Goal: Task Accomplishment & Management: Use online tool/utility

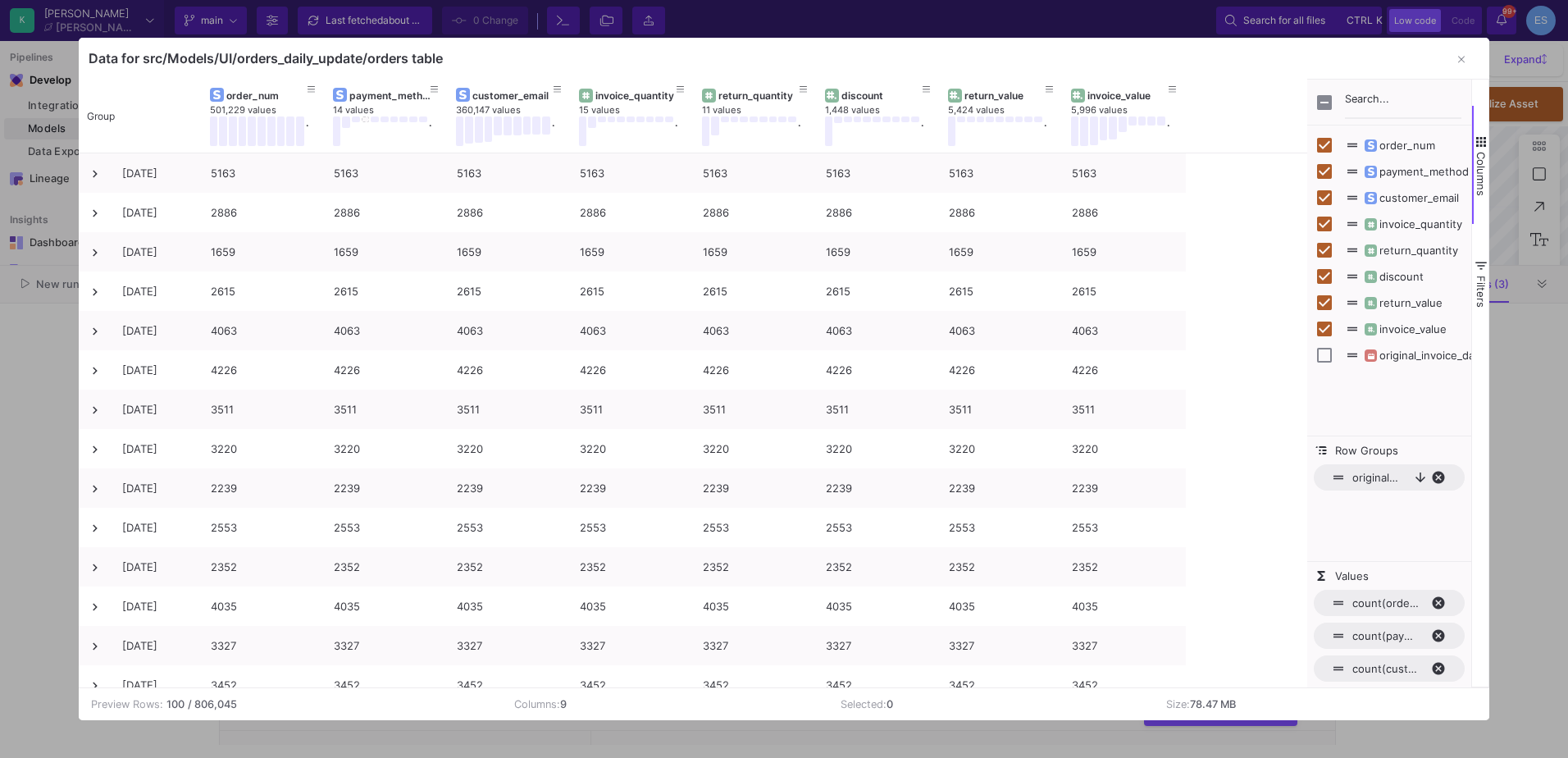
scroll to position [89, 0]
click at [1441, 475] on span "original_invoice_date, descending. Press ENTER to sort. Press DELETE to remove" at bounding box center [1445, 477] width 27 height 14
checkbox input "true"
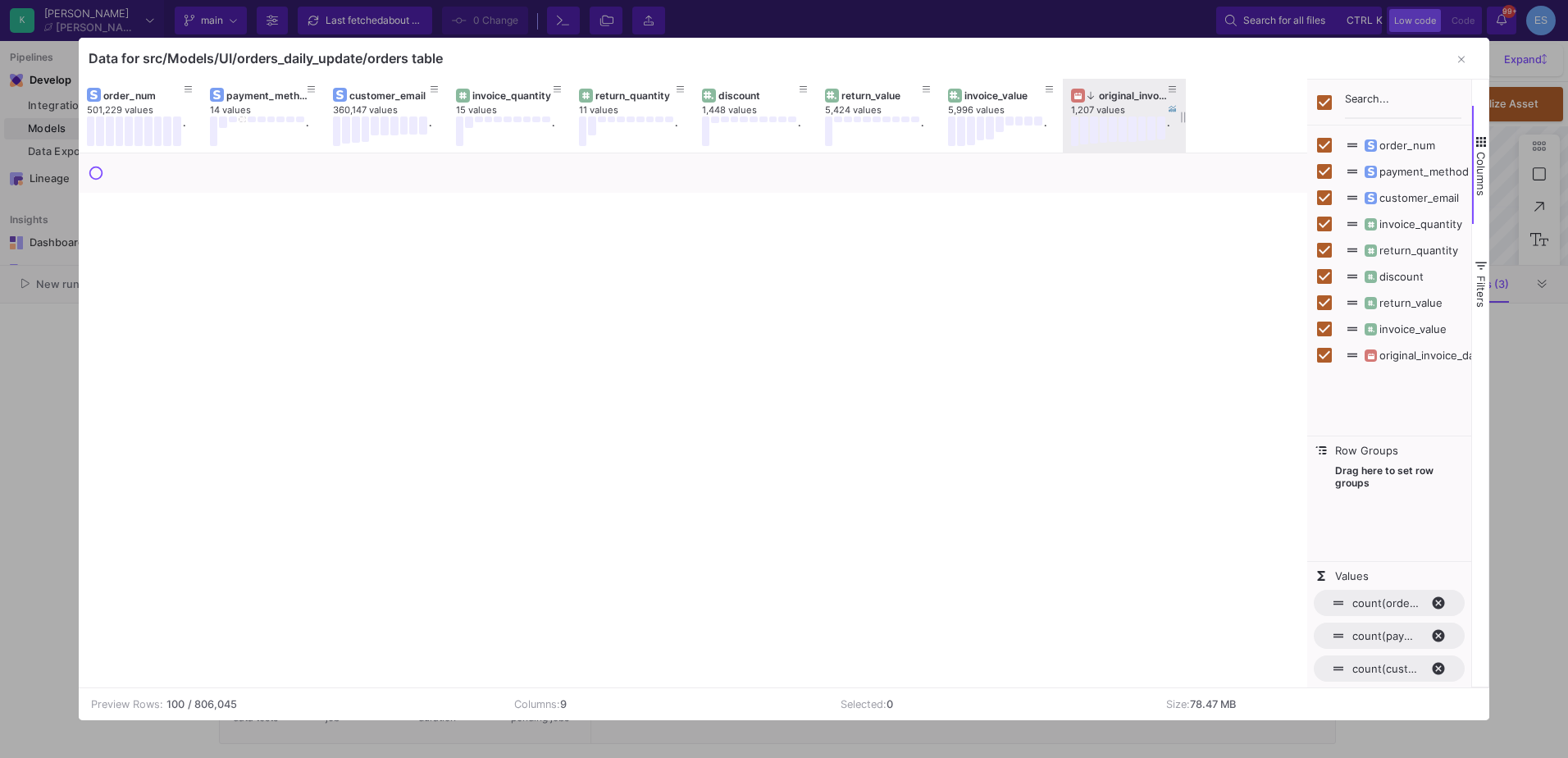
click at [1092, 96] on icon at bounding box center [1090, 94] width 7 height 9
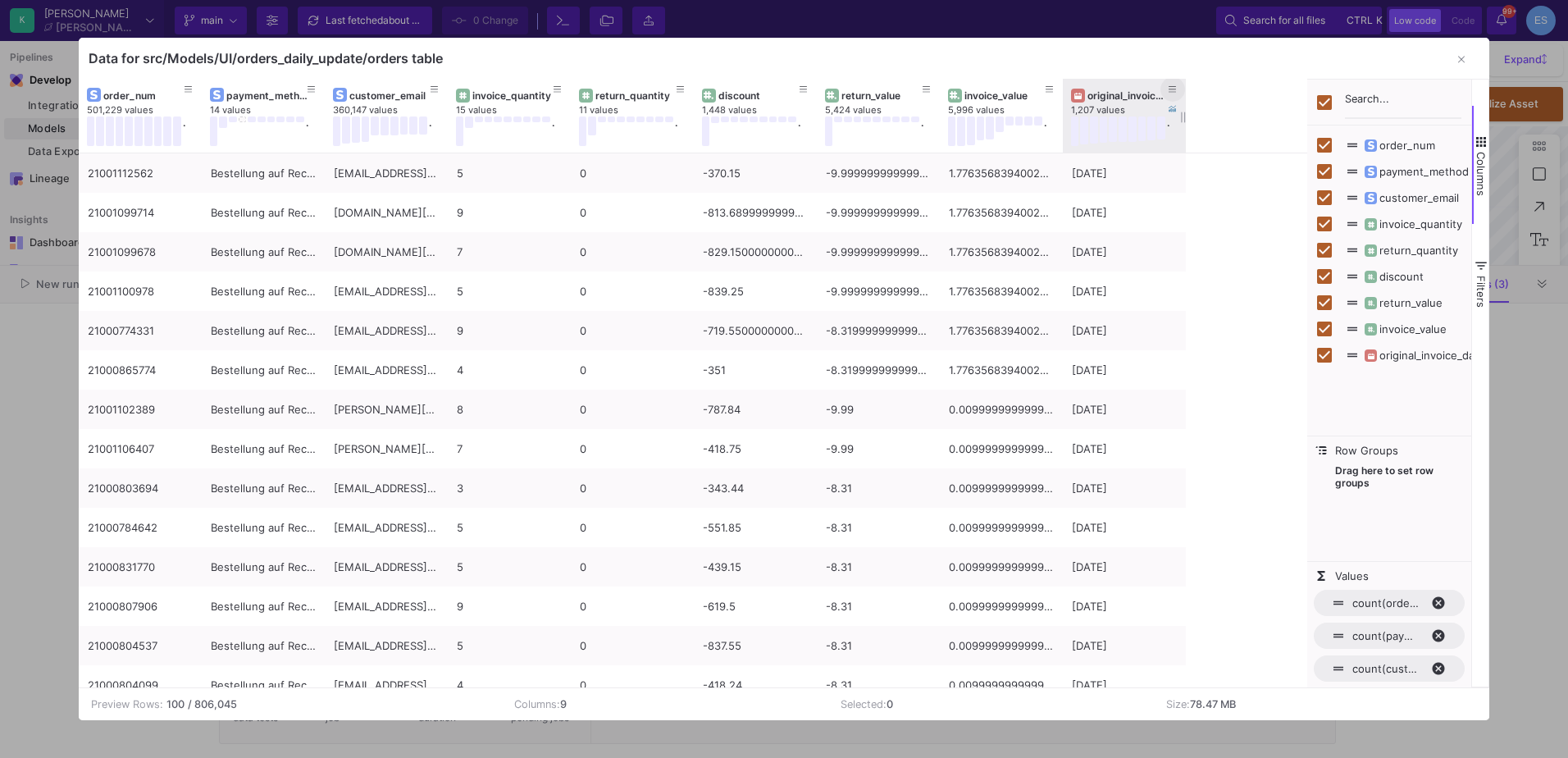
click at [1173, 89] on icon at bounding box center [1173, 89] width 9 height 9
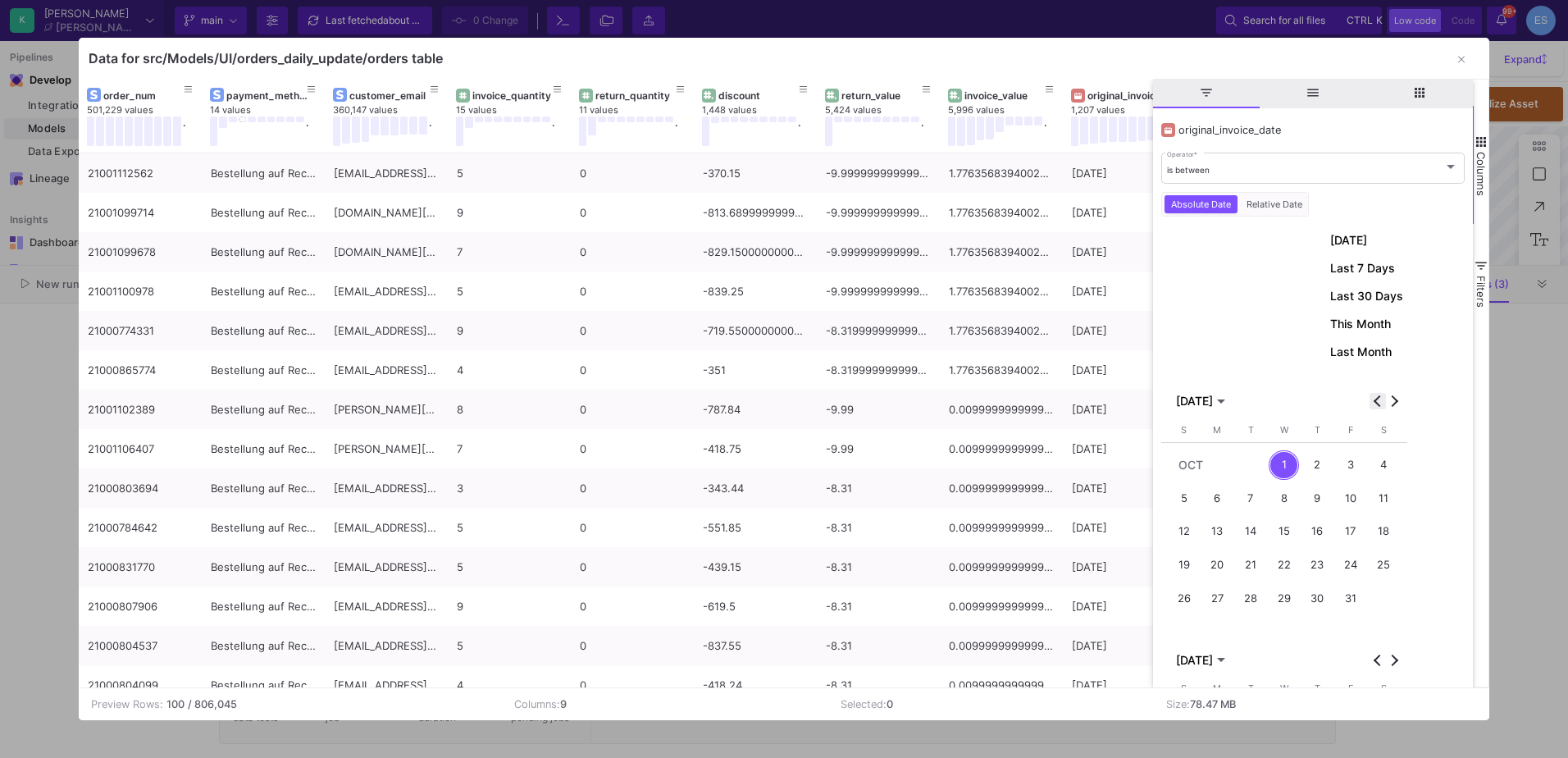
click at [1379, 399] on button "Previous month" at bounding box center [1377, 400] width 16 height 16
click at [1358, 464] on div "1" at bounding box center [1351, 465] width 31 height 31
click at [1199, 633] on button "31" at bounding box center [1185, 630] width 33 height 33
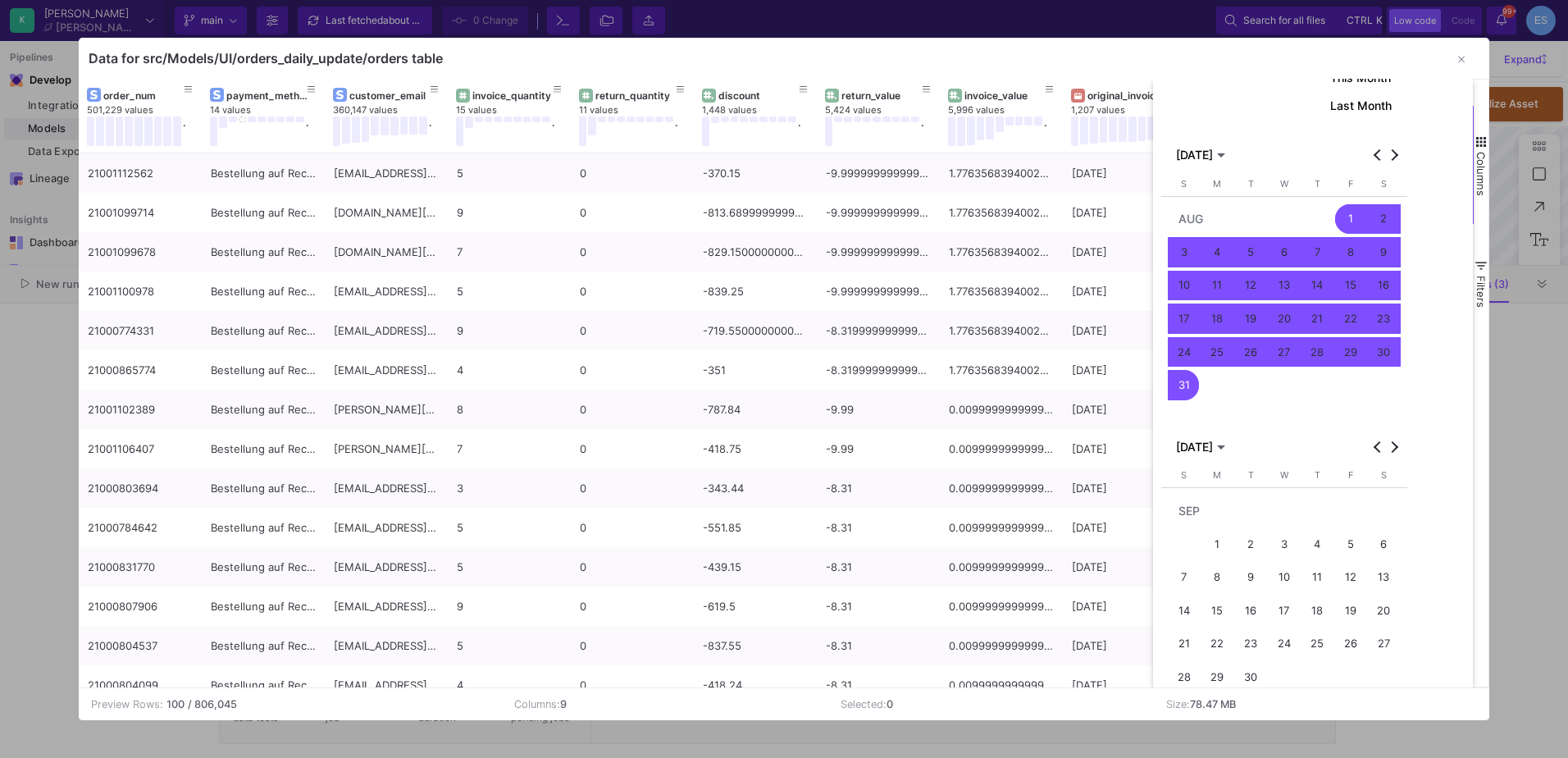
scroll to position [373, 0]
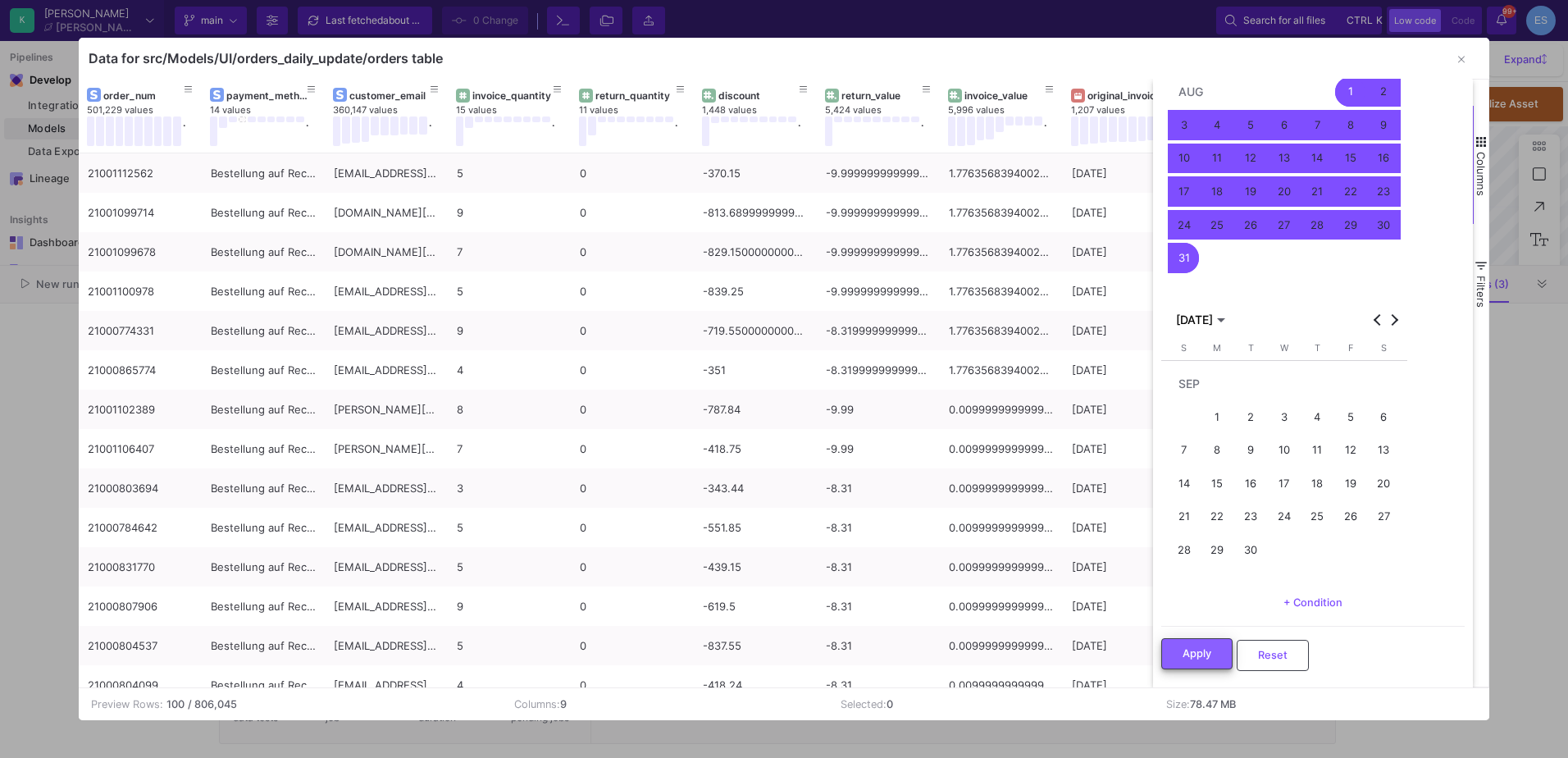
click at [1216, 650] on button "Apply" at bounding box center [1197, 653] width 72 height 31
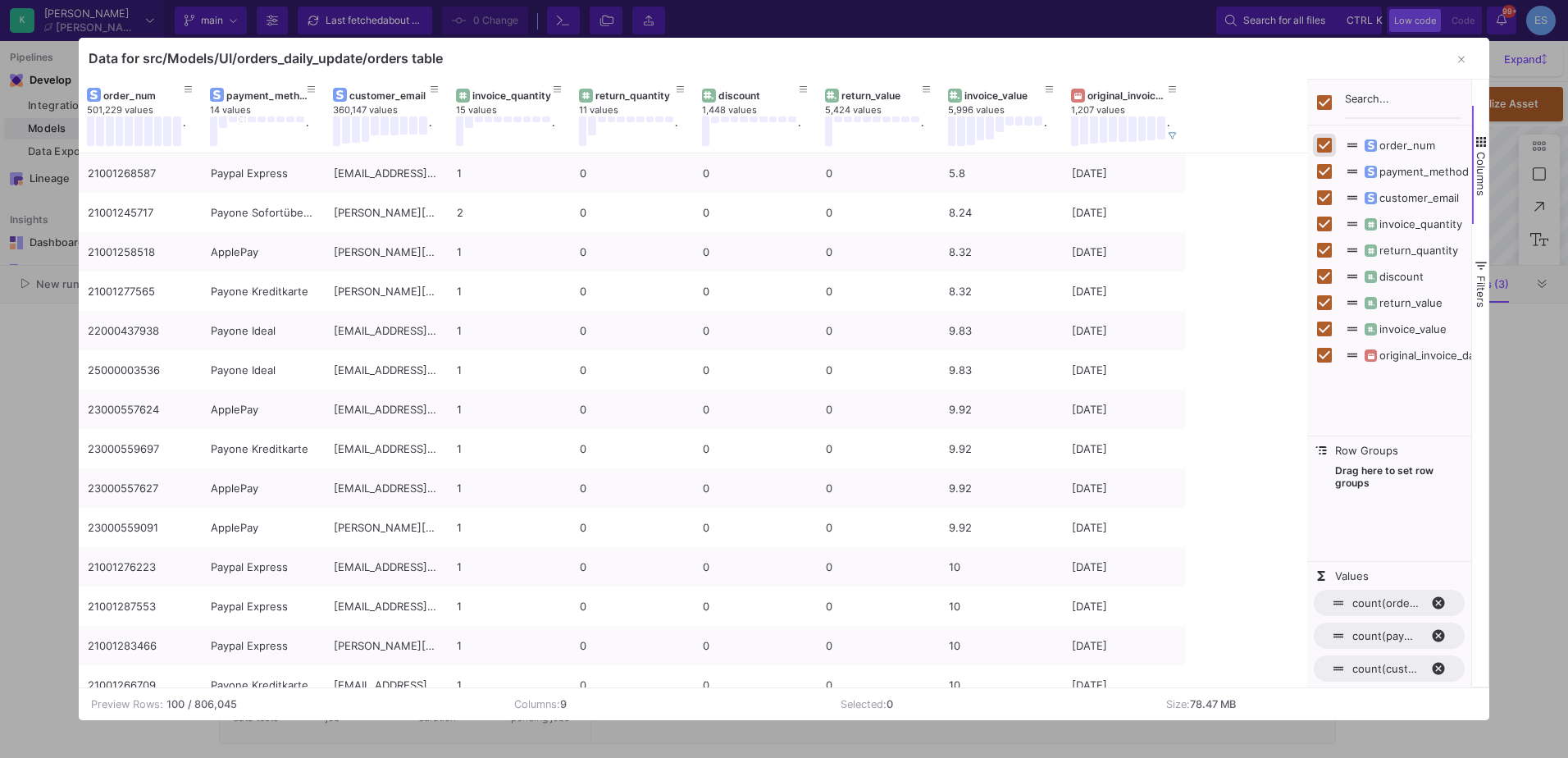
click at [1329, 141] on input "Press SPACE to toggle visibility (visible)" at bounding box center [1324, 144] width 14 height 14
checkbox input "false"
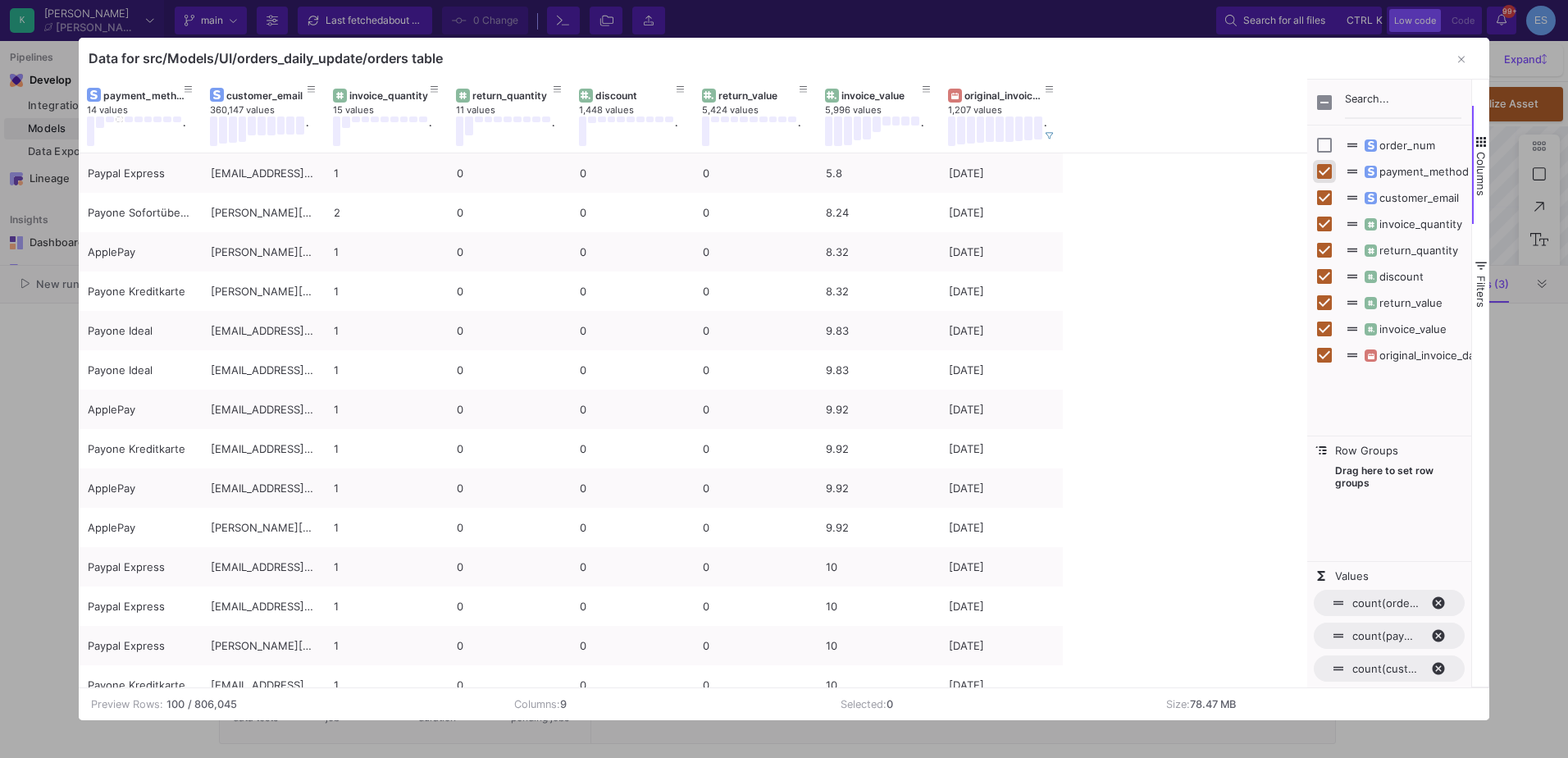
click at [1326, 164] on input "Press SPACE to toggle visibility (visible)" at bounding box center [1324, 171] width 14 height 14
checkbox input "false"
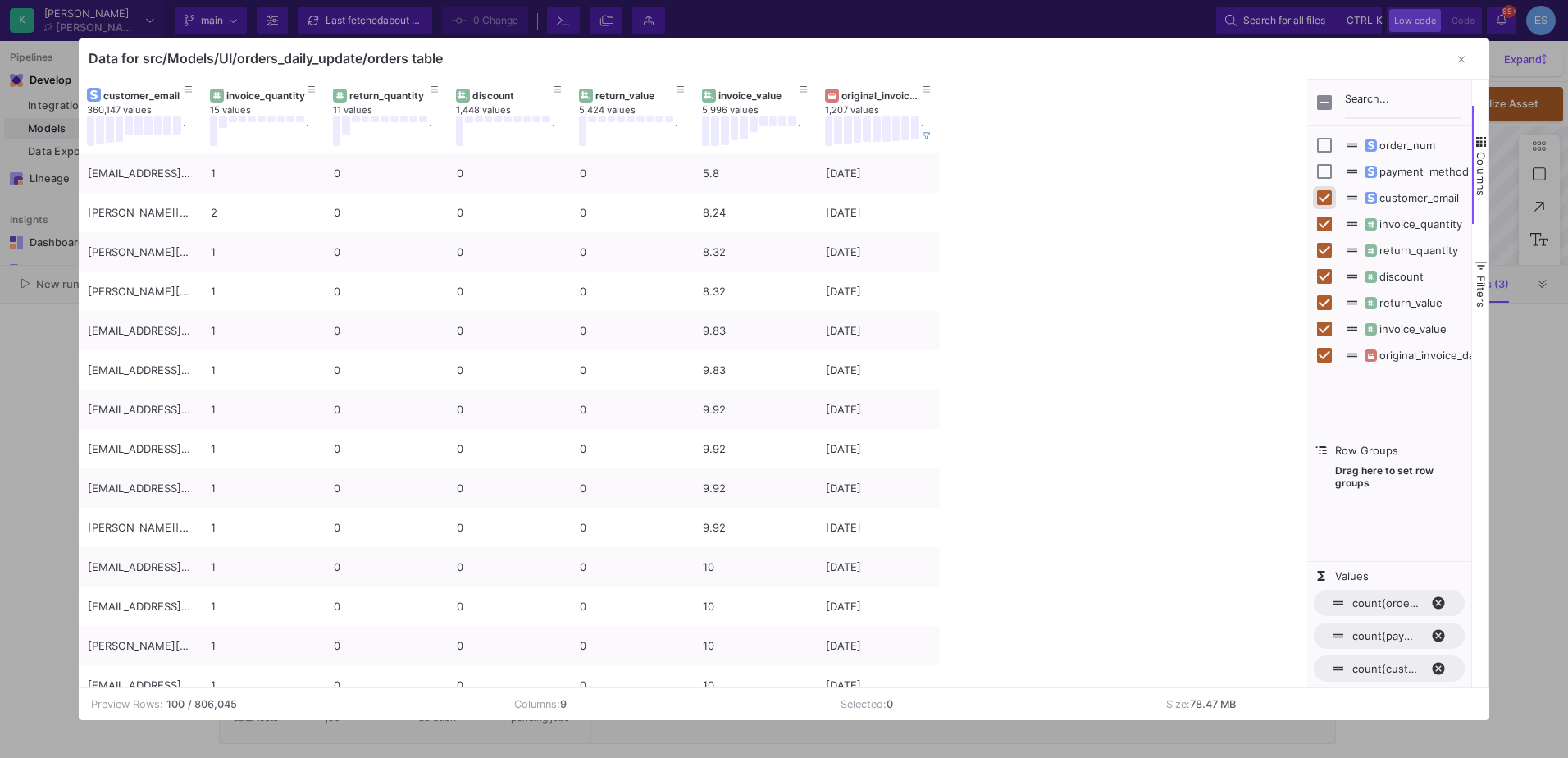
click at [1325, 199] on input "Press SPACE to toggle visibility (visible)" at bounding box center [1324, 197] width 14 height 14
checkbox input "false"
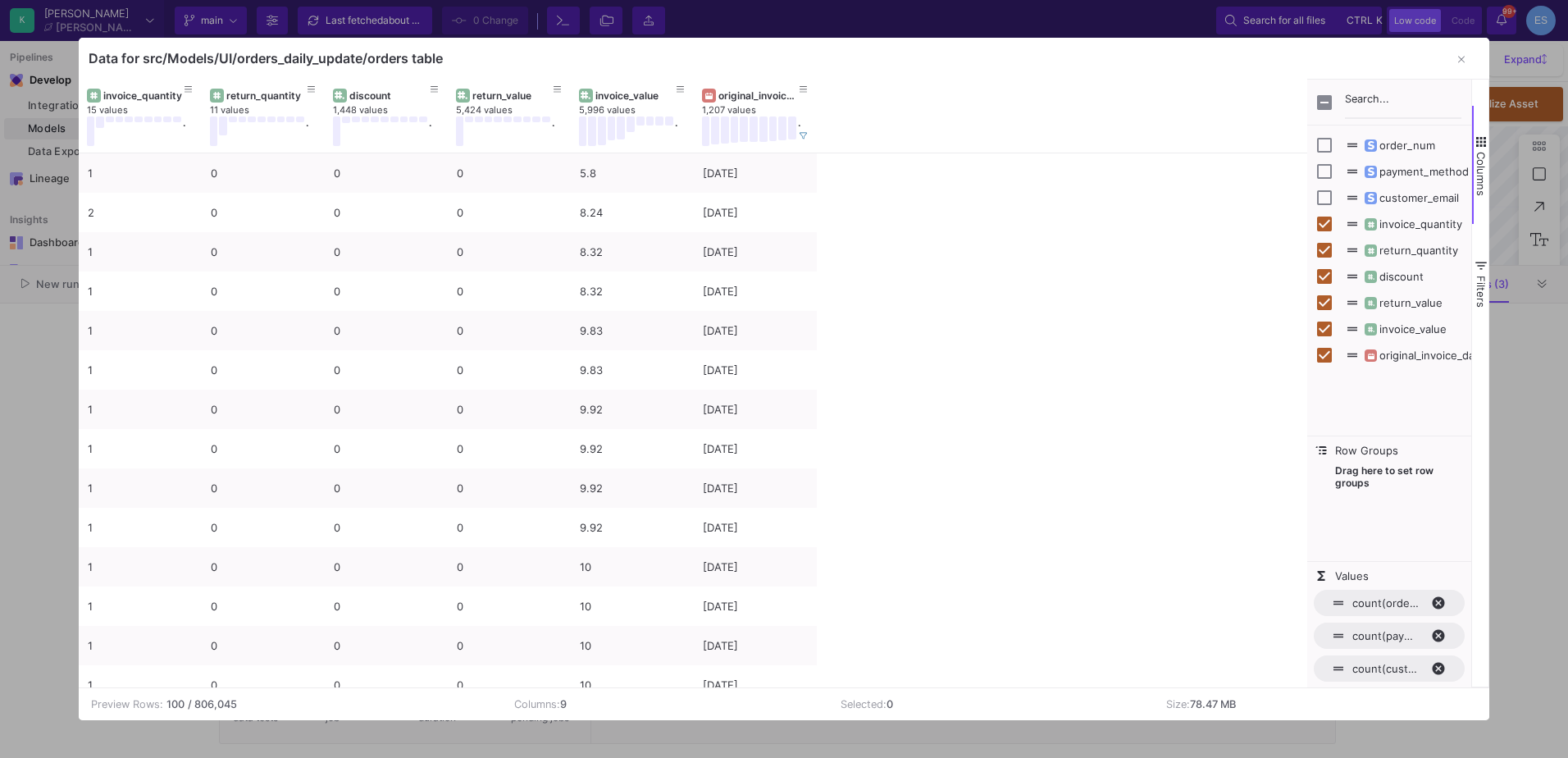
drag, startPoint x: 1393, startPoint y: 355, endPoint x: 1391, endPoint y: 507, distance: 152.0
click at [1391, 507] on div "order_num payment_method customer_email invoice_quantity return_quantity" at bounding box center [1390, 383] width 164 height 608
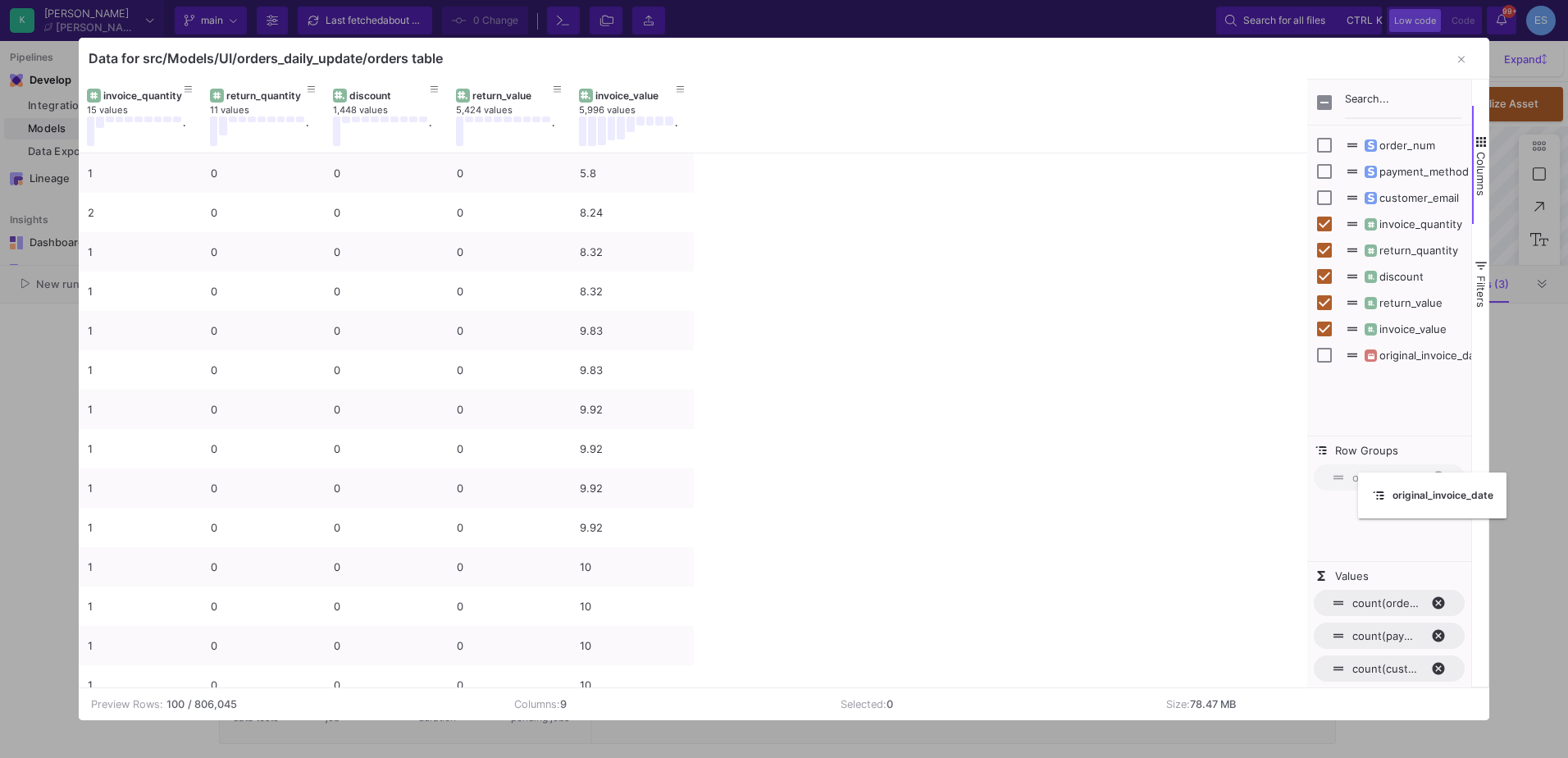
drag, startPoint x: 741, startPoint y: 87, endPoint x: 1367, endPoint y: 482, distance: 740.2
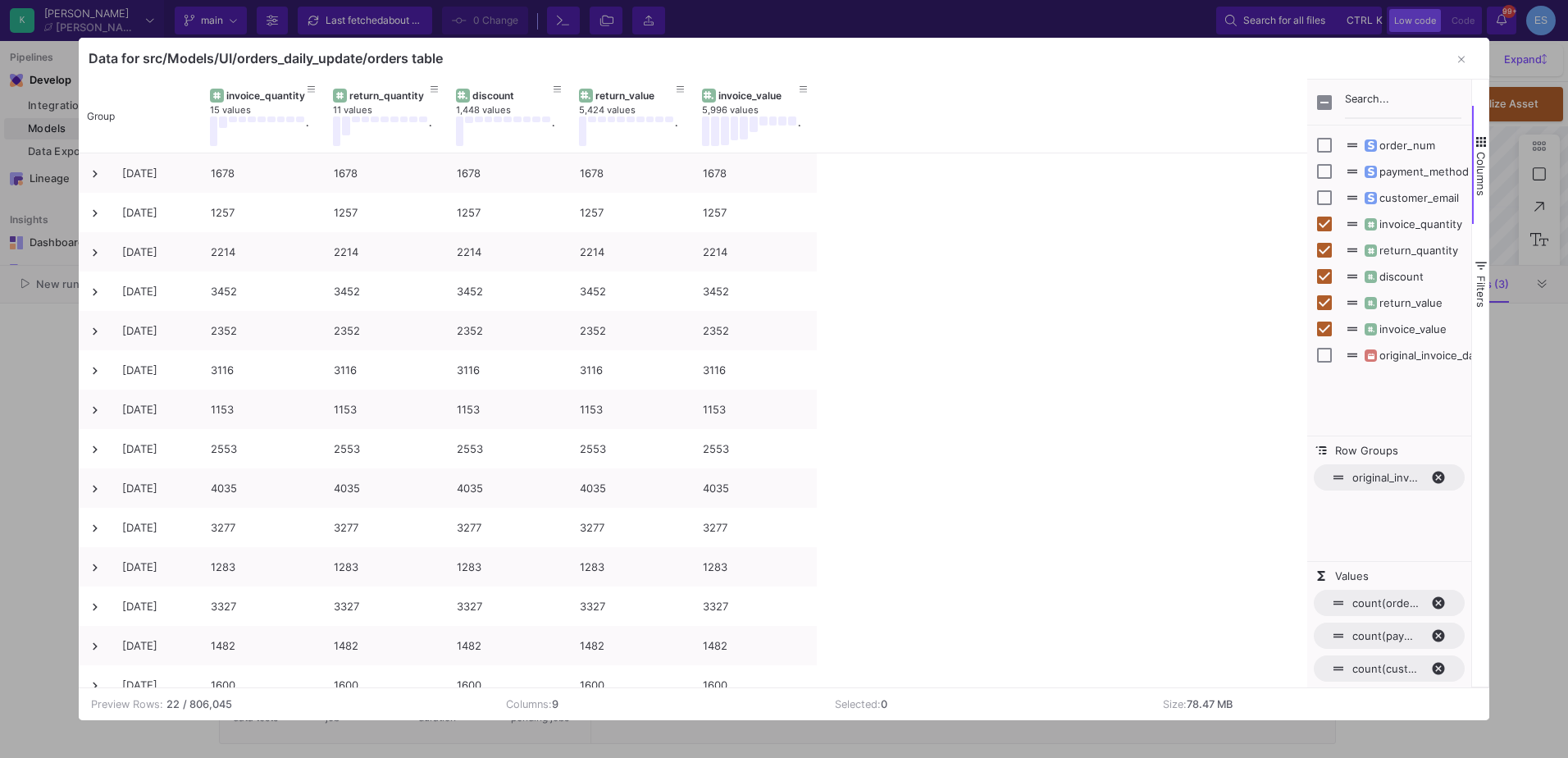
drag, startPoint x: 1380, startPoint y: 481, endPoint x: 1387, endPoint y: 392, distance: 89.3
click at [1387, 394] on div "order_num payment_method customer_email invoice_quantity return_quantity" at bounding box center [1390, 383] width 164 height 608
click at [1396, 377] on div "order_num payment_method customer_email invoice_quantity return_quantity discou…" at bounding box center [1390, 280] width 164 height 310
click at [904, 405] on div "2025-08-19 1678 1678 1678 1678 1678 2025-08-01 1257 1257 1257 1257 1257 2025-08…" at bounding box center [693, 586] width 1229 height 866
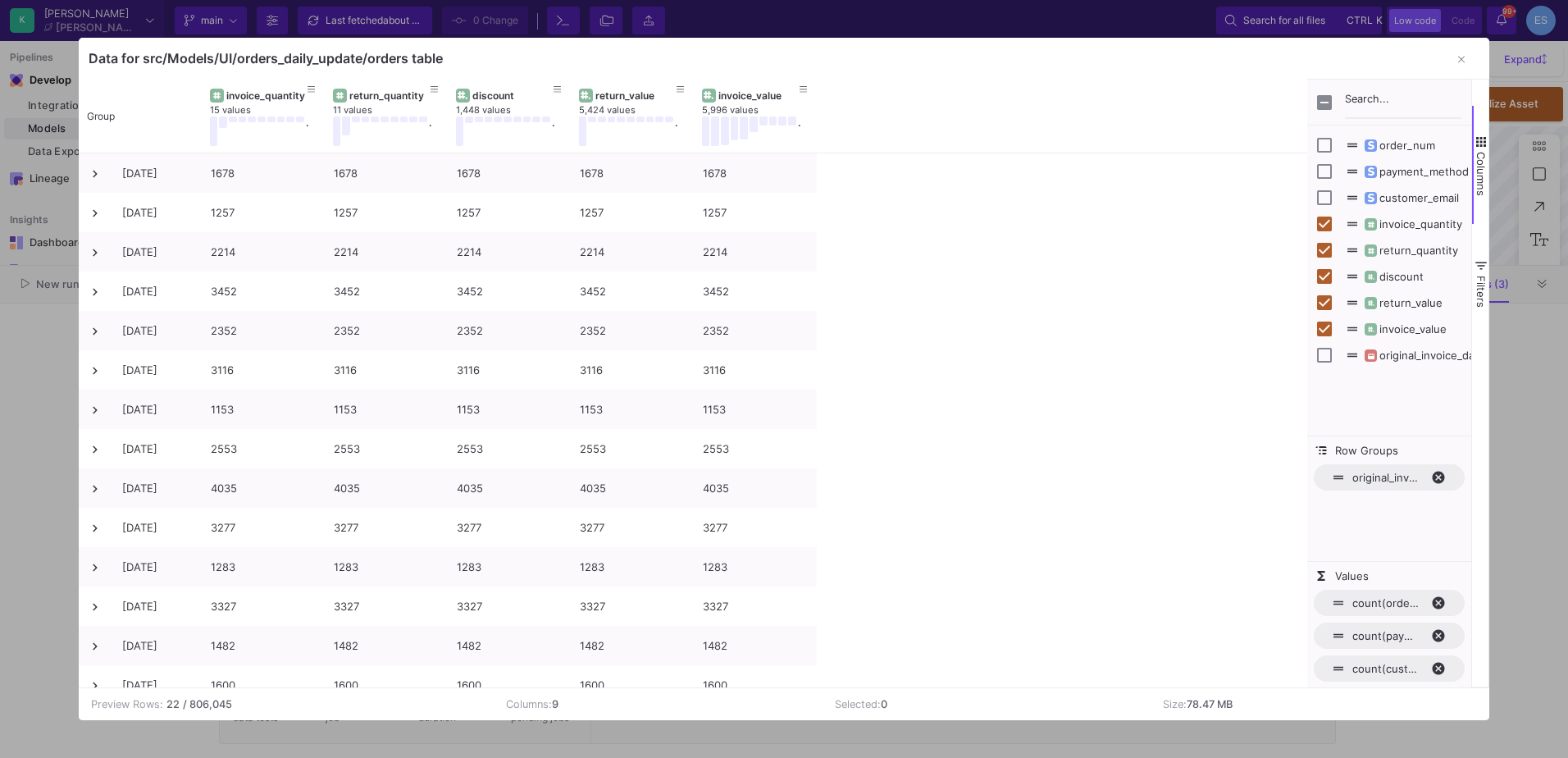
click at [1437, 473] on span "original_invoice_date. Press ENTER to sort. Press DELETE to remove" at bounding box center [1445, 477] width 27 height 14
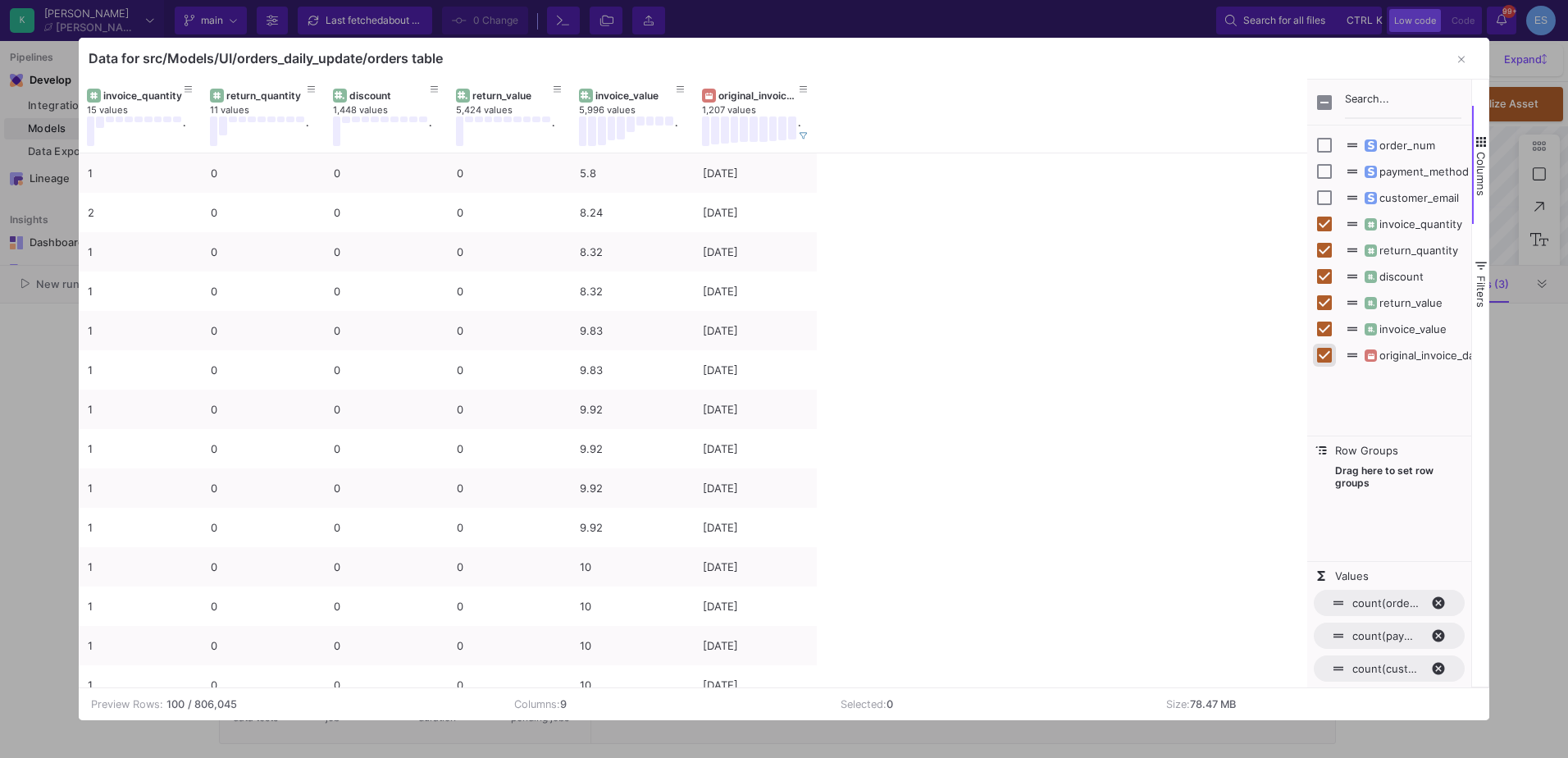
click at [1322, 355] on input "Press SPACE to toggle visibility (visible)" at bounding box center [1324, 355] width 14 height 14
checkbox input "false"
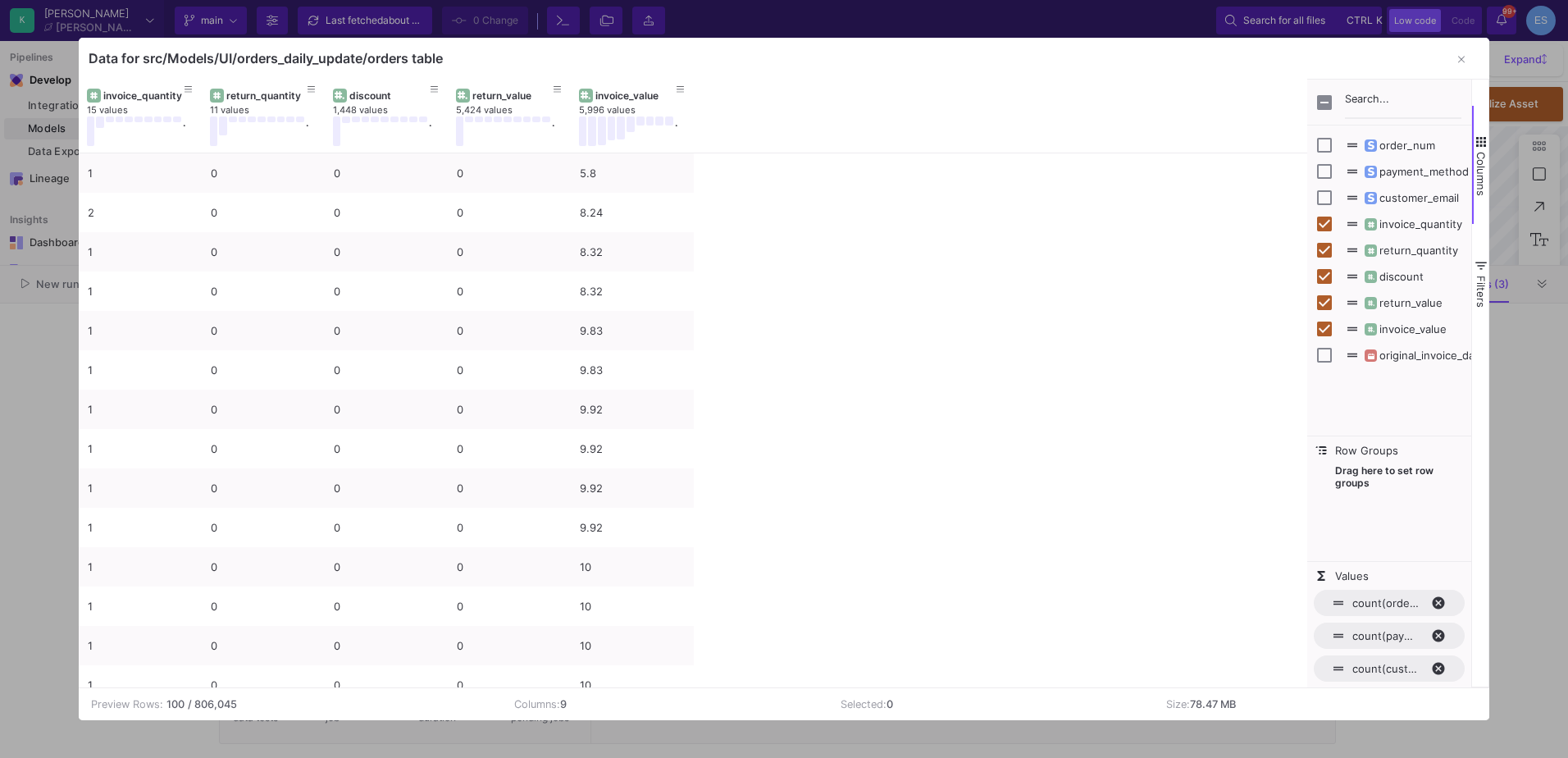
click at [1372, 609] on span "count(order_num)" at bounding box center [1387, 603] width 69 height 13
click at [1352, 587] on div "count" at bounding box center [1393, 585] width 130 height 27
click at [1364, 640] on span "count(payment_method)" at bounding box center [1387, 636] width 69 height 13
click at [1386, 539] on span "Drag here to set row groups" at bounding box center [1390, 513] width 164 height 97
click at [1317, 221] on input "Press SPACE to toggle visibility (visible)" at bounding box center [1324, 223] width 14 height 14
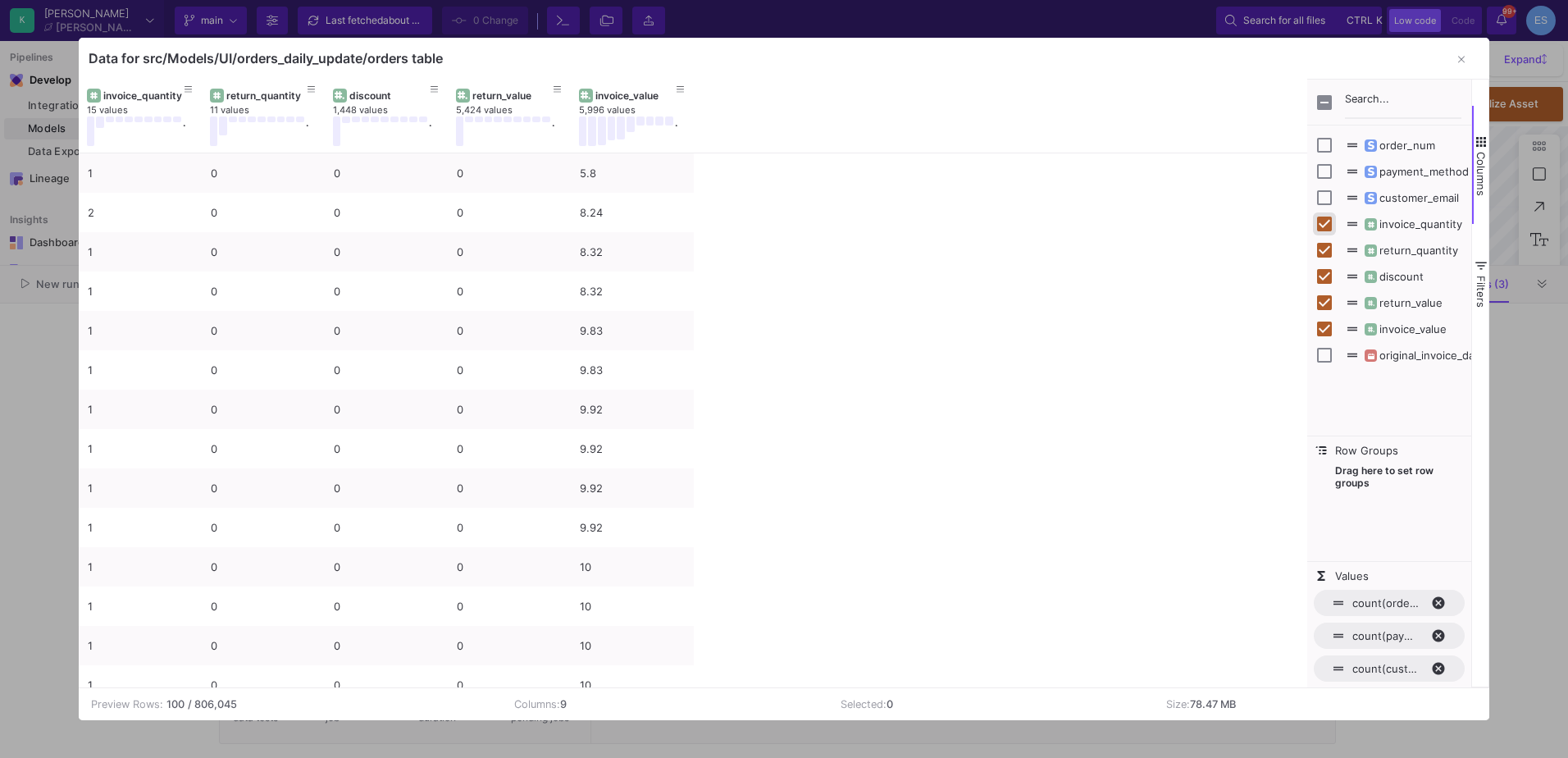
checkbox input "false"
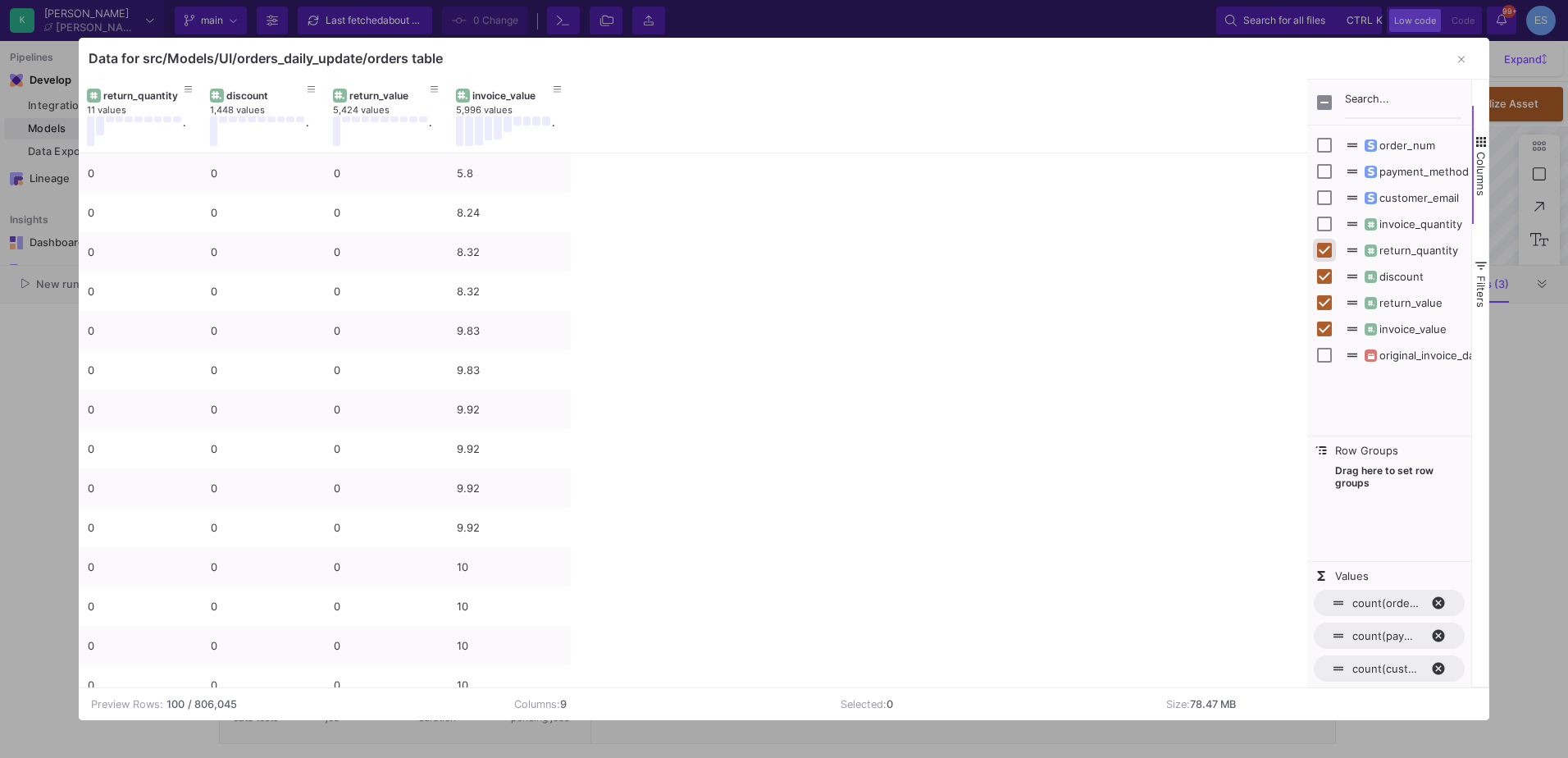
click at [1322, 249] on input "Press SPACE to toggle visibility (visible)" at bounding box center [1324, 250] width 14 height 14
checkbox input "false"
click at [1324, 275] on input "Press SPACE to toggle visibility (visible)" at bounding box center [1324, 276] width 14 height 14
checkbox input "false"
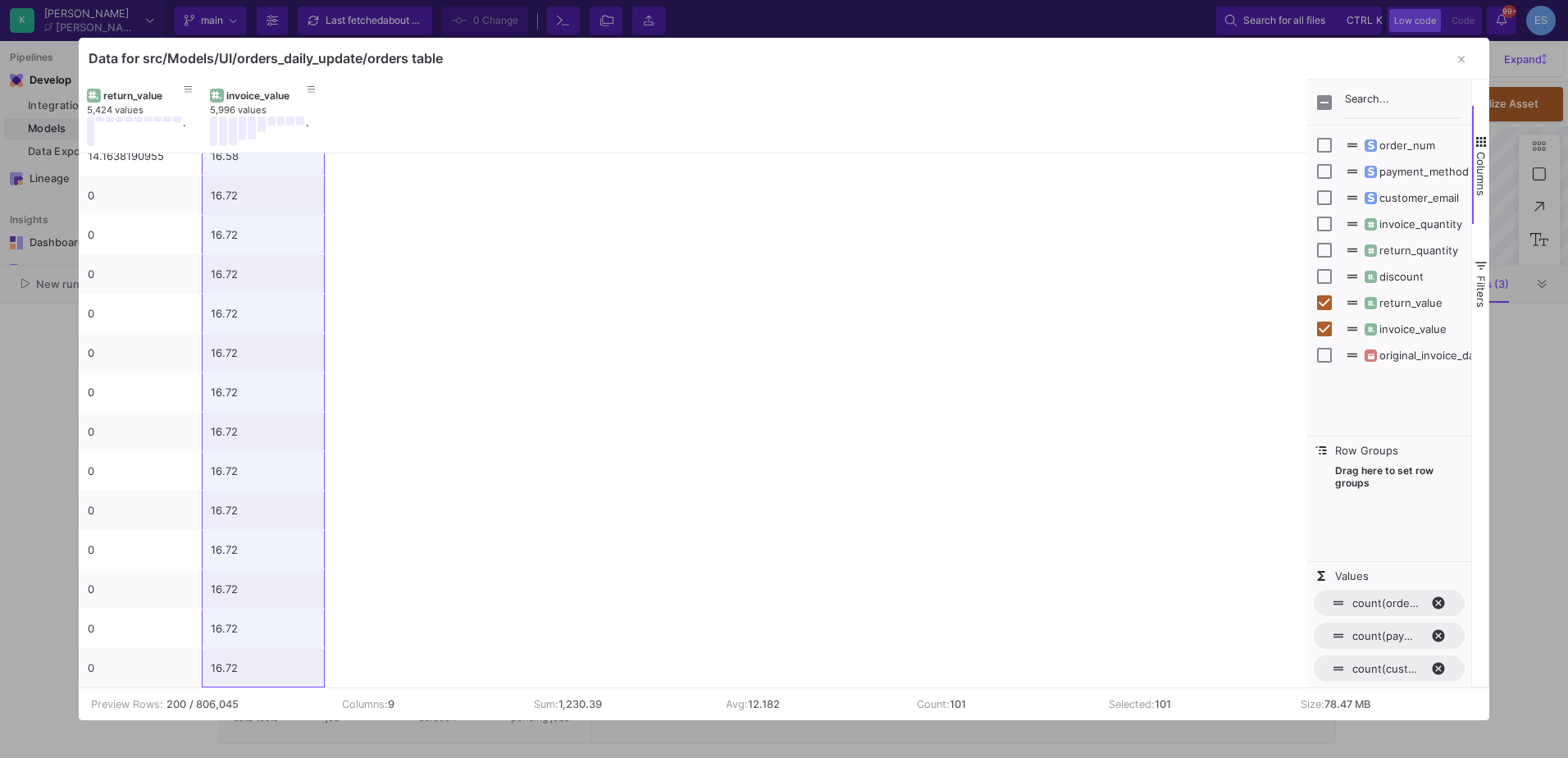
scroll to position [0, 0]
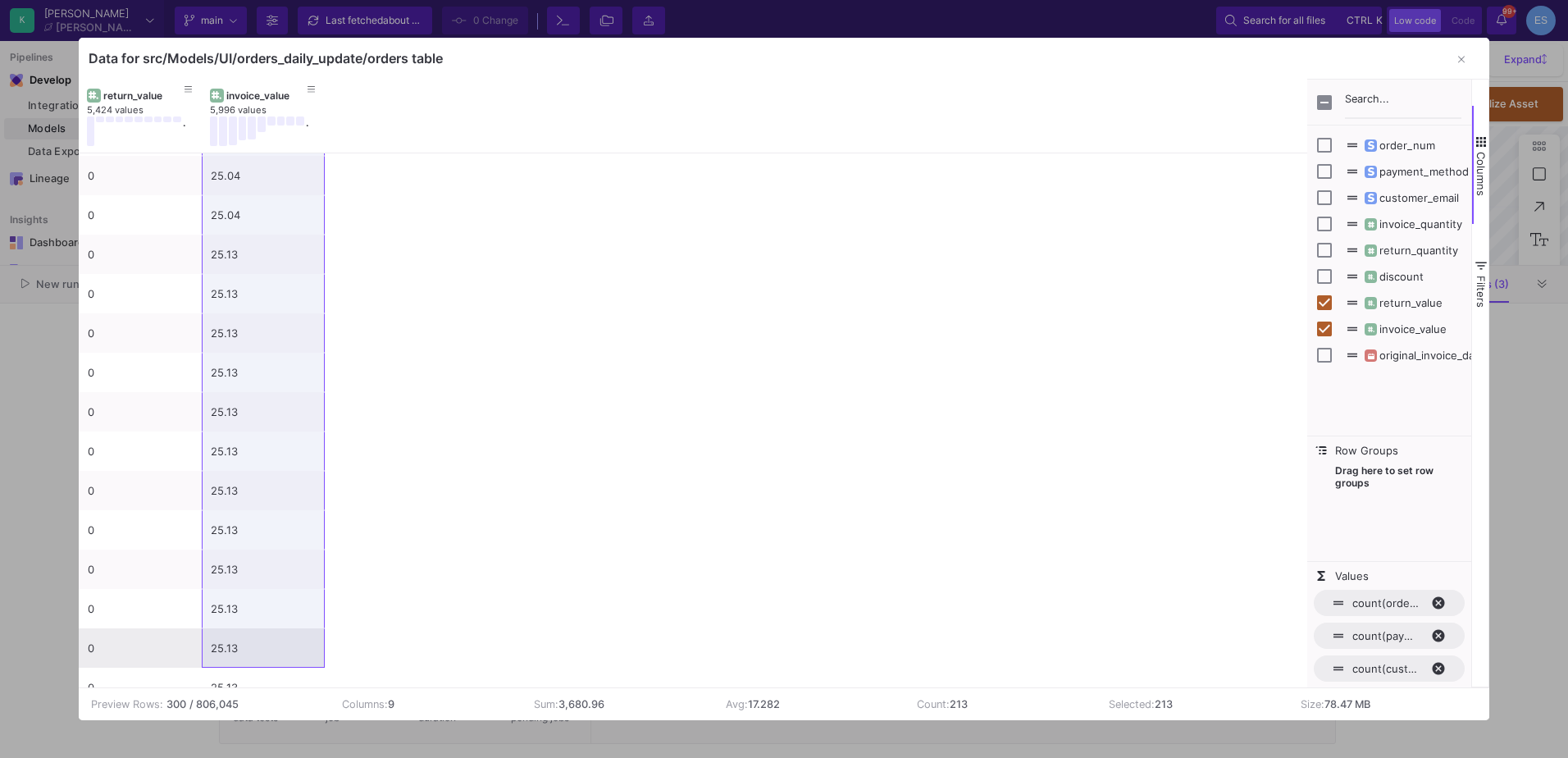
drag, startPoint x: 250, startPoint y: 177, endPoint x: 296, endPoint y: 660, distance: 485.2
click at [273, 96] on div "invoice_value" at bounding box center [266, 95] width 81 height 12
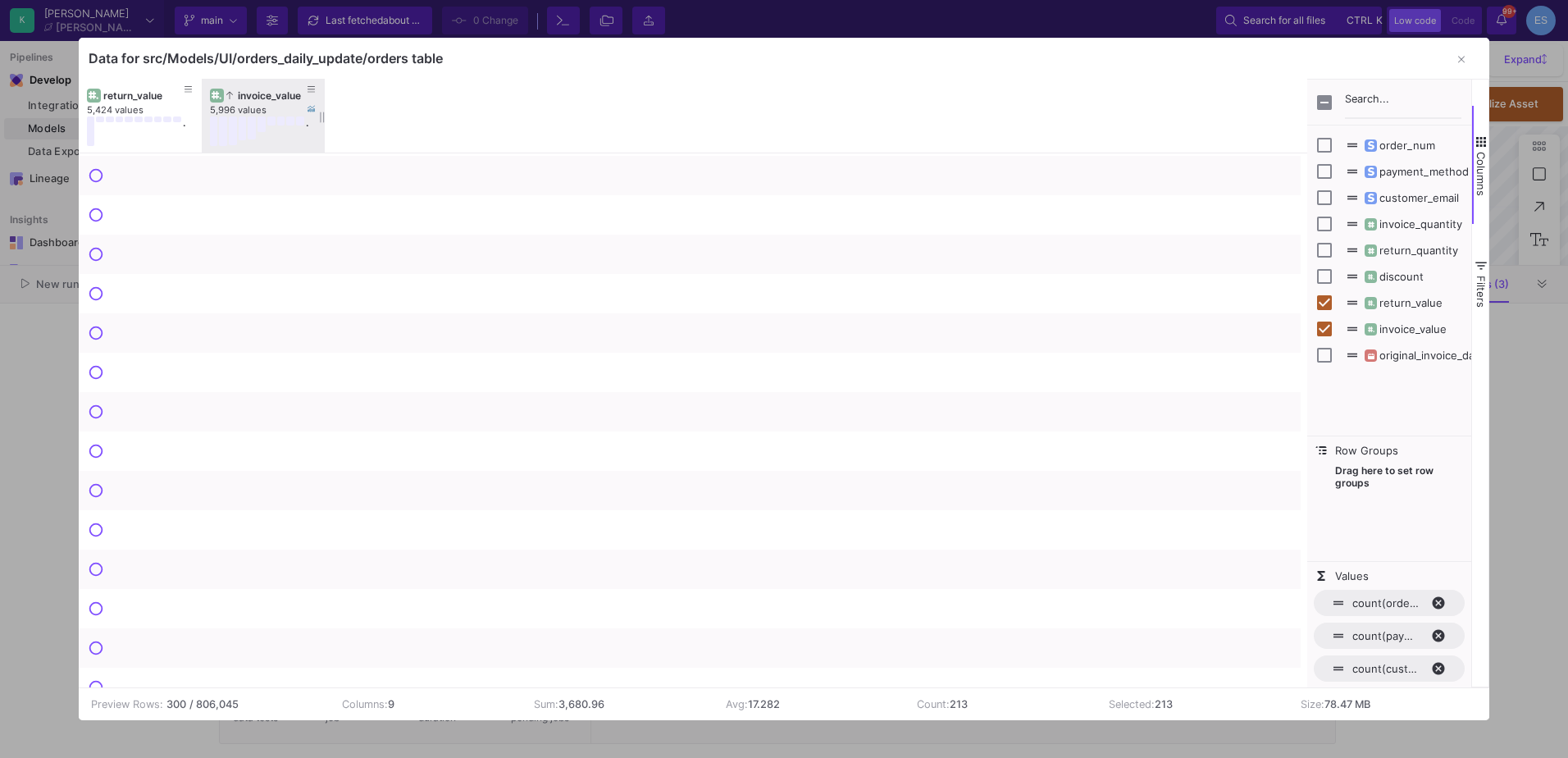
click at [273, 96] on div "invoice_value" at bounding box center [266, 95] width 81 height 12
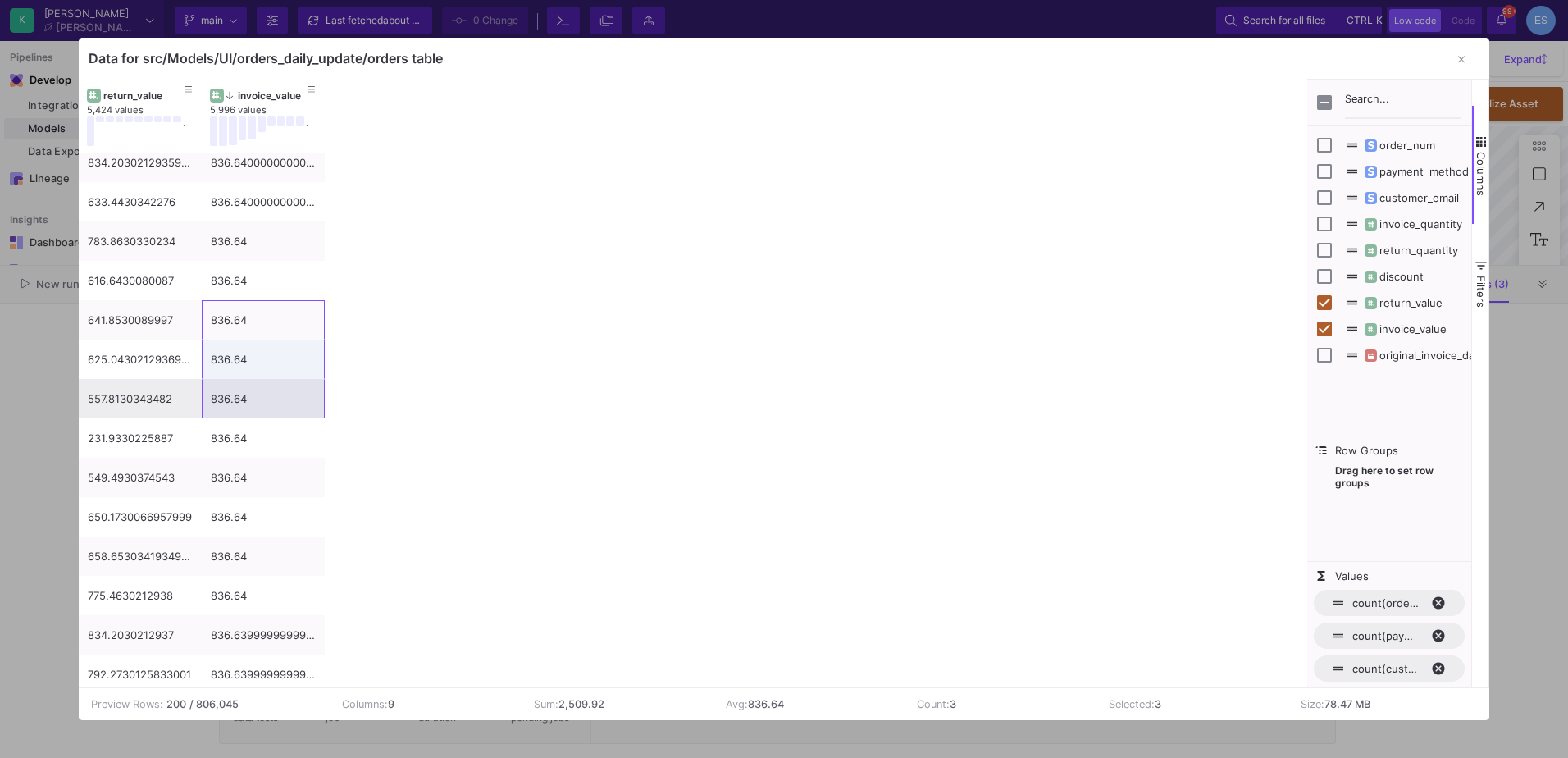
drag, startPoint x: 292, startPoint y: 319, endPoint x: 284, endPoint y: 388, distance: 69.5
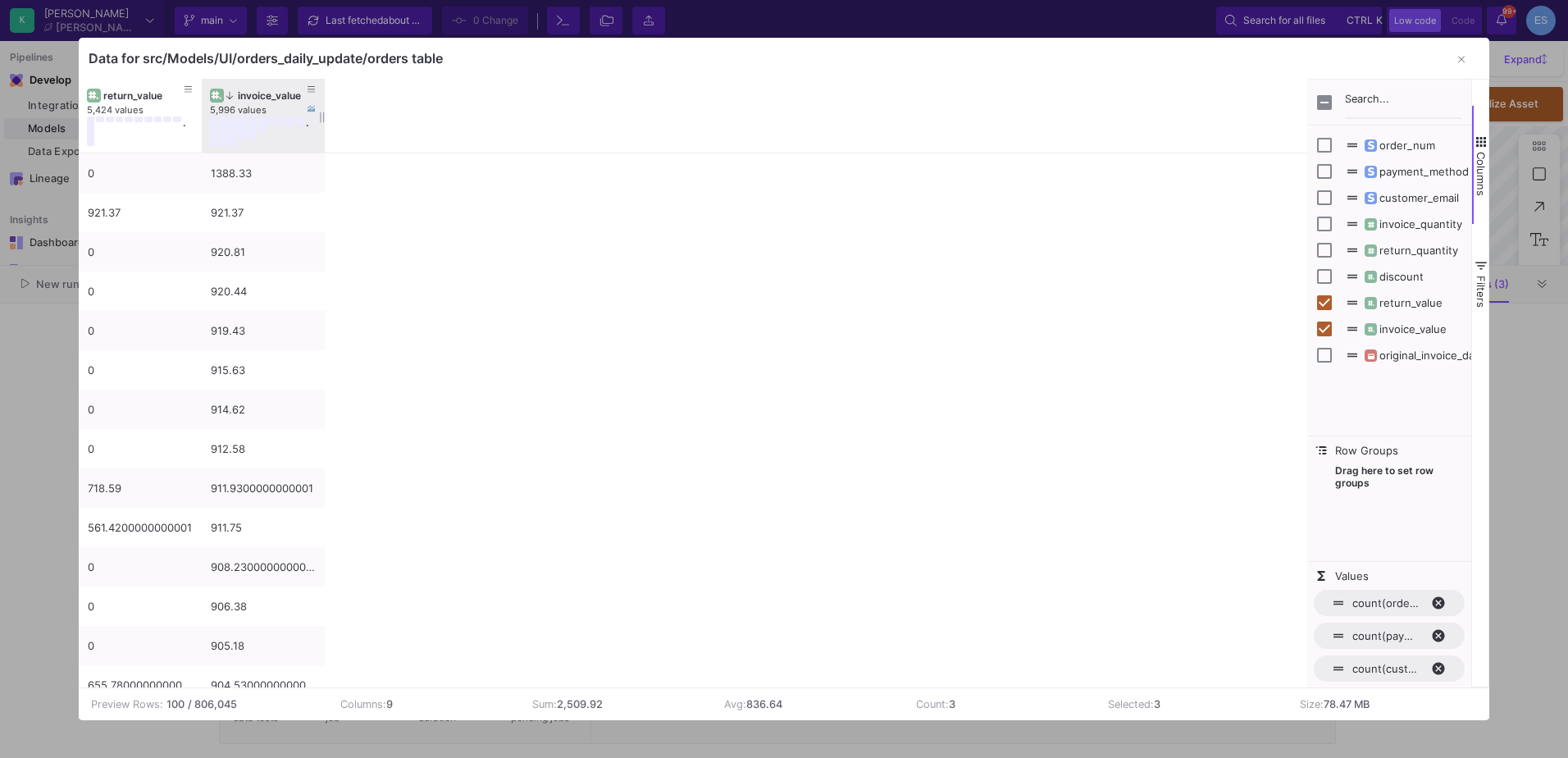
click at [246, 87] on div "invoice_value" at bounding box center [263, 94] width 107 height 18
click at [138, 93] on div "return_value" at bounding box center [143, 95] width 81 height 12
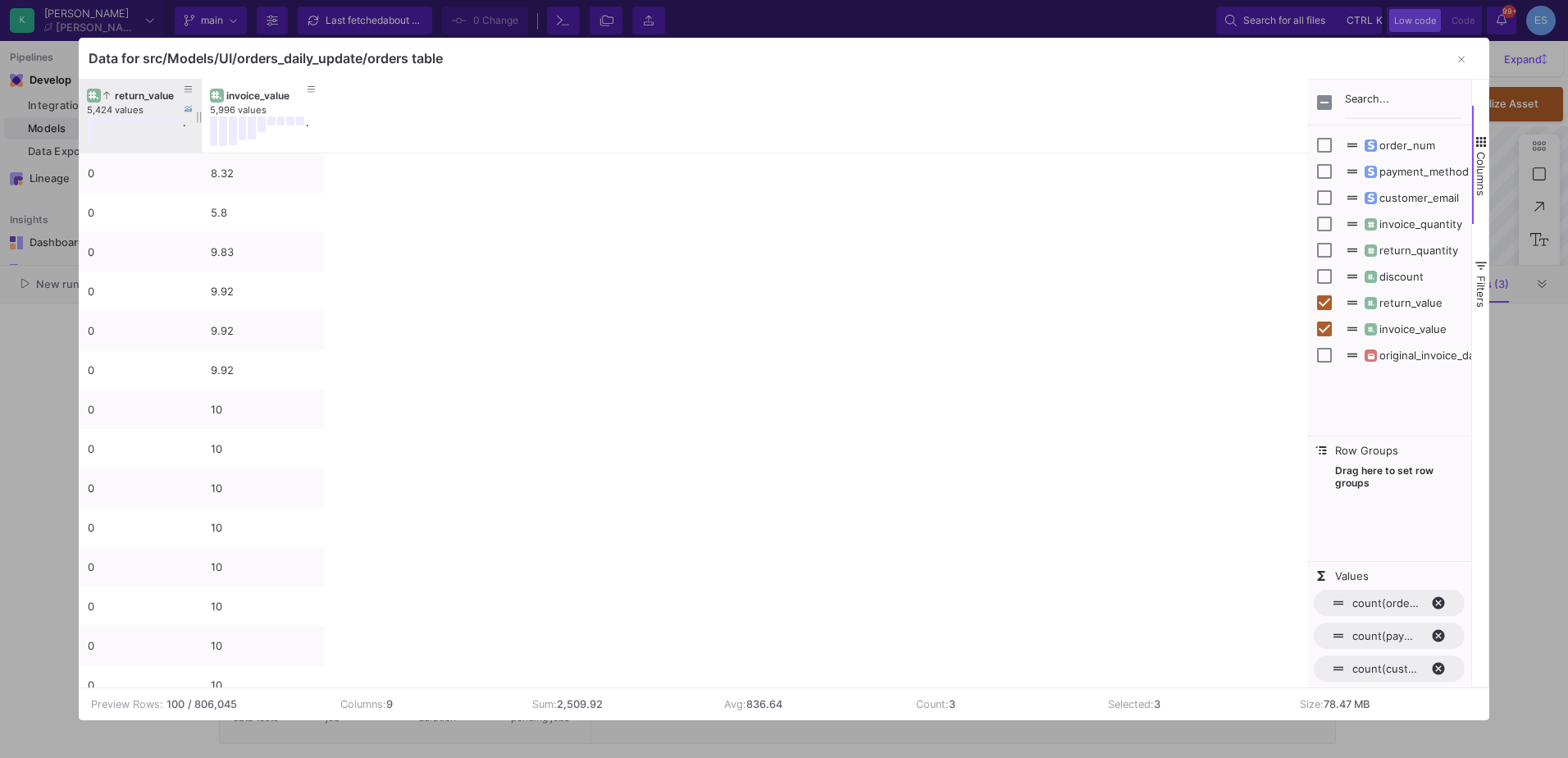
click at [138, 93] on div "return_value" at bounding box center [143, 95] width 81 height 12
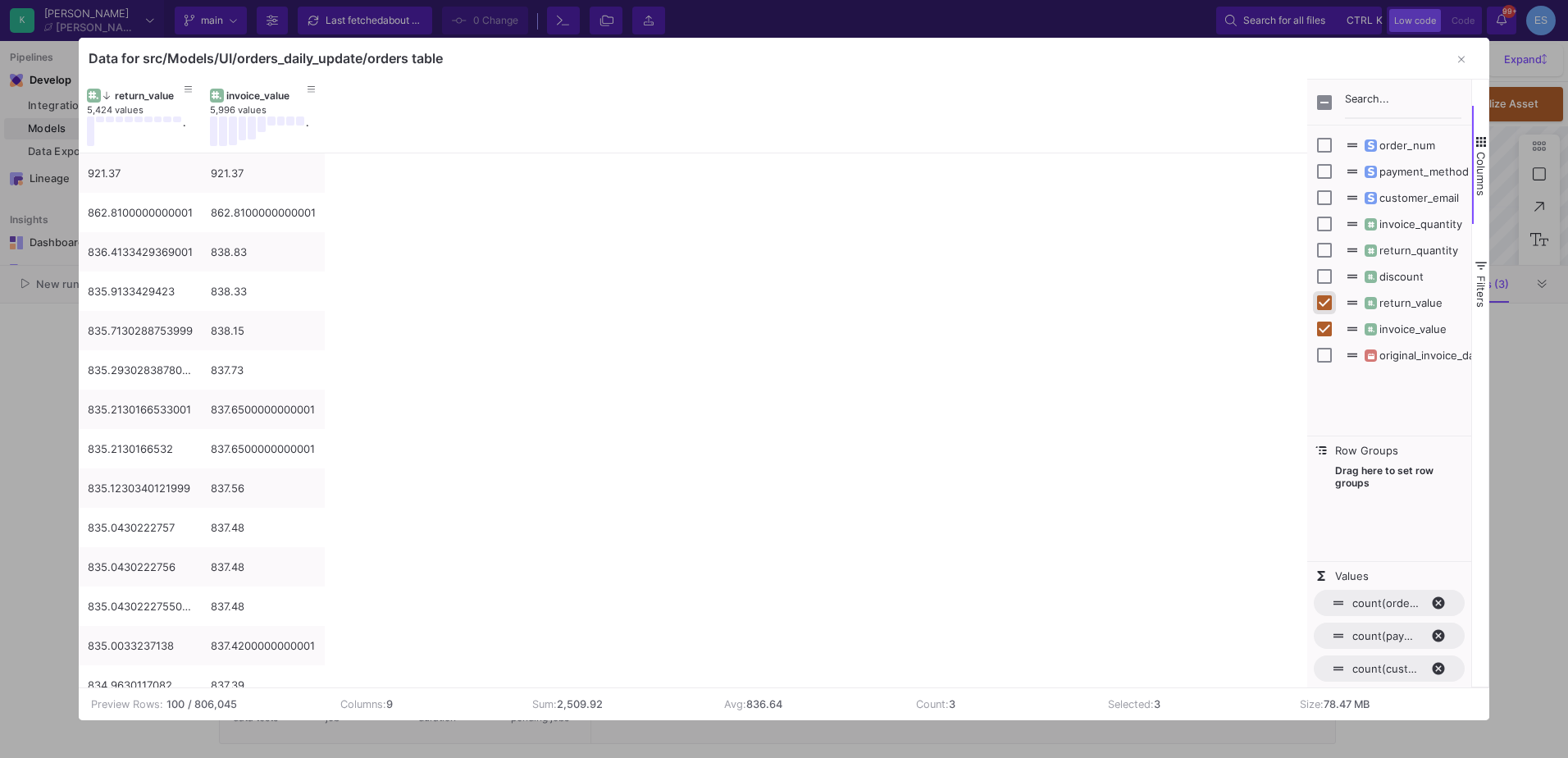
click at [1319, 304] on input "Press SPACE to toggle visibility (visible)" at bounding box center [1324, 302] width 14 height 14
checkbox input "false"
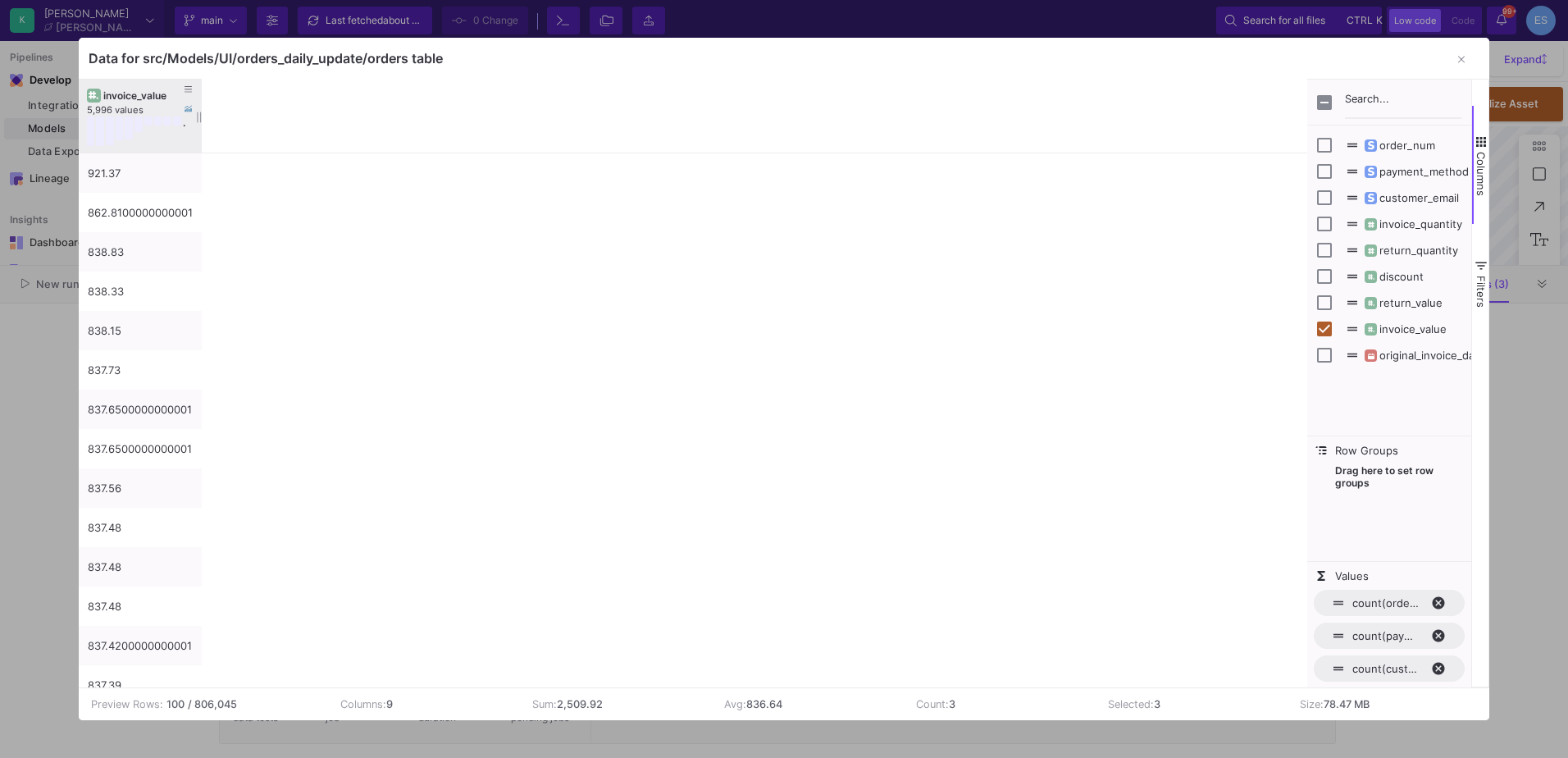
click at [113, 92] on div "invoice_value" at bounding box center [143, 95] width 81 height 12
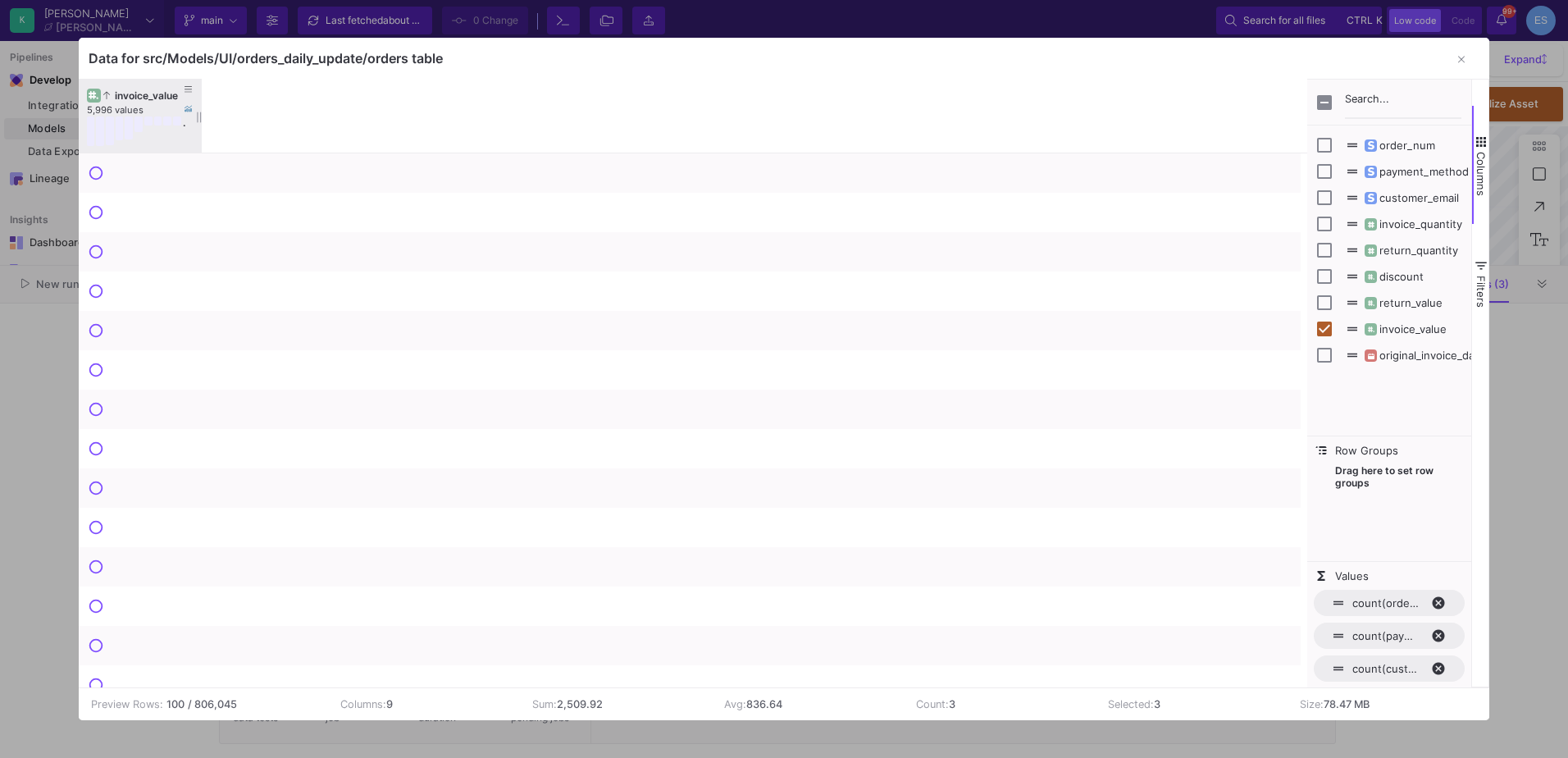
click at [113, 92] on div "invoice_value" at bounding box center [143, 95] width 81 height 12
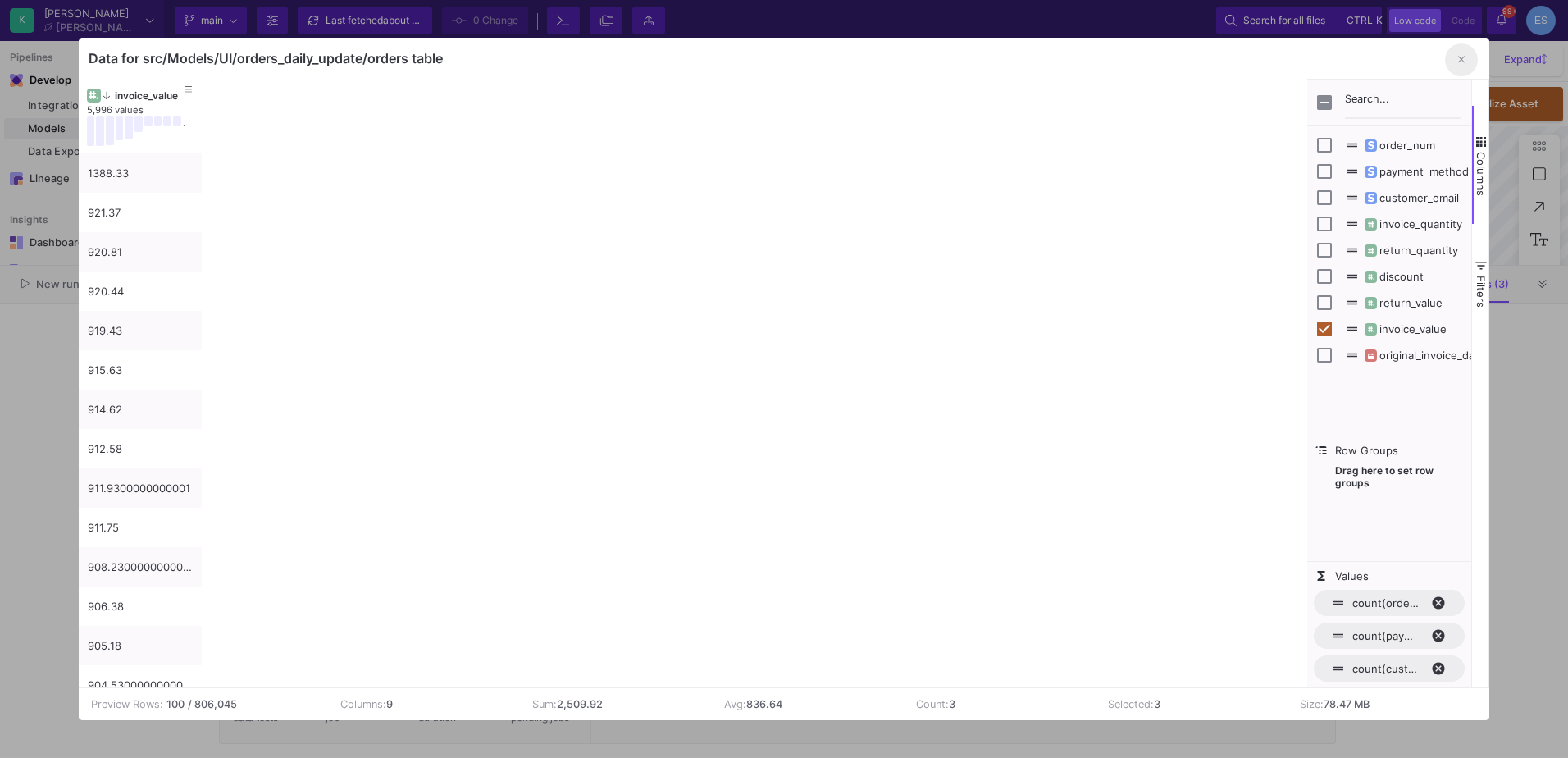
click at [1455, 61] on button "button" at bounding box center [1461, 60] width 32 height 32
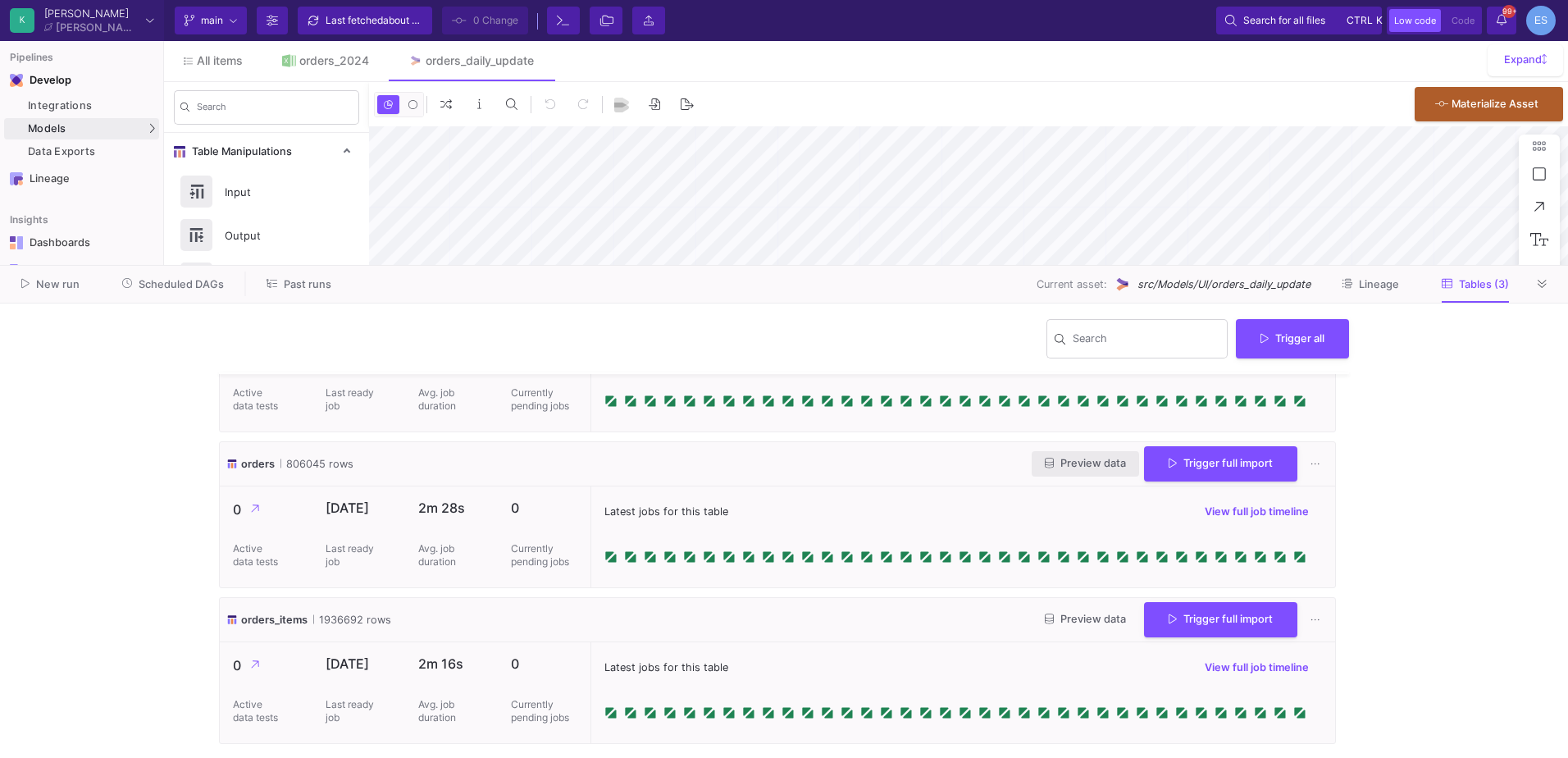
click at [1076, 466] on span "Preview data" at bounding box center [1085, 462] width 81 height 12
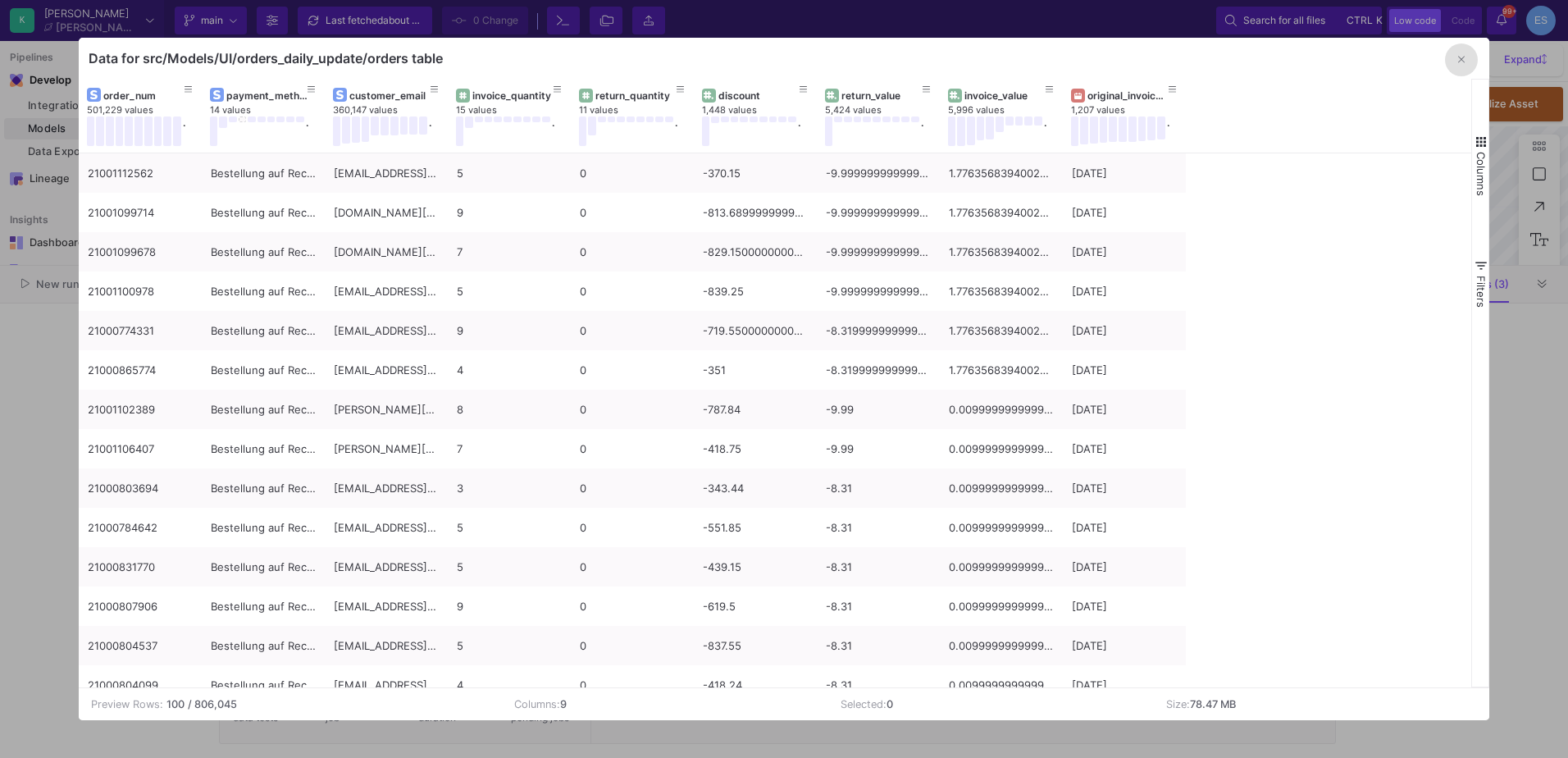
click at [1477, 155] on span "Columns" at bounding box center [1481, 174] width 13 height 44
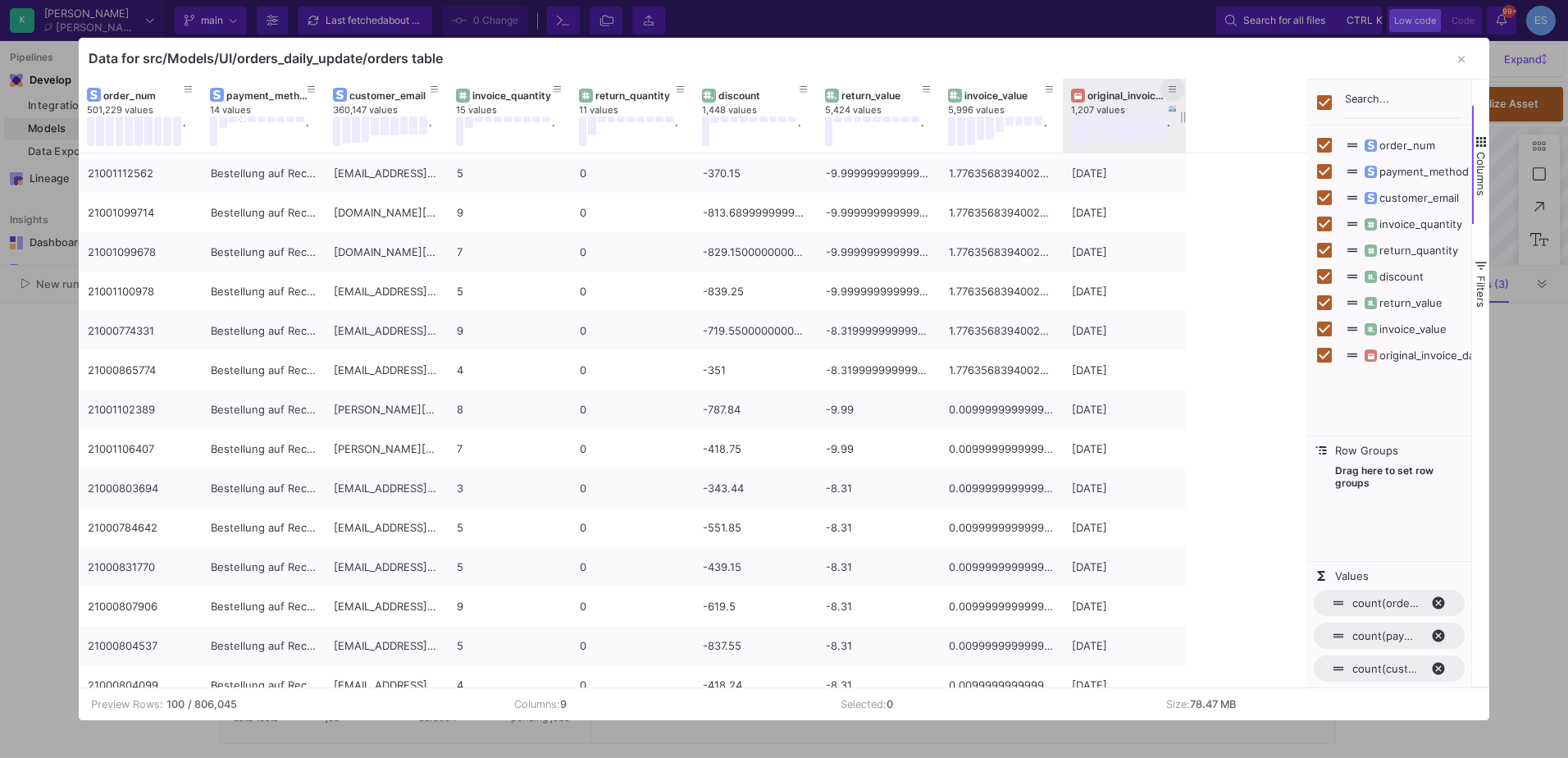
click at [1169, 90] on icon at bounding box center [1173, 89] width 9 height 7
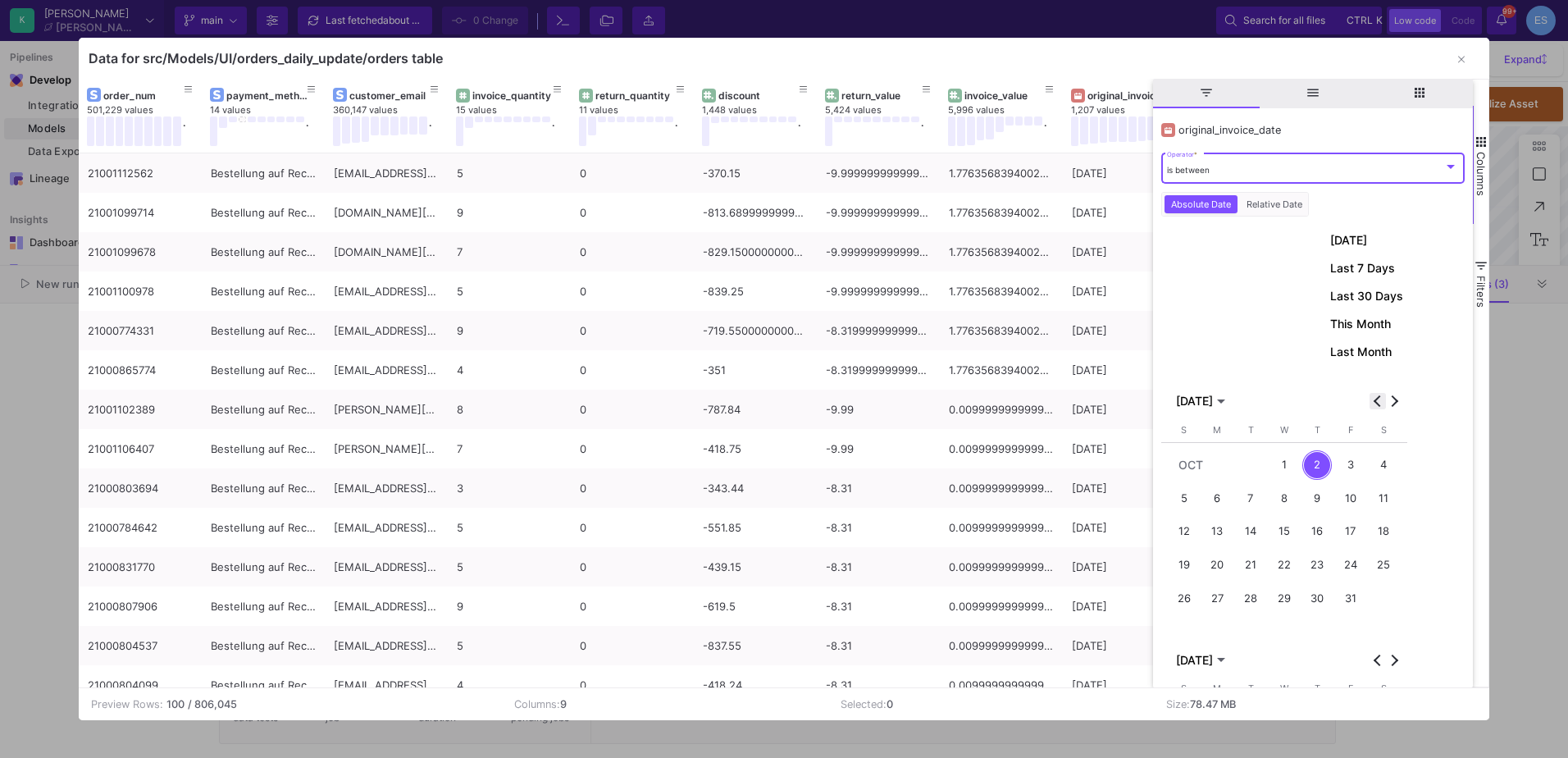
click at [1372, 399] on span "Previous month" at bounding box center [1377, 400] width 16 height 16
click at [1396, 402] on button "Next month" at bounding box center [1393, 400] width 16 height 16
click at [1356, 471] on div "1" at bounding box center [1351, 465] width 31 height 31
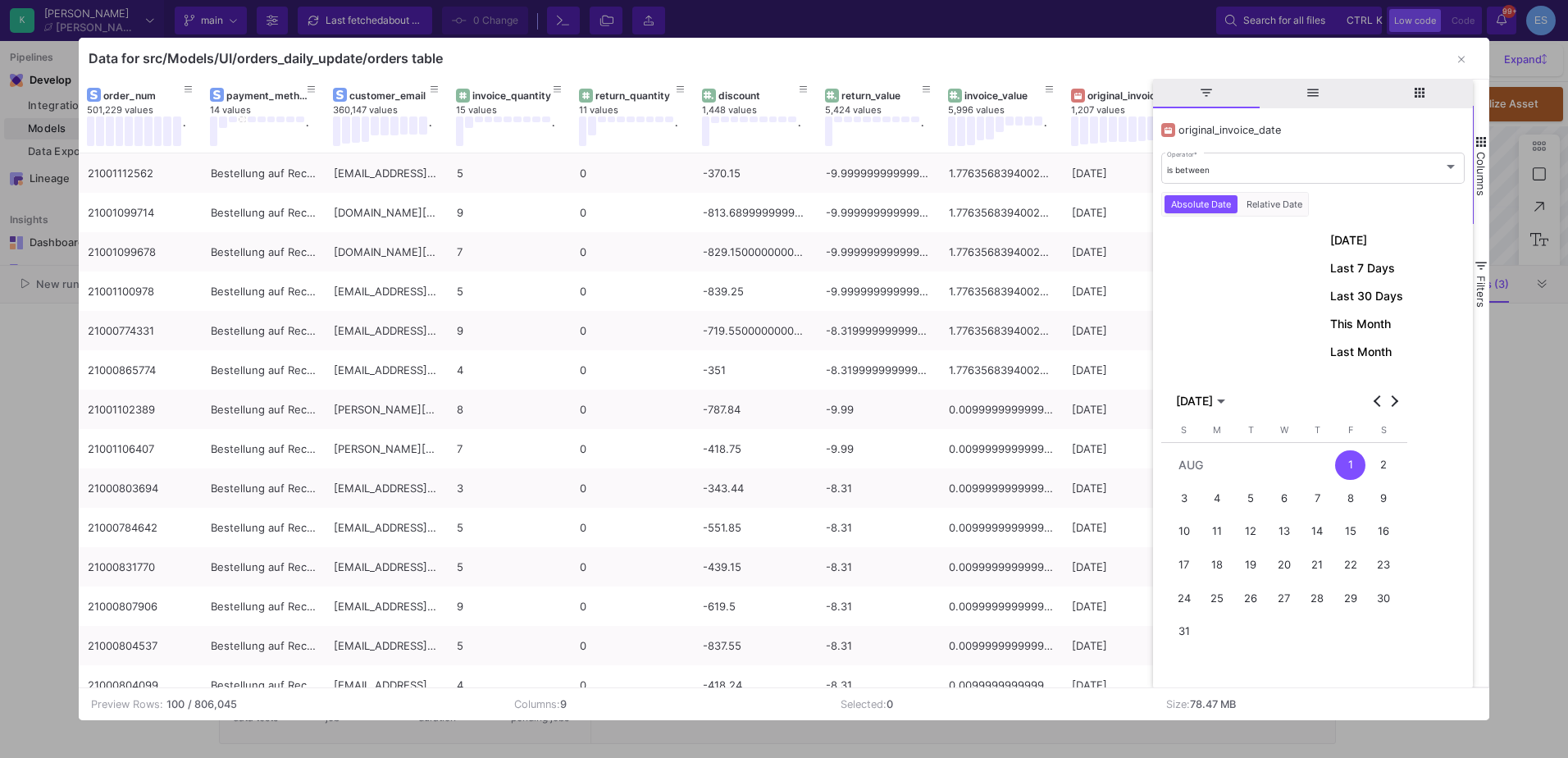
click at [1186, 639] on div "31" at bounding box center [1185, 631] width 31 height 31
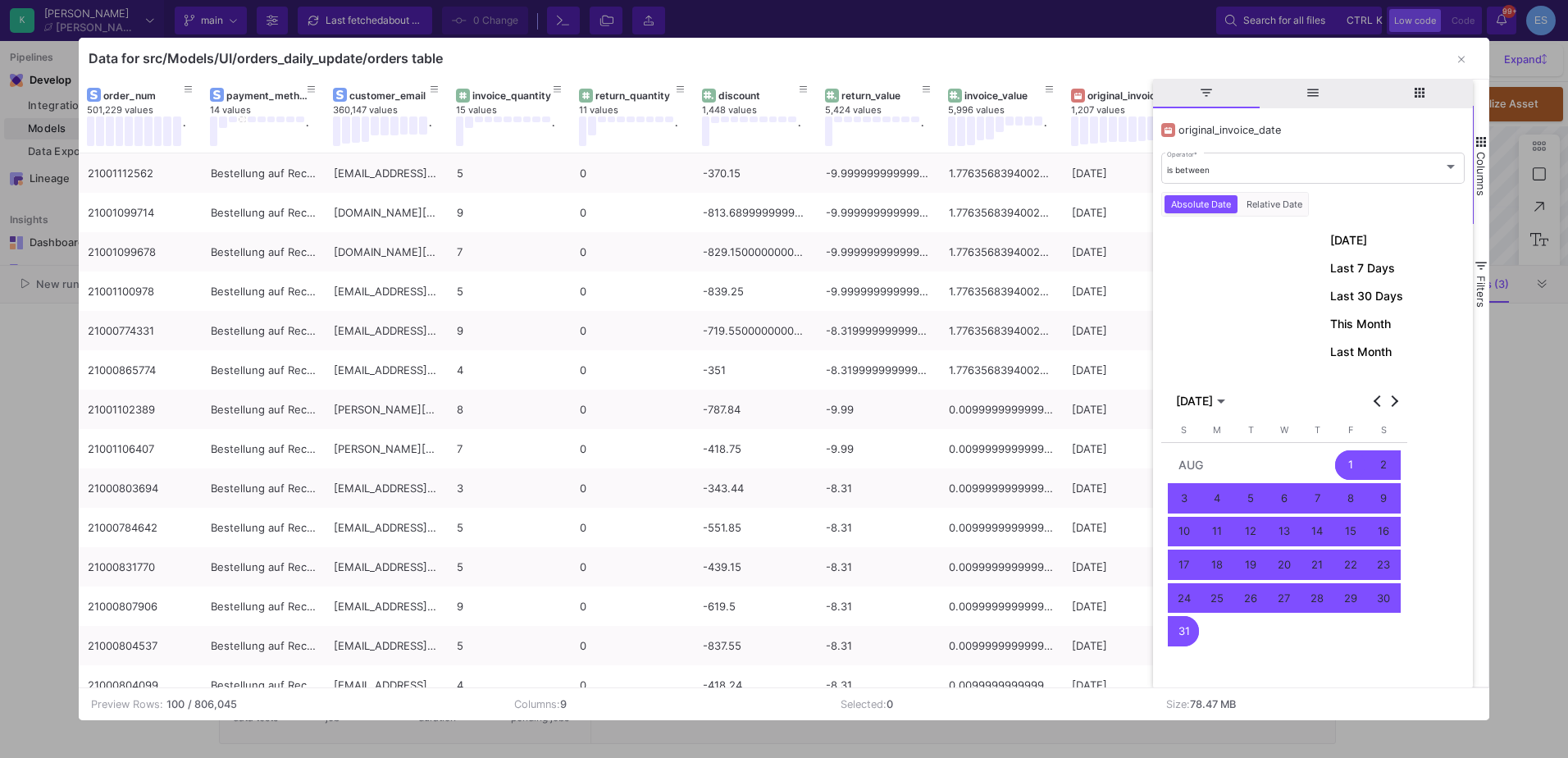
scroll to position [373, 0]
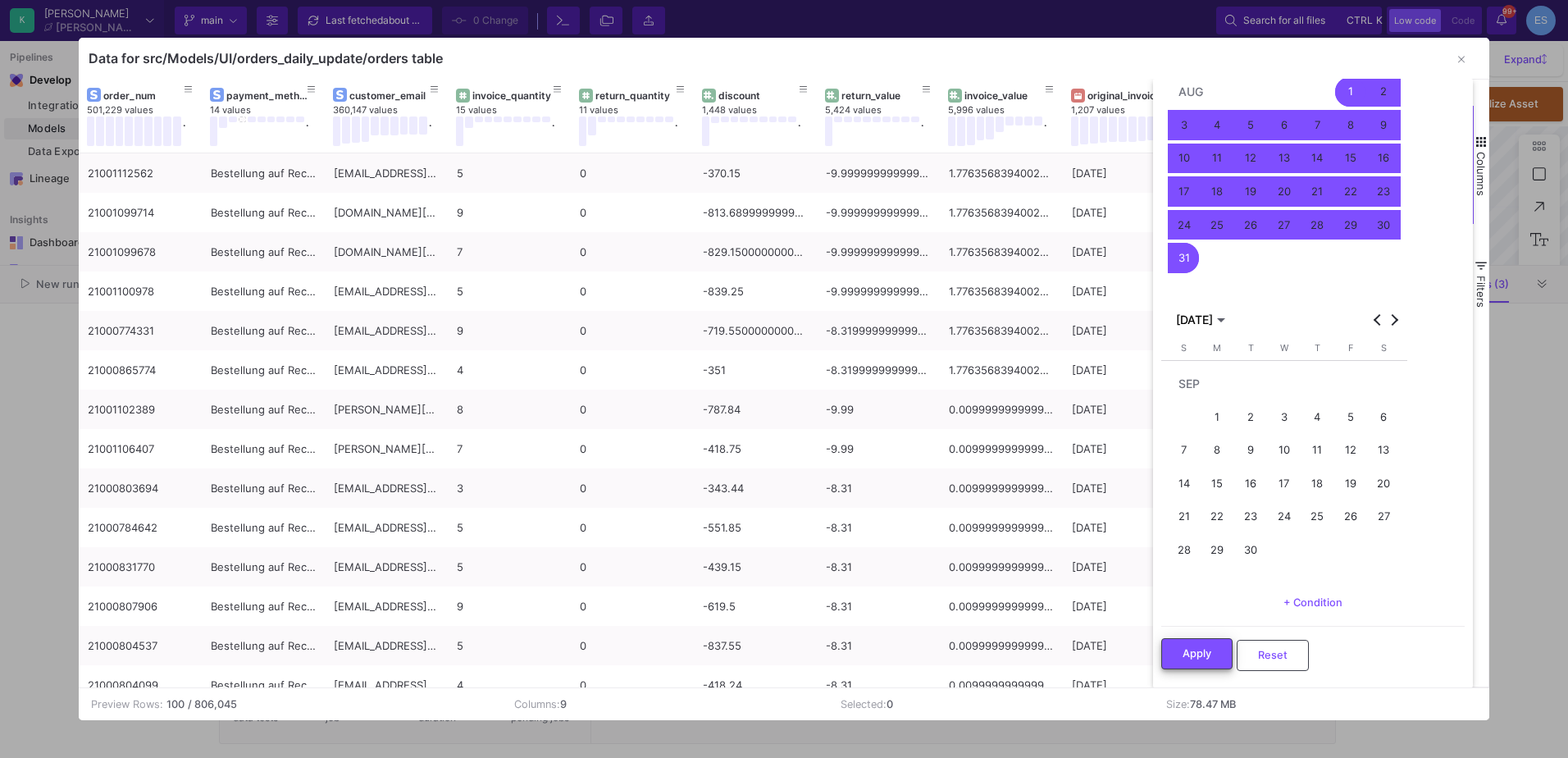
click at [1196, 656] on span "Apply" at bounding box center [1197, 653] width 29 height 12
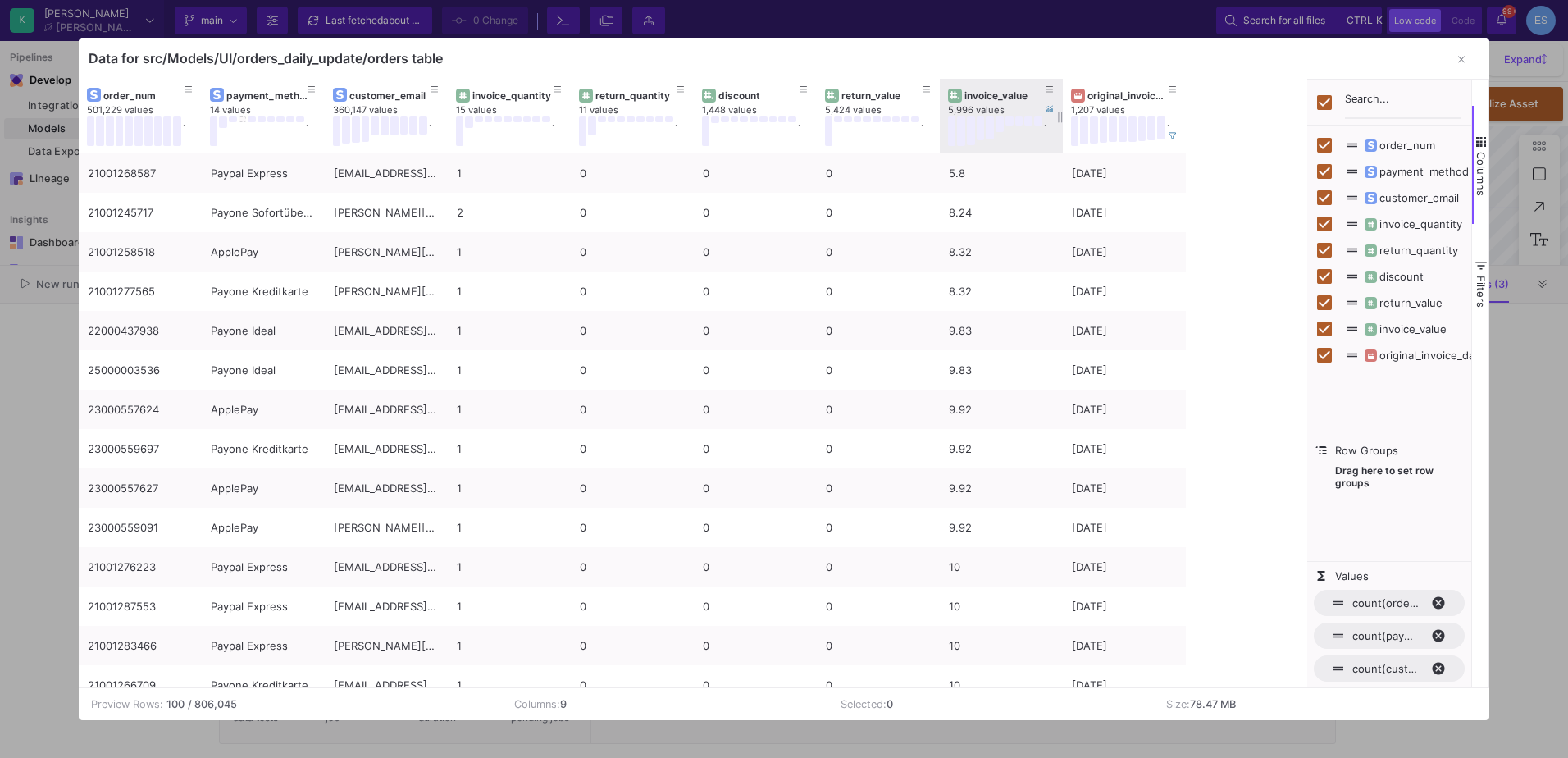
click at [987, 98] on div "invoice_value" at bounding box center [1004, 95] width 81 height 12
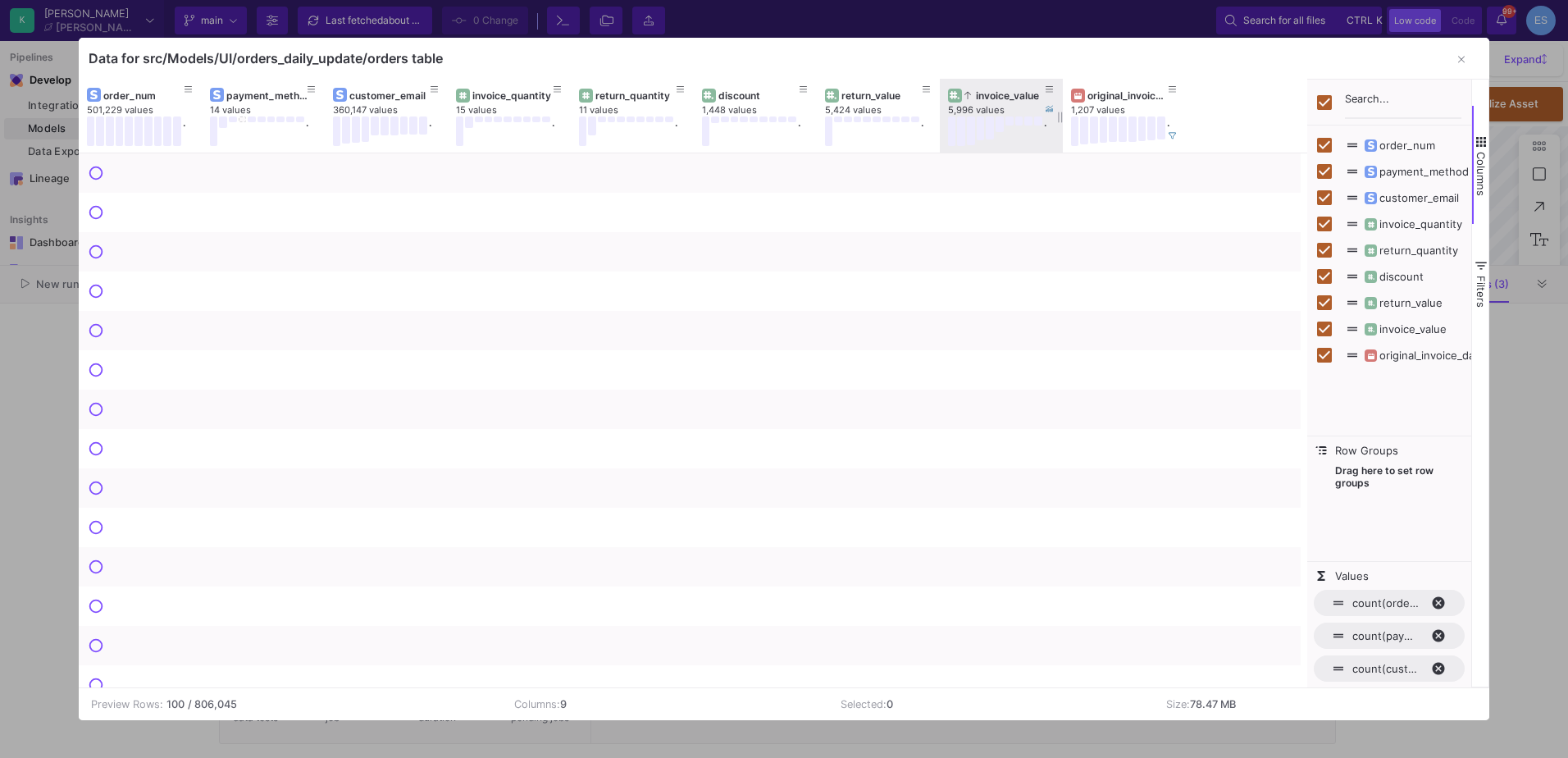
click at [987, 98] on div "invoice_value" at bounding box center [1004, 95] width 81 height 12
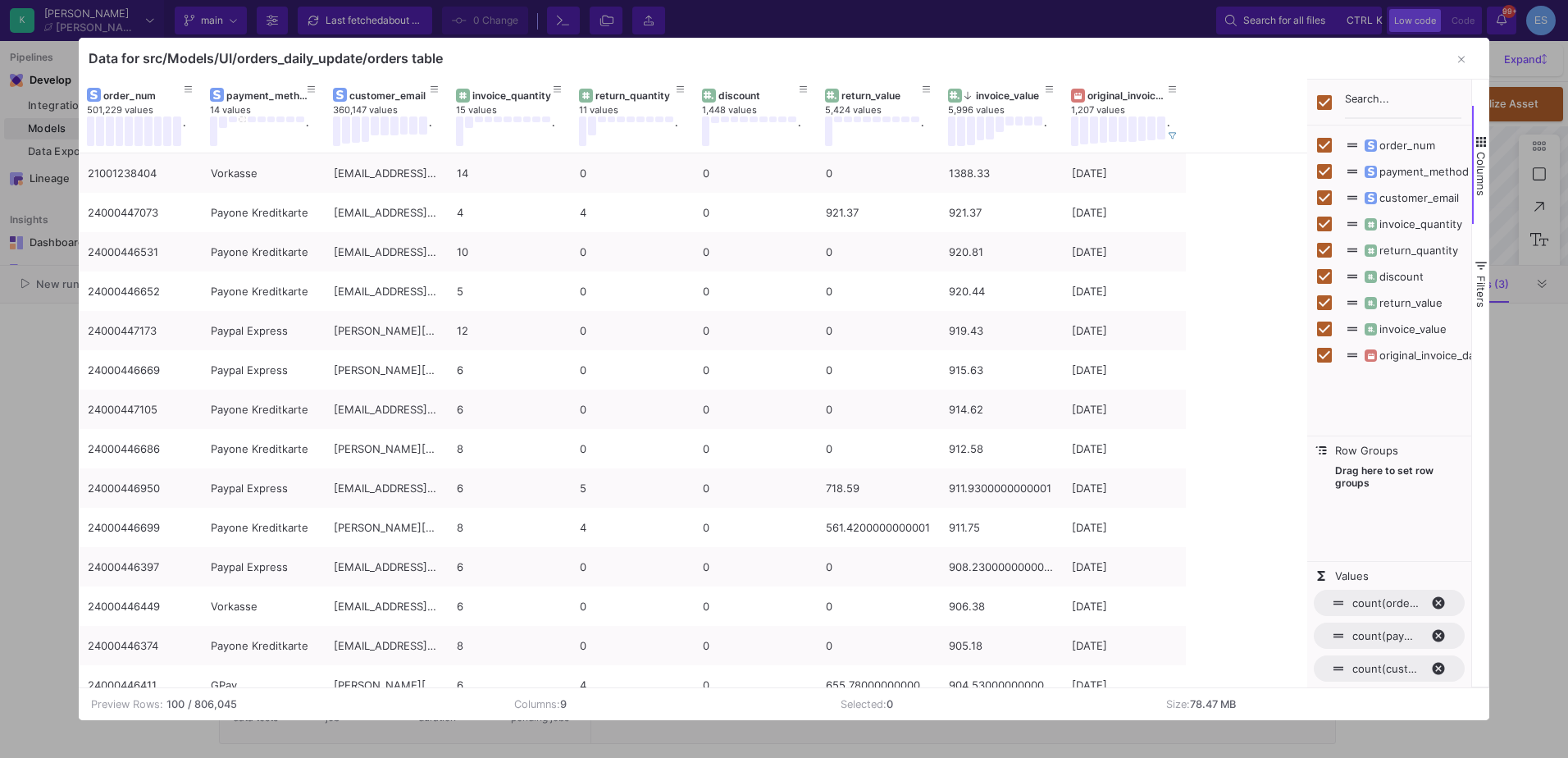
click at [1461, 68] on button "button" at bounding box center [1461, 60] width 32 height 32
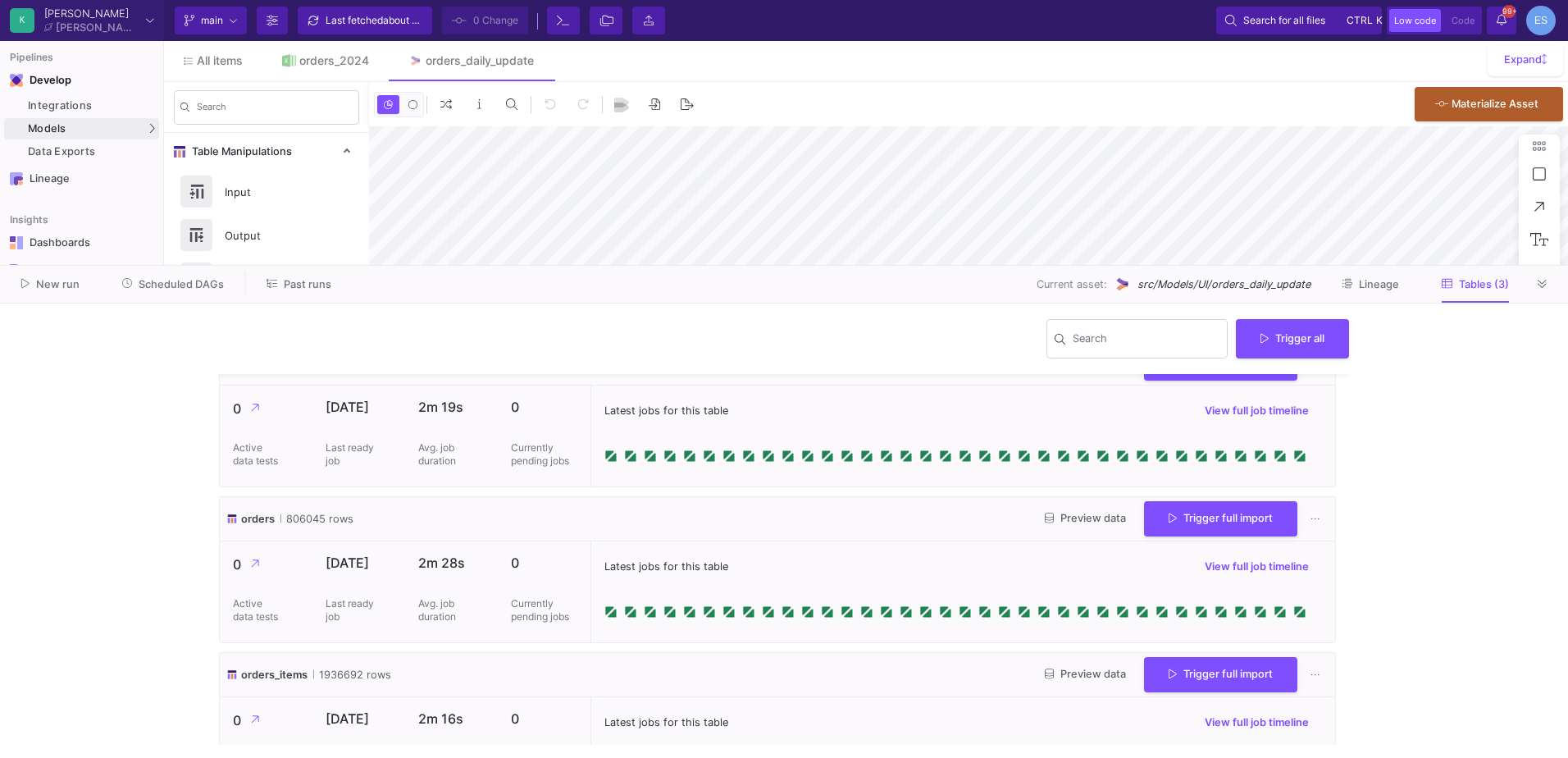
scroll to position [7, 0]
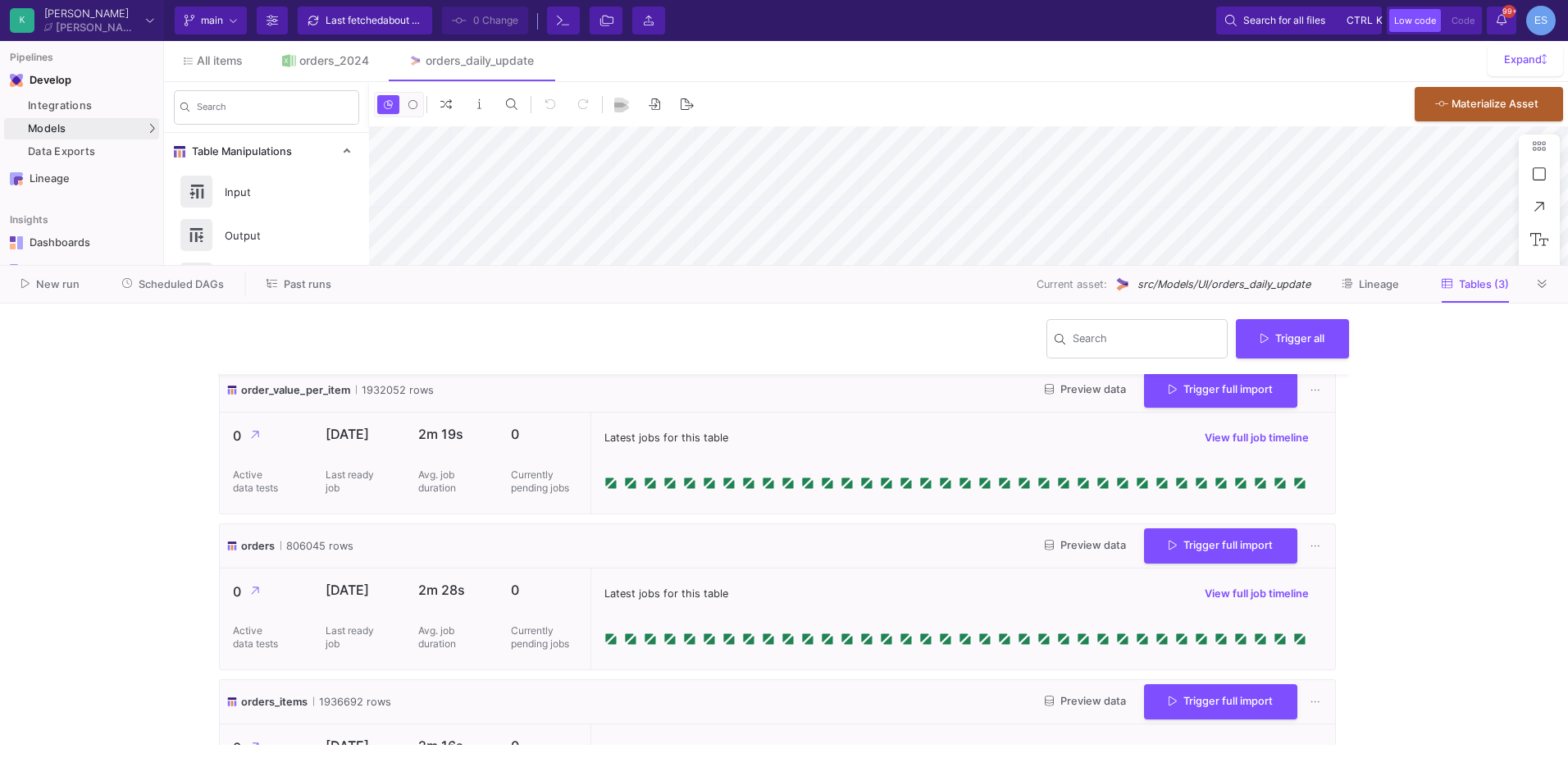
click at [187, 285] on span "Scheduled DAGs" at bounding box center [180, 284] width 85 height 12
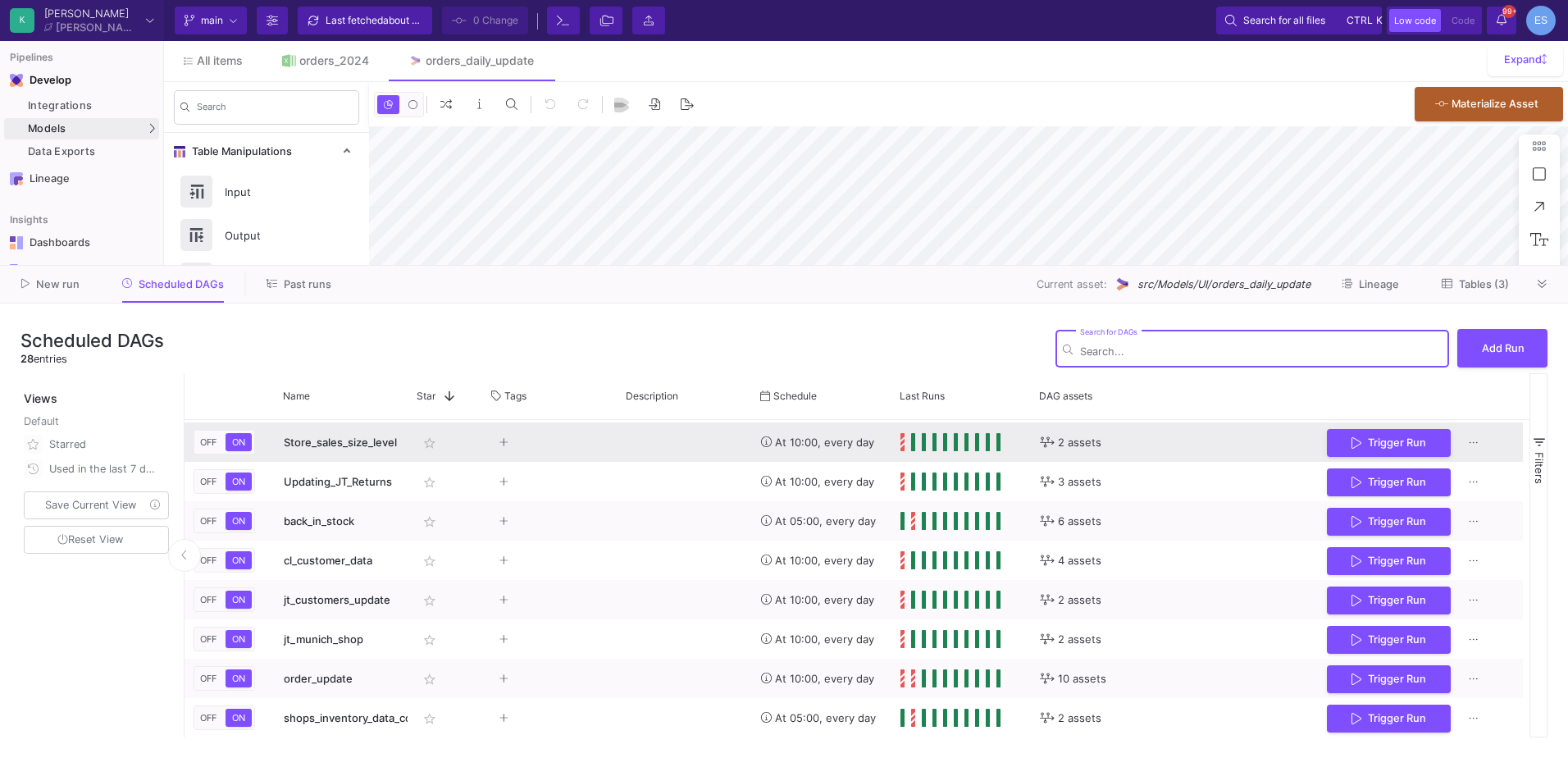
scroll to position [727, 0]
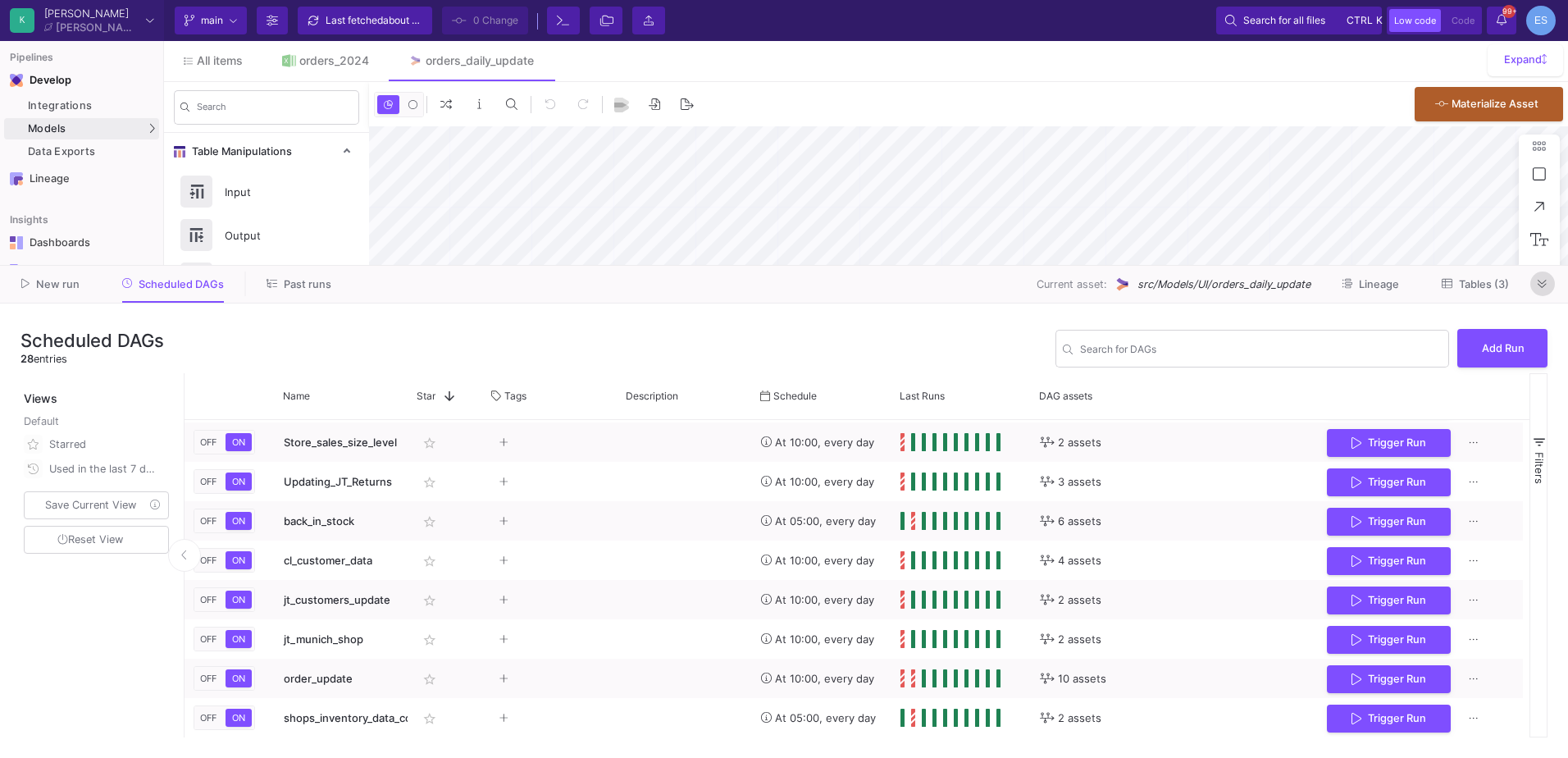
click at [1539, 283] on icon at bounding box center [1542, 283] width 9 height 10
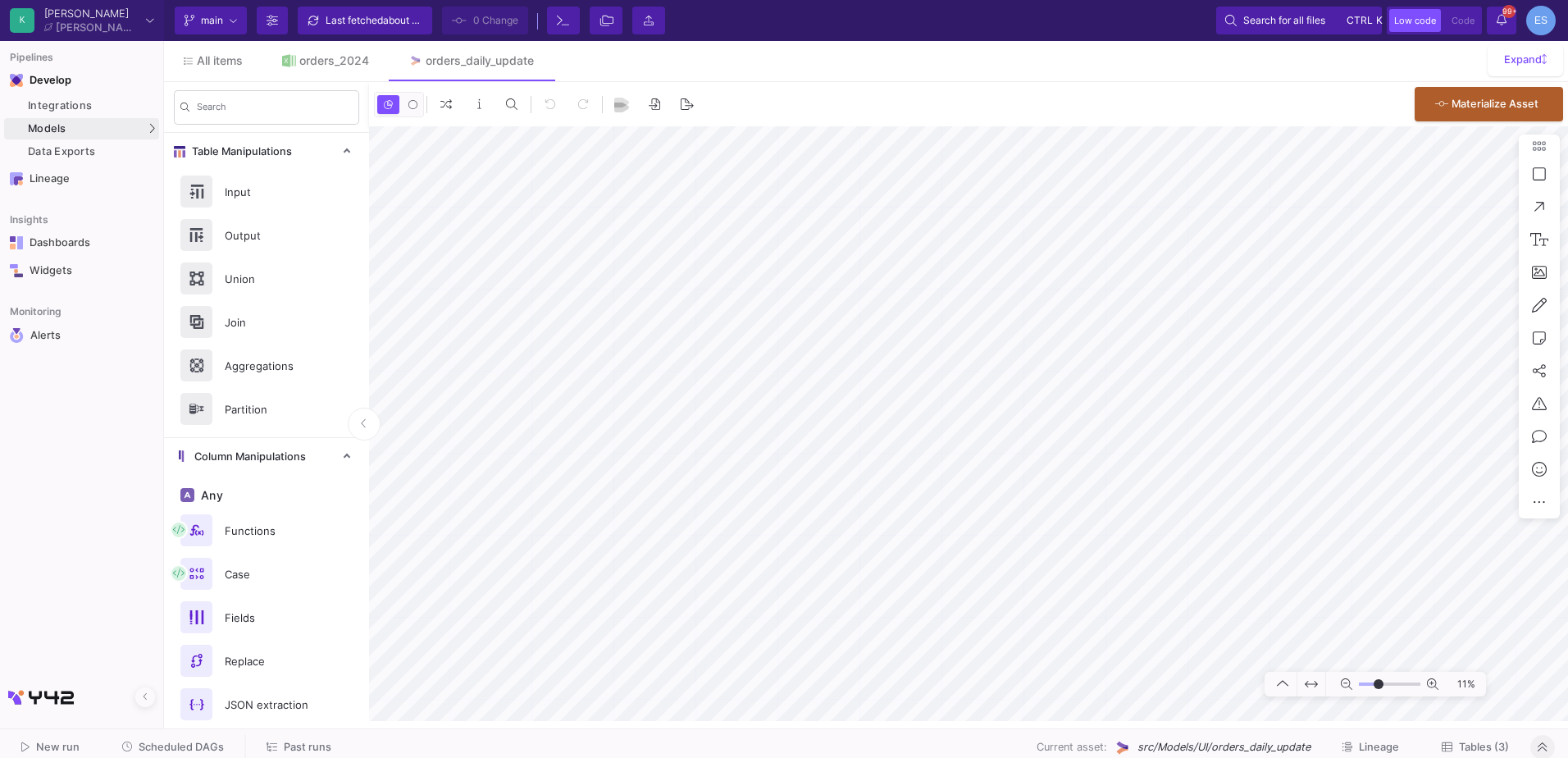
drag, startPoint x: 1362, startPoint y: 683, endPoint x: 1379, endPoint y: 688, distance: 17.7
click at [1379, 688] on input "range" at bounding box center [1390, 685] width 62 height 21
click at [1568, 289] on html "K Krueger Krueger Current branch main Branch Options Last fetched about 17 hour…" at bounding box center [784, 379] width 1568 height 758
type input "-46"
click at [1487, 748] on span "Tables (3)" at bounding box center [1484, 747] width 50 height 12
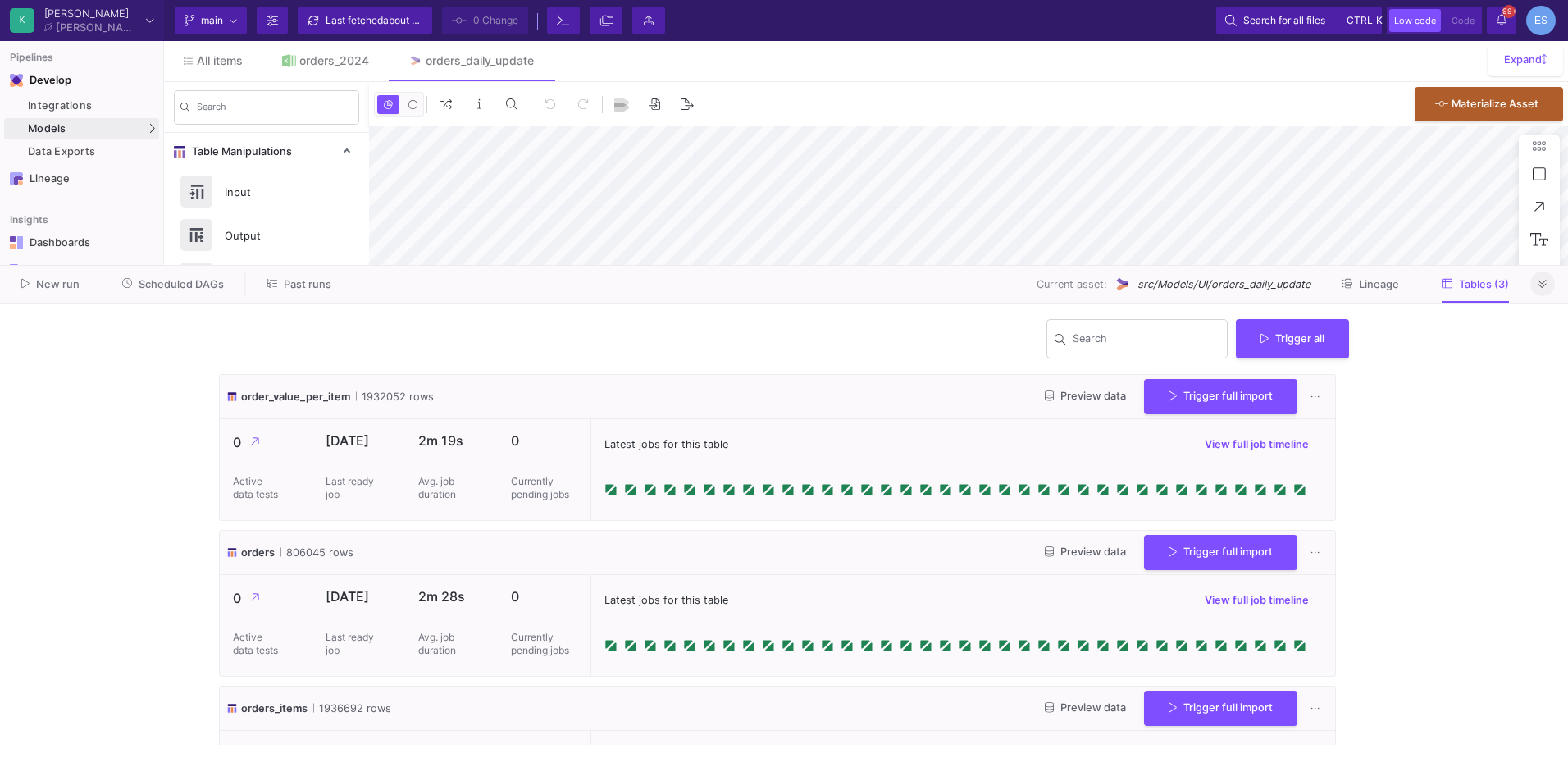
click at [1093, 547] on span "Preview data" at bounding box center [1085, 551] width 81 height 12
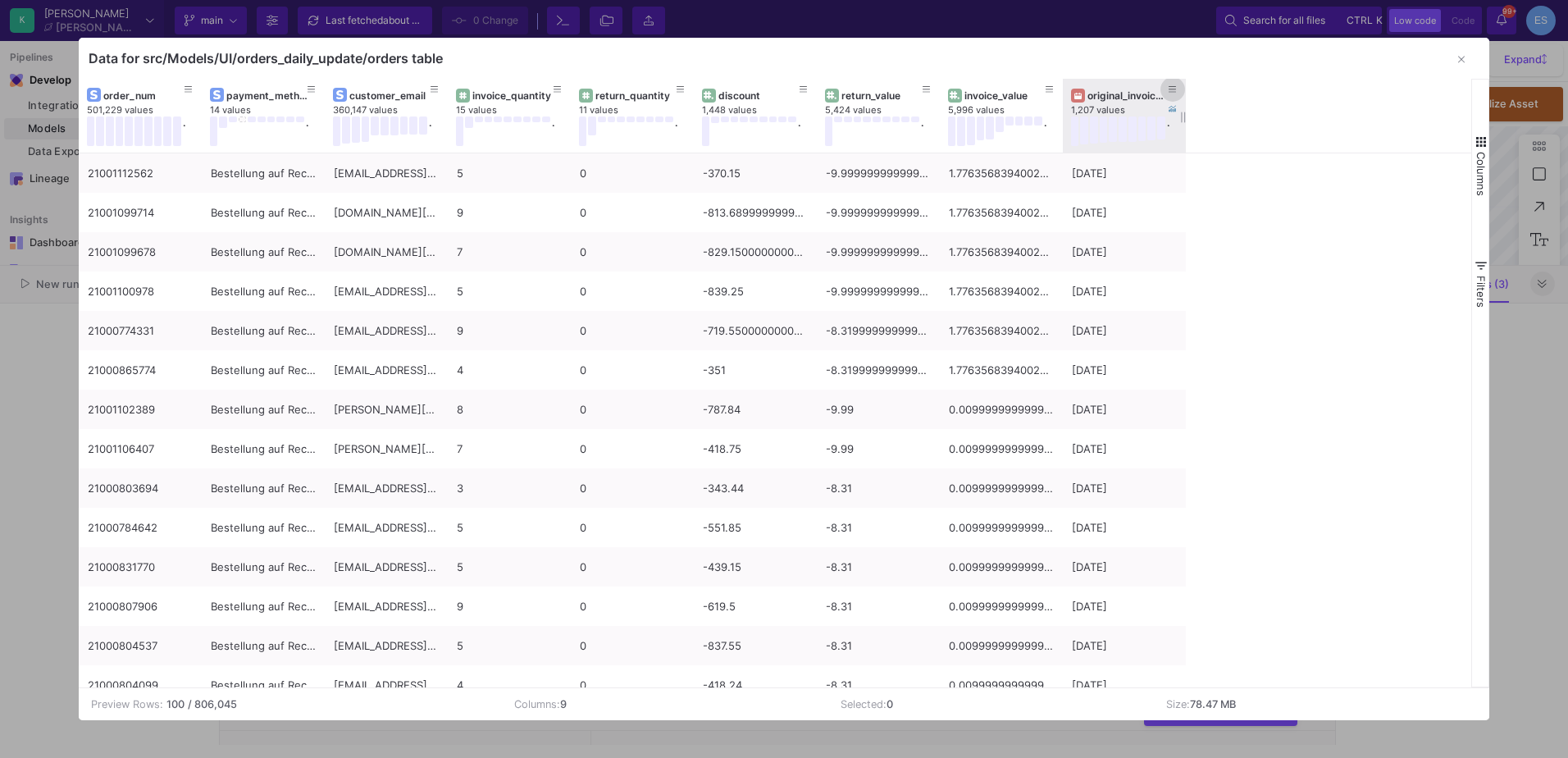
click at [1180, 86] on button at bounding box center [1173, 90] width 25 height 25
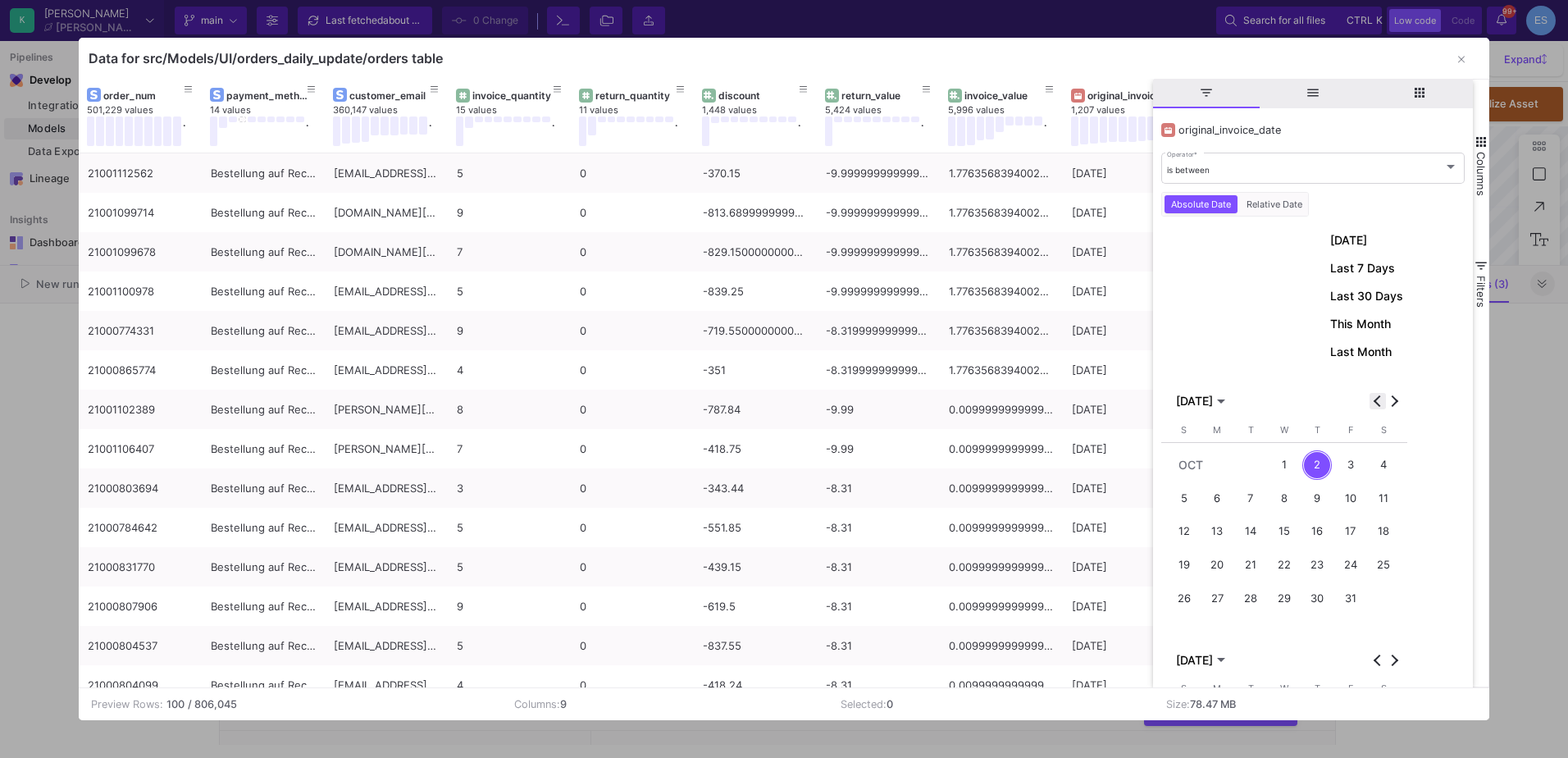
click at [1377, 402] on button "Previous month" at bounding box center [1377, 400] width 16 height 16
click at [1358, 475] on div "1" at bounding box center [1351, 465] width 31 height 31
click at [1186, 629] on div "31" at bounding box center [1185, 631] width 31 height 31
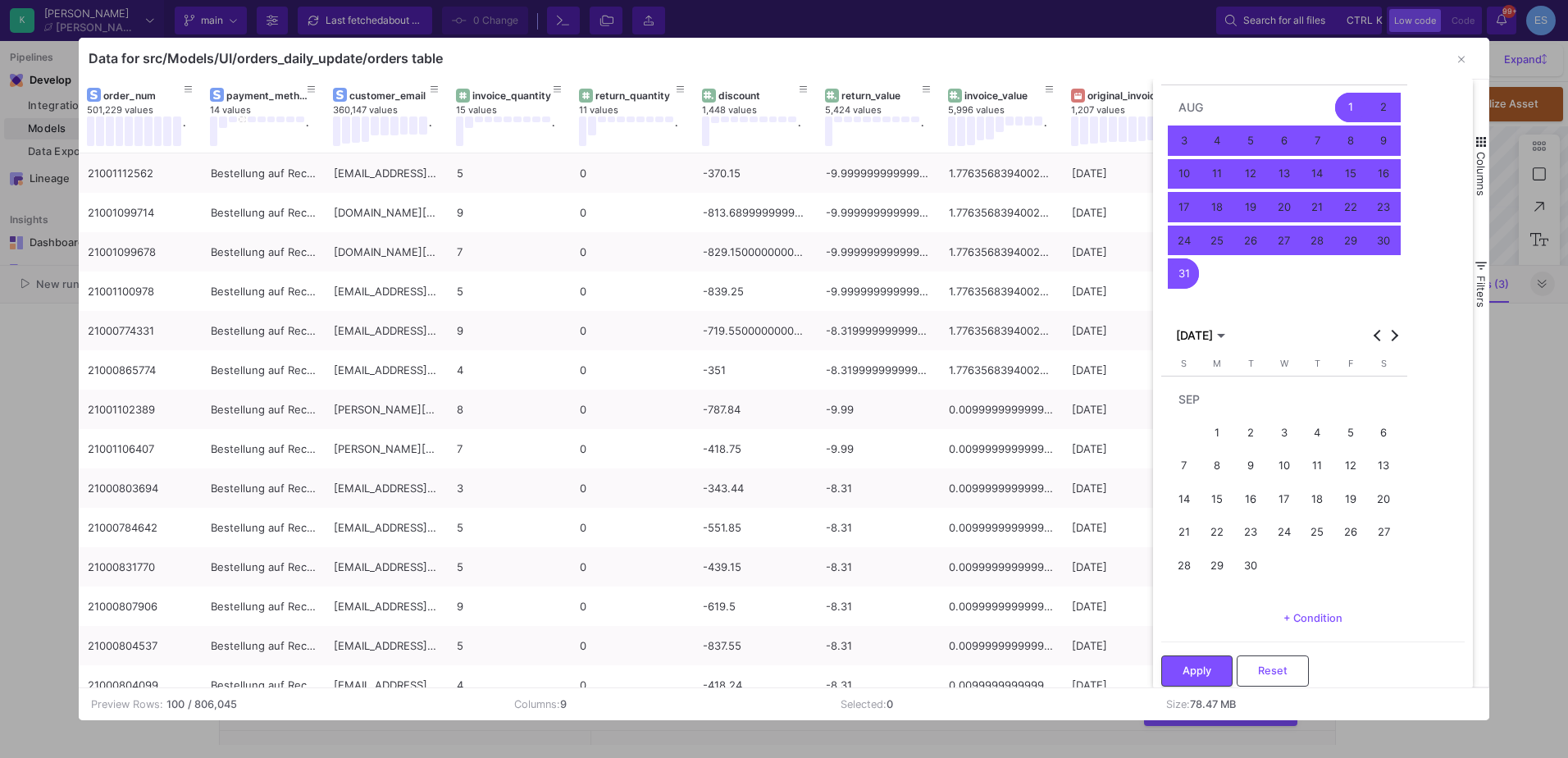
scroll to position [373, 0]
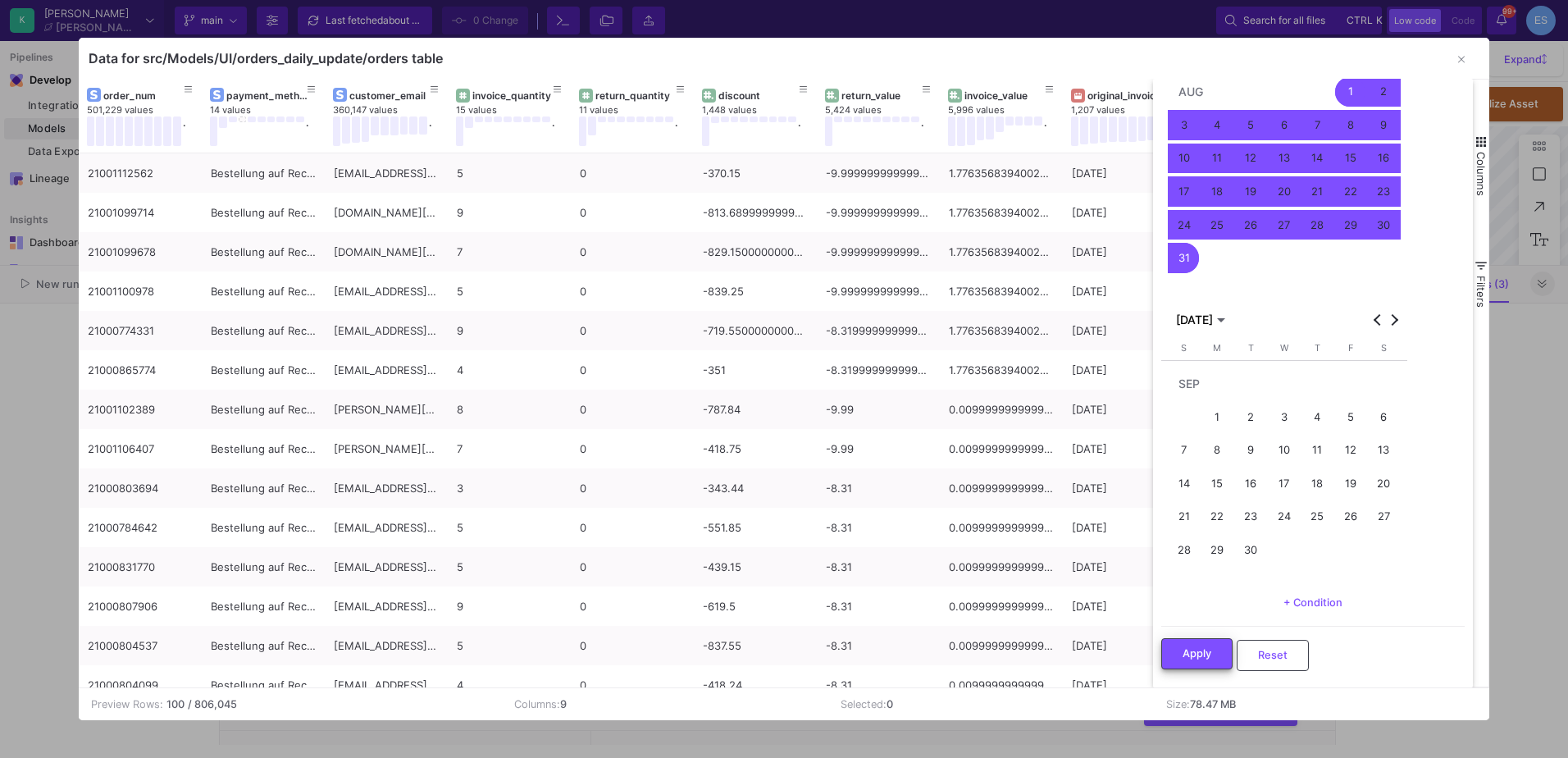
click at [1209, 649] on span "Apply" at bounding box center [1197, 653] width 29 height 12
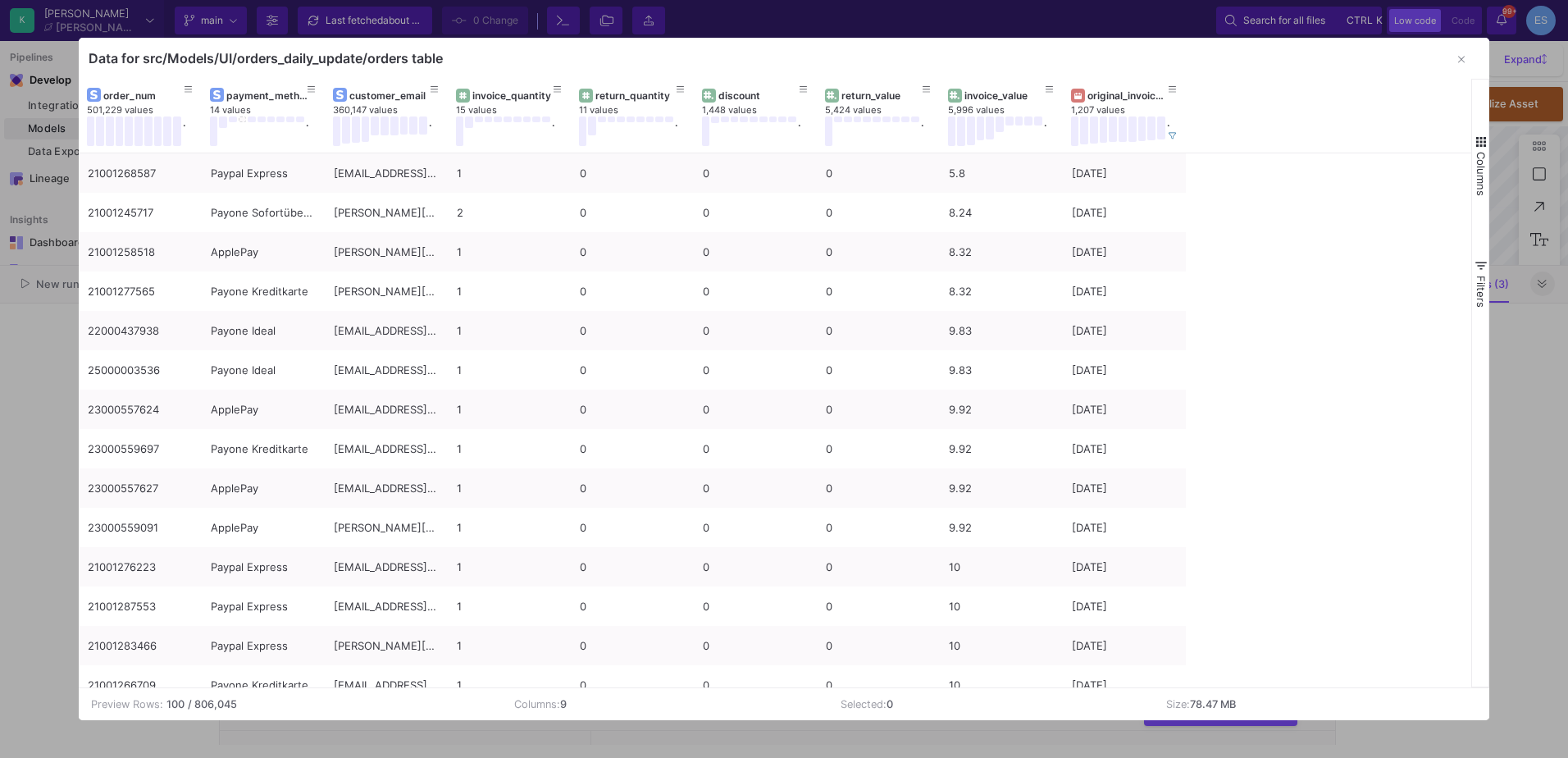
click at [1478, 149] on span "button" at bounding box center [1480, 141] width 14 height 14
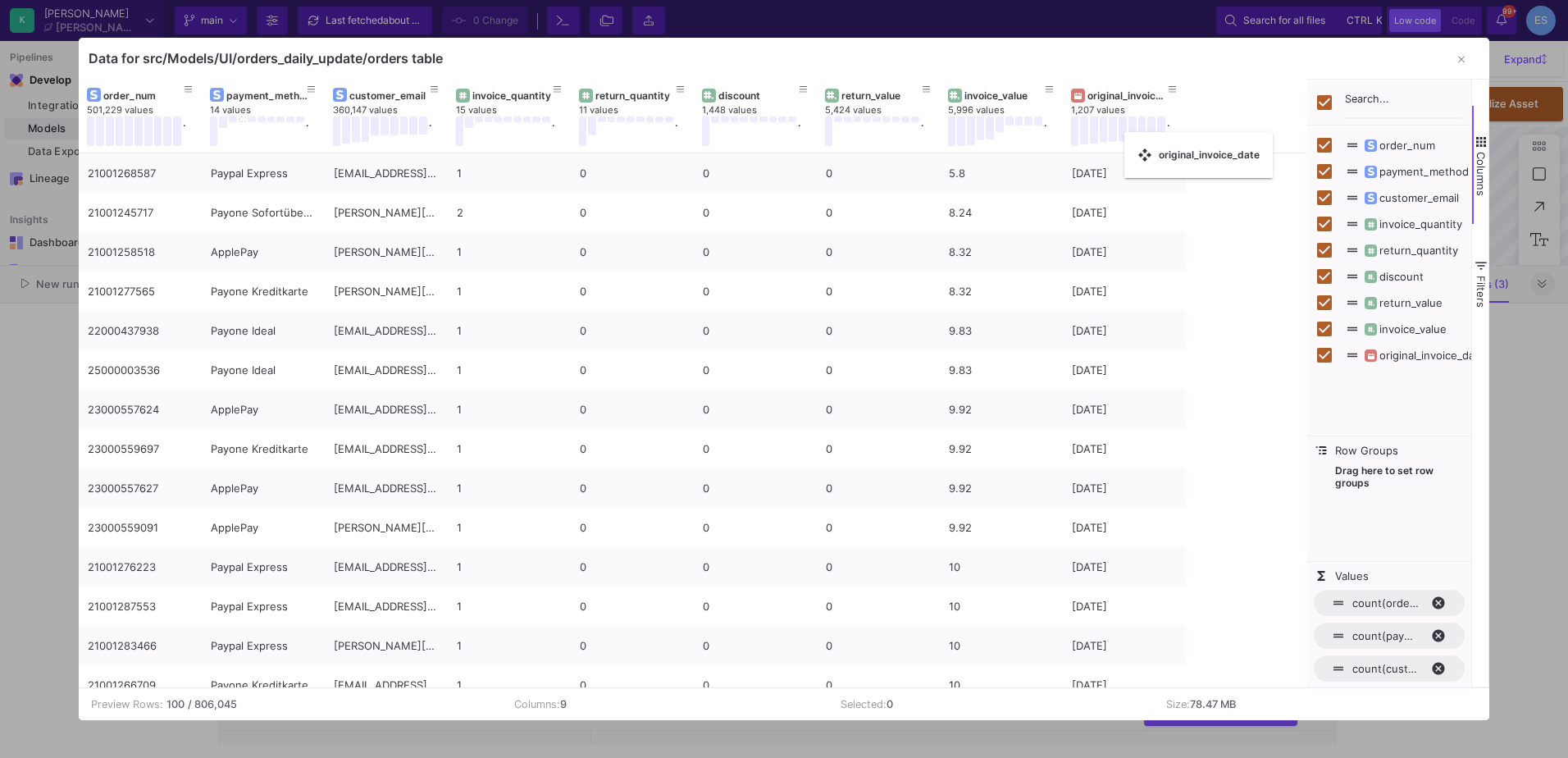
checkbox input "false"
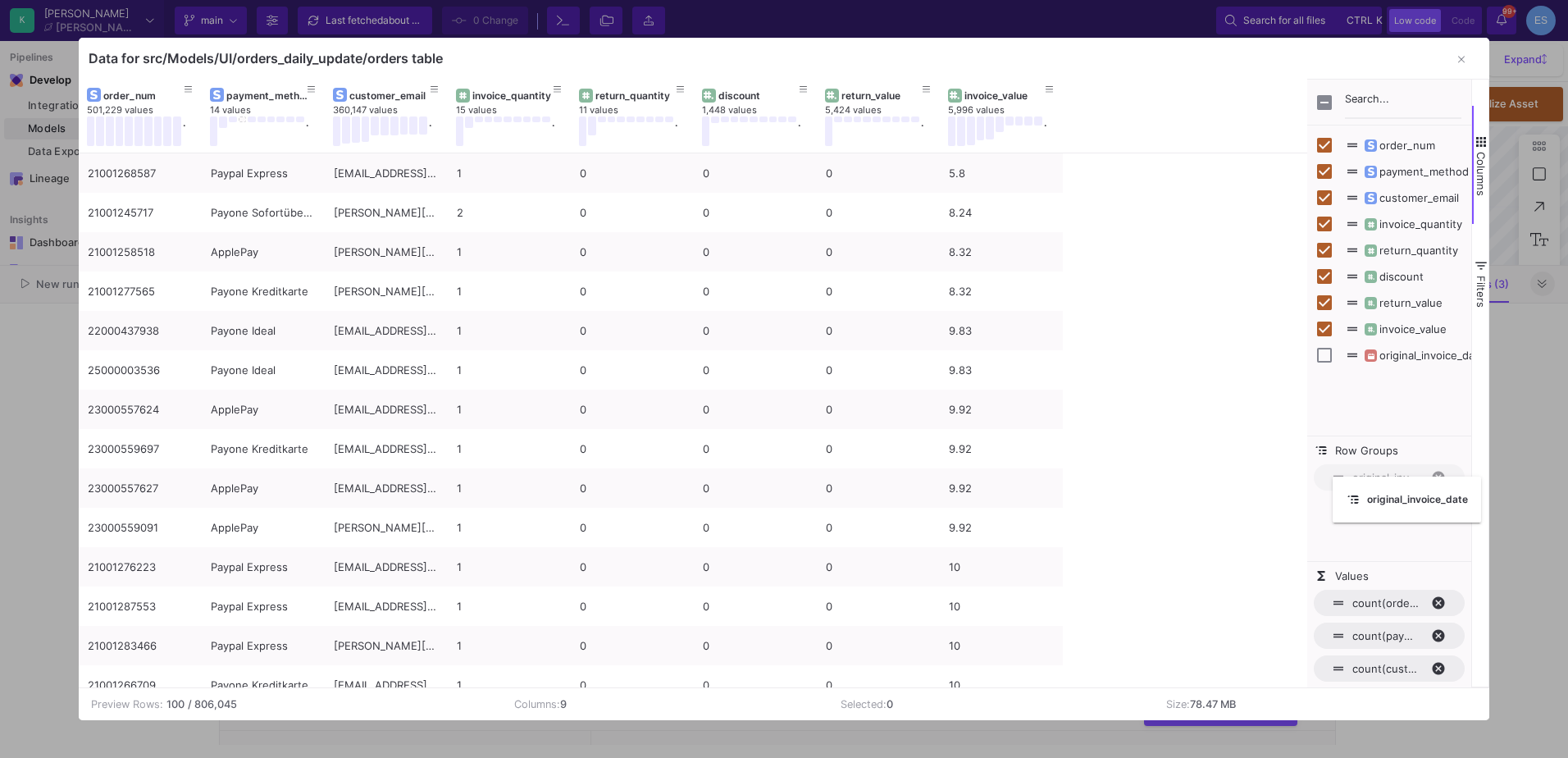
drag, startPoint x: 1093, startPoint y: 96, endPoint x: 1341, endPoint y: 486, distance: 462.2
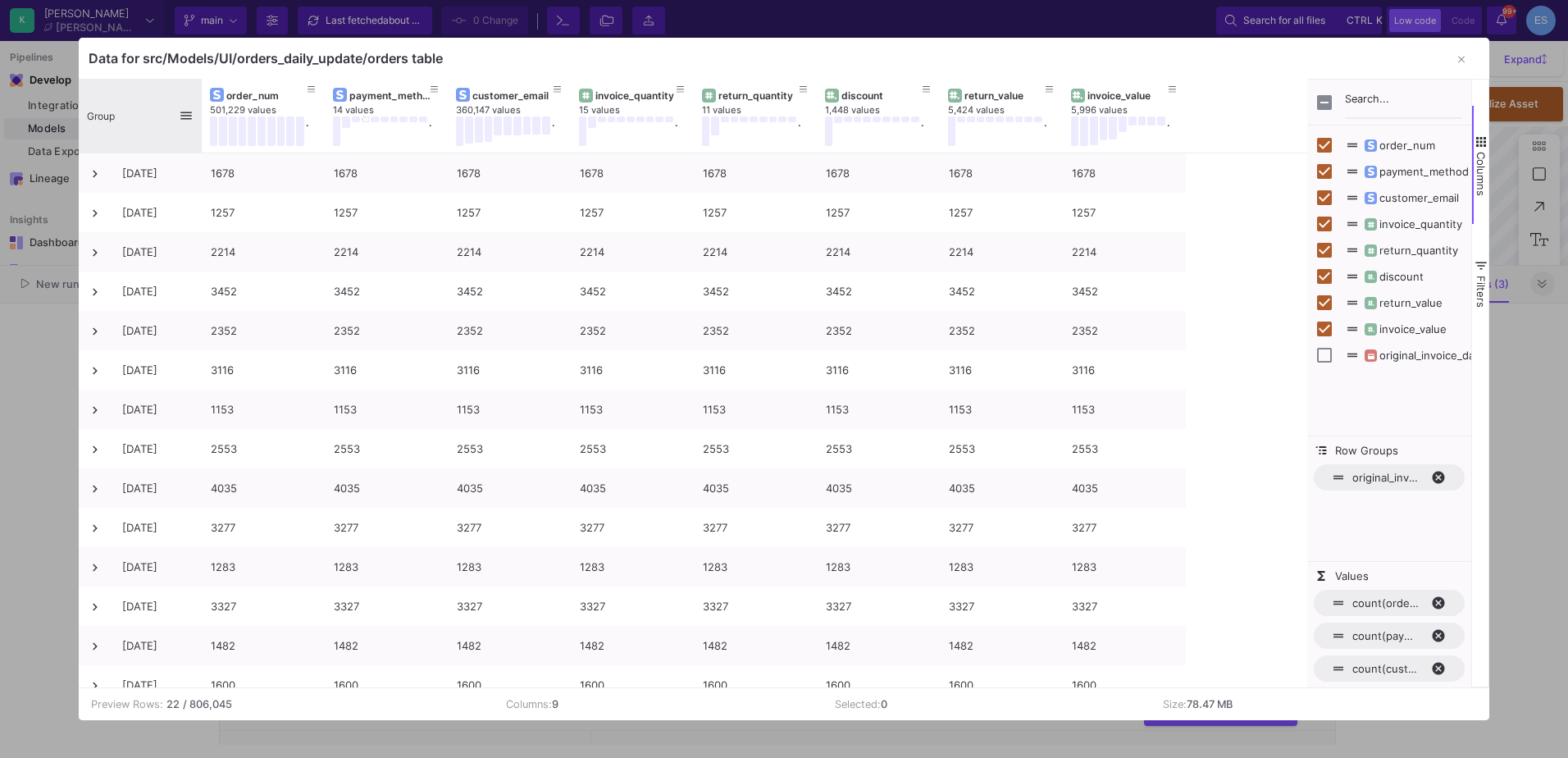
click at [116, 104] on div "Group" at bounding box center [133, 115] width 92 height 66
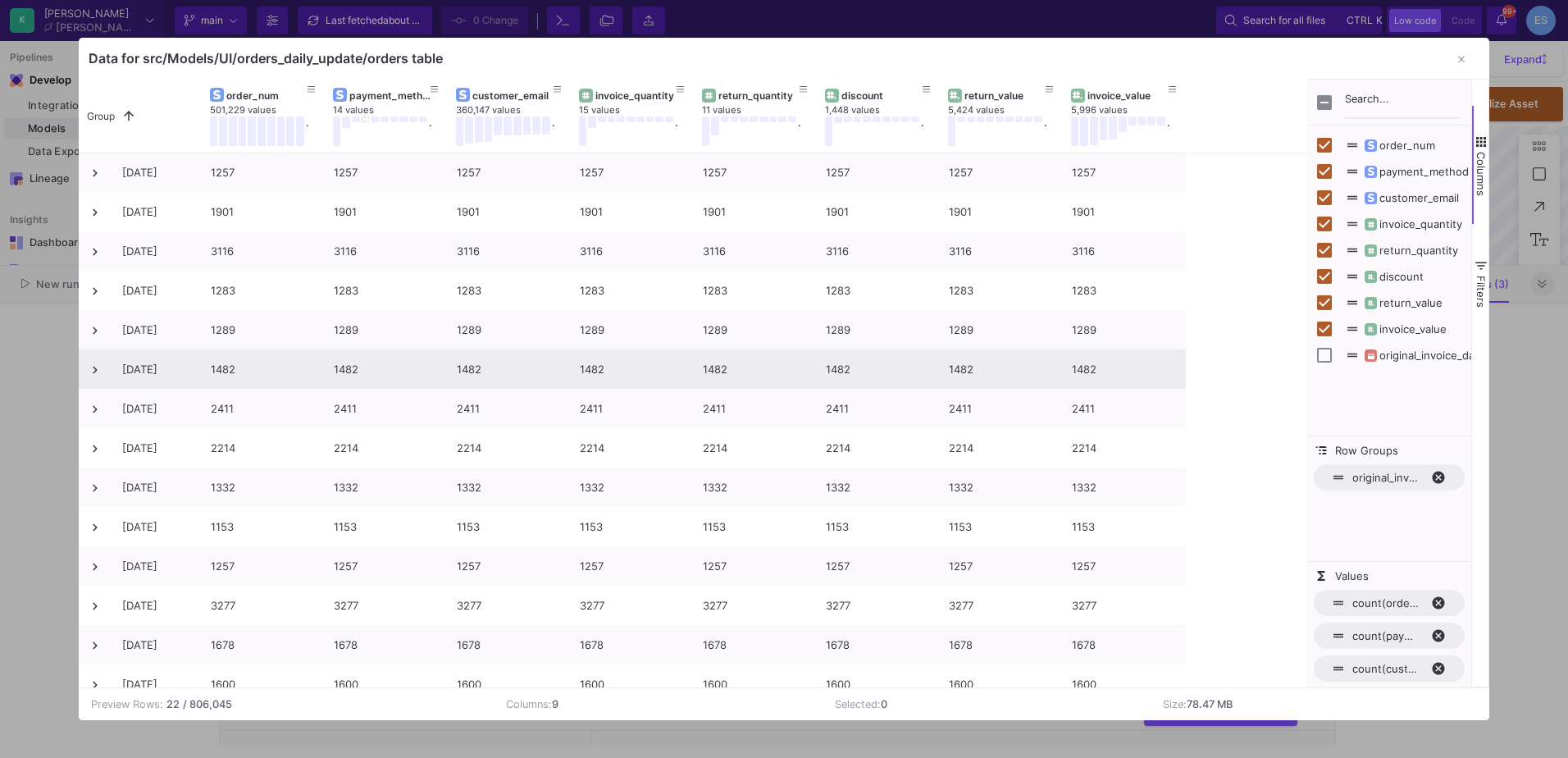
scroll to position [0, 0]
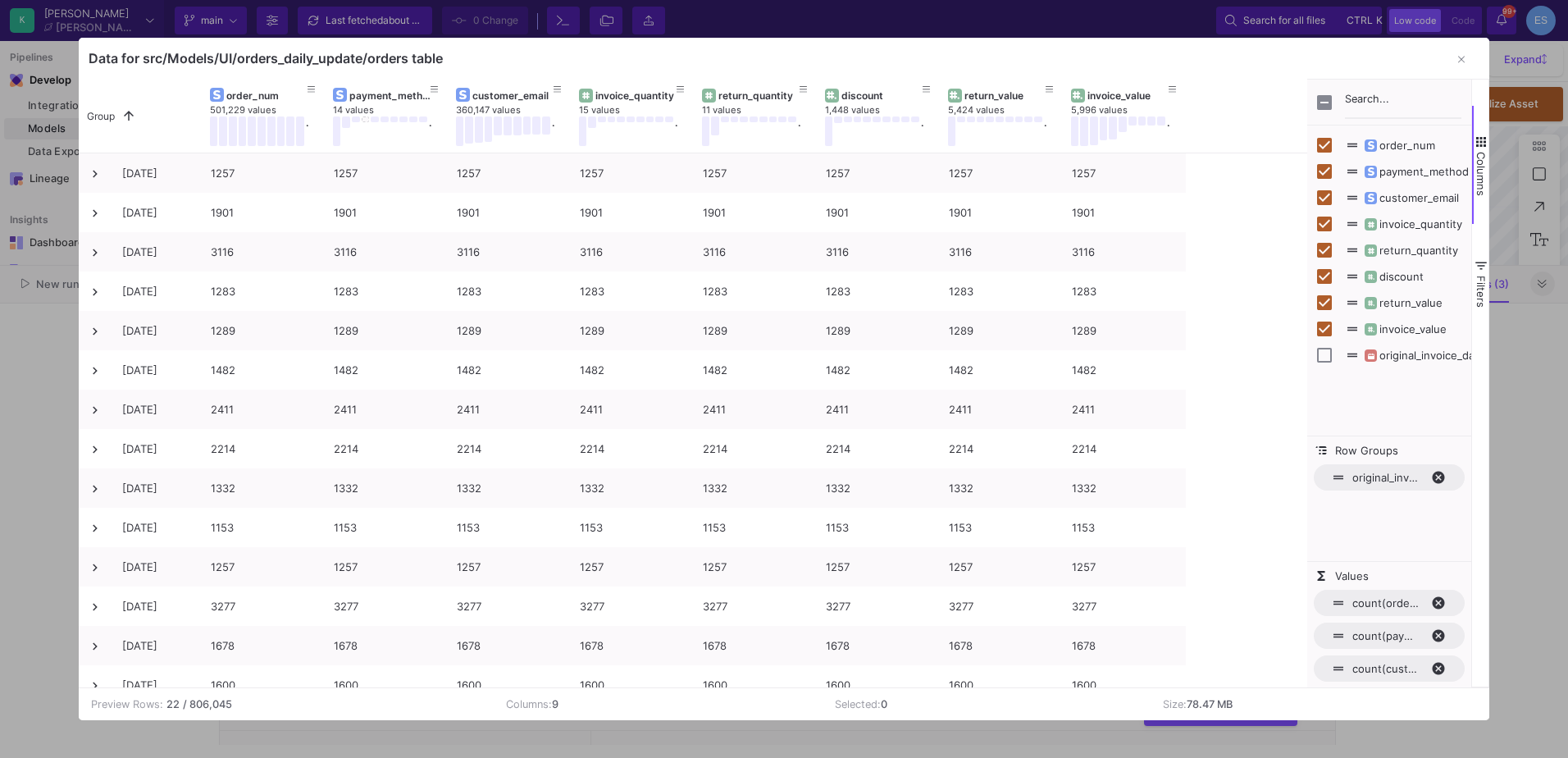
click at [1393, 360] on span "original_invoice_date" at bounding box center [1424, 356] width 123 height 13
checkbox input "true"
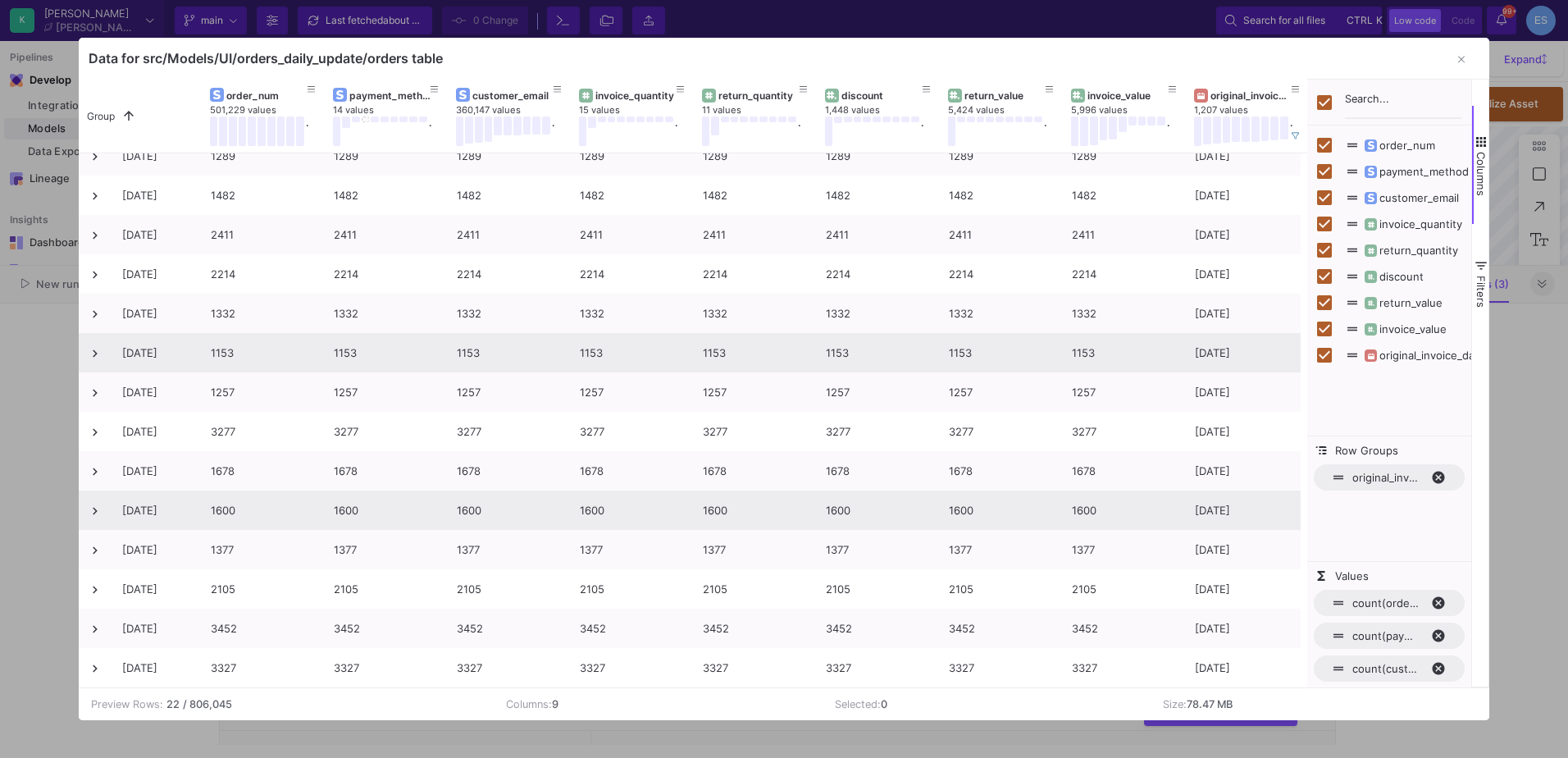
scroll to position [34, 0]
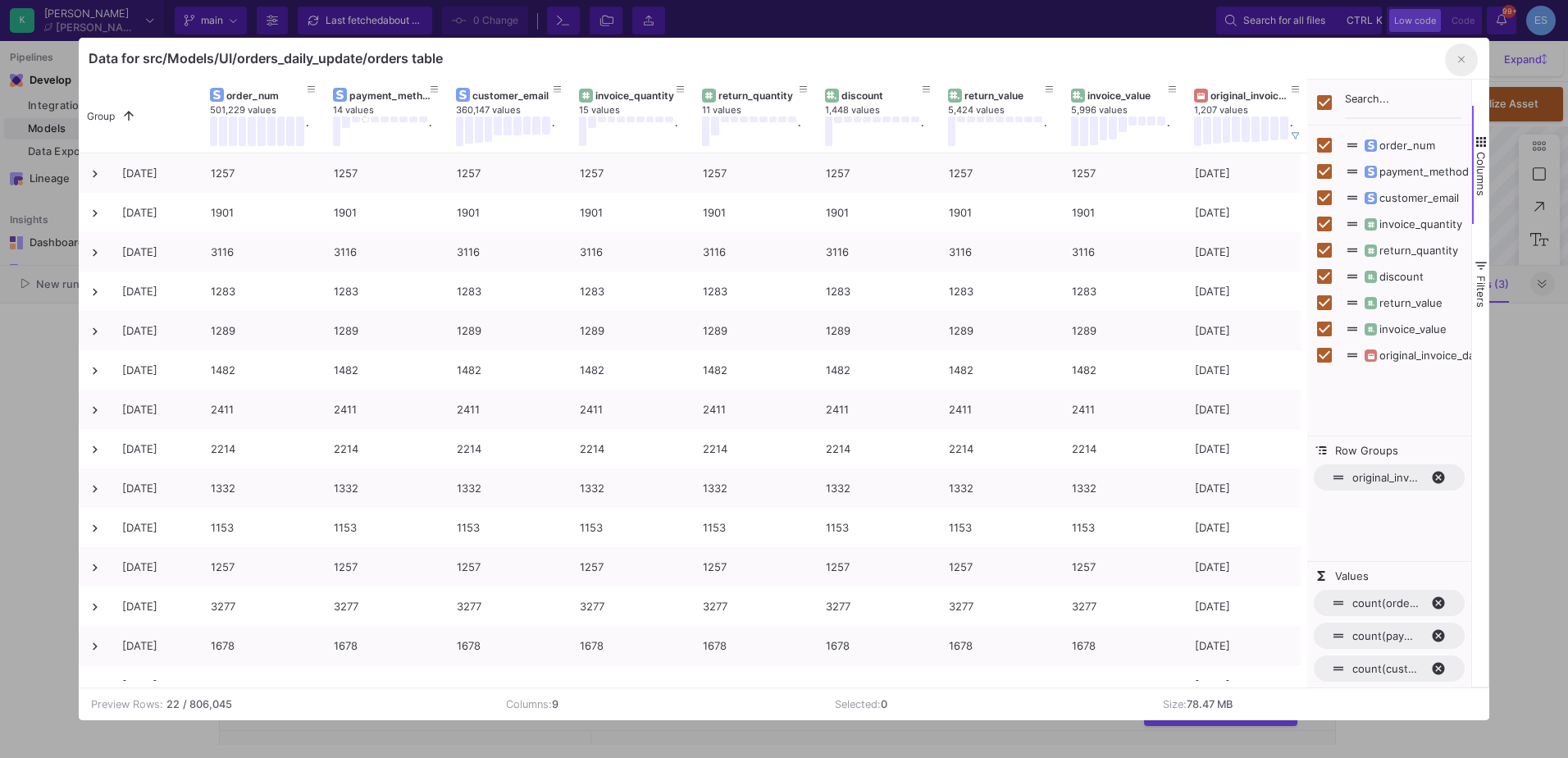
click at [1456, 55] on button "button" at bounding box center [1461, 60] width 32 height 32
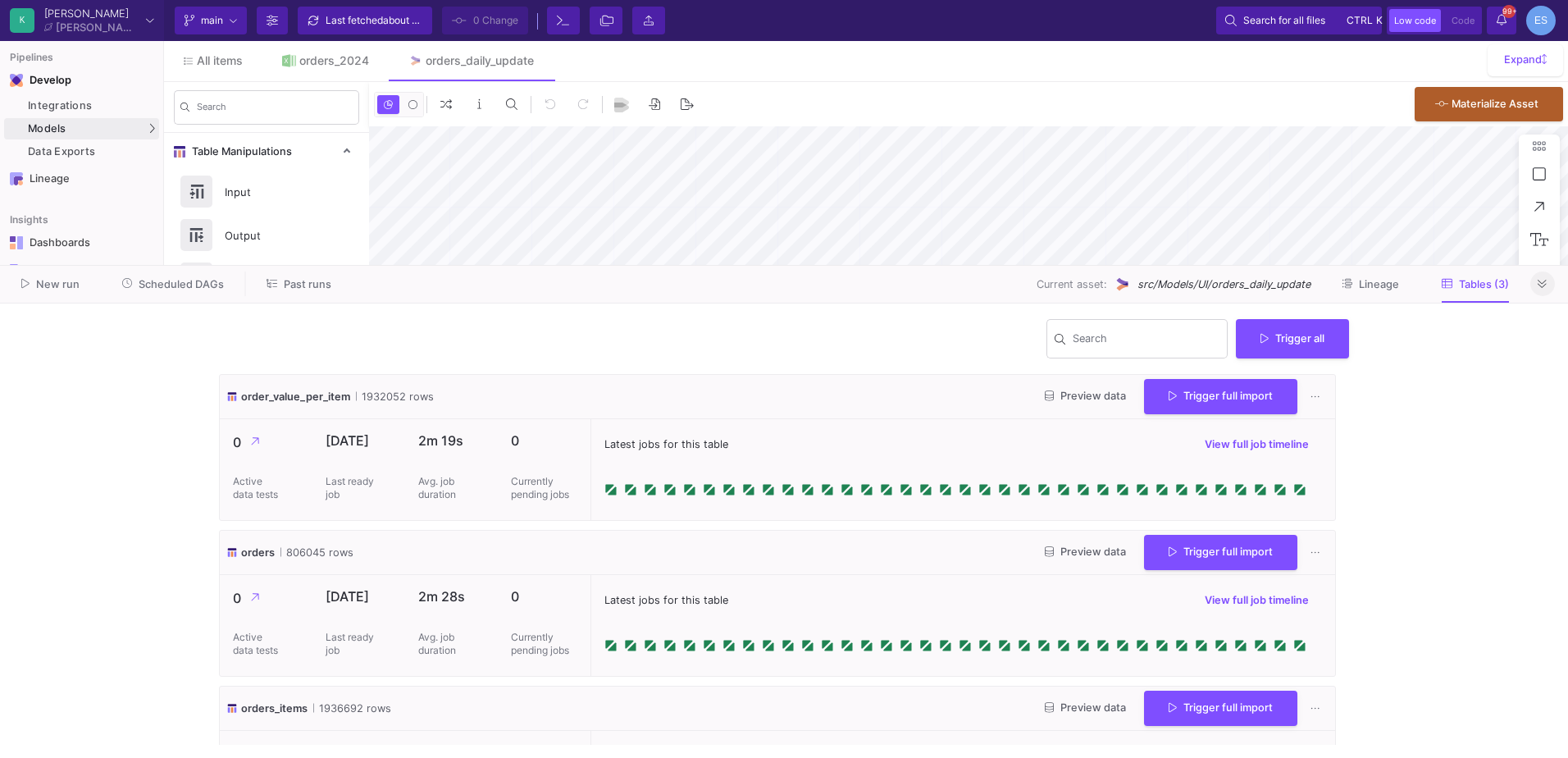
click at [1539, 280] on icon at bounding box center [1542, 283] width 9 height 9
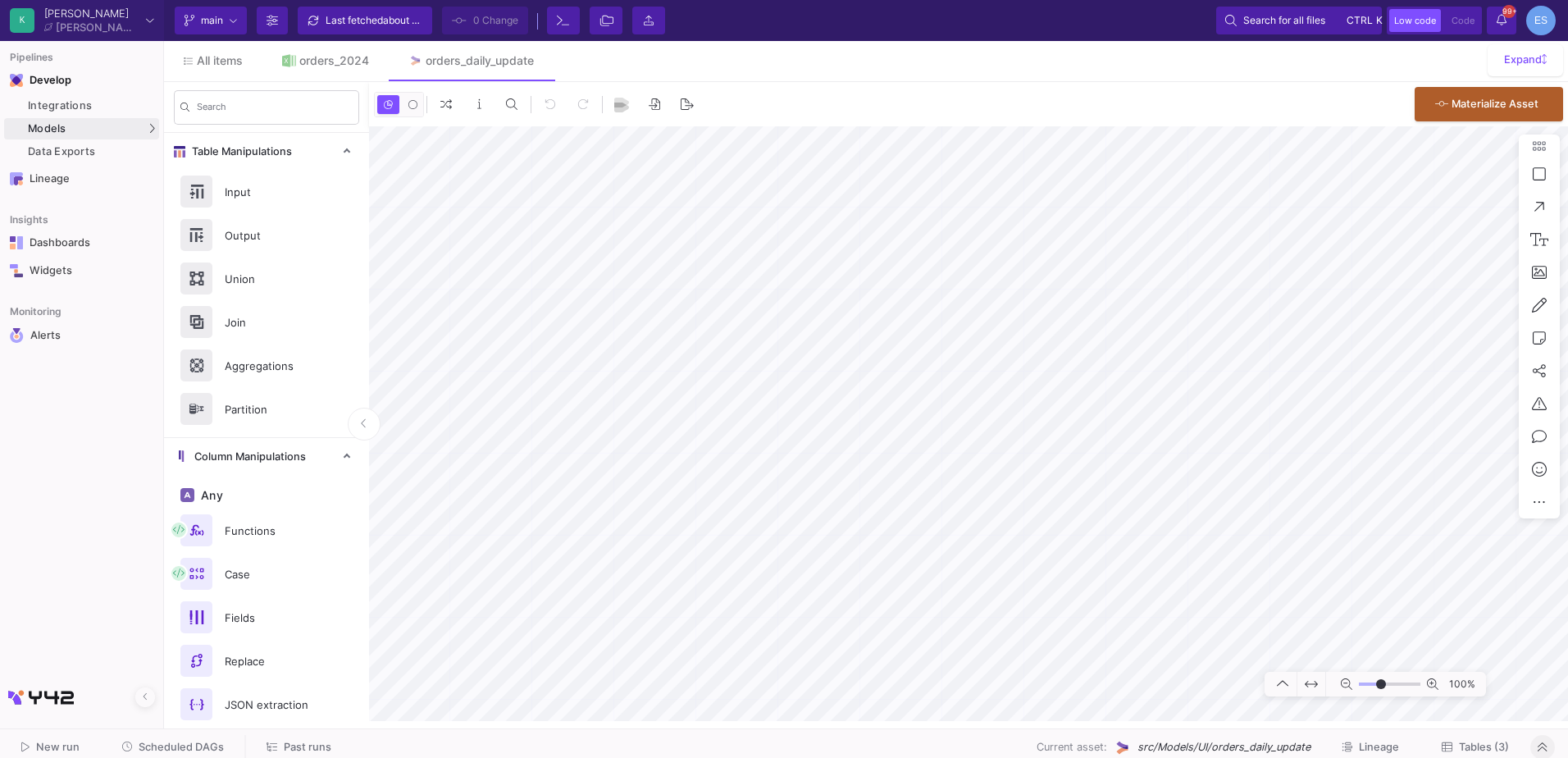
drag, startPoint x: 1365, startPoint y: 685, endPoint x: 1381, endPoint y: 686, distance: 16.0
type input "0"
click at [1381, 686] on input "range" at bounding box center [1390, 685] width 62 height 21
click at [1550, 300] on div "100%" at bounding box center [968, 423] width 1199 height 595
click at [57, 110] on div "Integrations" at bounding box center [91, 106] width 127 height 13
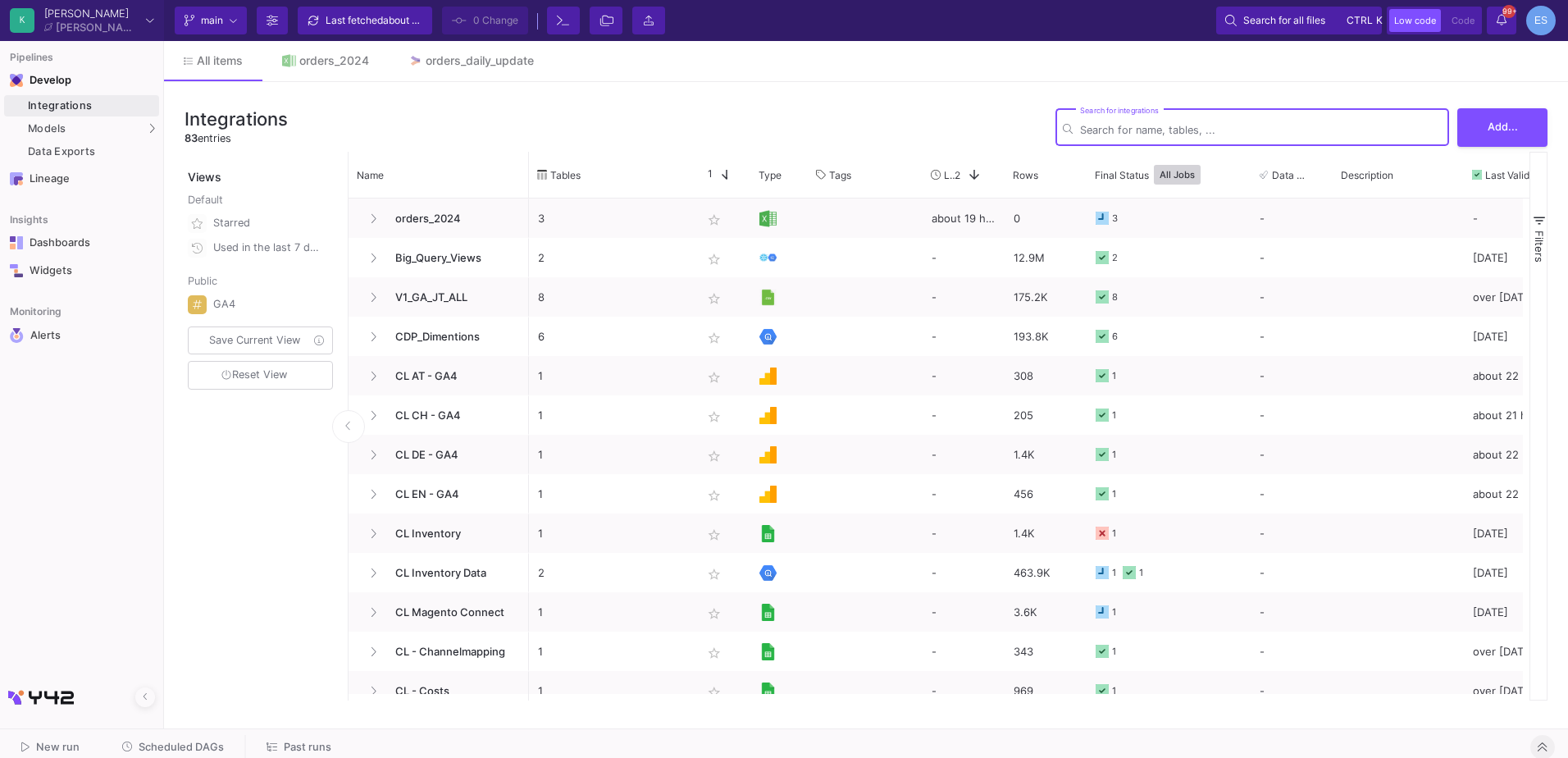
click at [1143, 130] on input "Search for integrations" at bounding box center [1261, 130] width 361 height 12
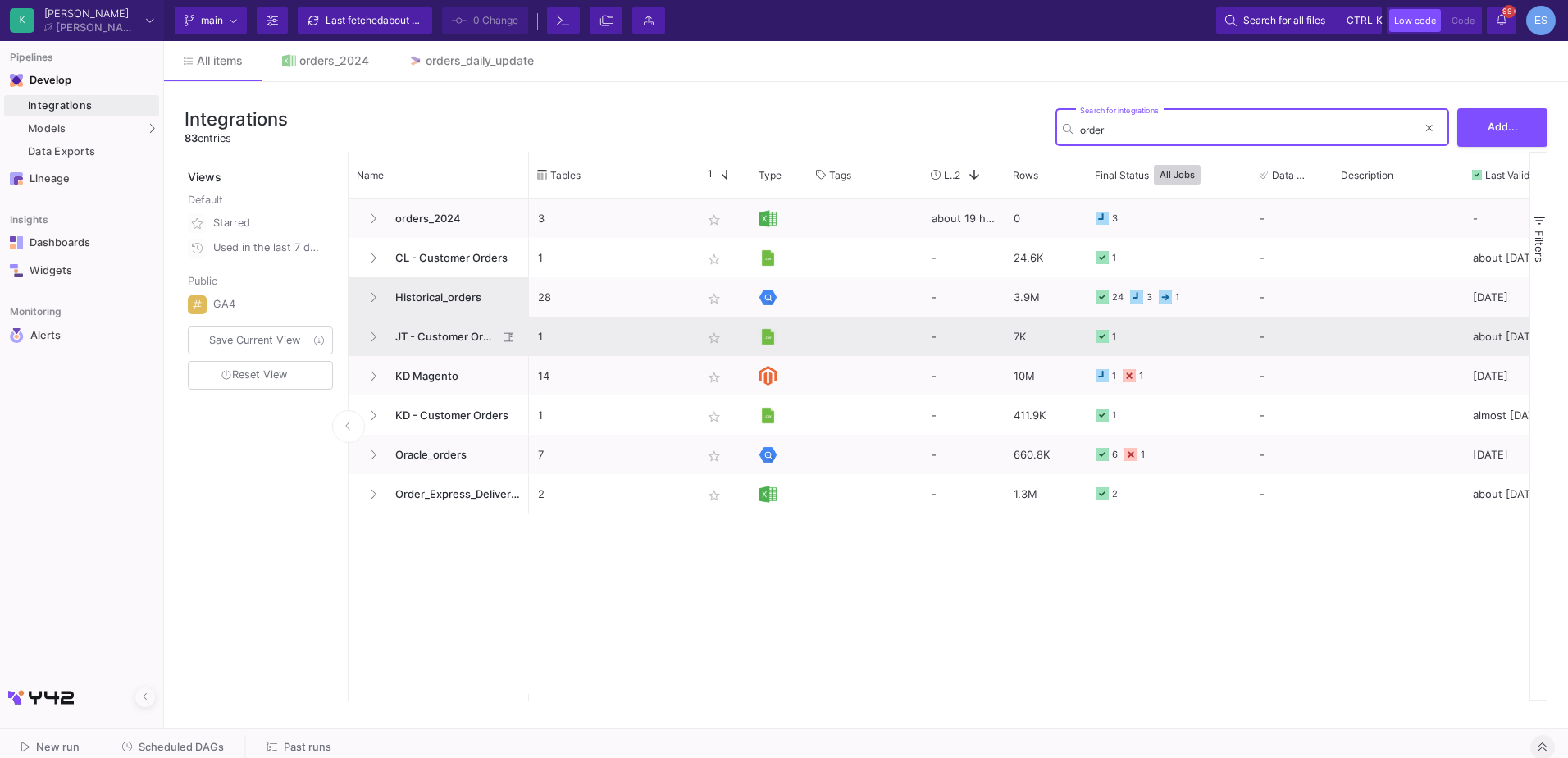
type input "order"
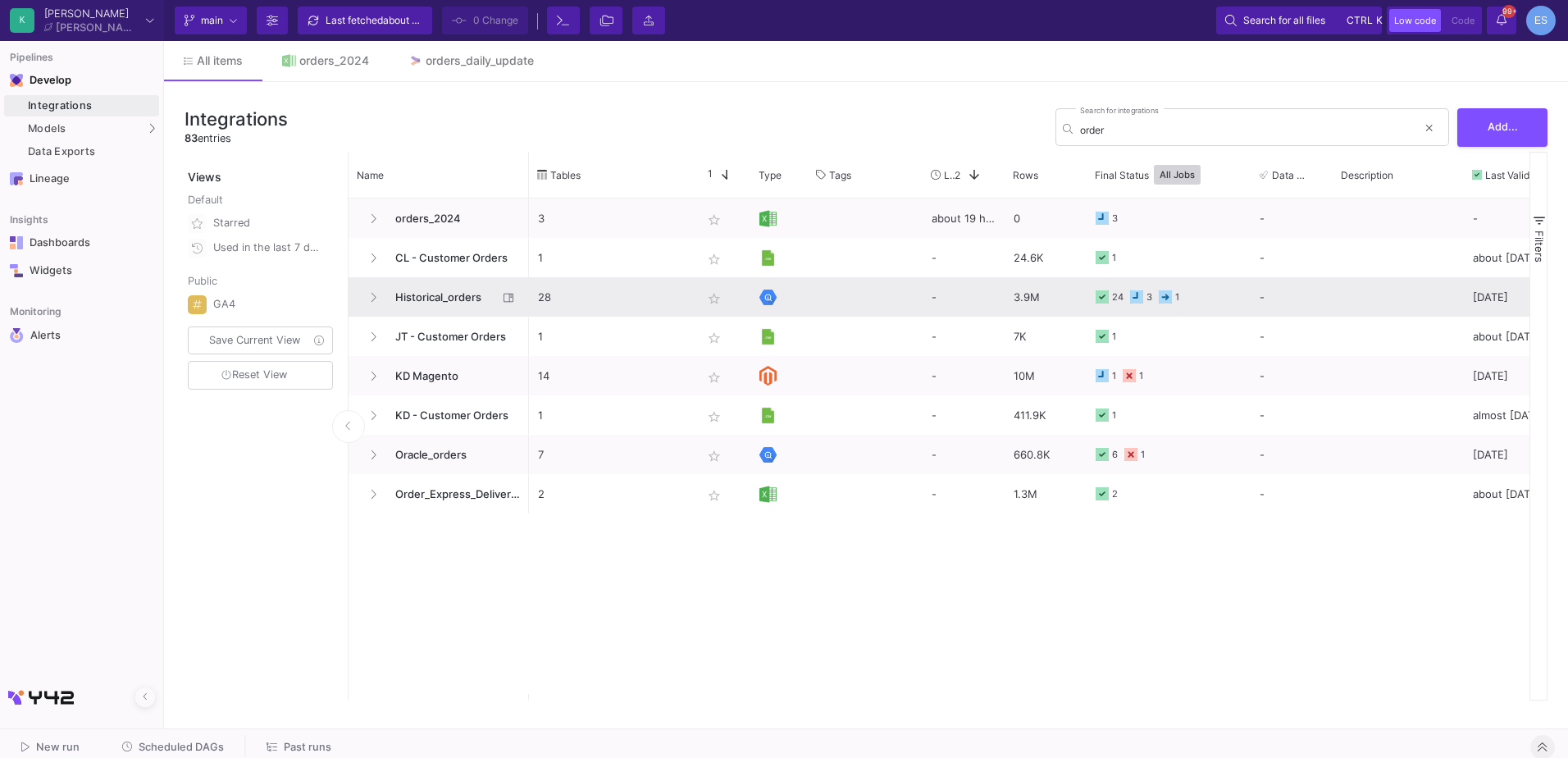
click at [439, 298] on span "Historical_orders" at bounding box center [442, 297] width 113 height 38
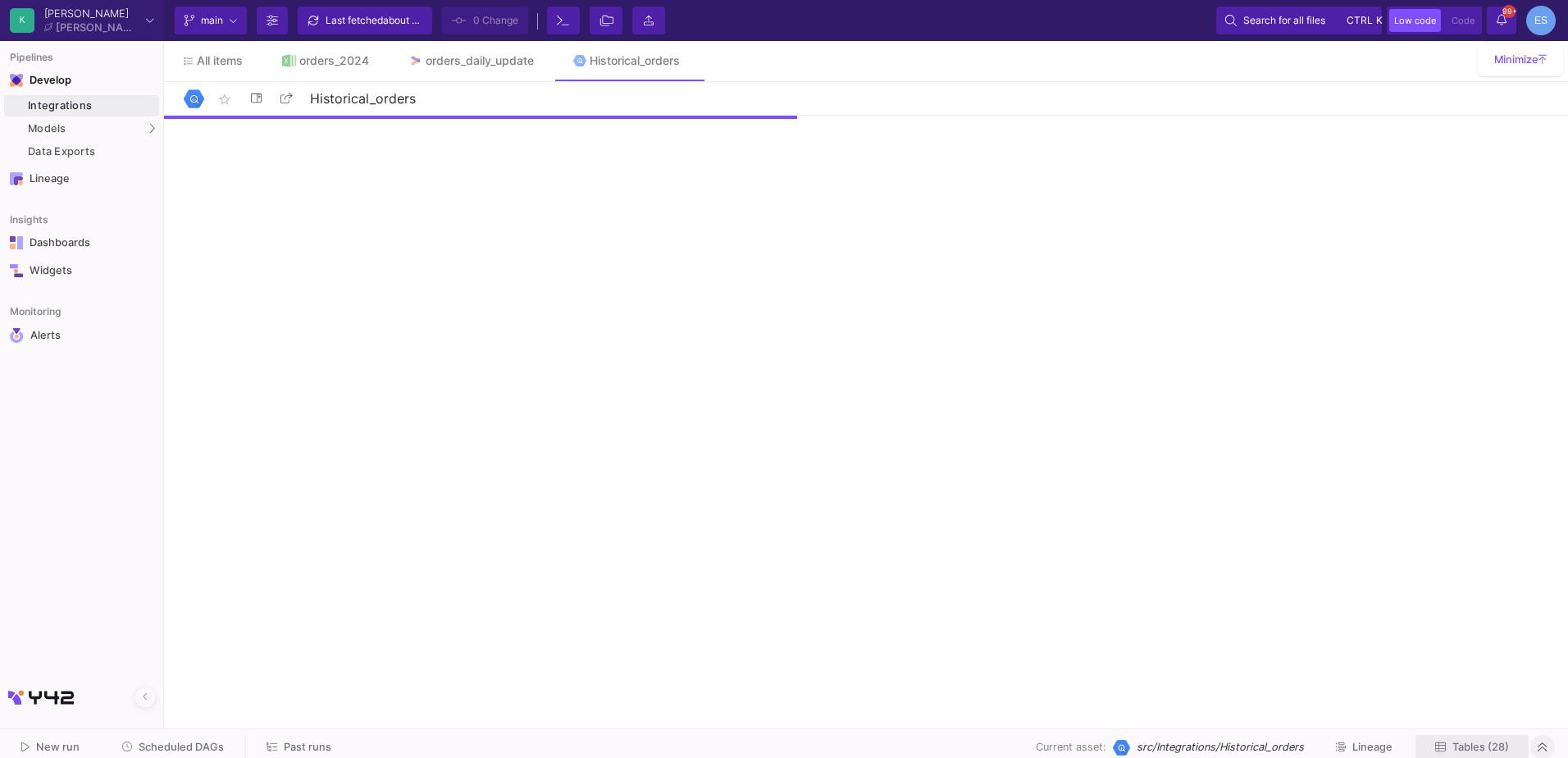
click at [1453, 737] on button "Tables (28)" at bounding box center [1472, 748] width 113 height 26
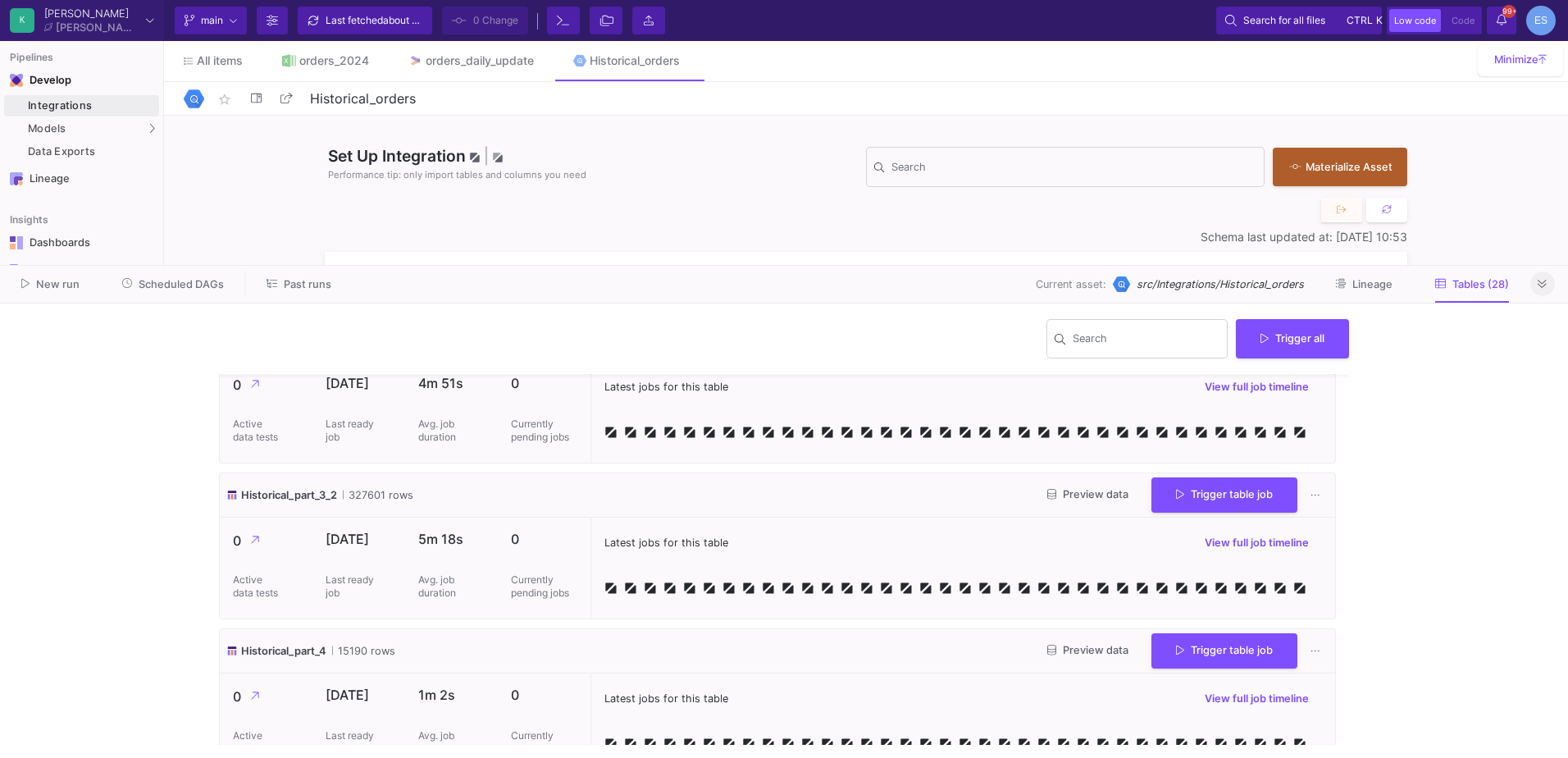
scroll to position [4151, 0]
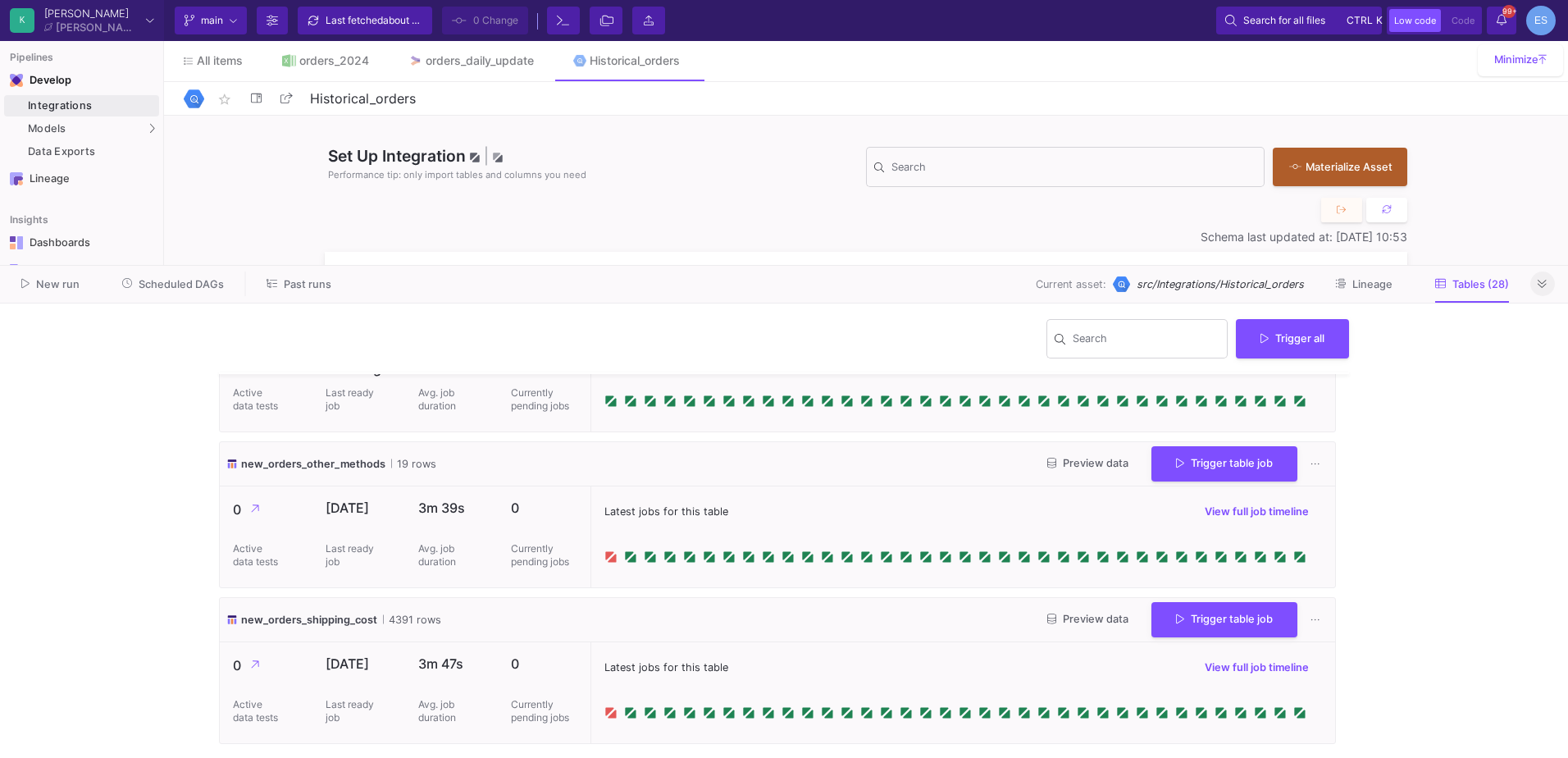
click at [1077, 466] on span "Preview data" at bounding box center [1087, 462] width 81 height 12
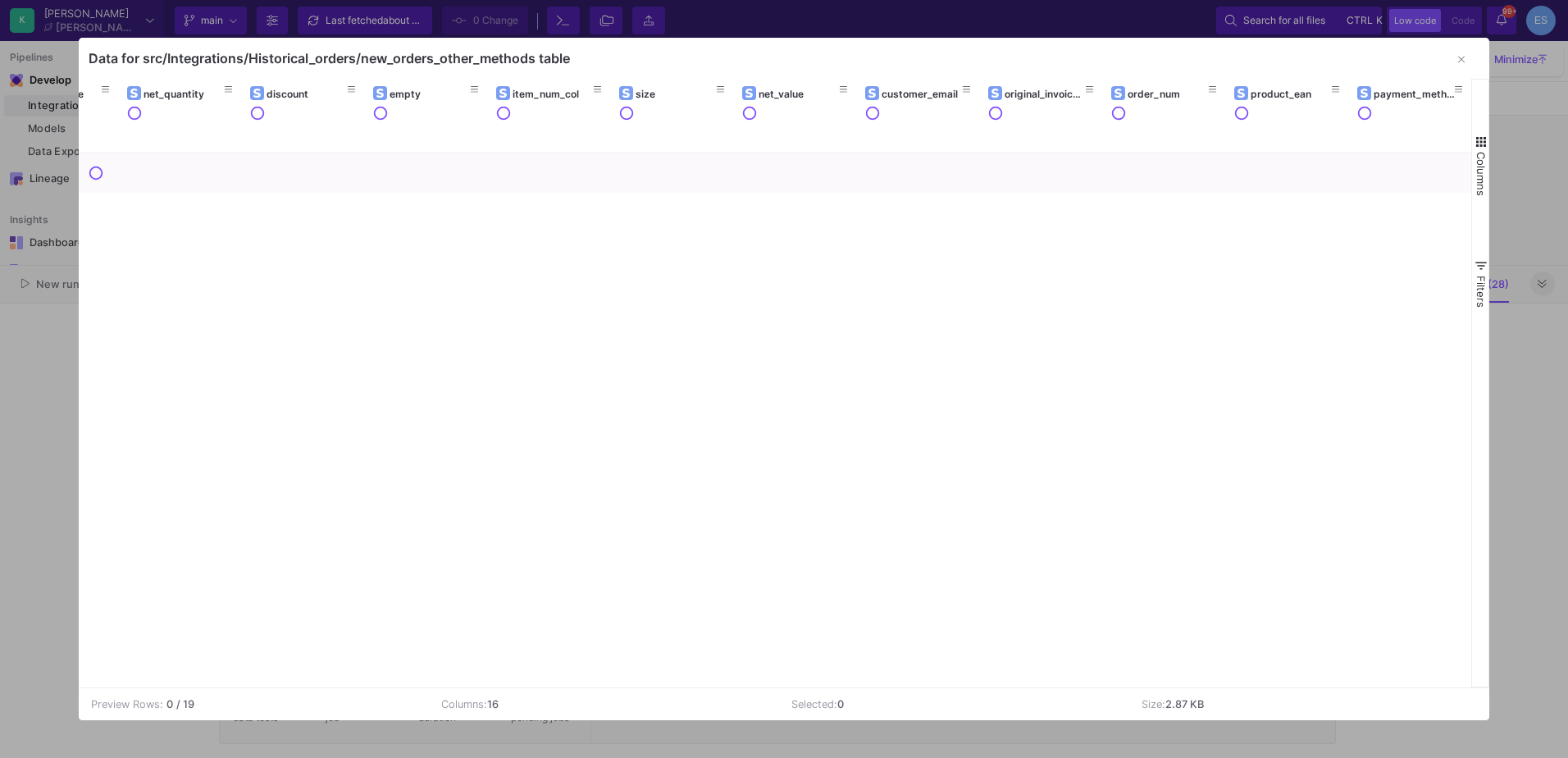
scroll to position [0, 582]
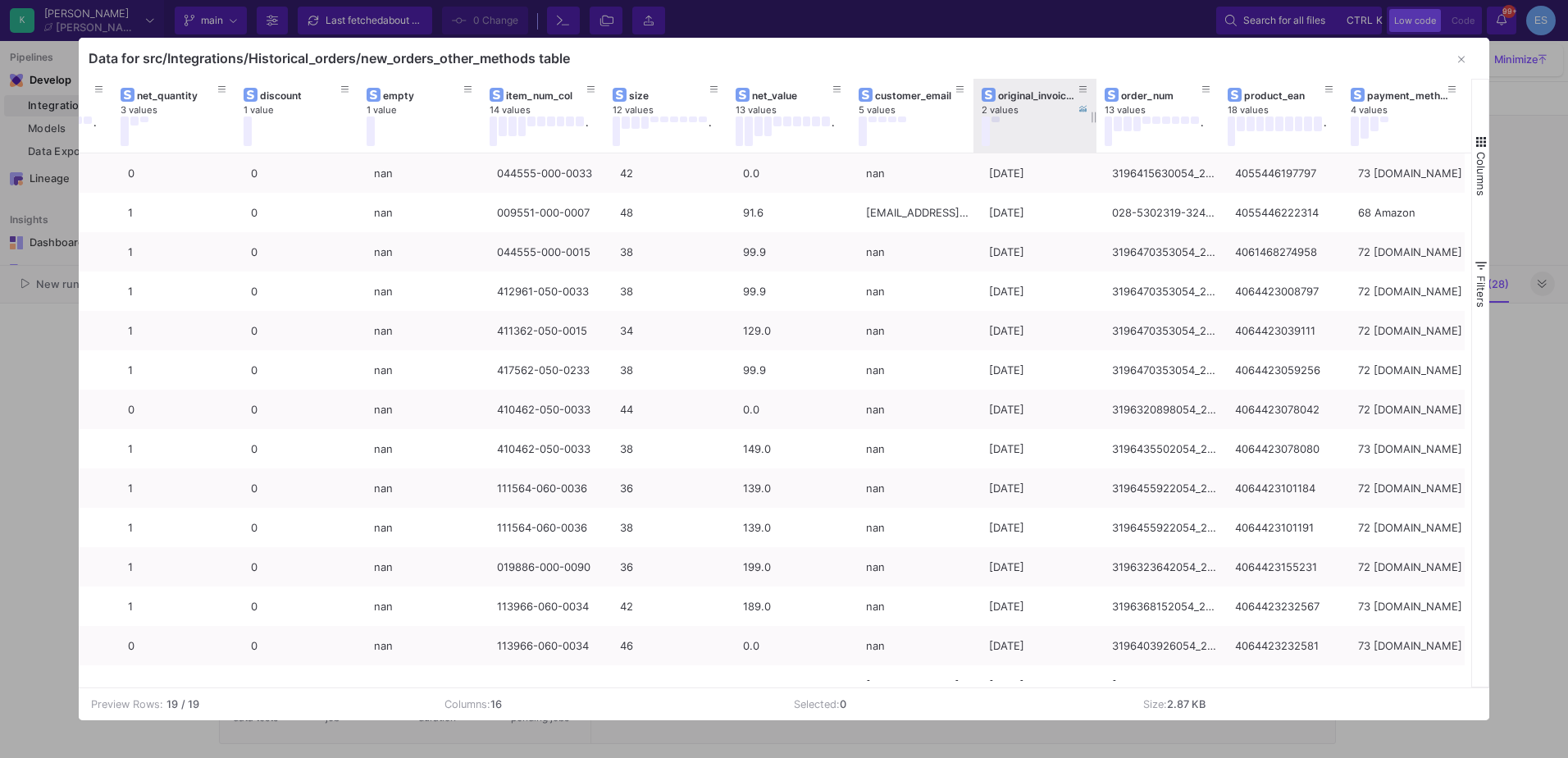
click at [1000, 118] on button at bounding box center [996, 119] width 9 height 6
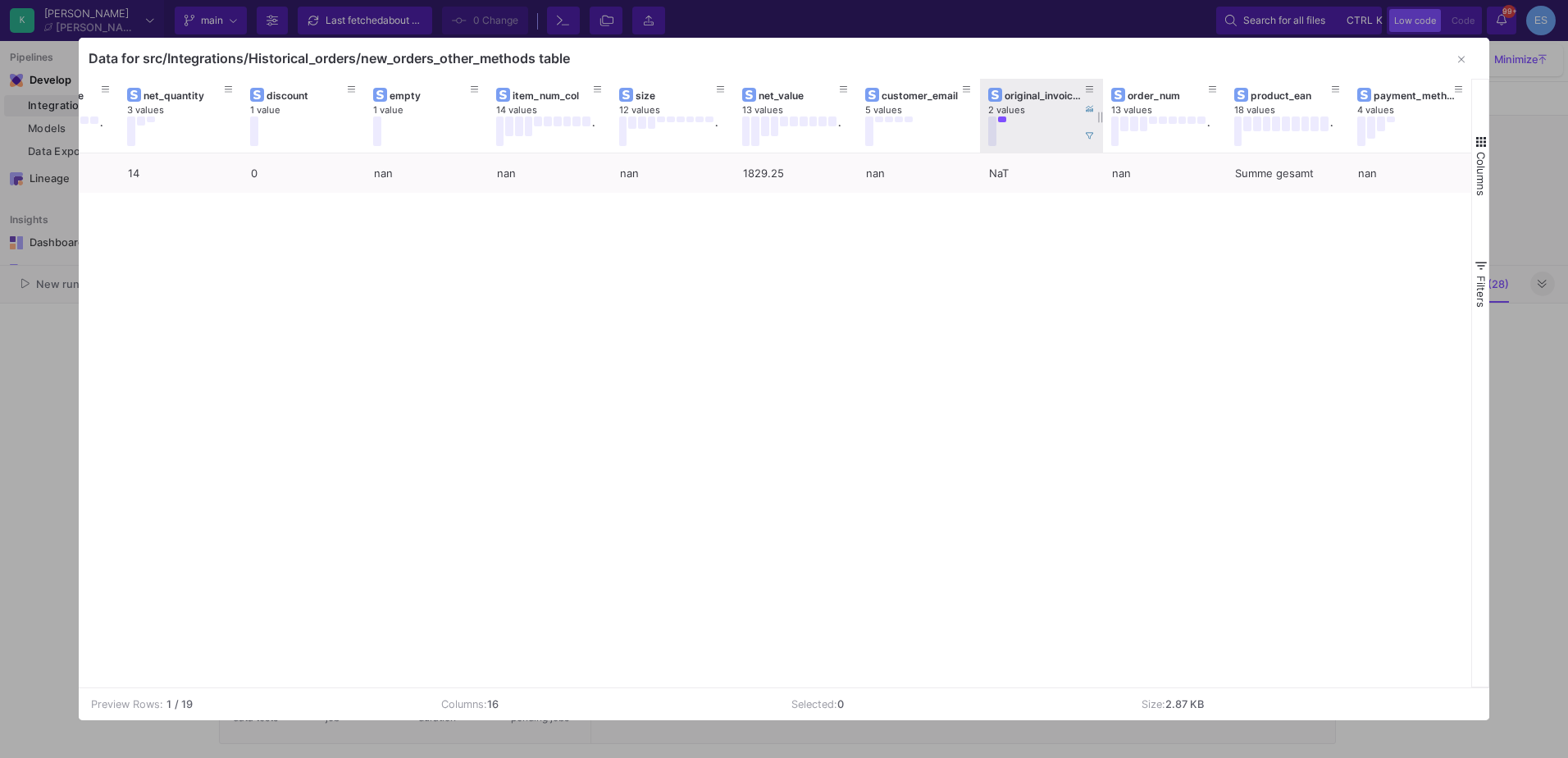
click at [993, 121] on button at bounding box center [992, 131] width 9 height 30
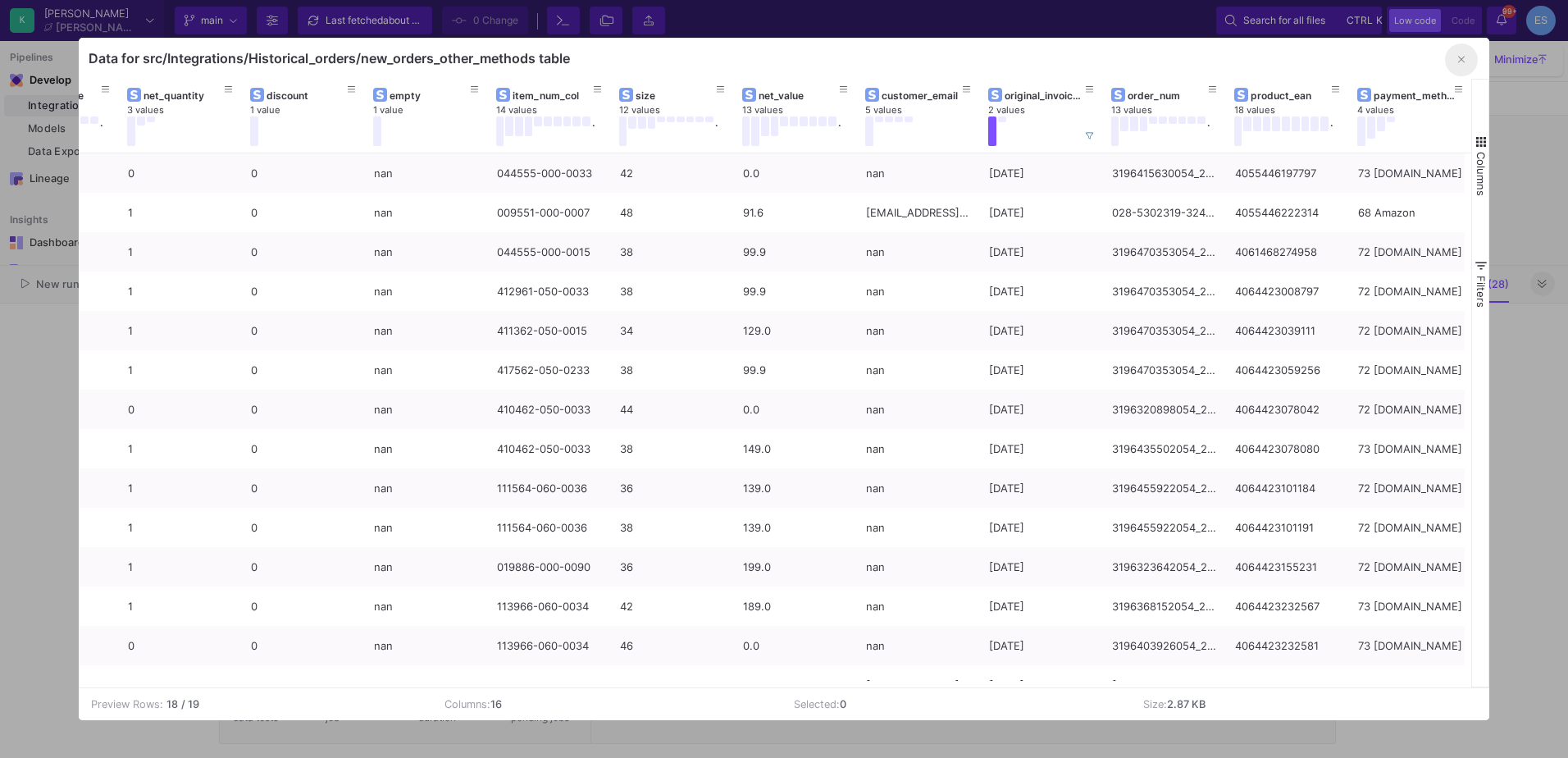
click at [1462, 62] on icon "button" at bounding box center [1461, 59] width 7 height 10
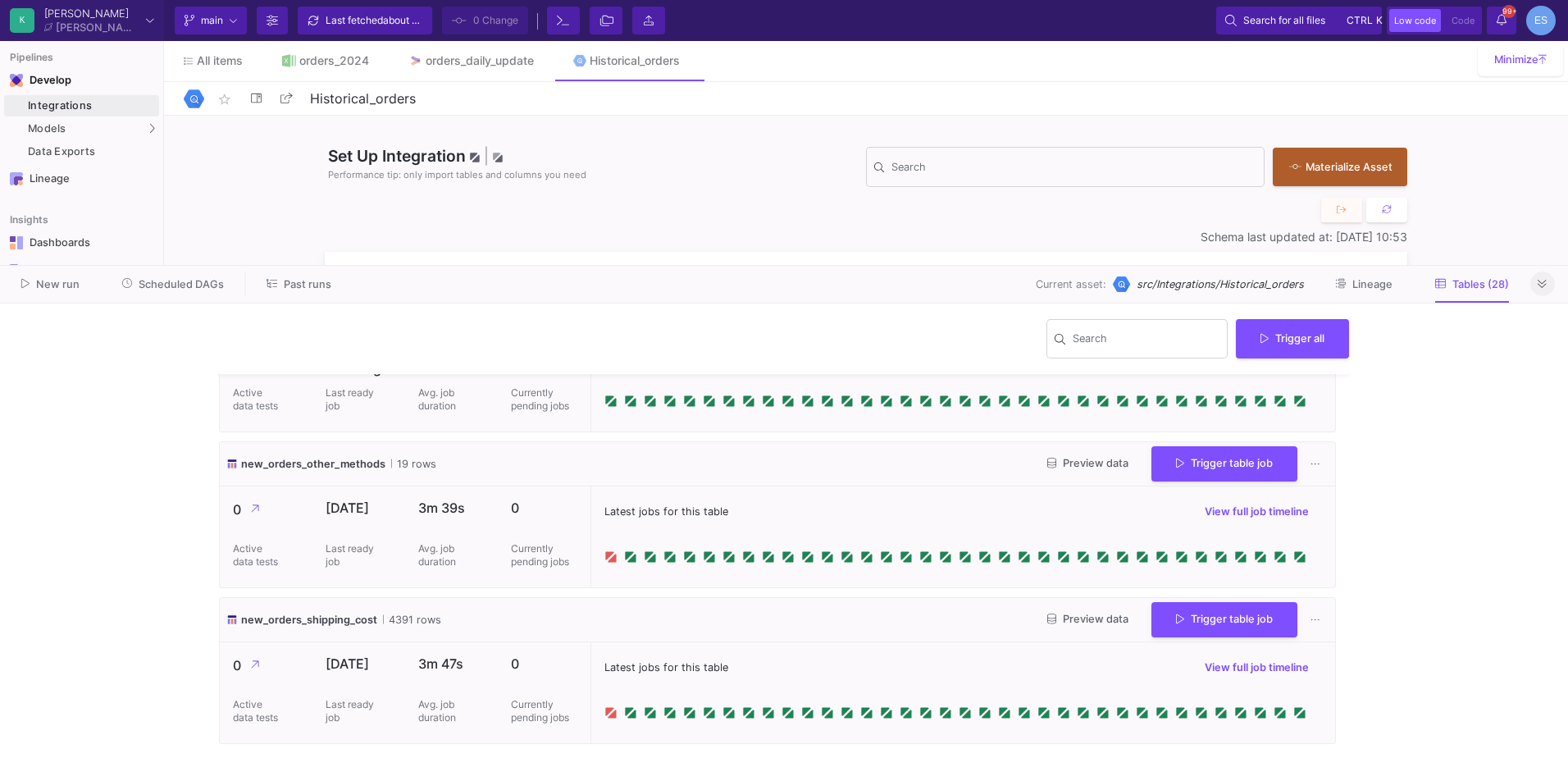
click at [1508, 625] on y42-wrapper "Search Trigger all 2020_return_data 538 rows Preview data Trigger table job 0 A…" at bounding box center [784, 530] width 1568 height 454
click at [1541, 284] on icon at bounding box center [1542, 283] width 9 height 10
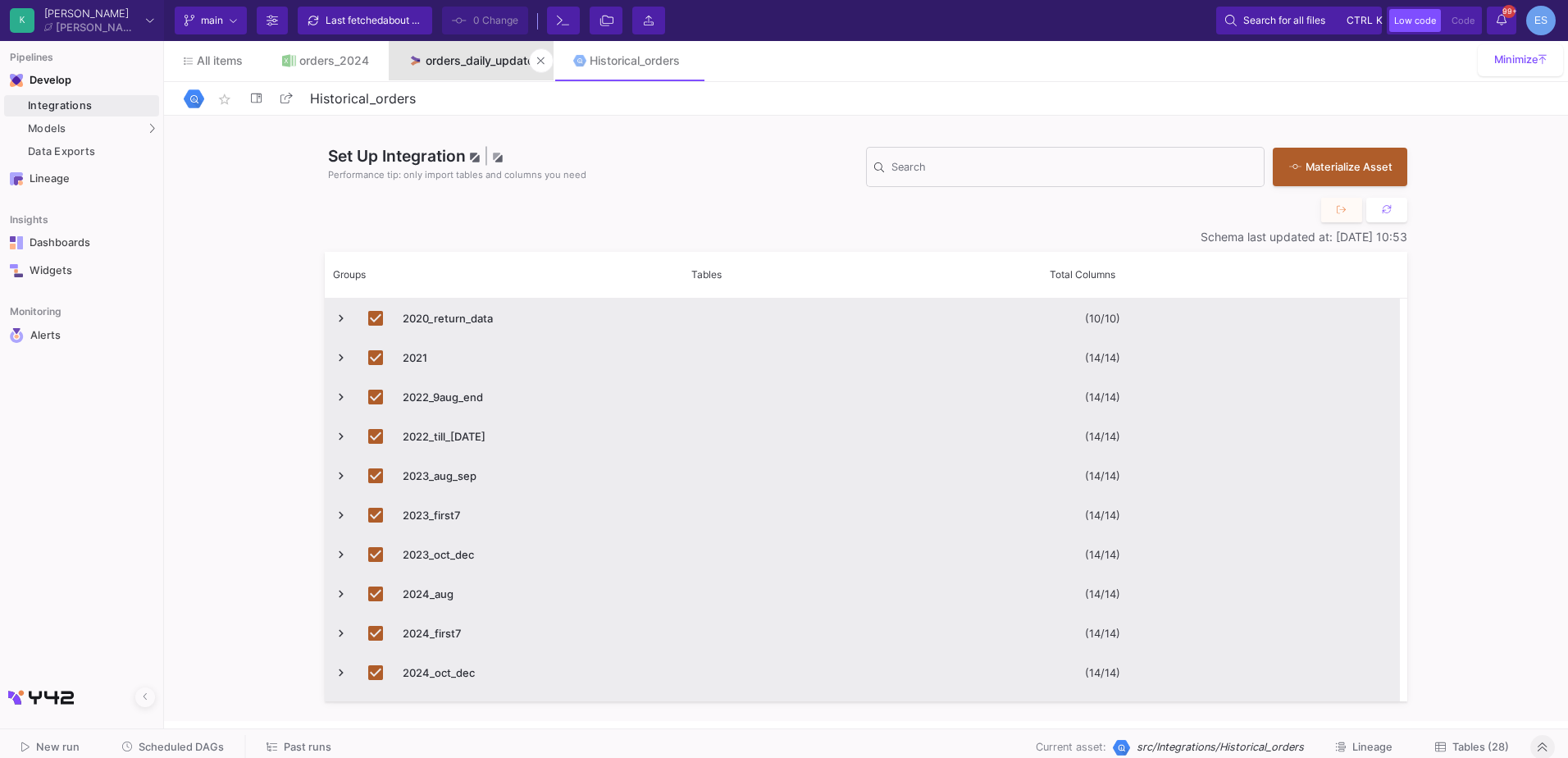
click at [476, 66] on div "orders_daily_update" at bounding box center [480, 61] width 109 height 13
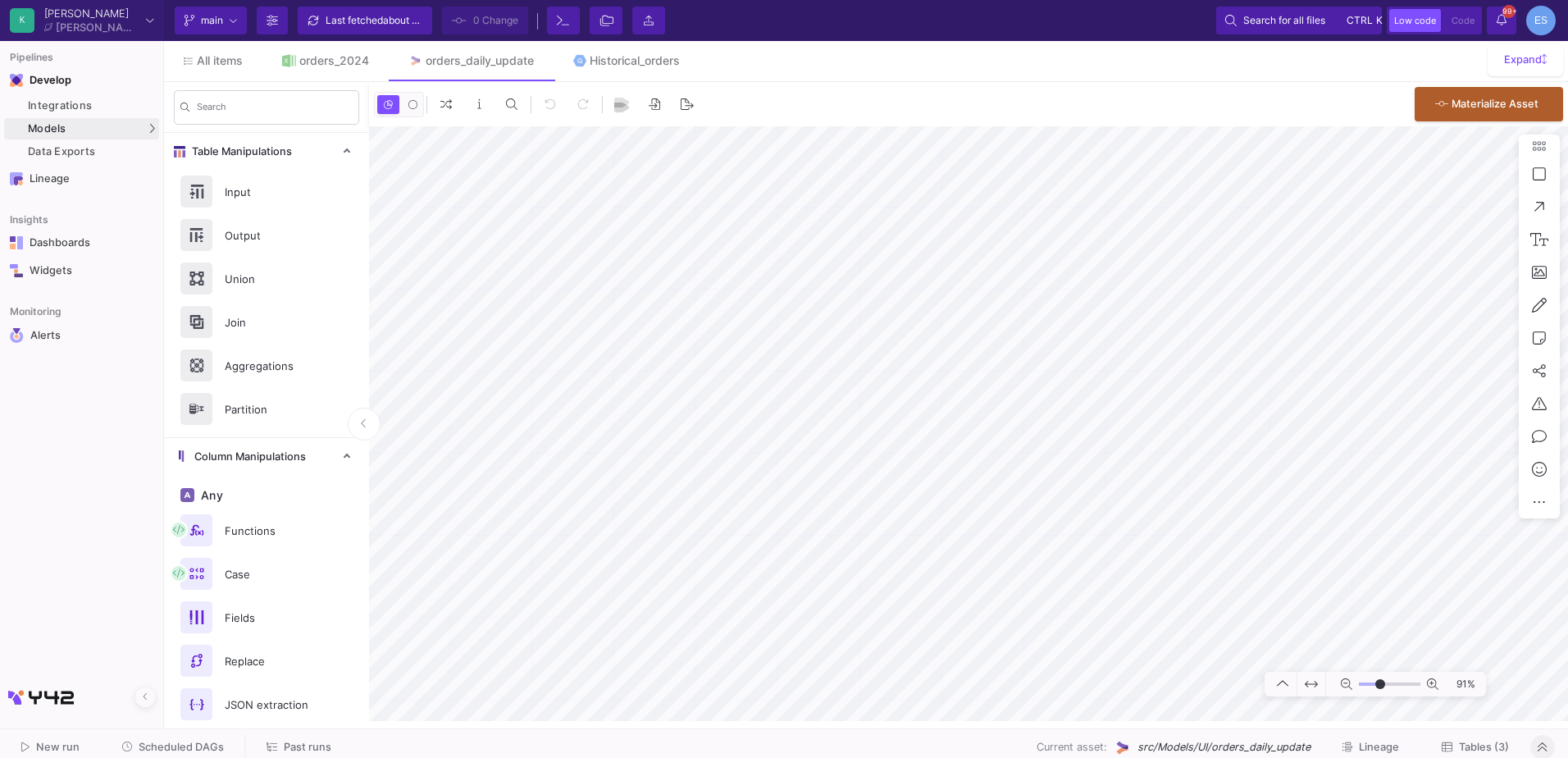
drag, startPoint x: 1365, startPoint y: 684, endPoint x: 1380, endPoint y: 688, distance: 15.5
type input "-2"
click at [1380, 688] on input "range" at bounding box center [1390, 685] width 62 height 21
click at [1388, 680] on div "91%" at bounding box center [968, 423] width 1199 height 595
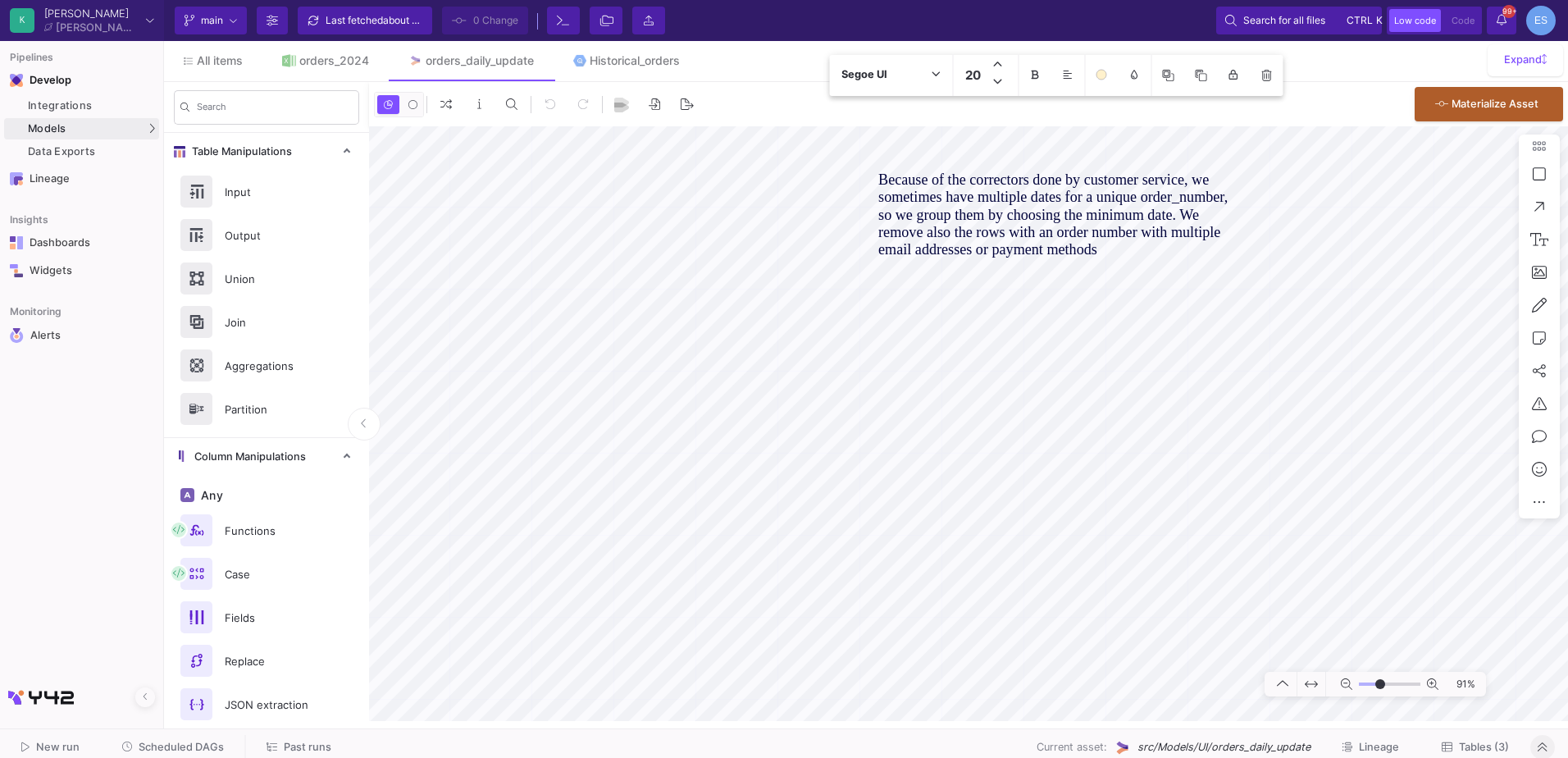
click at [865, 178] on div "Because of the correctors done by customer service, we sometimes have multiple …" at bounding box center [968, 423] width 1199 height 595
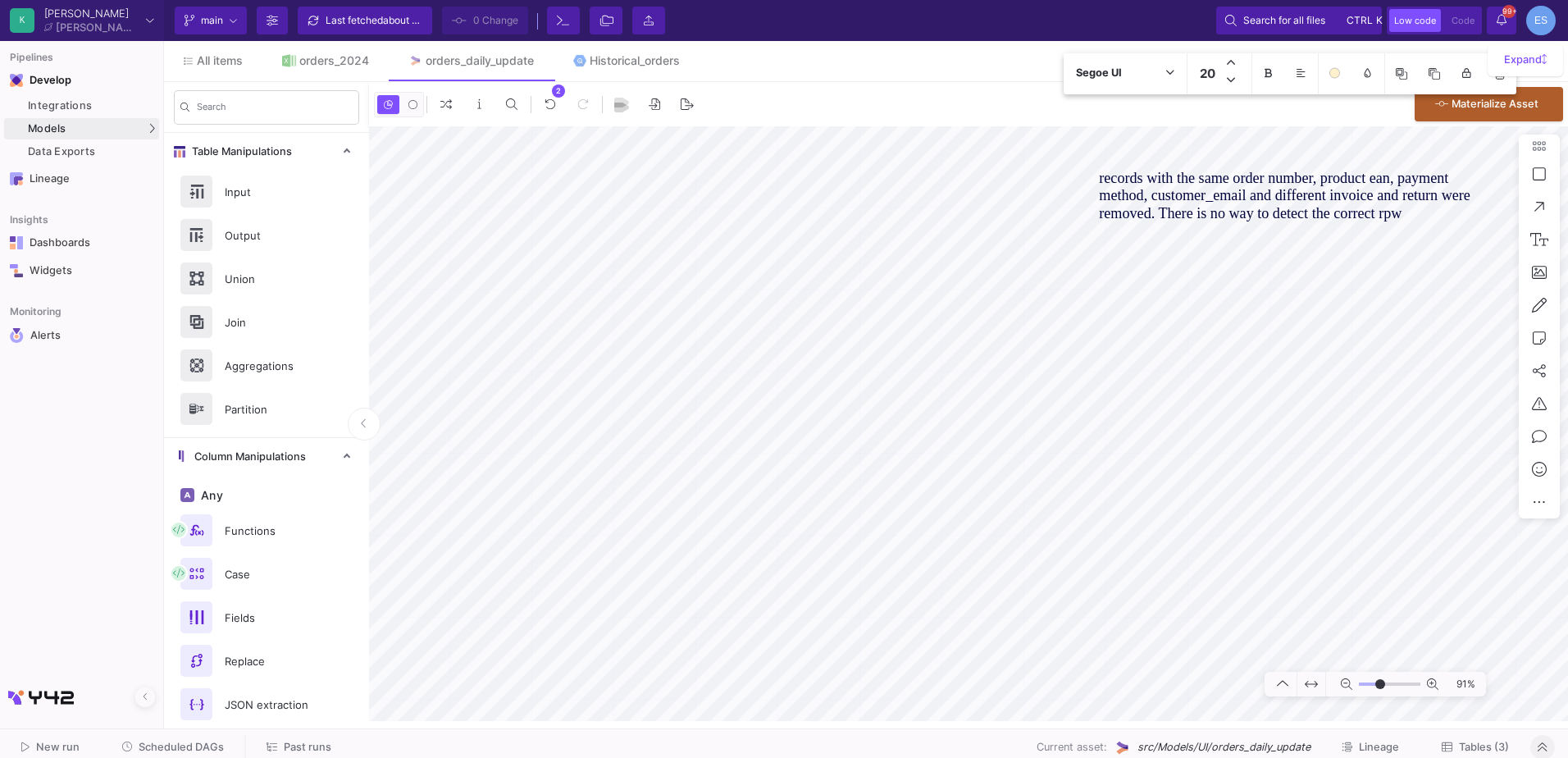
drag, startPoint x: 1100, startPoint y: 176, endPoint x: 1176, endPoint y: 241, distance: 100.0
click at [1176, 241] on textarea "records with the same order number, product ean, payment method, customer_email…" at bounding box center [1289, 205] width 381 height 72
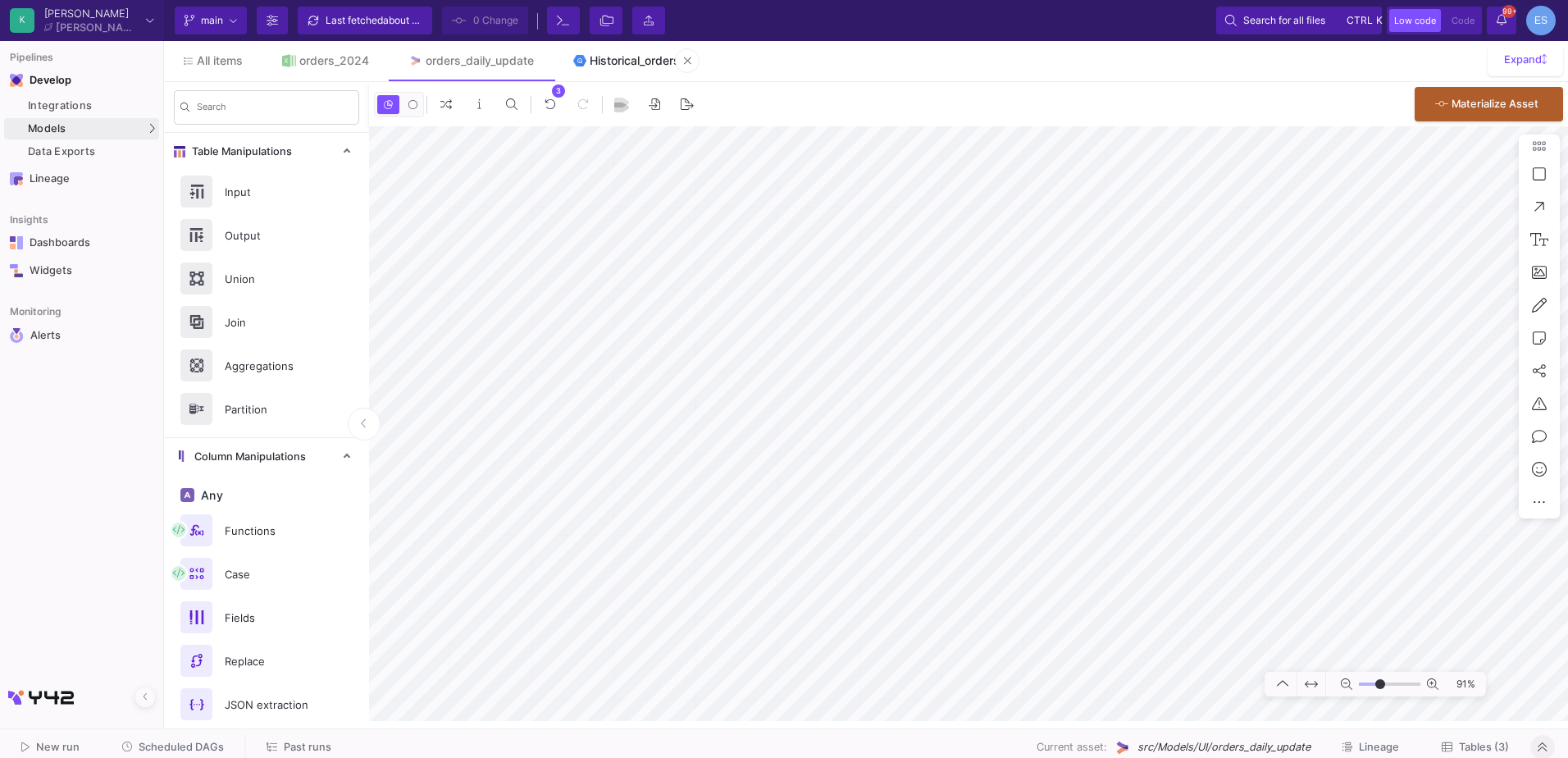
click at [604, 67] on div "Historical_orders" at bounding box center [634, 61] width 91 height 13
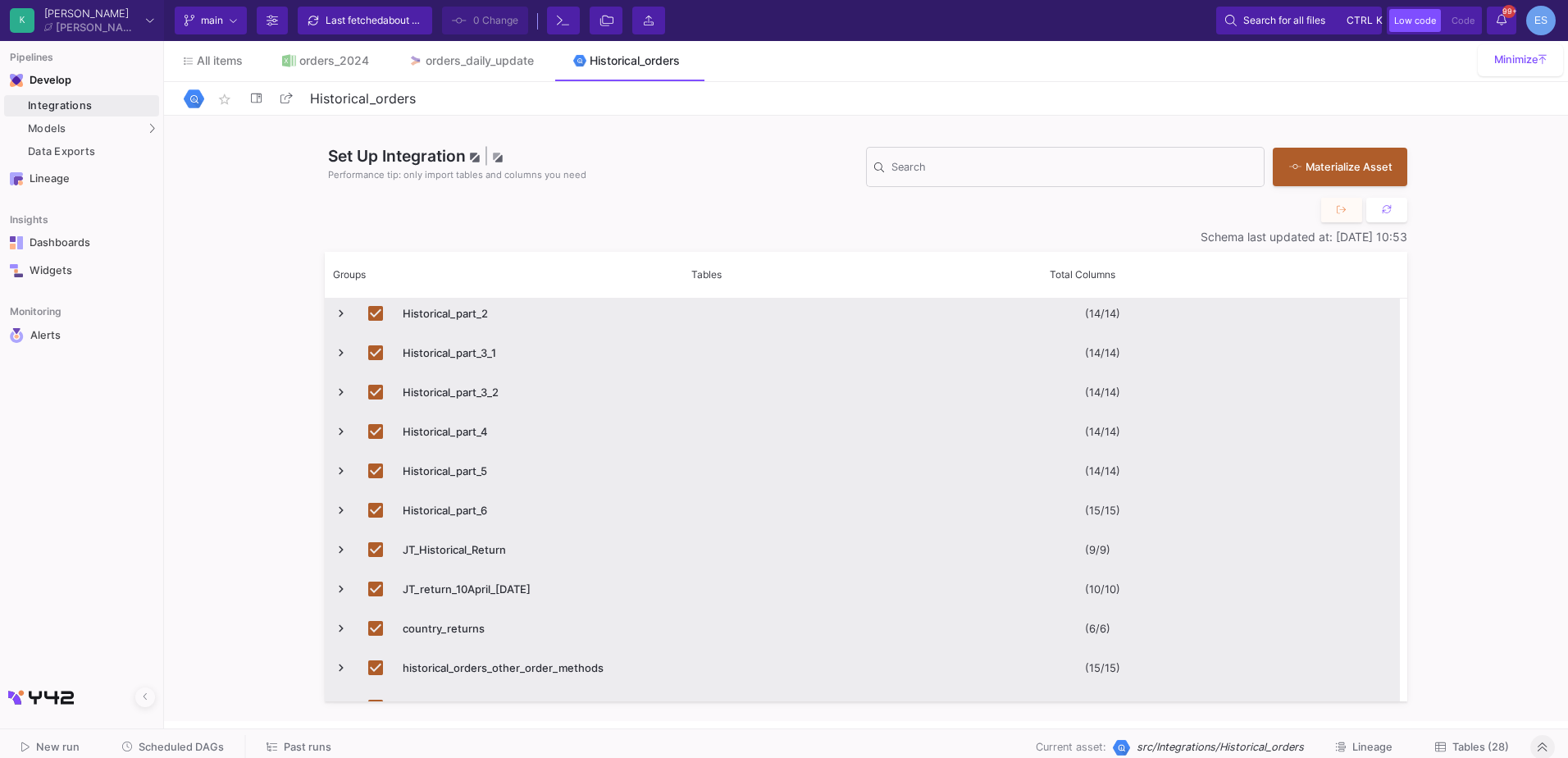
scroll to position [700, 0]
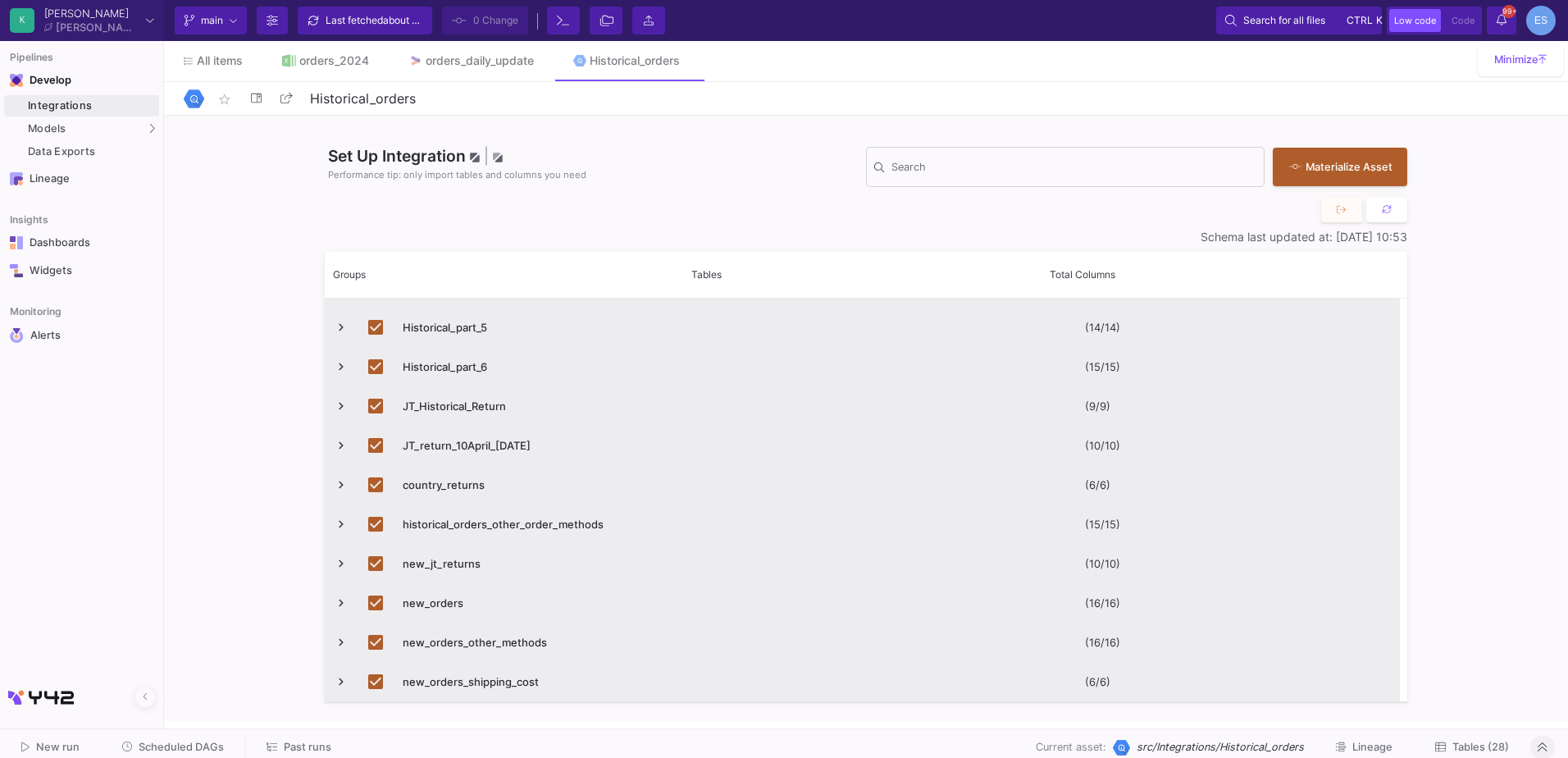
click at [1486, 753] on button "Tables (28)" at bounding box center [1472, 748] width 113 height 26
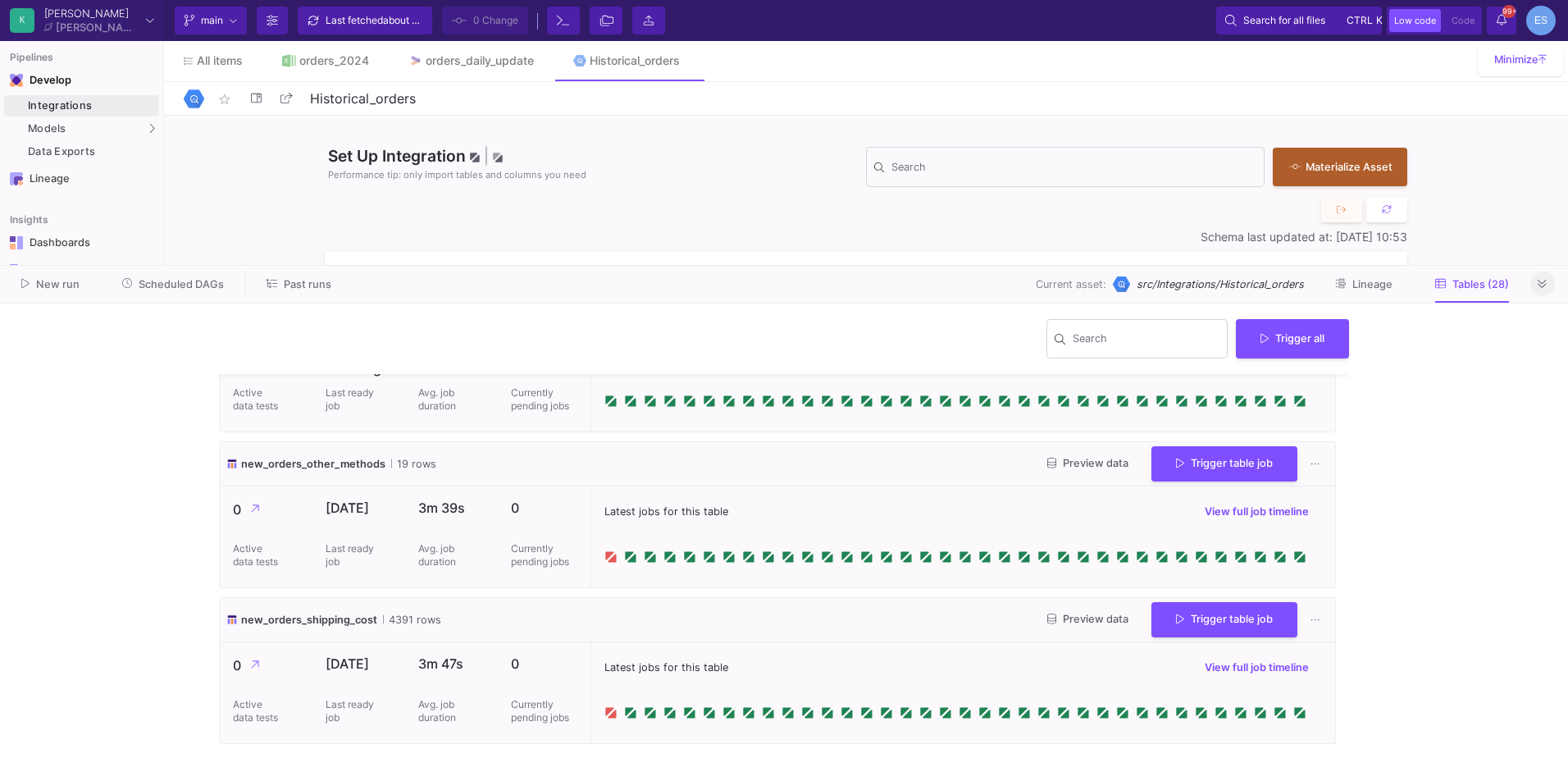
scroll to position [3987, 0]
click at [1083, 320] on button "Preview data" at bounding box center [1088, 308] width 108 height 26
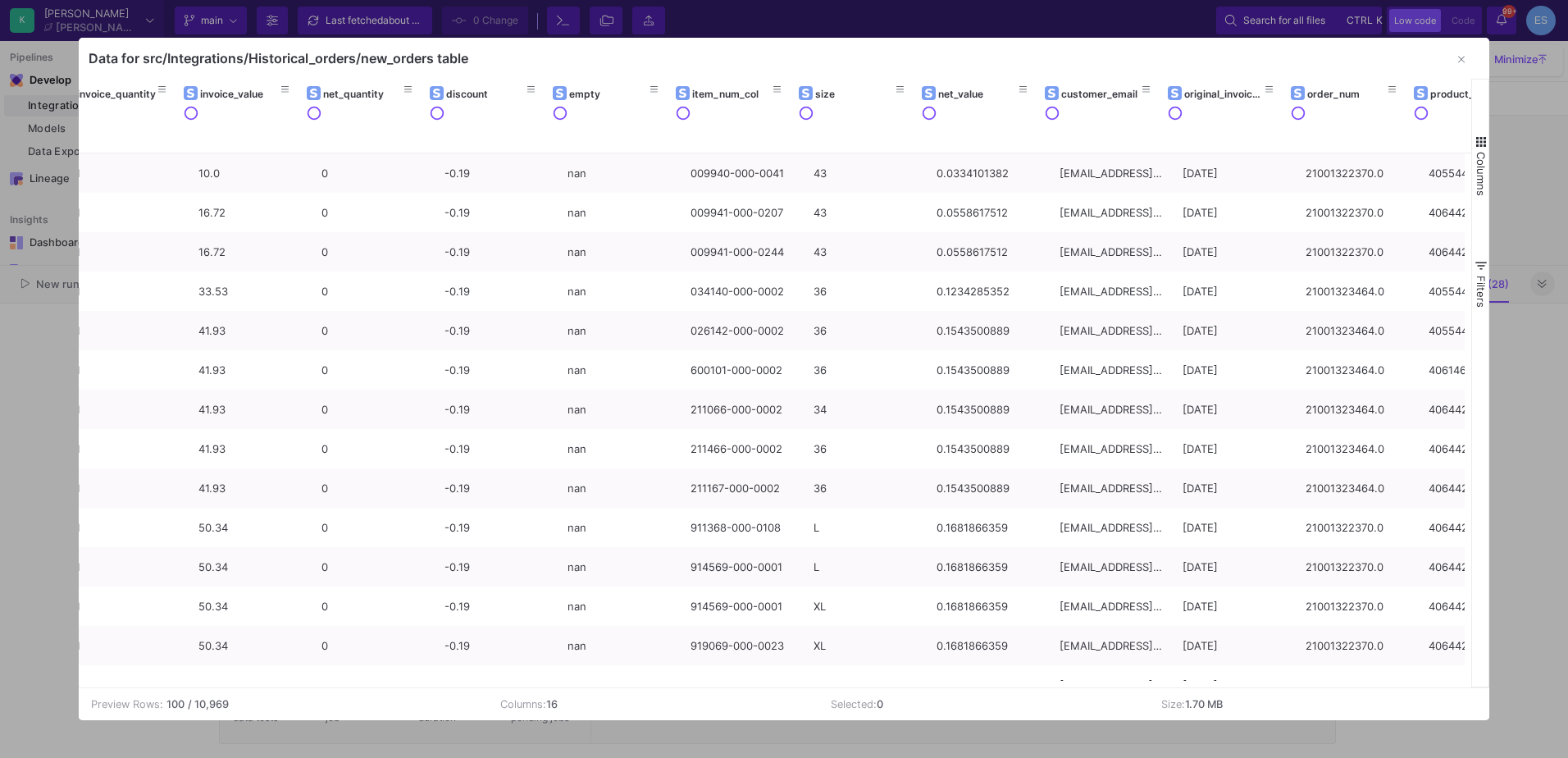
scroll to position [0, 450]
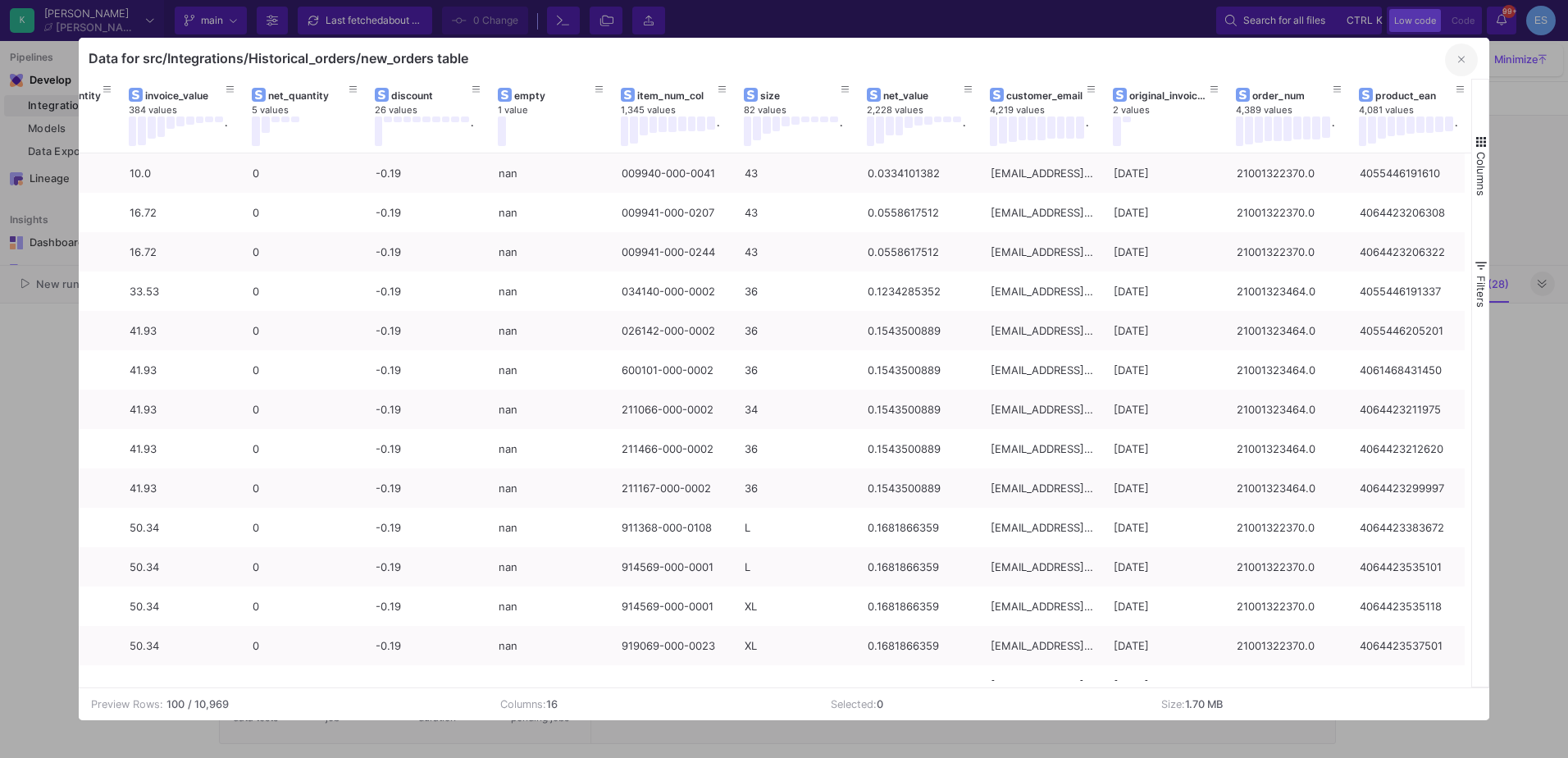
click at [1455, 67] on button "button" at bounding box center [1461, 60] width 32 height 32
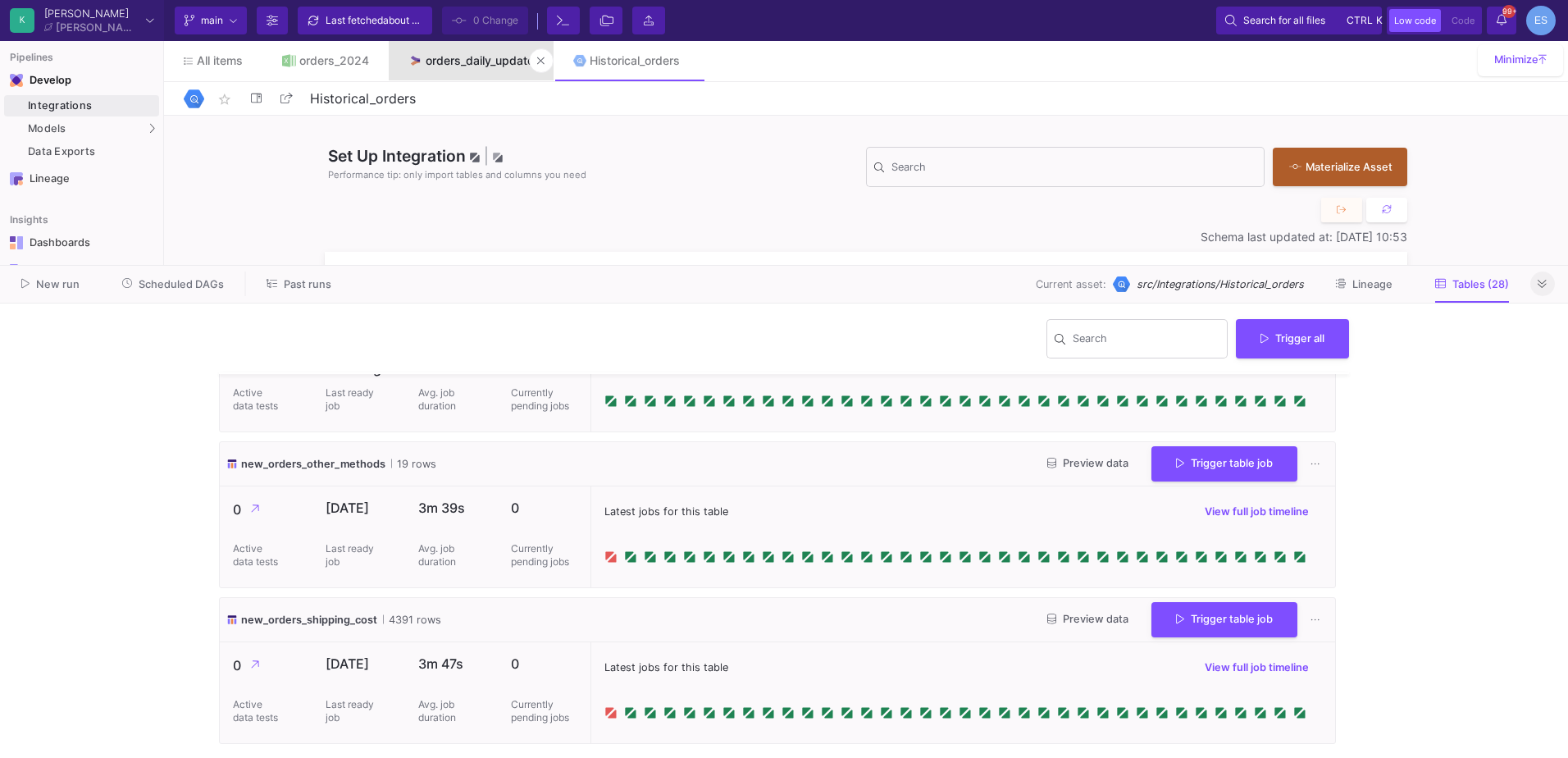
click at [487, 62] on div "orders_daily_update" at bounding box center [480, 61] width 109 height 13
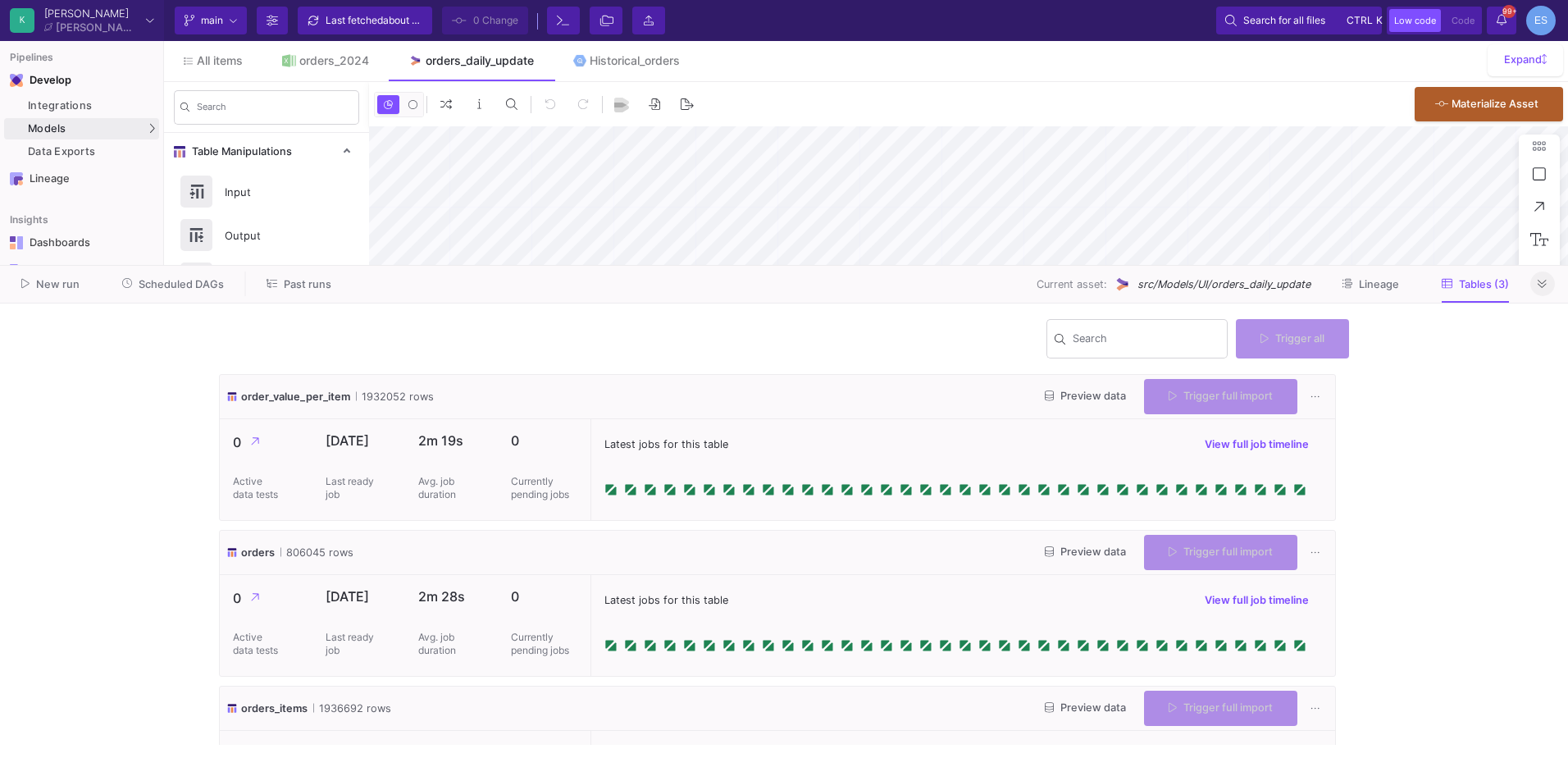
type input "-46"
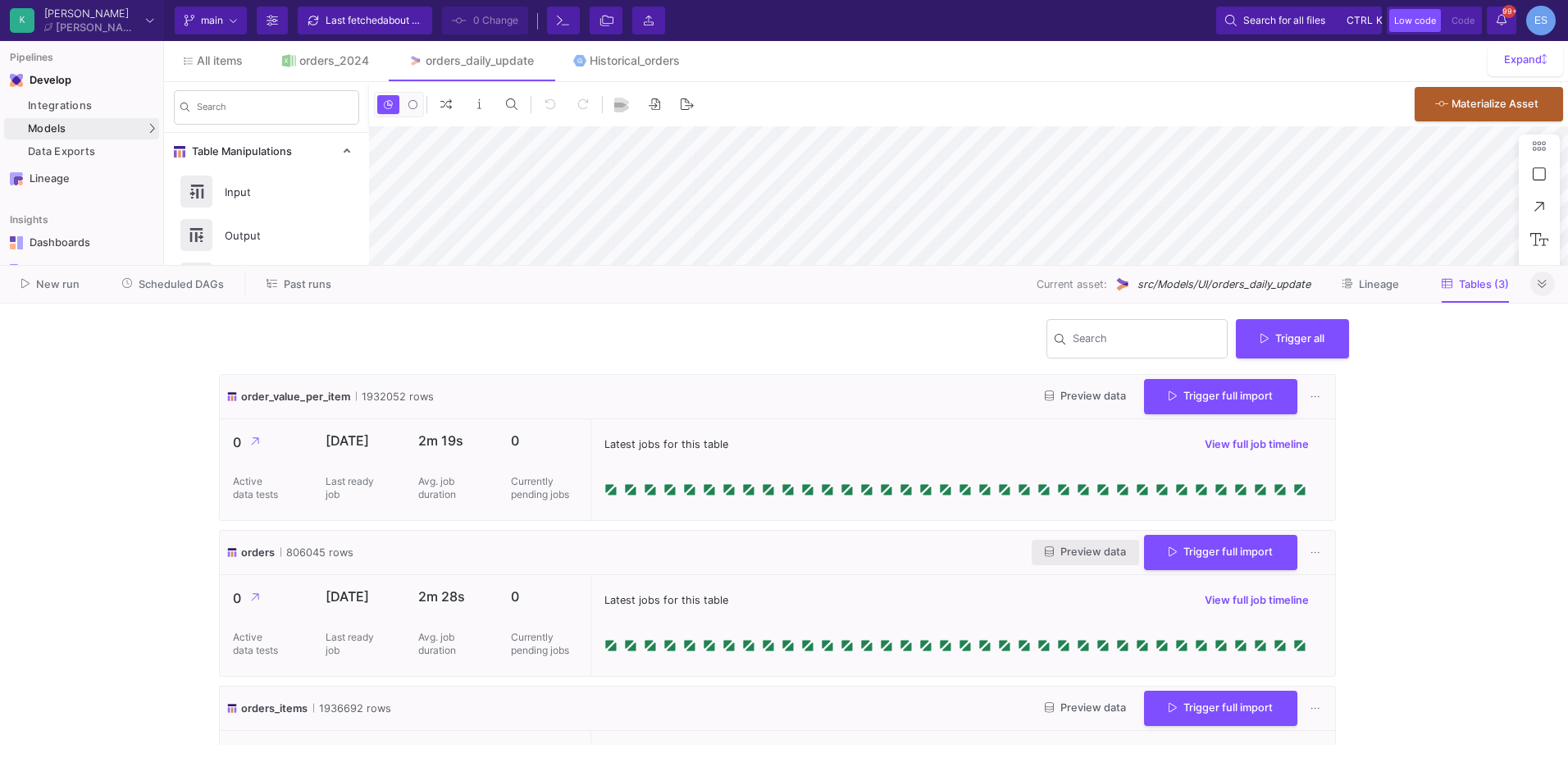
click at [1080, 560] on button "Preview data" at bounding box center [1085, 552] width 108 height 26
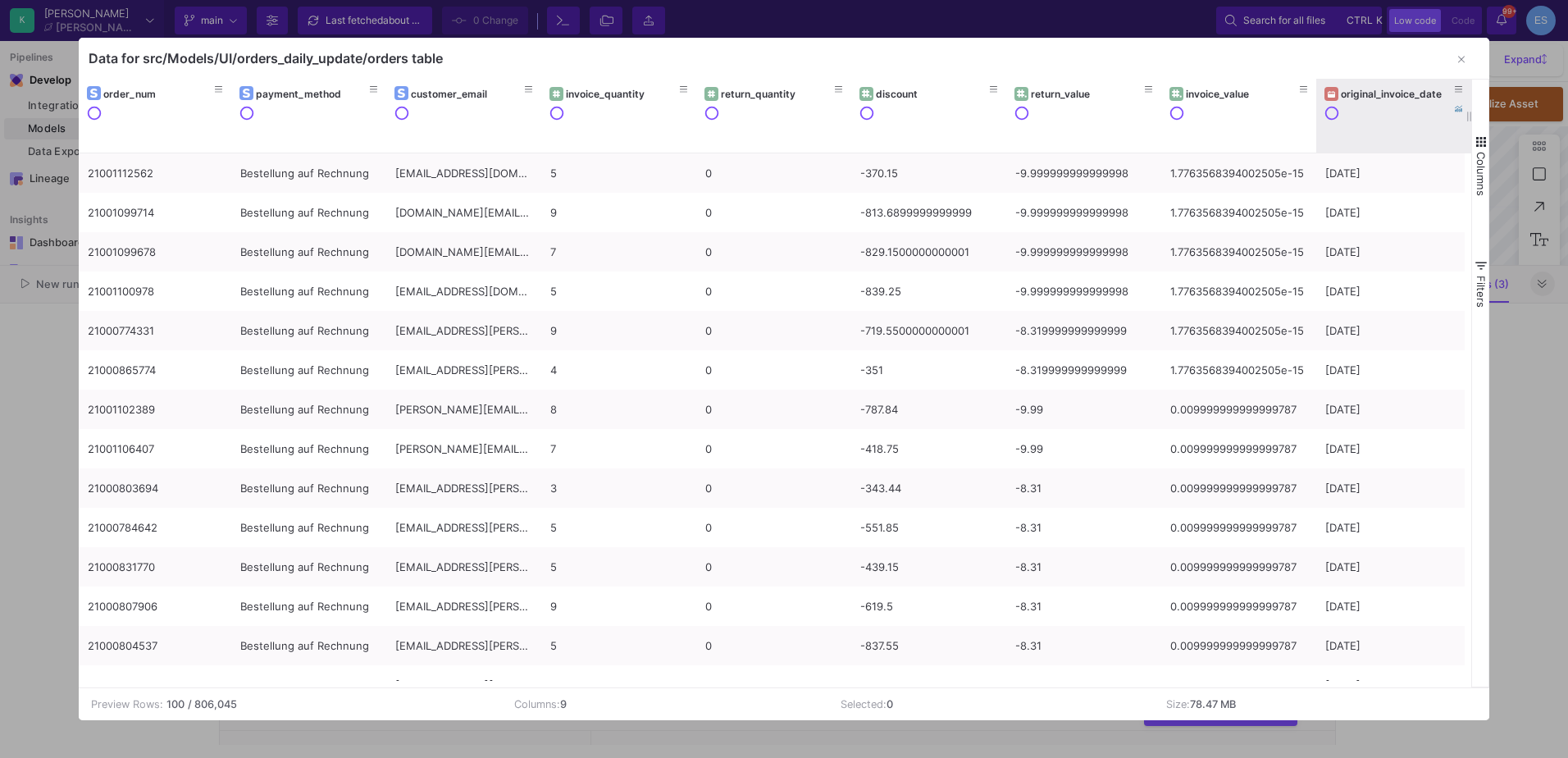
click at [1365, 96] on div "original_invoice_date" at bounding box center [1397, 93] width 113 height 12
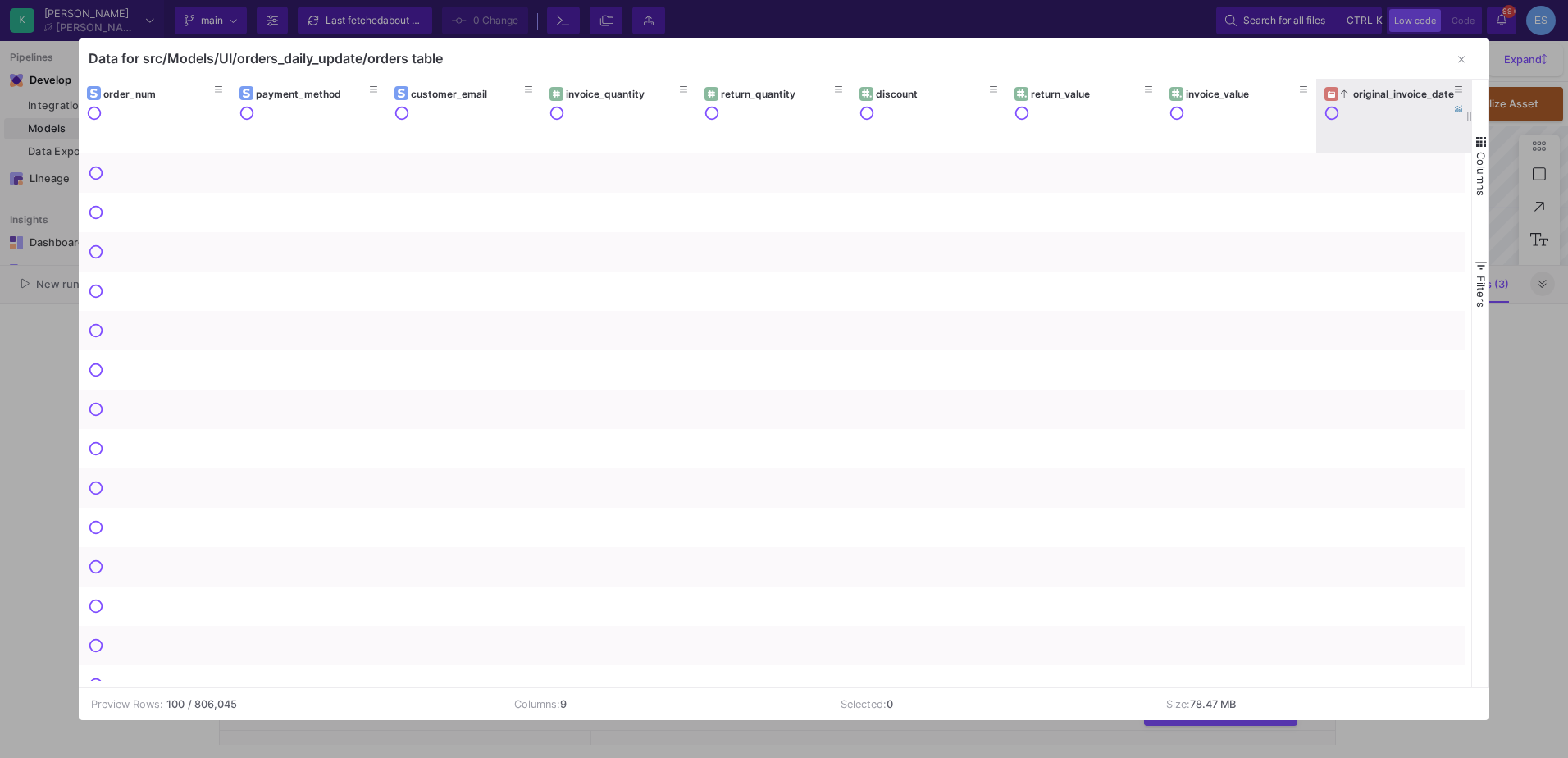
click at [1365, 96] on div "original_invoice_date" at bounding box center [1397, 93] width 113 height 12
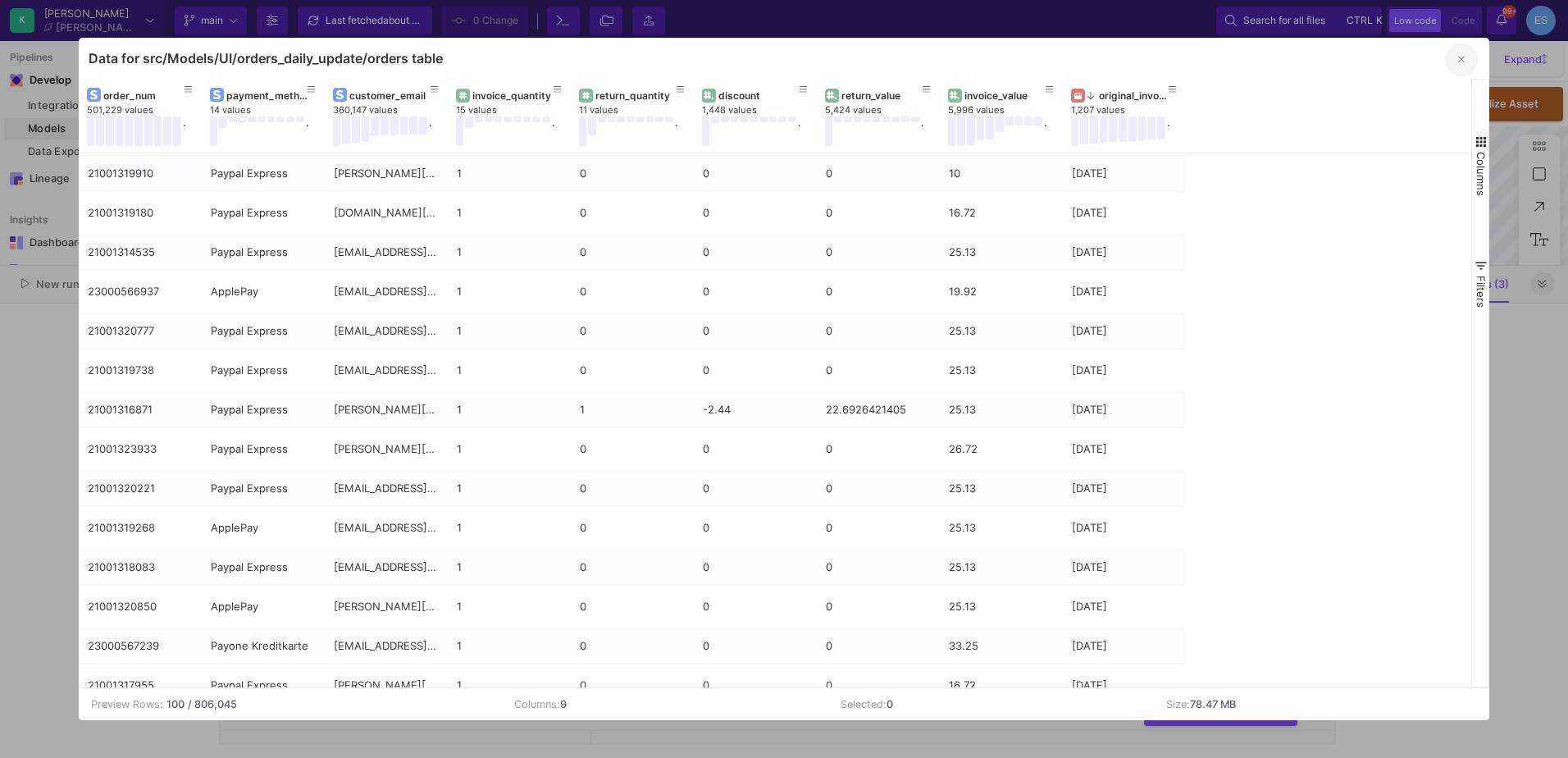
click at [1455, 60] on button "button" at bounding box center [1461, 60] width 32 height 32
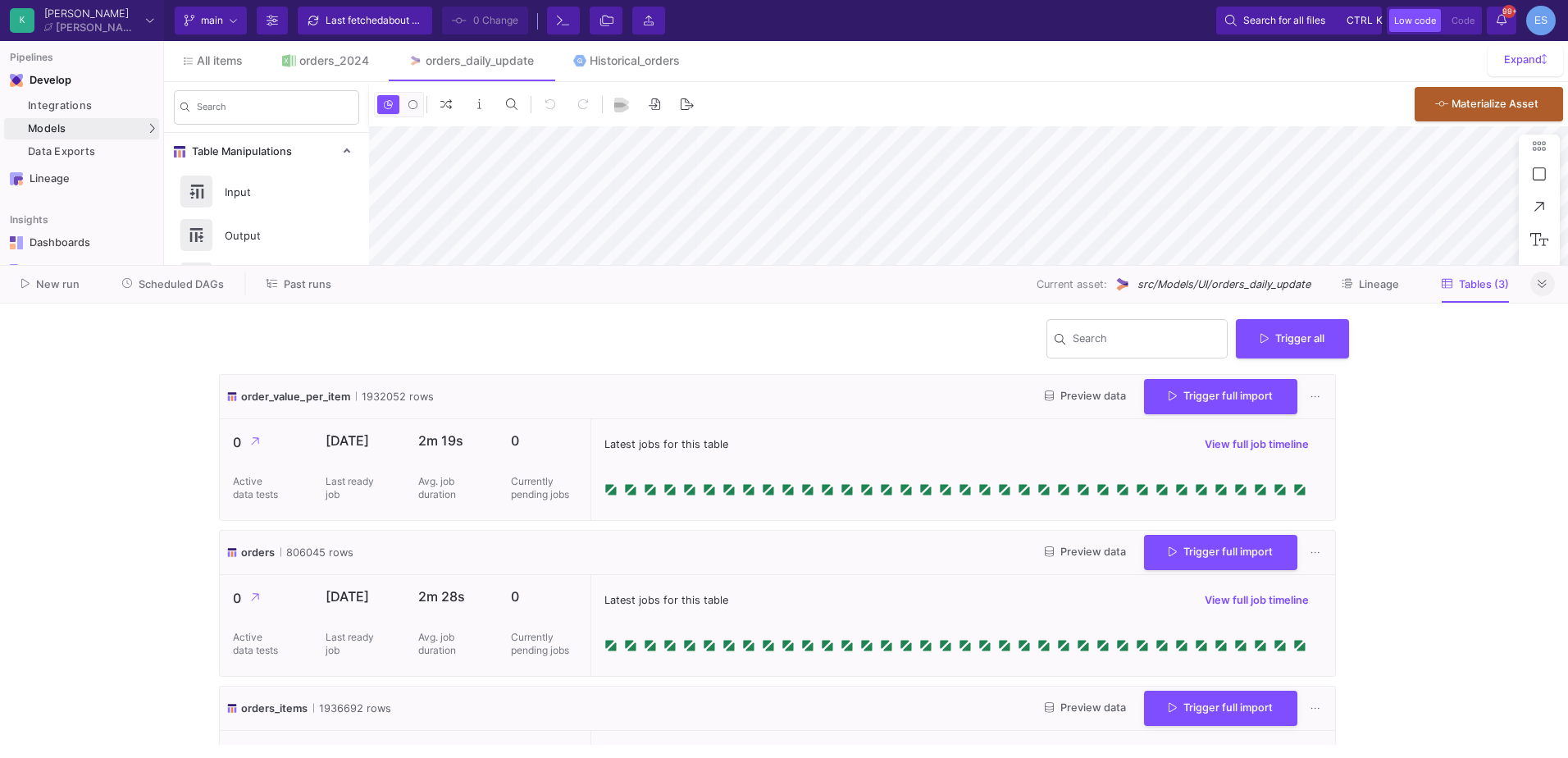
click at [1537, 289] on button at bounding box center [1543, 284] width 25 height 25
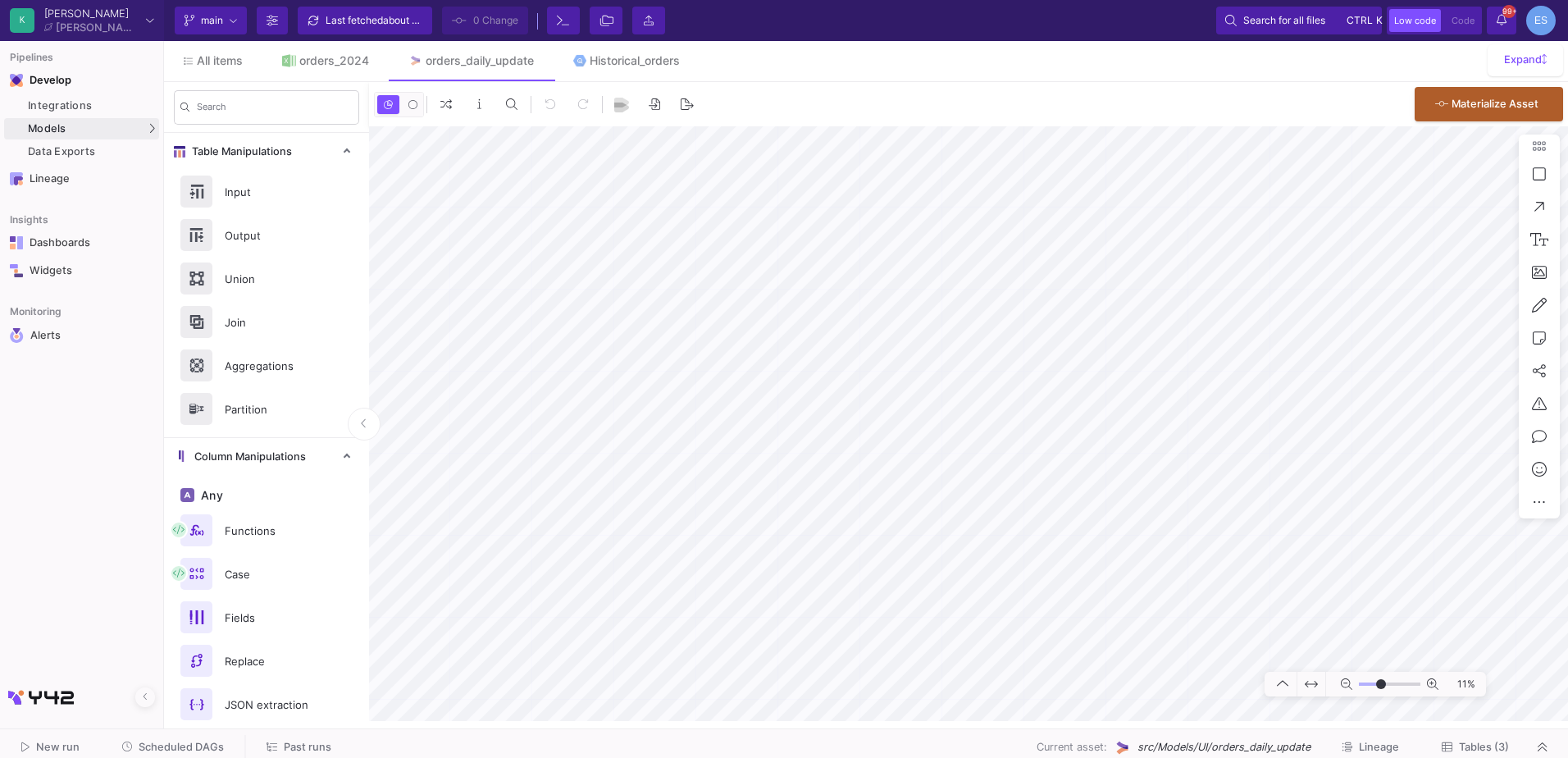
drag, startPoint x: 1368, startPoint y: 683, endPoint x: 1381, endPoint y: 688, distance: 13.9
type input "0"
click at [1381, 688] on input "range" at bounding box center [1390, 685] width 62 height 21
click at [620, 53] on link "Historical_orders" at bounding box center [628, 60] width 147 height 39
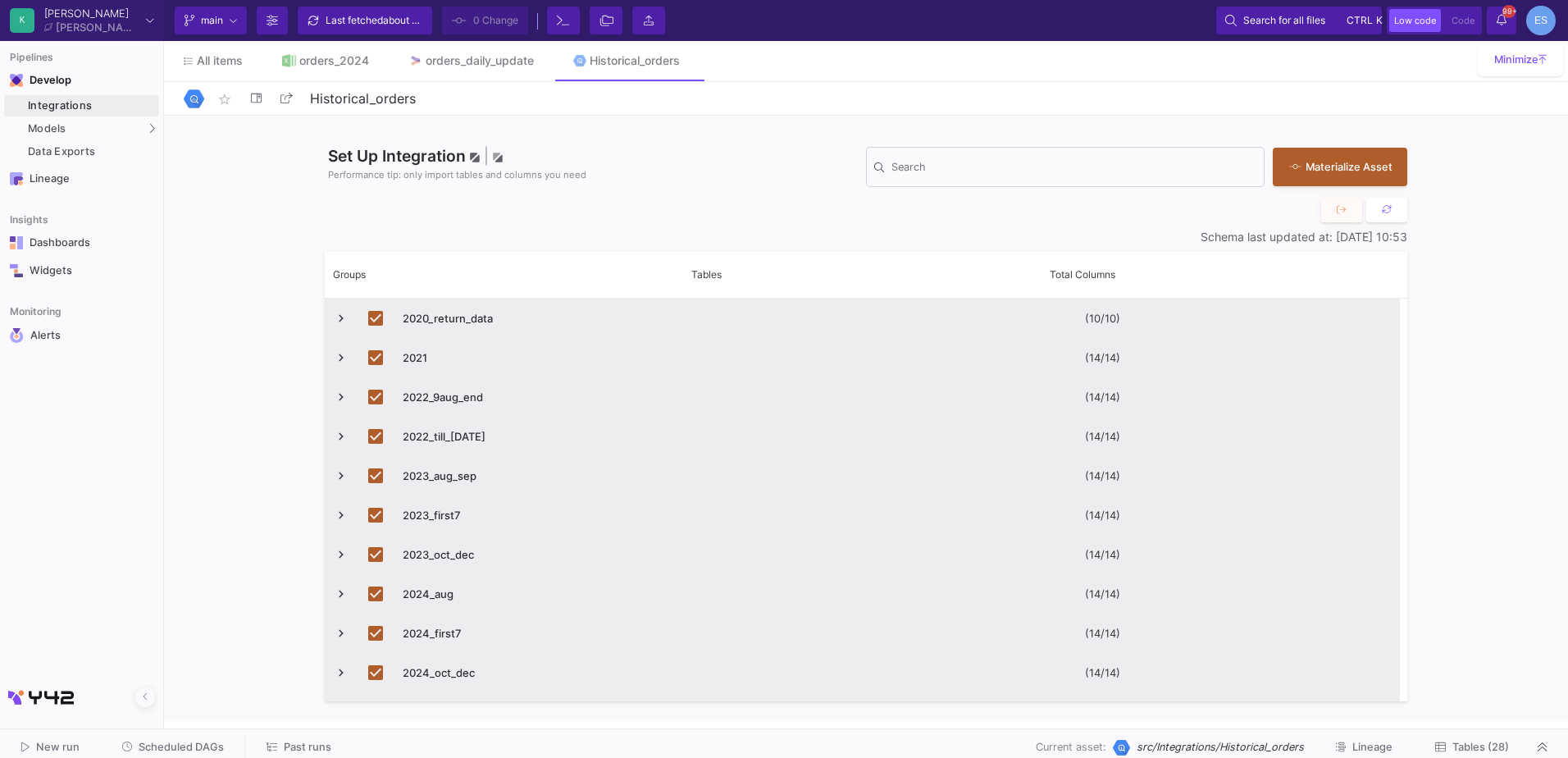
click at [1472, 742] on span "Tables (28)" at bounding box center [1480, 747] width 56 height 12
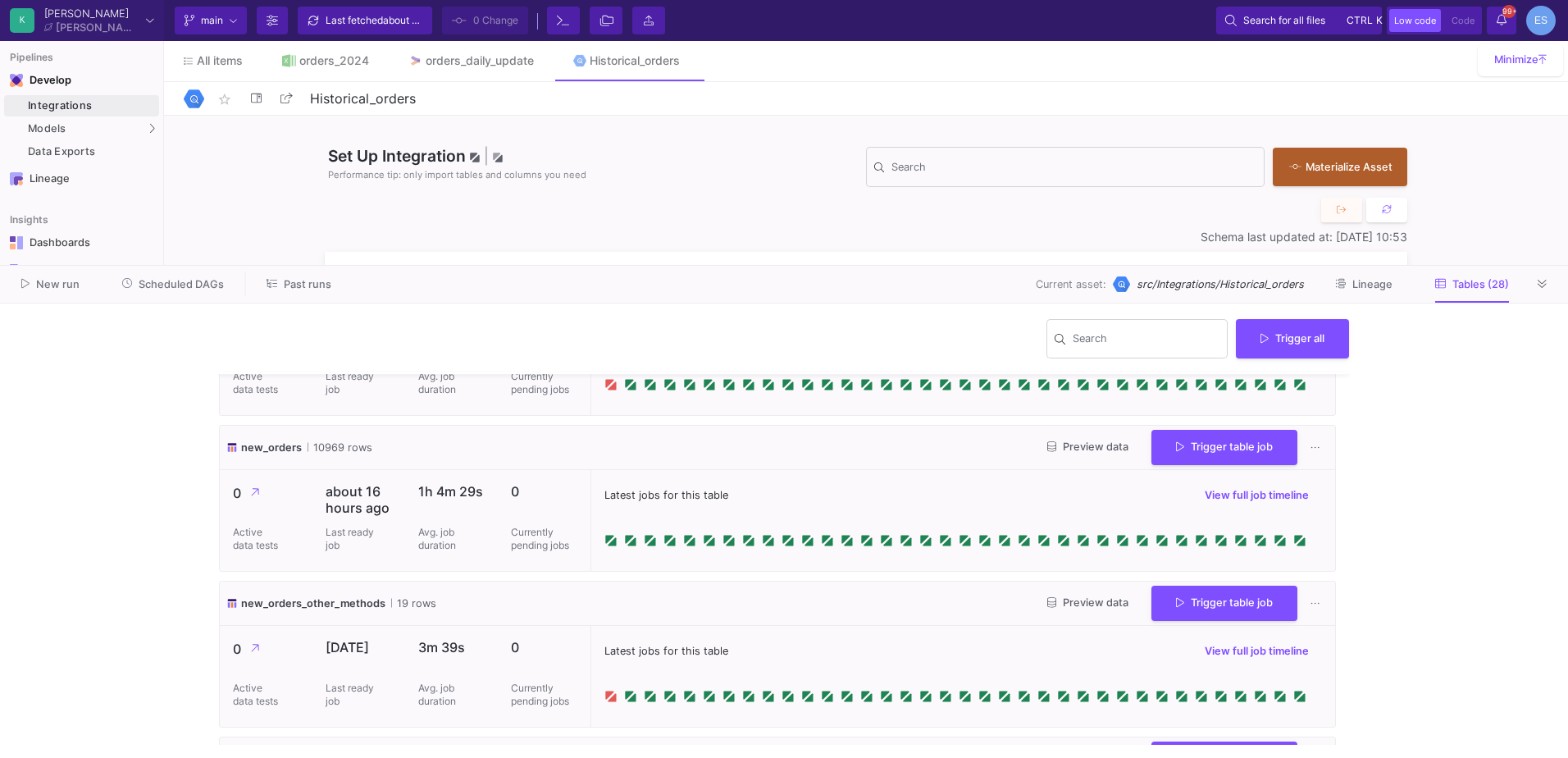
scroll to position [4151, 0]
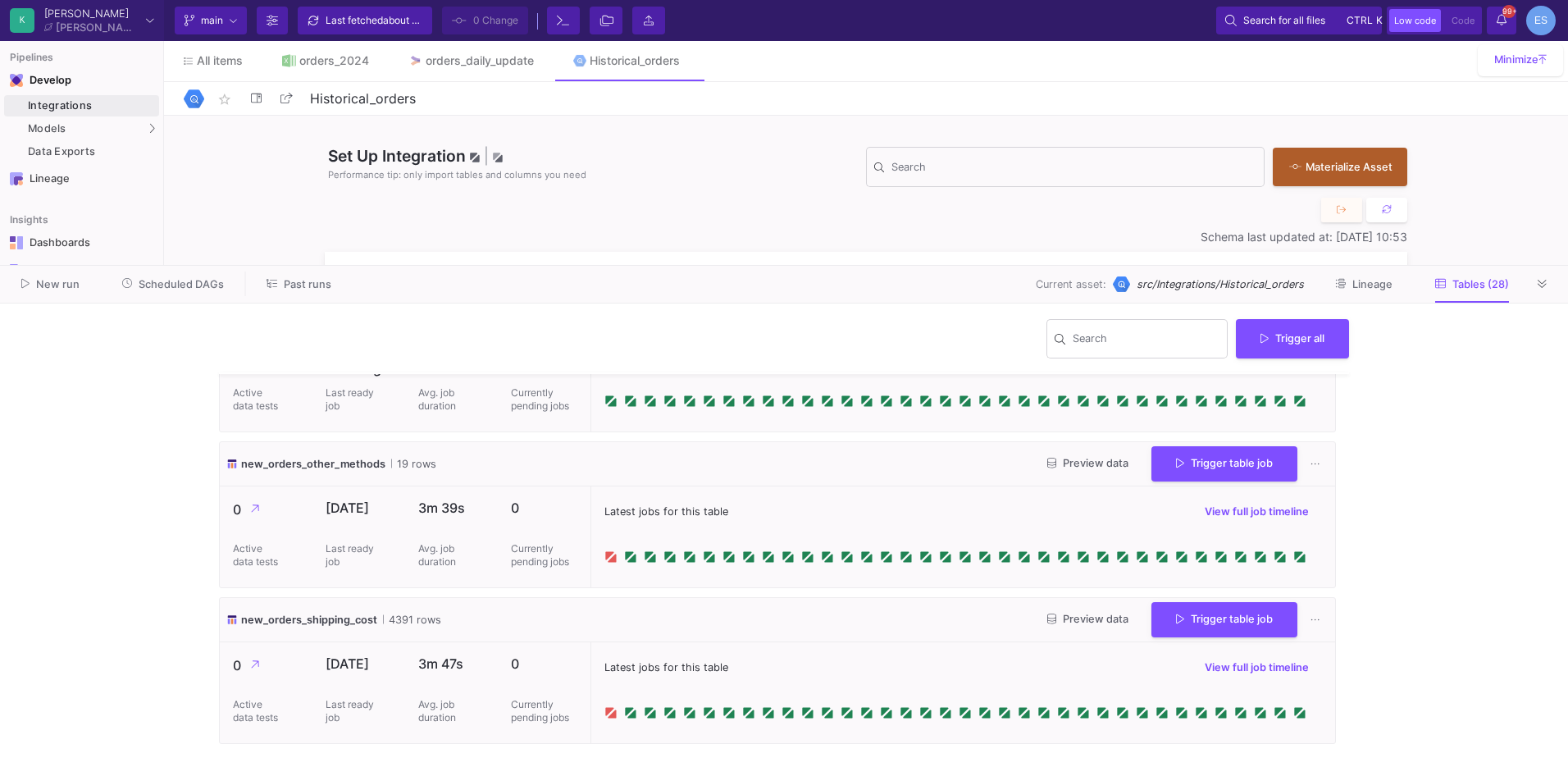
click at [1082, 458] on span "Preview data" at bounding box center [1087, 462] width 81 height 12
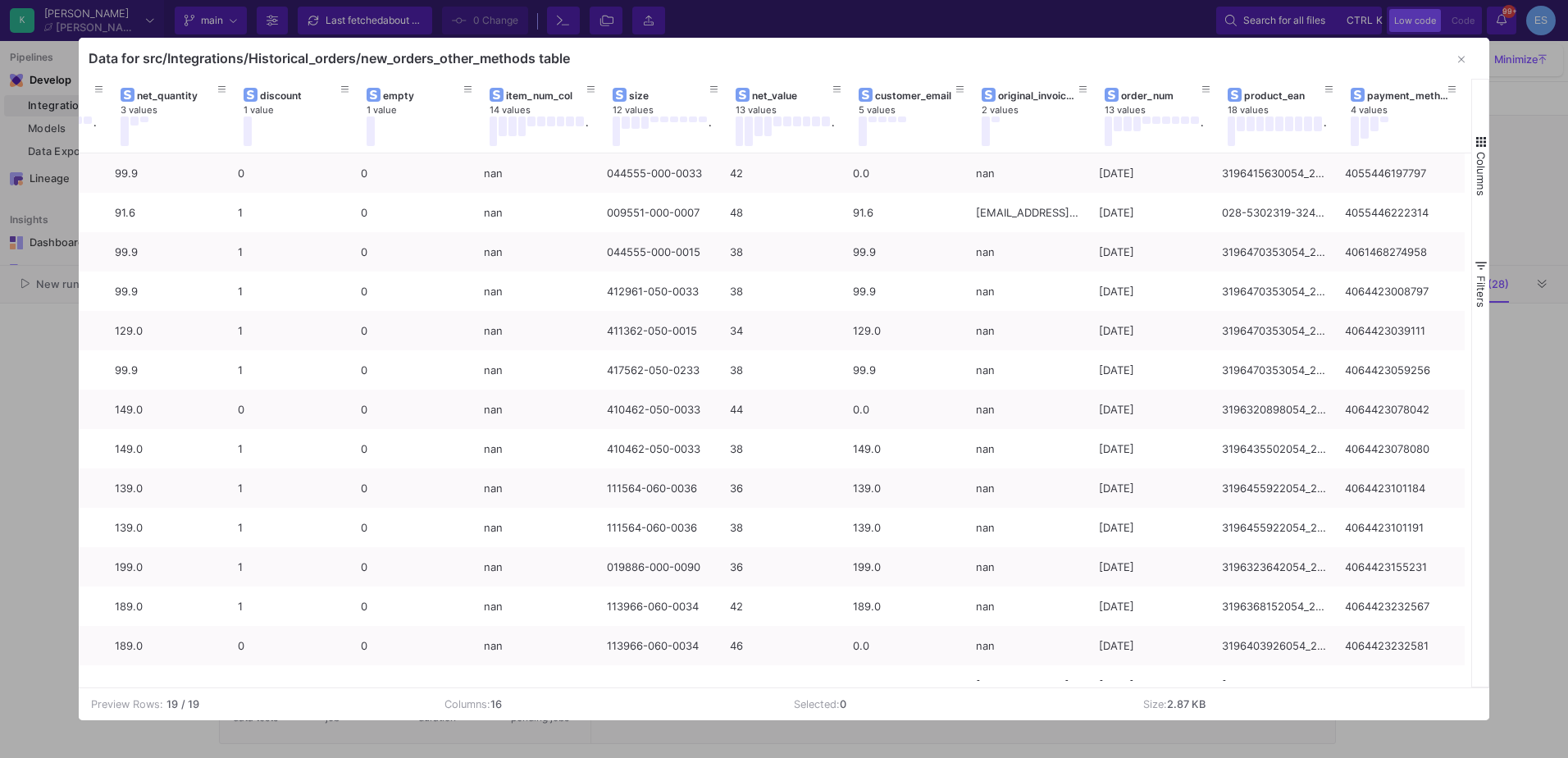
scroll to position [0, 582]
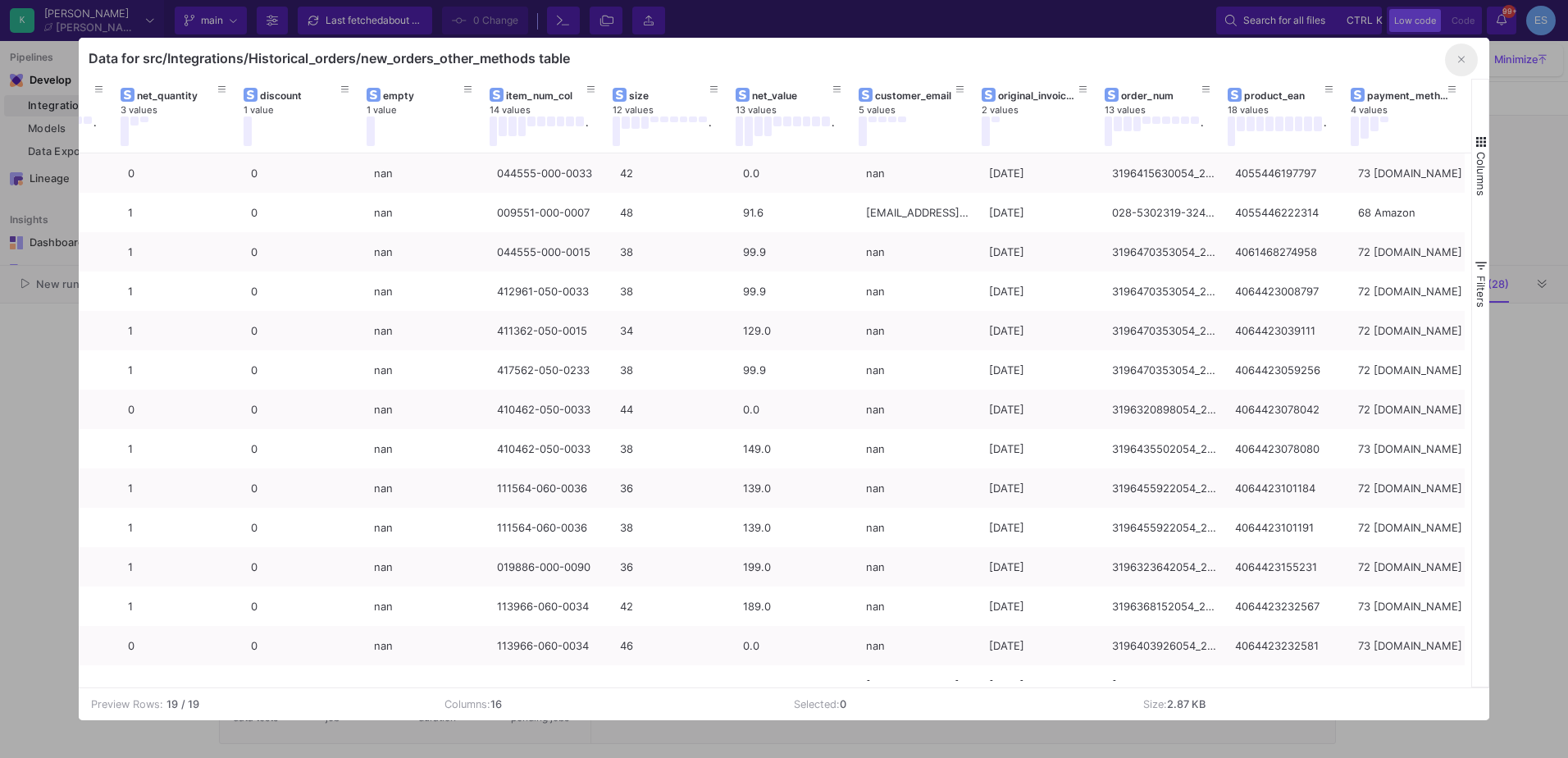
click at [1461, 55] on icon "button" at bounding box center [1461, 59] width 7 height 10
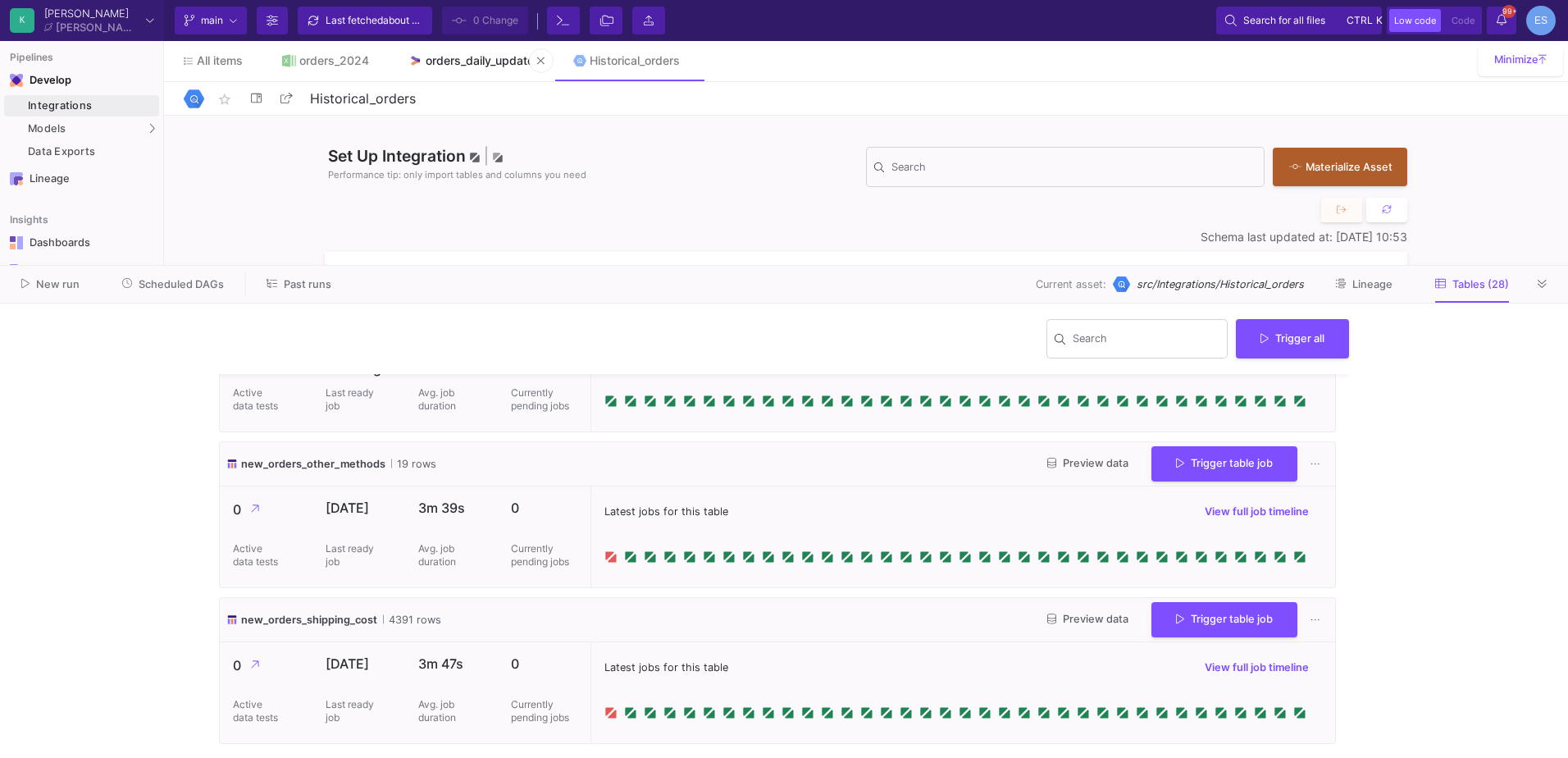
click at [455, 62] on div "orders_daily_update" at bounding box center [480, 61] width 109 height 13
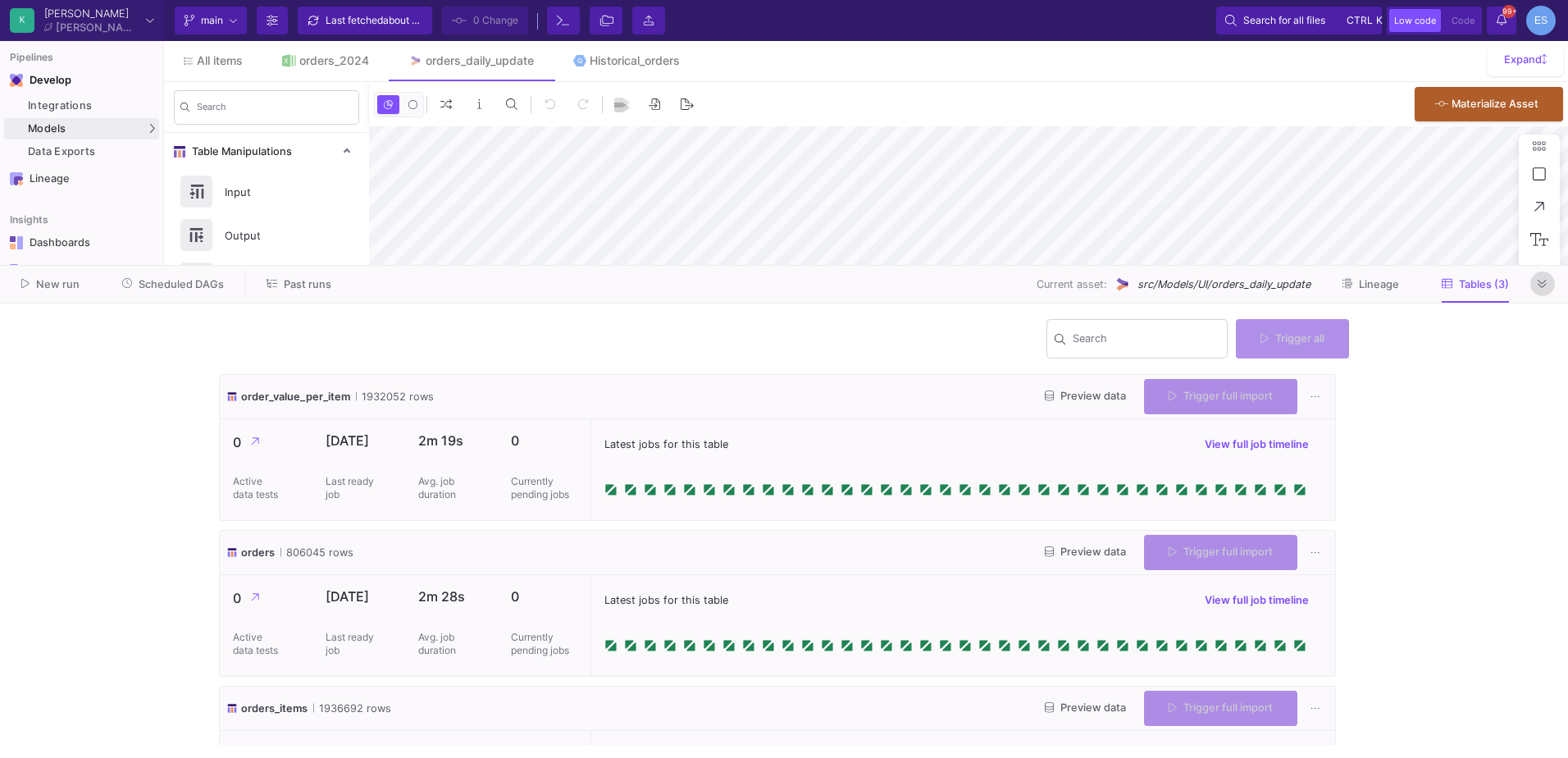
click at [1550, 278] on button at bounding box center [1543, 284] width 25 height 25
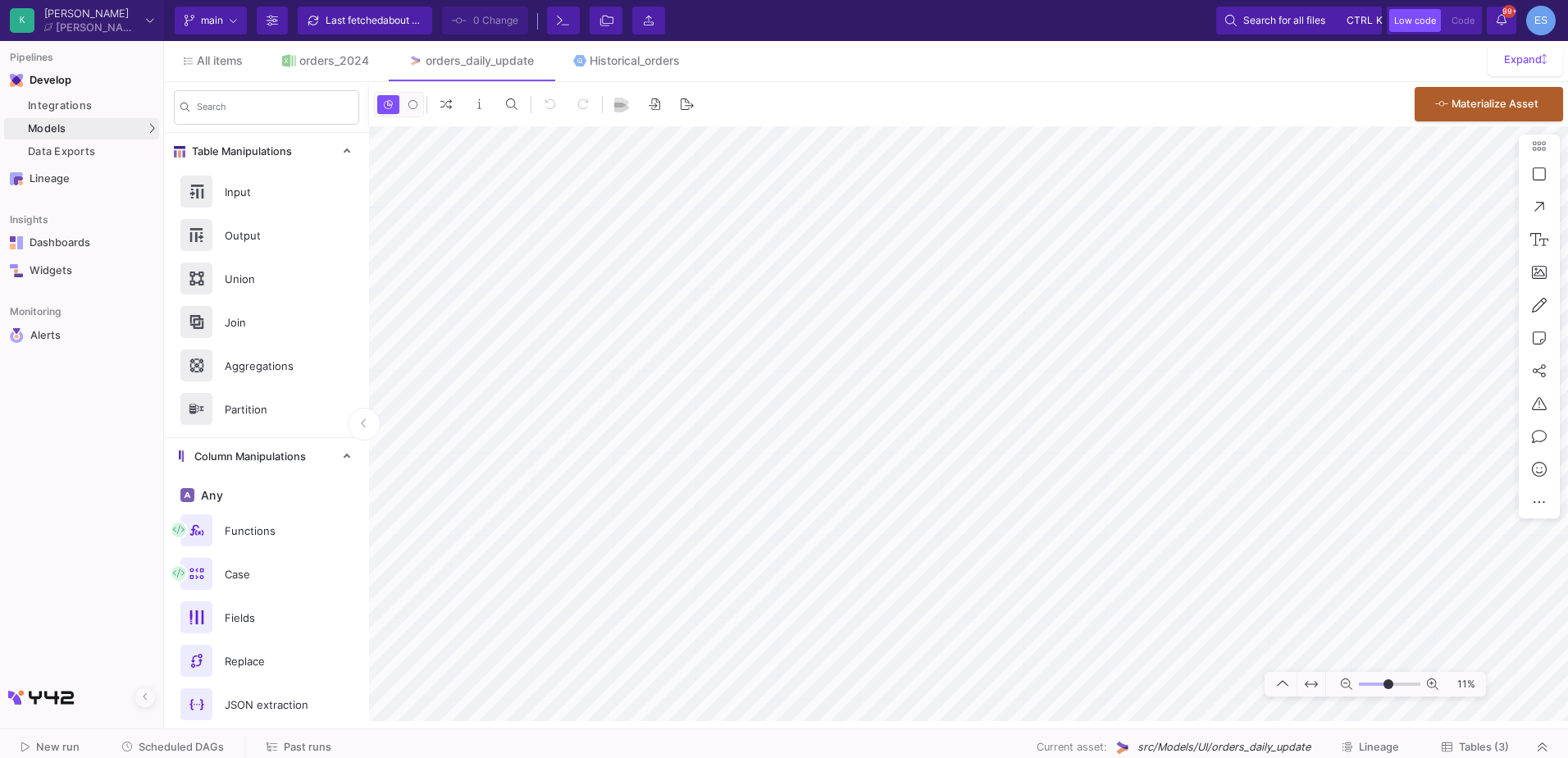
click at [1389, 682] on input "range" at bounding box center [1390, 685] width 62 height 21
click at [1568, 407] on html "K Krueger Krueger Current branch main Branch Options Last fetched about 19 hour…" at bounding box center [784, 379] width 1568 height 758
drag, startPoint x: 1388, startPoint y: 684, endPoint x: 1377, endPoint y: 682, distance: 11.2
click at [1377, 682] on input "range" at bounding box center [1390, 685] width 62 height 21
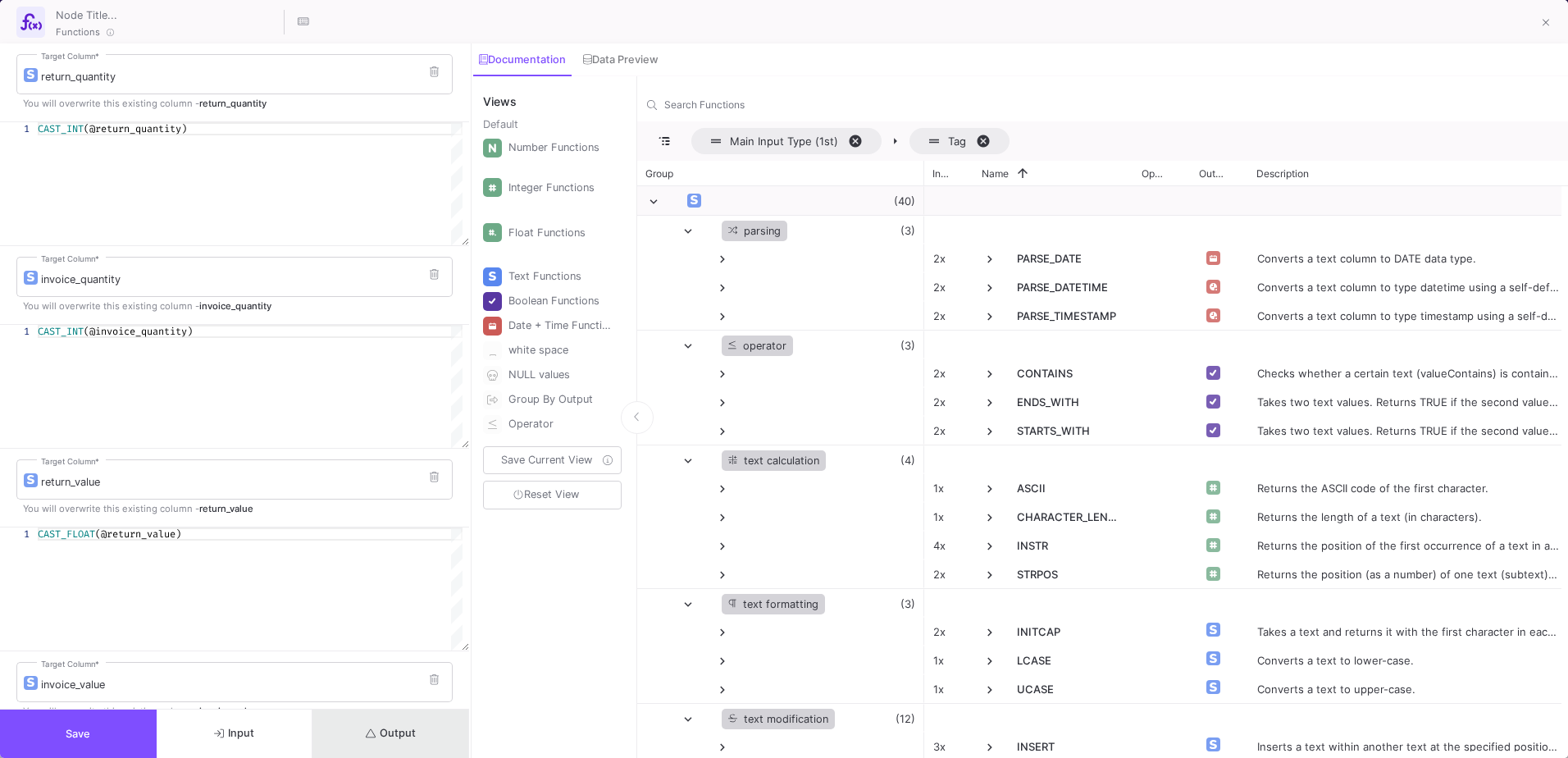
click at [384, 732] on span "Output" at bounding box center [391, 732] width 50 height 12
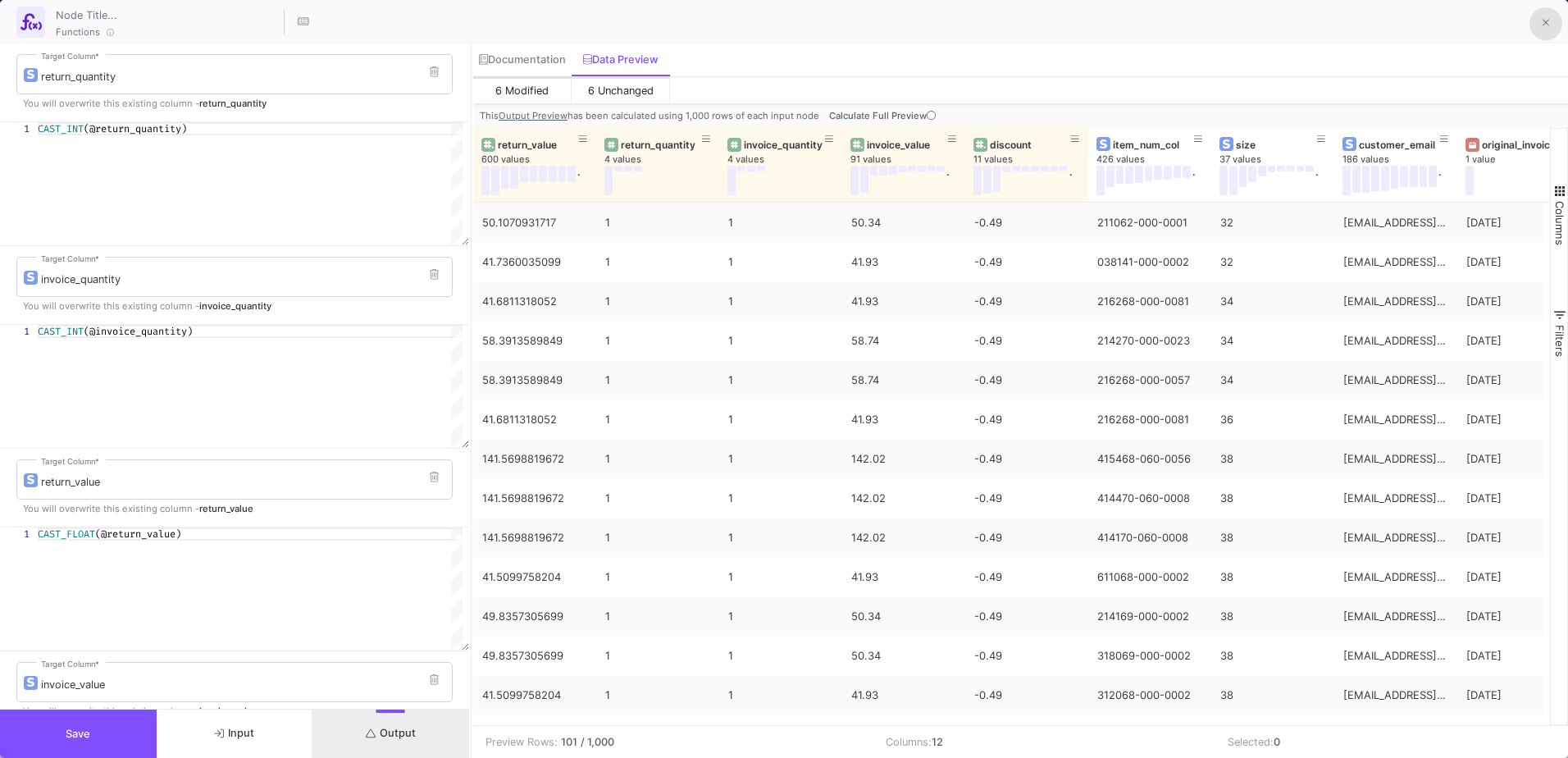
click at [1546, 15] on span at bounding box center [1547, 23] width 8 height 17
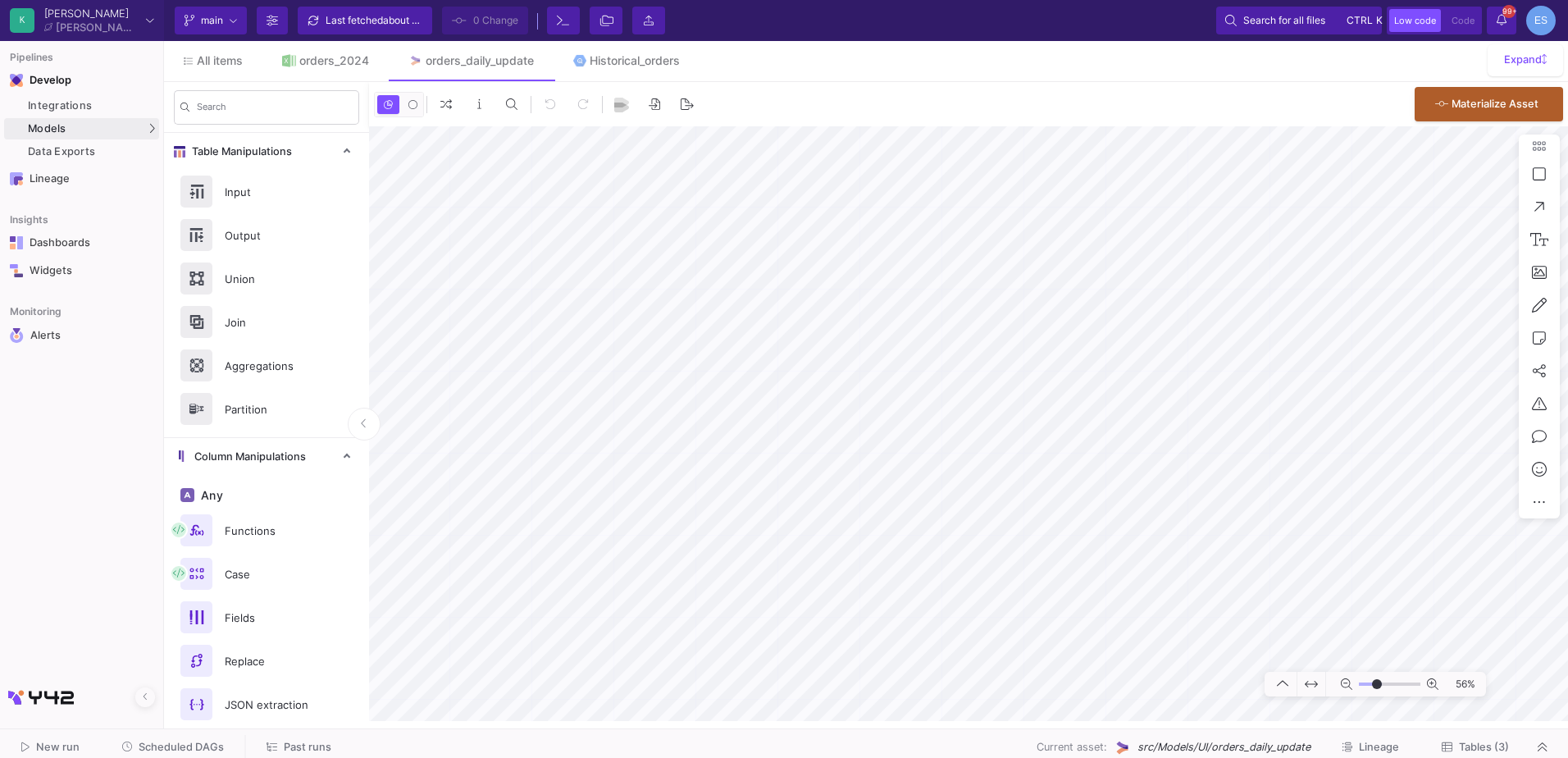
click at [1032, 104] on div "0 0 . Materialize Asset 56%" at bounding box center [968, 401] width 1199 height 639
click at [1373, 687] on input "range" at bounding box center [1390, 685] width 62 height 21
drag, startPoint x: 1374, startPoint y: 683, endPoint x: 1382, endPoint y: 686, distance: 8.5
click at [1382, 686] on input "range" at bounding box center [1390, 685] width 62 height 21
type input "-7"
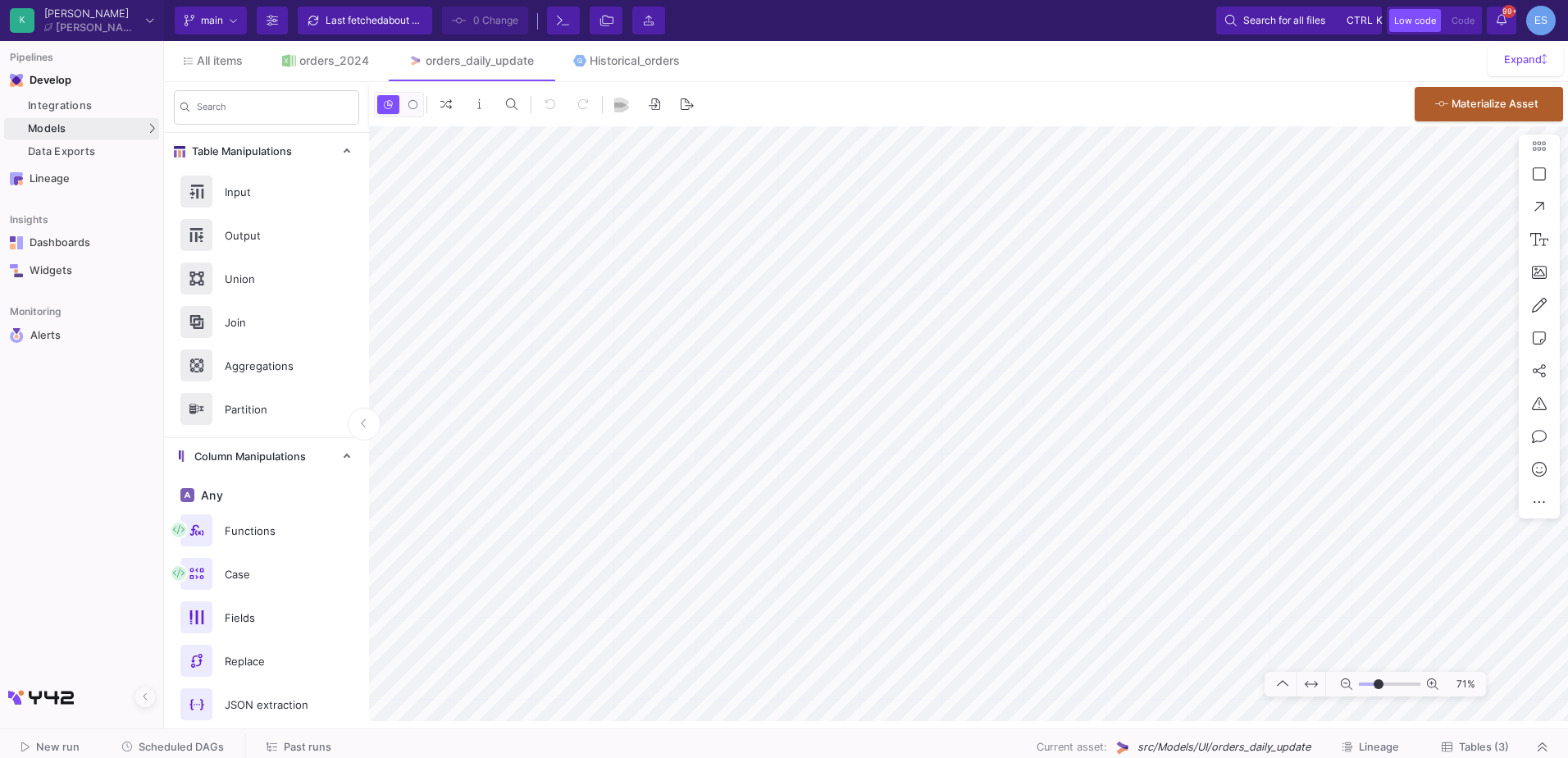
click at [1379, 686] on input "range" at bounding box center [1390, 685] width 62 height 21
click at [1058, 747] on as-split "K Krueger Krueger Current branch main Branch Options Last fetched about 19 hour…" at bounding box center [784, 379] width 1568 height 758
click at [1568, 464] on html "K Krueger Krueger Current branch main Branch Options Last fetched about 19 hour…" at bounding box center [784, 379] width 1568 height 758
click at [1240, 109] on div "0 0 . Materialize Asset 71%" at bounding box center [968, 401] width 1199 height 639
click at [634, 51] on link "Historical_orders" at bounding box center [628, 60] width 147 height 39
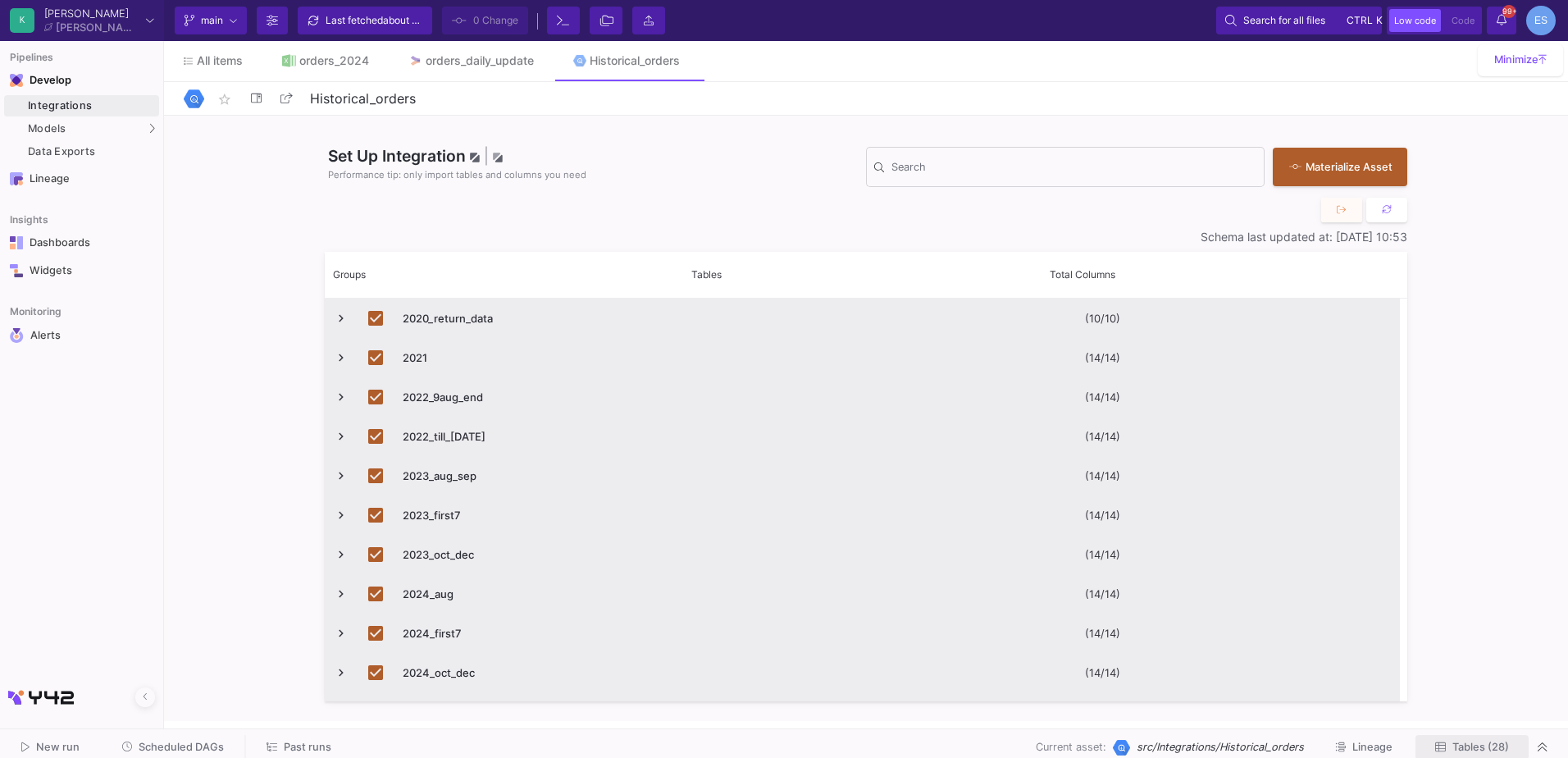
click at [1478, 753] on button "Tables (28)" at bounding box center [1472, 748] width 113 height 26
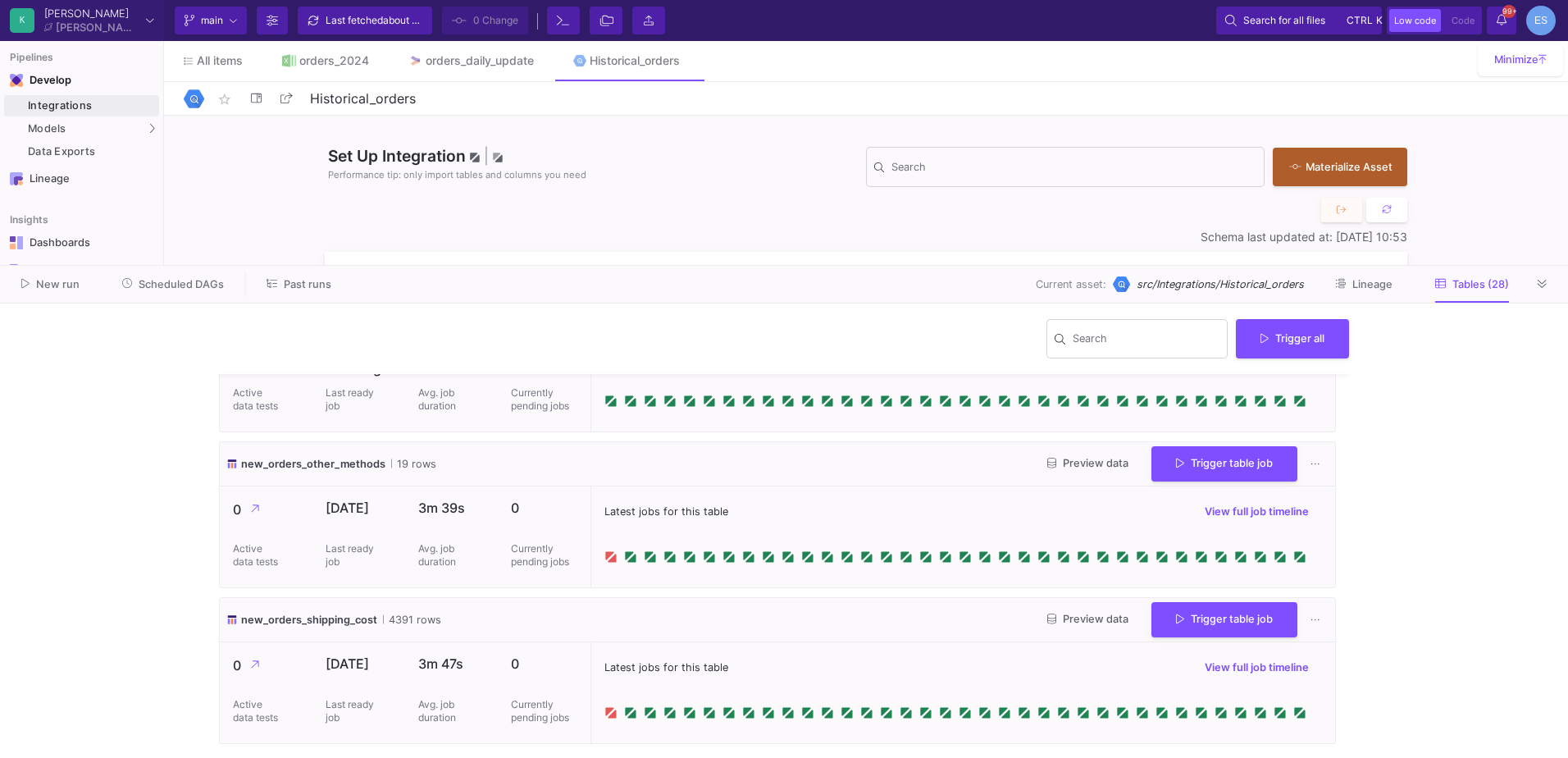
scroll to position [4151, 0]
click at [1101, 626] on button "Preview data" at bounding box center [1088, 619] width 108 height 26
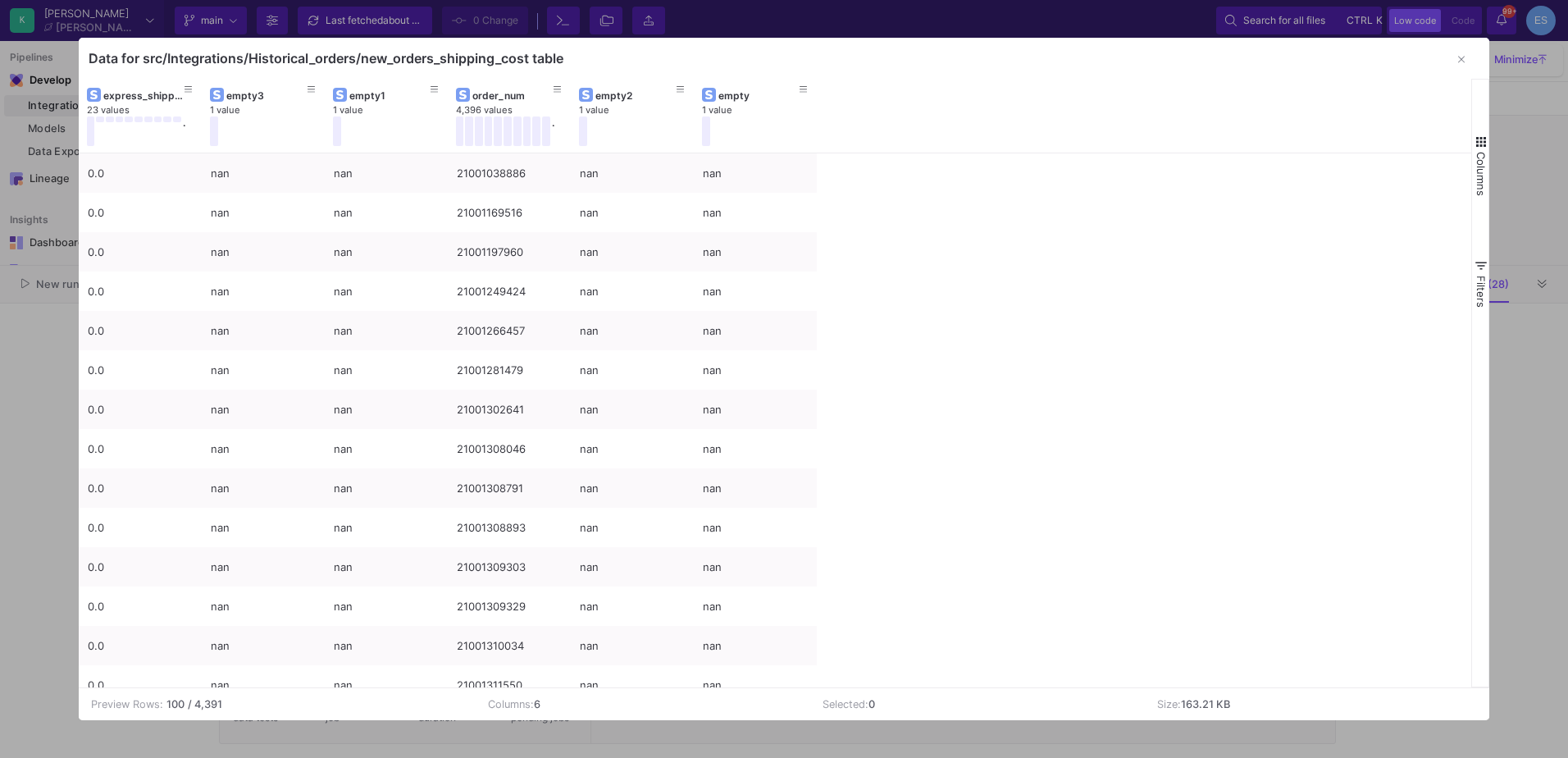
drag, startPoint x: 1463, startPoint y: 202, endPoint x: 1449, endPoint y: 286, distance: 85.2
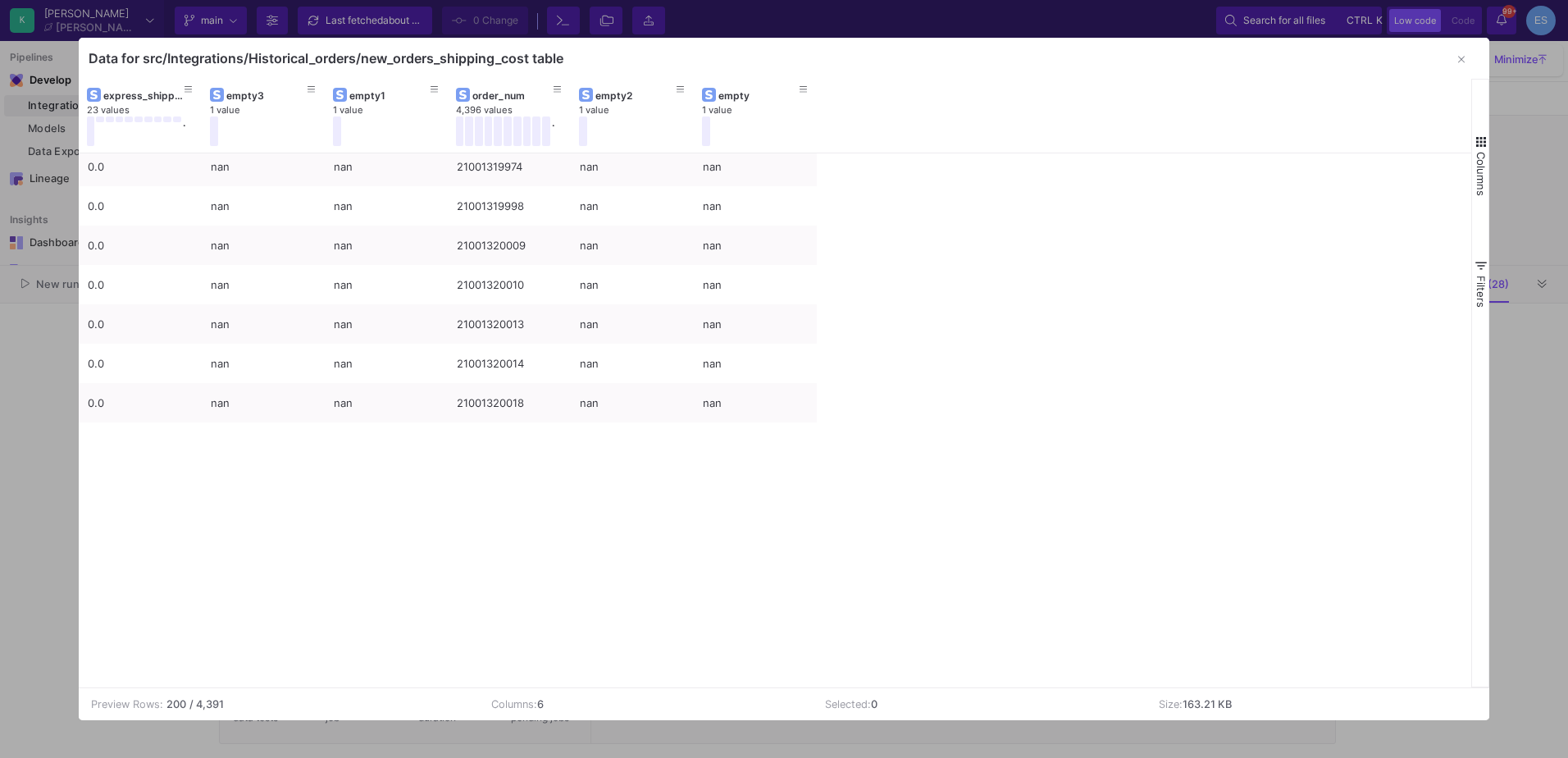
scroll to position [0, 0]
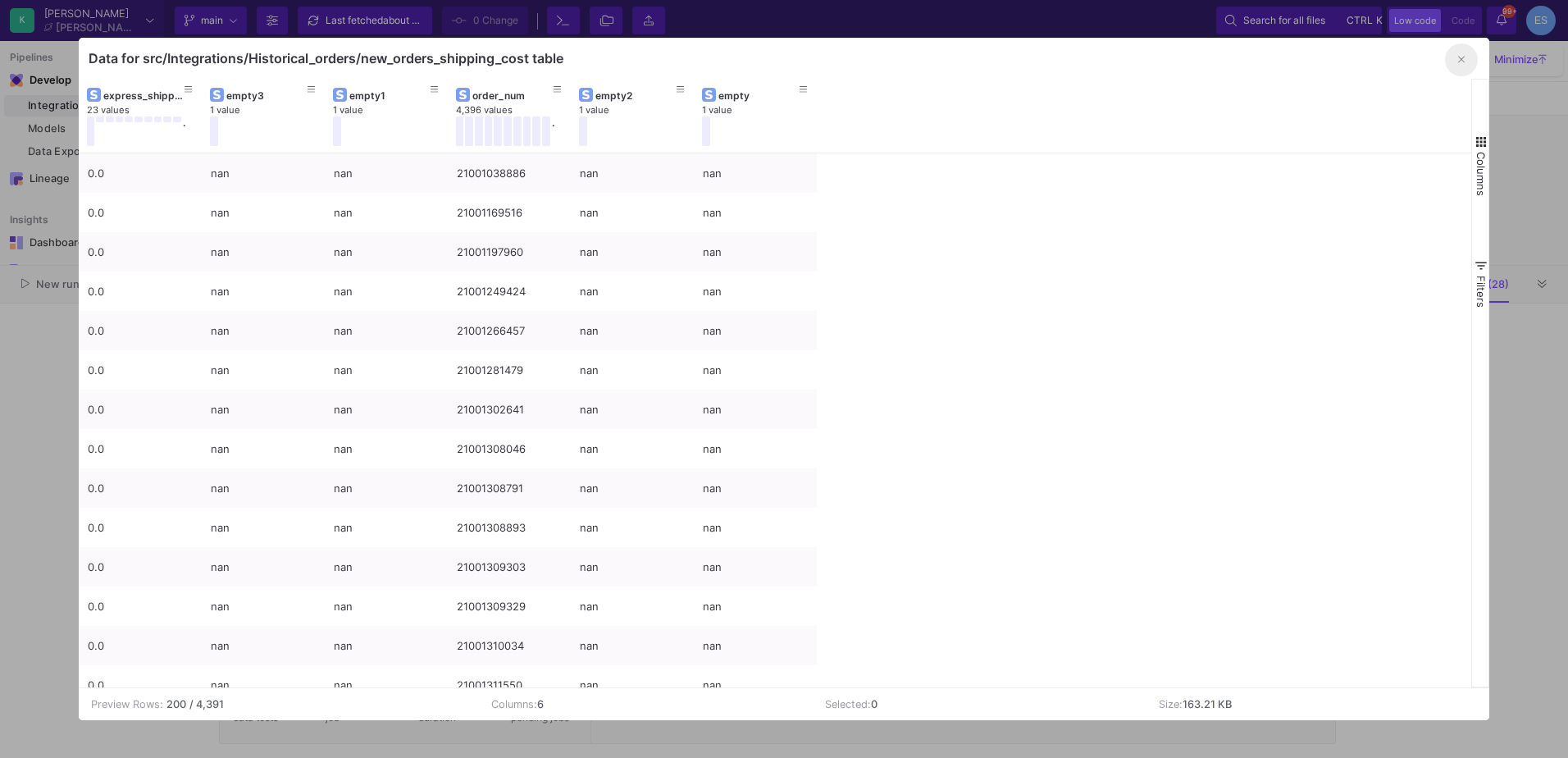
click at [1456, 61] on button "button" at bounding box center [1461, 60] width 32 height 32
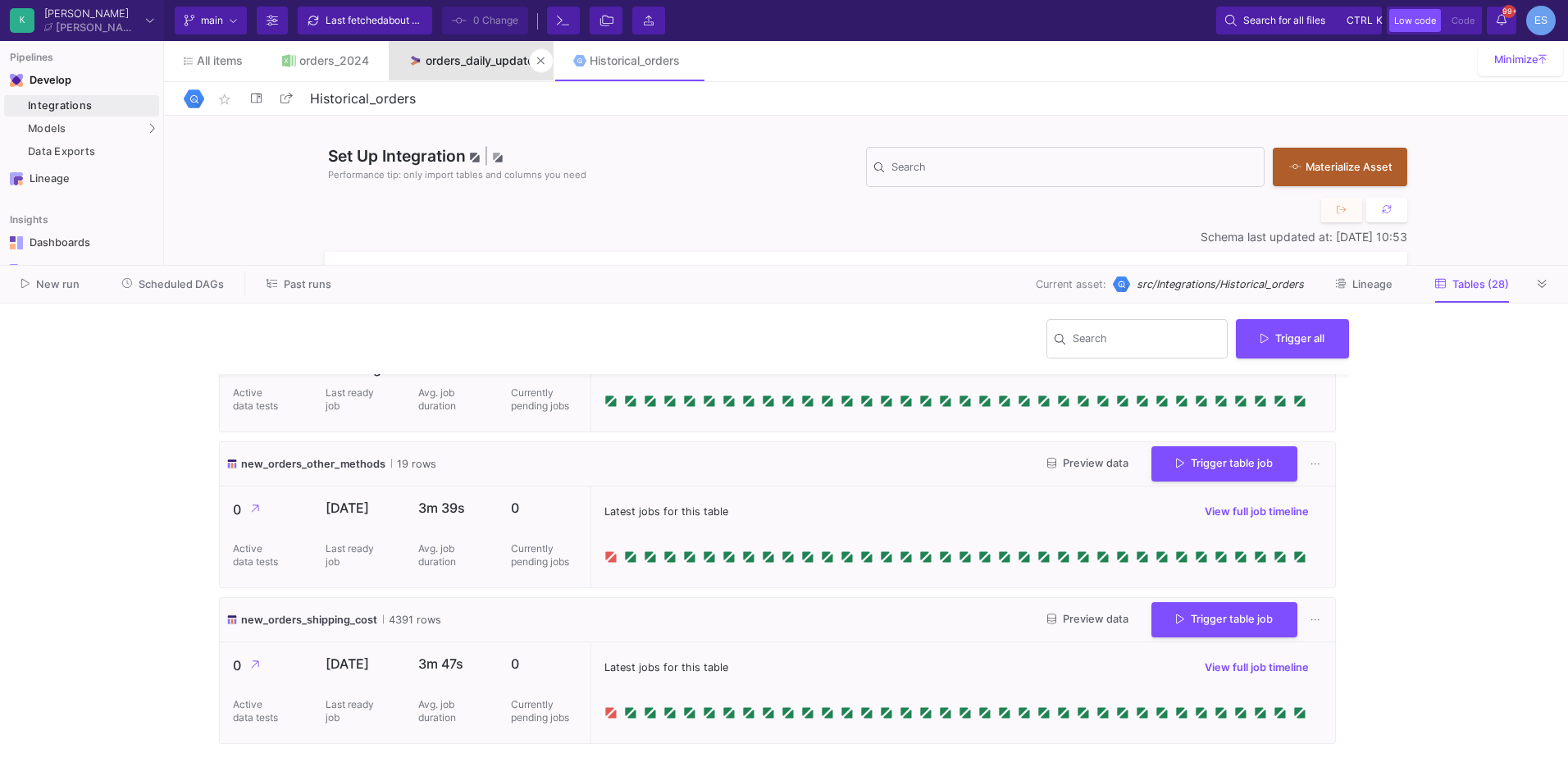
click at [433, 53] on link "orders_daily_update" at bounding box center [471, 60] width 165 height 39
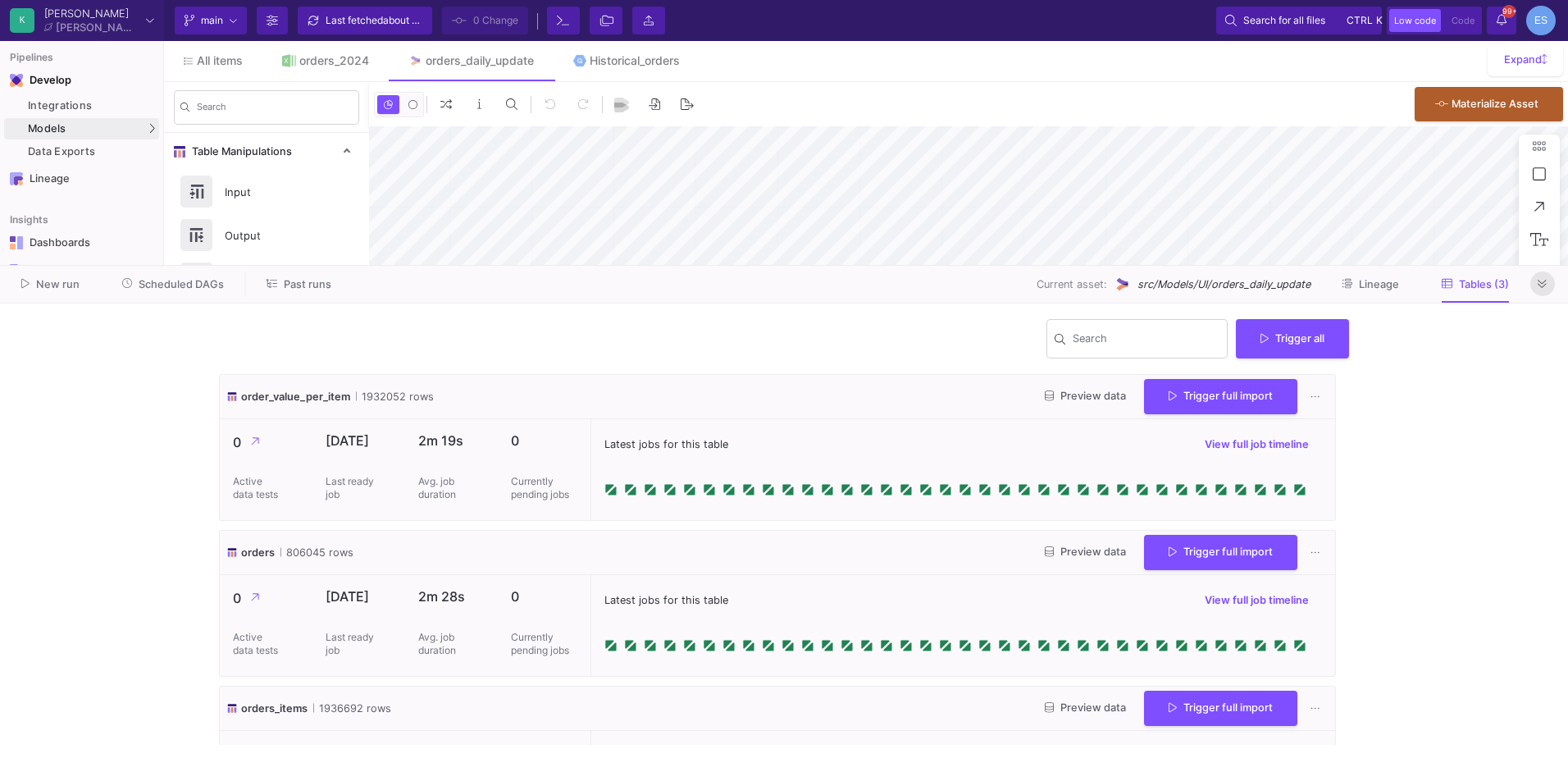
click at [1542, 285] on icon at bounding box center [1542, 283] width 9 height 10
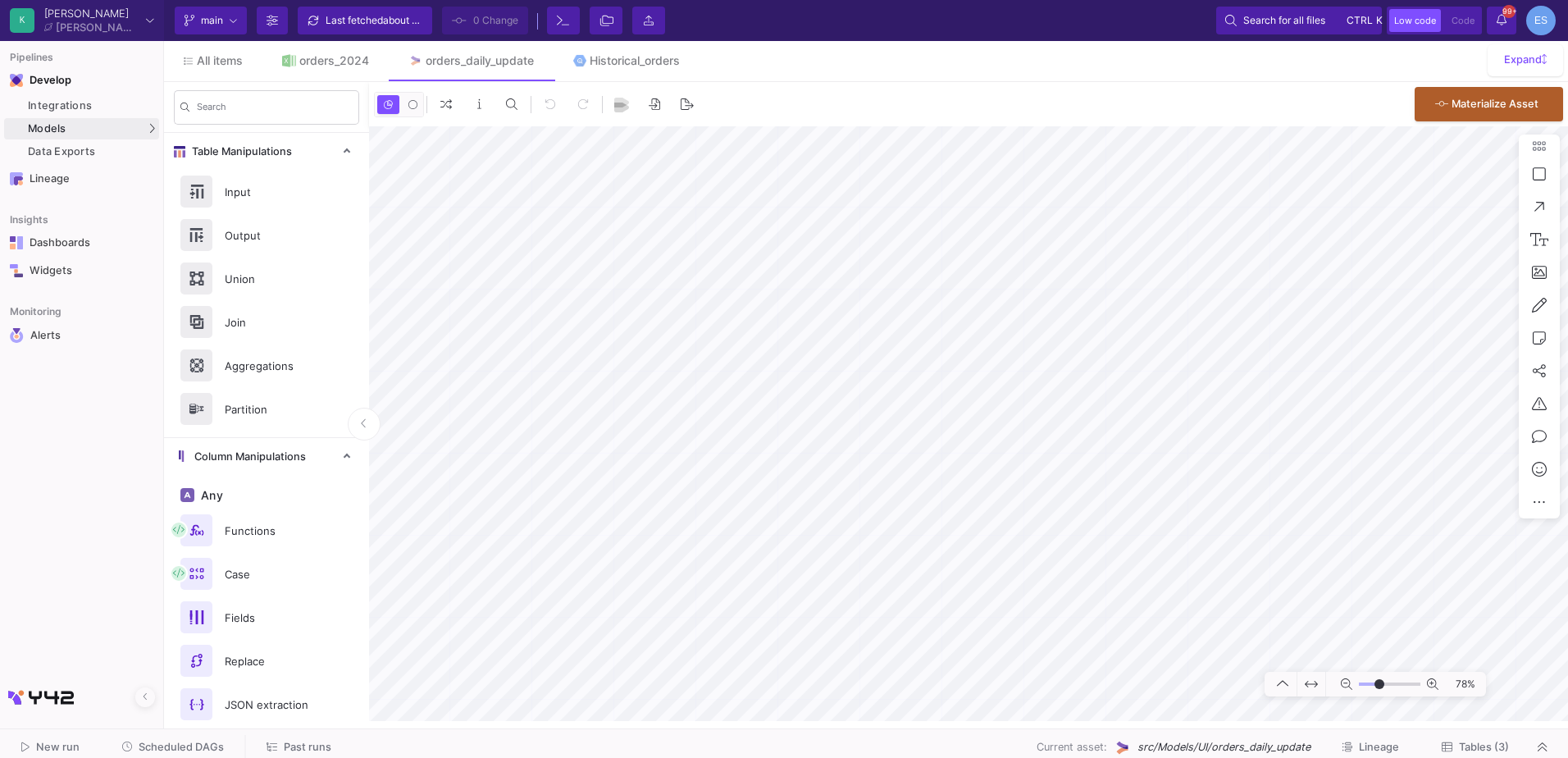
drag, startPoint x: 1366, startPoint y: 685, endPoint x: 1380, endPoint y: 693, distance: 16.1
click at [1380, 693] on input "range" at bounding box center [1390, 685] width 62 height 21
click at [718, 0] on html "K Krueger Krueger Current branch main Branch Options Last fetched about 19 hour…" at bounding box center [784, 379] width 1568 height 758
click at [1568, 523] on html "K Krueger Krueger Current branch main Branch Options Last fetched about 19 hour…" at bounding box center [784, 379] width 1568 height 758
click at [1372, 681] on input "range" at bounding box center [1390, 685] width 62 height 21
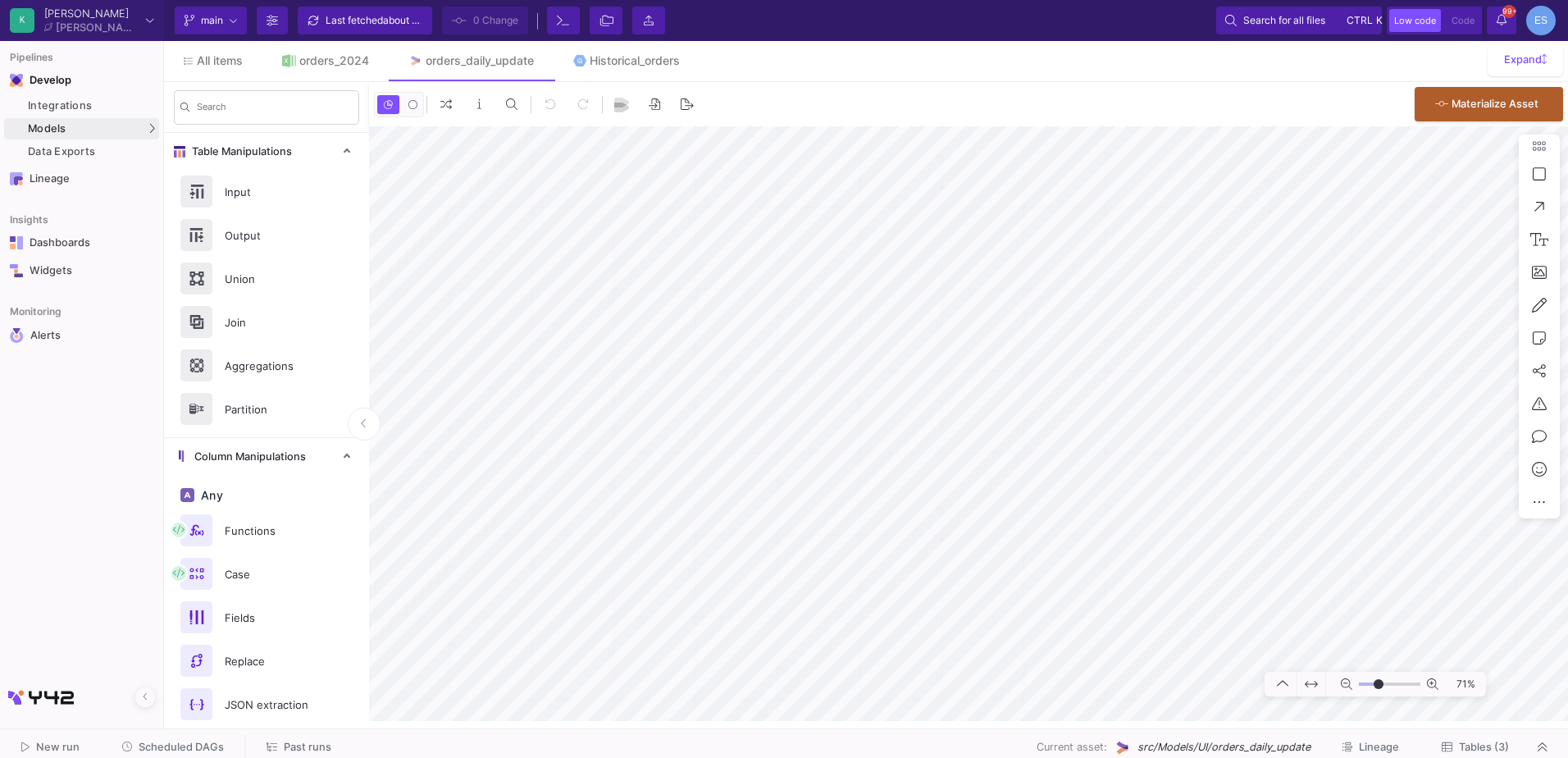
click at [1379, 686] on input "range" at bounding box center [1390, 685] width 62 height 21
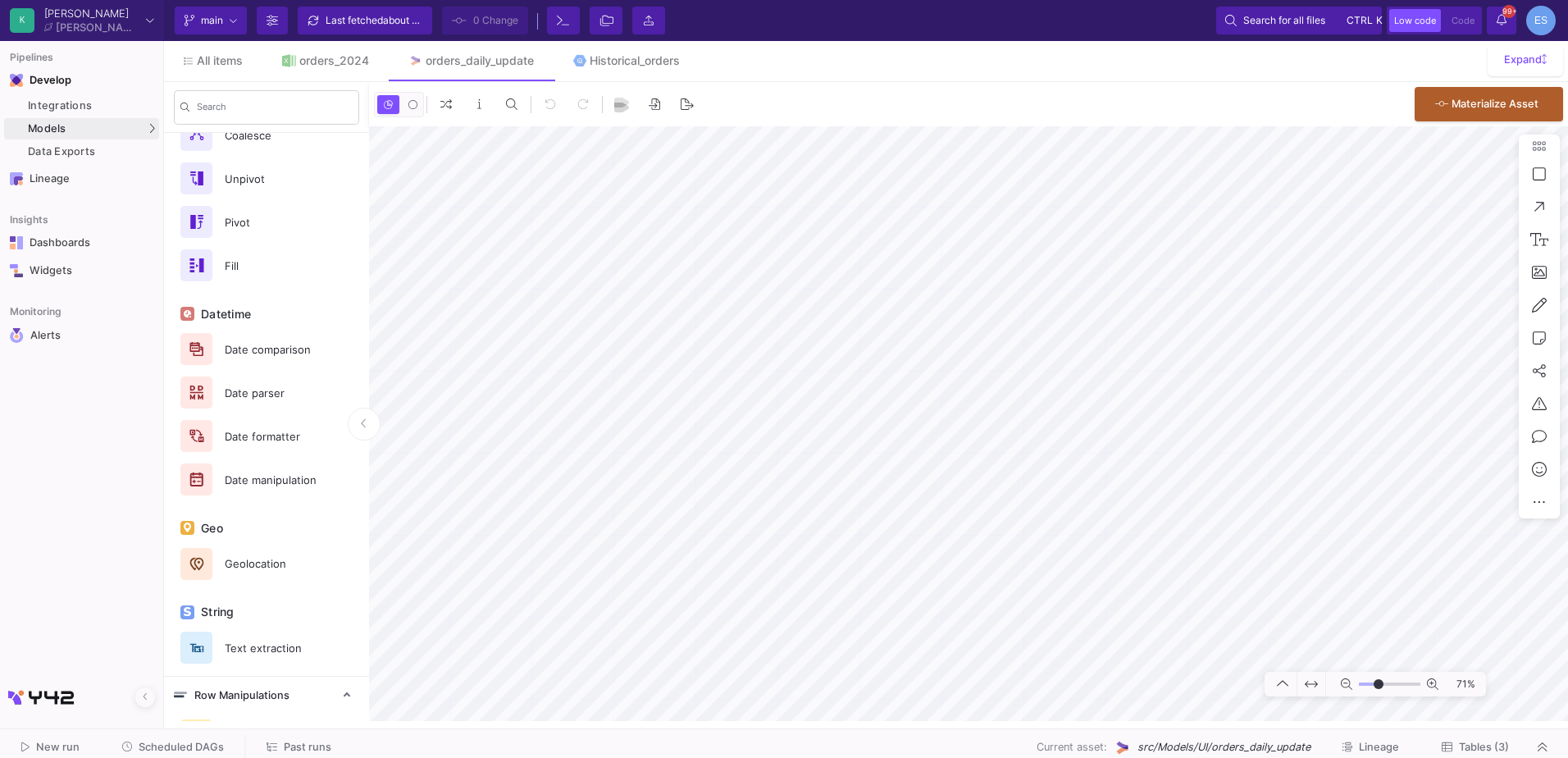
scroll to position [787, 0]
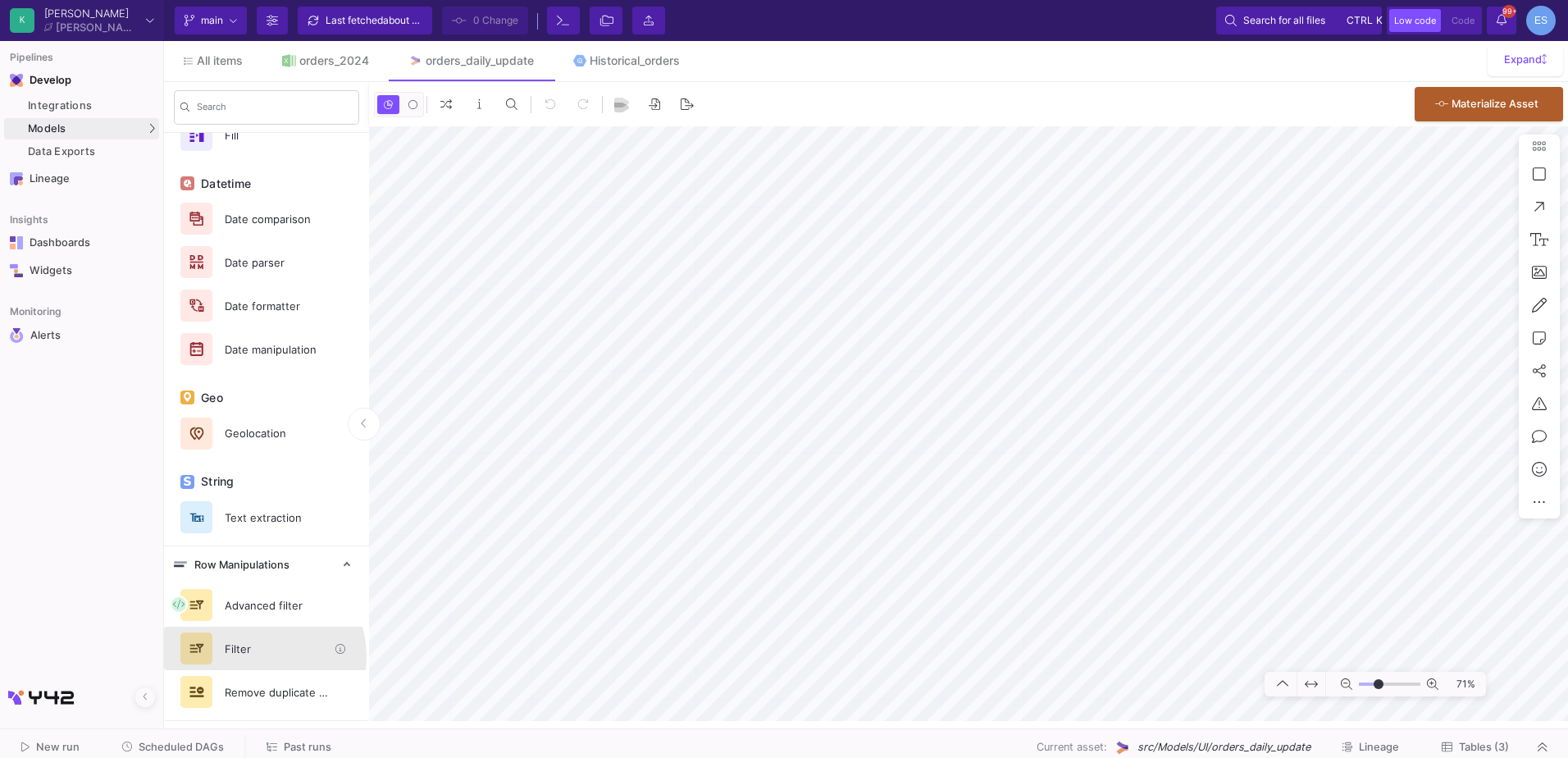
click at [251, 657] on div "Filter" at bounding box center [271, 648] width 113 height 25
drag, startPoint x: 1383, startPoint y: 682, endPoint x: 1370, endPoint y: 682, distance: 13.0
click at [1370, 682] on input "range" at bounding box center [1390, 685] width 62 height 21
drag, startPoint x: 1370, startPoint y: 686, endPoint x: 1383, endPoint y: 688, distance: 13.2
type input "5"
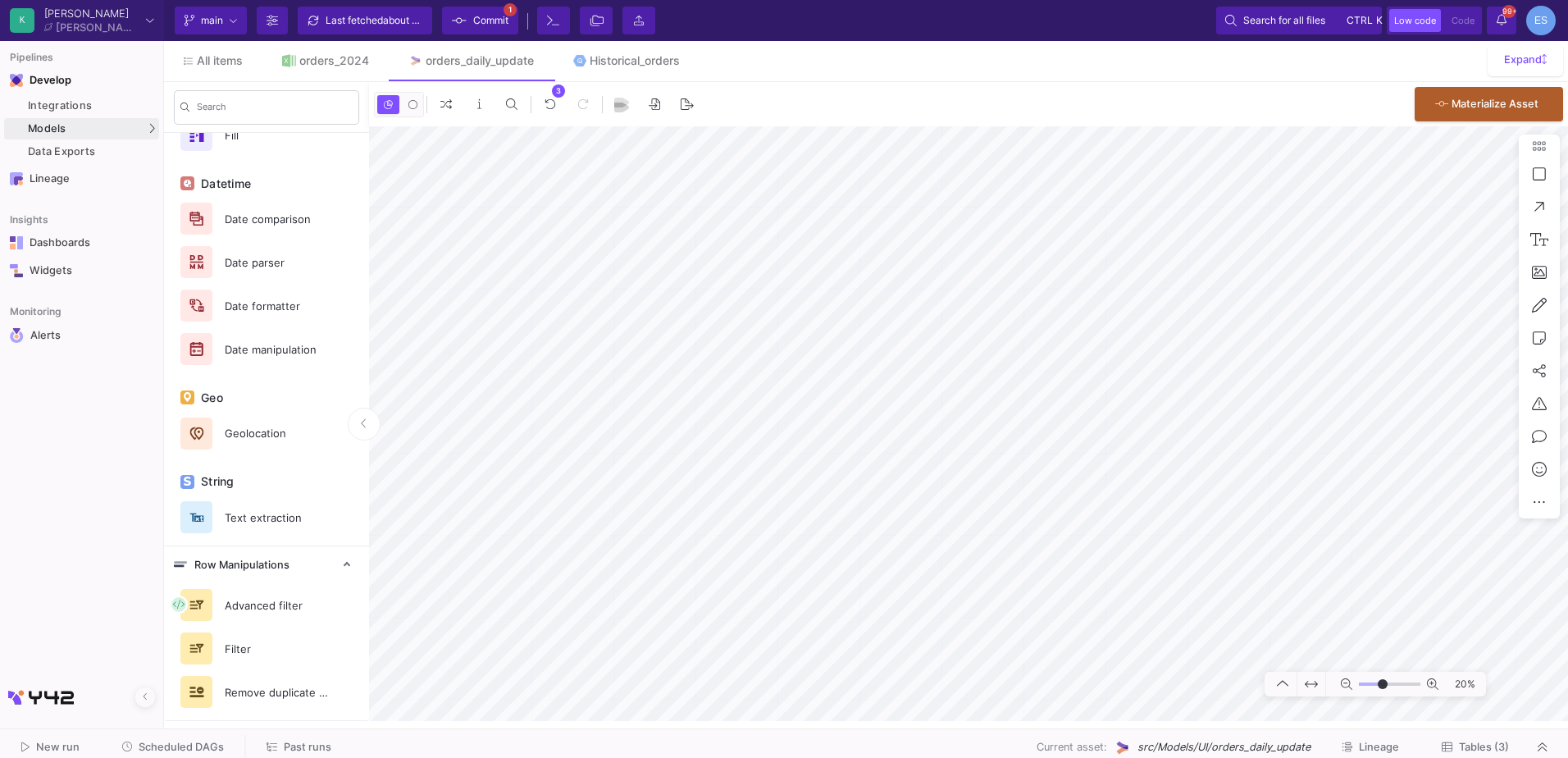
click at [1383, 688] on input "range" at bounding box center [1390, 685] width 62 height 21
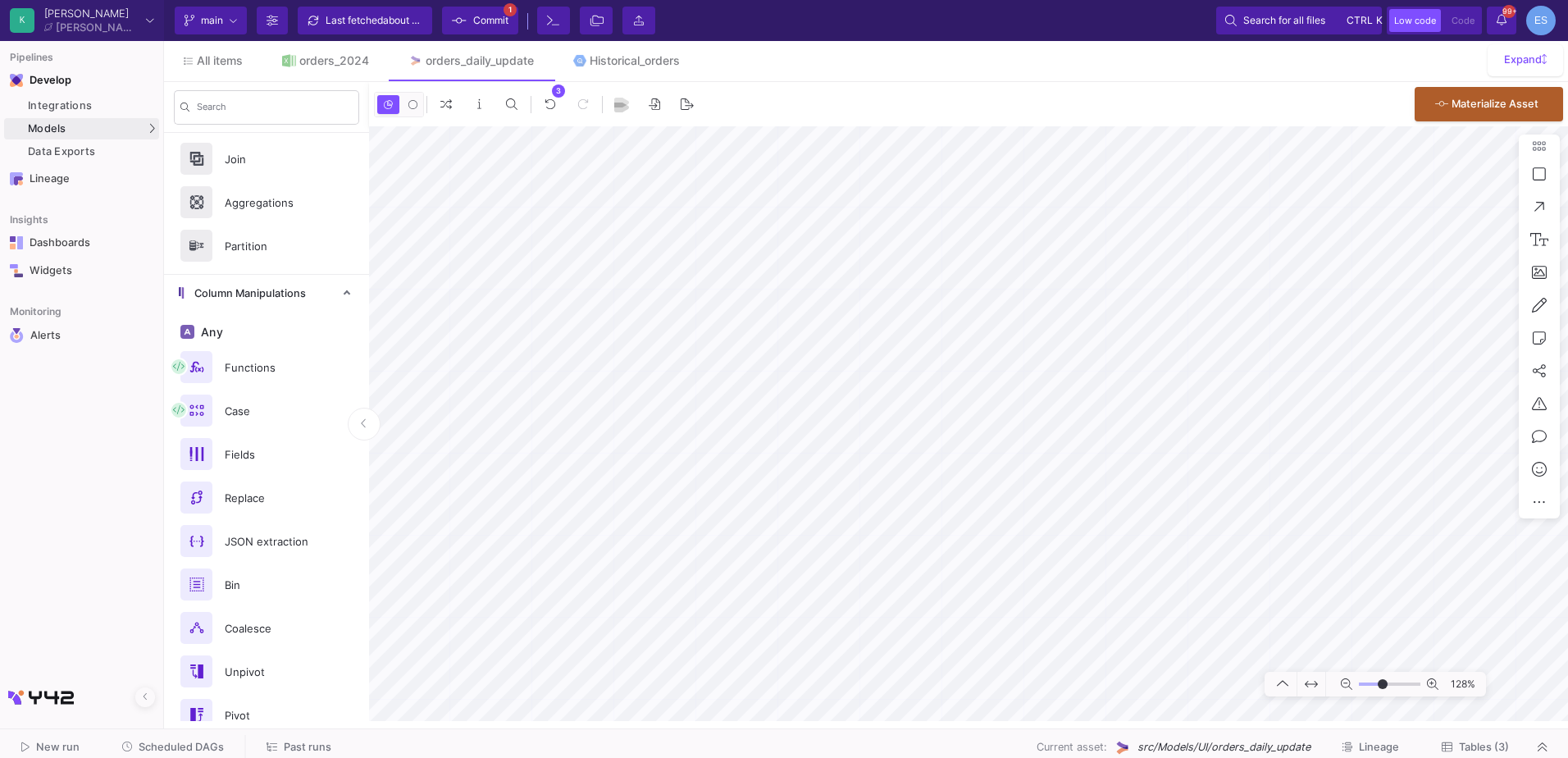
scroll to position [0, 0]
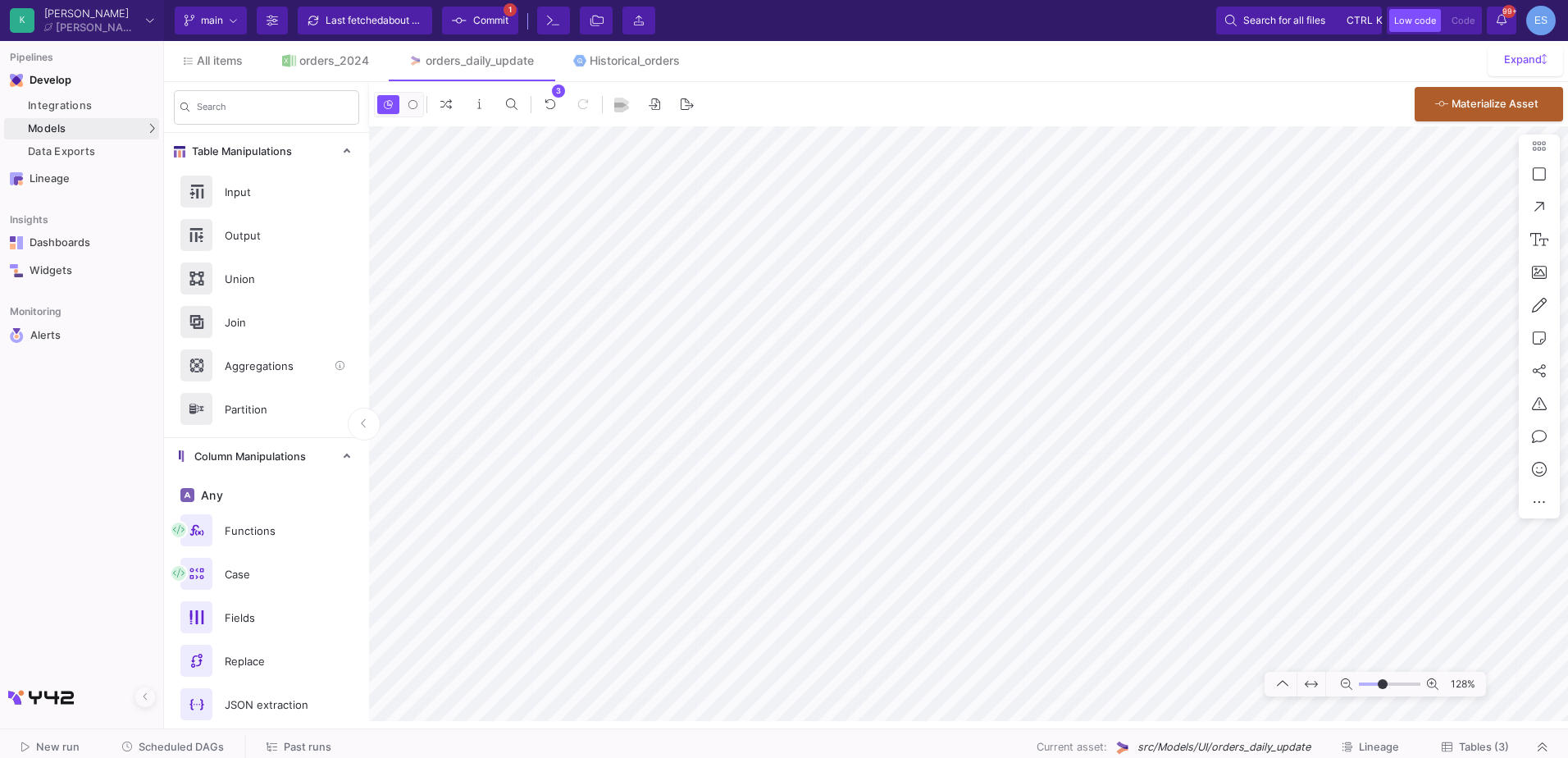
click at [291, 366] on div "Aggregations" at bounding box center [271, 366] width 113 height 25
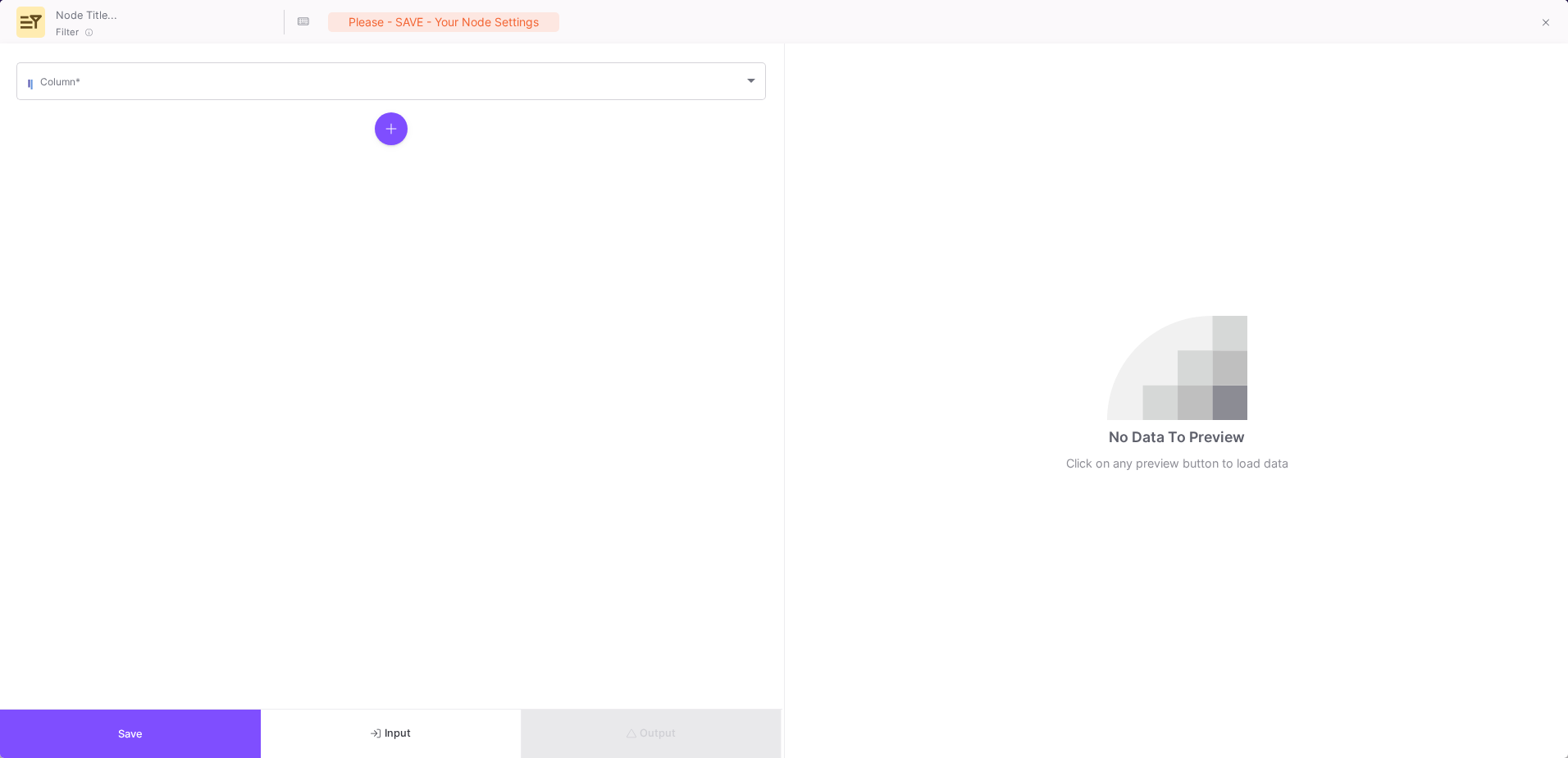
click at [111, 96] on div "Column *" at bounding box center [399, 80] width 718 height 40
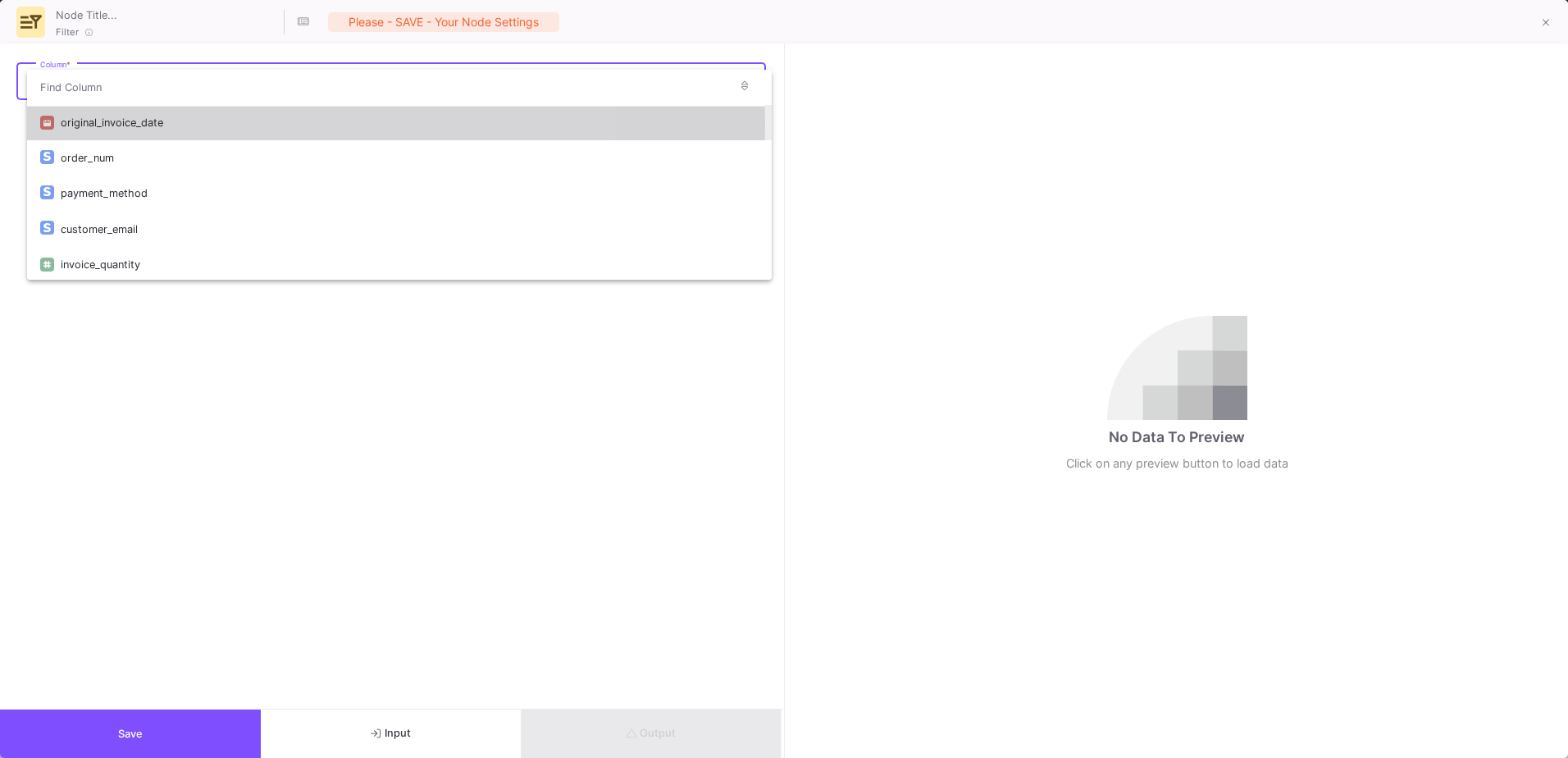
click at [169, 122] on div "original_invoice_date" at bounding box center [410, 122] width 698 height 35
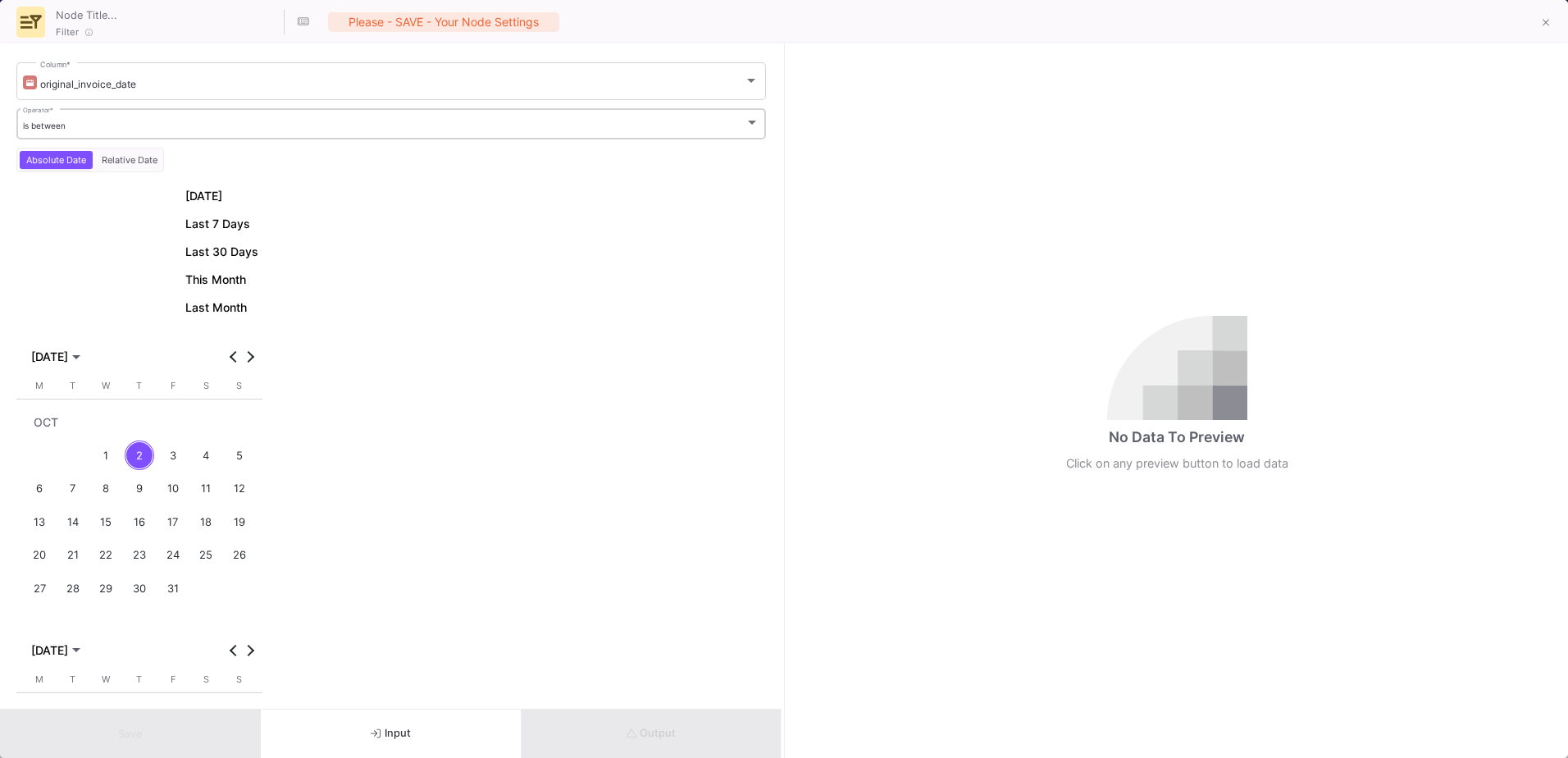
click at [58, 119] on div "is between Operator *" at bounding box center [391, 122] width 737 height 33
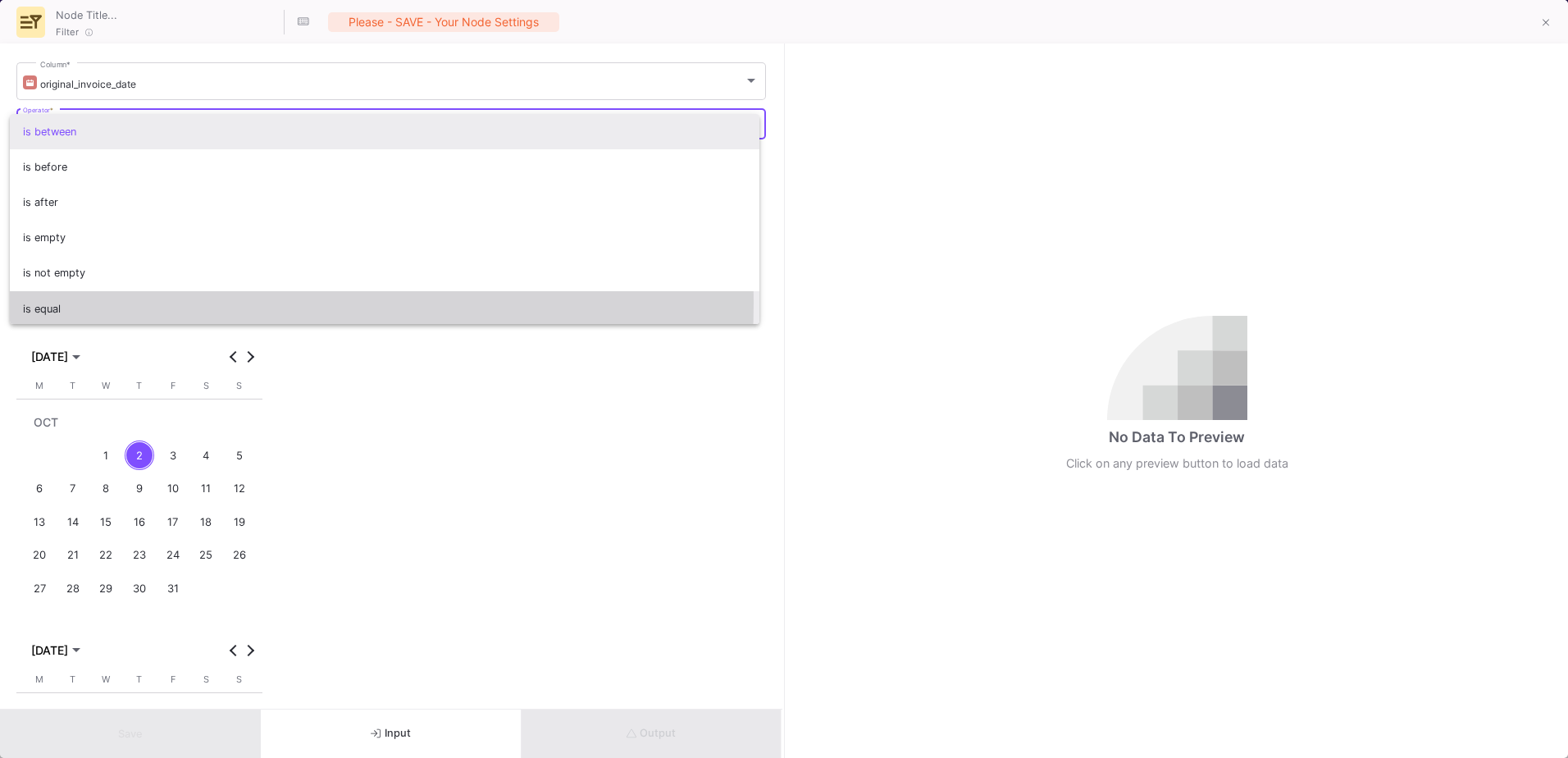
click at [107, 302] on span "is equal" at bounding box center [384, 308] width 724 height 35
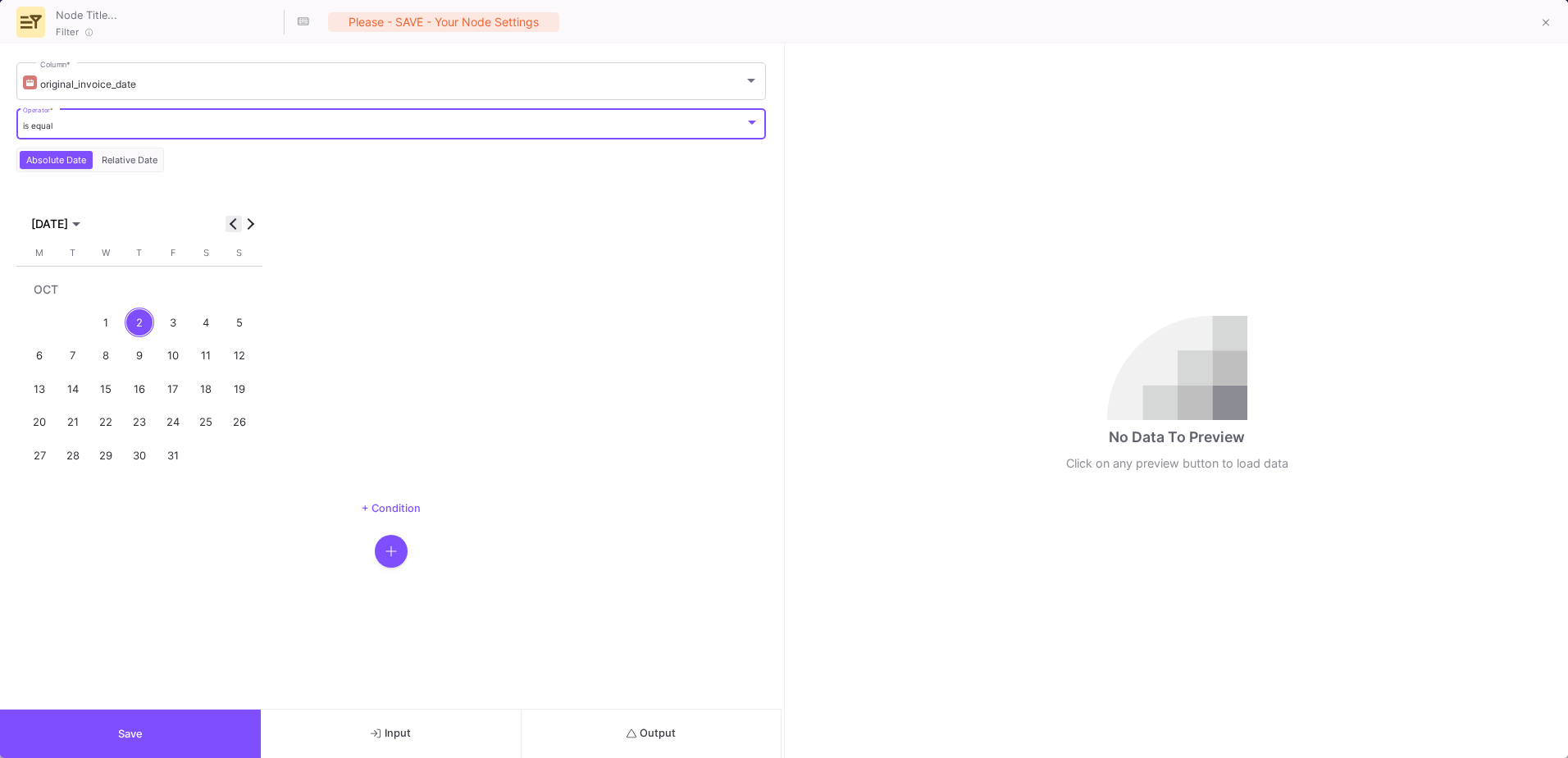
click at [233, 227] on button "Previous month" at bounding box center [234, 223] width 16 height 16
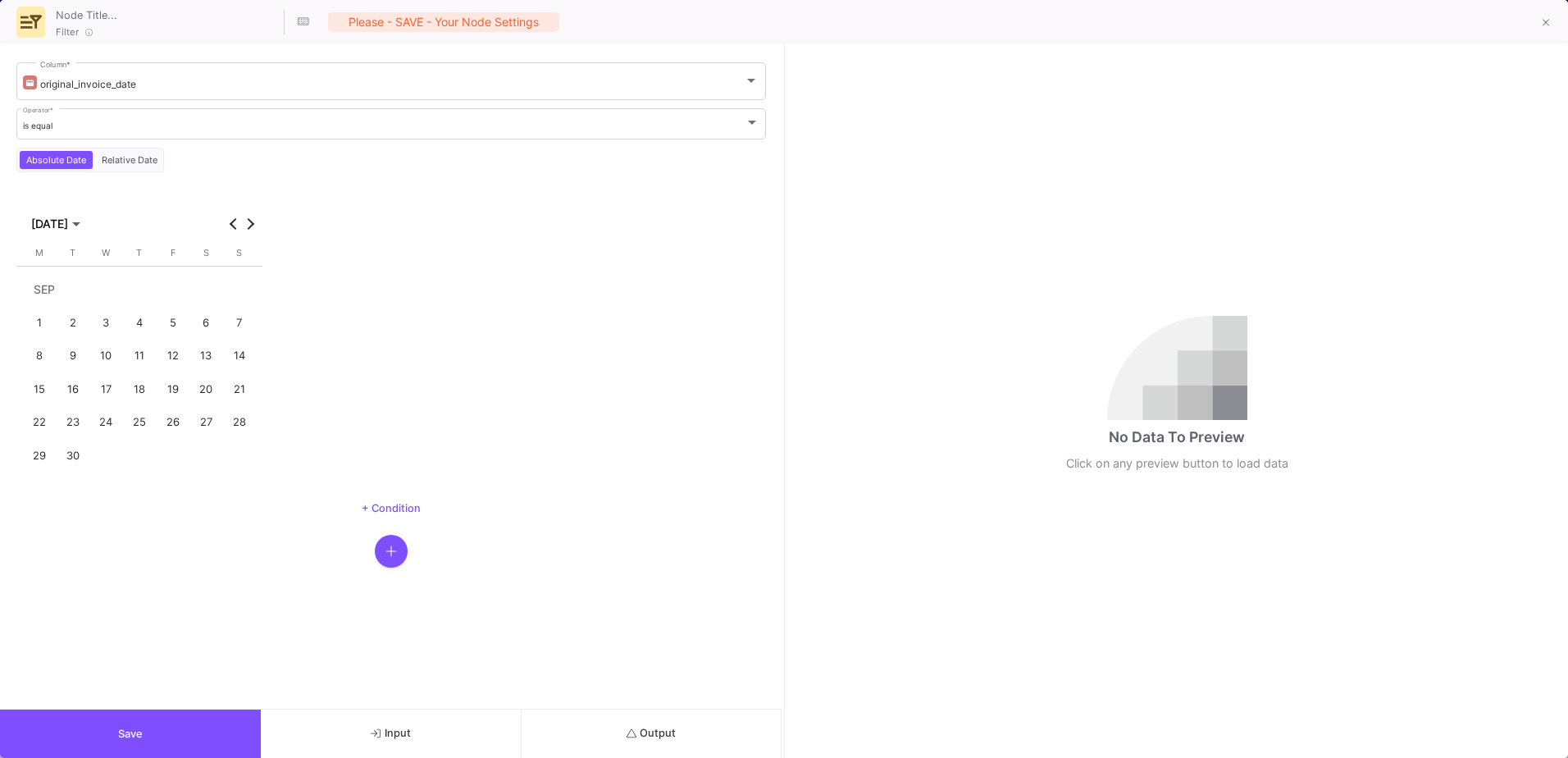
click at [108, 357] on div "10" at bounding box center [106, 357] width 31 height 31
click at [614, 724] on button "Output" at bounding box center [651, 733] width 260 height 49
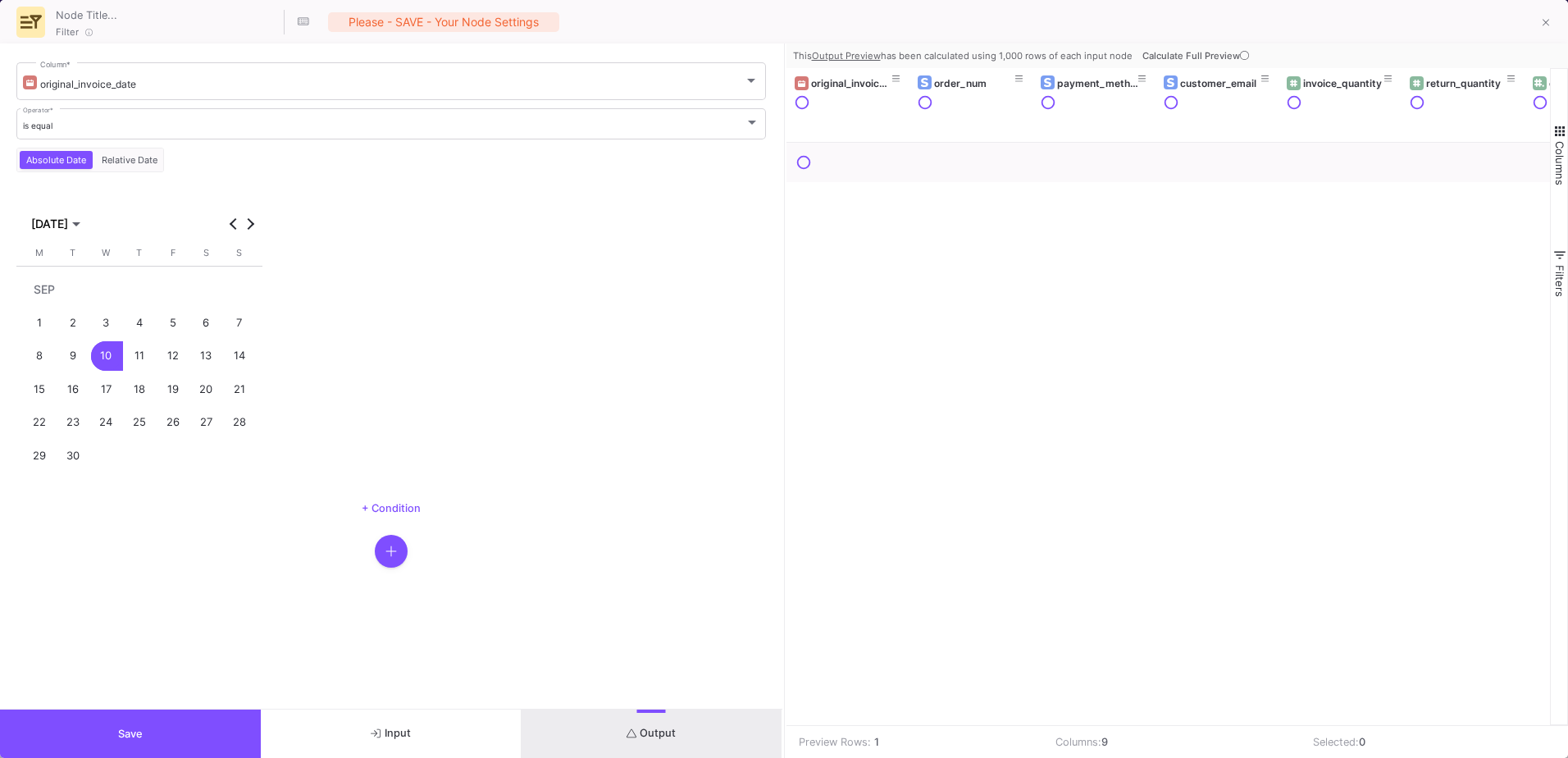
click at [250, 733] on button "Save" at bounding box center [130, 733] width 260 height 49
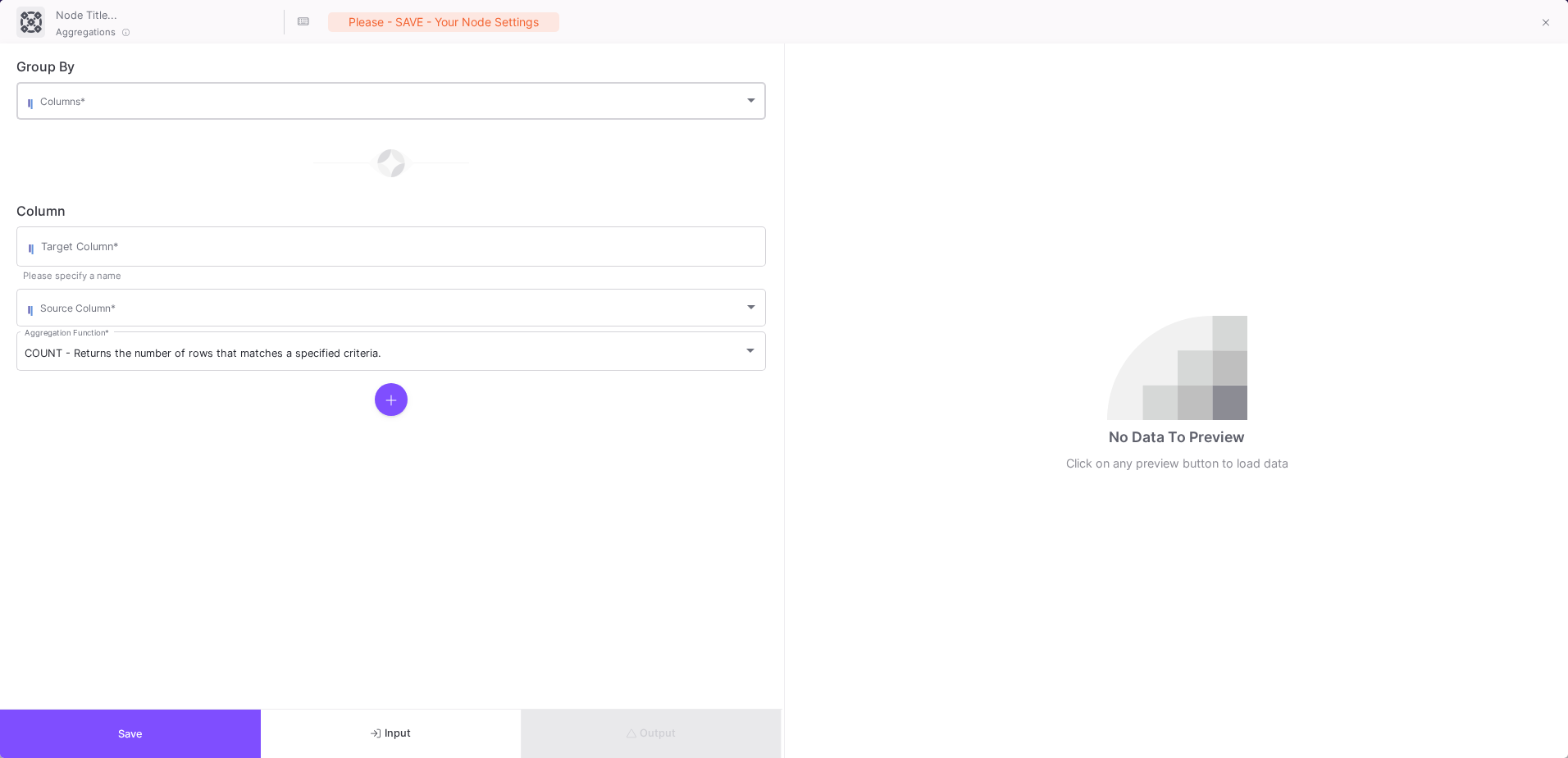
click at [217, 111] on div "Columns *" at bounding box center [399, 99] width 718 height 40
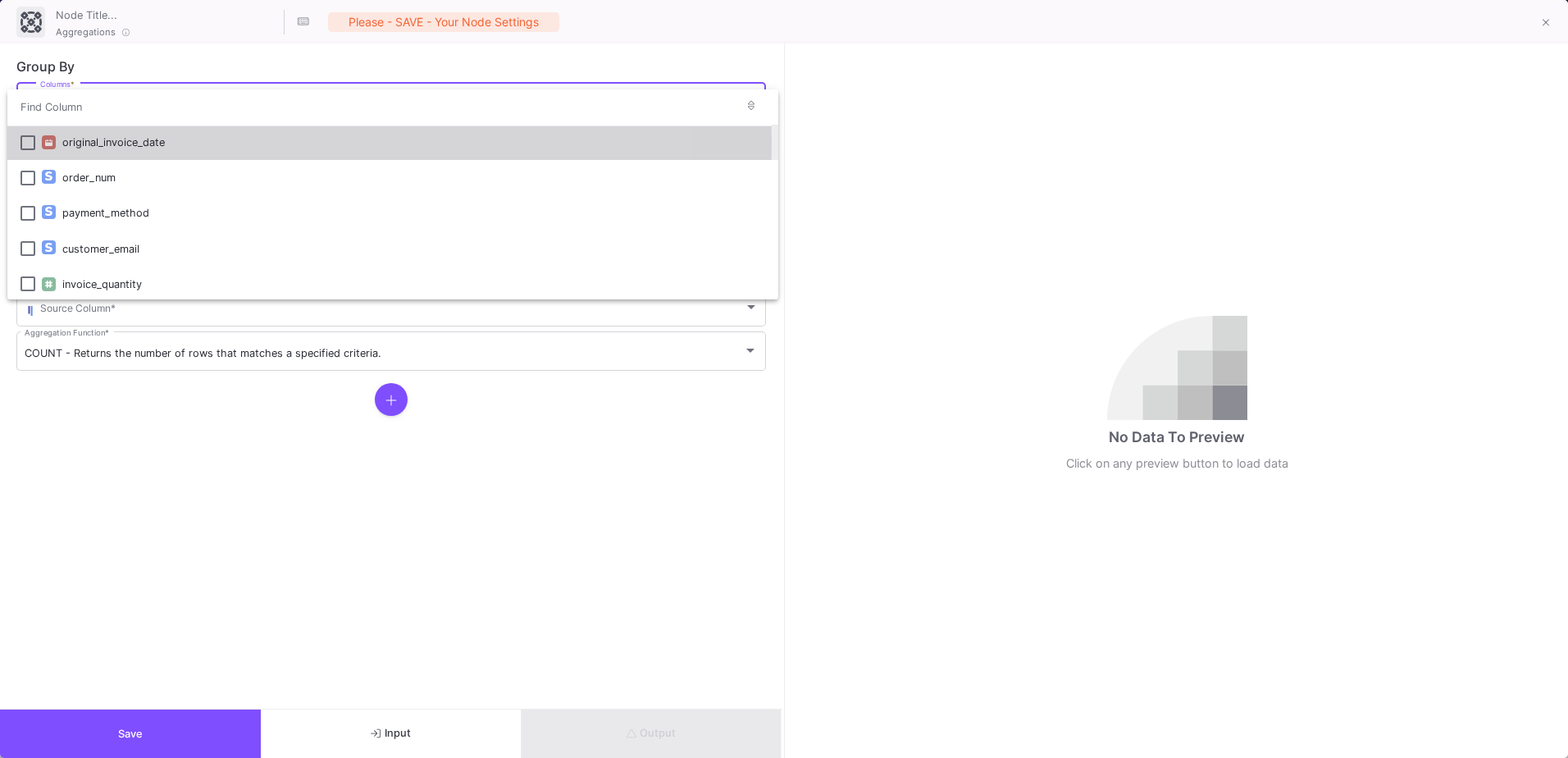
click at [106, 143] on div "original_invoice_date" at bounding box center [413, 142] width 703 height 35
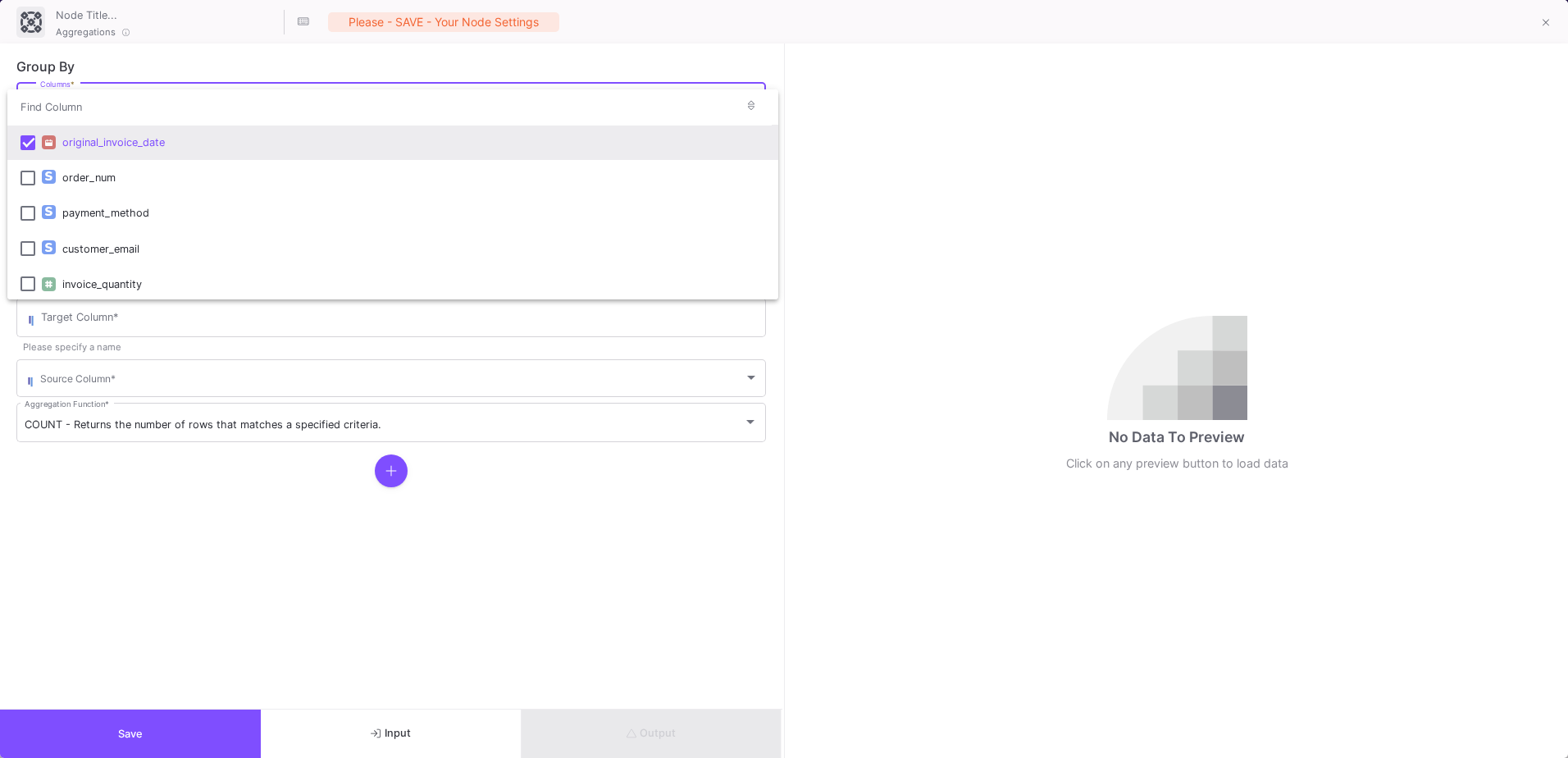
click at [208, 505] on div at bounding box center [784, 379] width 1568 height 758
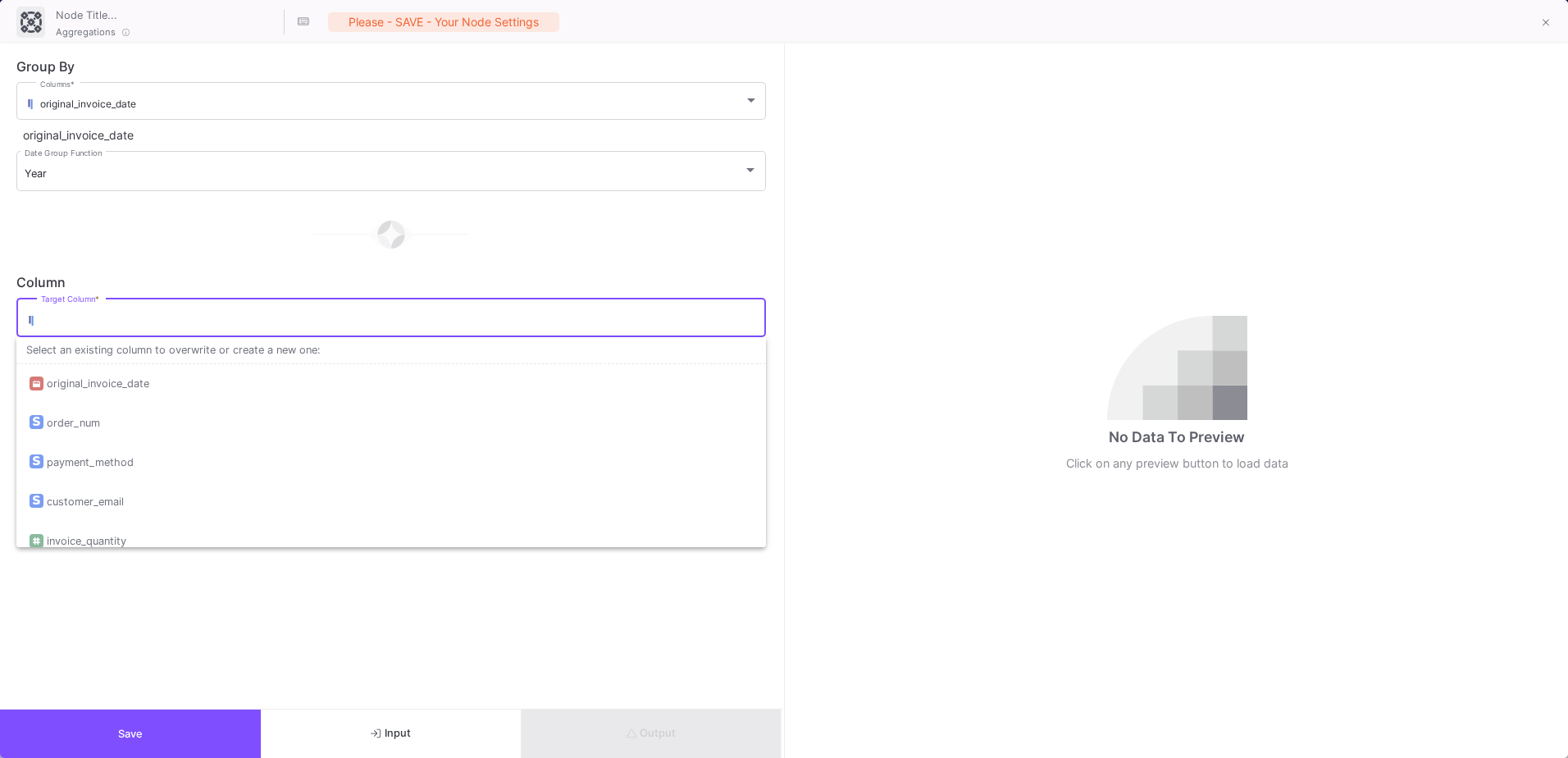
click at [130, 317] on input "Target Column *" at bounding box center [400, 320] width 717 height 13
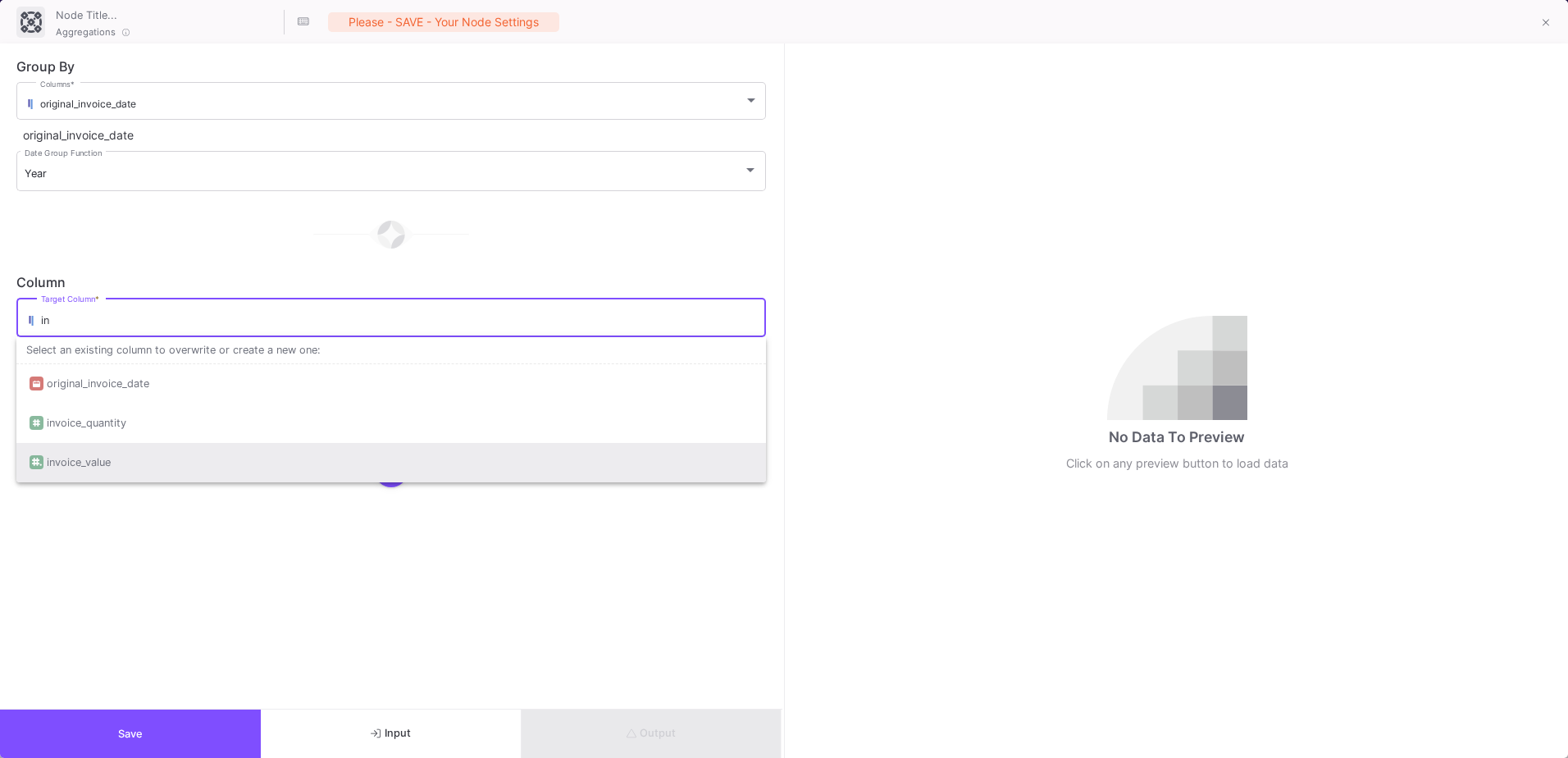
click at [180, 451] on div "invoice_value" at bounding box center [391, 461] width 724 height 39
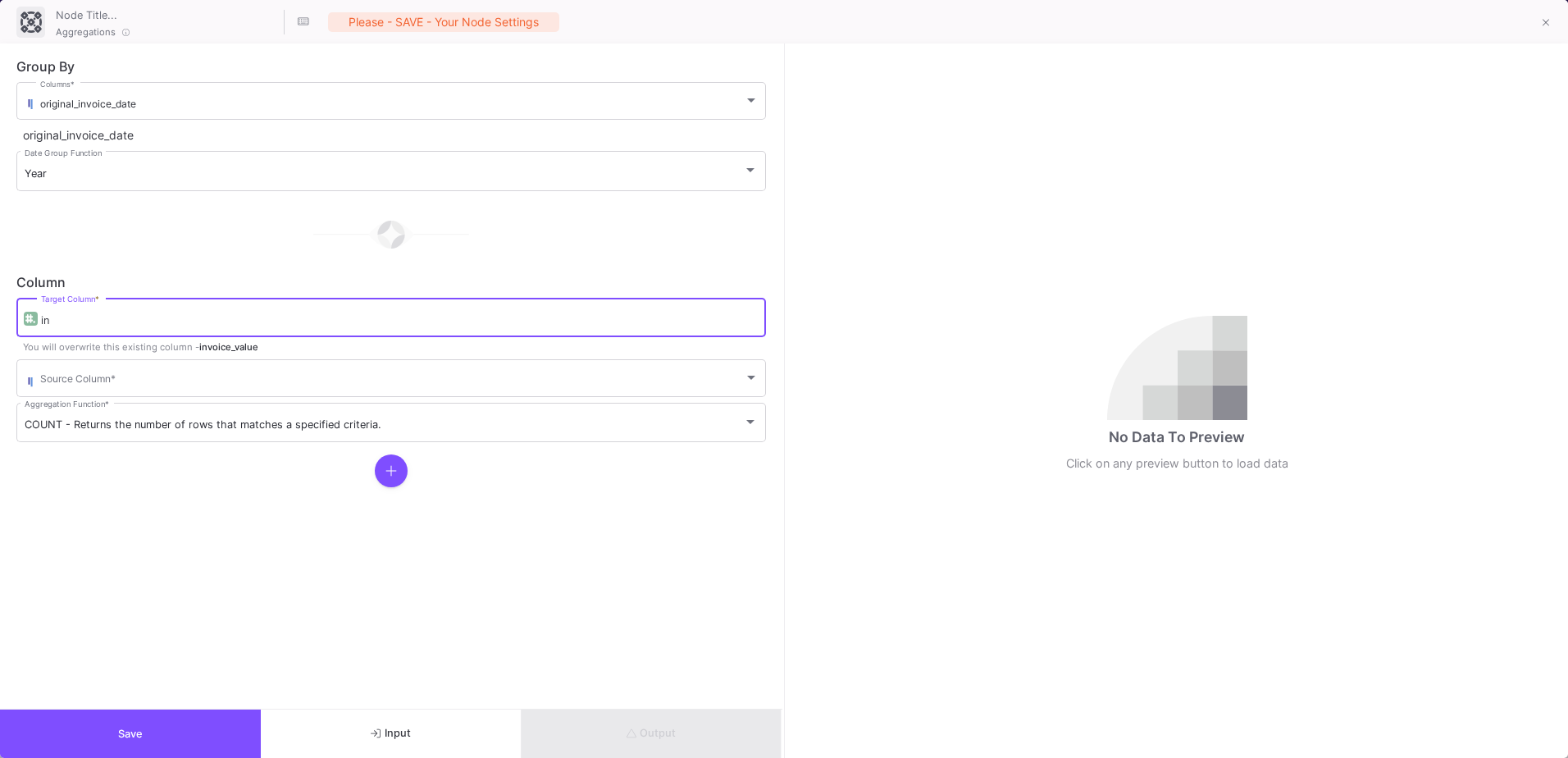
type input "invoice_value"
click at [110, 381] on span at bounding box center [392, 380] width 704 height 12
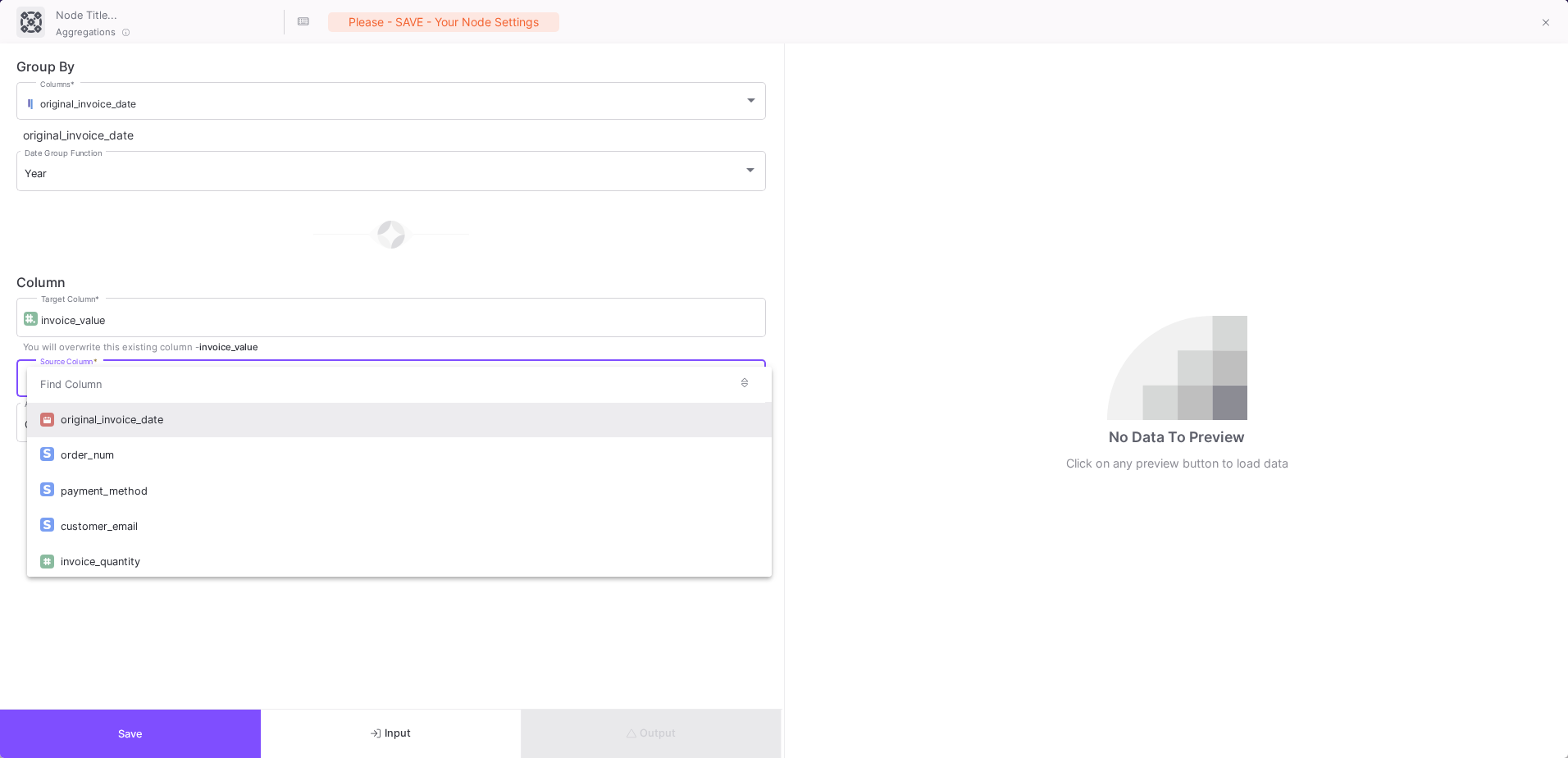
type input "u"
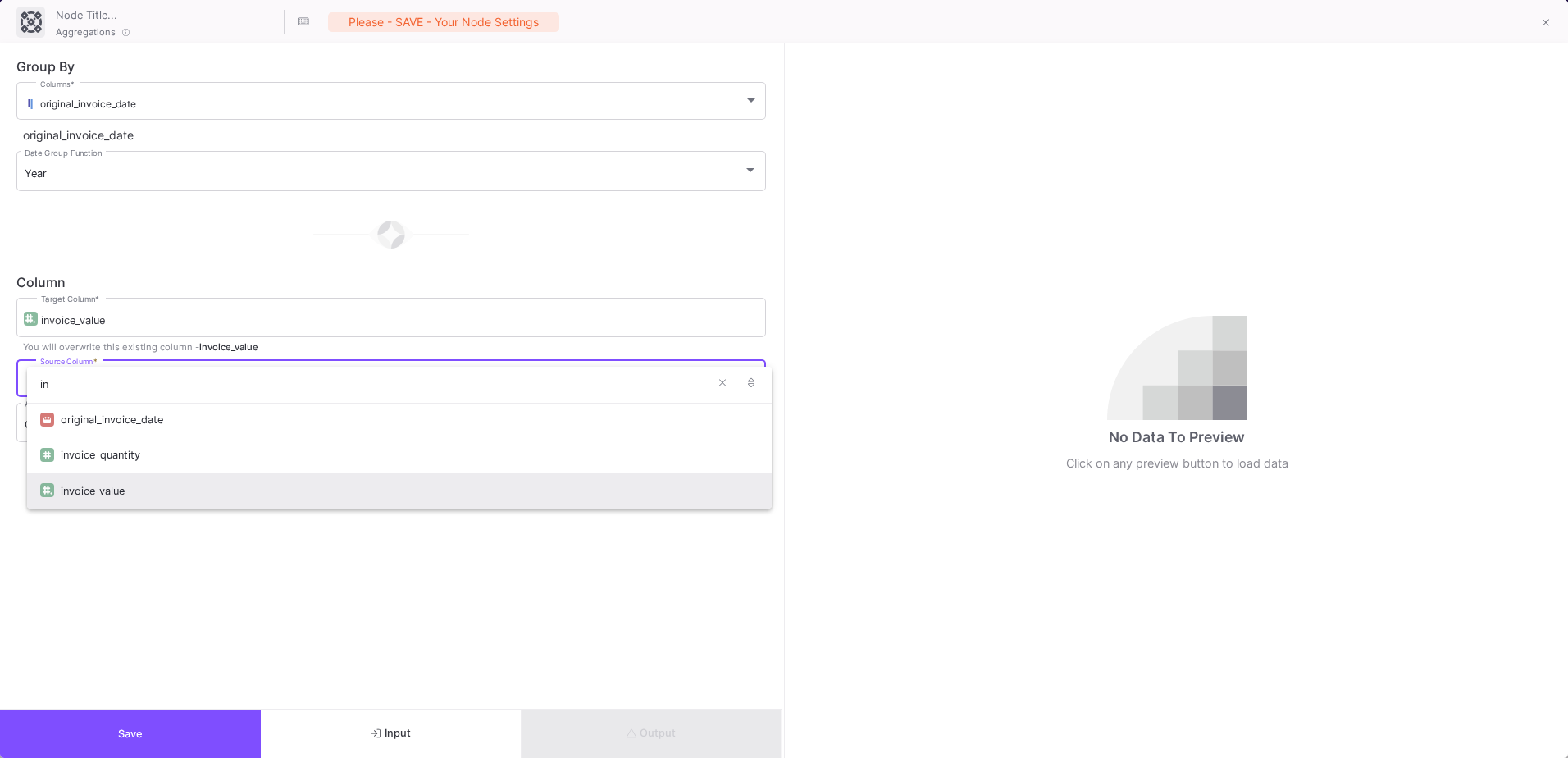
type input "in"
click at [144, 501] on div "invoice_value" at bounding box center [410, 490] width 698 height 35
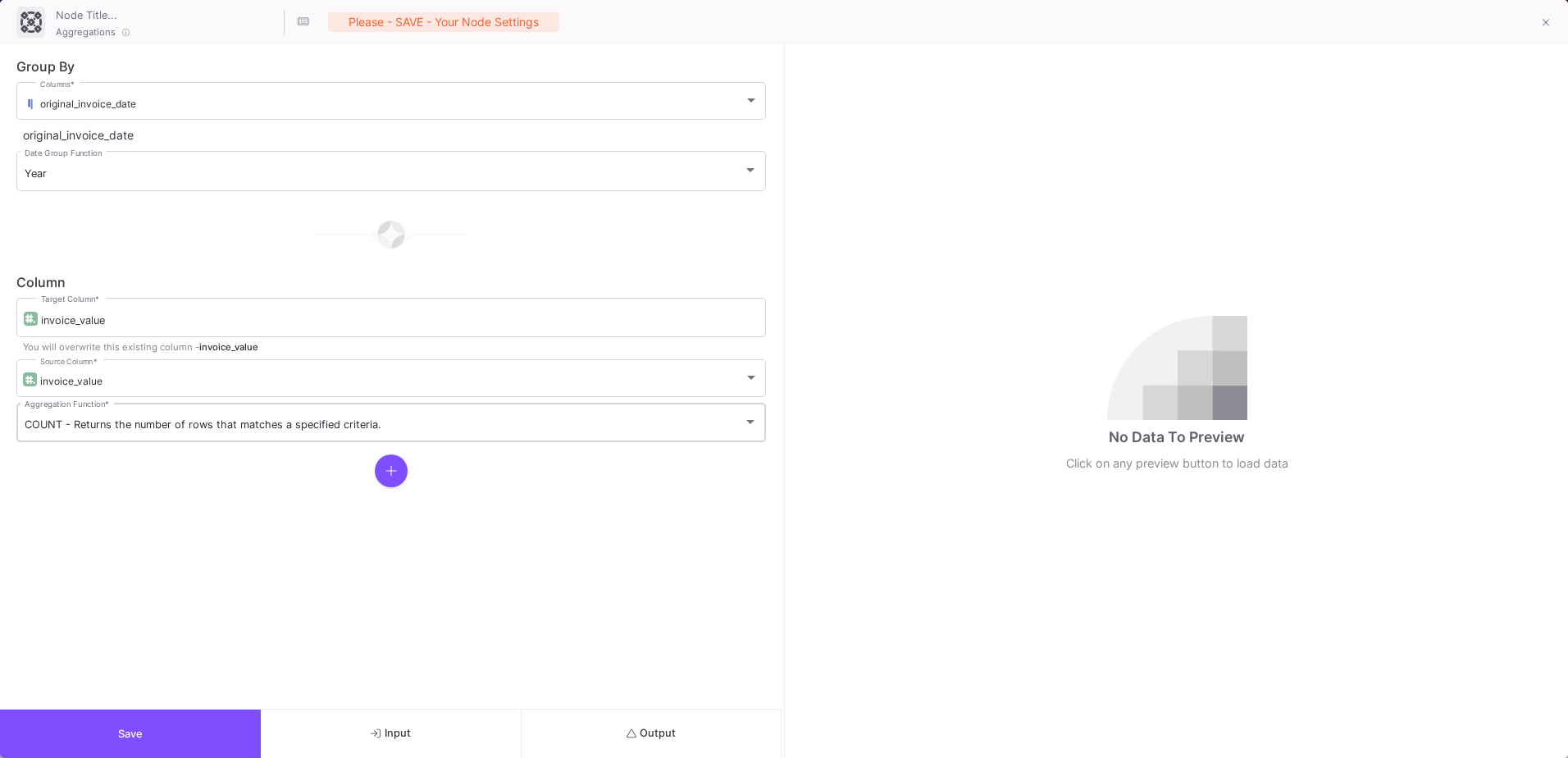
click at [309, 438] on div "COUNT - Returns the number of rows that matches a specified criteria. Aggregati…" at bounding box center [391, 420] width 733 height 43
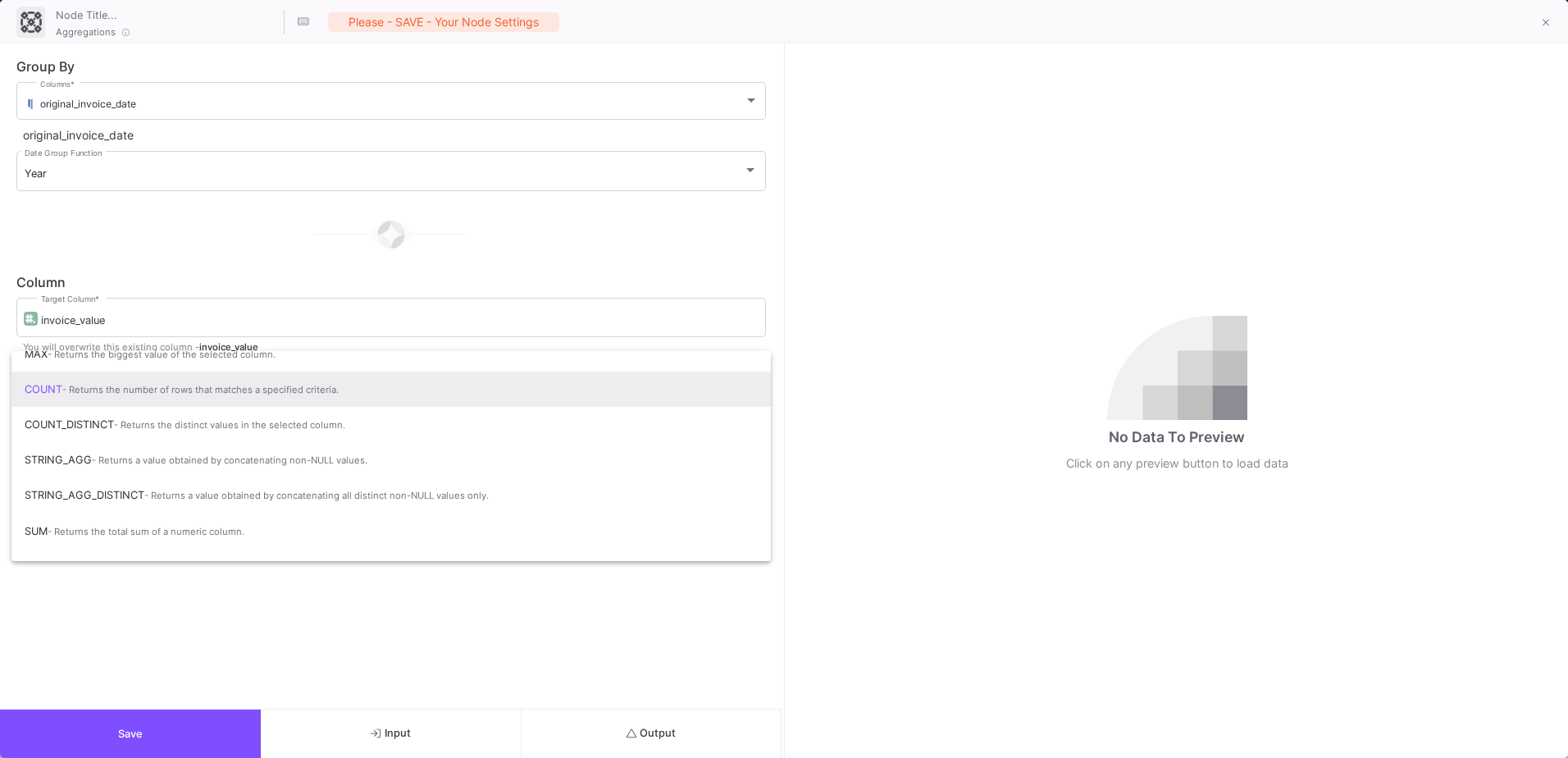
scroll to position [109, 0]
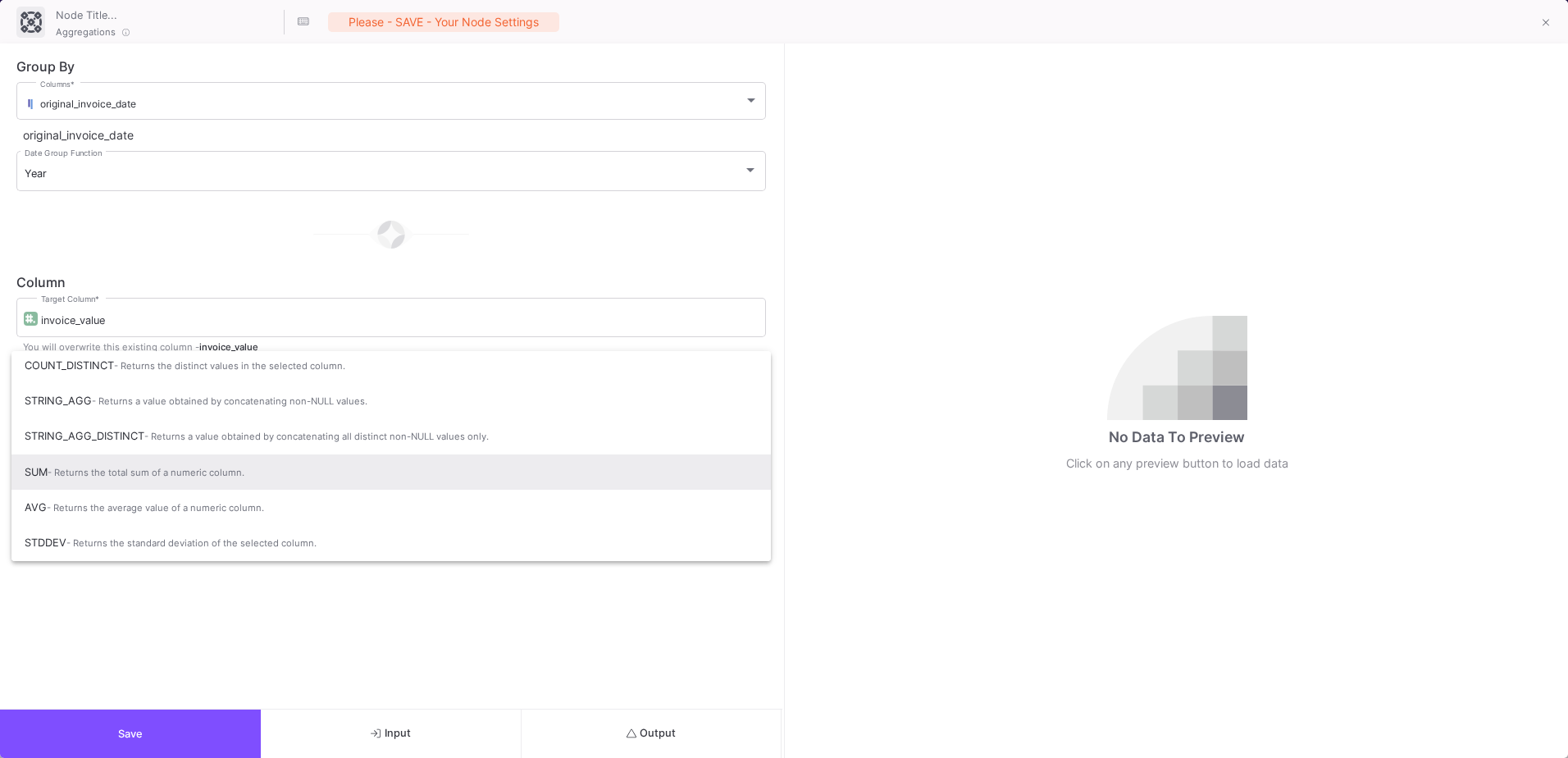
click at [178, 477] on span "- Returns the total sum of a numeric column." at bounding box center [146, 472] width 196 height 11
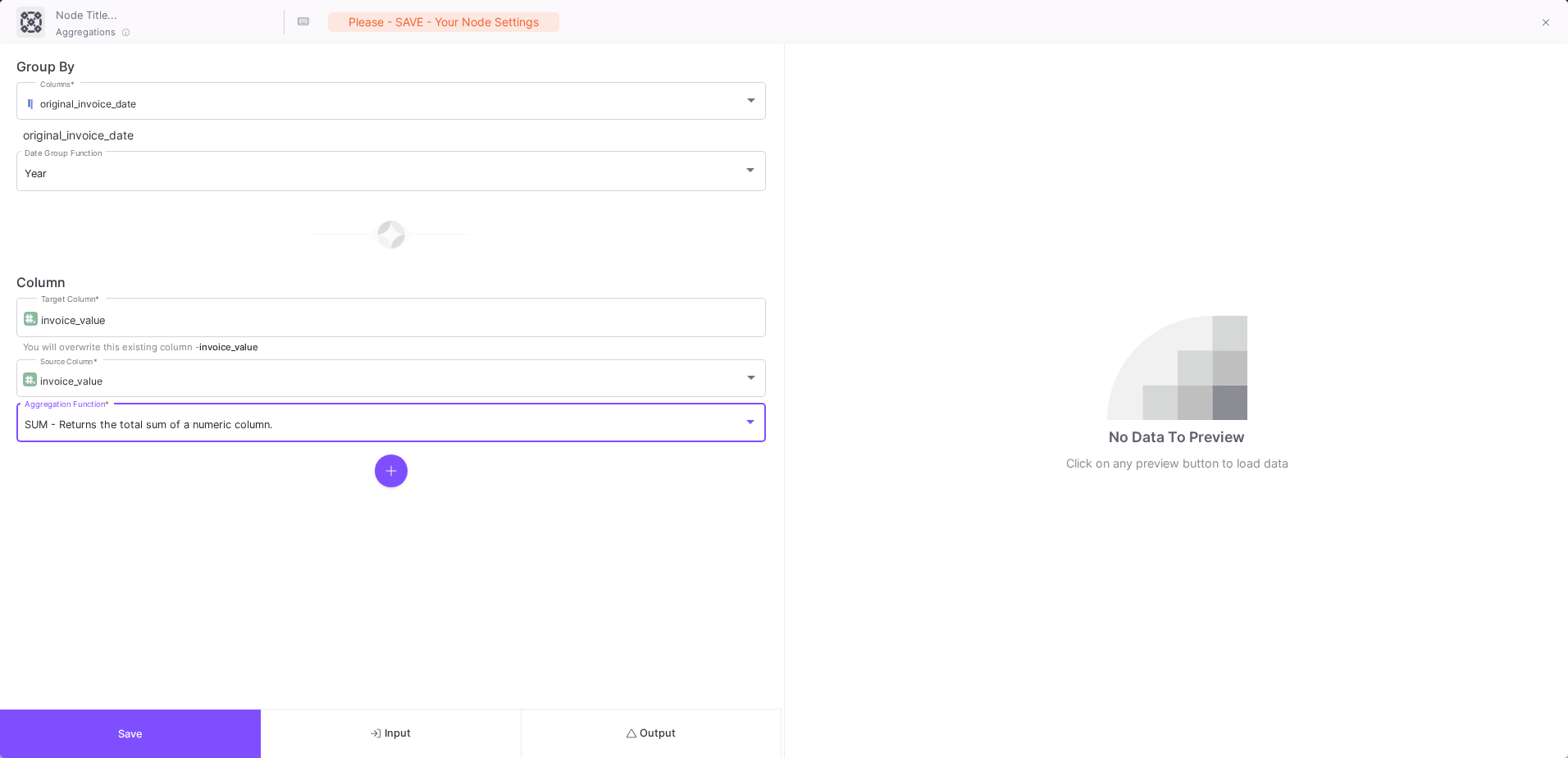
click at [393, 475] on icon at bounding box center [391, 471] width 11 height 13
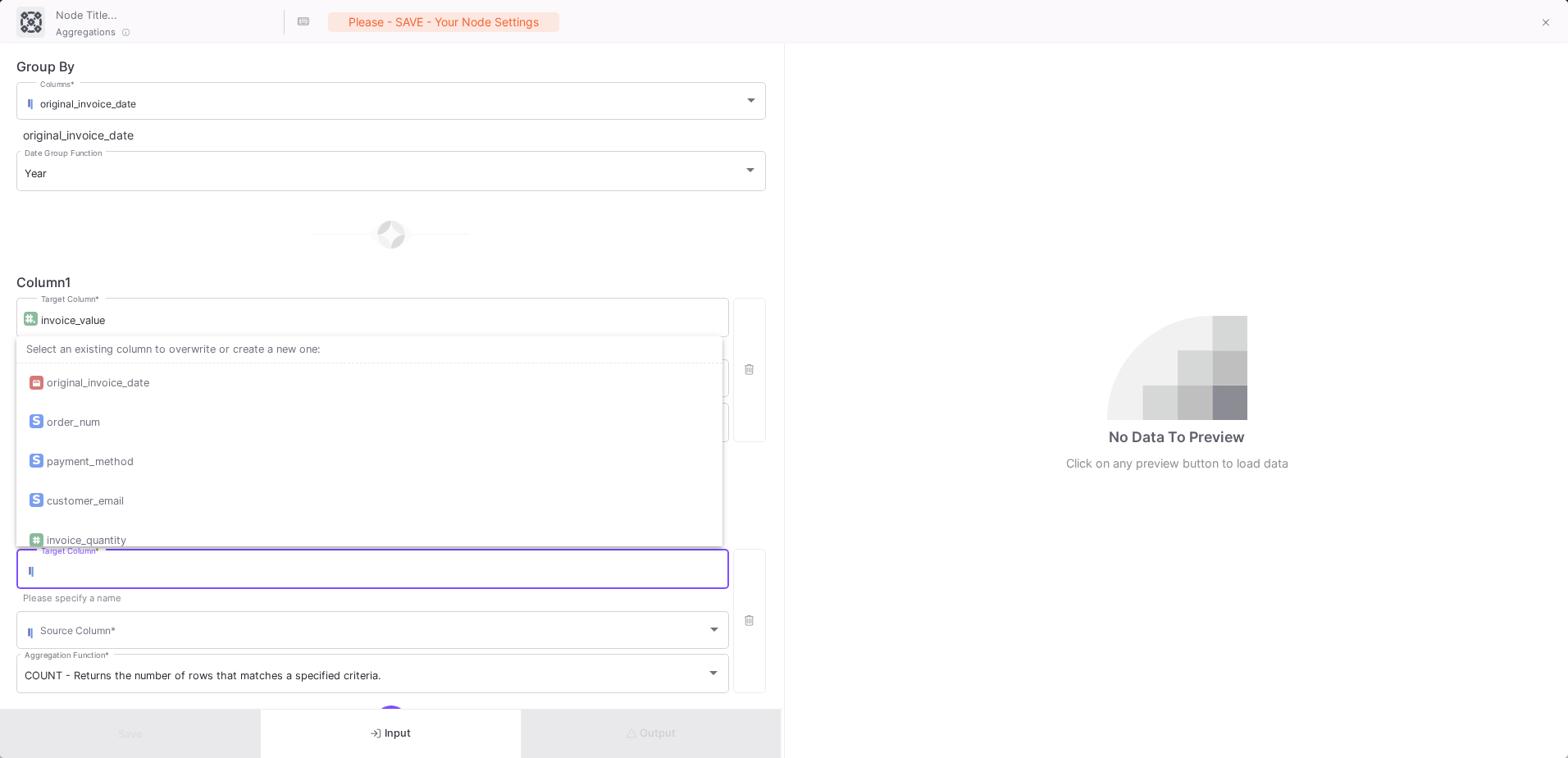
click at [128, 568] on input "Target Column *" at bounding box center [381, 572] width 680 height 13
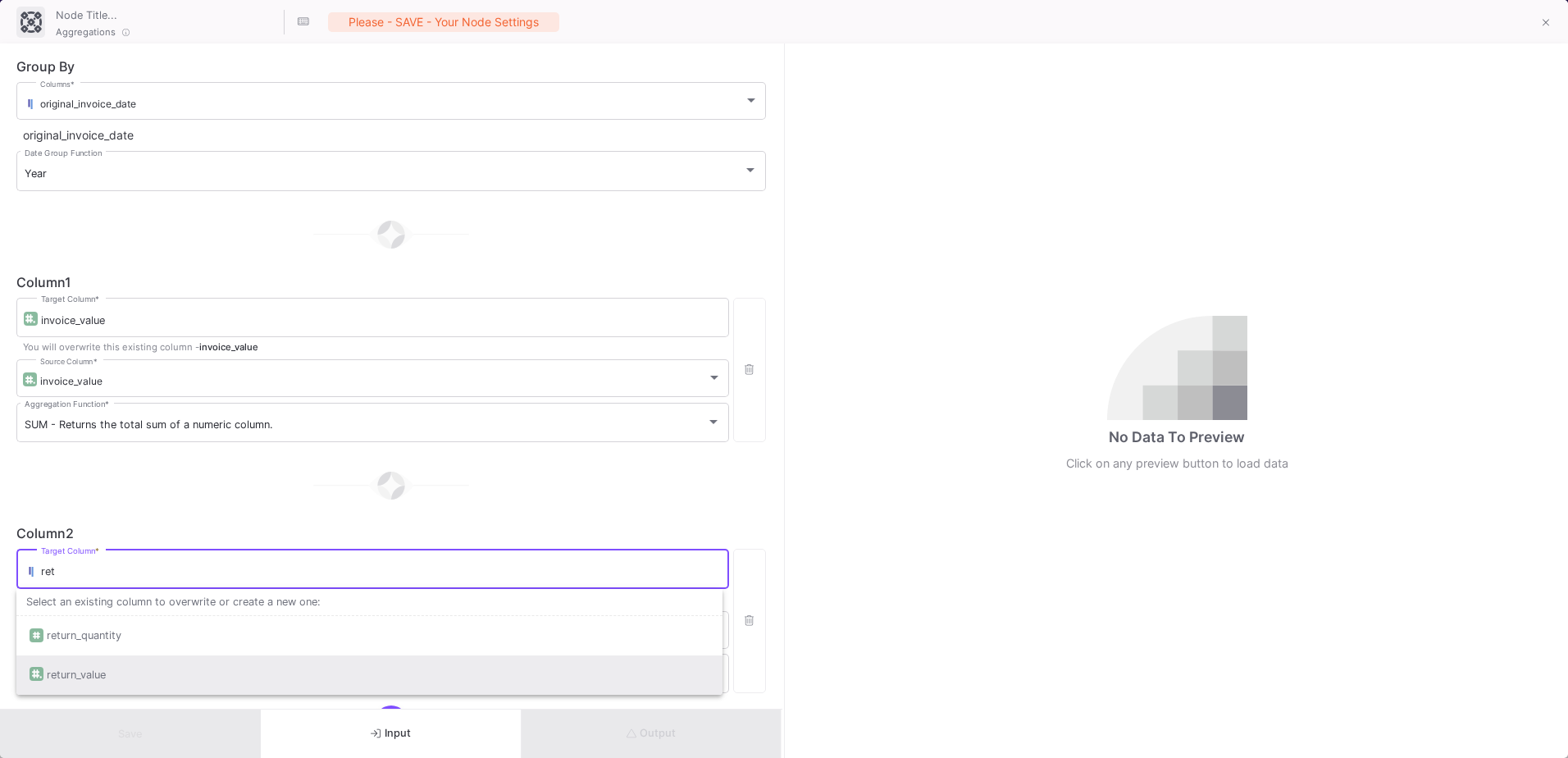
click at [126, 666] on div "return_value" at bounding box center [369, 674] width 680 height 39
type input "return_value"
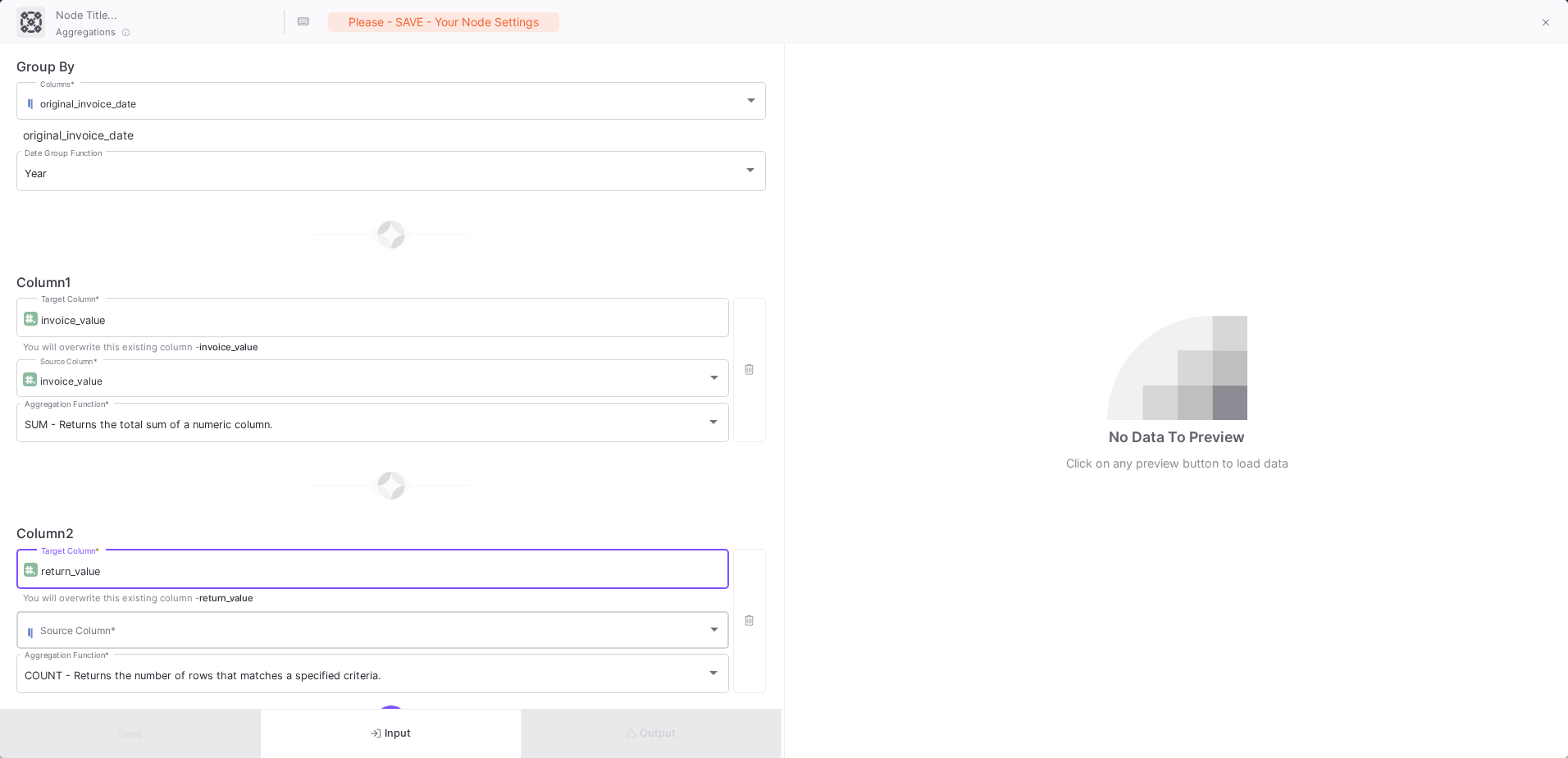
click at [126, 634] on span at bounding box center [373, 632] width 667 height 12
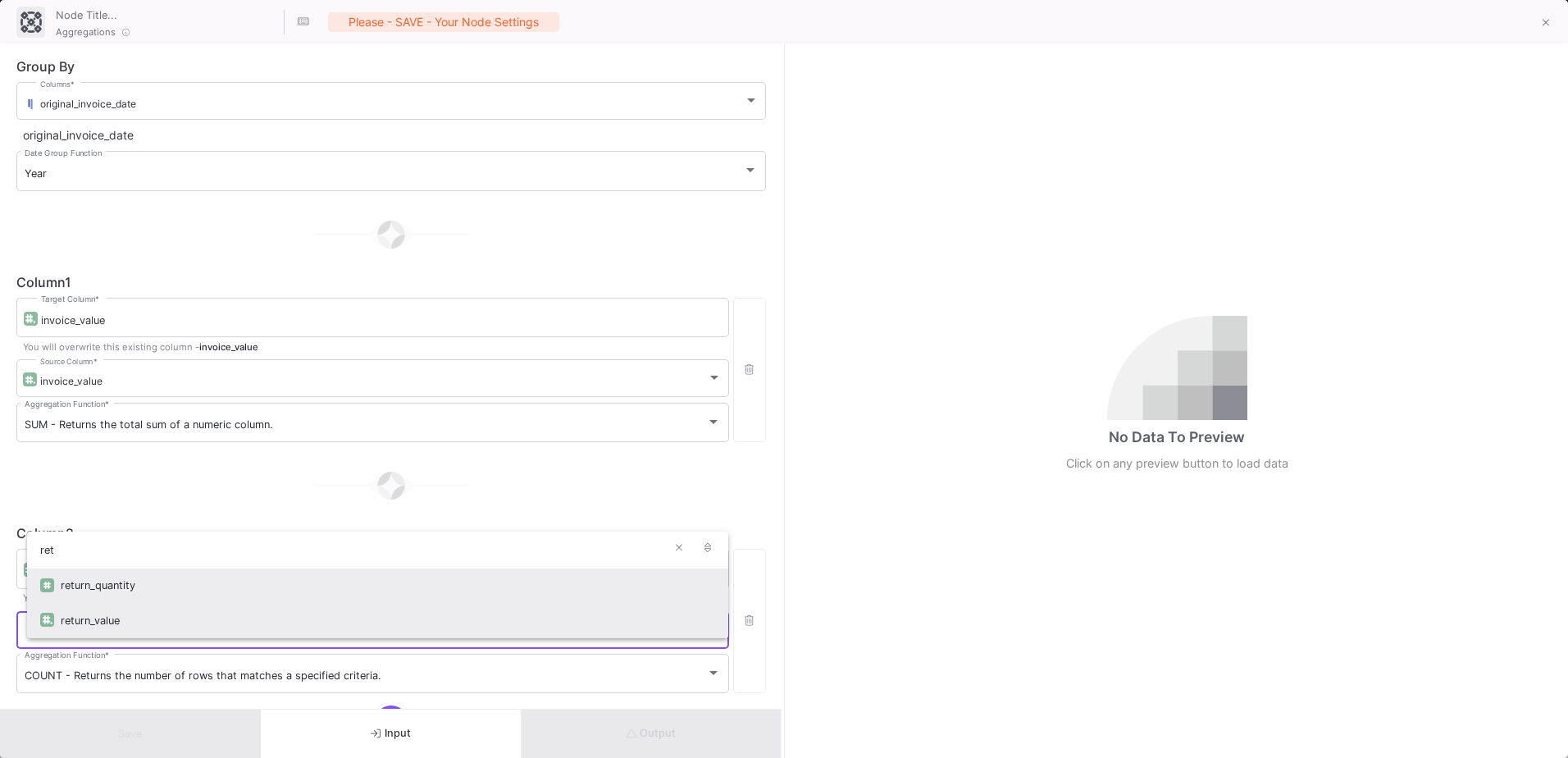
type input "ret"
click at [137, 620] on div "return_value" at bounding box center [388, 620] width 654 height 35
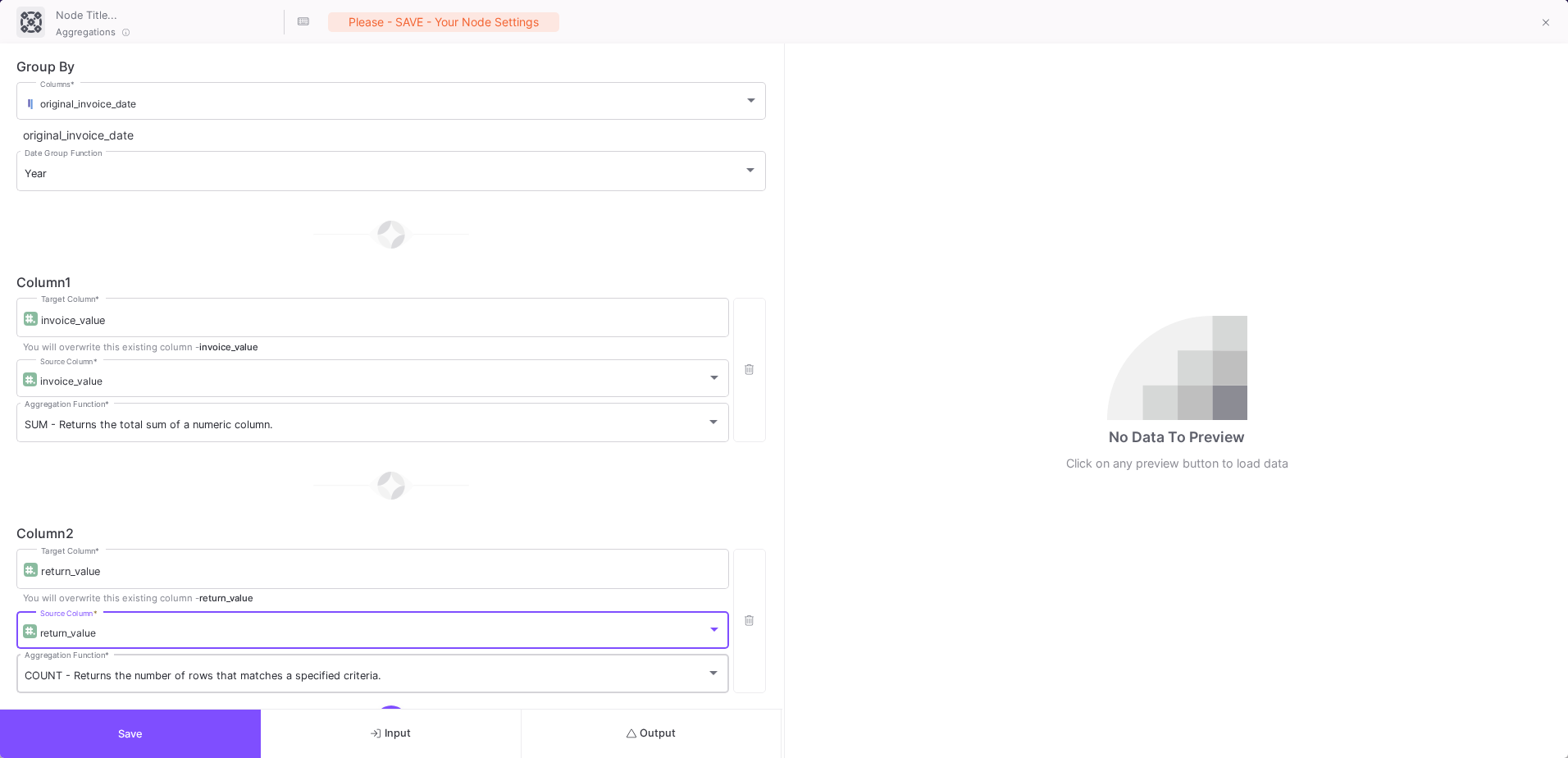
click at [154, 672] on span "COUNT - Returns the number of rows that matches a specified criteria." at bounding box center [203, 675] width 357 height 12
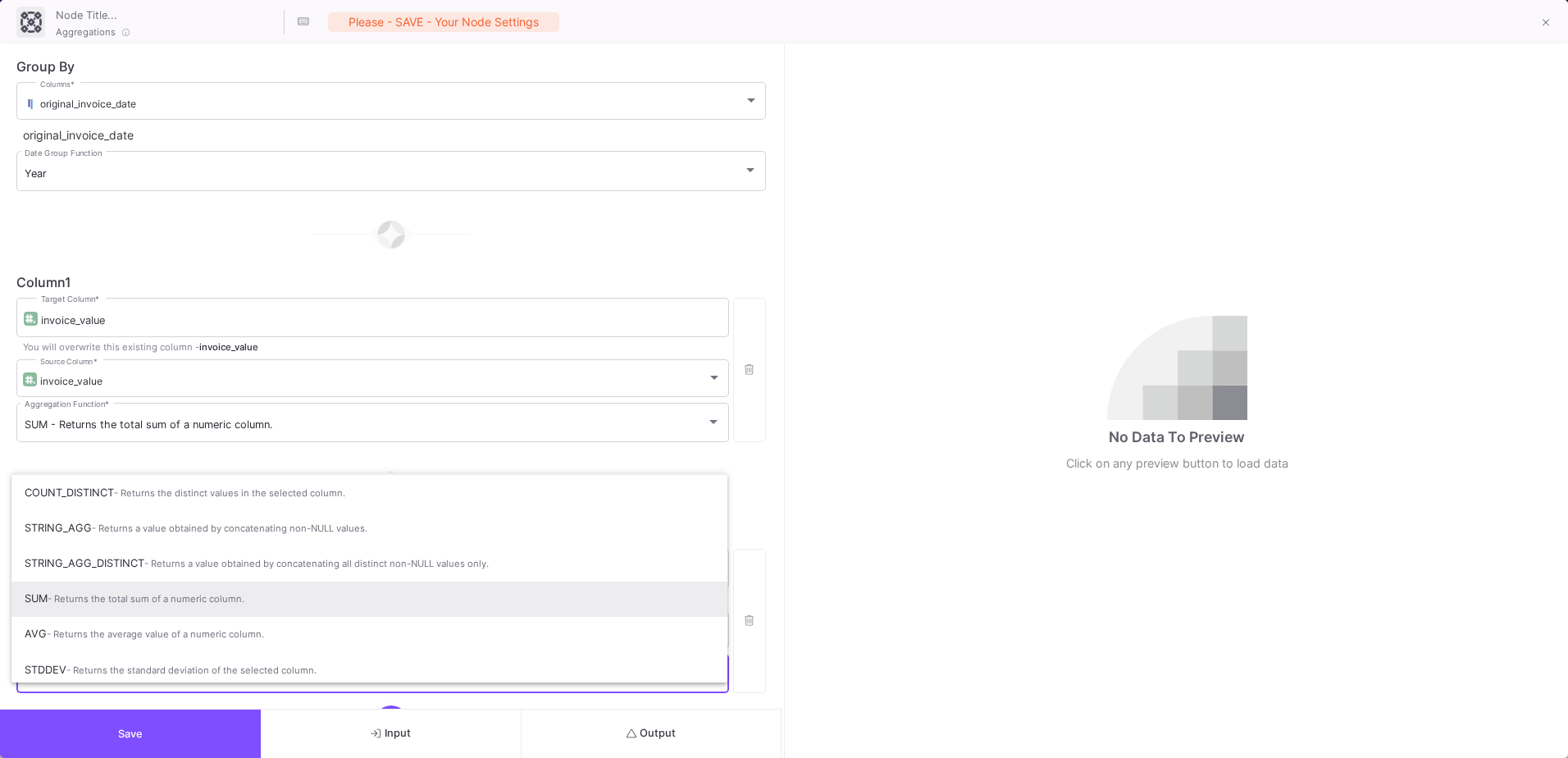
scroll to position [109, 0]
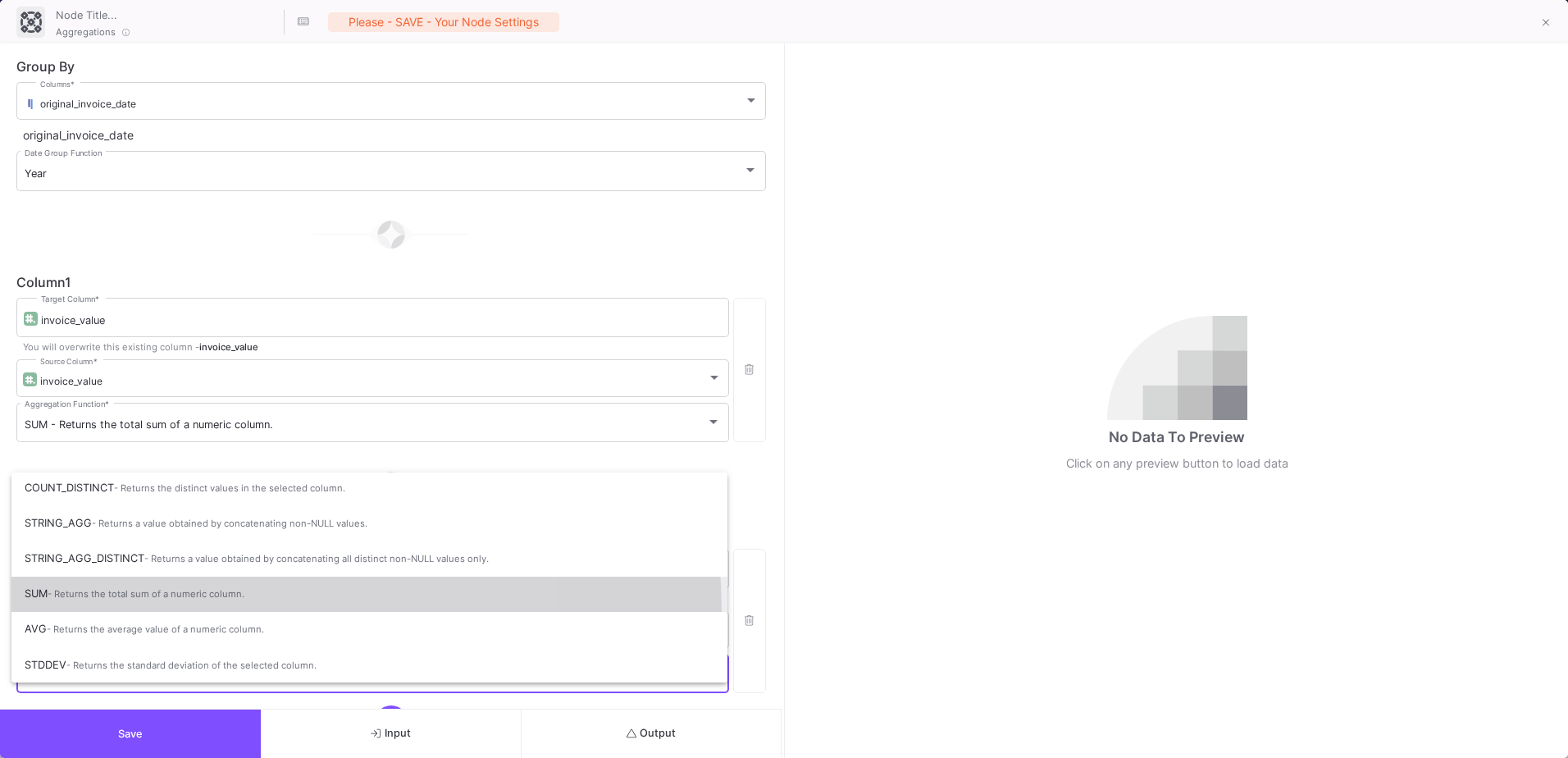
click at [221, 610] on span "SUM - Returns the total sum of a numeric column." at bounding box center [369, 594] width 690 height 36
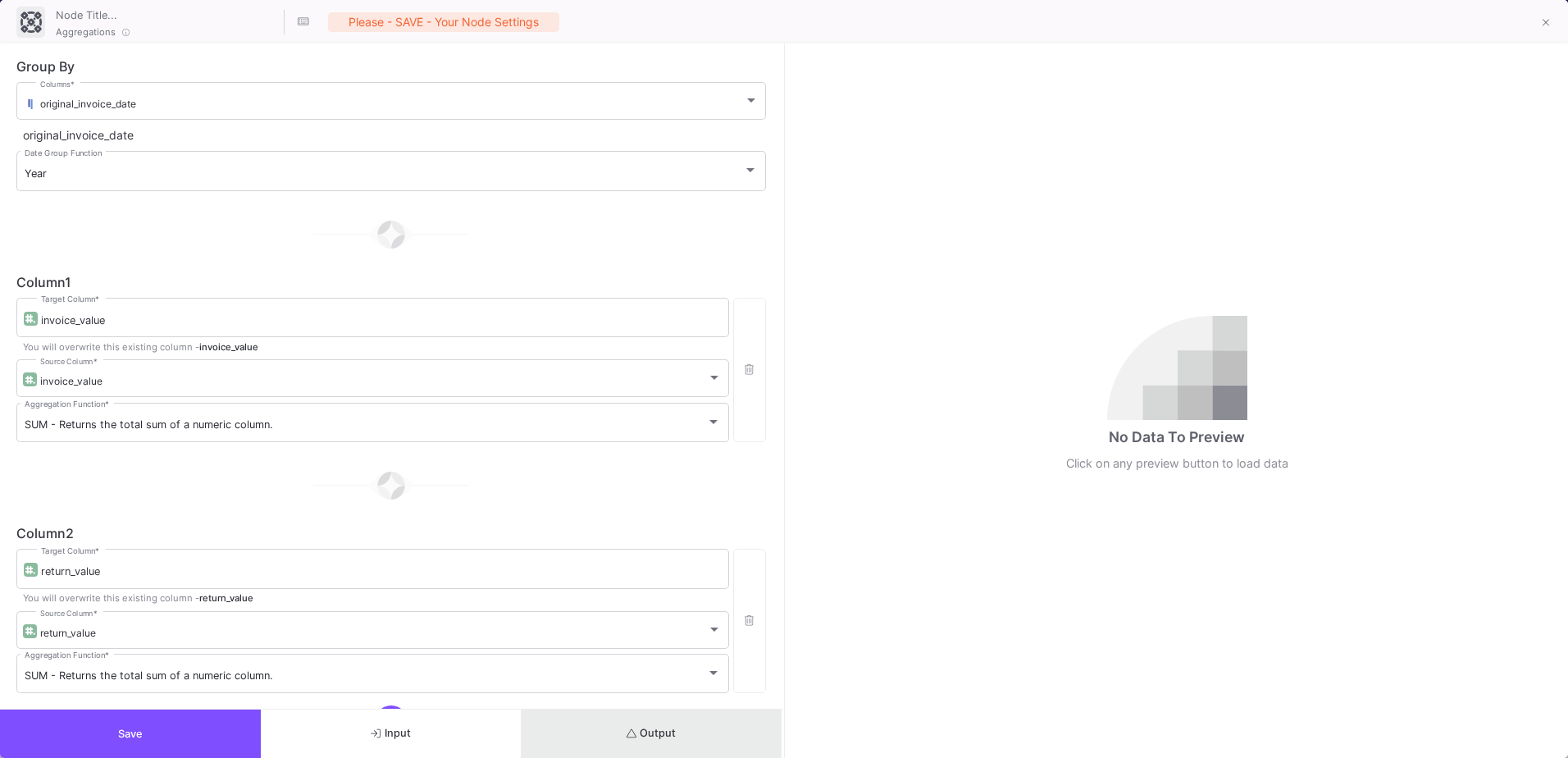
click at [608, 740] on button "Output" at bounding box center [651, 733] width 260 height 49
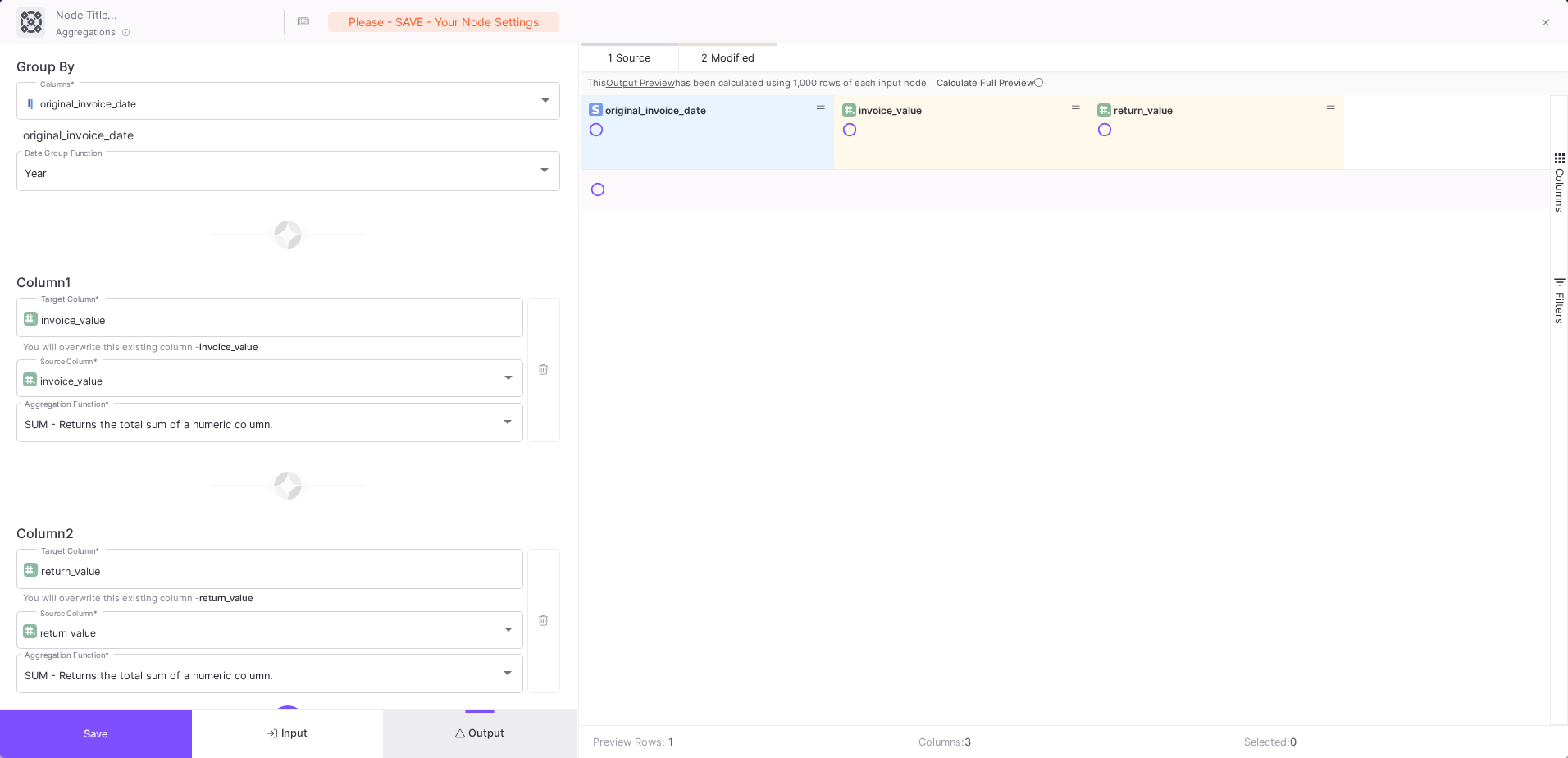
drag, startPoint x: 783, startPoint y: 321, endPoint x: 577, endPoint y: 330, distance: 206.2
click at [577, 330] on div at bounding box center [579, 400] width 4 height 714
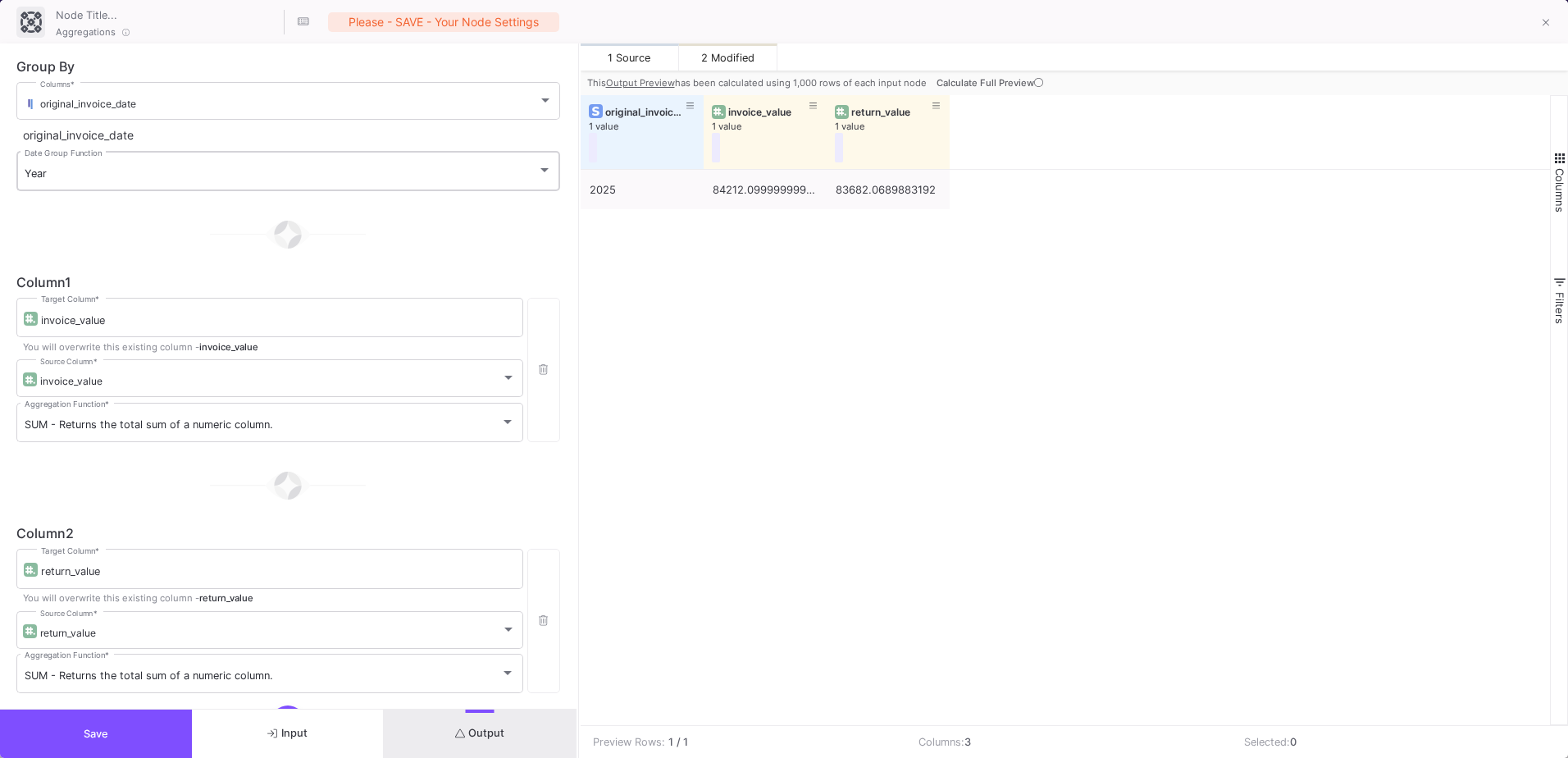
click at [463, 189] on div "Year Date Group Function" at bounding box center [288, 170] width 527 height 43
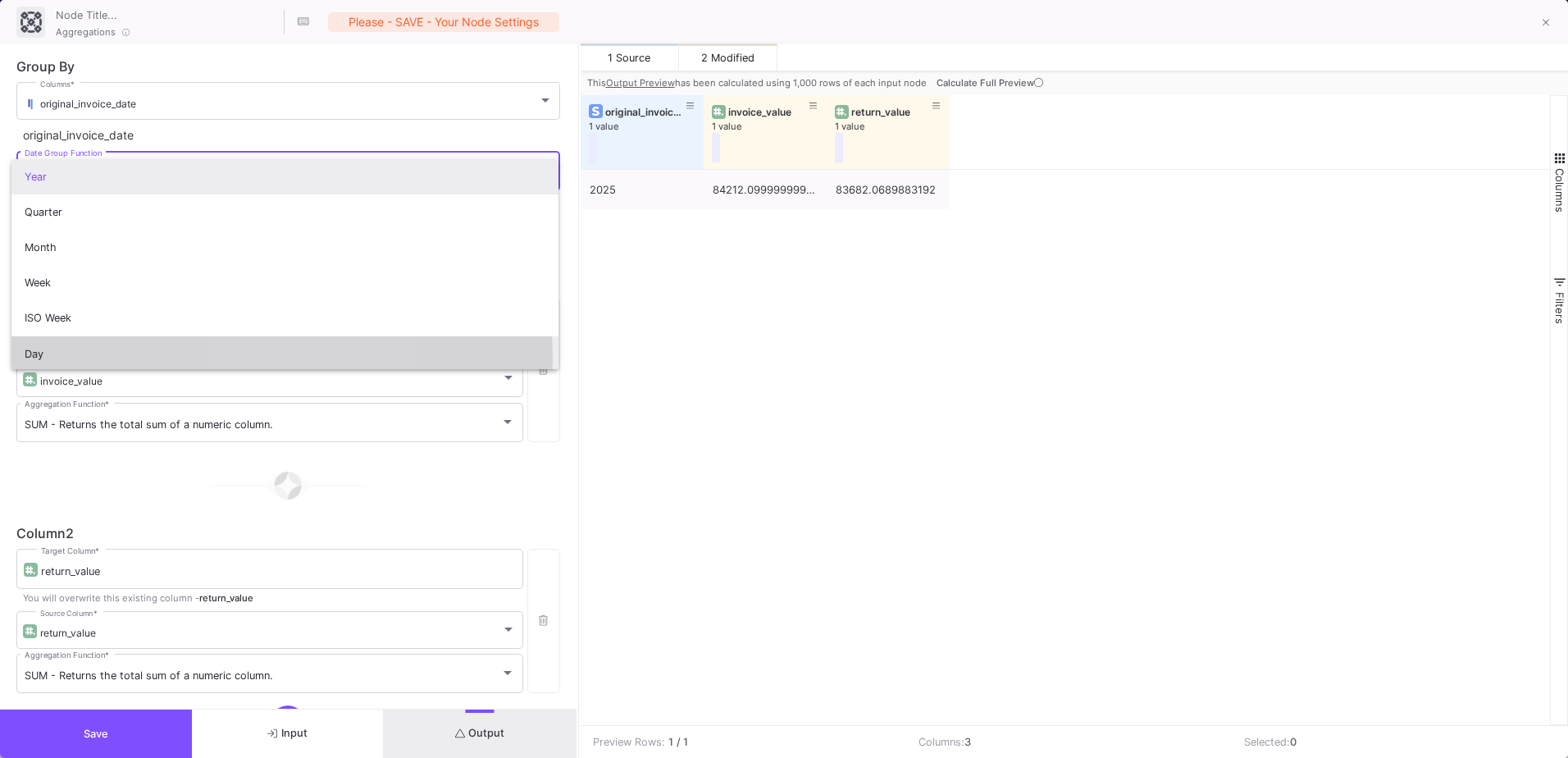
click at [275, 356] on span "Day" at bounding box center [285, 354] width 521 height 35
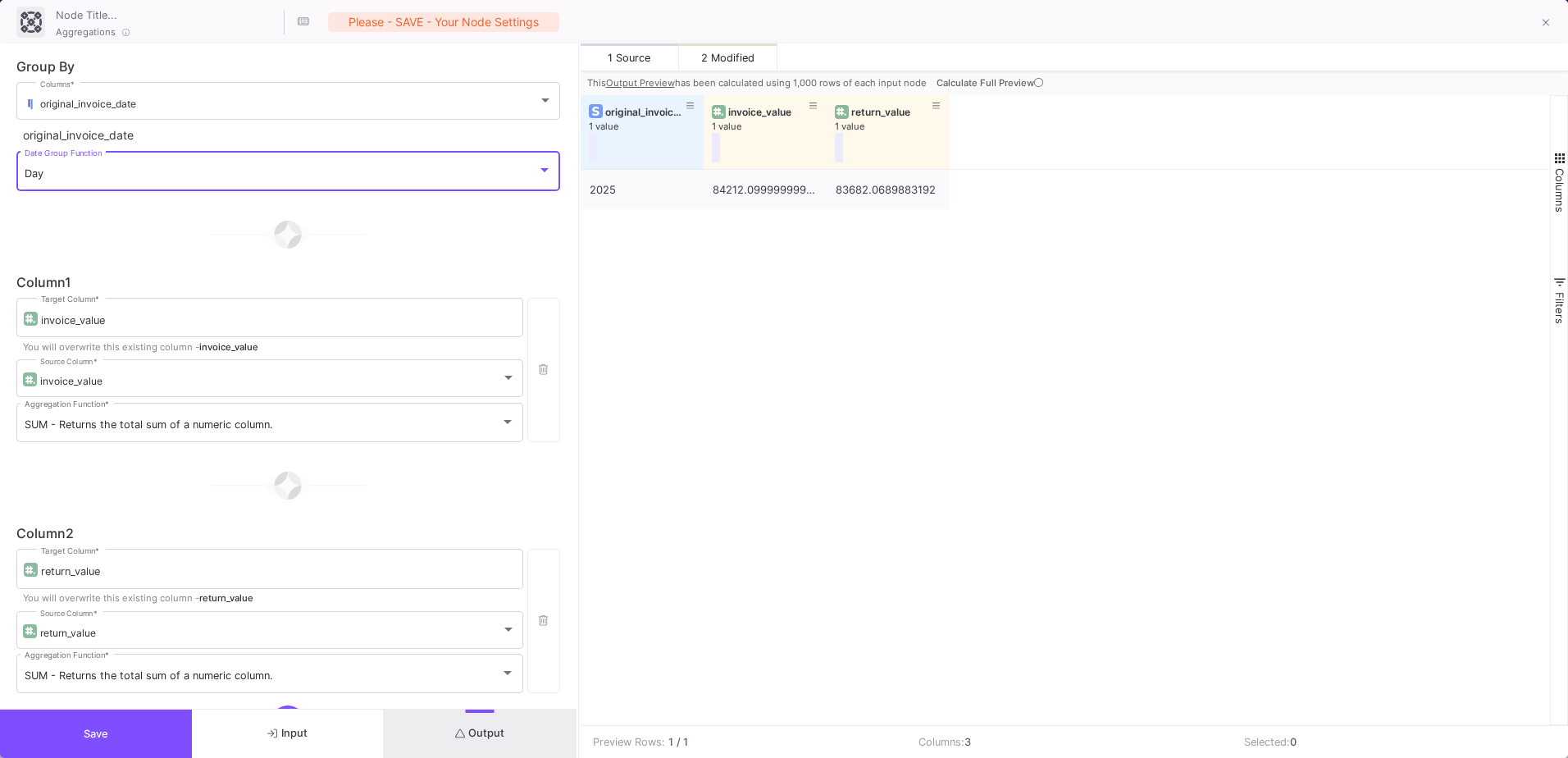
click at [510, 748] on button "Output" at bounding box center [480, 733] width 192 height 49
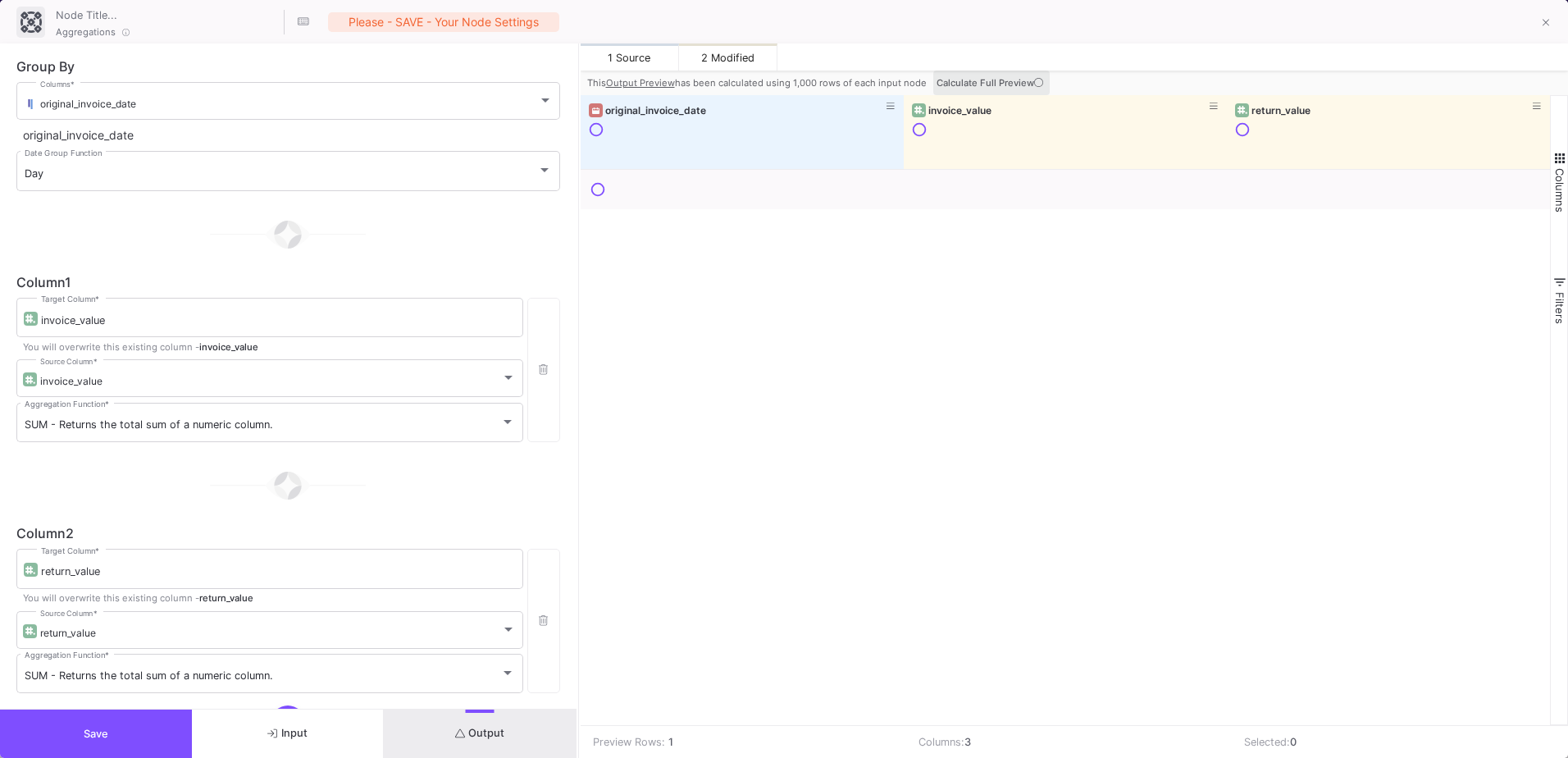
click at [1030, 85] on span "Calculate Full Preview" at bounding box center [991, 83] width 110 height 11
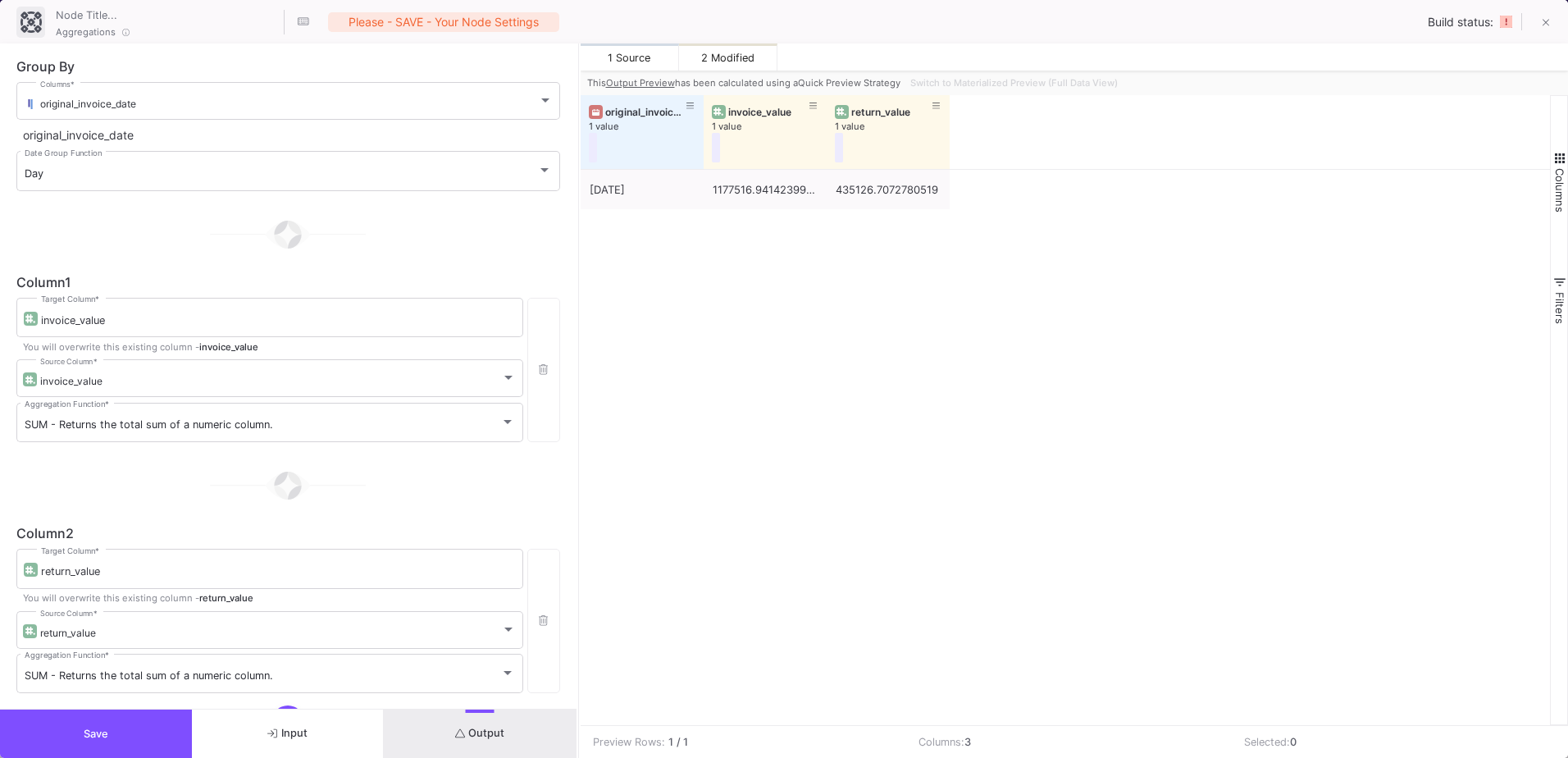
click at [1074, 332] on div "10/09/25 1177516.9414239938 435126.7072780519" at bounding box center [1065, 447] width 970 height 555
click at [150, 724] on button "Save" at bounding box center [95, 733] width 192 height 49
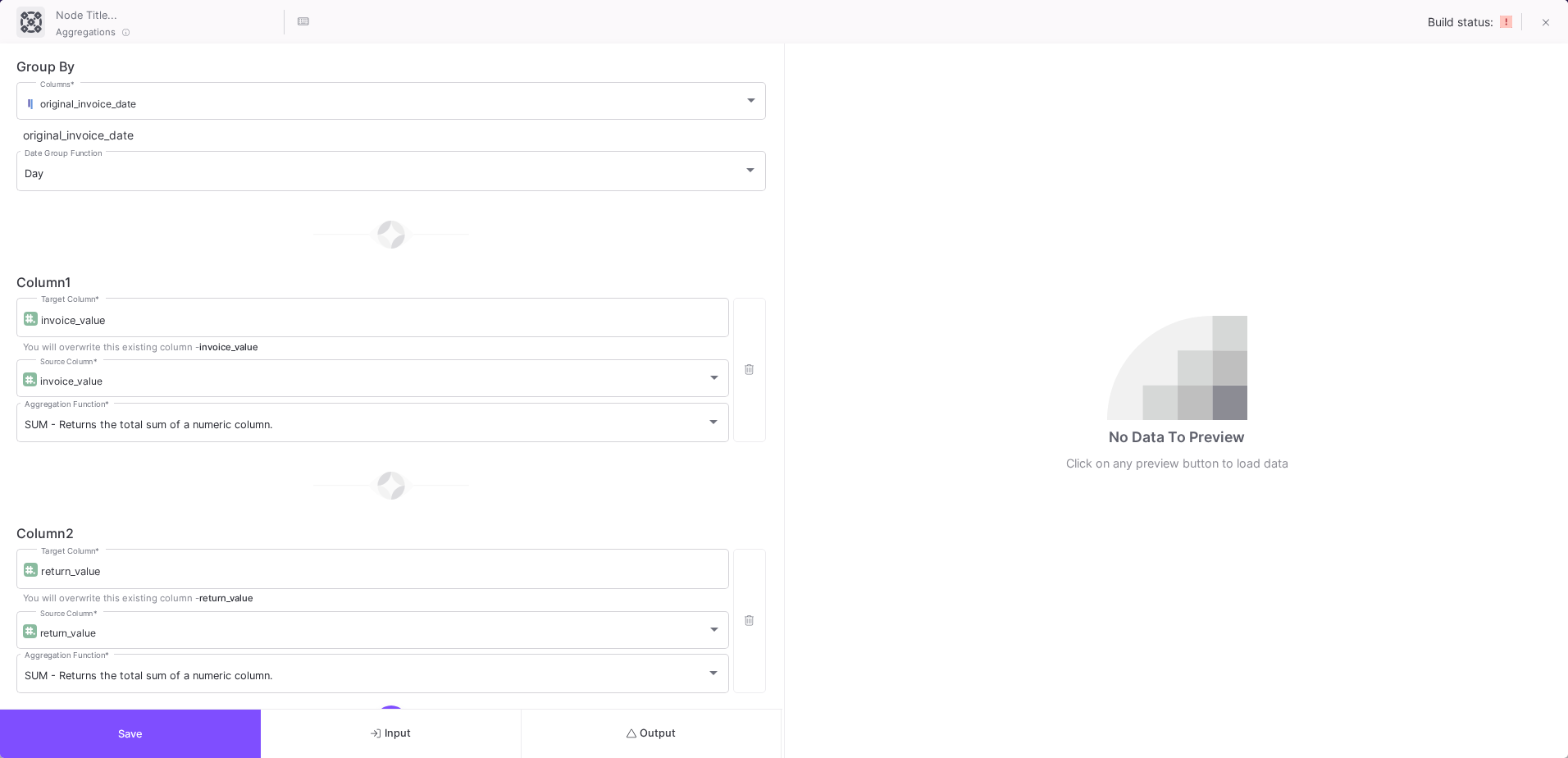
click at [763, 735] on button "Output" at bounding box center [651, 733] width 260 height 49
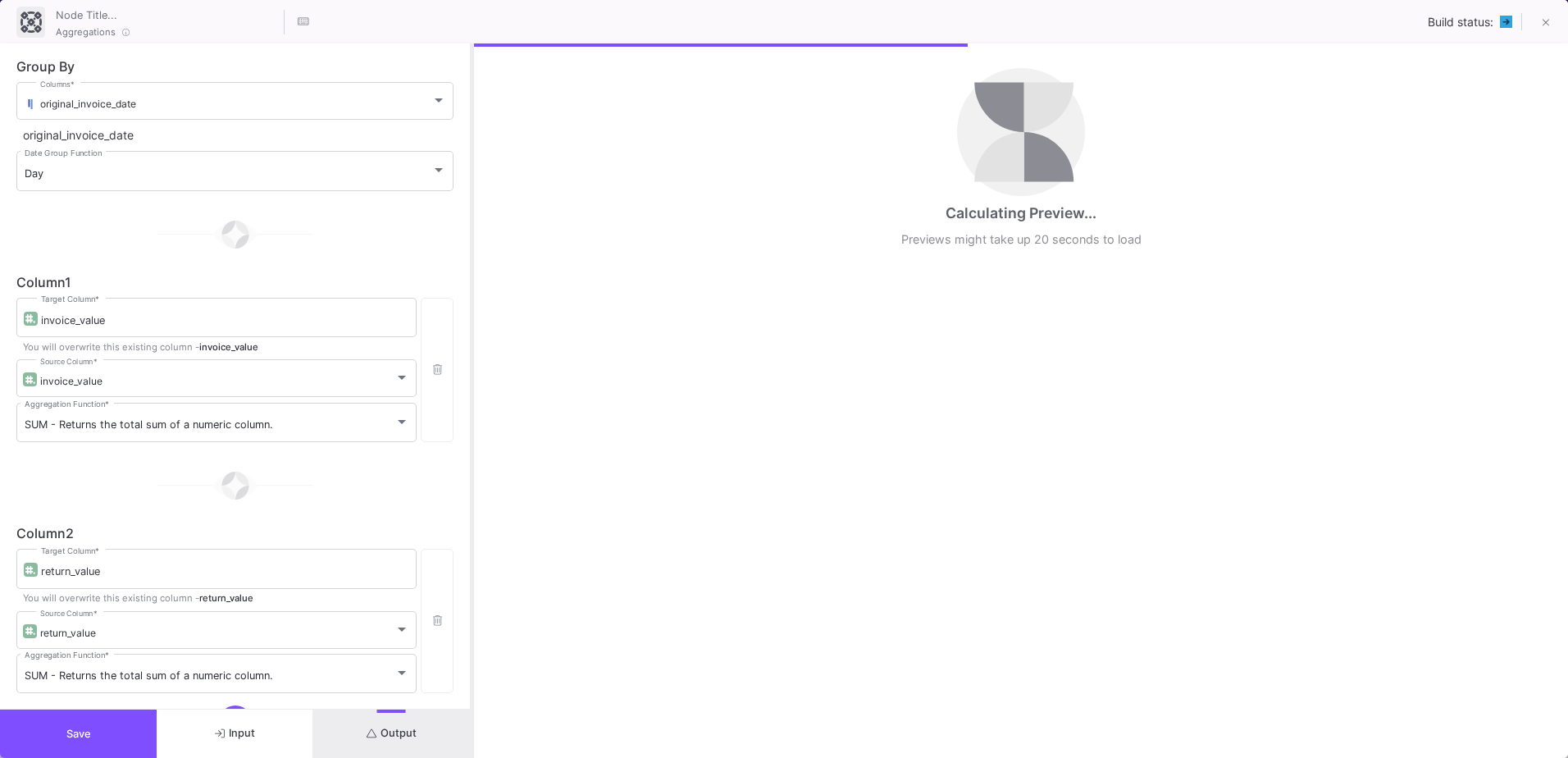
drag, startPoint x: 783, startPoint y: 480, endPoint x: 472, endPoint y: 502, distance: 311.8
click at [472, 502] on div at bounding box center [472, 400] width 4 height 714
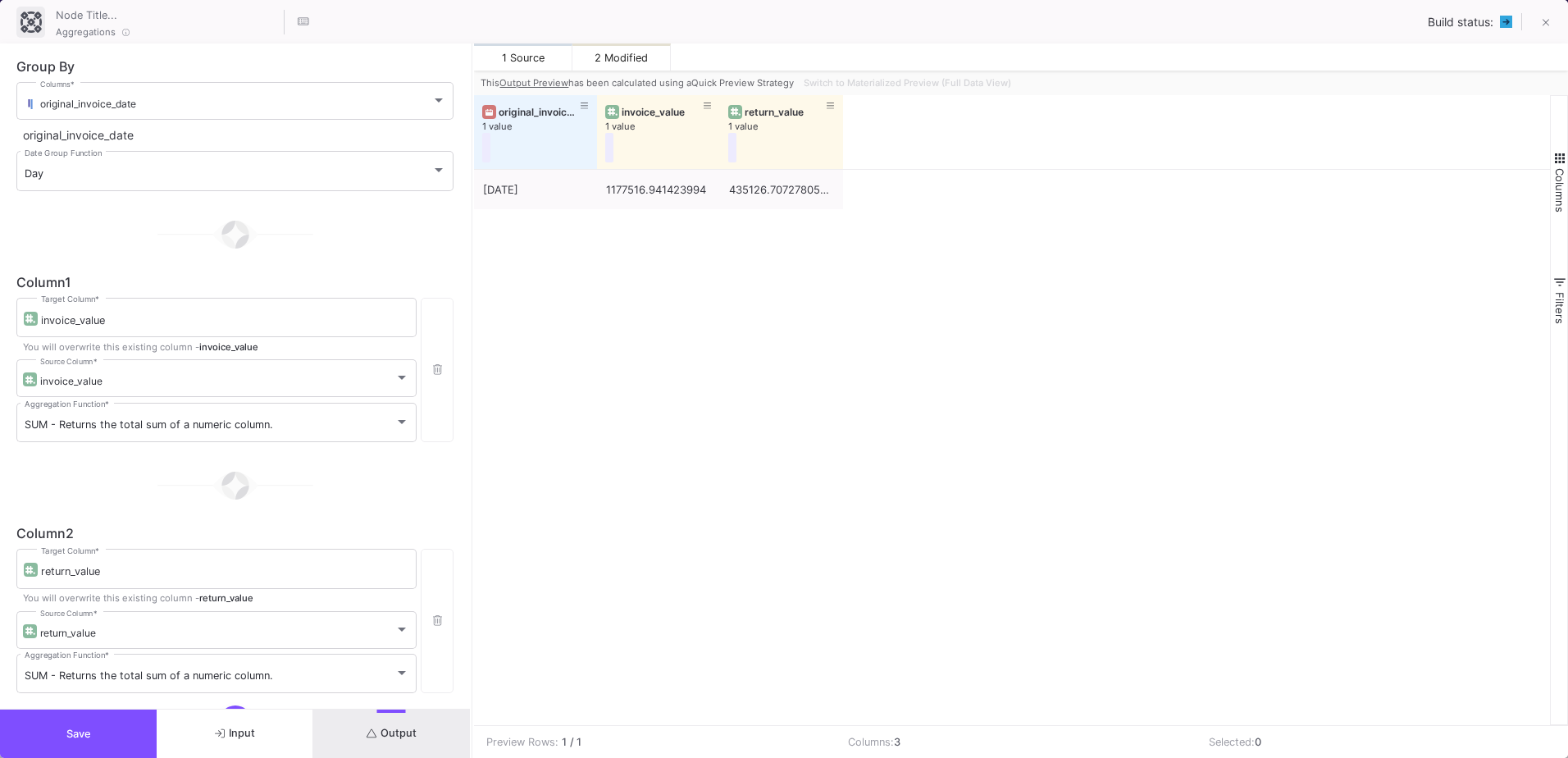
click at [137, 741] on button "Save" at bounding box center [78, 733] width 156 height 49
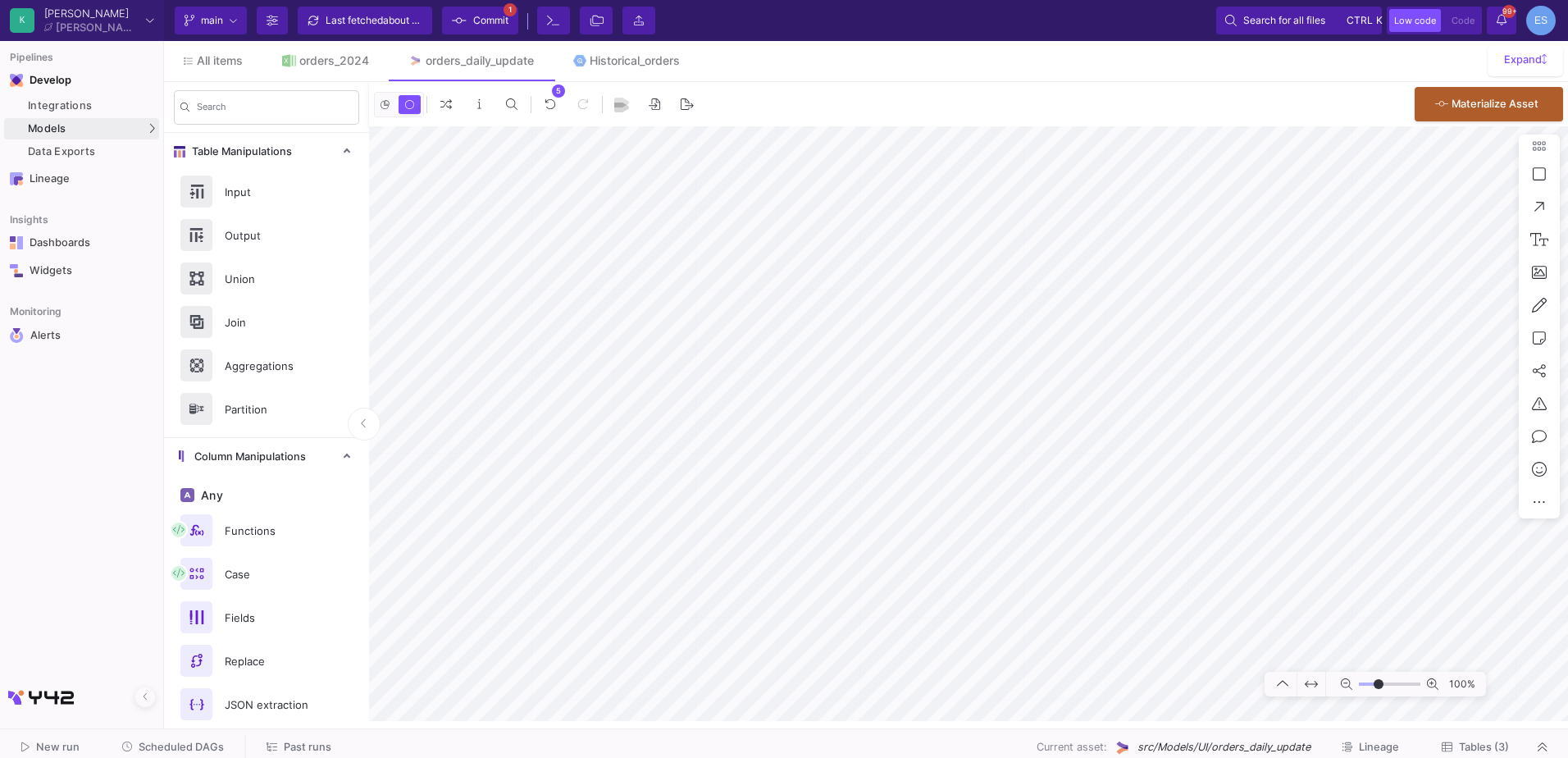
click at [1379, 686] on input "range" at bounding box center [1390, 685] width 62 height 21
click at [1193, 538] on button "Clone" at bounding box center [1195, 537] width 92 height 39
drag, startPoint x: 1380, startPoint y: 685, endPoint x: 1367, endPoint y: 684, distance: 13.0
click at [1367, 684] on input "range" at bounding box center [1390, 685] width 62 height 21
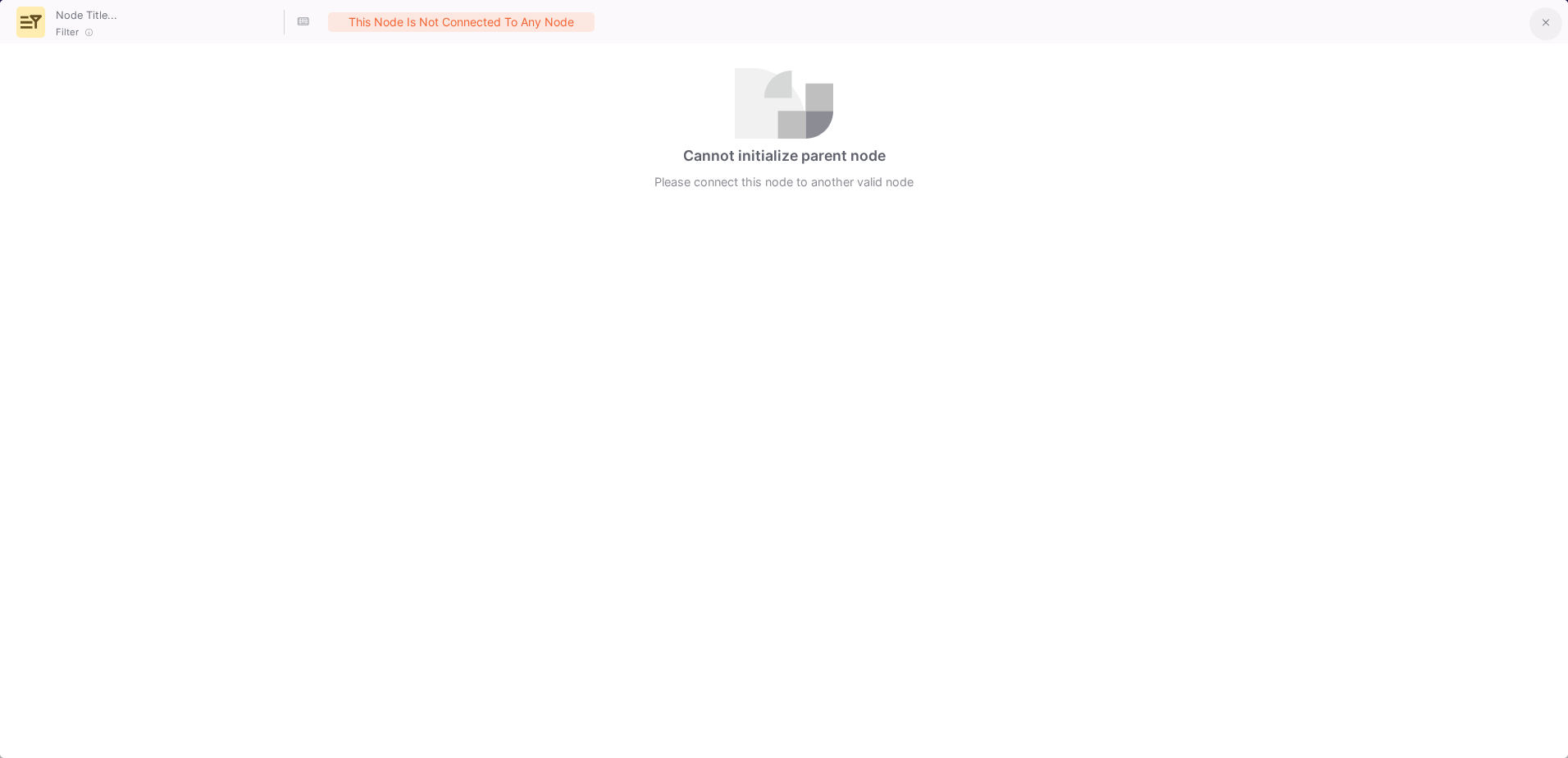
click at [1549, 18] on fa-icon at bounding box center [1547, 23] width 8 height 14
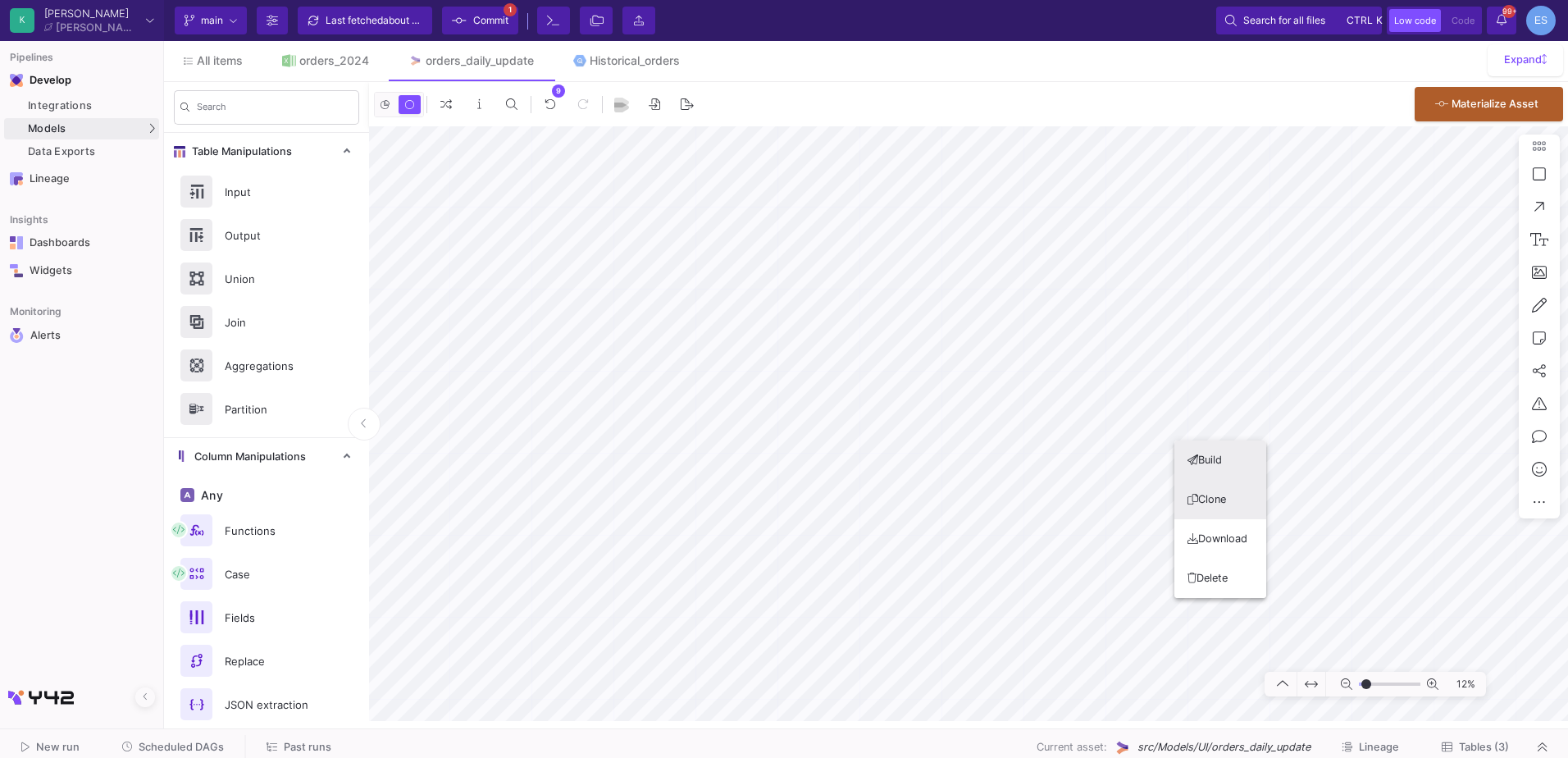
click at [1218, 487] on button "Clone" at bounding box center [1221, 499] width 92 height 39
drag, startPoint x: 1367, startPoint y: 683, endPoint x: 1376, endPoint y: 686, distance: 9.5
click at [1376, 686] on input "range" at bounding box center [1390, 685] width 62 height 21
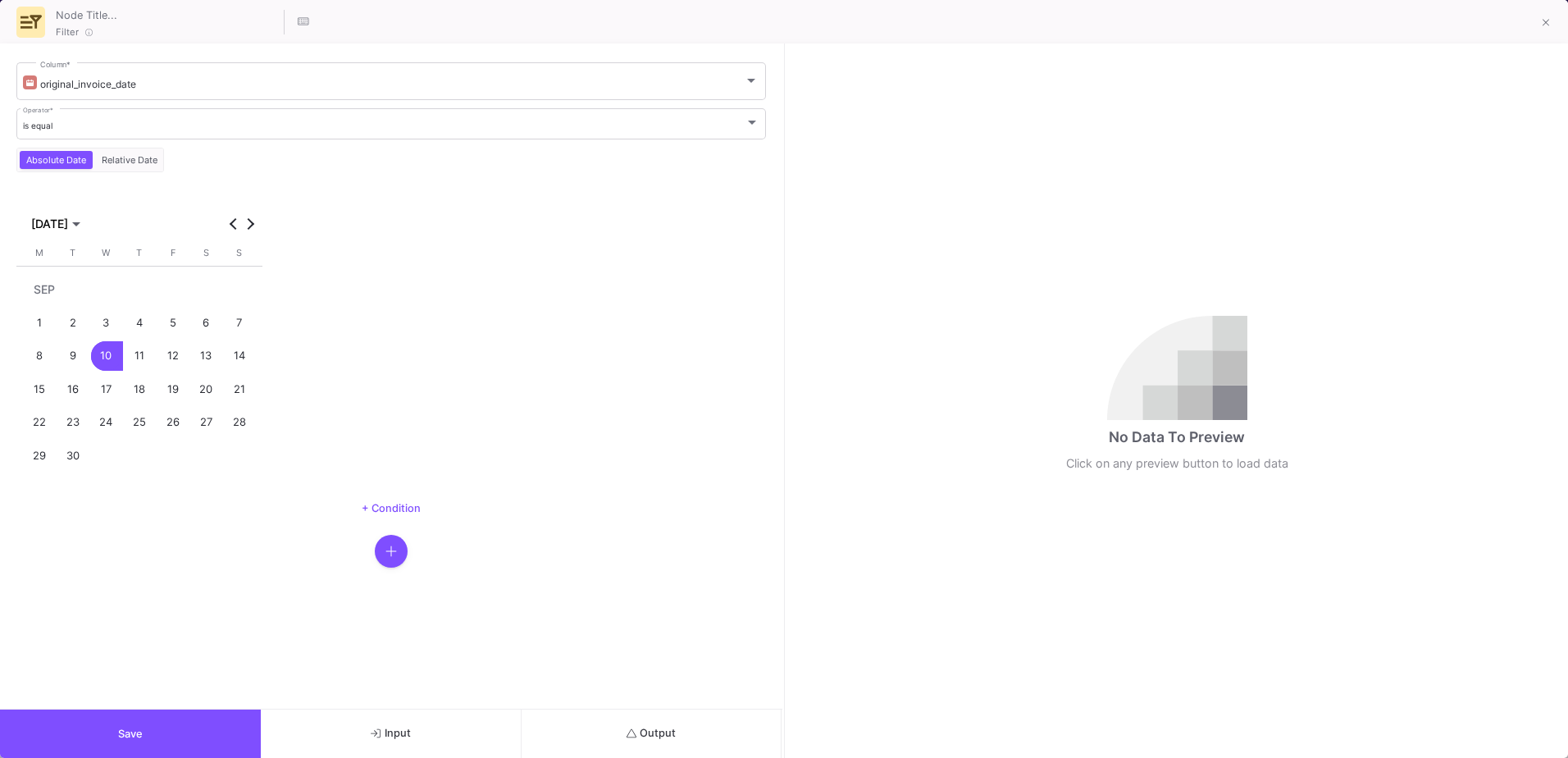
click at [695, 729] on button "Output" at bounding box center [651, 733] width 260 height 49
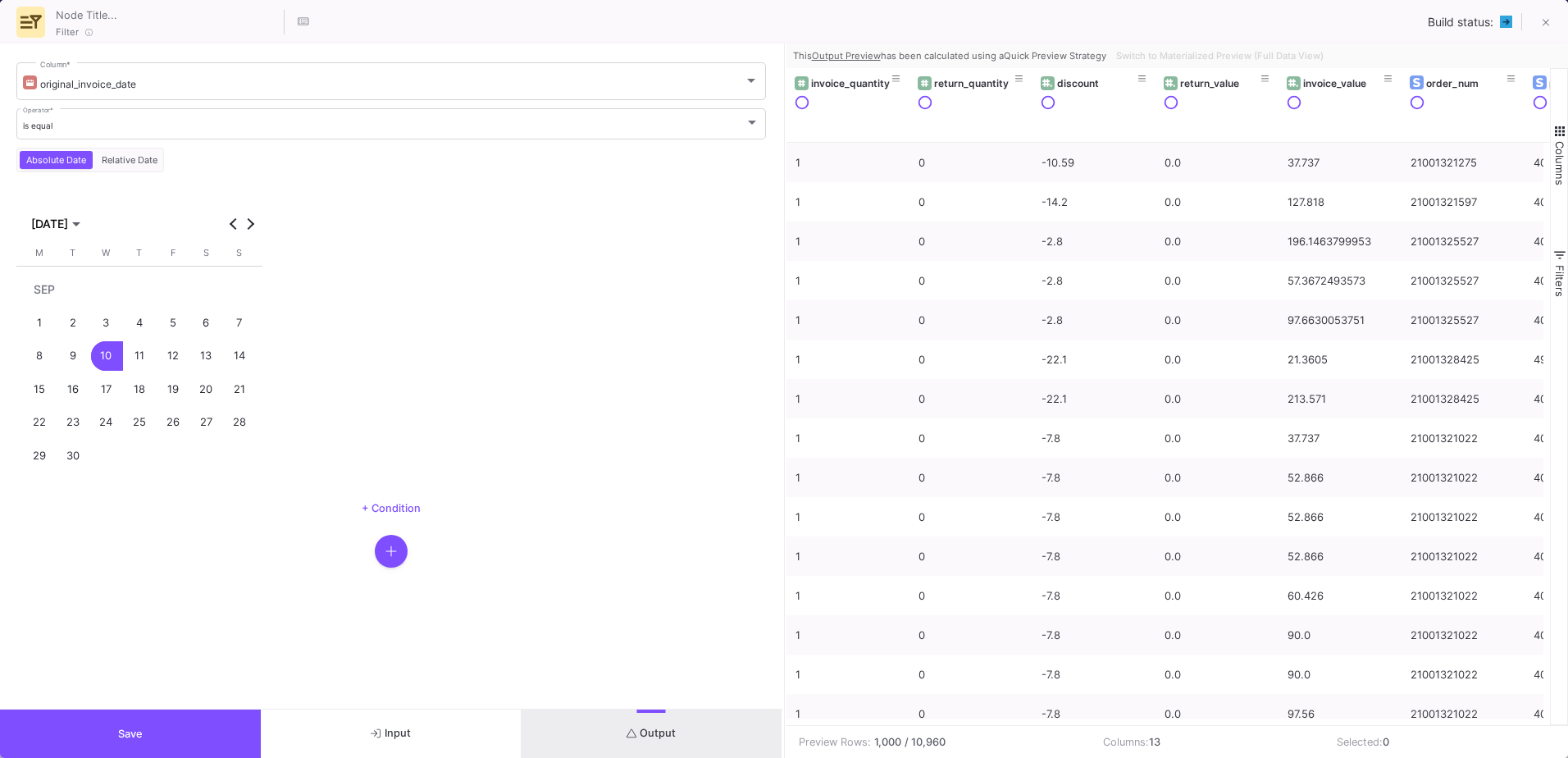
click at [215, 741] on button "Save" at bounding box center [130, 733] width 260 height 49
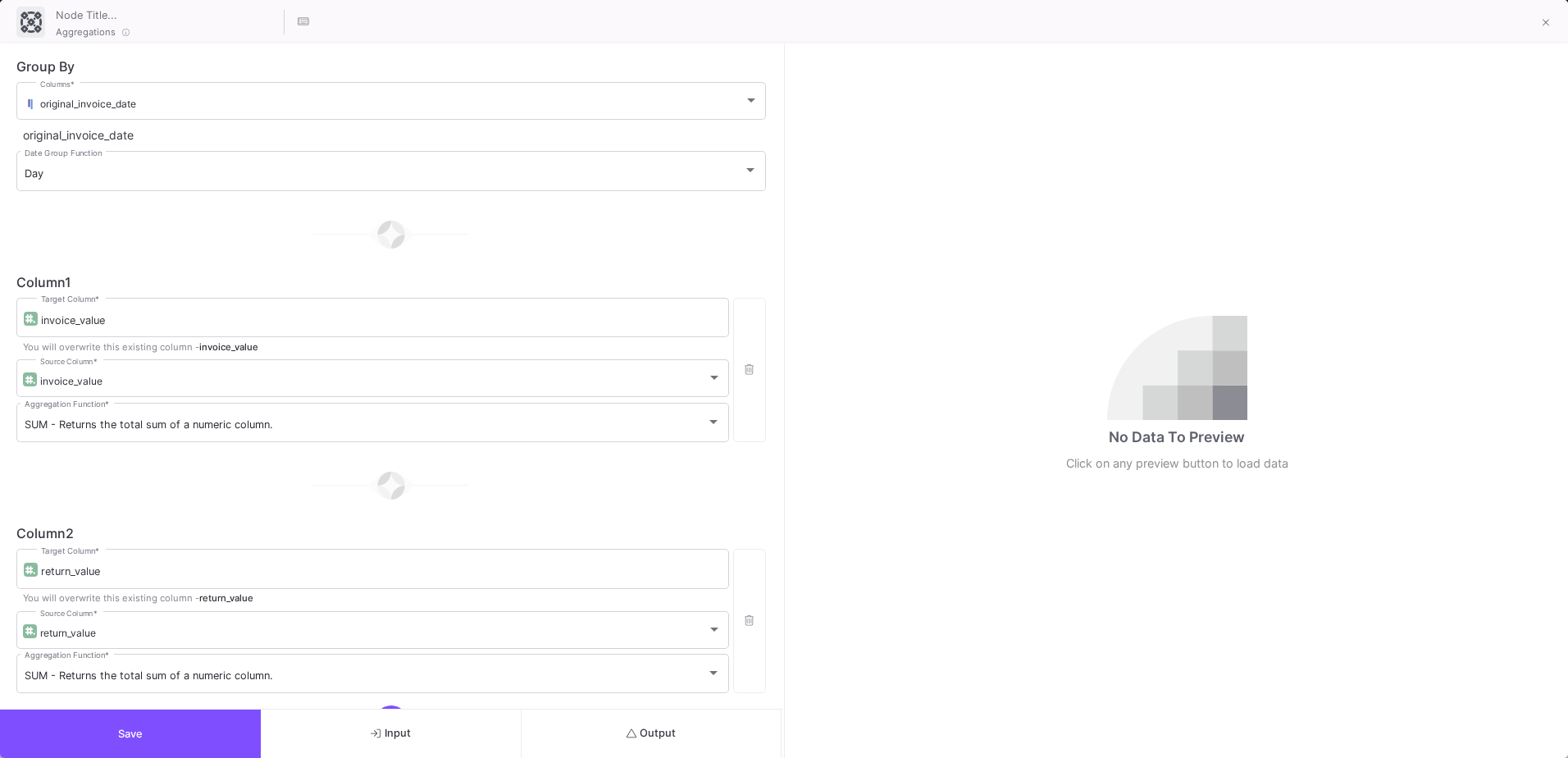
click at [677, 743] on button "Output" at bounding box center [651, 733] width 260 height 49
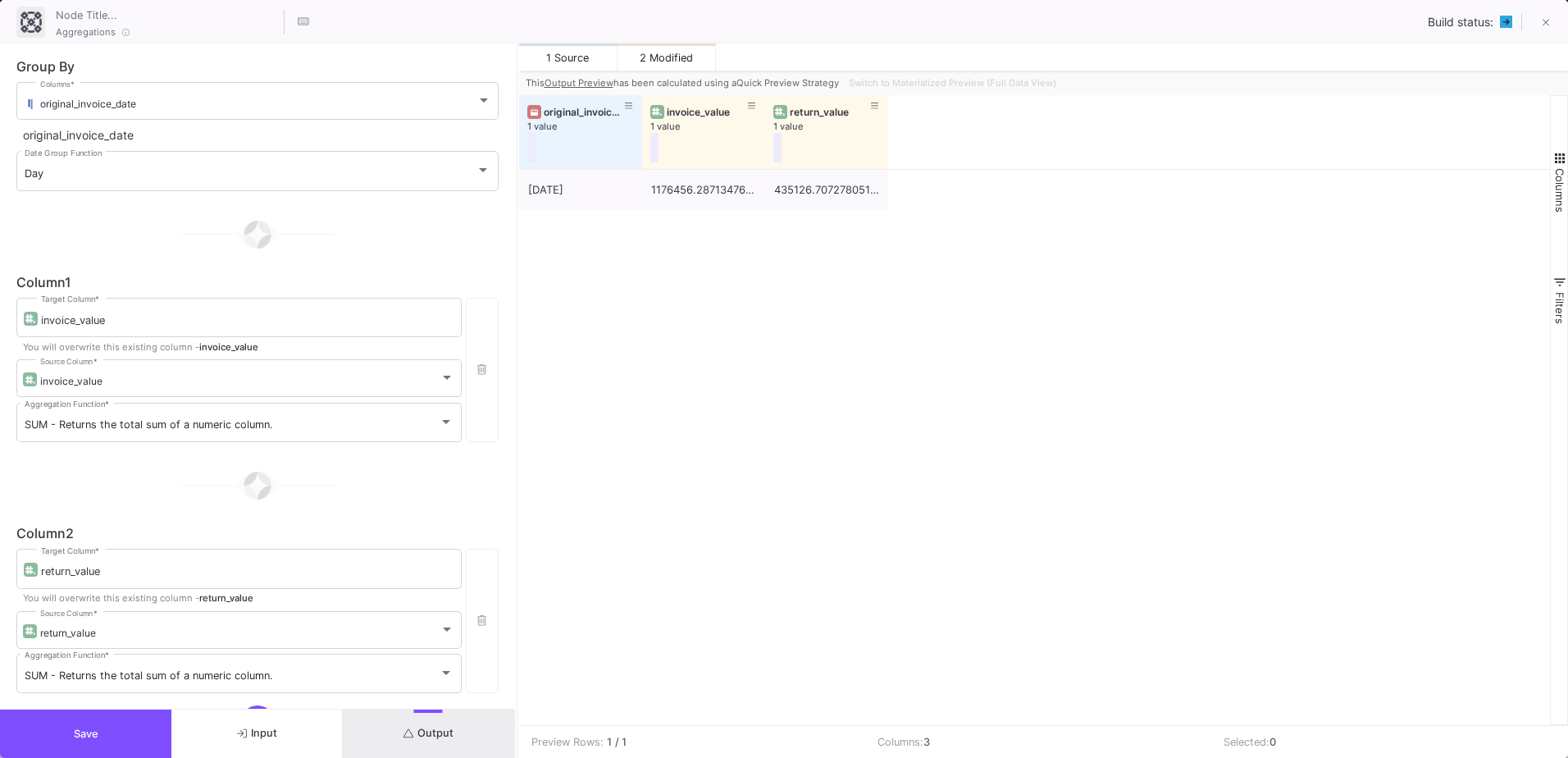
drag, startPoint x: 783, startPoint y: 423, endPoint x: 516, endPoint y: 430, distance: 267.1
click at [516, 430] on div at bounding box center [517, 400] width 4 height 714
click at [145, 724] on button "Save" at bounding box center [86, 733] width 172 height 49
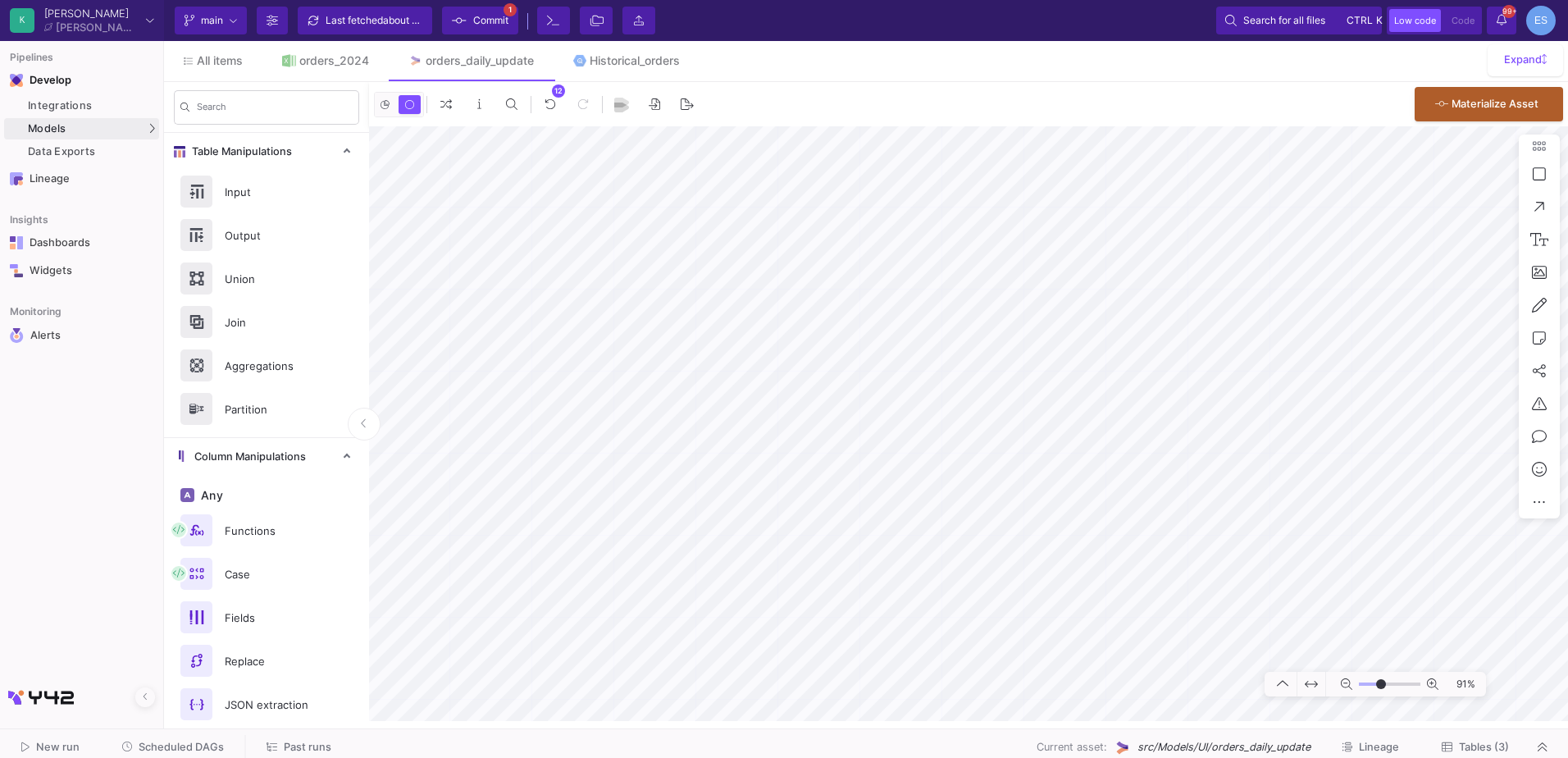
type input "0"
click at [1381, 684] on input "range" at bounding box center [1390, 685] width 62 height 21
click at [526, 377] on button "Clone" at bounding box center [511, 376] width 92 height 39
drag, startPoint x: 762, startPoint y: 356, endPoint x: 763, endPoint y: 403, distance: 47.0
click at [763, 403] on div "Build Redirect Clone Download Delete" at bounding box center [754, 392] width 92 height 196
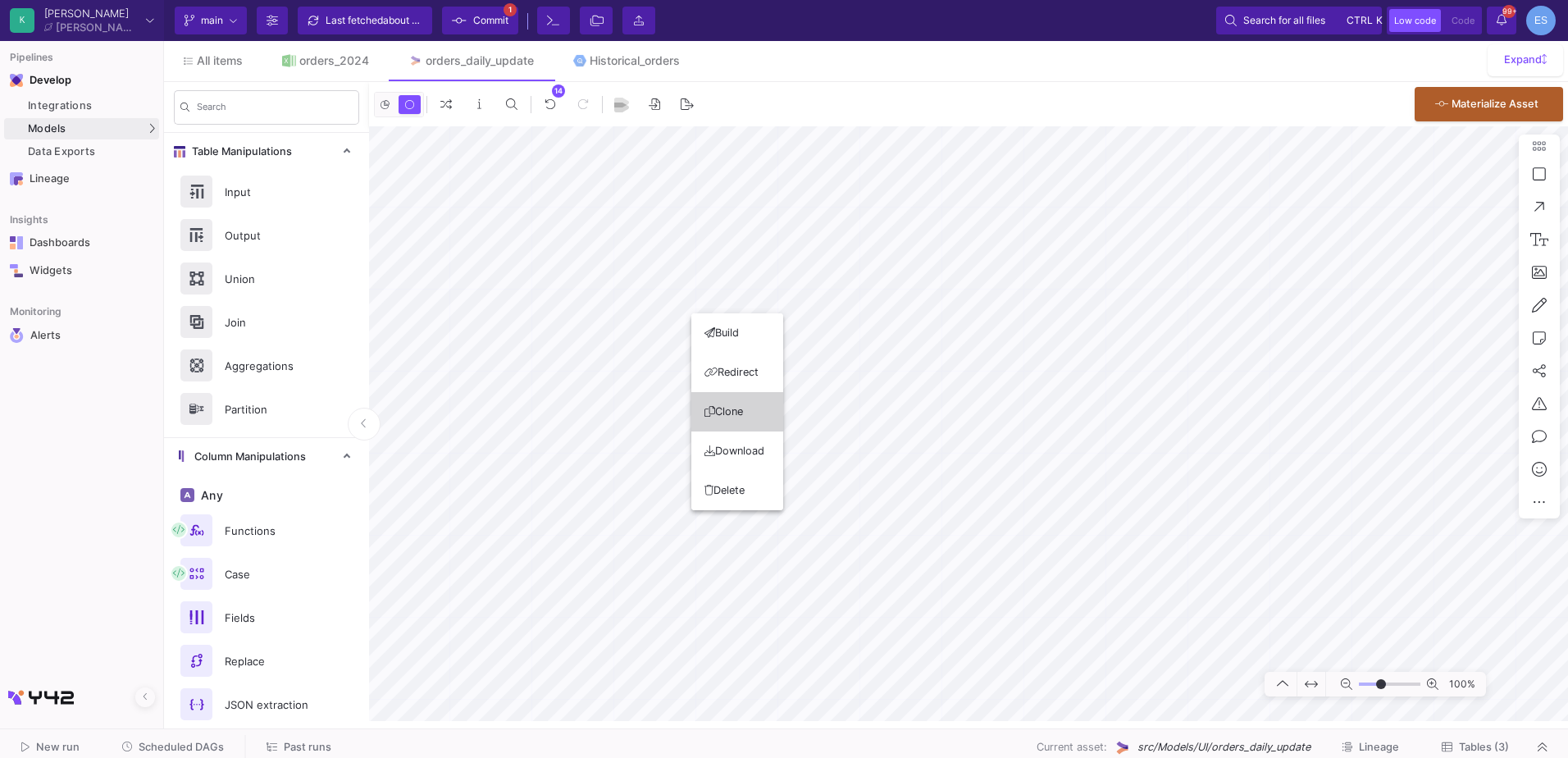
click at [744, 397] on button "Clone" at bounding box center [737, 411] width 92 height 39
click at [1546, 215] on div "100%" at bounding box center [968, 423] width 1199 height 595
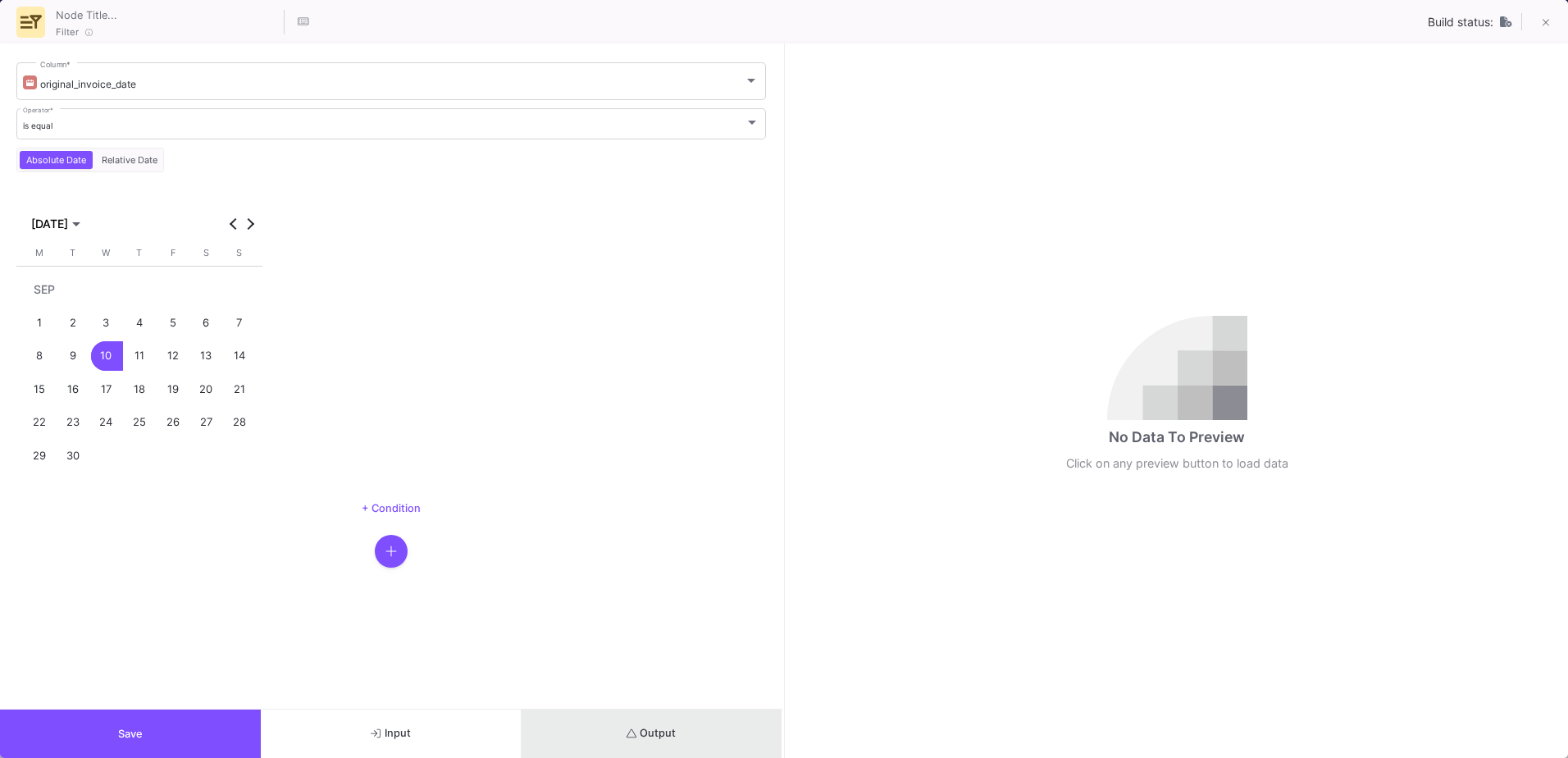
click at [677, 729] on button "Output" at bounding box center [651, 733] width 260 height 49
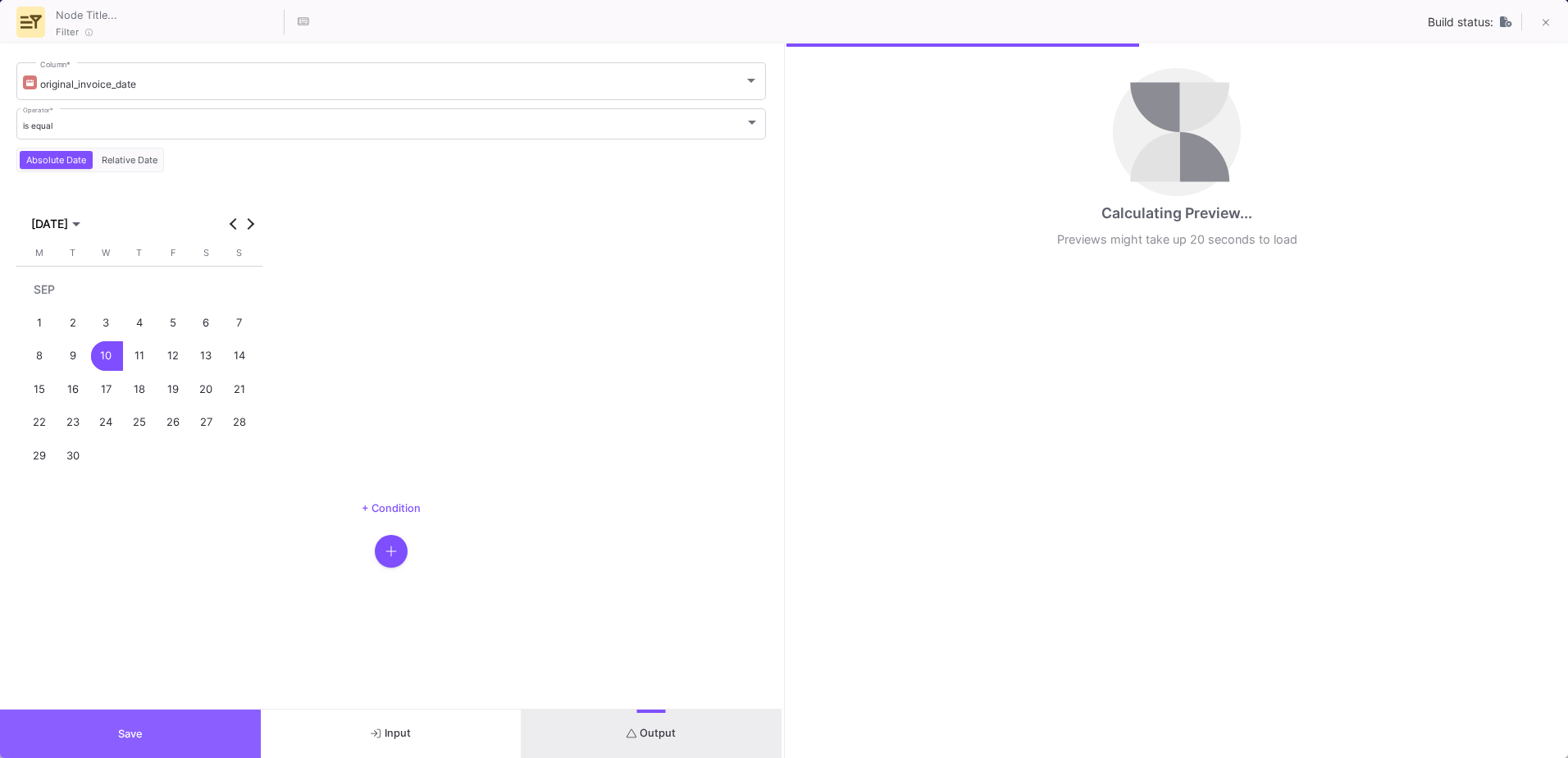
click at [230, 723] on button "Save" at bounding box center [130, 733] width 260 height 49
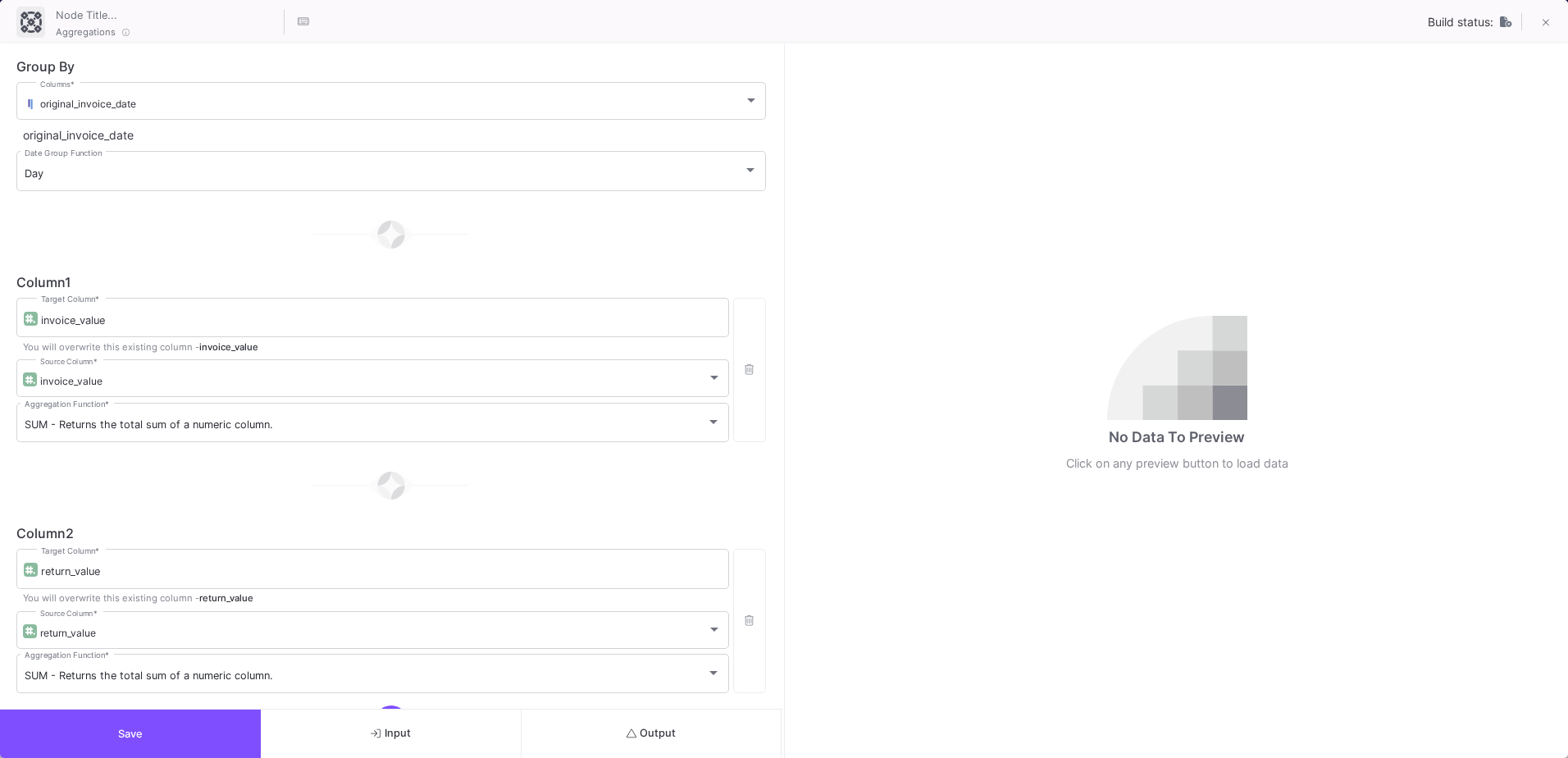
click at [644, 741] on button "Output" at bounding box center [651, 733] width 260 height 49
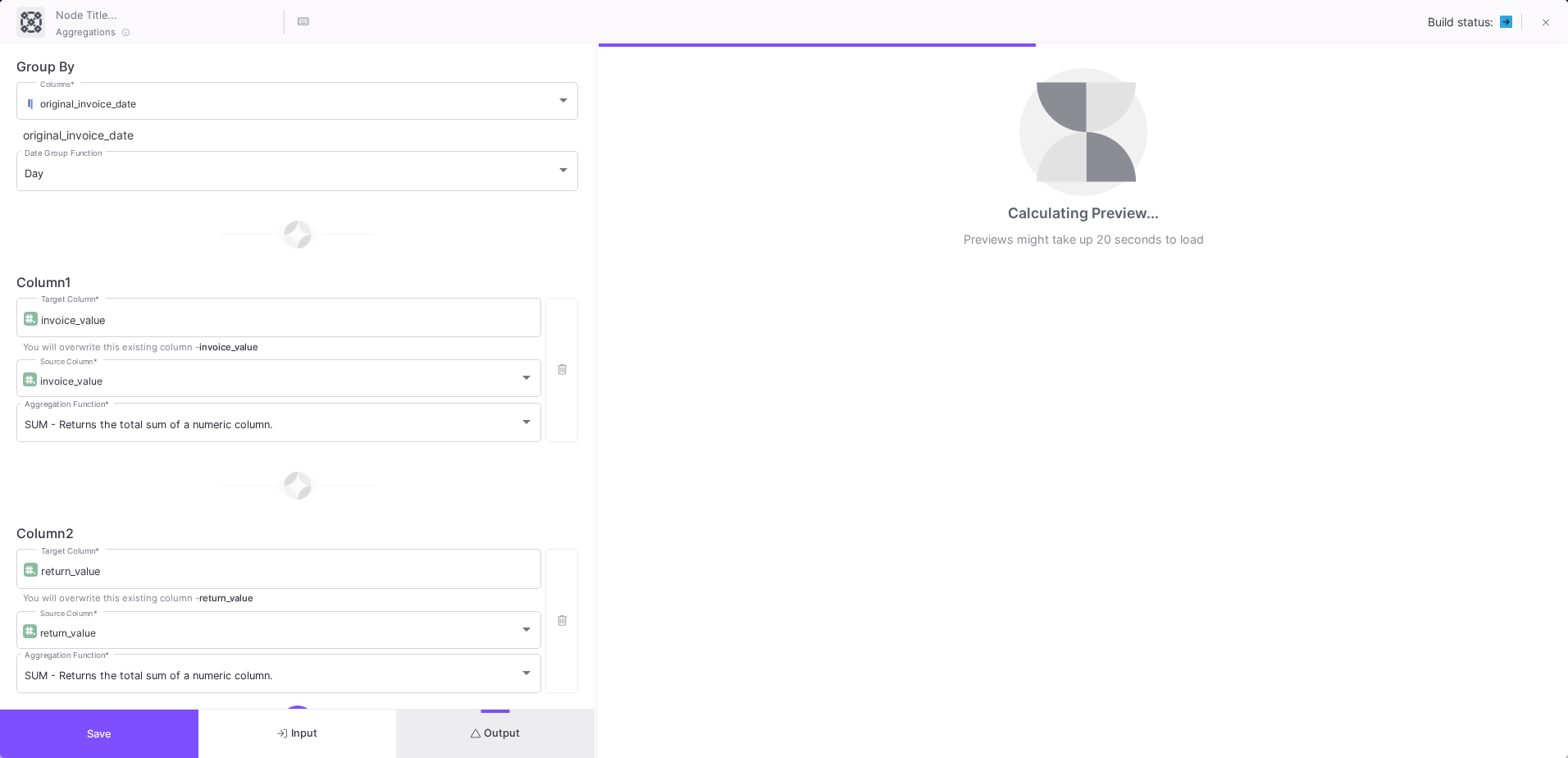
drag, startPoint x: 783, startPoint y: 399, endPoint x: 596, endPoint y: 400, distance: 187.0
click at [596, 400] on div at bounding box center [597, 400] width 4 height 714
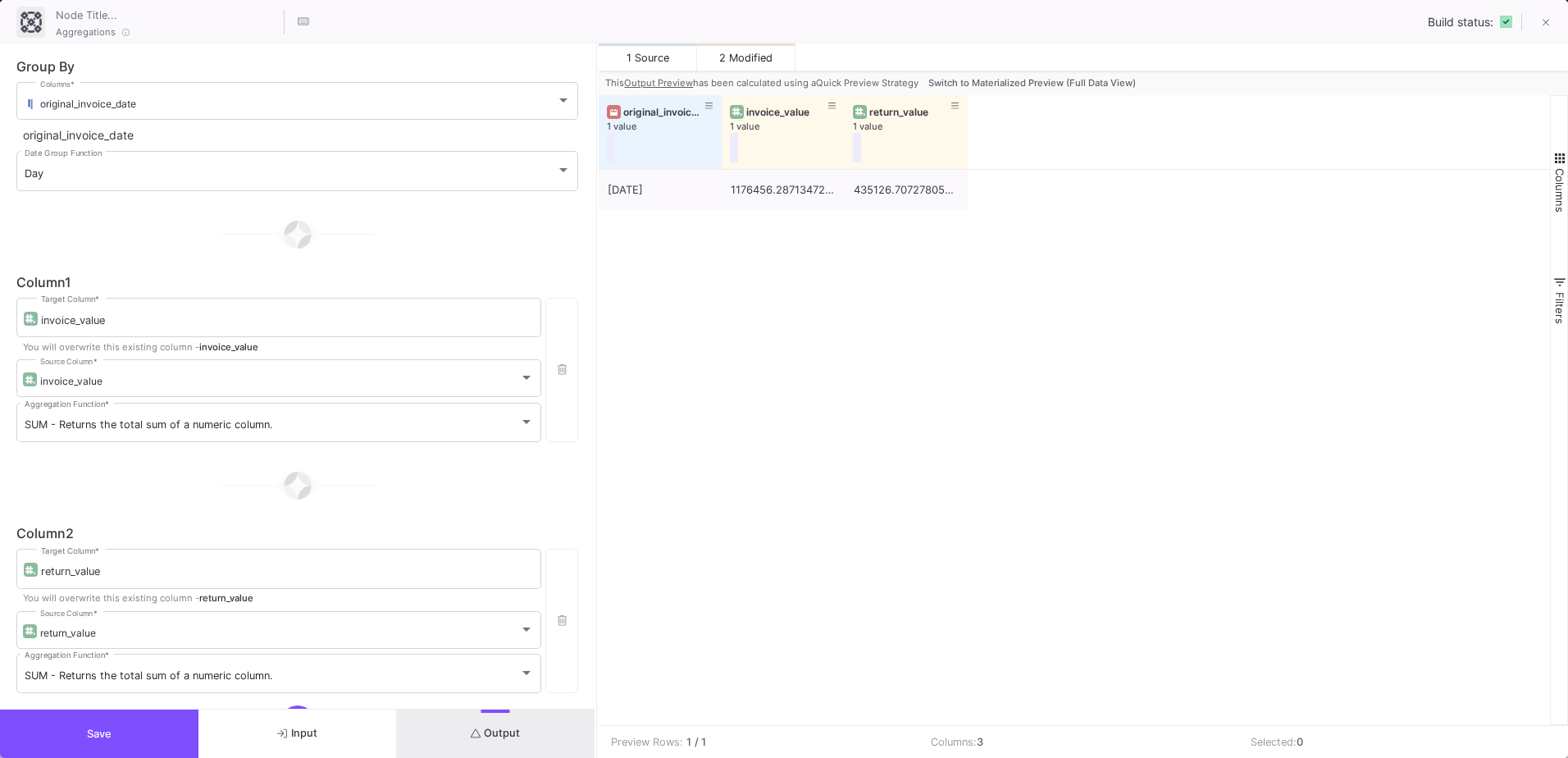
click at [159, 728] on button "Save" at bounding box center [99, 733] width 198 height 49
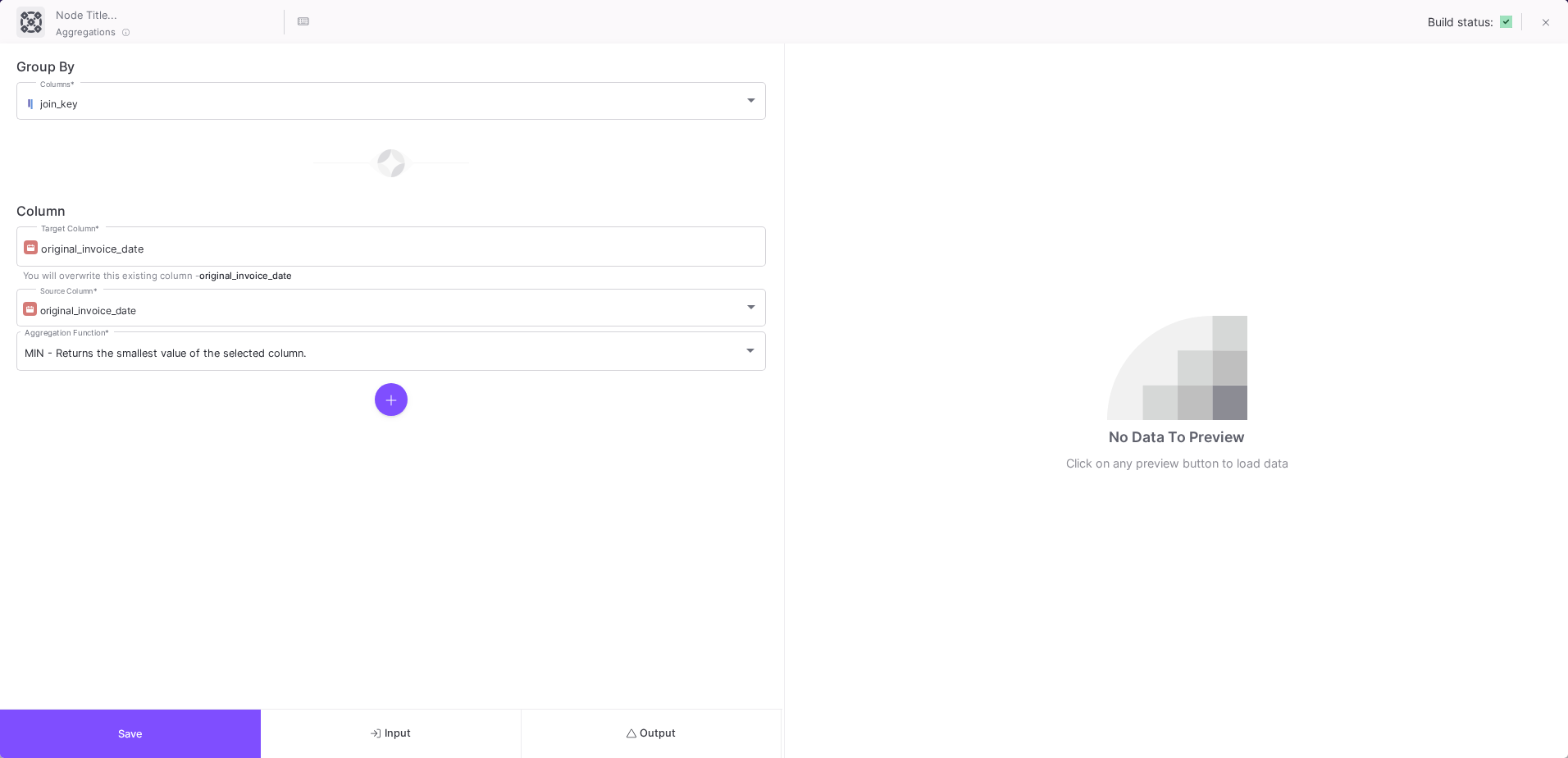
click at [1503, 17] on div "Build status:" at bounding box center [1496, 21] width 136 height 35
drag, startPoint x: 1545, startPoint y: 22, endPoint x: 346, endPoint y: 625, distance: 1342.1
click at [347, 622] on div "Aggregations Build status: Group By join_key Columns * Column original_invoice_…" at bounding box center [784, 379] width 1568 height 758
click at [403, 708] on div "Save Input Output" at bounding box center [391, 733] width 782 height 50
click at [403, 718] on button "Input" at bounding box center [390, 733] width 260 height 49
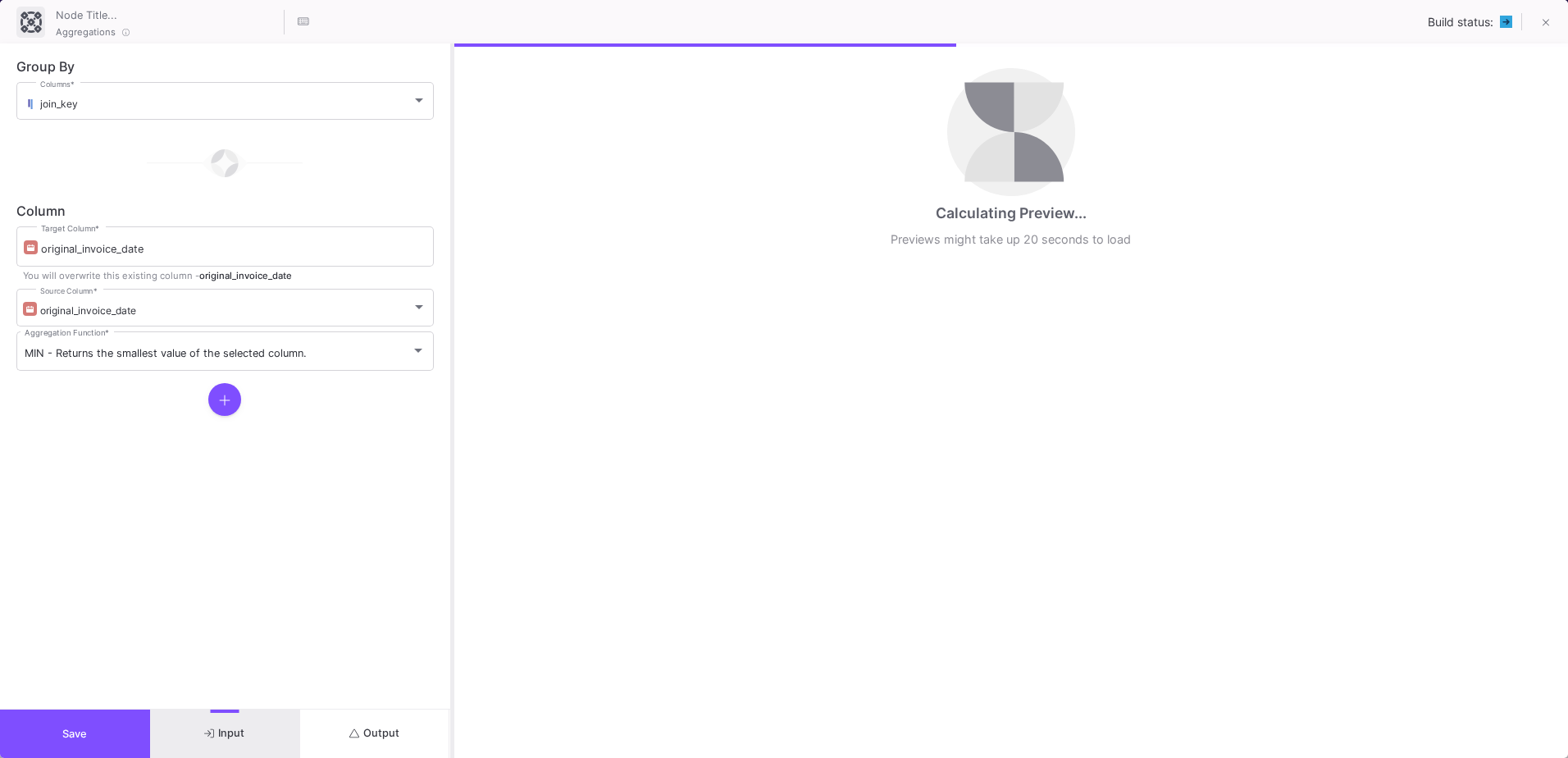
drag, startPoint x: 785, startPoint y: 367, endPoint x: 453, endPoint y: 390, distance: 332.8
click at [453, 390] on div at bounding box center [452, 400] width 4 height 714
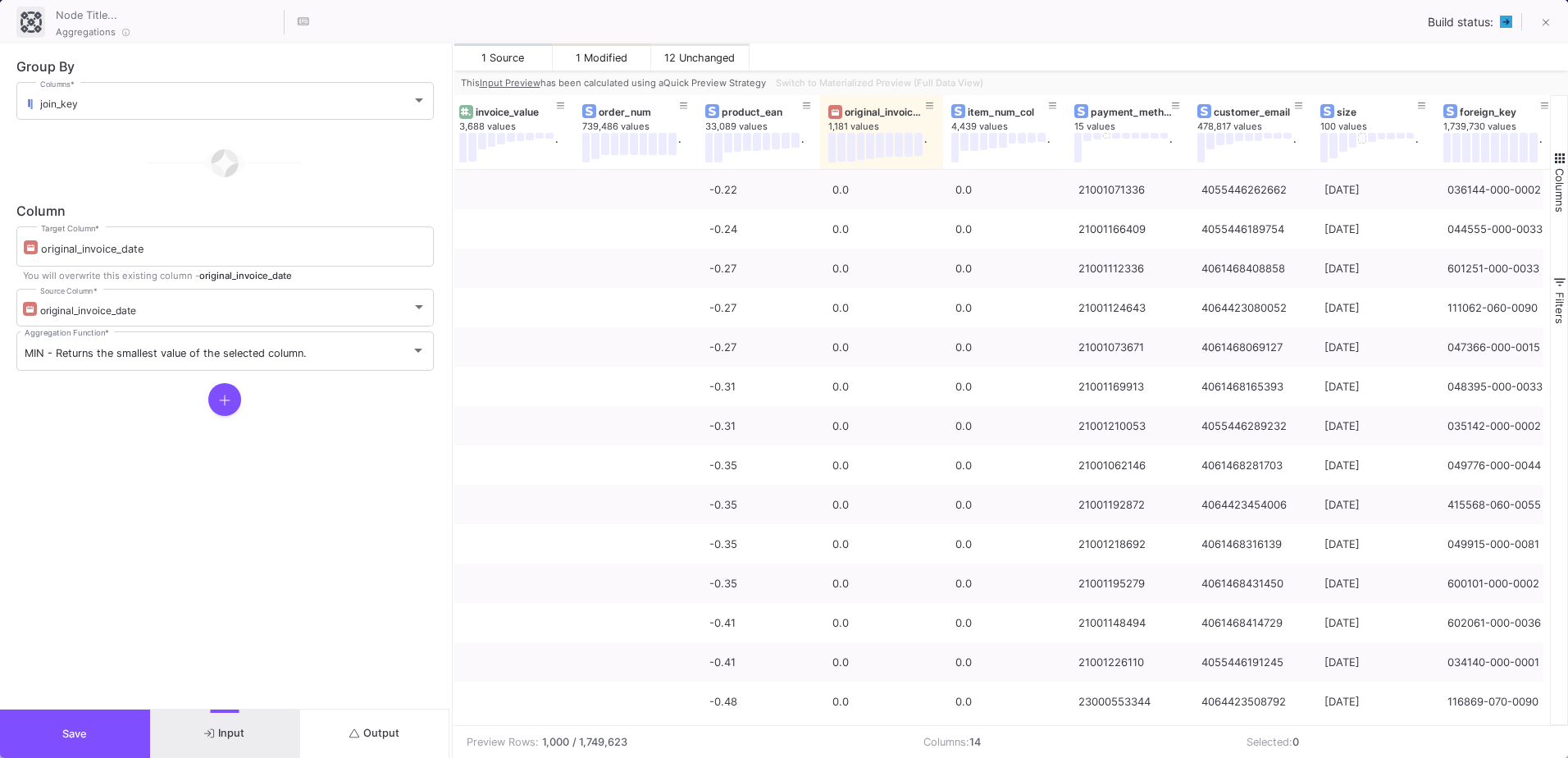
scroll to position [0, 632]
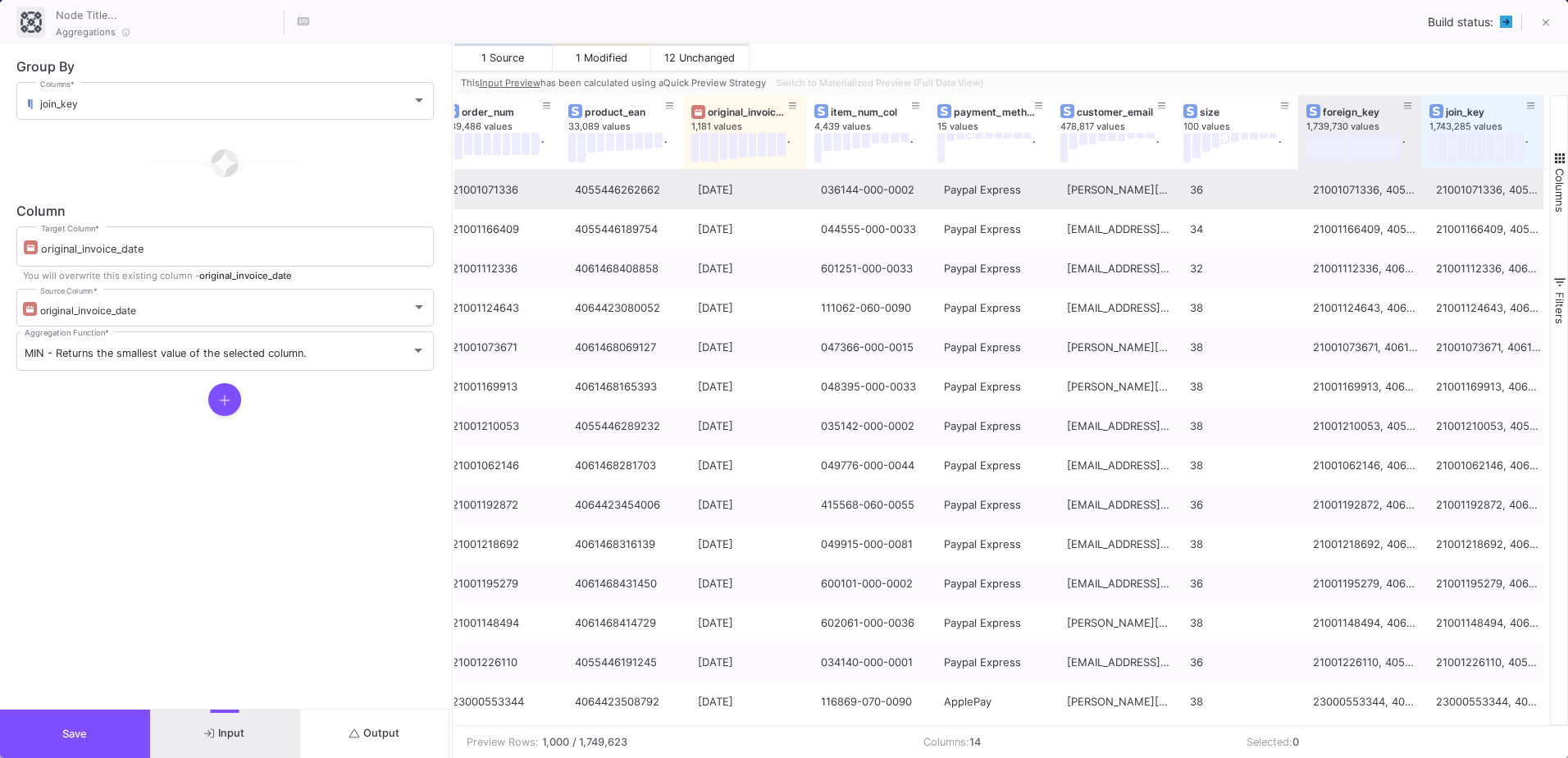
drag, startPoint x: 1419, startPoint y: 114, endPoint x: 1055, endPoint y: 174, distance: 368.9
click at [1055, 174] on div "return_value 13,669 values . invoice_value 3,688 values . order_num 739,486 val…" at bounding box center [1001, 410] width 1096 height 630
click at [1467, 180] on div "21001071336, 4055446262662, corry.kerscher@live.dePaypal Express" at bounding box center [1489, 190] width 105 height 38
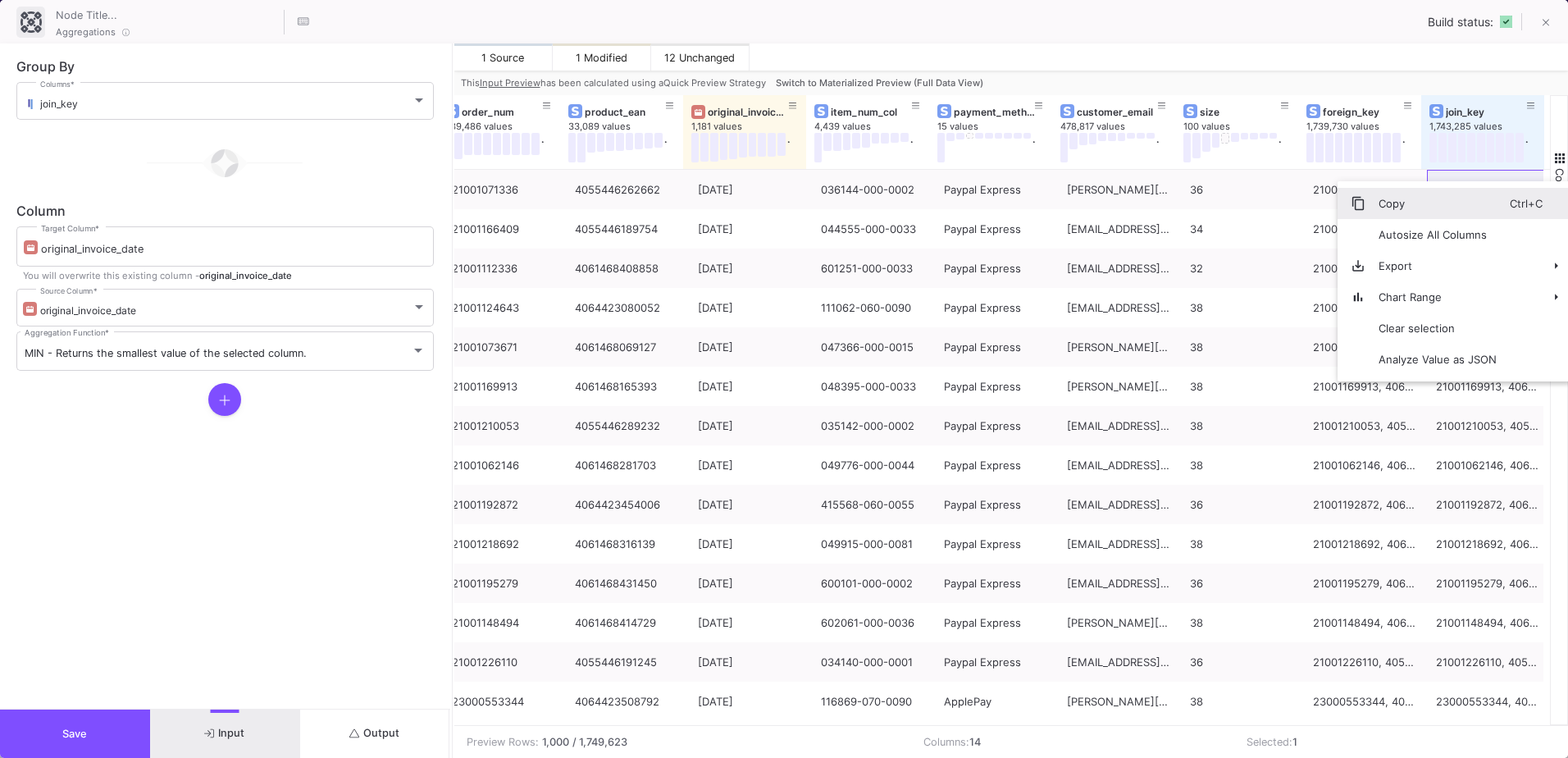
click at [1455, 208] on span "Copy" at bounding box center [1437, 203] width 144 height 31
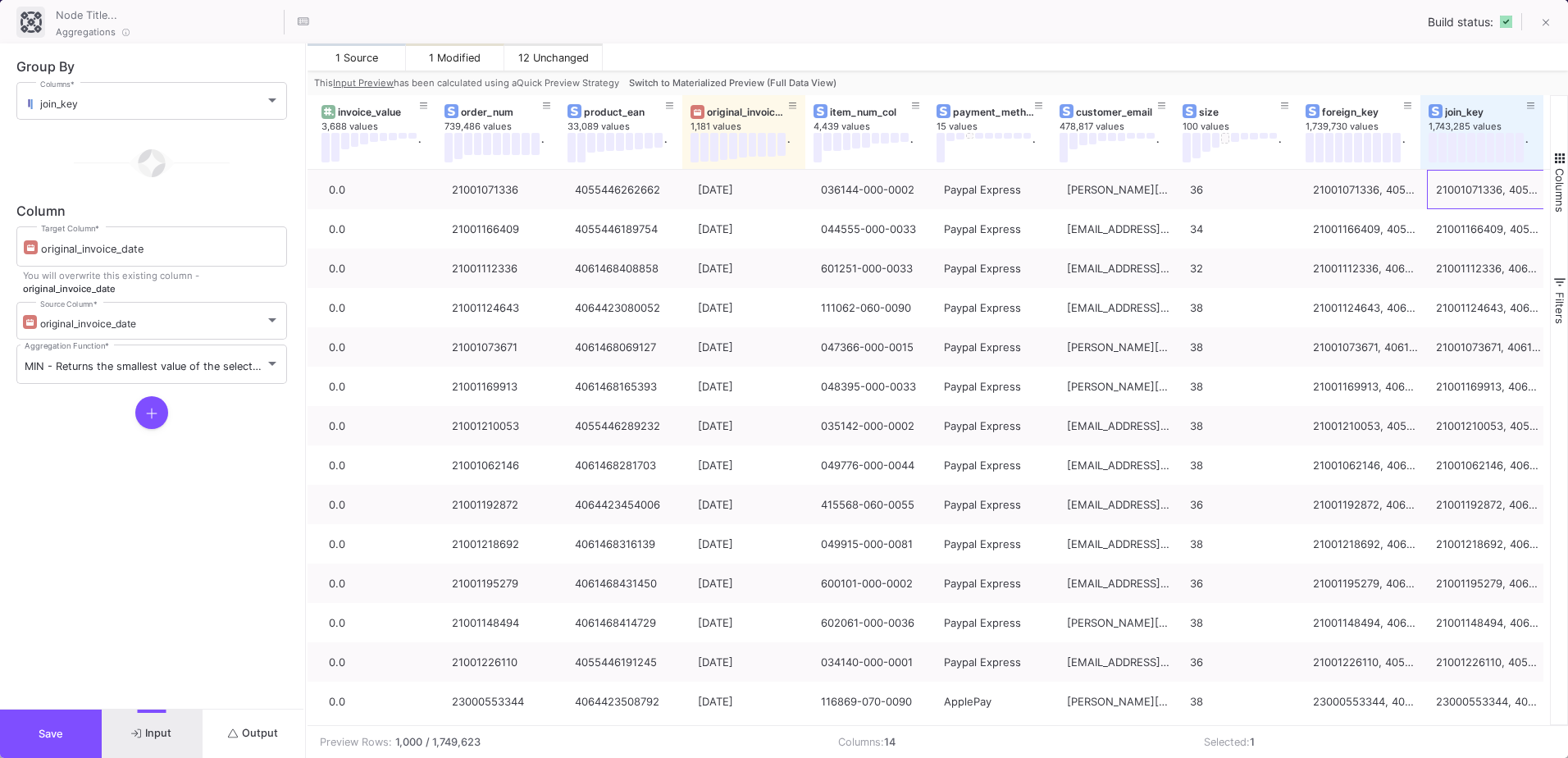
scroll to position [0, 484]
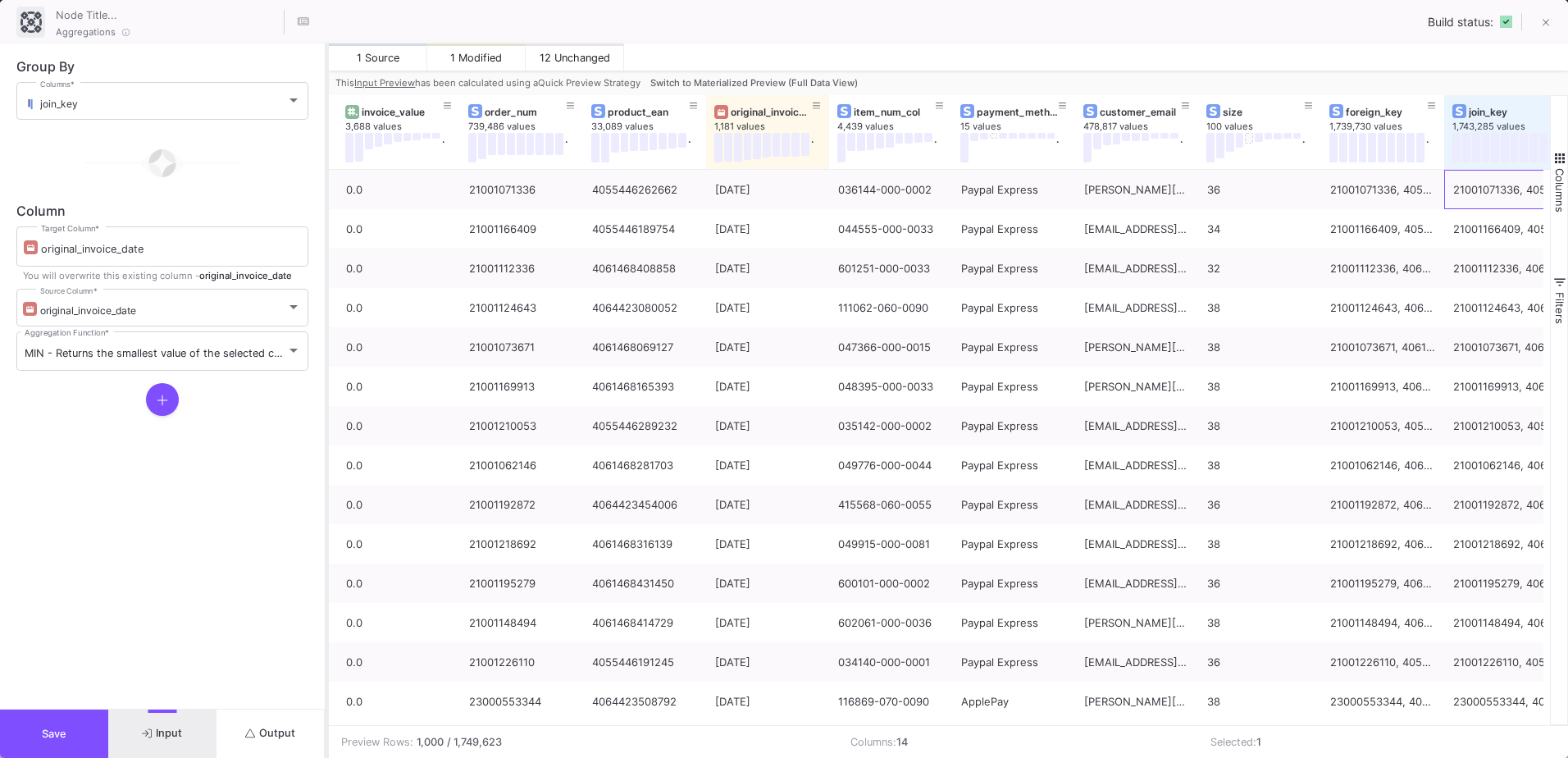
drag, startPoint x: 450, startPoint y: 154, endPoint x: 325, endPoint y: 196, distance: 131.9
click at [325, 196] on div at bounding box center [327, 400] width 4 height 714
click at [1543, 27] on icon at bounding box center [1546, 24] width 8 height 8
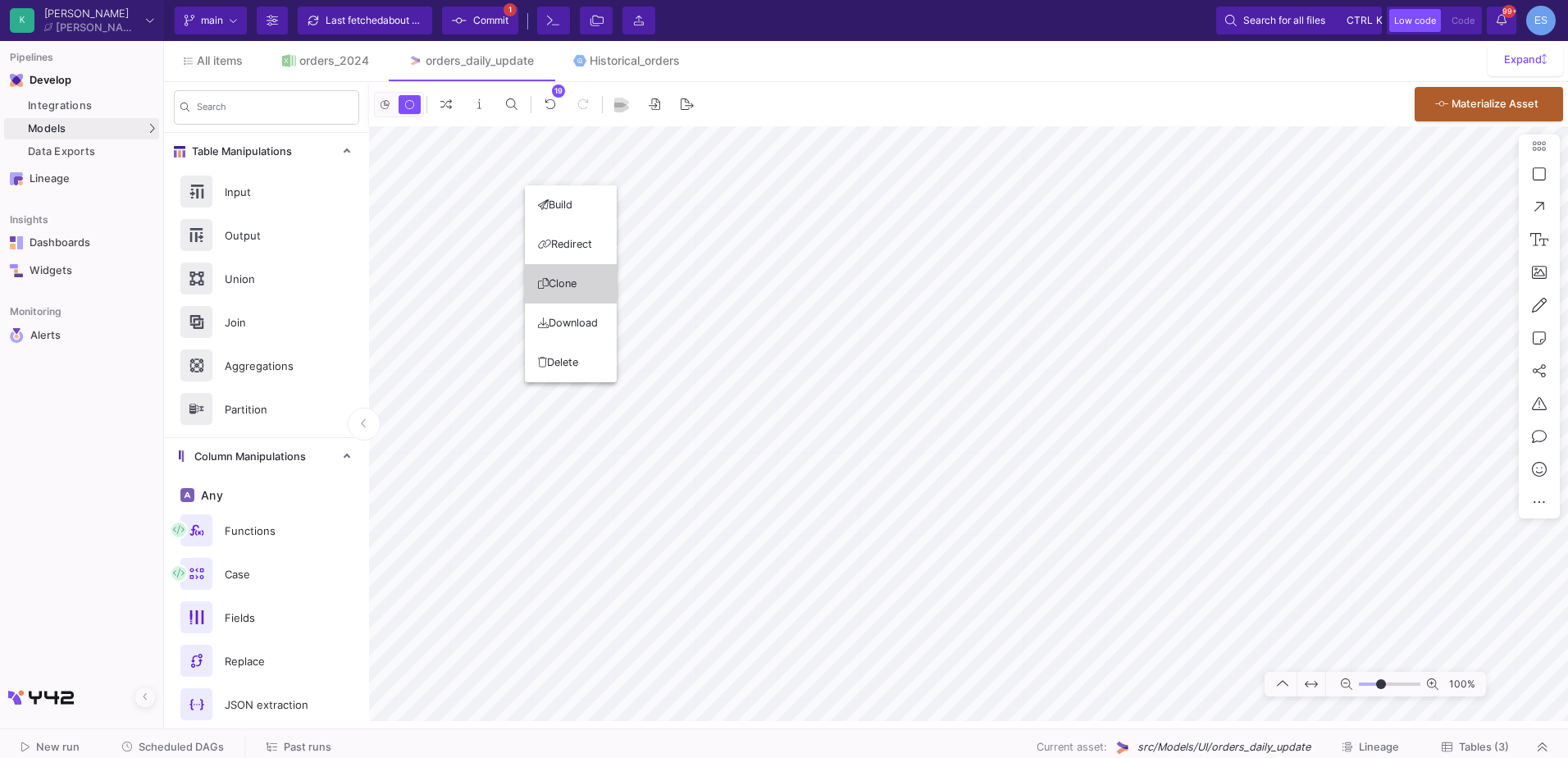
click at [584, 277] on button "Clone" at bounding box center [570, 283] width 92 height 39
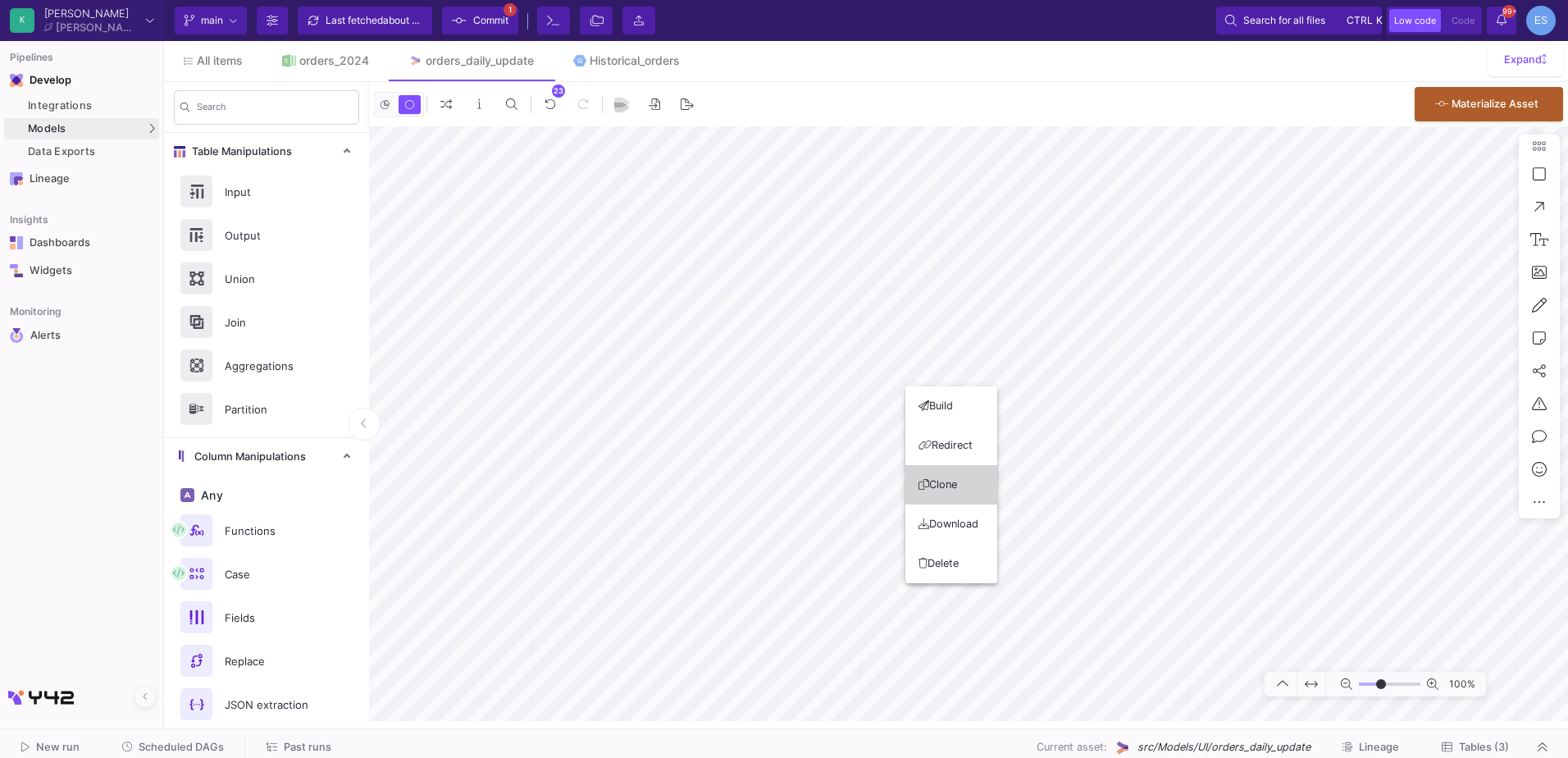
click at [965, 487] on button "Clone" at bounding box center [951, 484] width 92 height 39
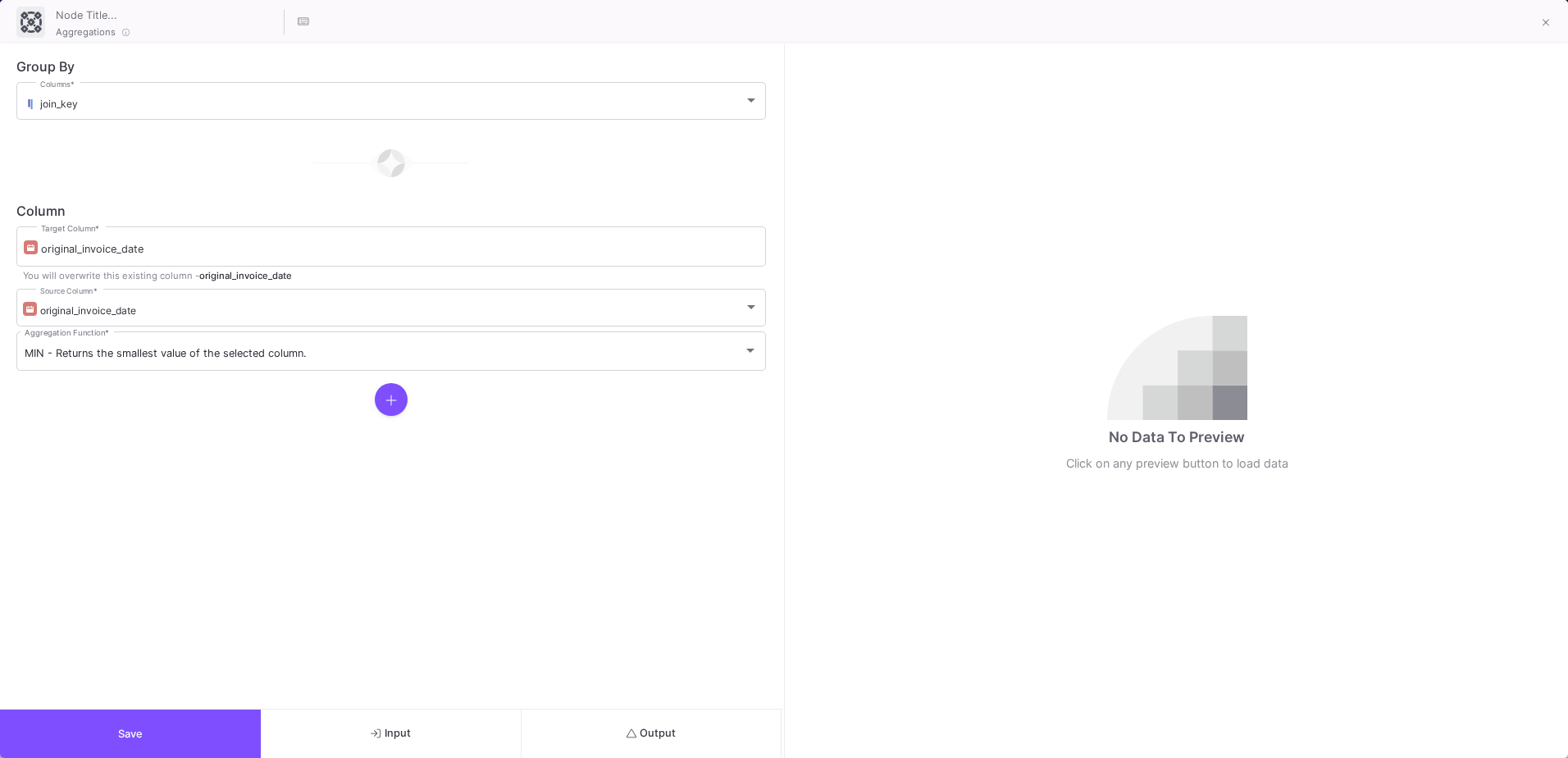
click at [417, 729] on button "Input" at bounding box center [390, 733] width 260 height 49
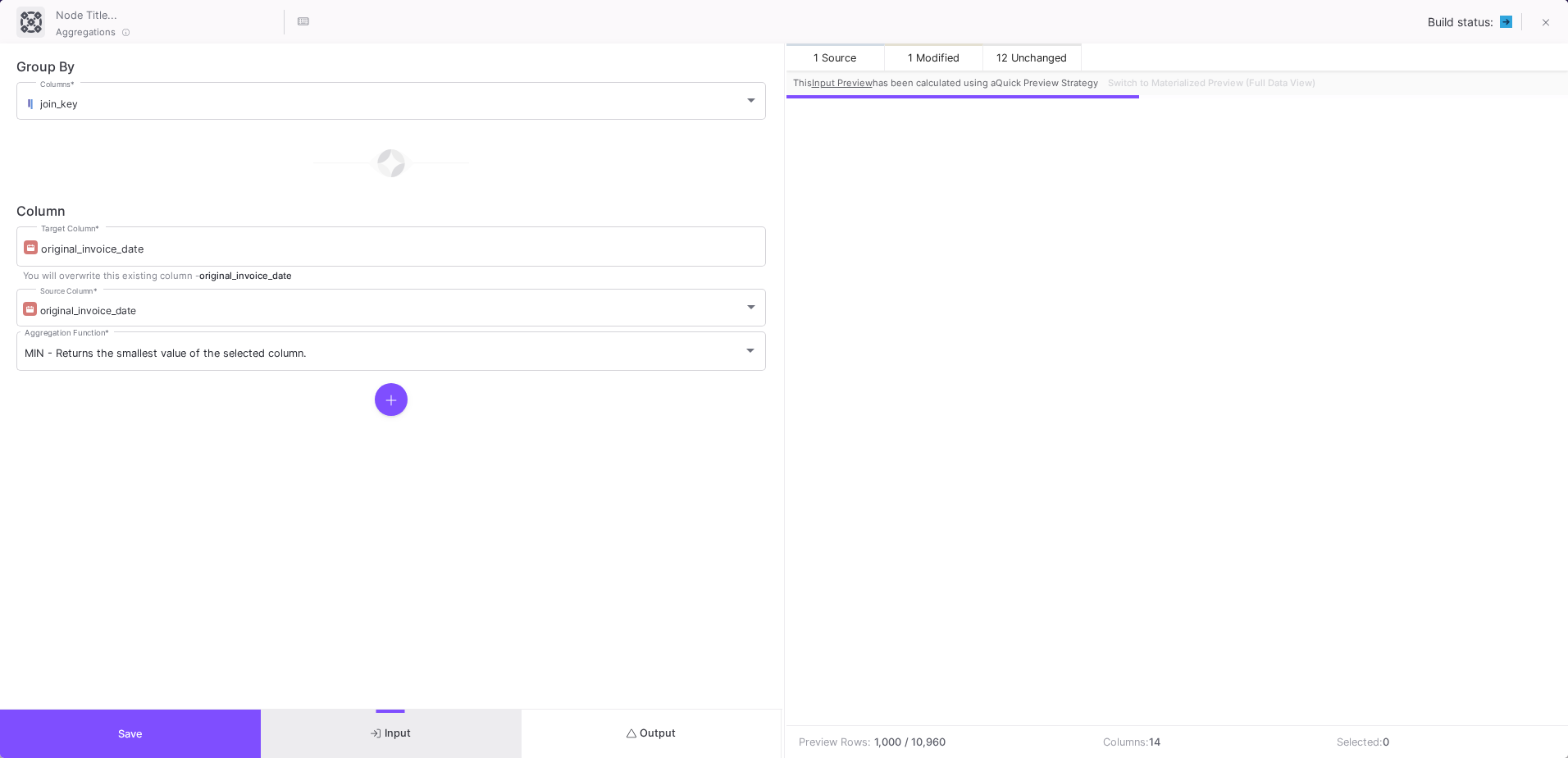
scroll to position [0, 227]
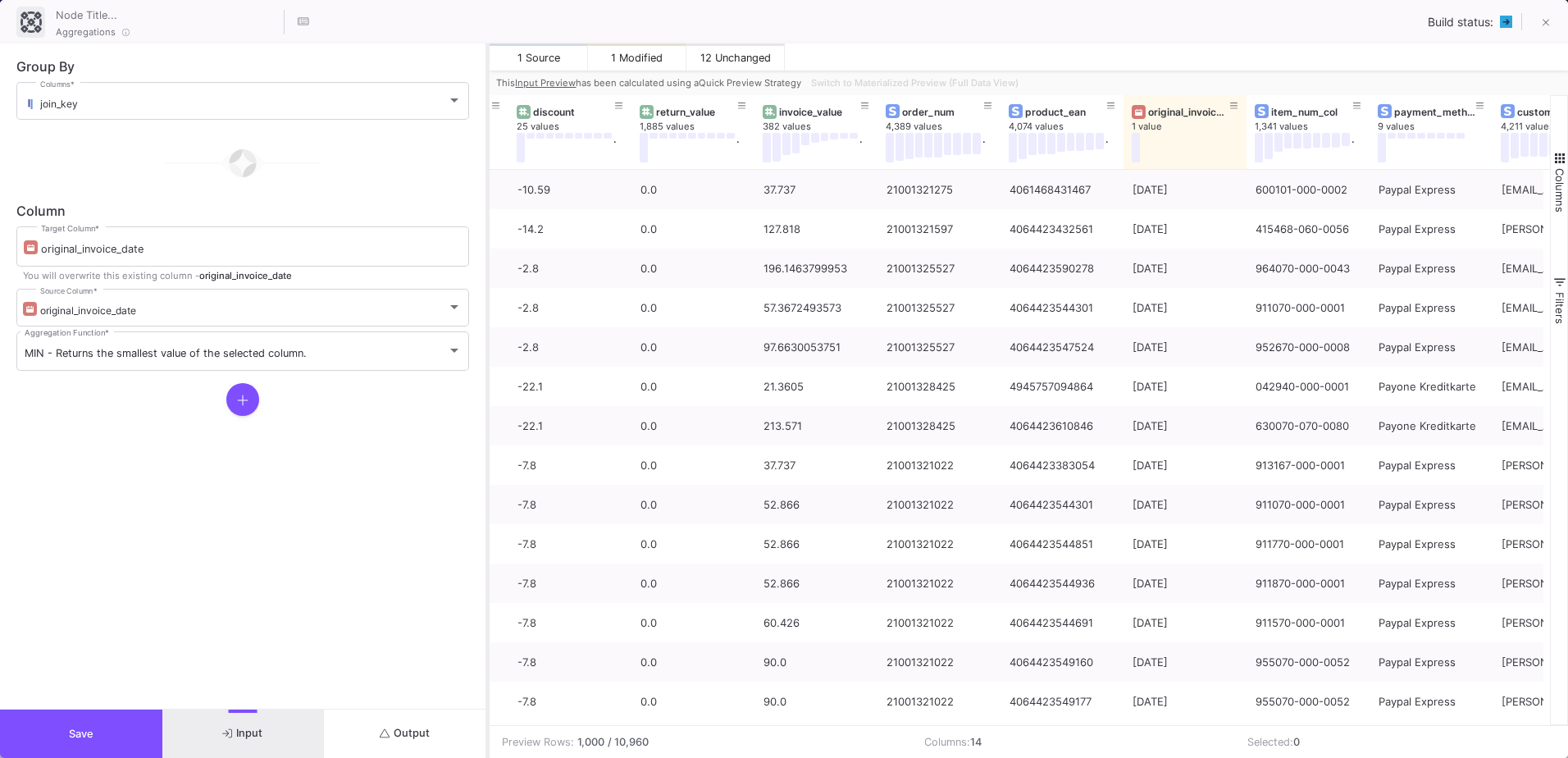
drag, startPoint x: 785, startPoint y: 541, endPoint x: 489, endPoint y: 530, distance: 296.2
click at [489, 530] on div at bounding box center [487, 400] width 4 height 714
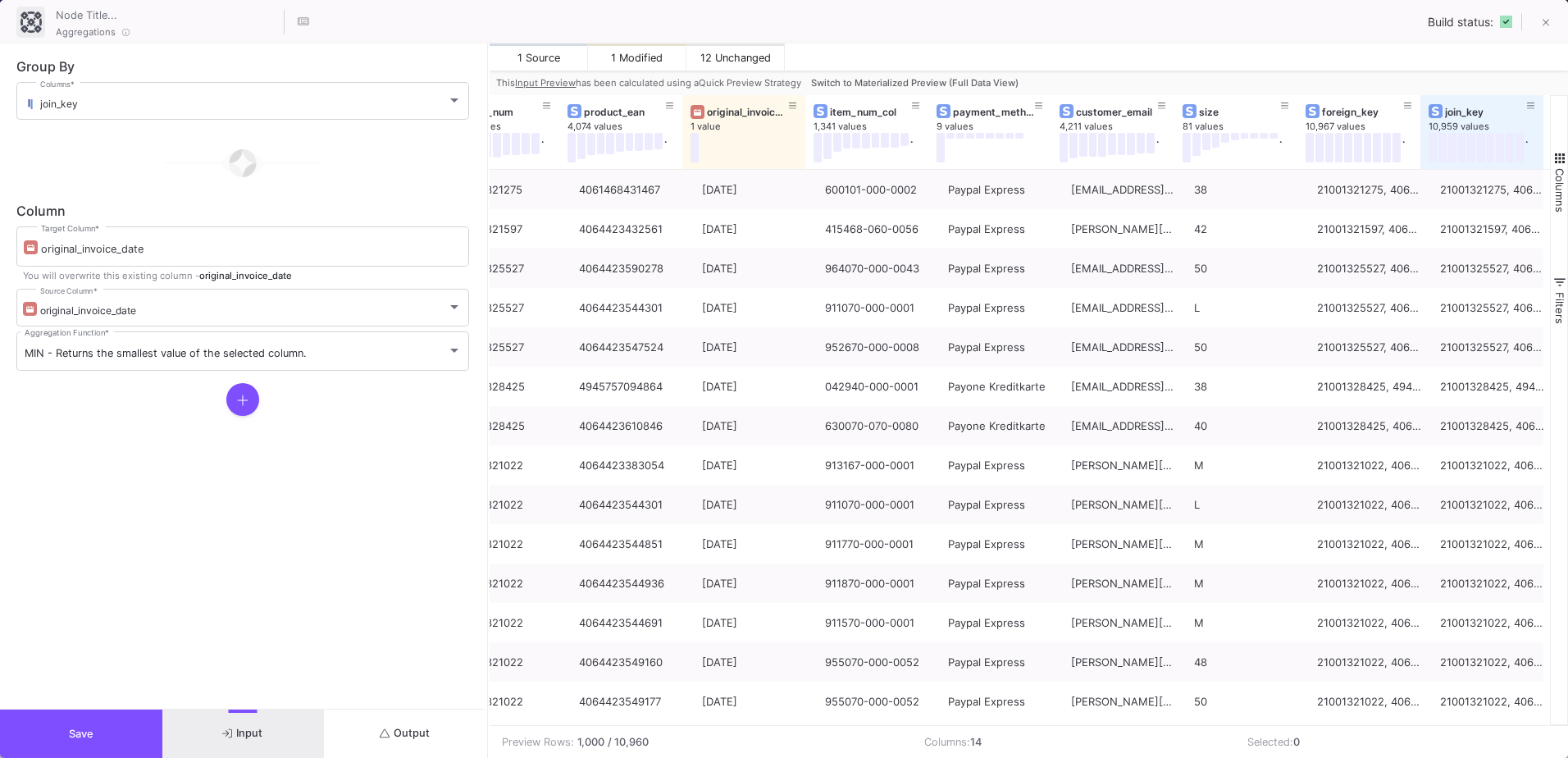
scroll to position [0, 669]
click at [418, 732] on span "Output" at bounding box center [404, 732] width 50 height 12
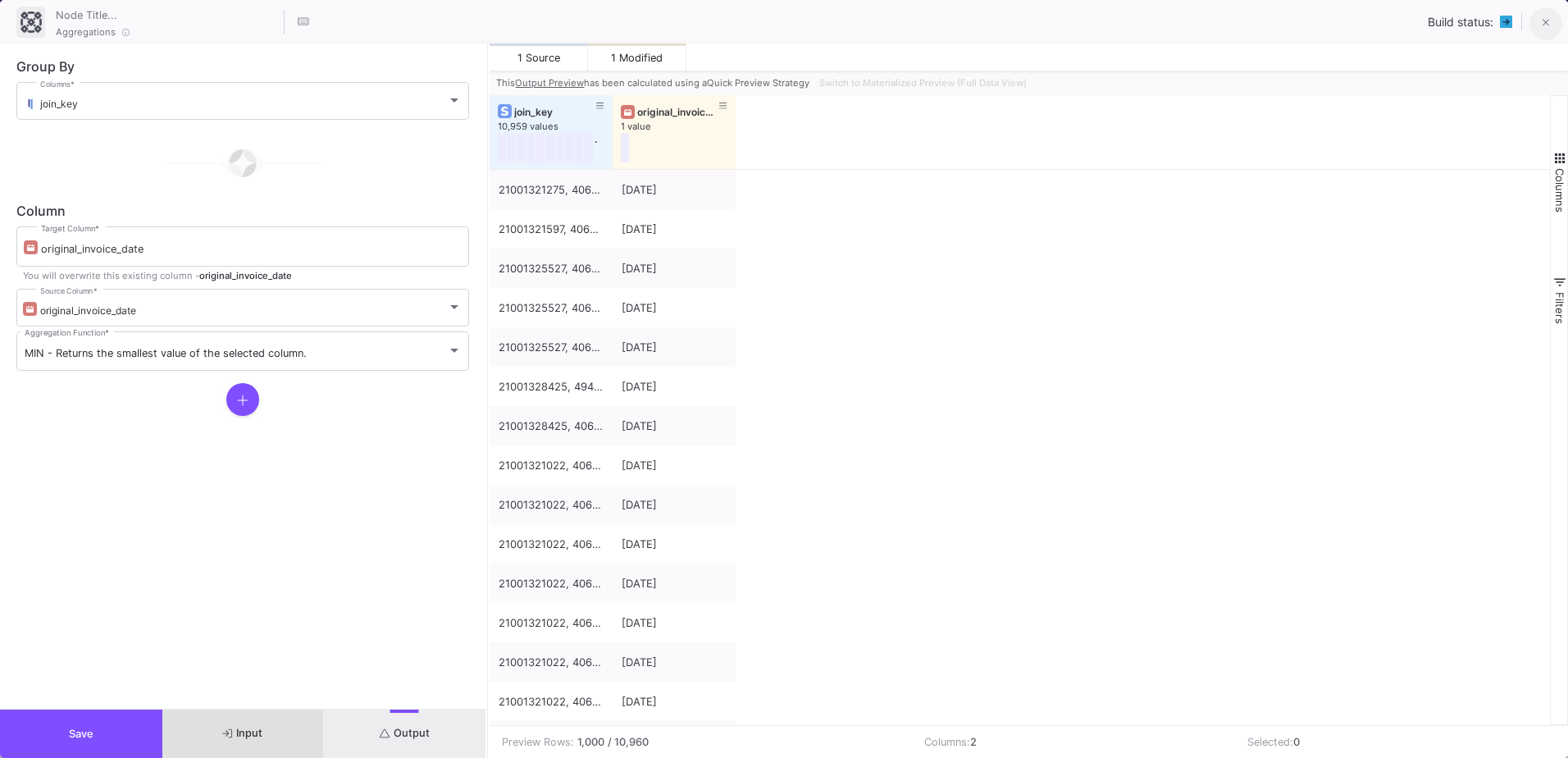
click at [1550, 26] on icon at bounding box center [1547, 23] width 8 height 11
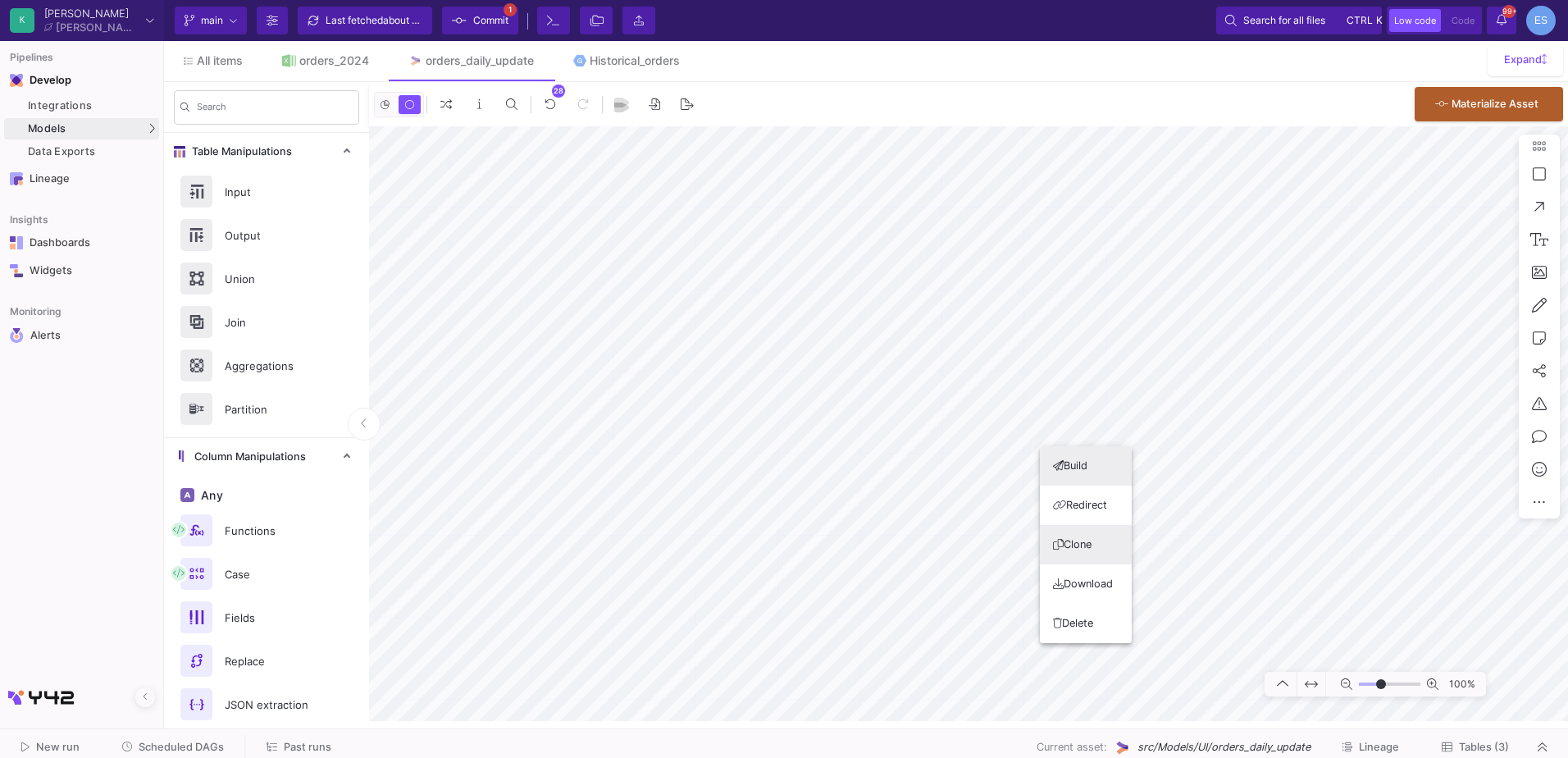
click at [1071, 543] on button "Clone" at bounding box center [1086, 543] width 92 height 39
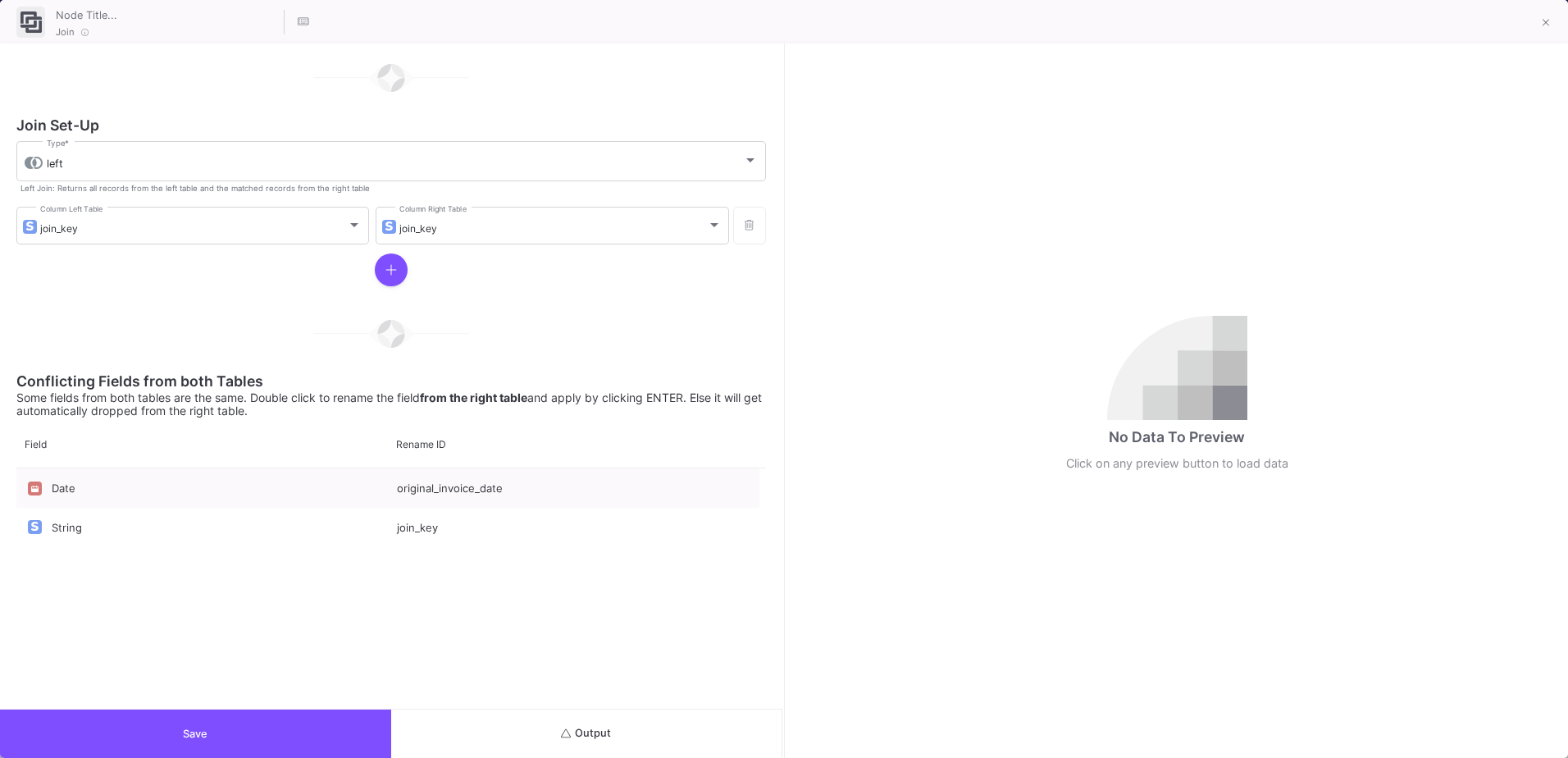
scroll to position [57, 0]
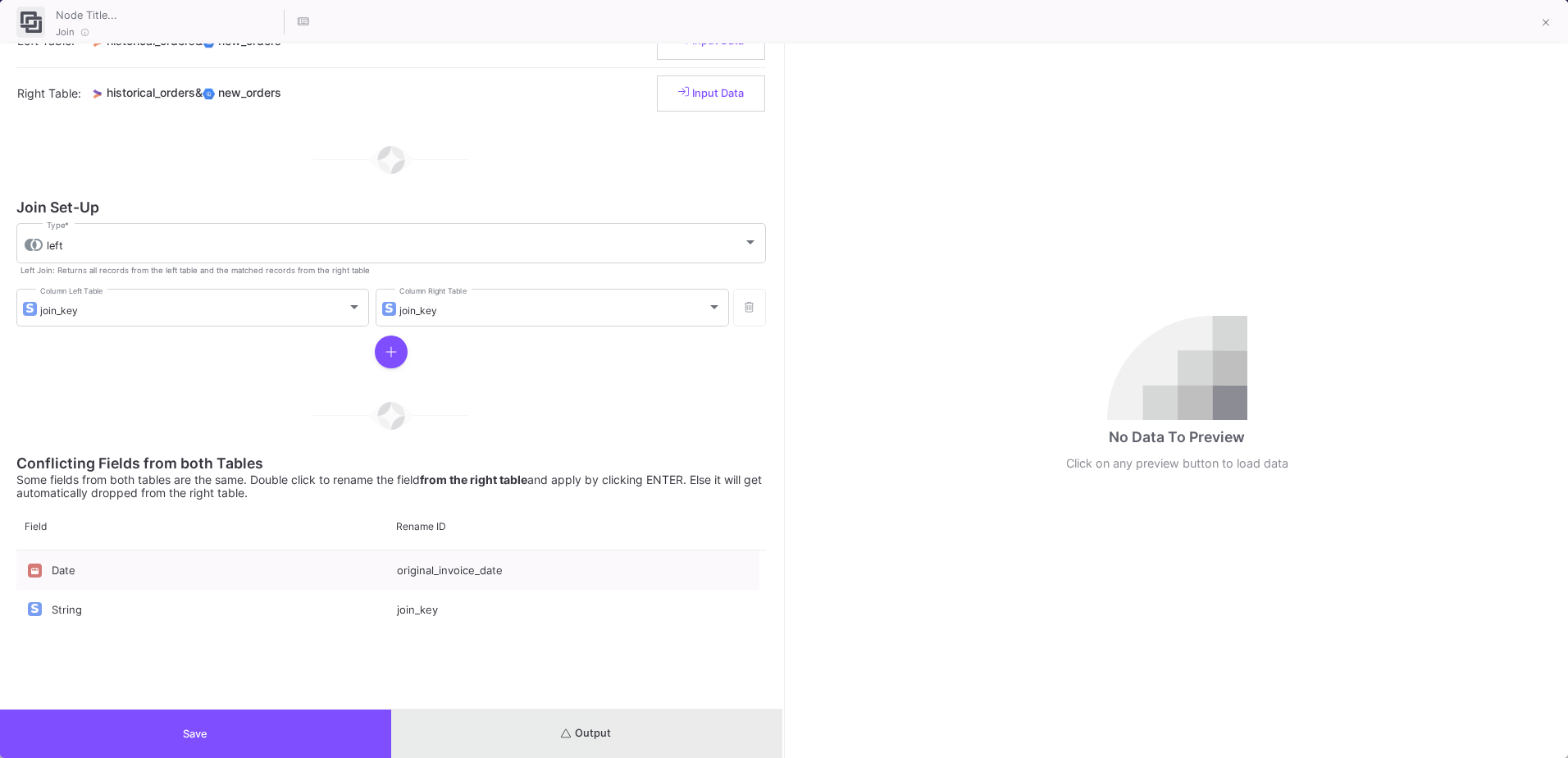
click at [660, 747] on button "Output" at bounding box center [587, 733] width 391 height 49
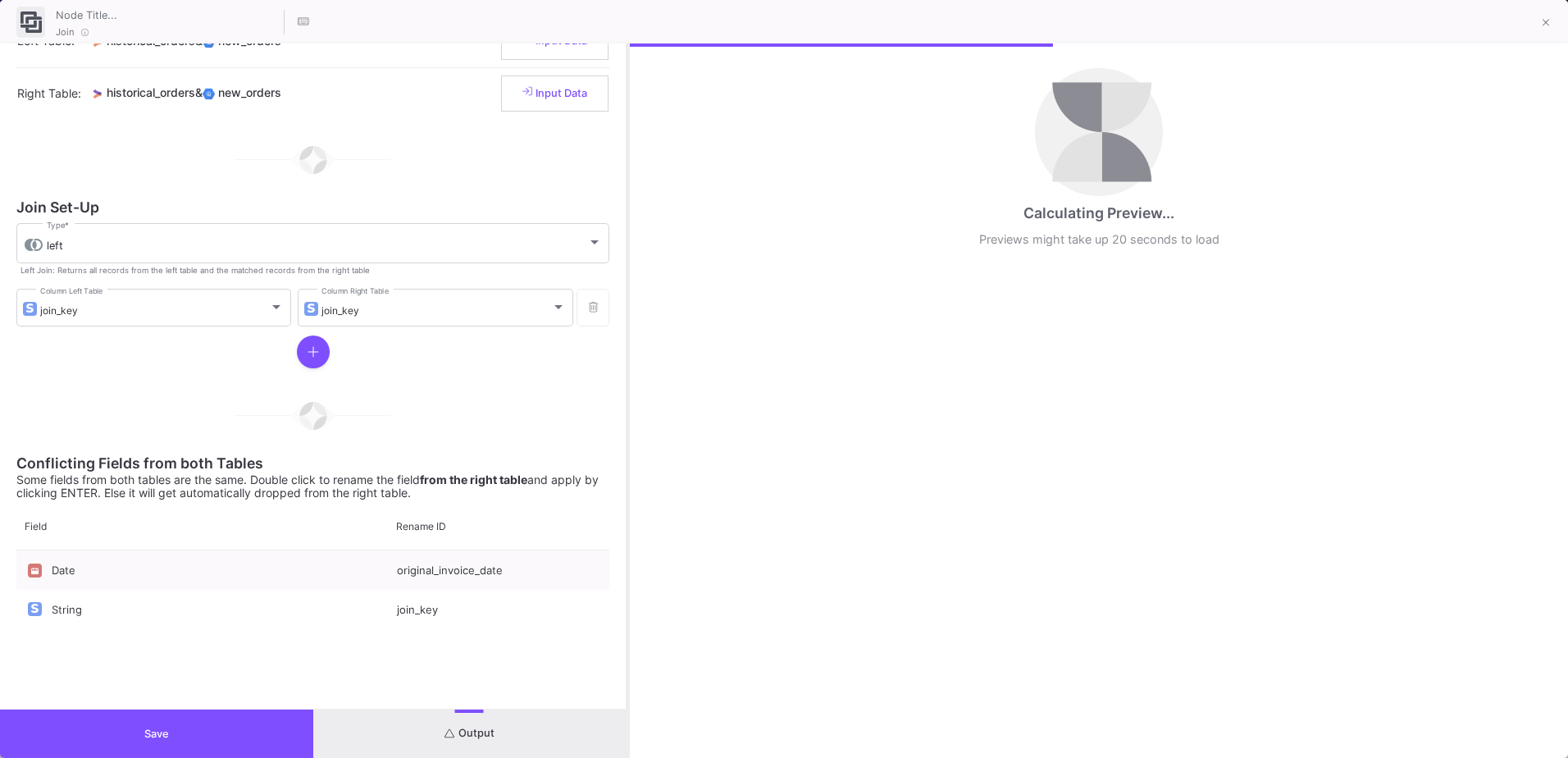
drag, startPoint x: 783, startPoint y: 475, endPoint x: 628, endPoint y: 503, distance: 157.5
click at [628, 503] on div at bounding box center [628, 400] width 4 height 714
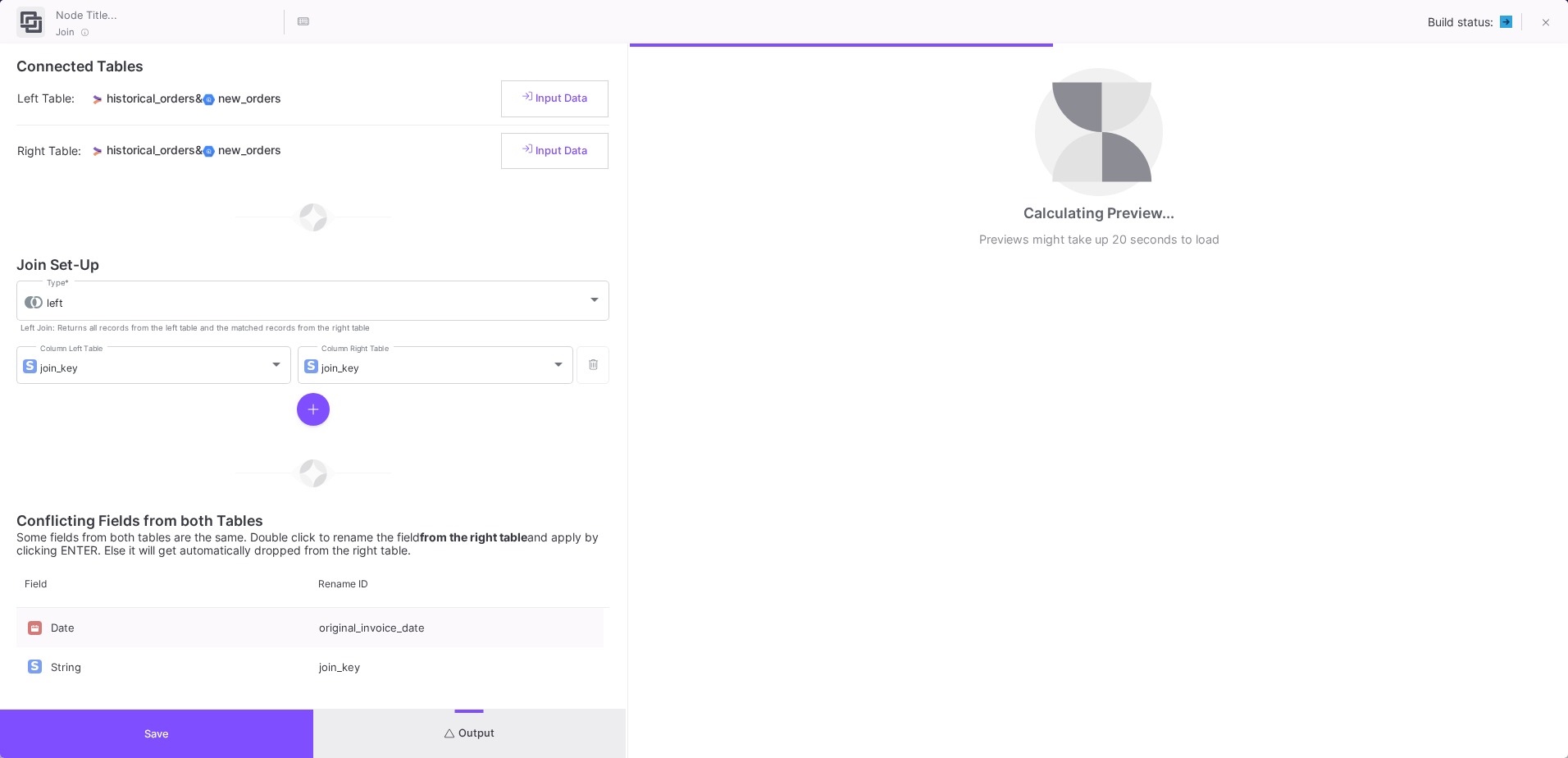
scroll to position [57, 0]
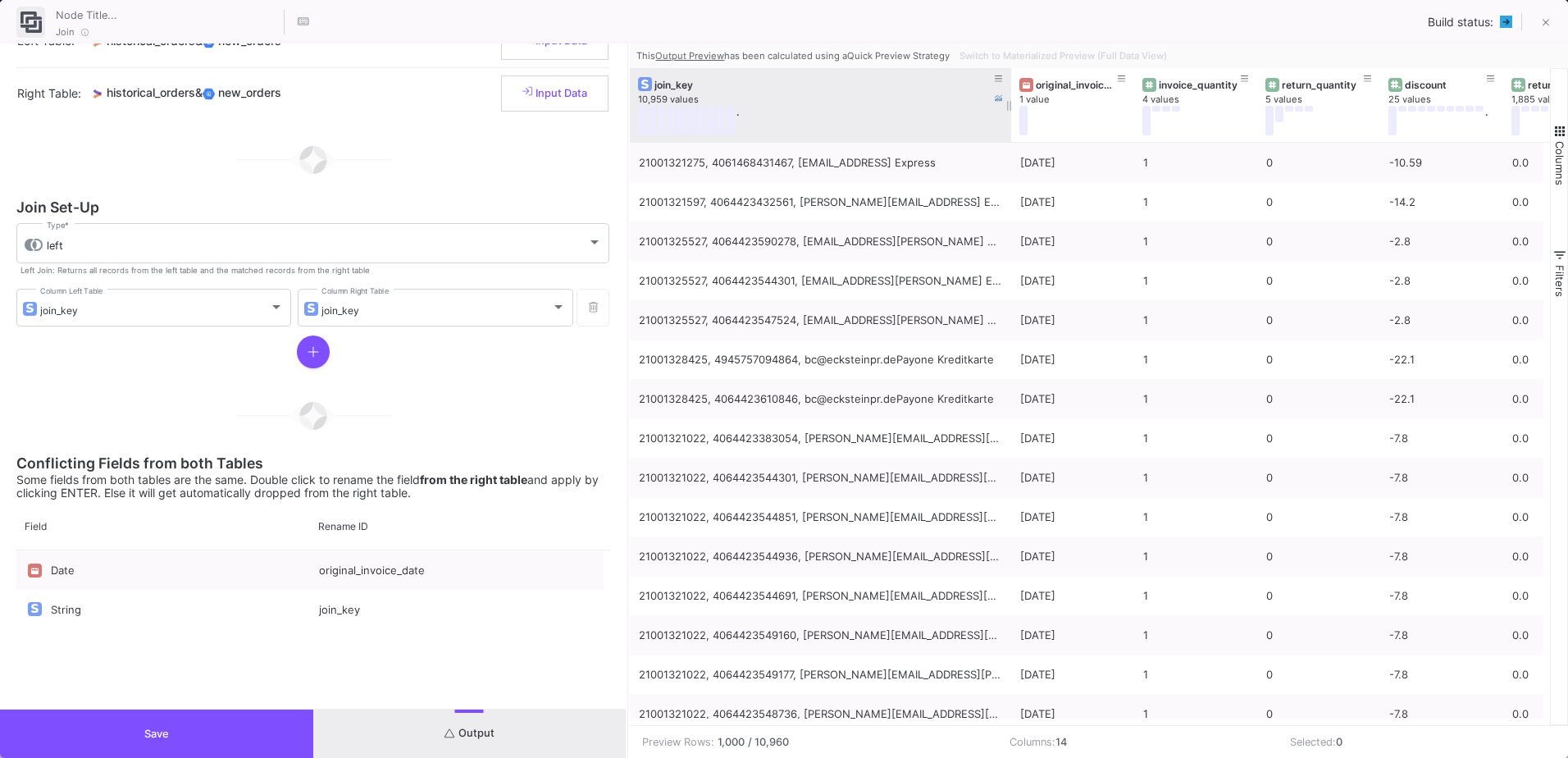
drag, startPoint x: 750, startPoint y: 83, endPoint x: 1008, endPoint y: 98, distance: 258.4
click at [1008, 98] on div at bounding box center [1011, 104] width 7 height 73
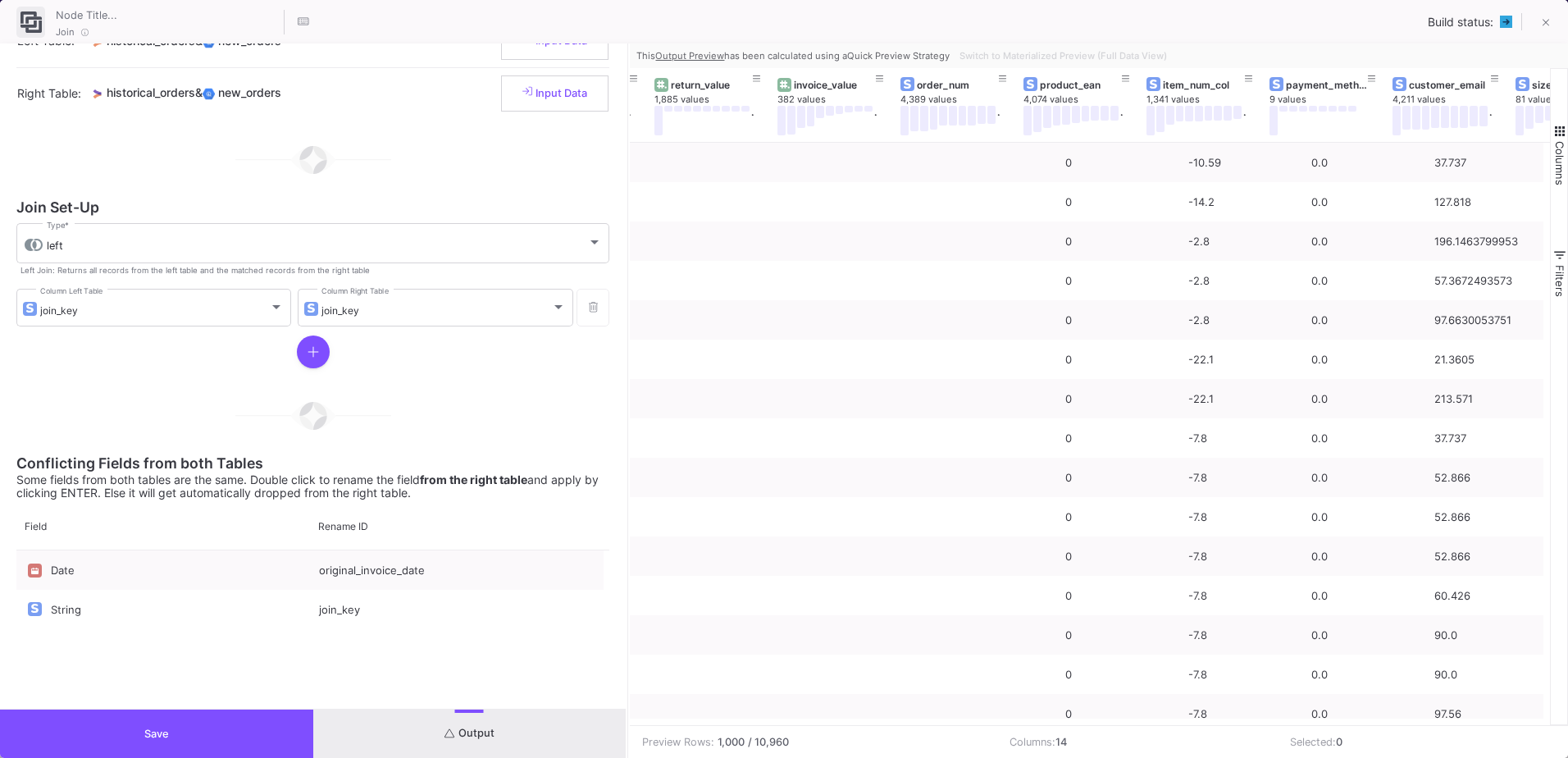
scroll to position [0, 1067]
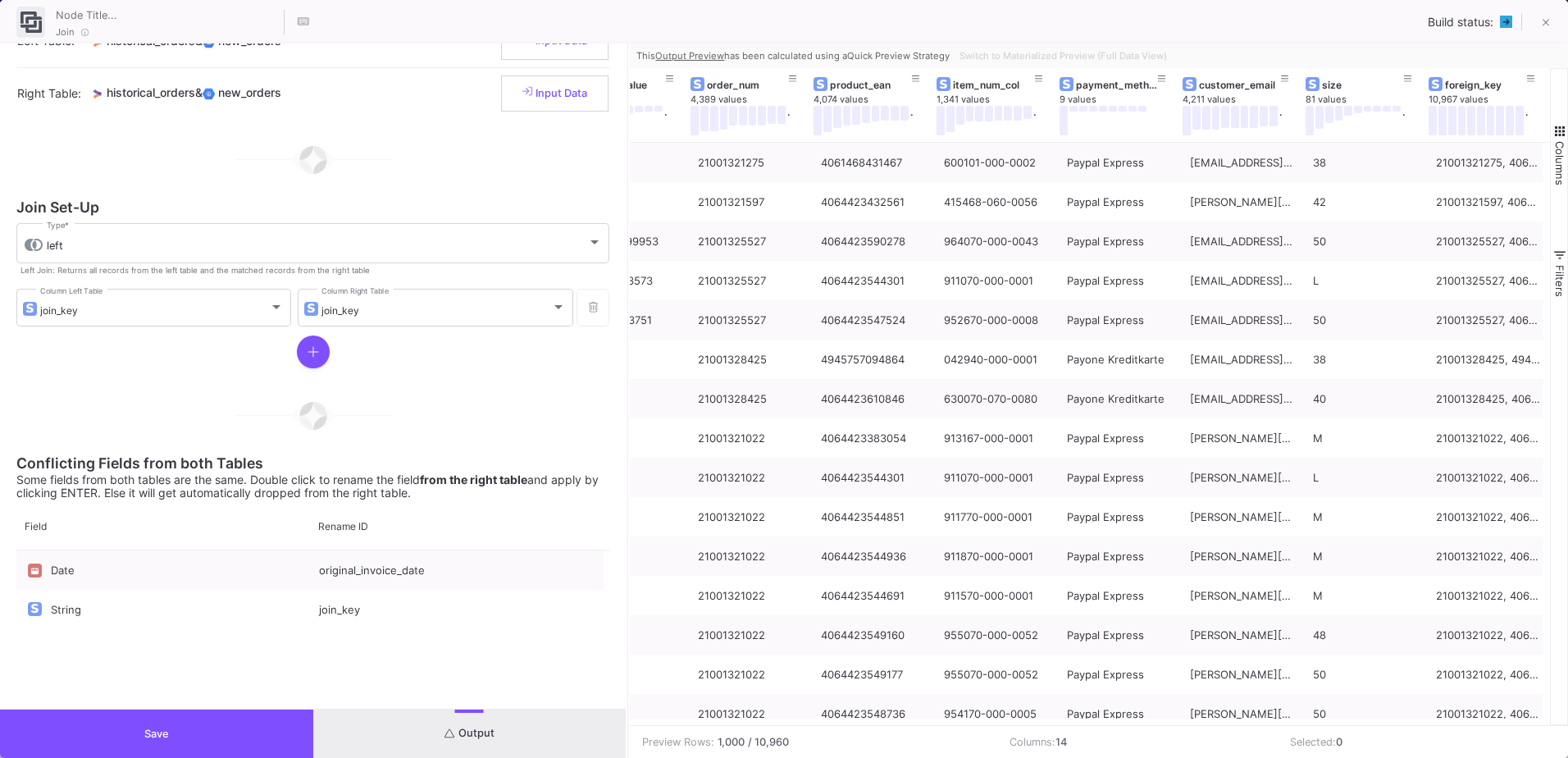
click at [141, 730] on button "Save" at bounding box center [156, 733] width 314 height 49
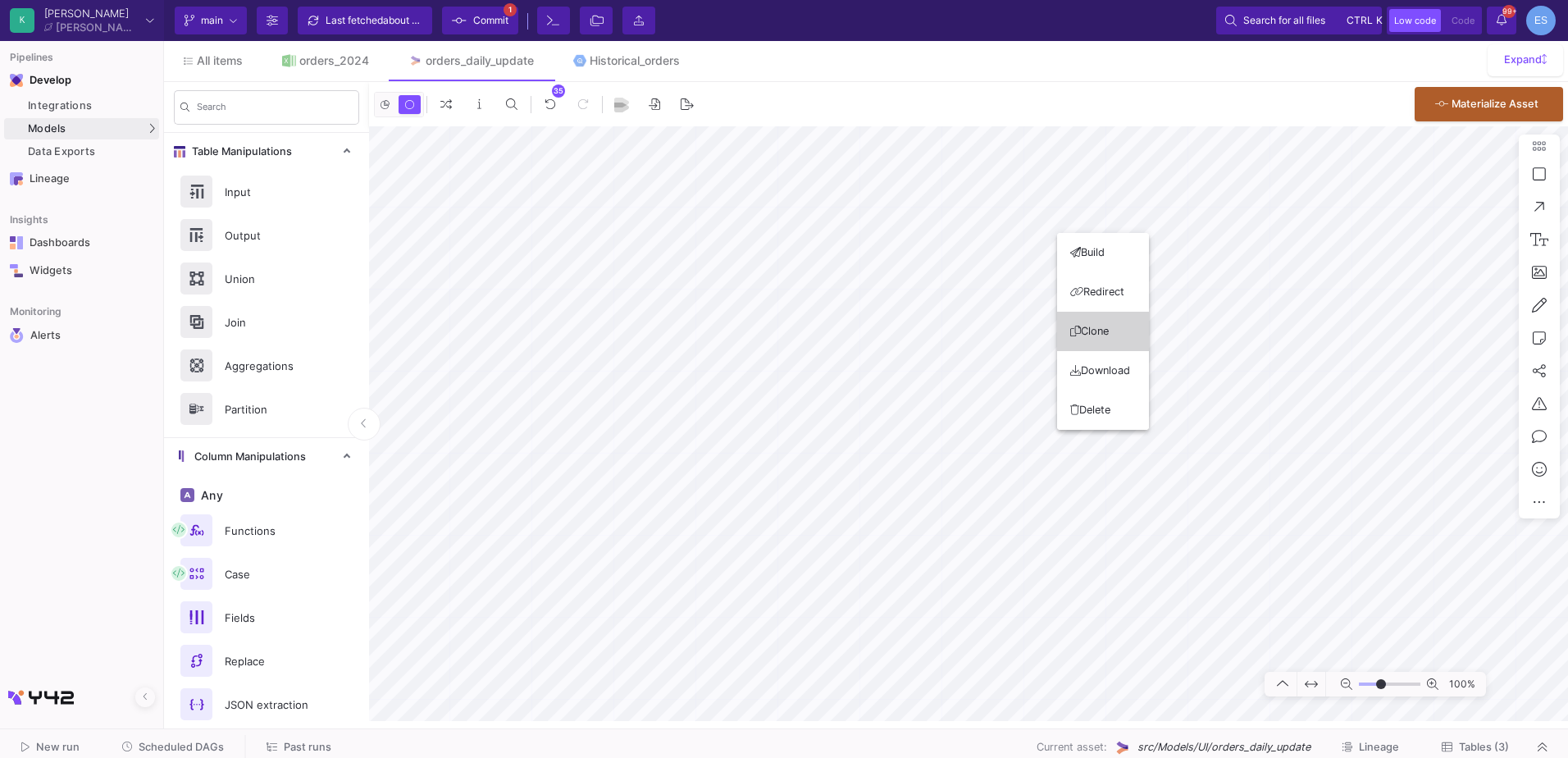
click at [1114, 328] on button "Clone" at bounding box center [1104, 331] width 92 height 39
click at [1216, 753] on as-split "K Krueger Krueger Current branch main Branch Options Last fetched about 19 hour…" at bounding box center [784, 379] width 1568 height 758
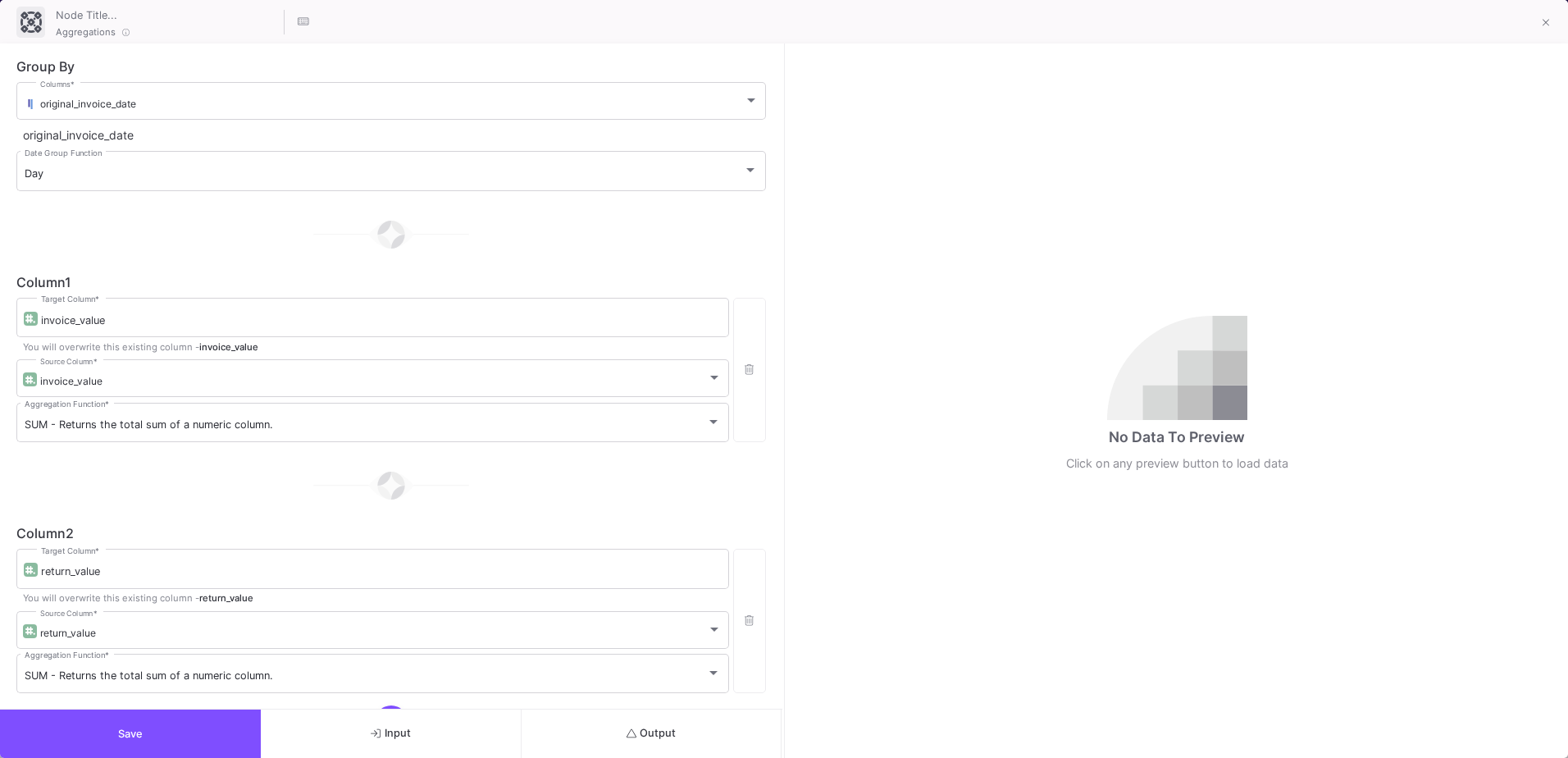
click at [658, 726] on button "Output" at bounding box center [651, 733] width 260 height 49
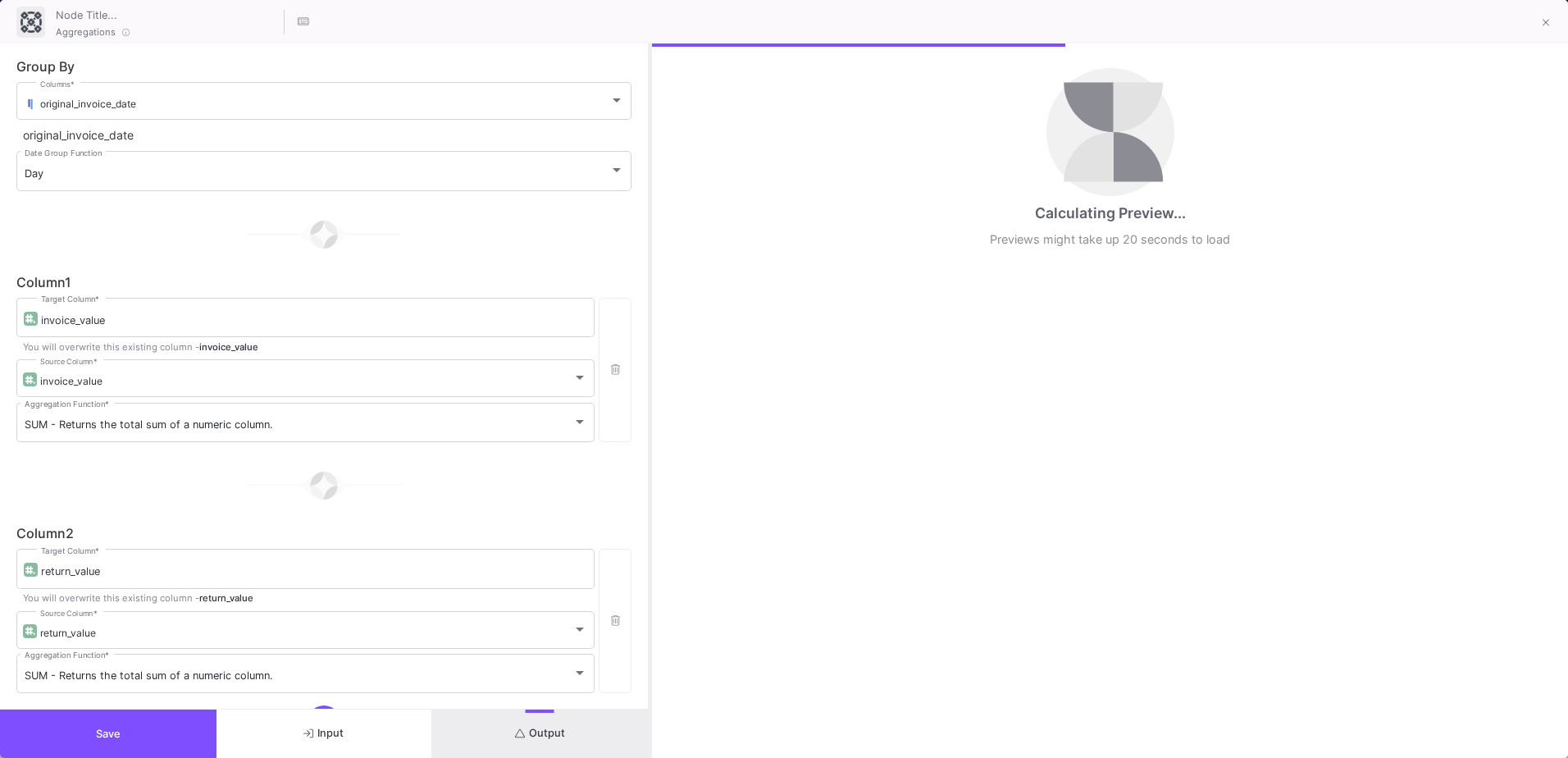
drag, startPoint x: 785, startPoint y: 440, endPoint x: 651, endPoint y: 462, distance: 135.8
click at [651, 462] on div at bounding box center [650, 400] width 4 height 714
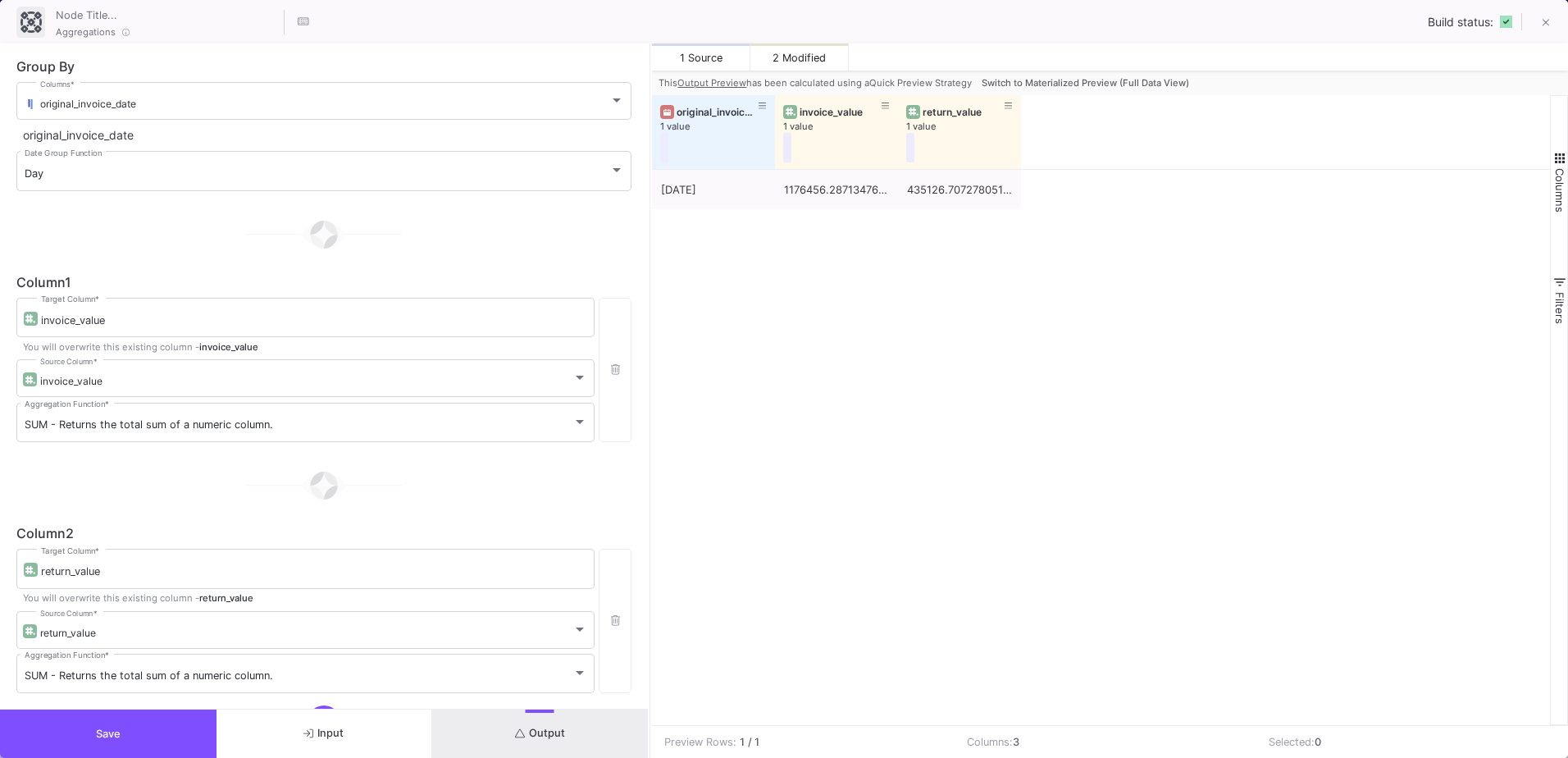
click at [1072, 72] on button "Switch to Materialized Preview (Full Data View)" at bounding box center [1085, 83] width 214 height 25
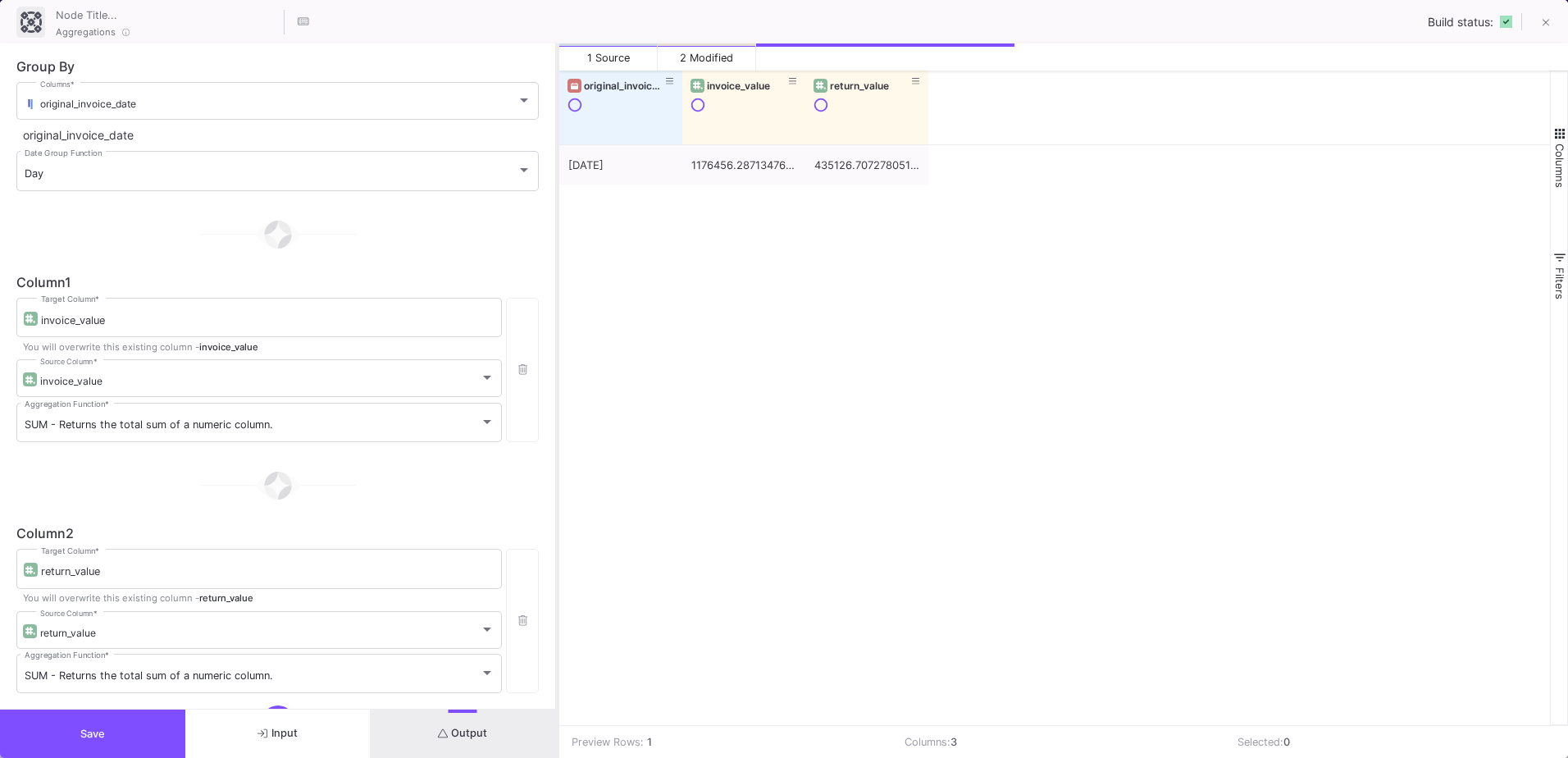
drag, startPoint x: 651, startPoint y: 278, endPoint x: 559, endPoint y: 279, distance: 92.0
click at [559, 279] on div at bounding box center [557, 400] width 4 height 714
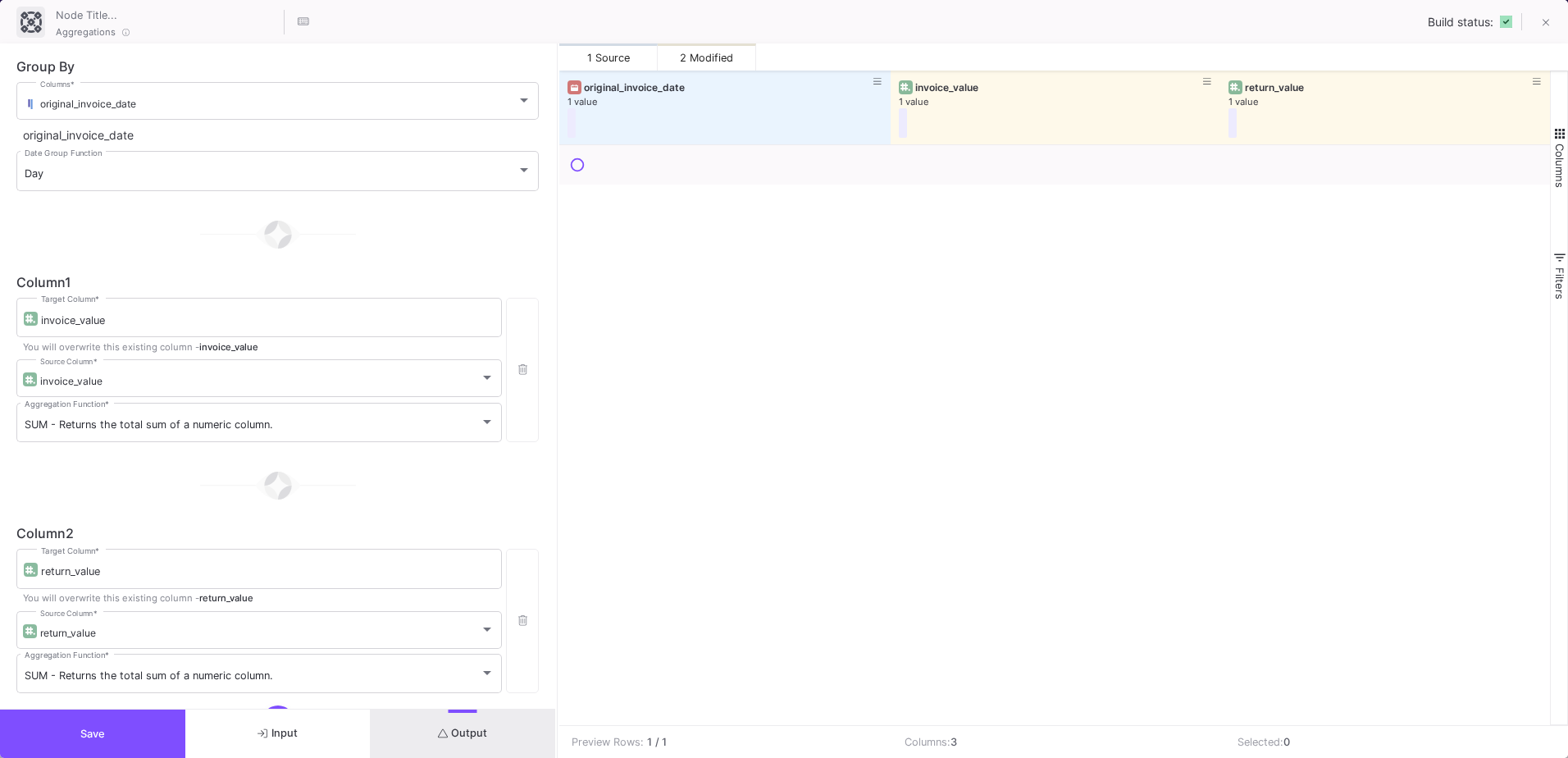
click at [955, 441] on div at bounding box center [1055, 435] width 991 height 580
click at [133, 727] on button "Save" at bounding box center [93, 733] width 185 height 49
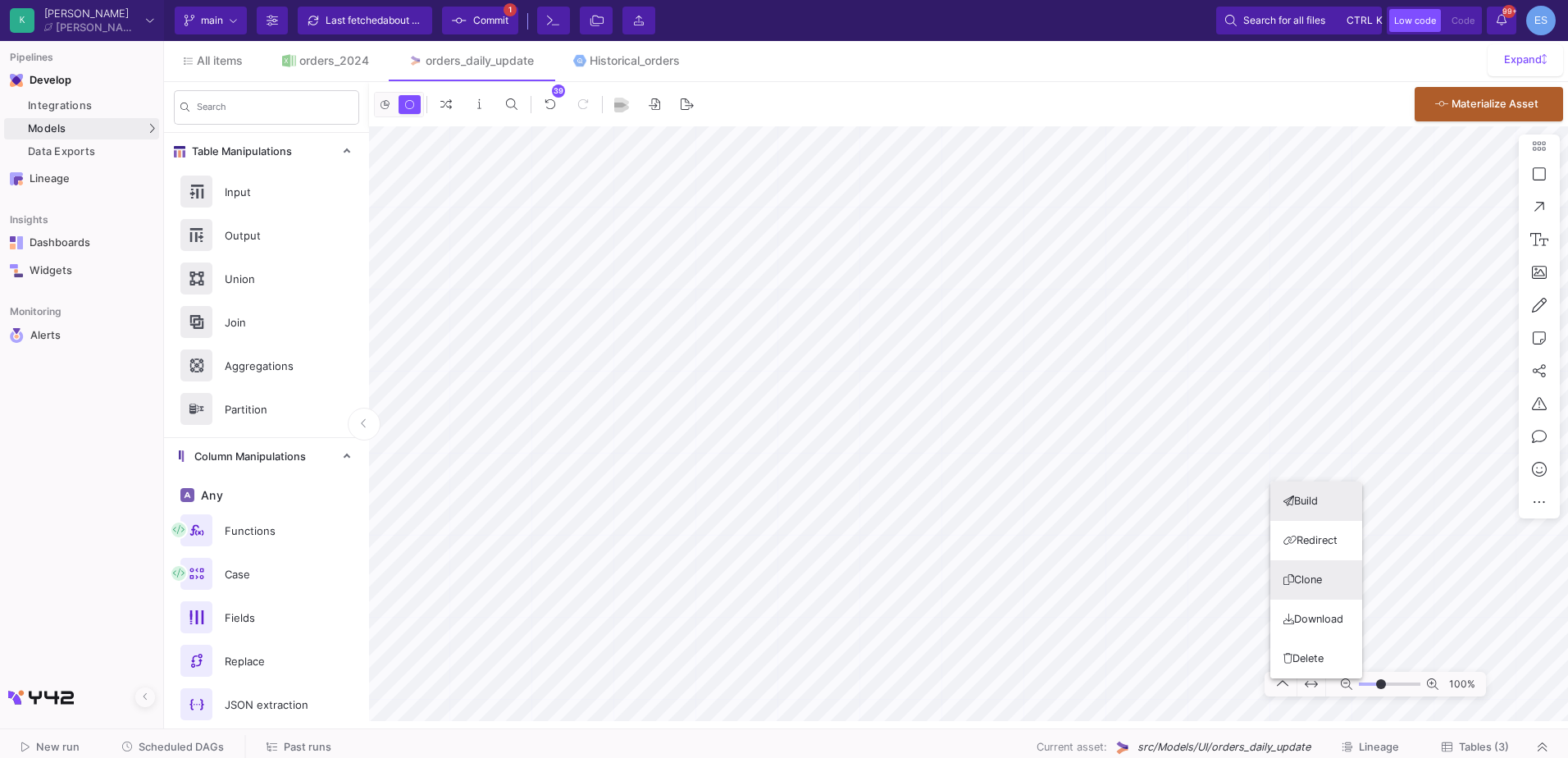
click at [1321, 576] on button "Clone" at bounding box center [1316, 579] width 92 height 39
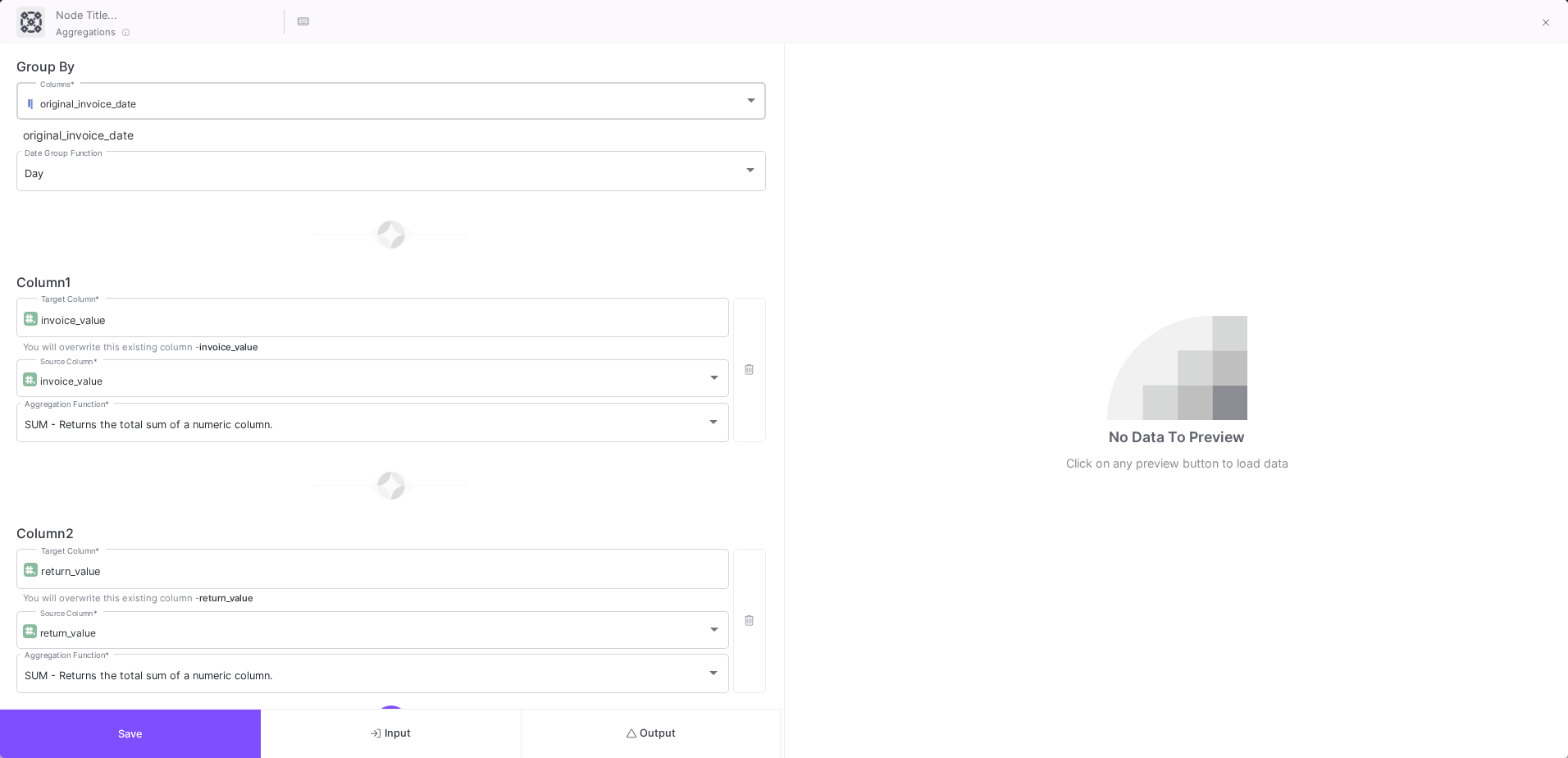
click at [120, 106] on span "original_invoice_date" at bounding box center [88, 103] width 96 height 12
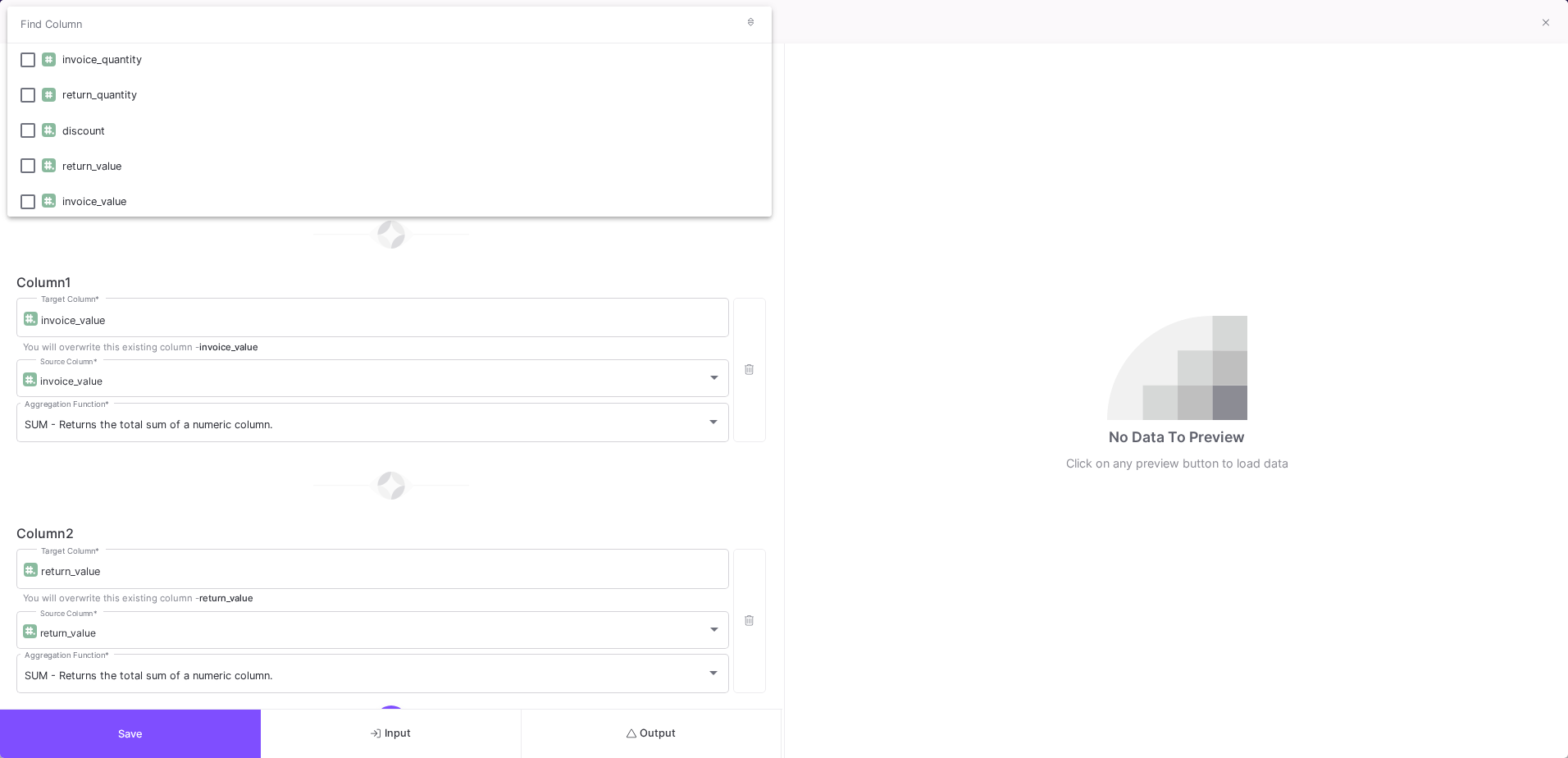
scroll to position [154, 0]
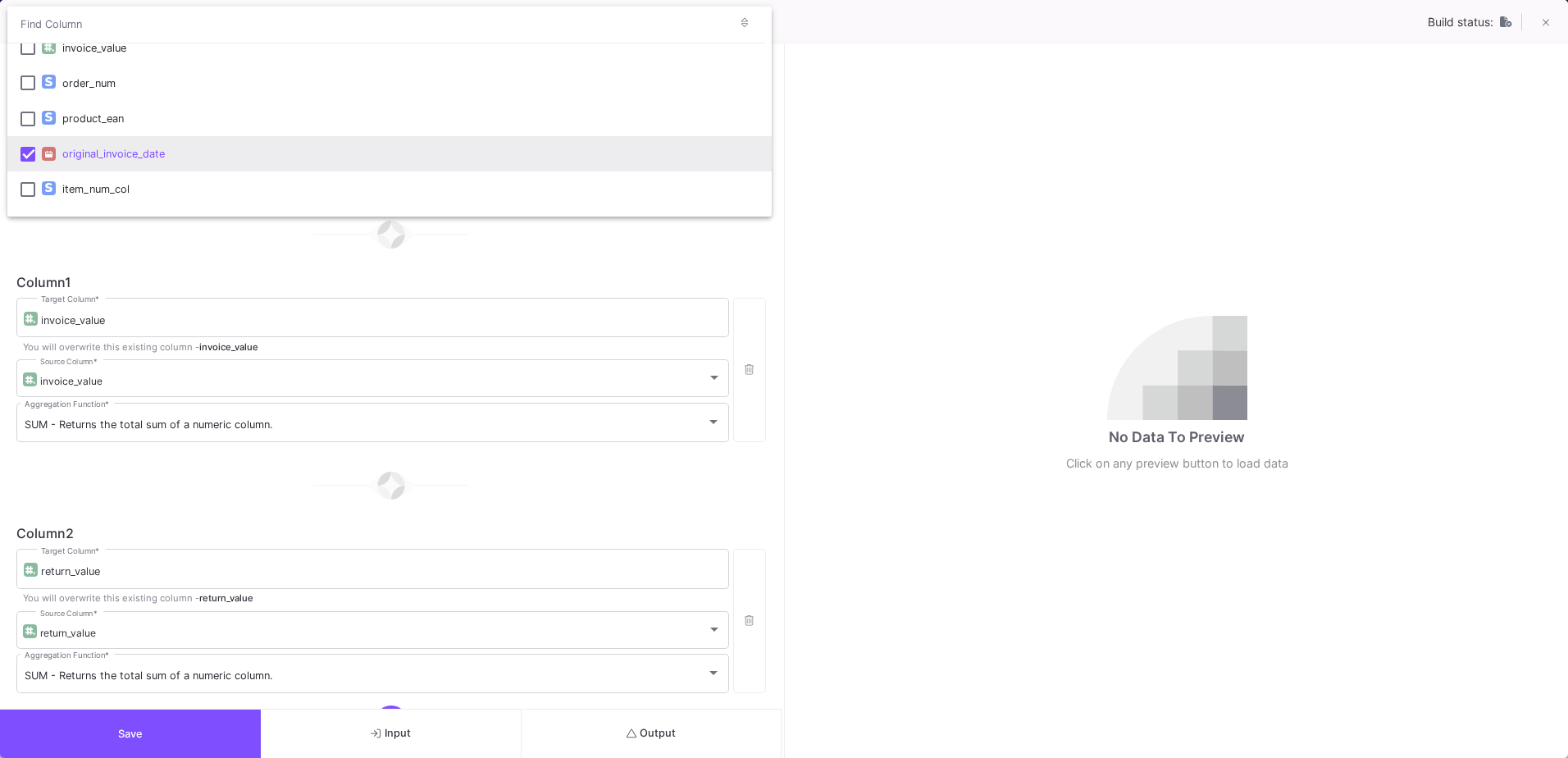
click at [404, 274] on div at bounding box center [784, 379] width 1568 height 758
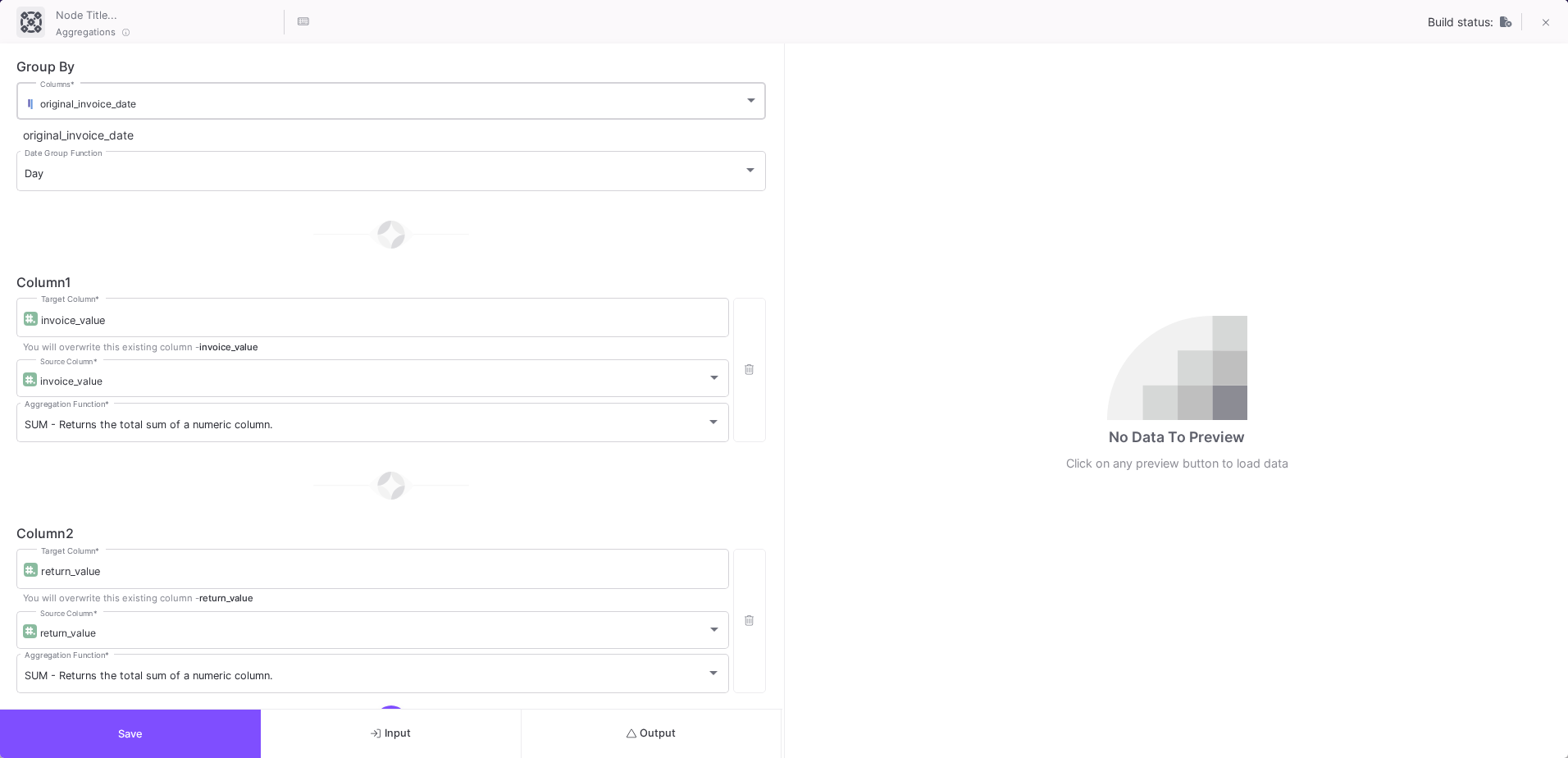
click at [214, 107] on div "original_invoice_date" at bounding box center [392, 103] width 704 height 12
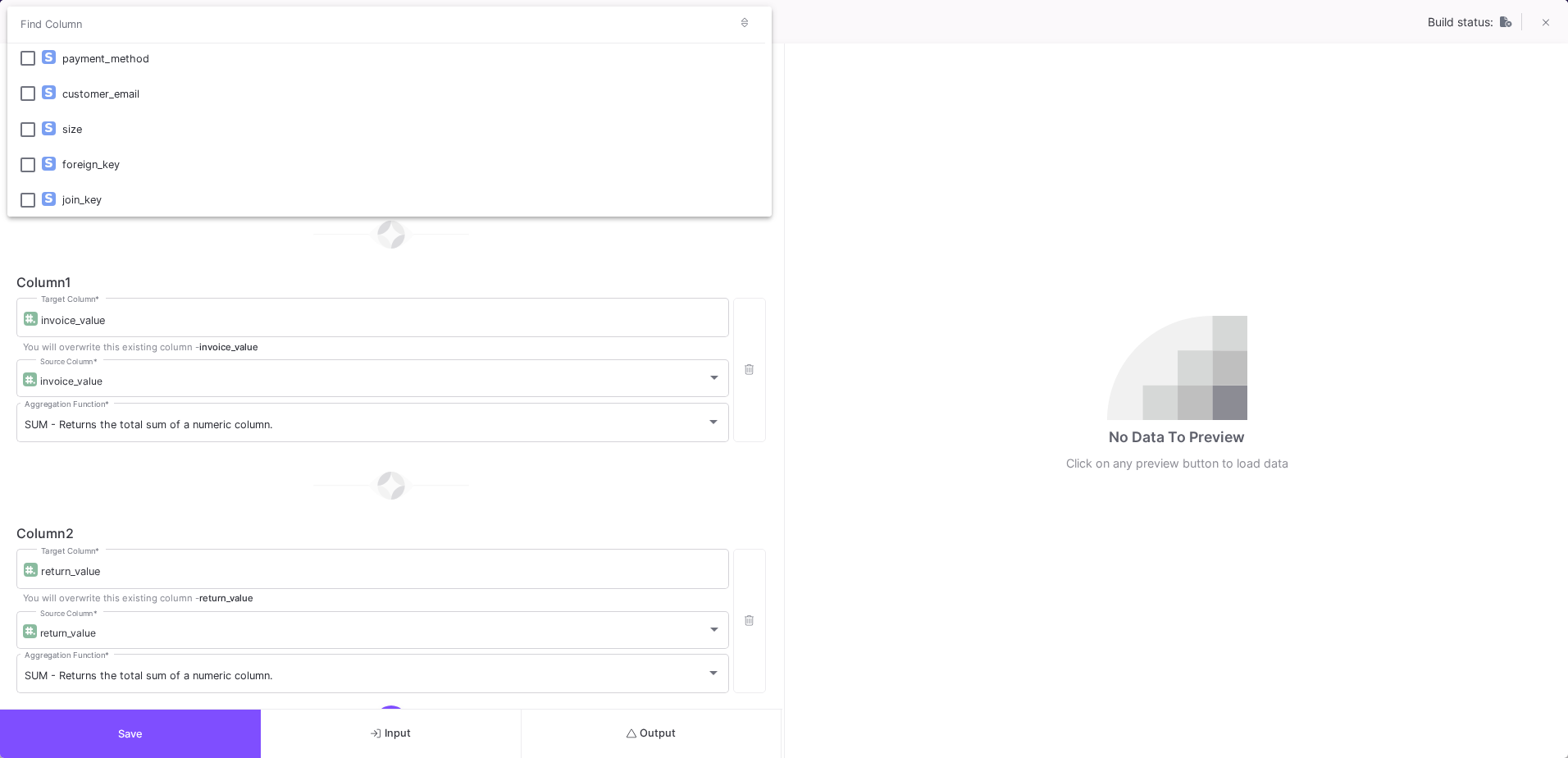
scroll to position [321, 0]
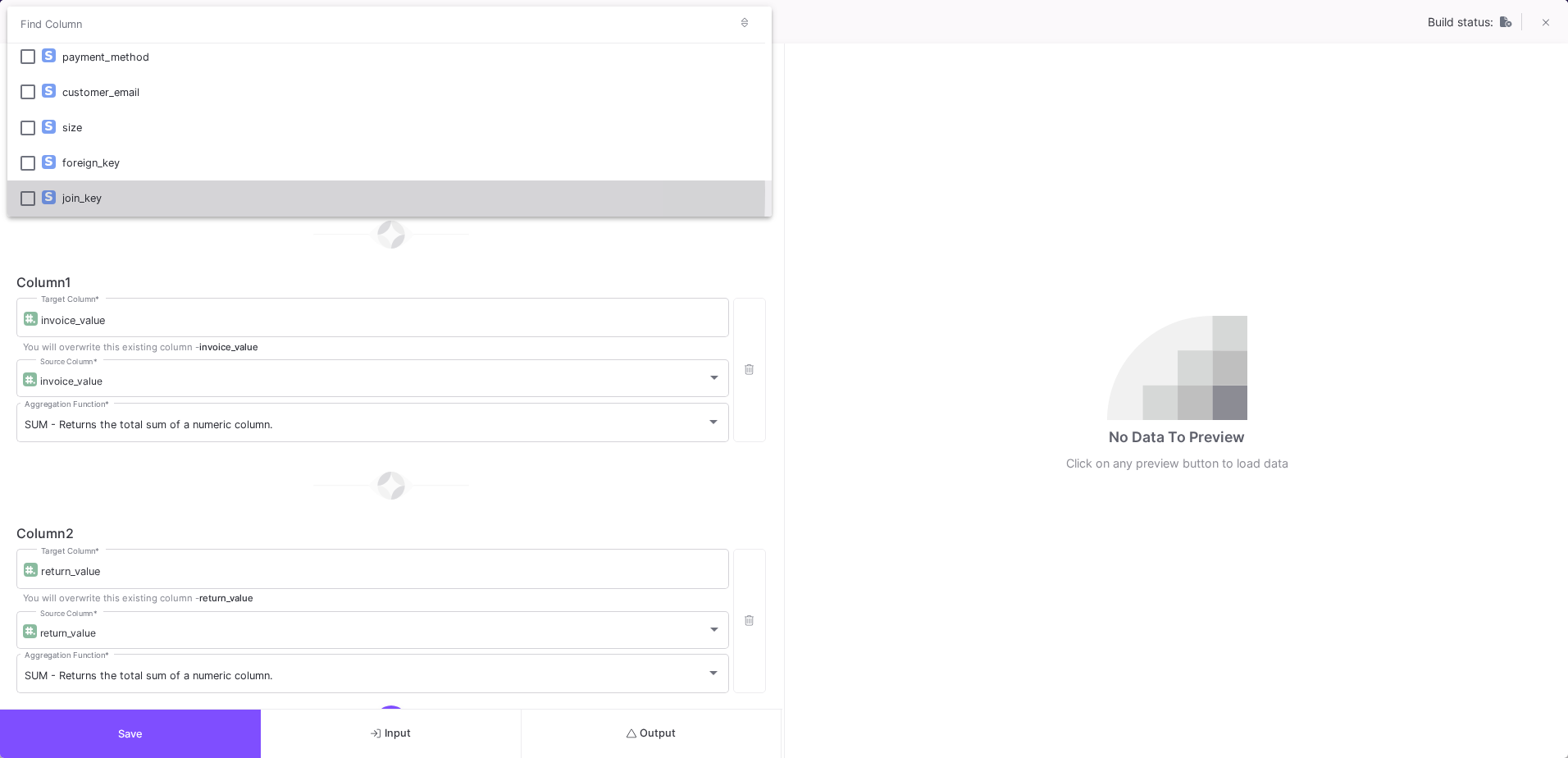
click at [89, 191] on div "join_key" at bounding box center [410, 197] width 696 height 35
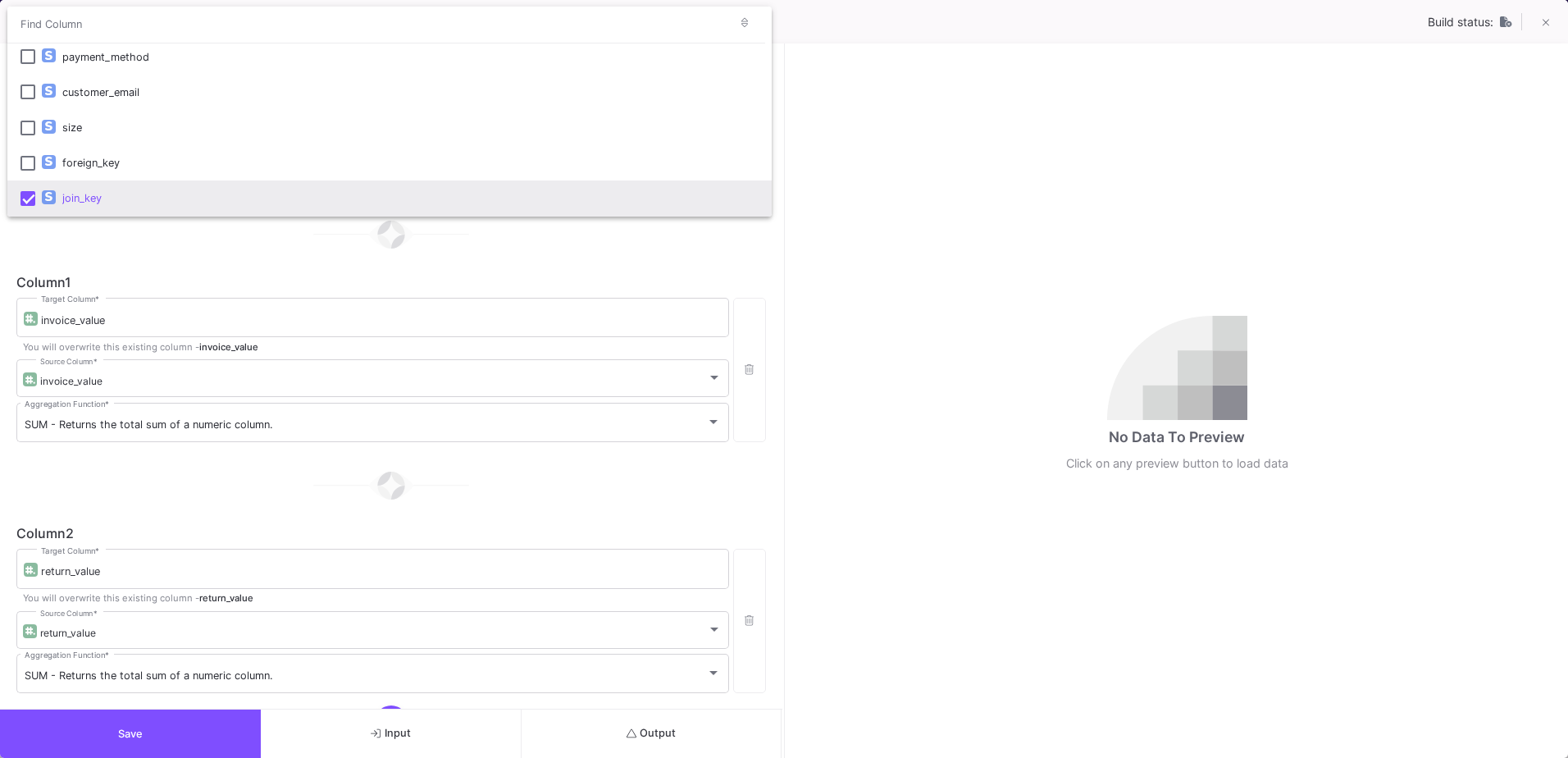
click at [117, 242] on div at bounding box center [784, 379] width 1568 height 758
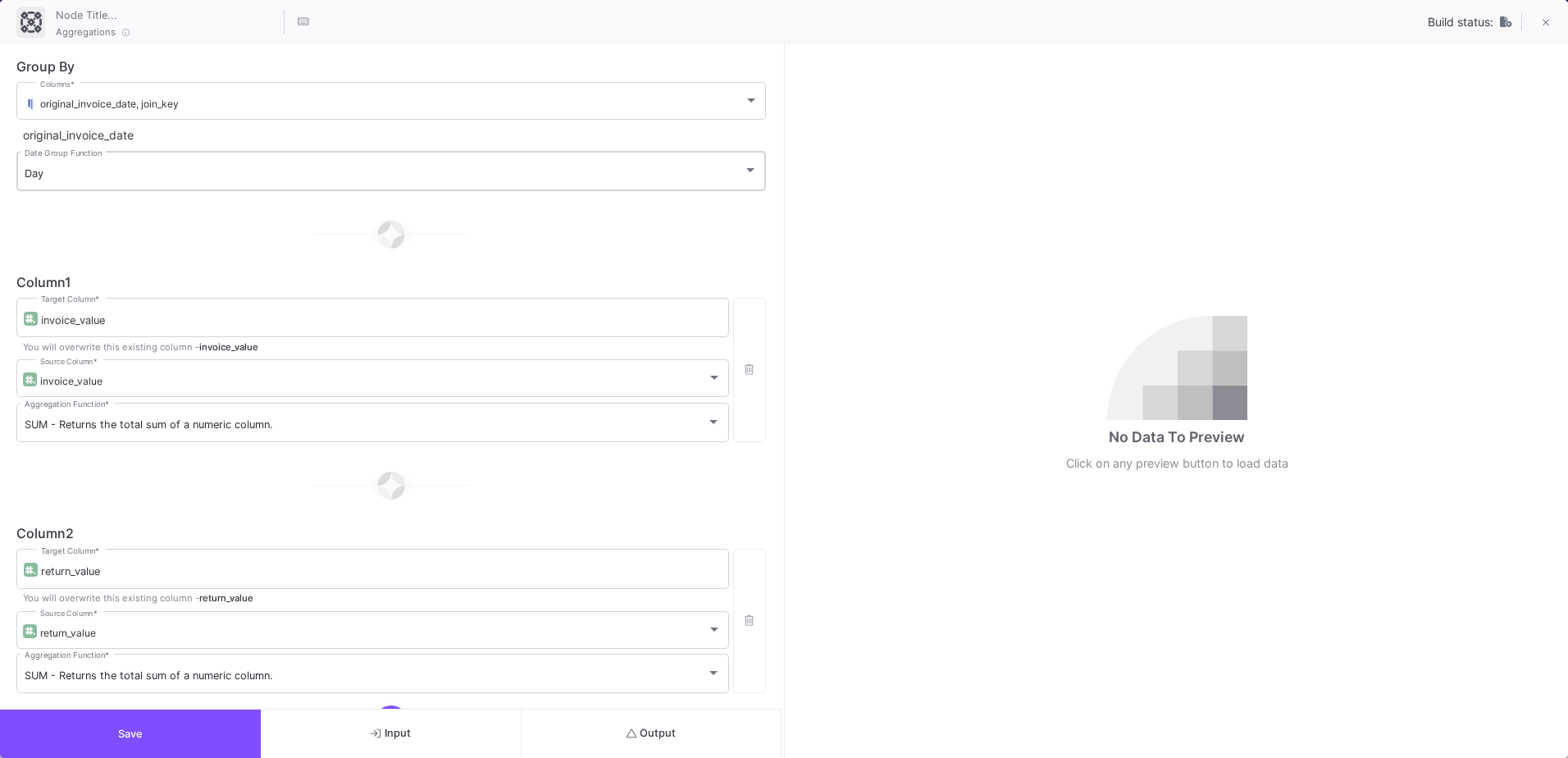
click at [715, 176] on div "Day" at bounding box center [383, 174] width 718 height 13
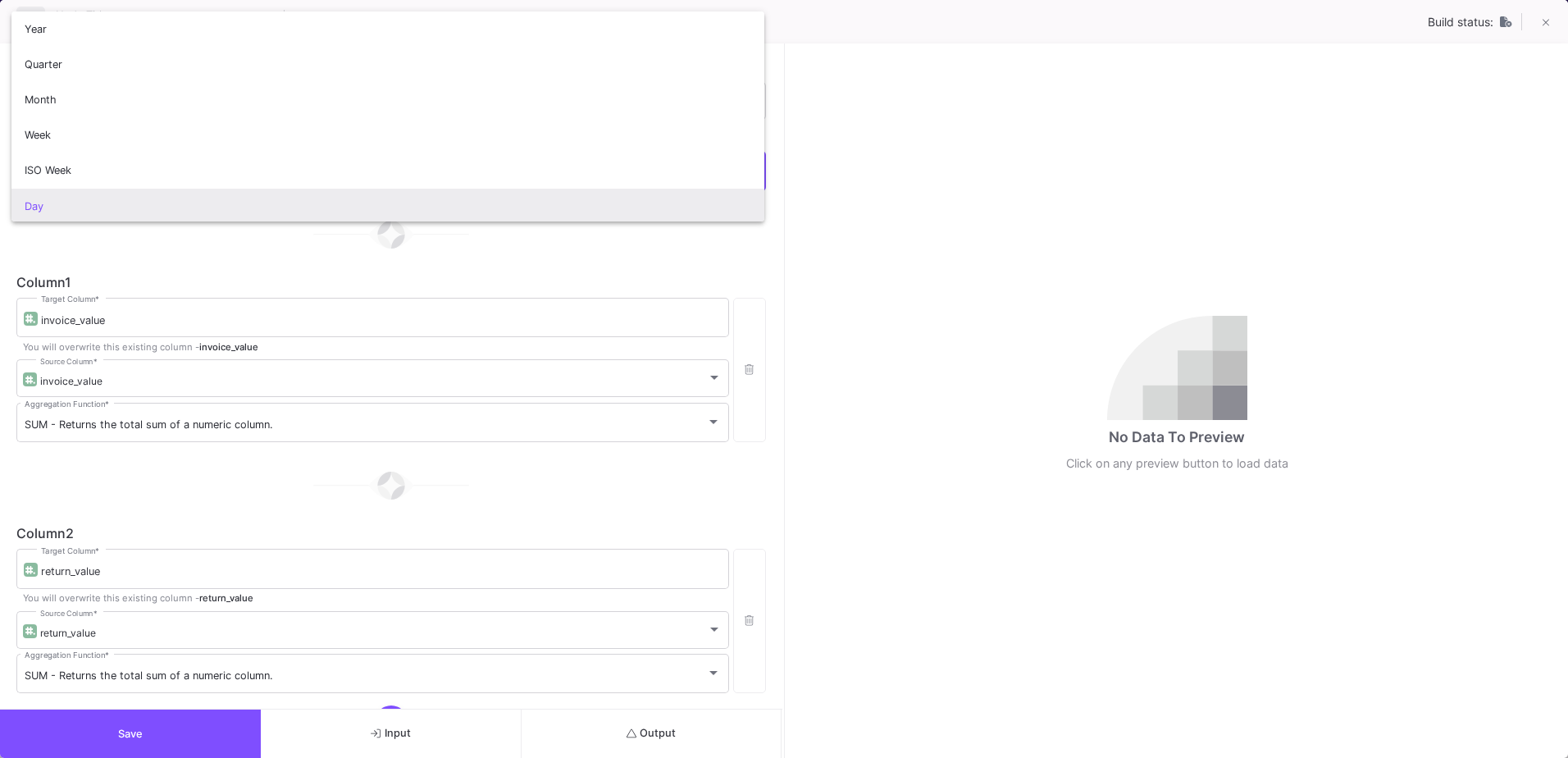
click at [638, 260] on div at bounding box center [784, 379] width 1568 height 758
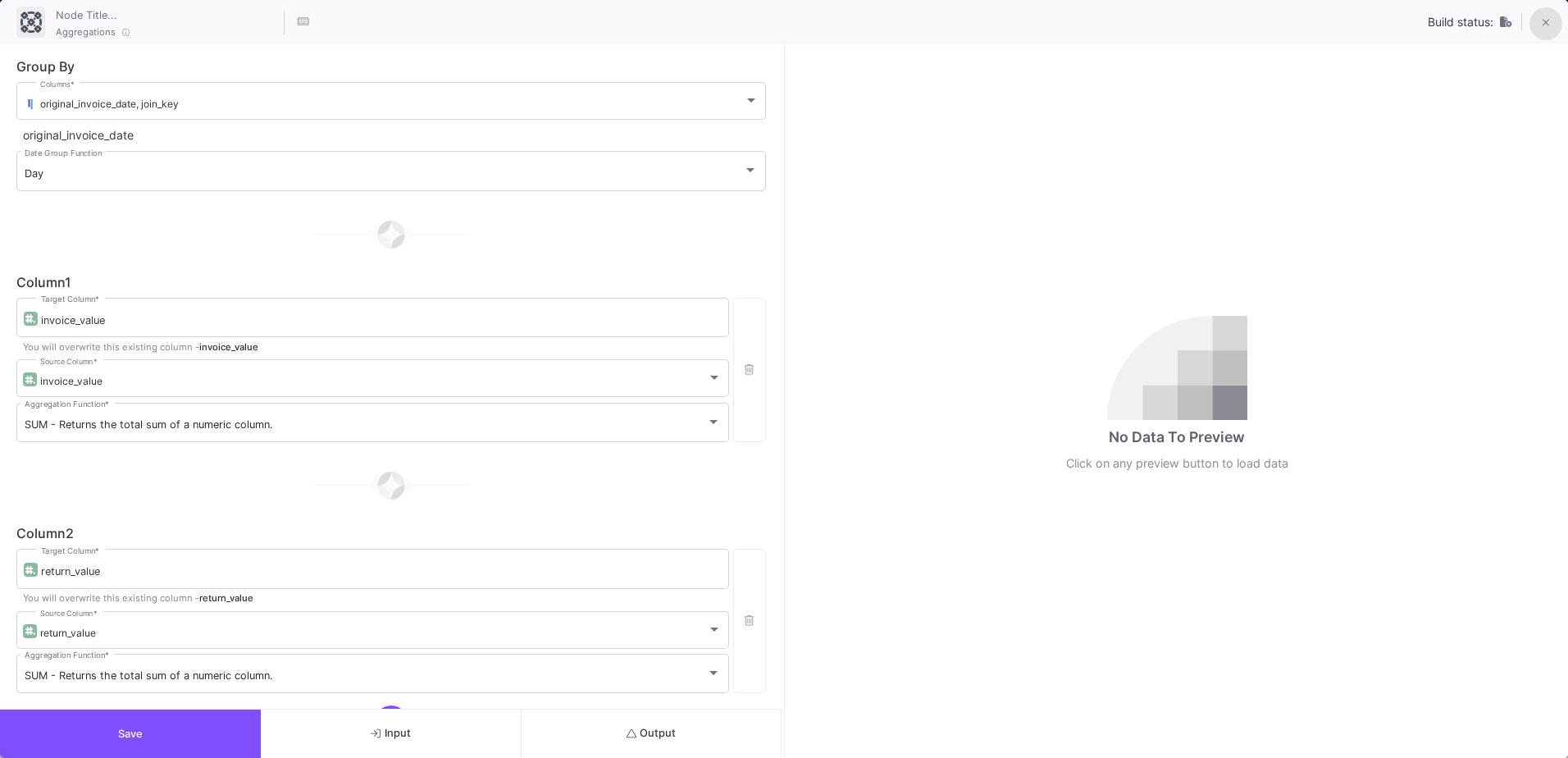
click at [1550, 25] on icon at bounding box center [1547, 23] width 8 height 11
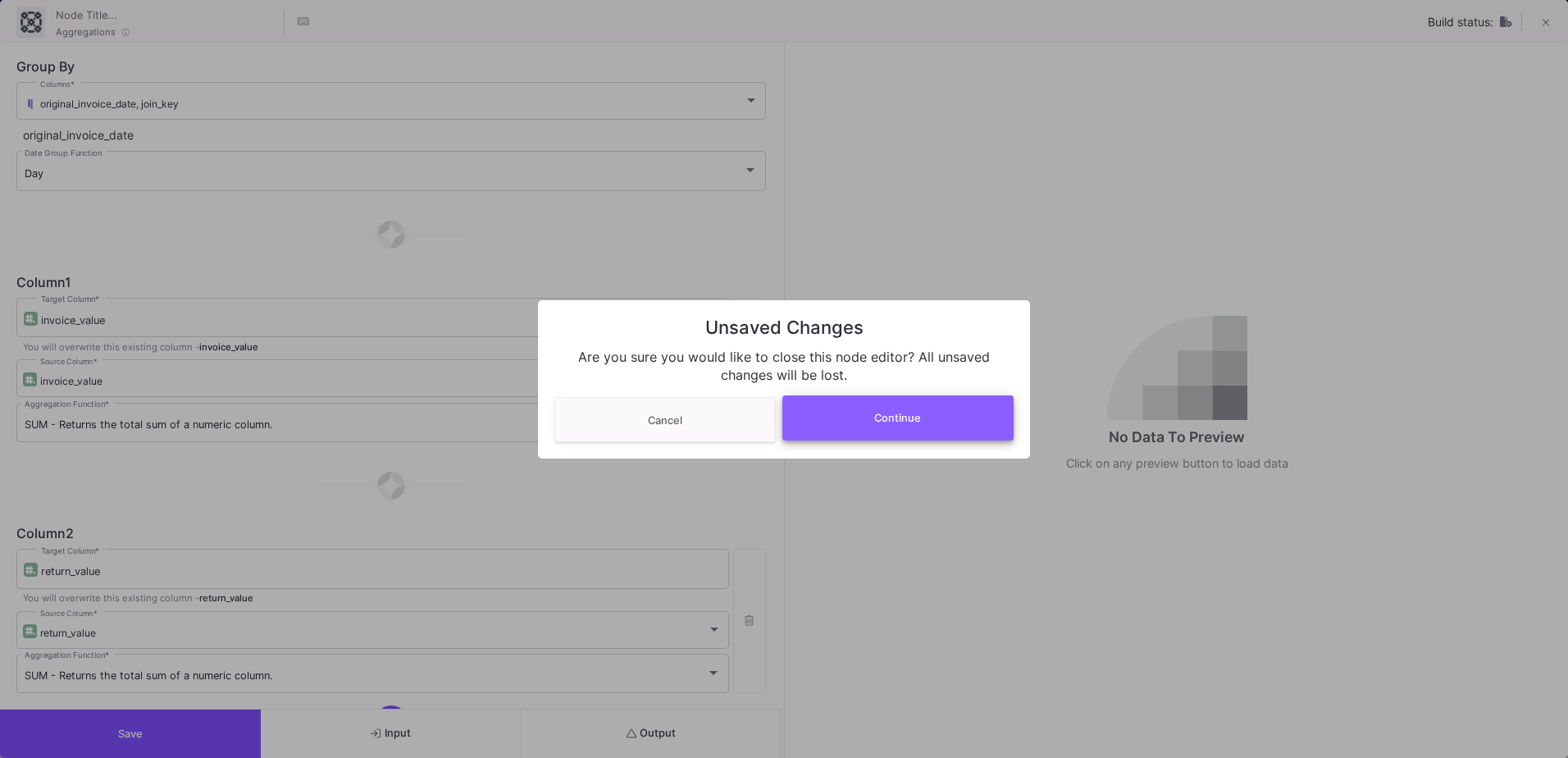
click at [923, 426] on button "Continue" at bounding box center [897, 418] width 232 height 45
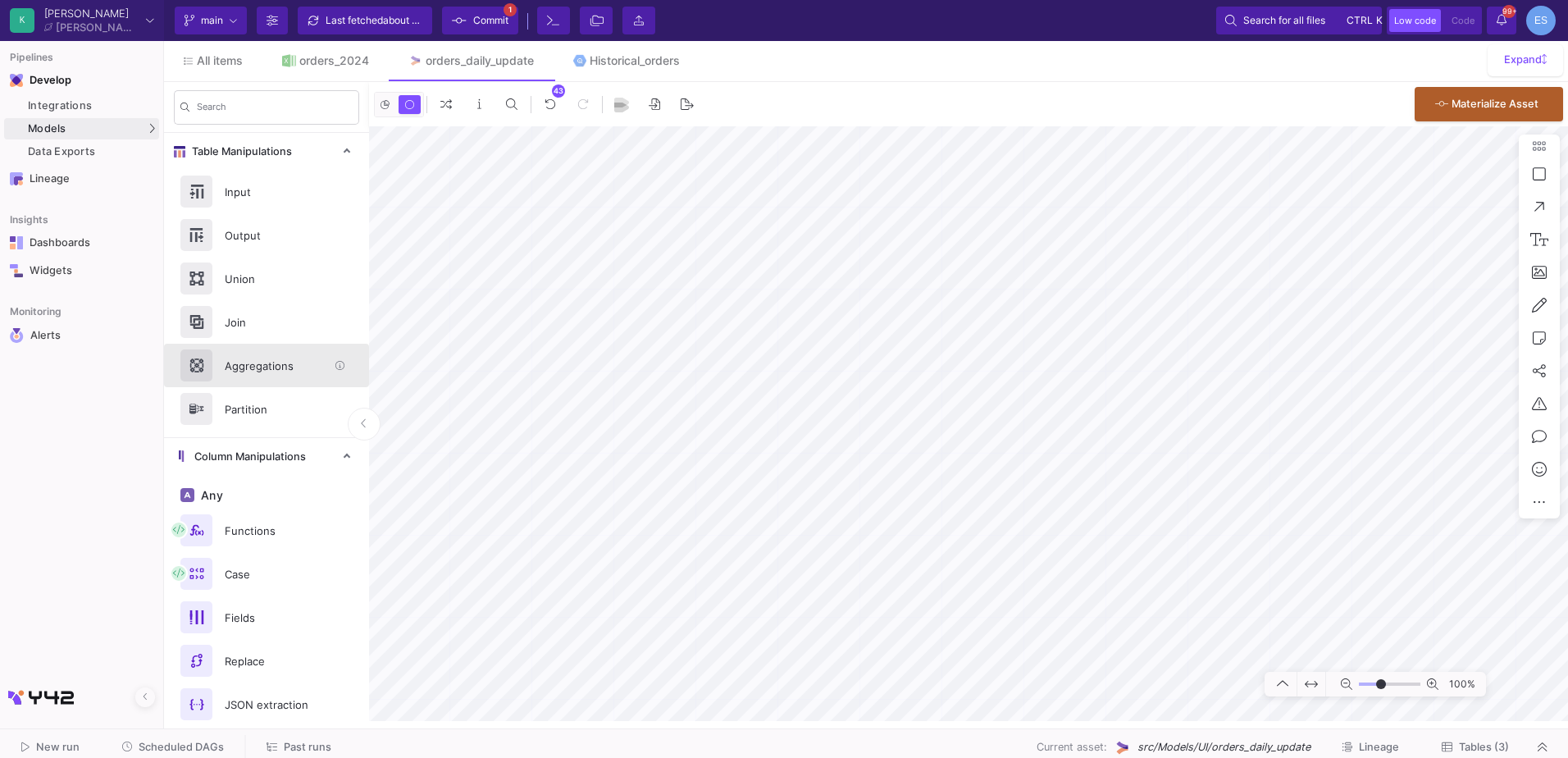
click at [294, 372] on div "Aggregations" at bounding box center [271, 366] width 113 height 25
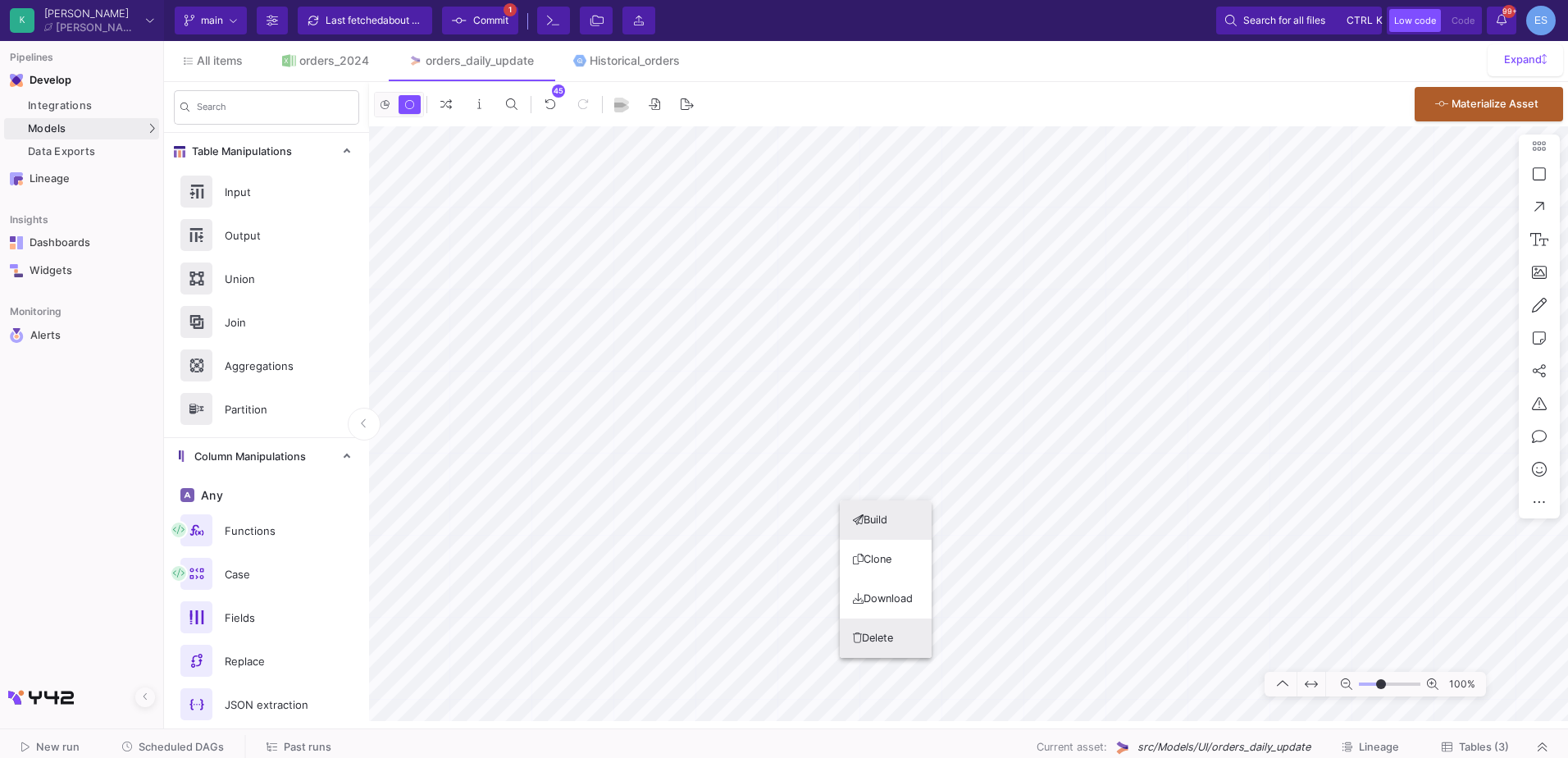
click at [896, 630] on button "Delete" at bounding box center [886, 637] width 92 height 39
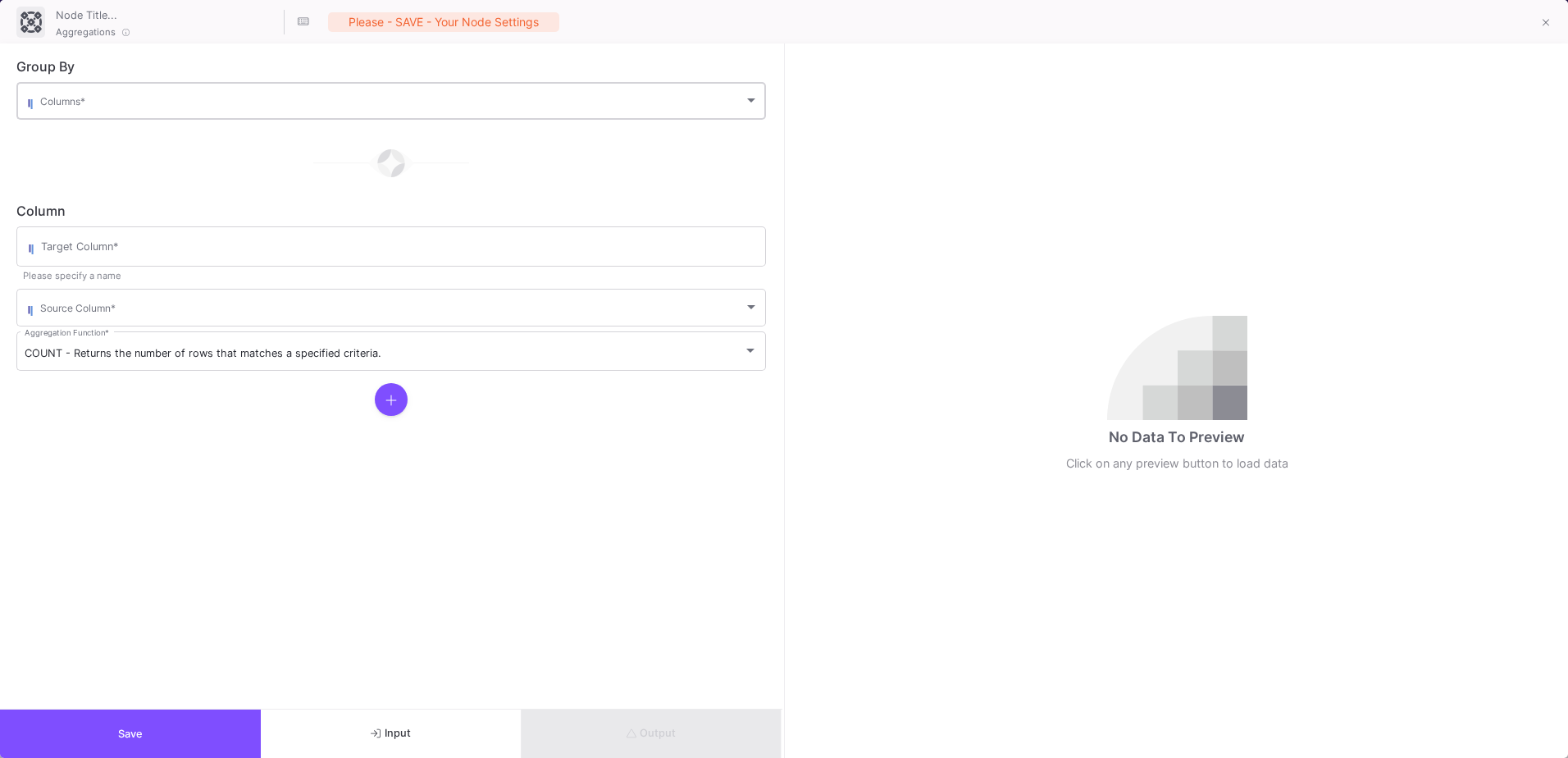
click at [101, 102] on span at bounding box center [392, 103] width 704 height 12
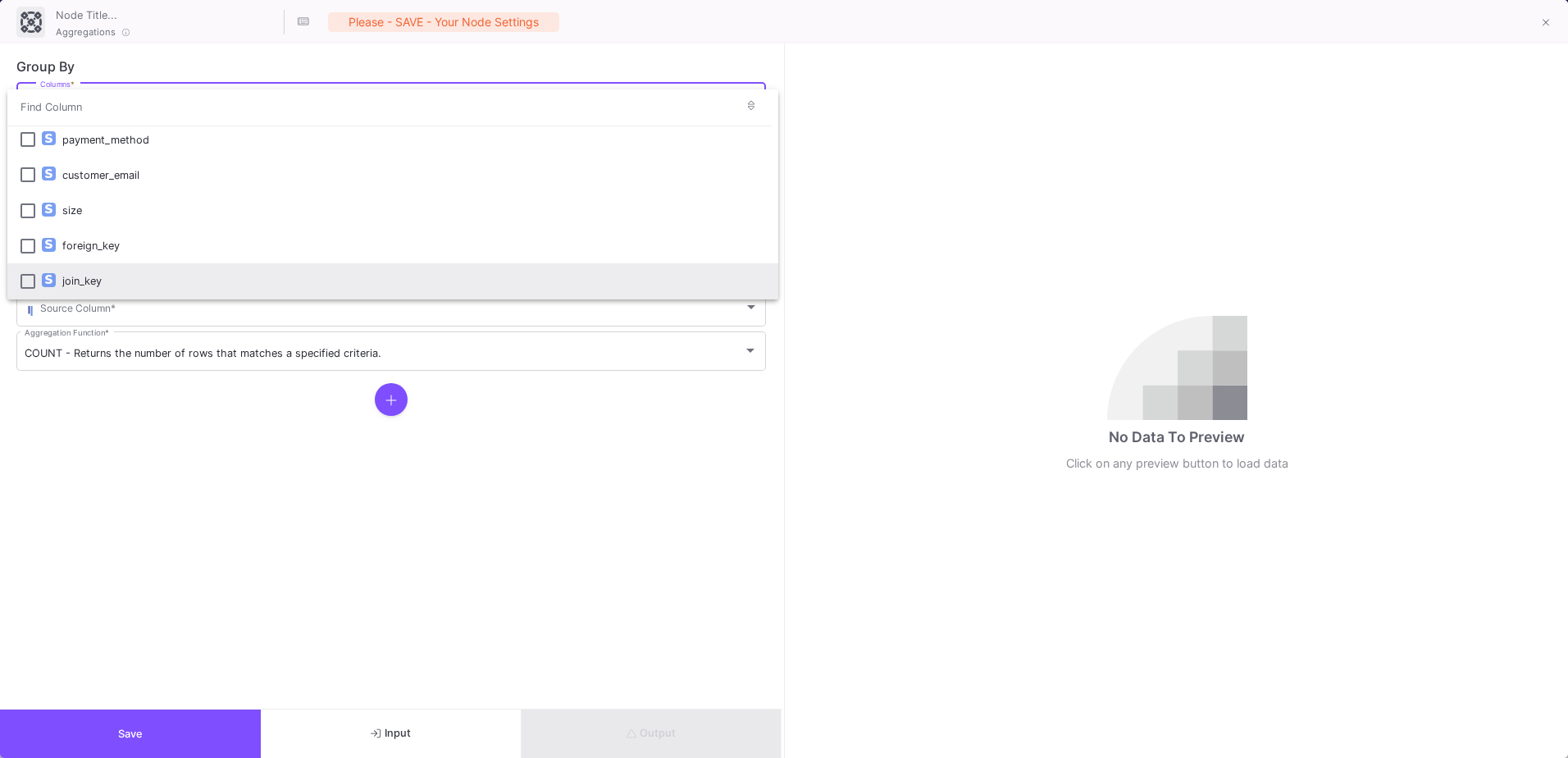
click at [94, 292] on div "join_key" at bounding box center [413, 280] width 703 height 35
click at [96, 397] on div at bounding box center [784, 379] width 1568 height 758
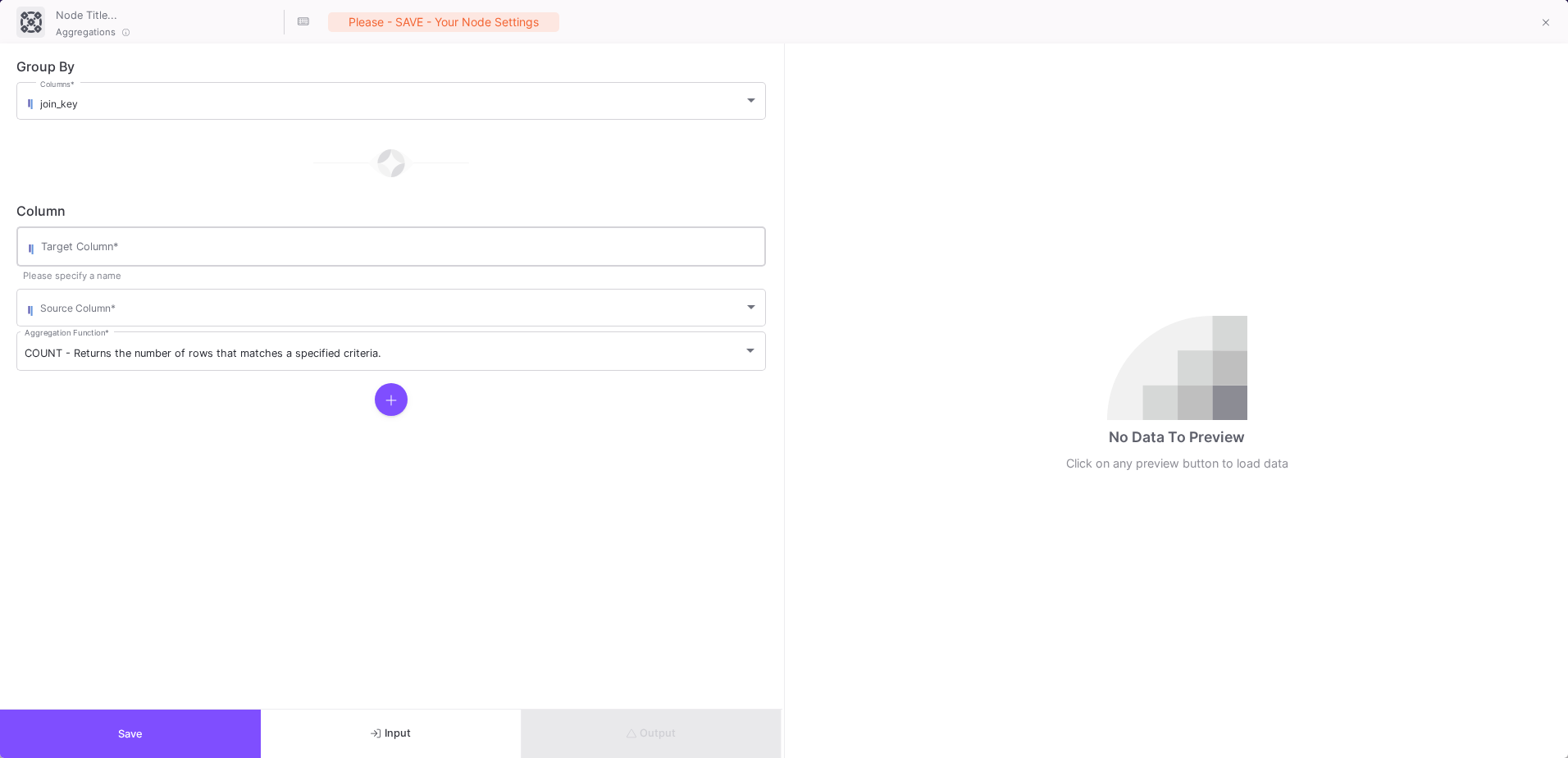
click at [98, 264] on div "Target Column *" at bounding box center [400, 245] width 717 height 43
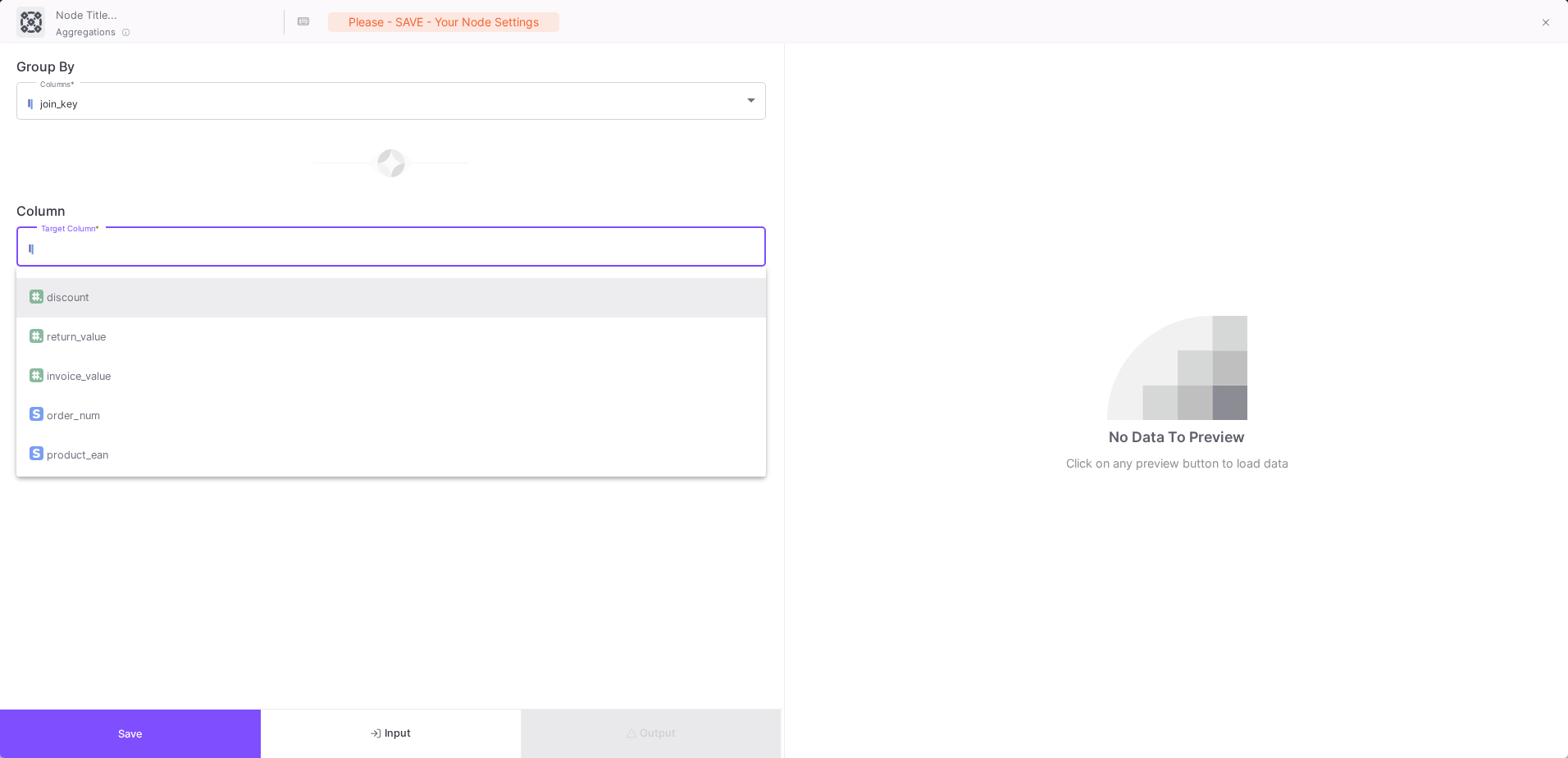
scroll to position [368, 0]
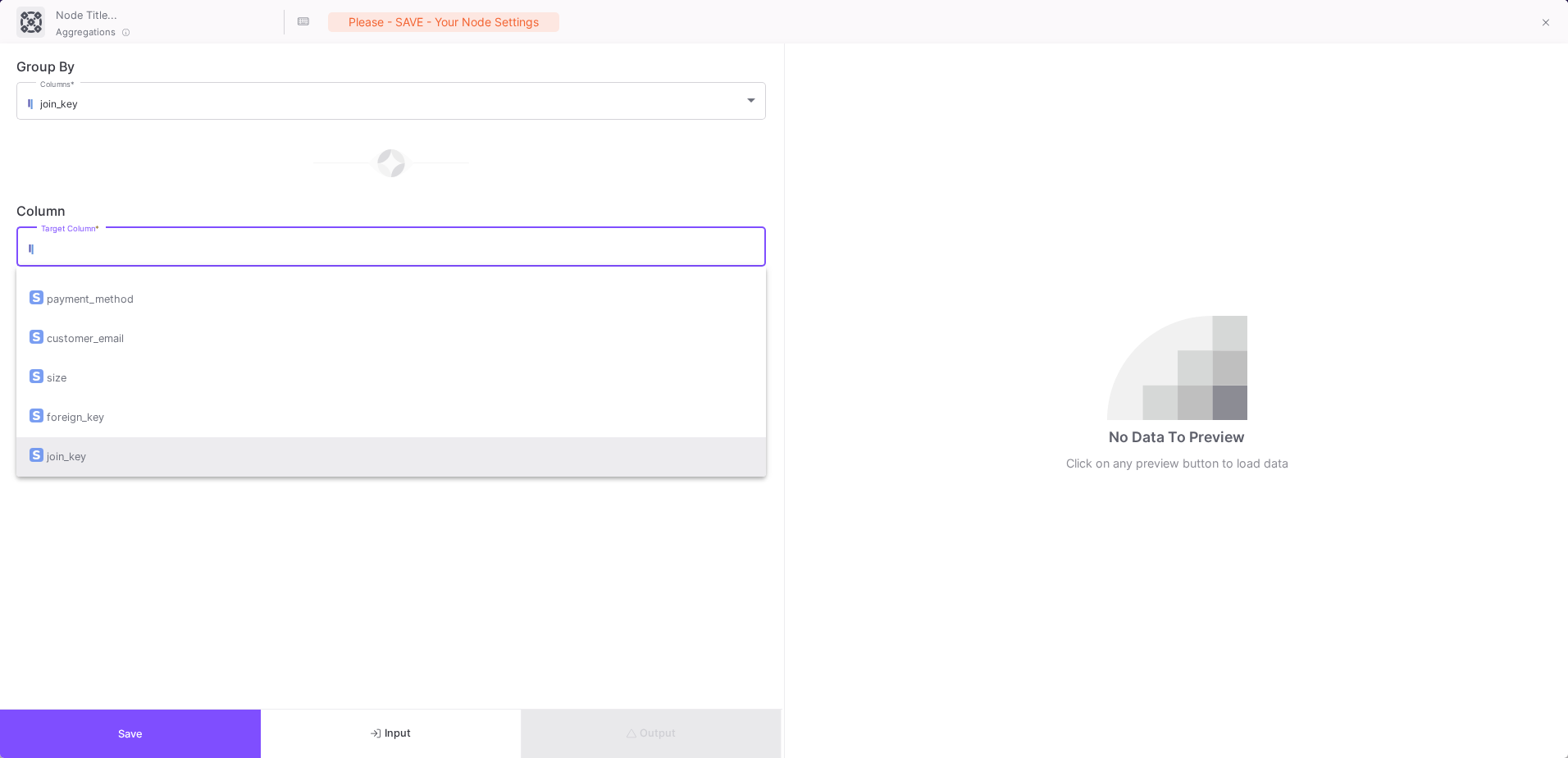
click at [134, 460] on div "join_key" at bounding box center [391, 456] width 724 height 39
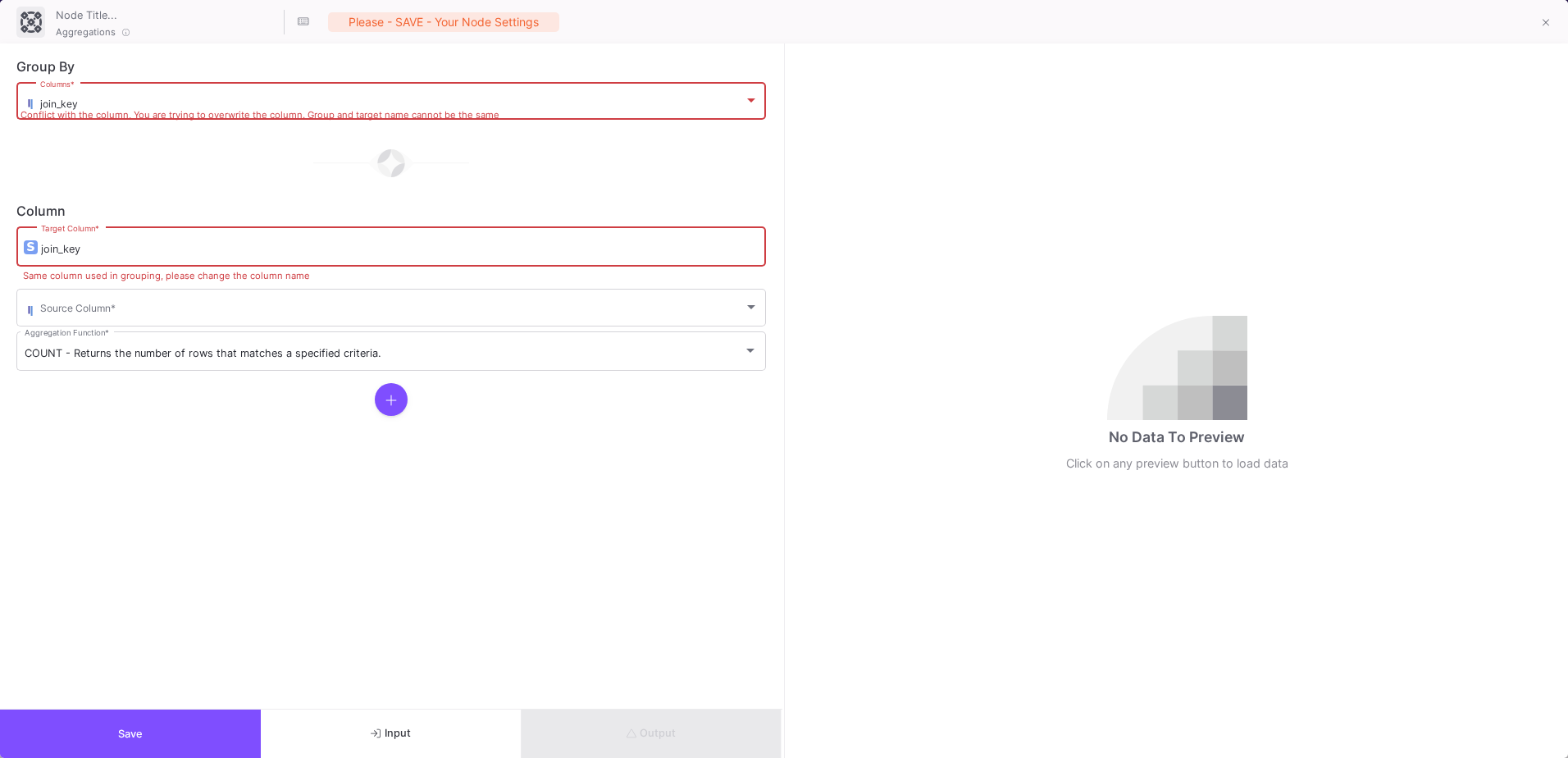
click at [38, 245] on div at bounding box center [32, 247] width 16 height 14
click at [39, 249] on div at bounding box center [32, 247] width 16 height 14
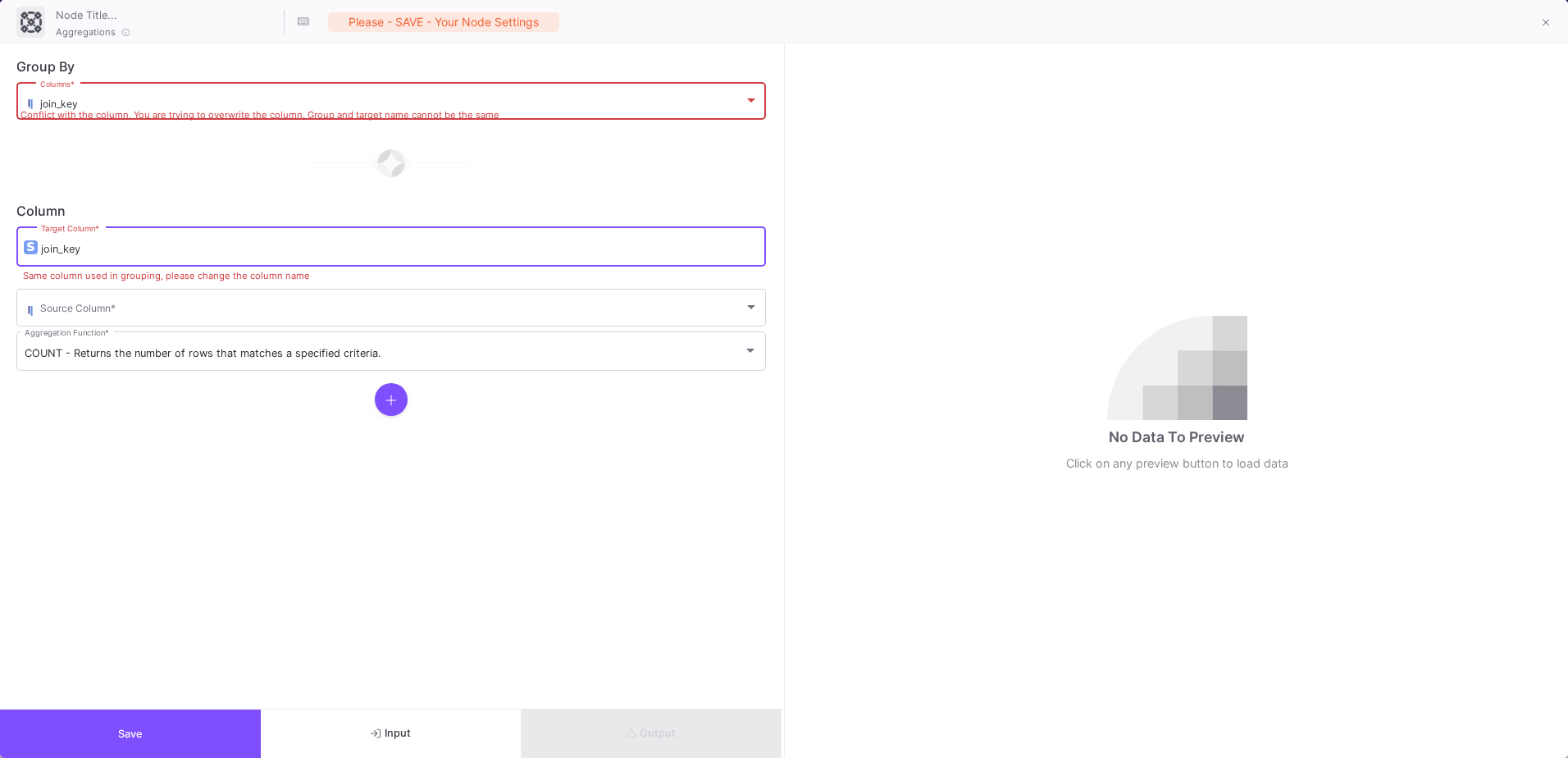
click at [42, 250] on input "join_key" at bounding box center [400, 250] width 717 height 13
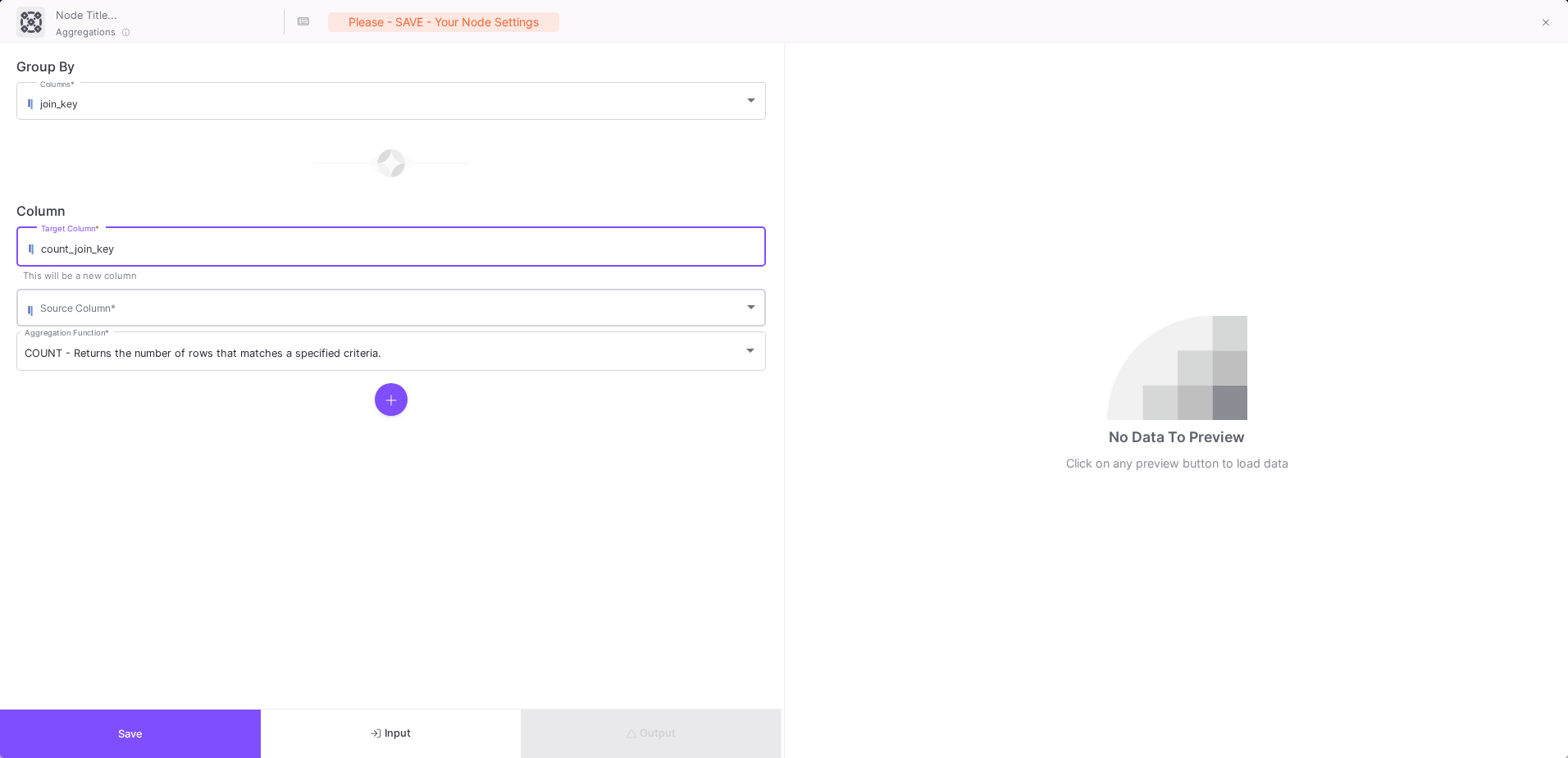
type input "count_join_key"
click at [121, 318] on div "Source Column *" at bounding box center [399, 306] width 718 height 40
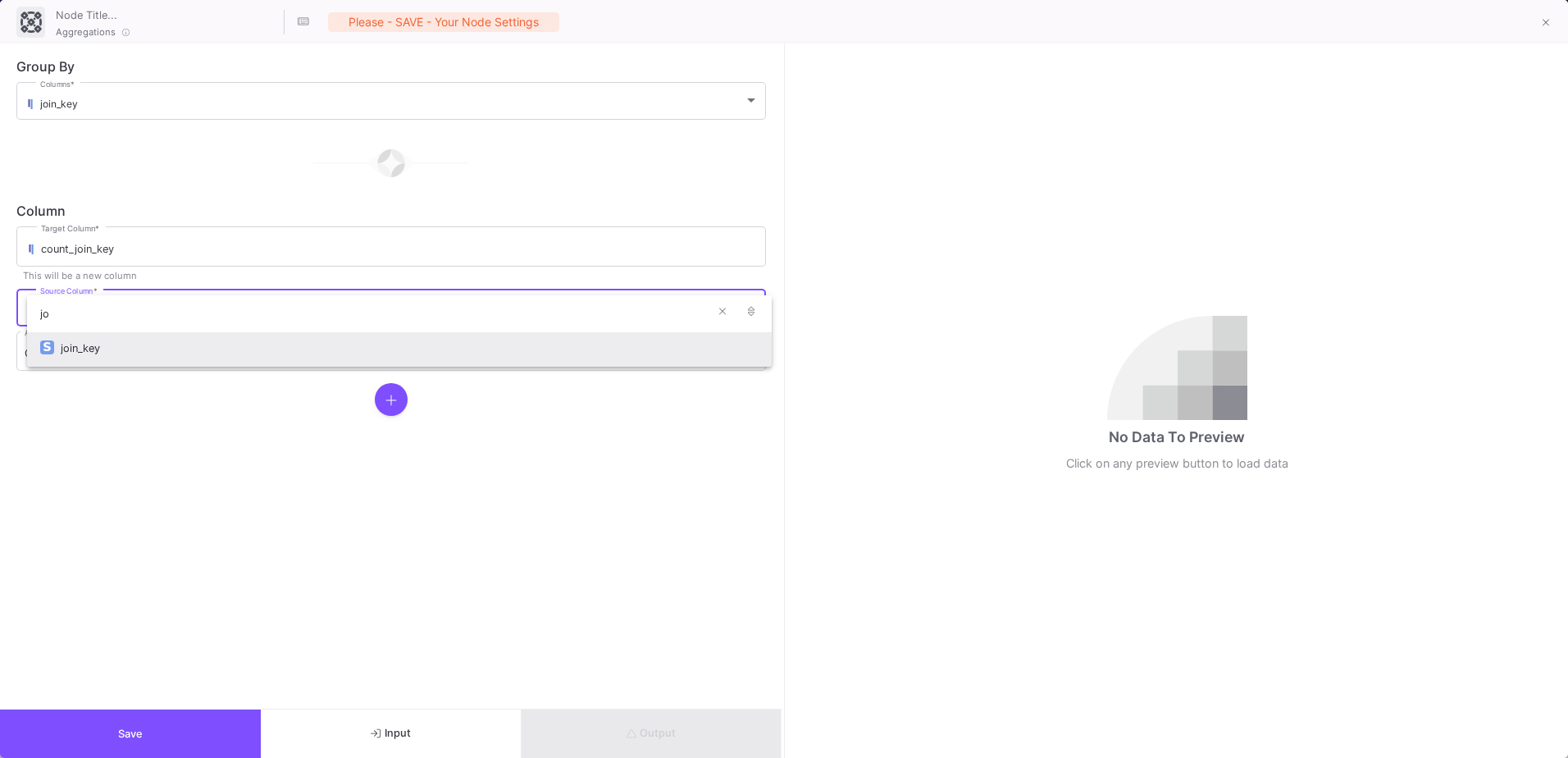
type input "jo"
click at [115, 341] on div "join_key" at bounding box center [410, 348] width 698 height 35
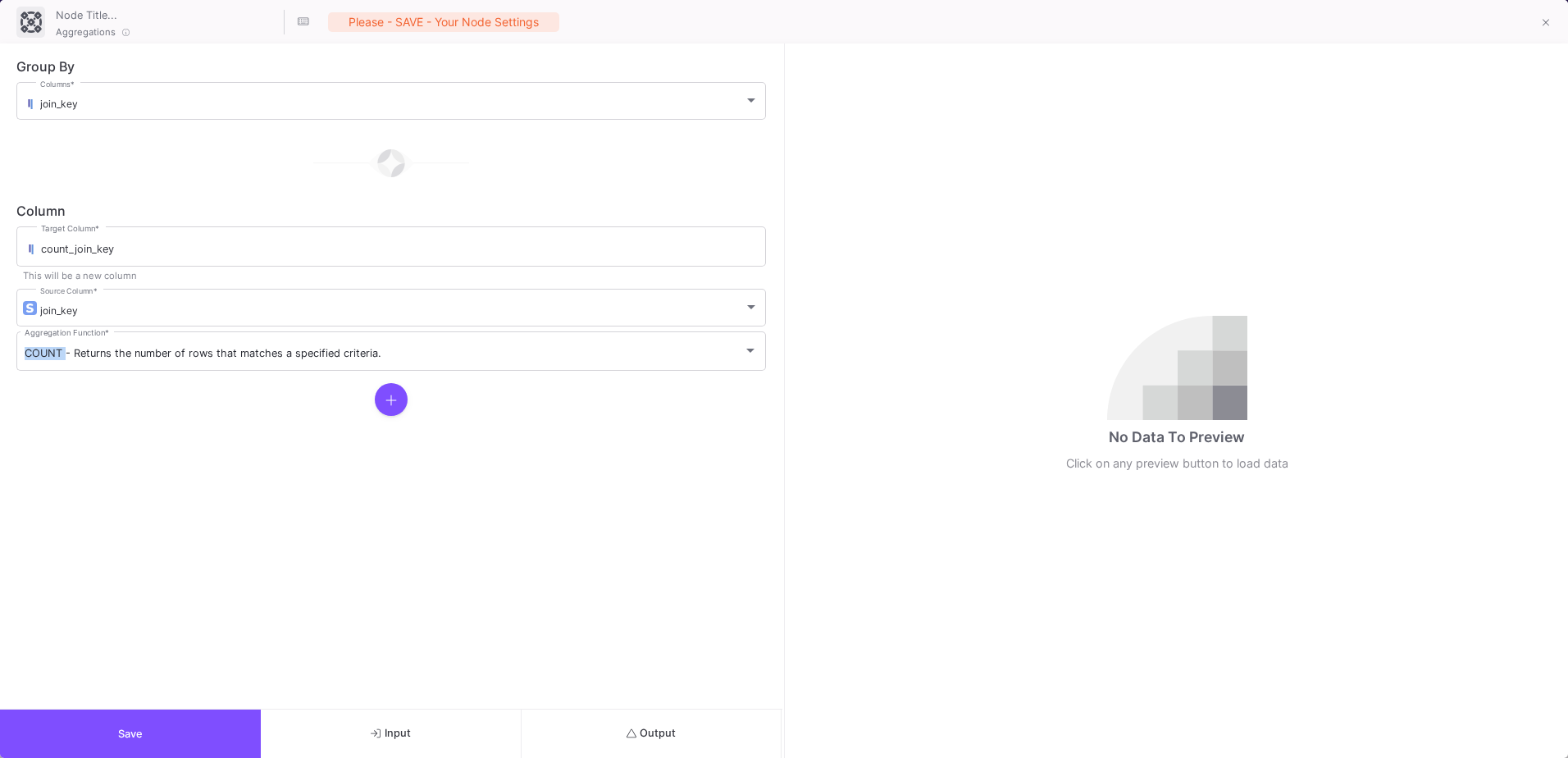
click at [115, 341] on div "COUNT - Returns the number of rows that matches a specified criteria. Aggregati…" at bounding box center [391, 350] width 733 height 43
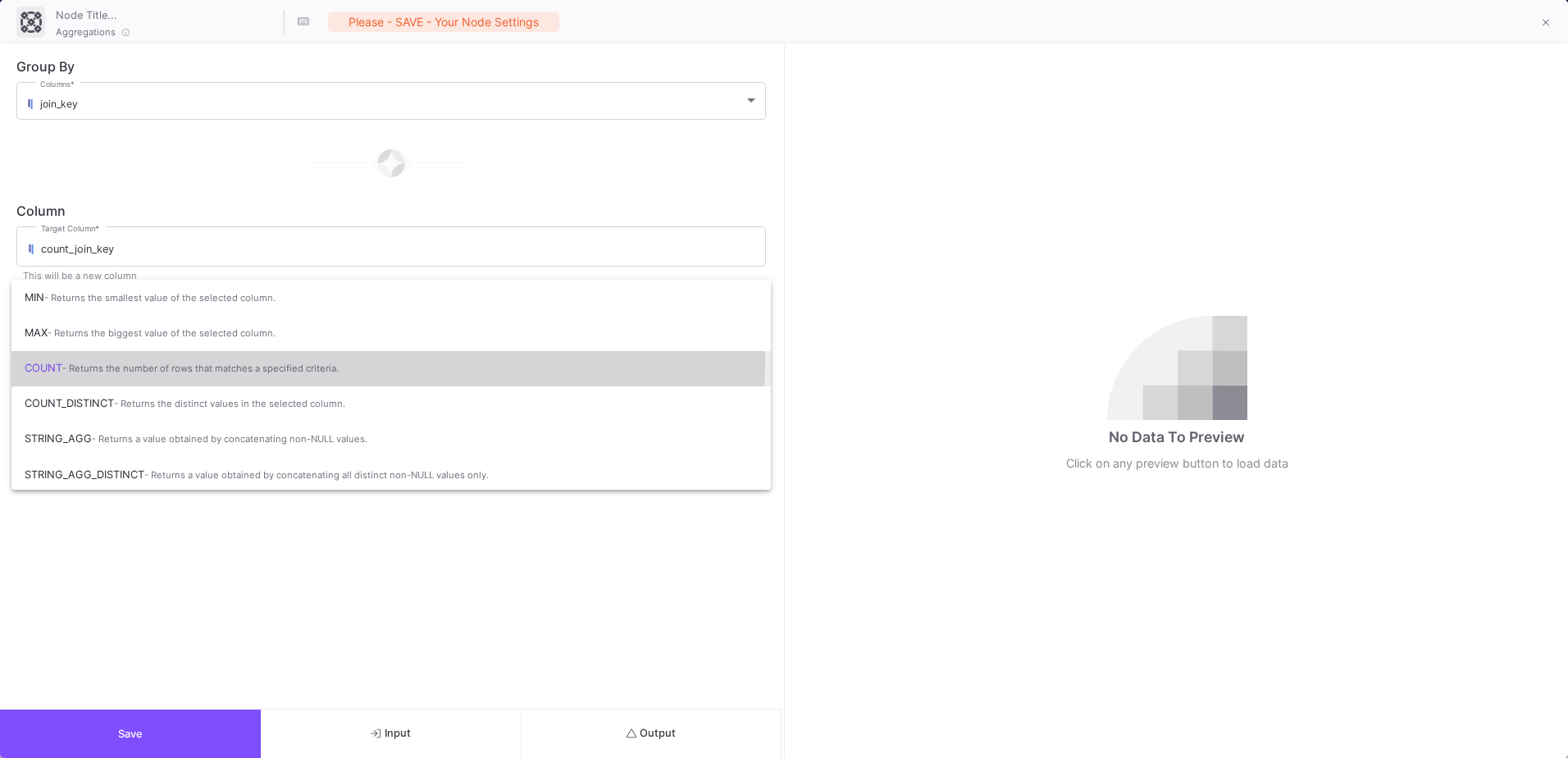
drag, startPoint x: 115, startPoint y: 341, endPoint x: 109, endPoint y: 360, distance: 19.9
click at [109, 360] on span "COUNT - Returns the number of rows that matches a specified criteria." at bounding box center [391, 368] width 733 height 36
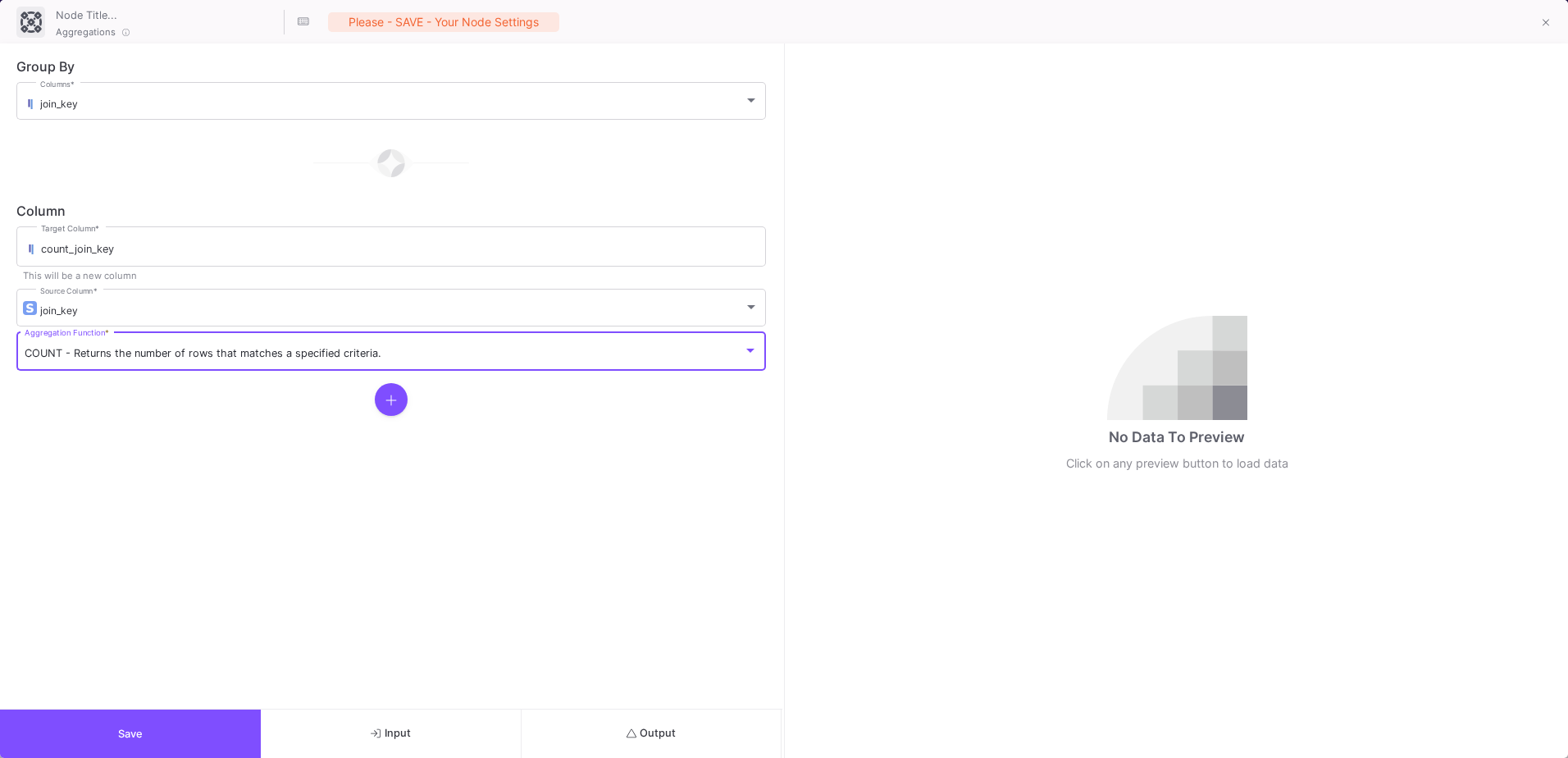
click at [663, 735] on span "Output" at bounding box center [651, 732] width 50 height 12
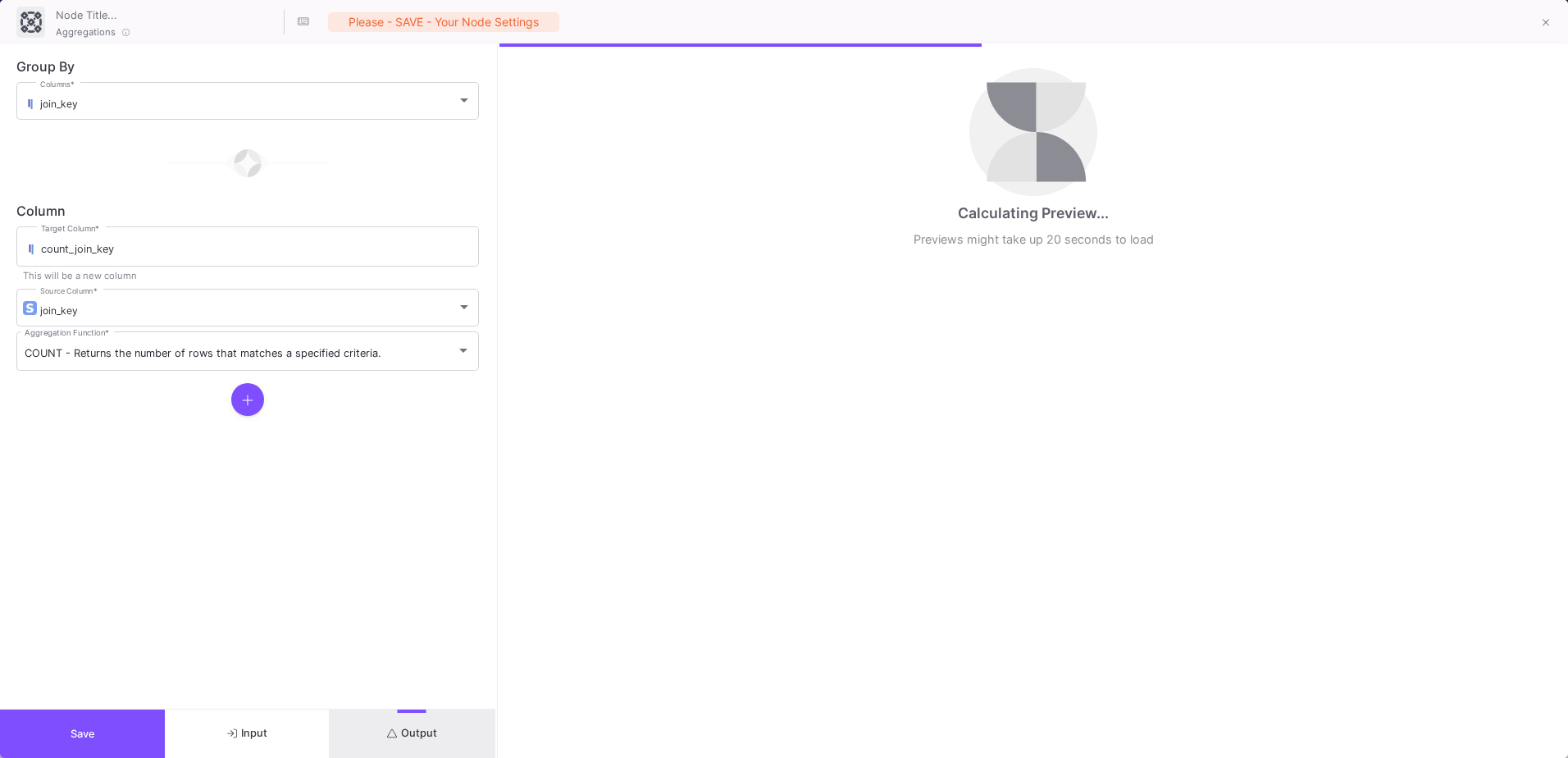
drag, startPoint x: 783, startPoint y: 543, endPoint x: 496, endPoint y: 546, distance: 287.0
click at [496, 546] on div at bounding box center [497, 400] width 4 height 714
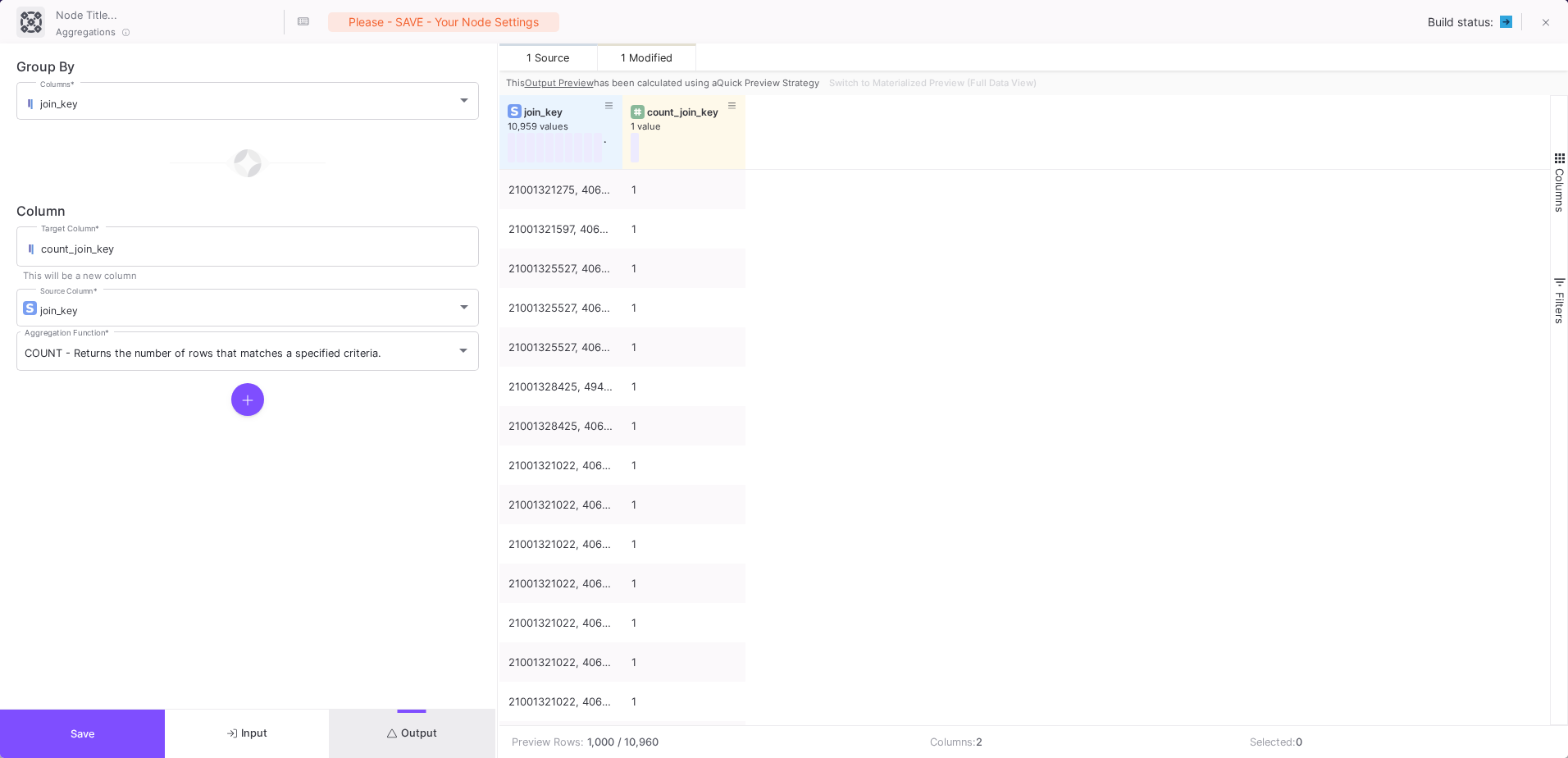
click at [956, 85] on div "Switch to Materialized Preview (Full Data View)" at bounding box center [932, 83] width 217 height 25
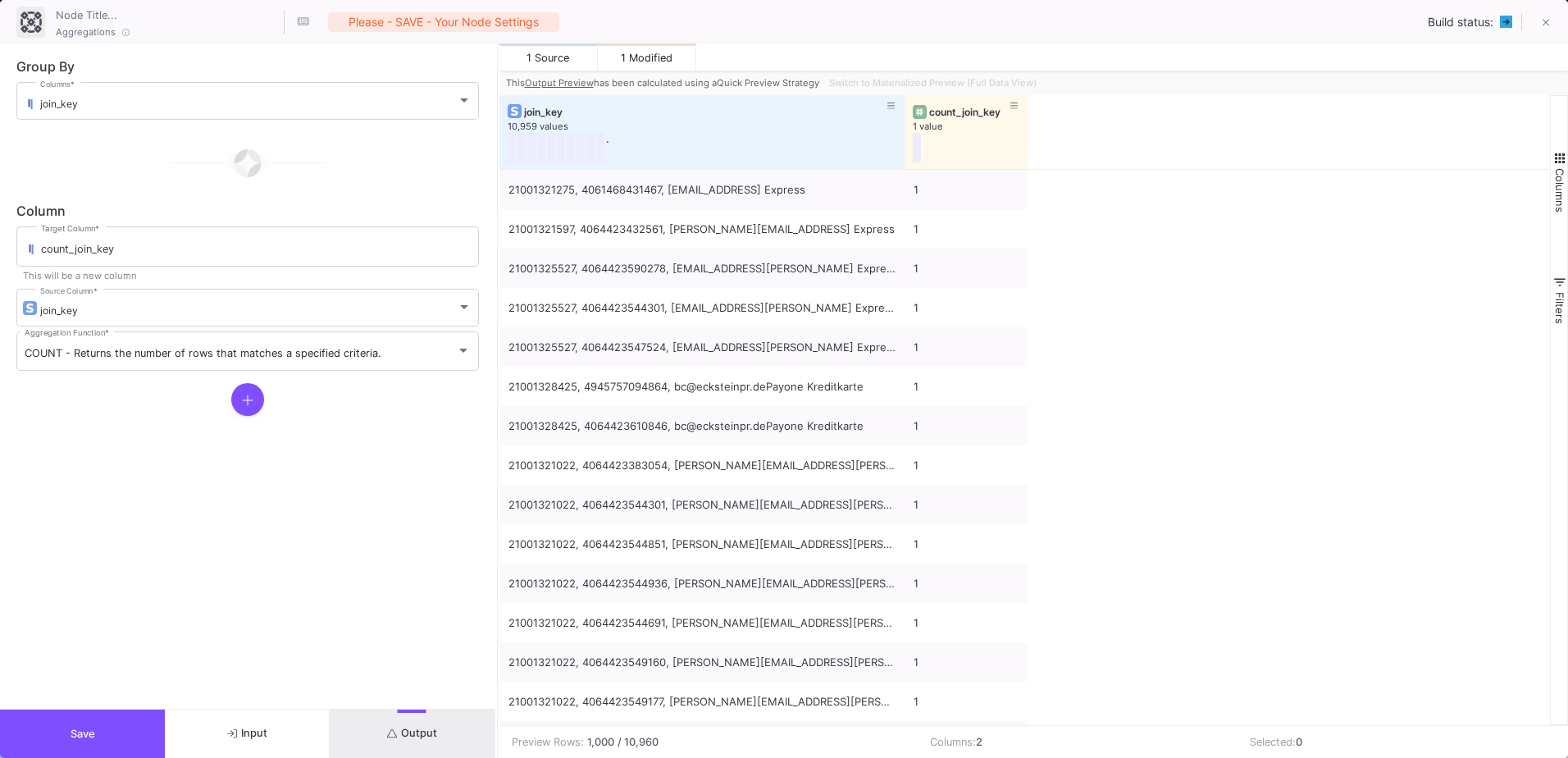
drag, startPoint x: 620, startPoint y: 103, endPoint x: 1127, endPoint y: 139, distance: 508.3
click at [1127, 139] on div "join_key 10,959 values . count_join_key 1 value" at bounding box center [1025, 132] width 1051 height 73
click at [990, 88] on div "Switch to Materialized Preview (Full Data View)" at bounding box center [932, 83] width 217 height 25
click at [990, 87] on div "Switch to Materialized Preview (Full Data View)" at bounding box center [932, 83] width 217 height 25
click at [992, 95] on div "count_join_key 1 value" at bounding box center [966, 132] width 107 height 73
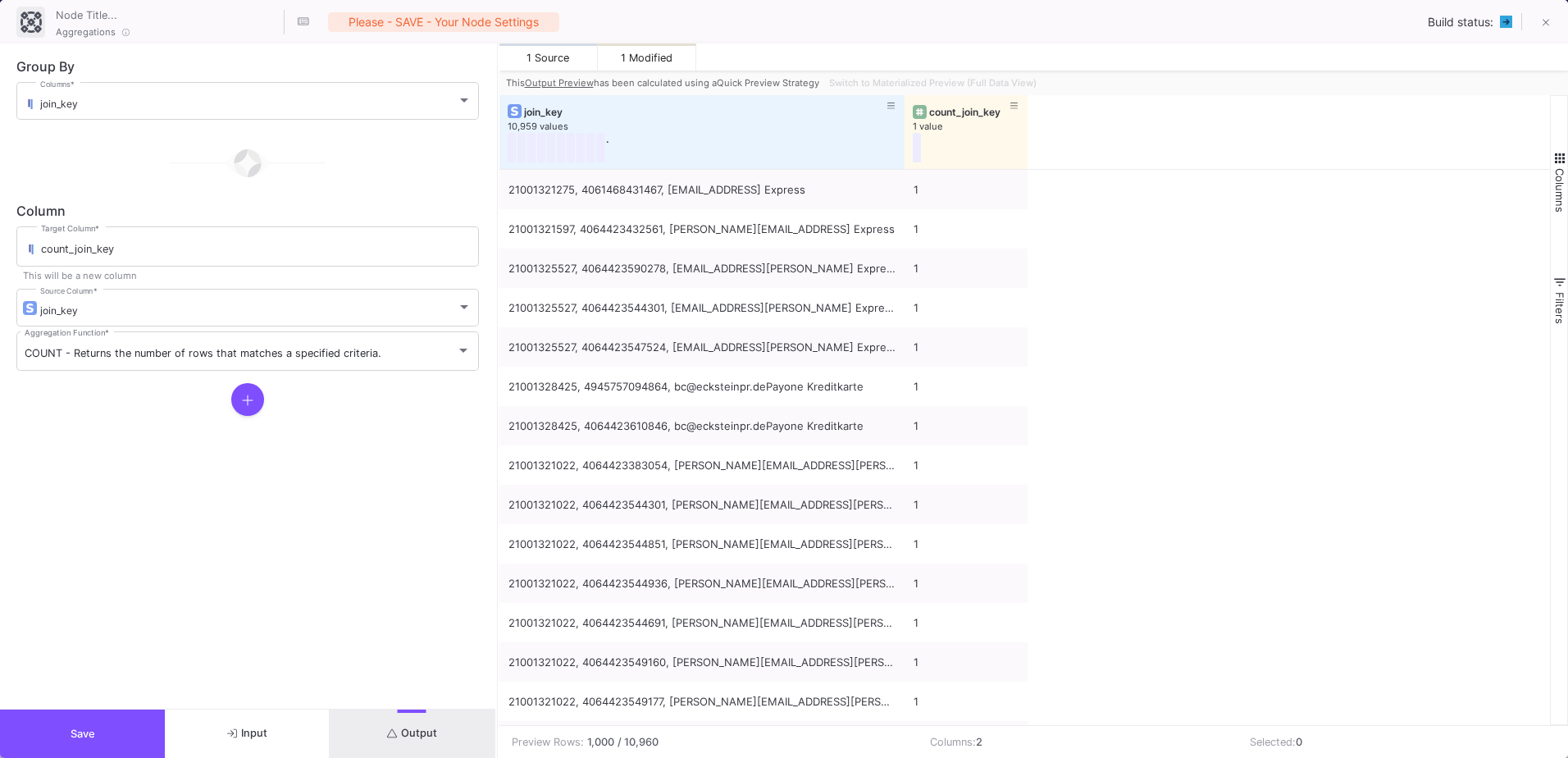
click at [1002, 88] on div "Switch to Materialized Preview (Full Data View)" at bounding box center [932, 83] width 217 height 25
click at [876, 85] on div "Switch to Materialized Preview (Full Data View)" at bounding box center [932, 83] width 217 height 25
click at [96, 735] on button "Save" at bounding box center [82, 733] width 165 height 49
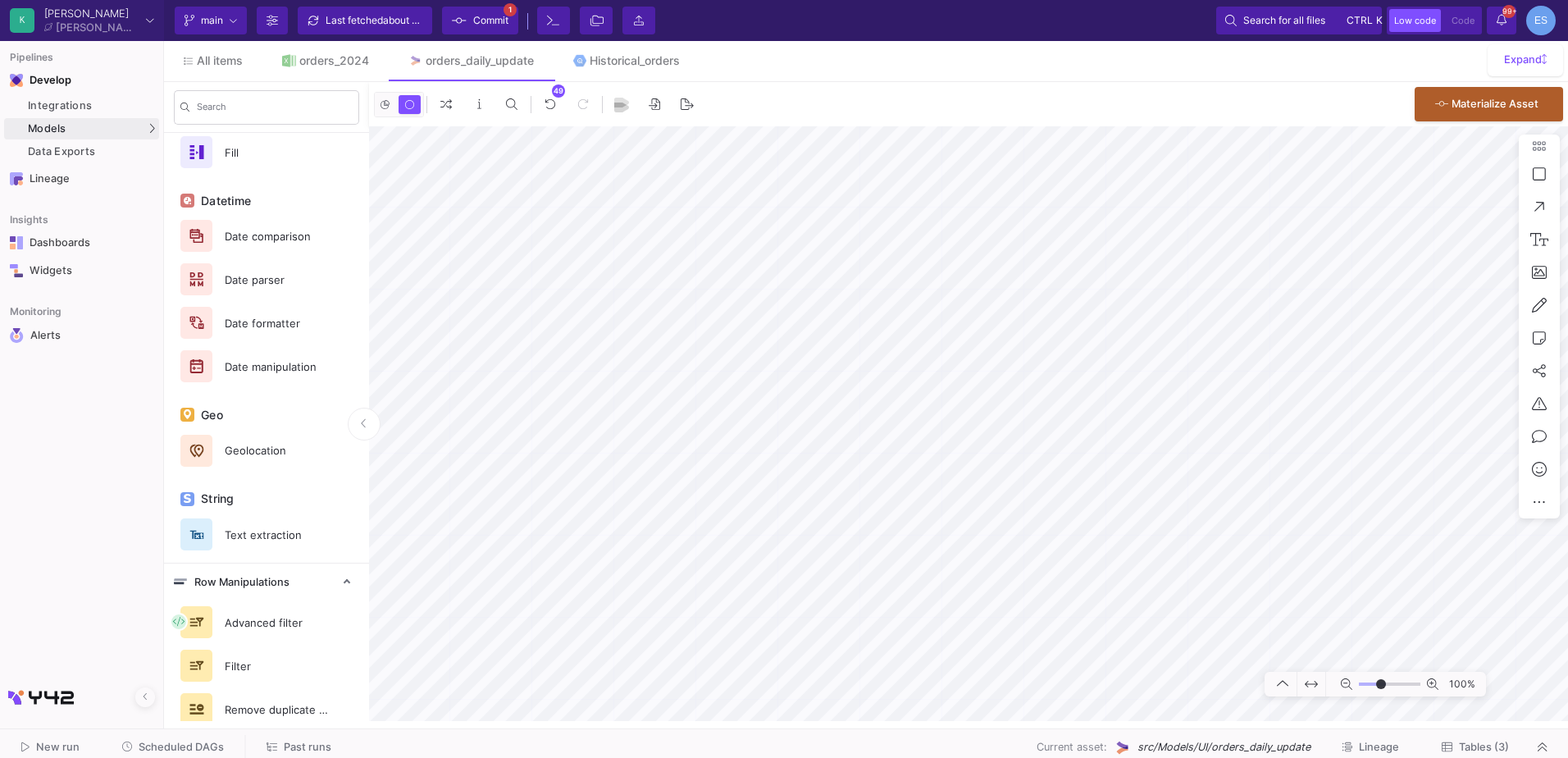
scroll to position [787, 0]
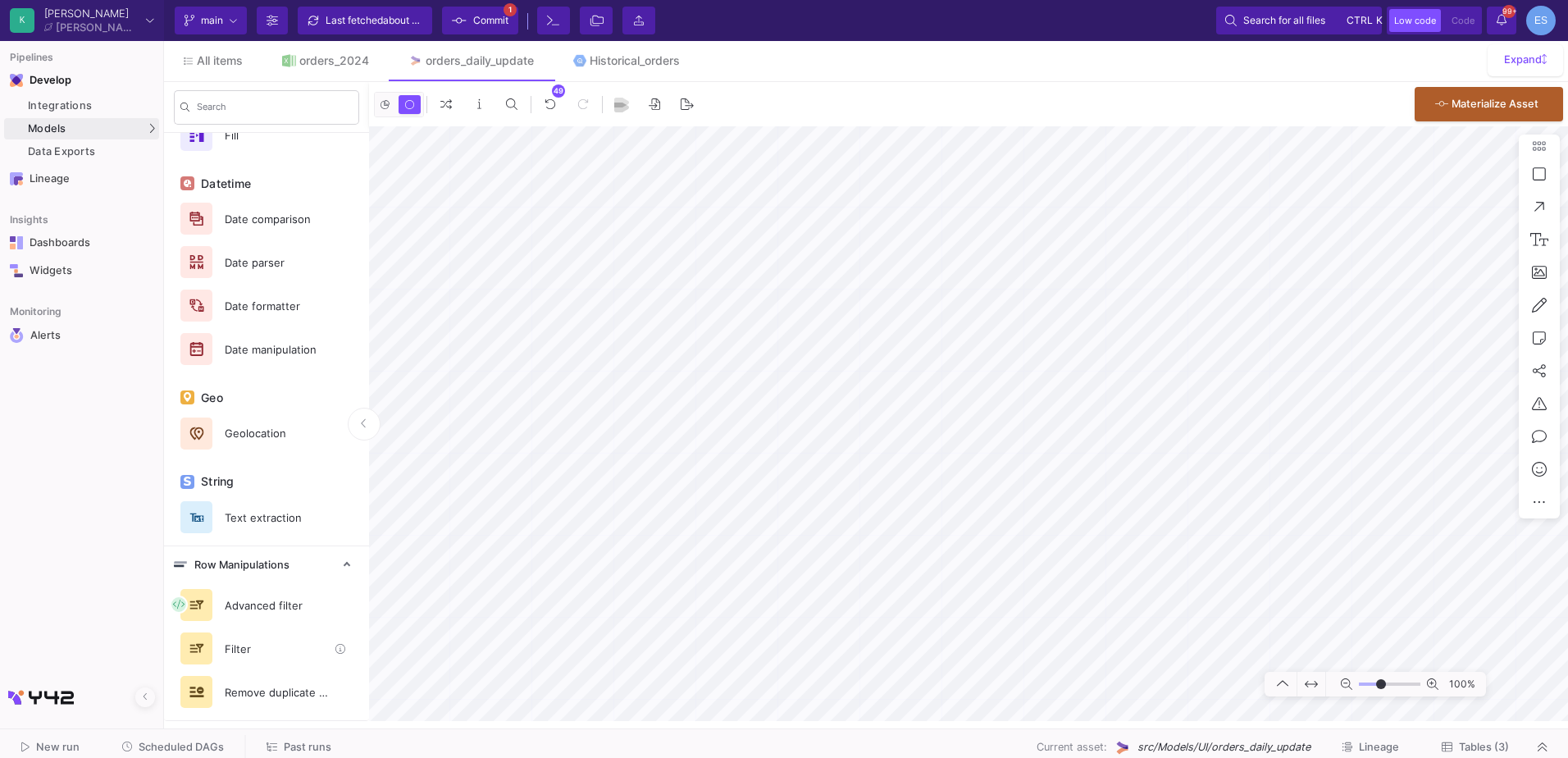
click at [260, 640] on div "Filter" at bounding box center [271, 648] width 113 height 25
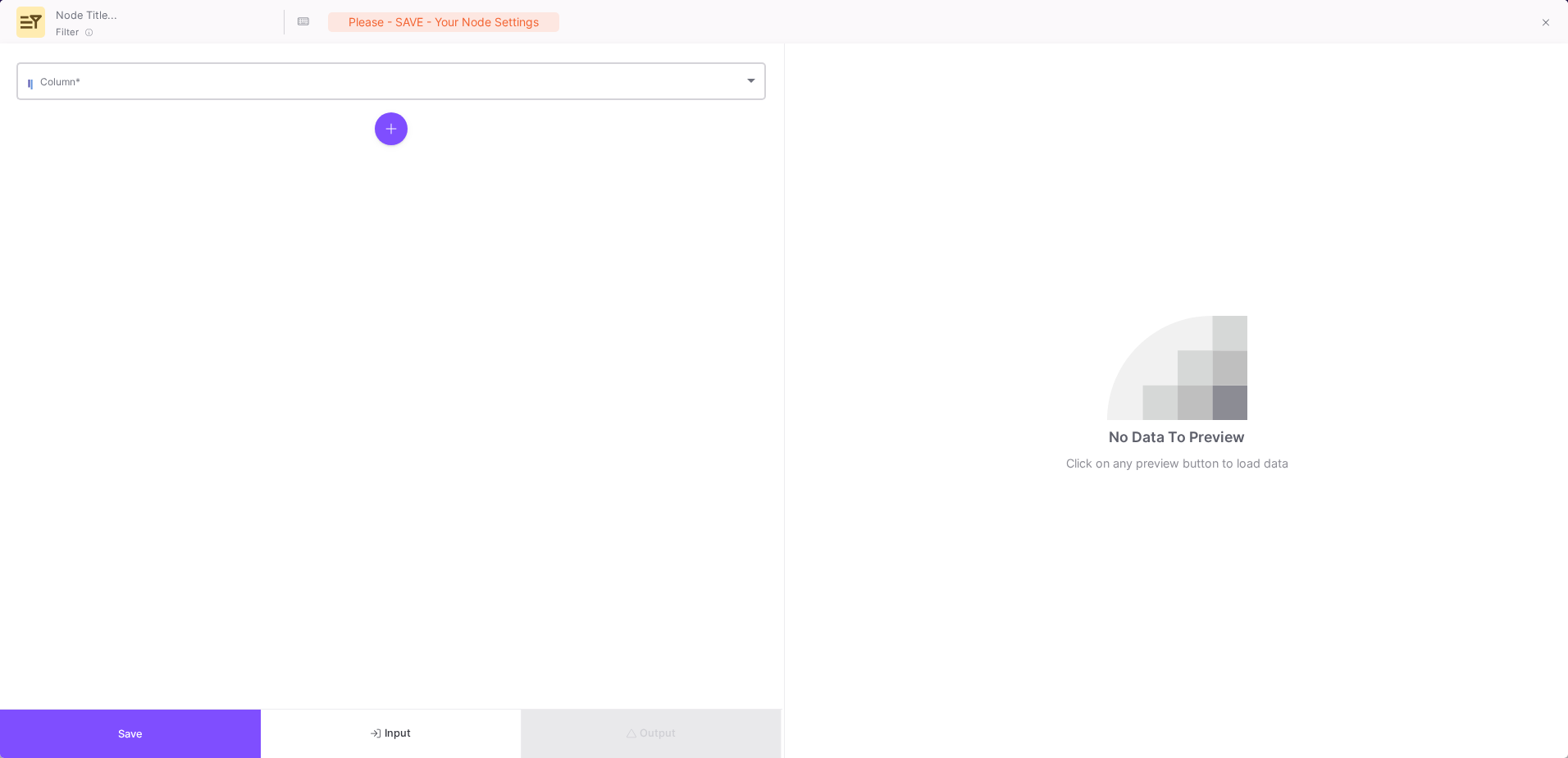
click at [108, 95] on div "Column *" at bounding box center [399, 80] width 718 height 40
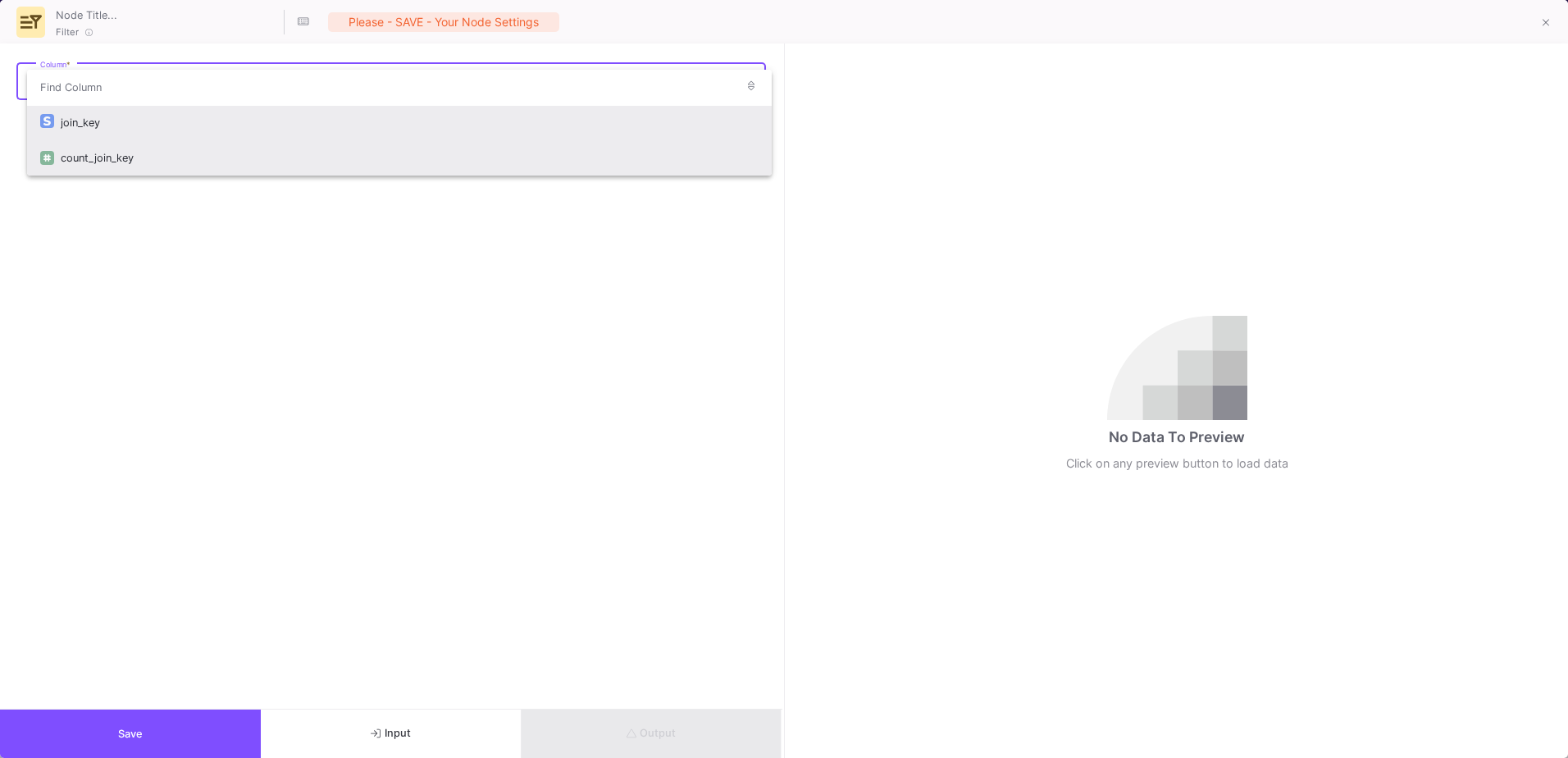
click at [116, 166] on div "count_join_key" at bounding box center [410, 157] width 698 height 35
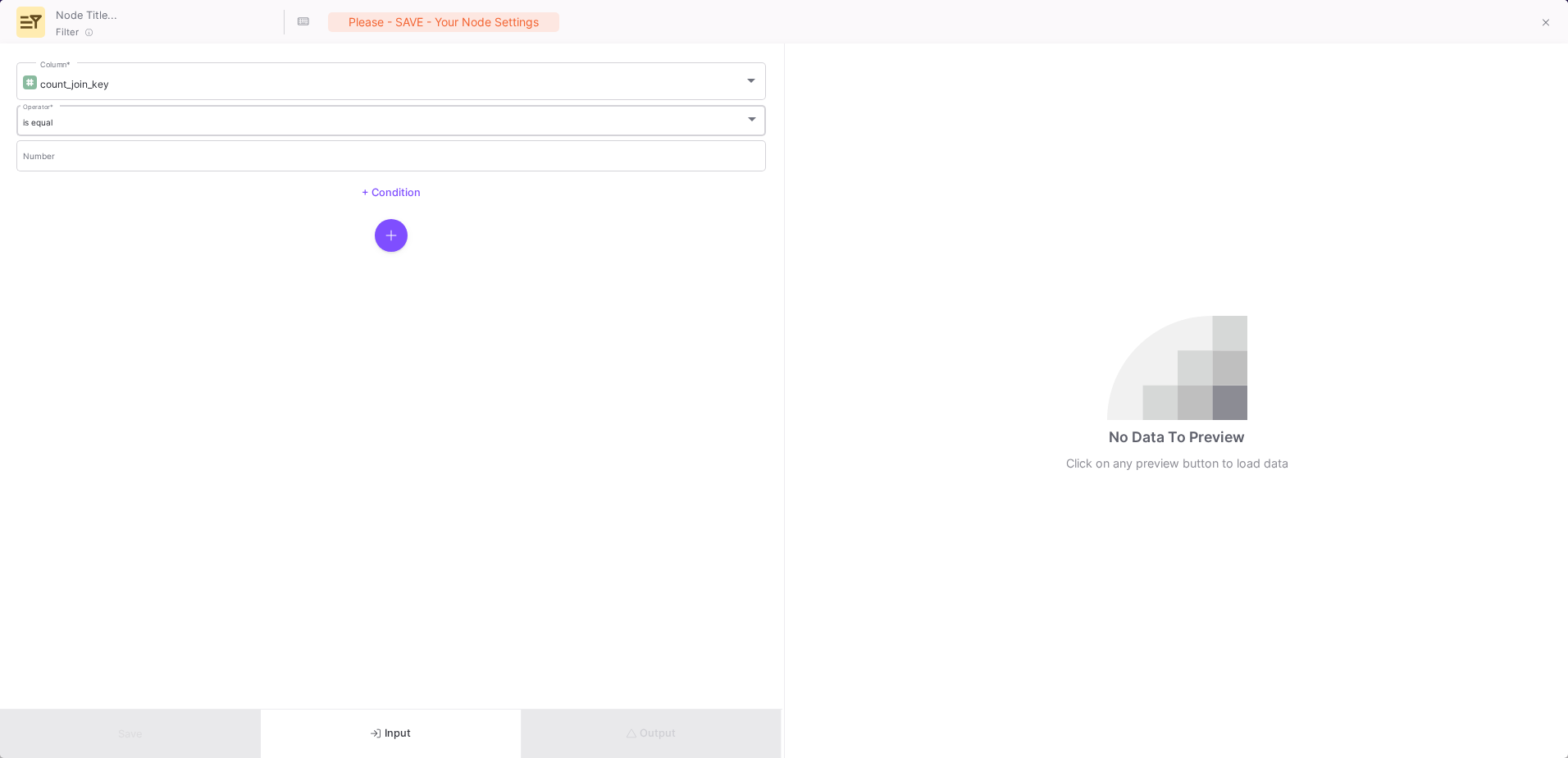
click at [126, 132] on div "is equal Operator *" at bounding box center [391, 119] width 737 height 33
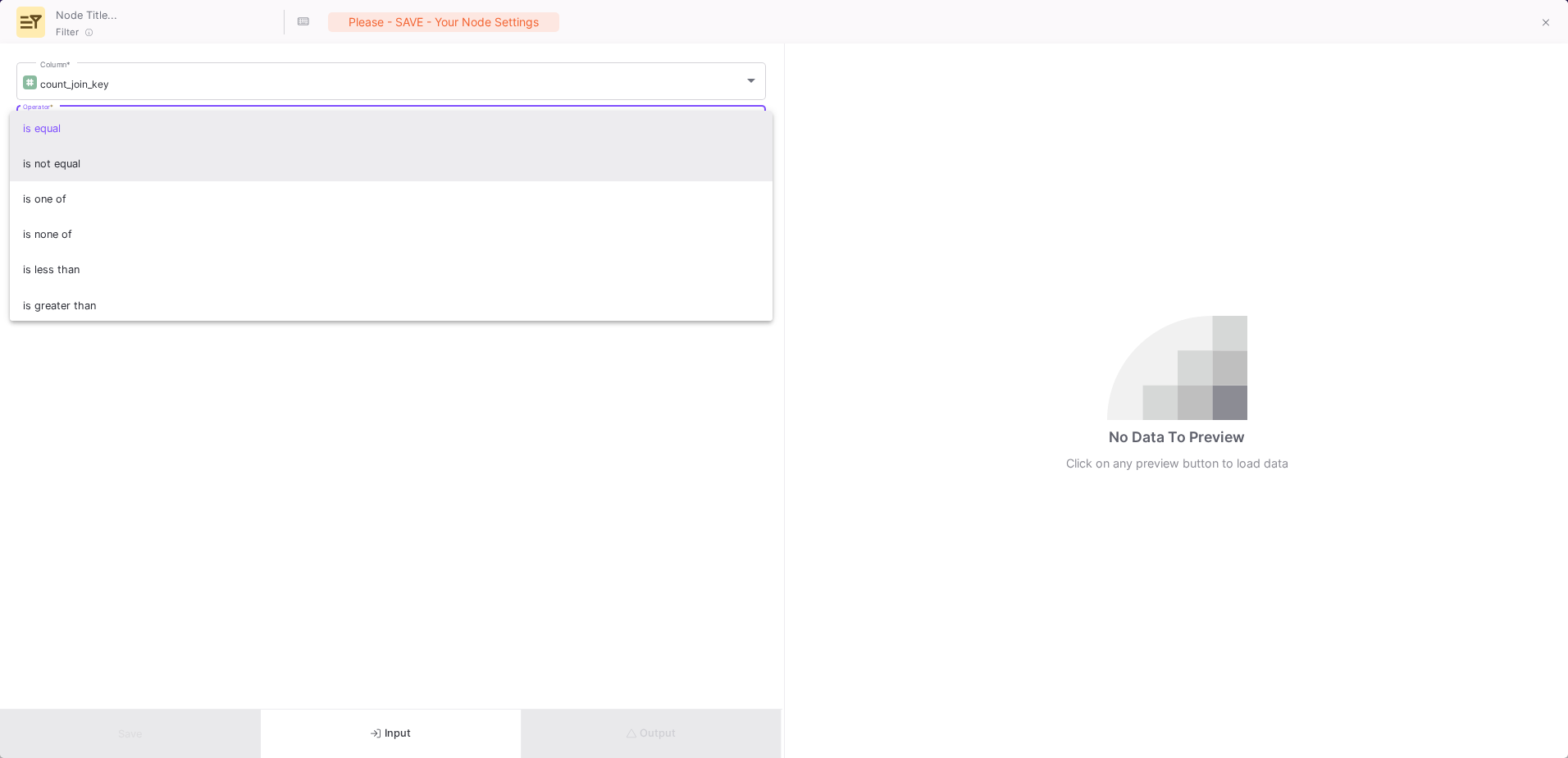
click at [116, 155] on span "is not equal" at bounding box center [391, 163] width 737 height 35
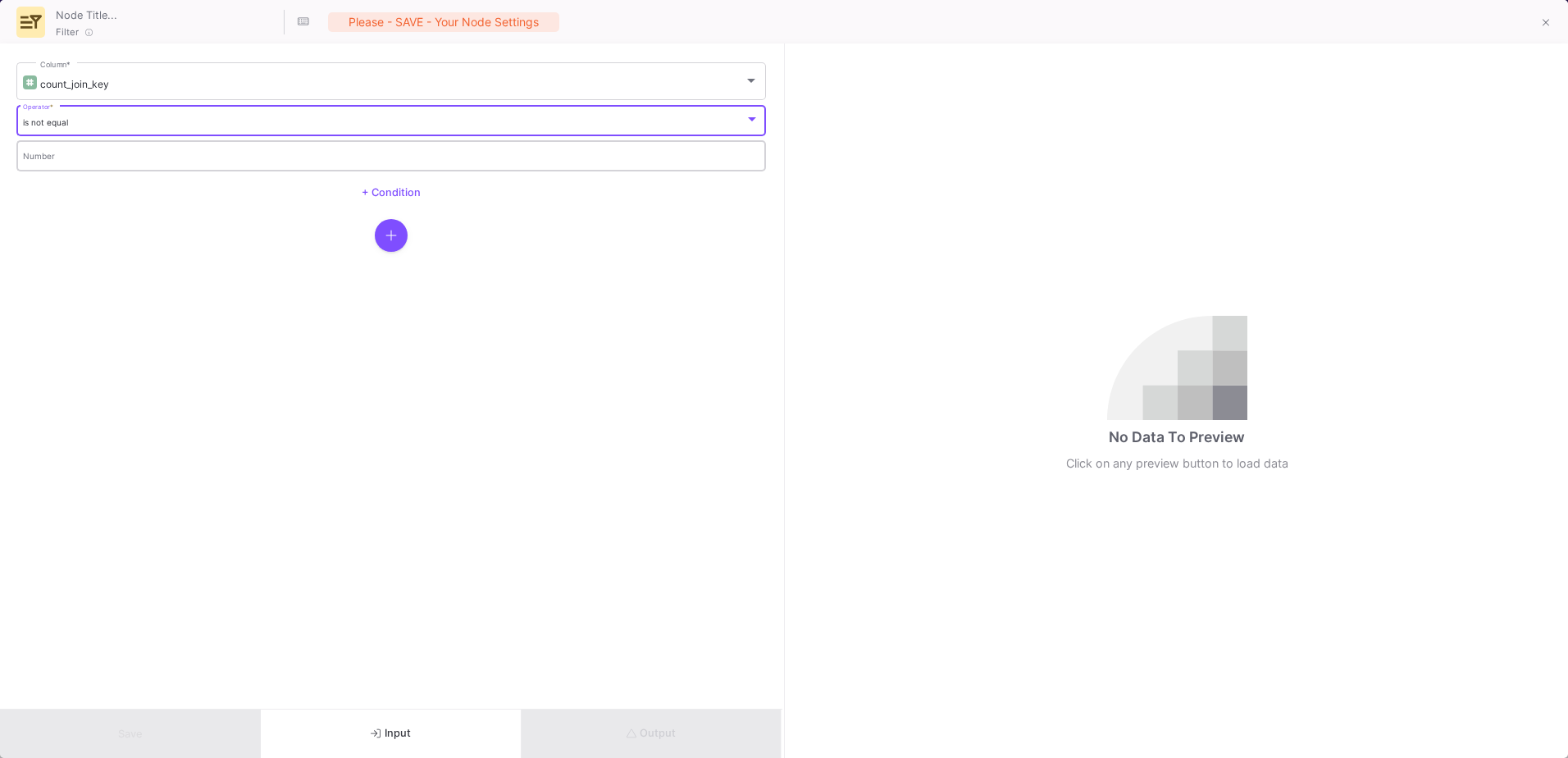
click at [115, 155] on input "Number" at bounding box center [391, 157] width 737 height 10
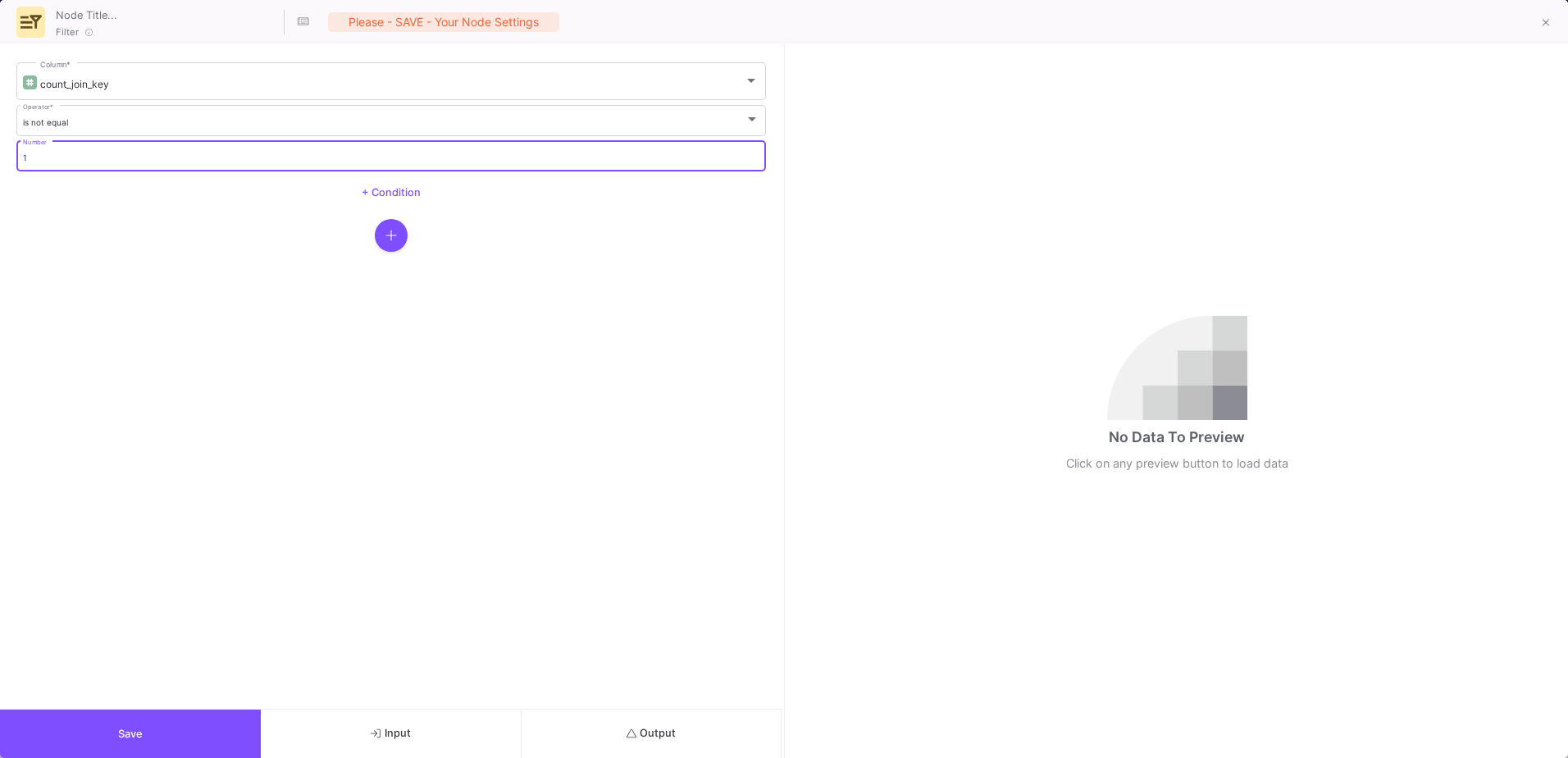
type input "1"
click at [669, 736] on span "Output" at bounding box center [651, 732] width 50 height 12
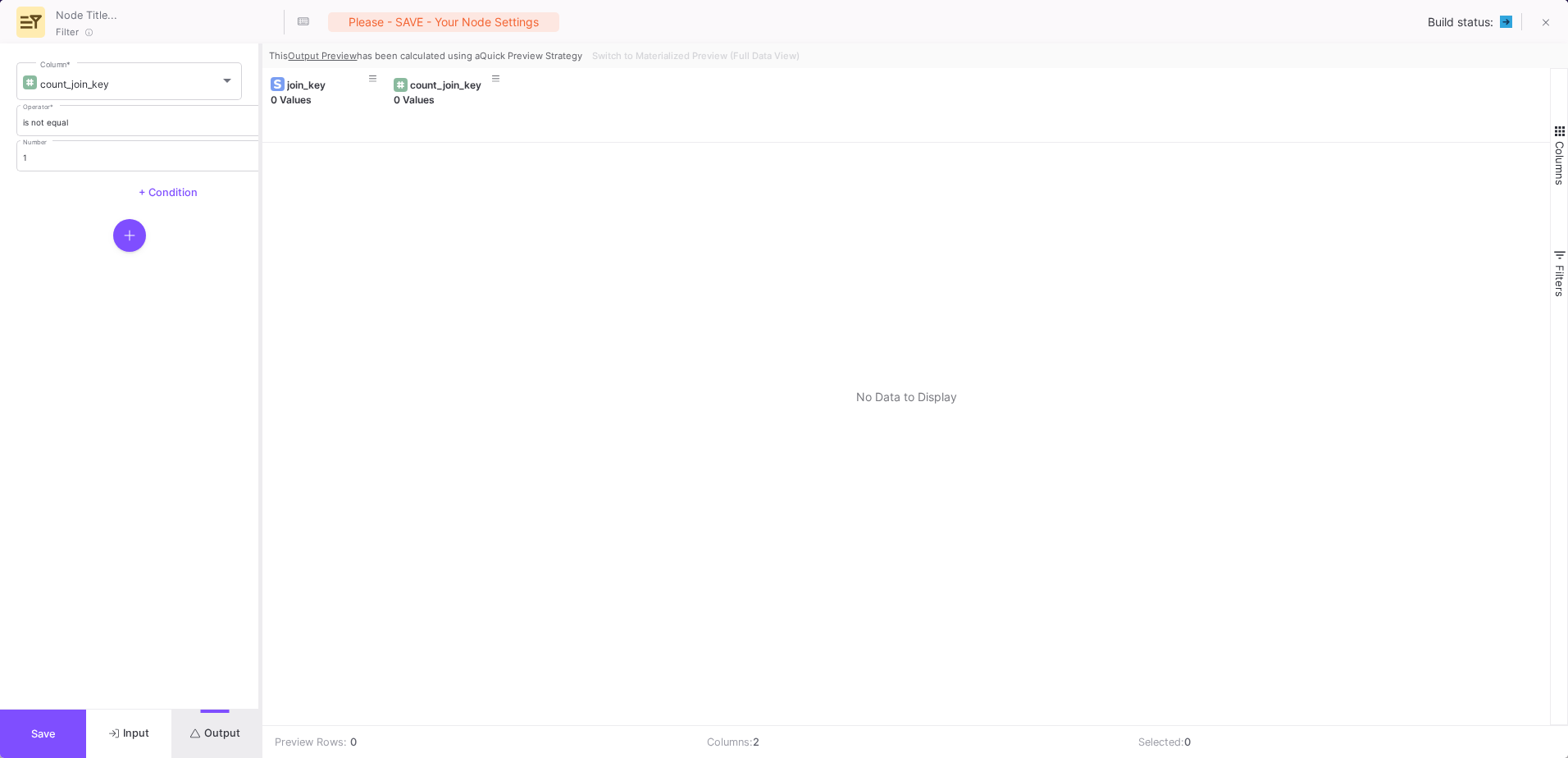
drag, startPoint x: 784, startPoint y: 487, endPoint x: 260, endPoint y: 479, distance: 524.1
click at [260, 479] on div at bounding box center [260, 400] width 4 height 714
click at [665, 52] on span "Switch to Materialized Preview (Full Data View)" at bounding box center [696, 55] width 208 height 11
click at [40, 718] on button "Save" at bounding box center [43, 733] width 86 height 49
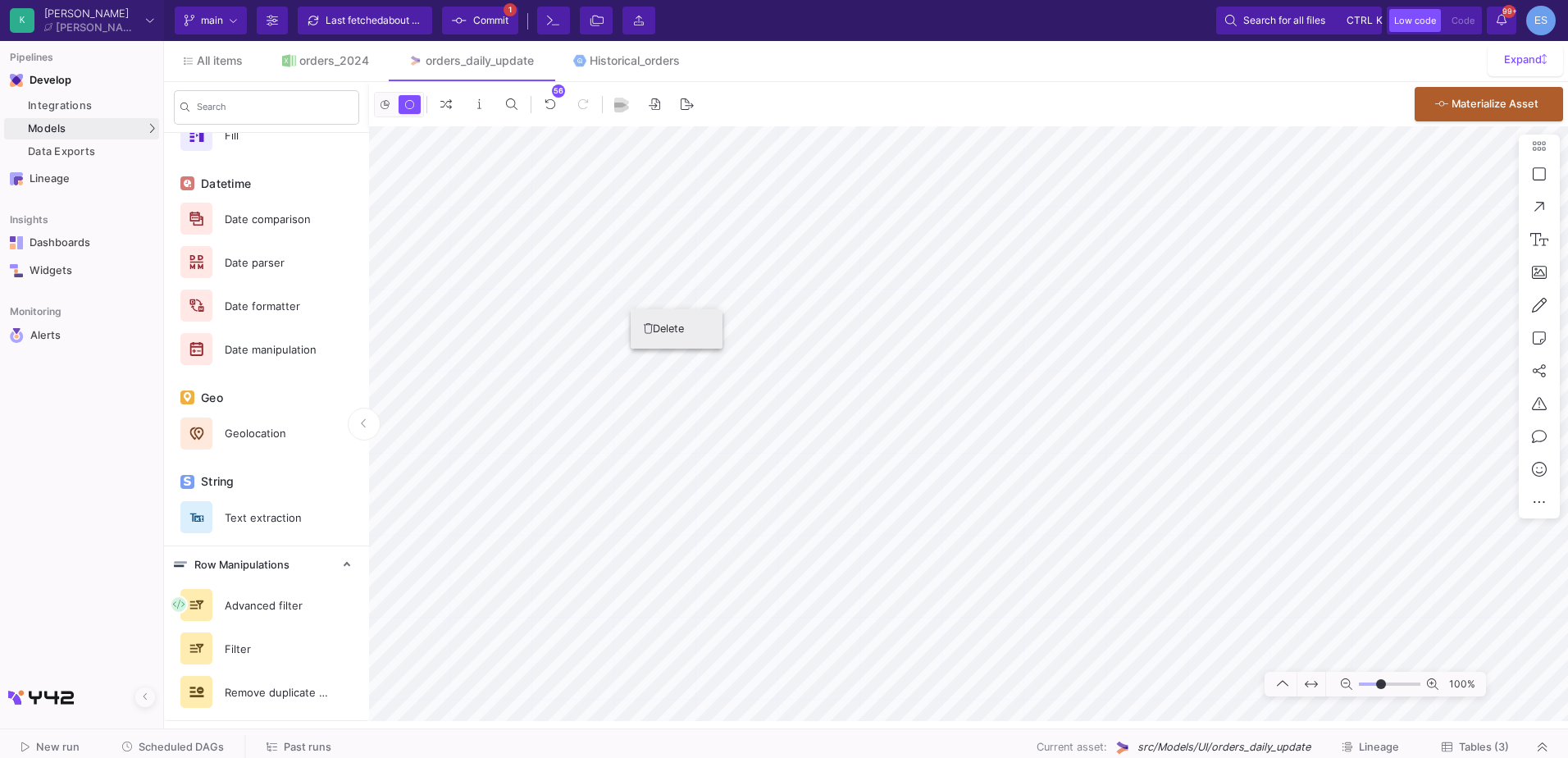
click at [662, 330] on button "Delete" at bounding box center [676, 328] width 92 height 39
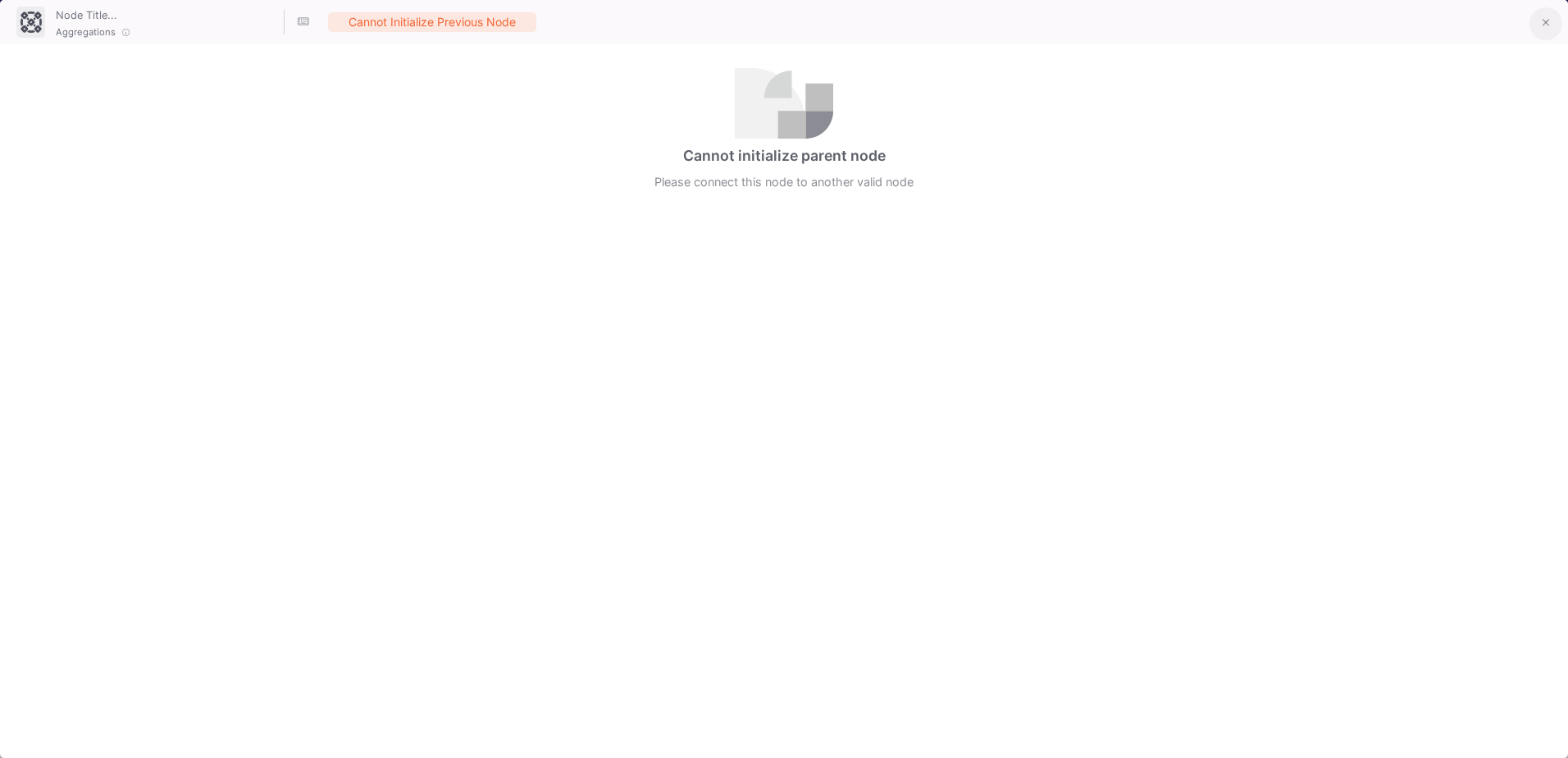
click at [1549, 30] on fa-icon at bounding box center [1547, 23] width 8 height 14
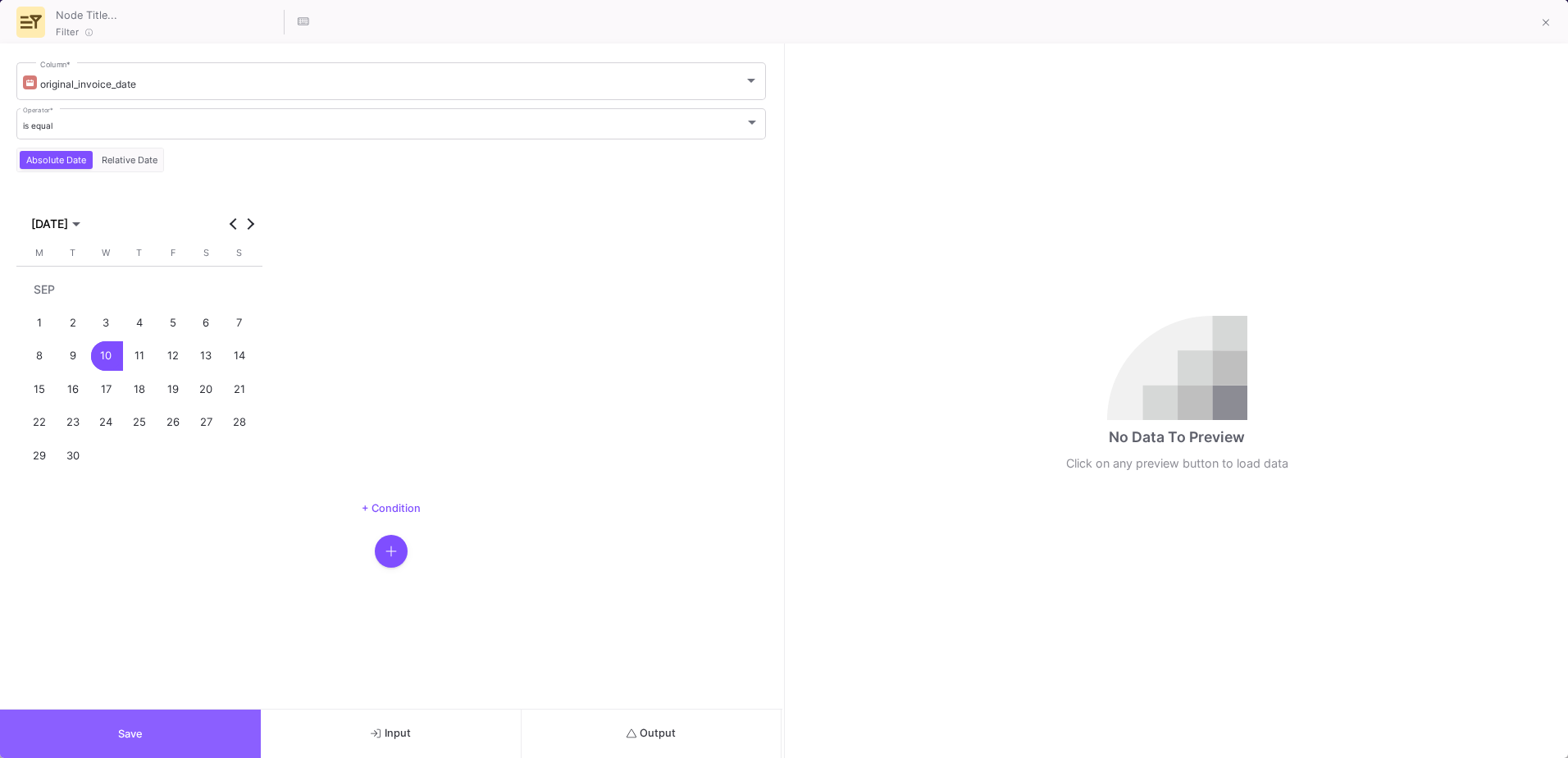
click at [151, 729] on button "Save" at bounding box center [130, 733] width 260 height 49
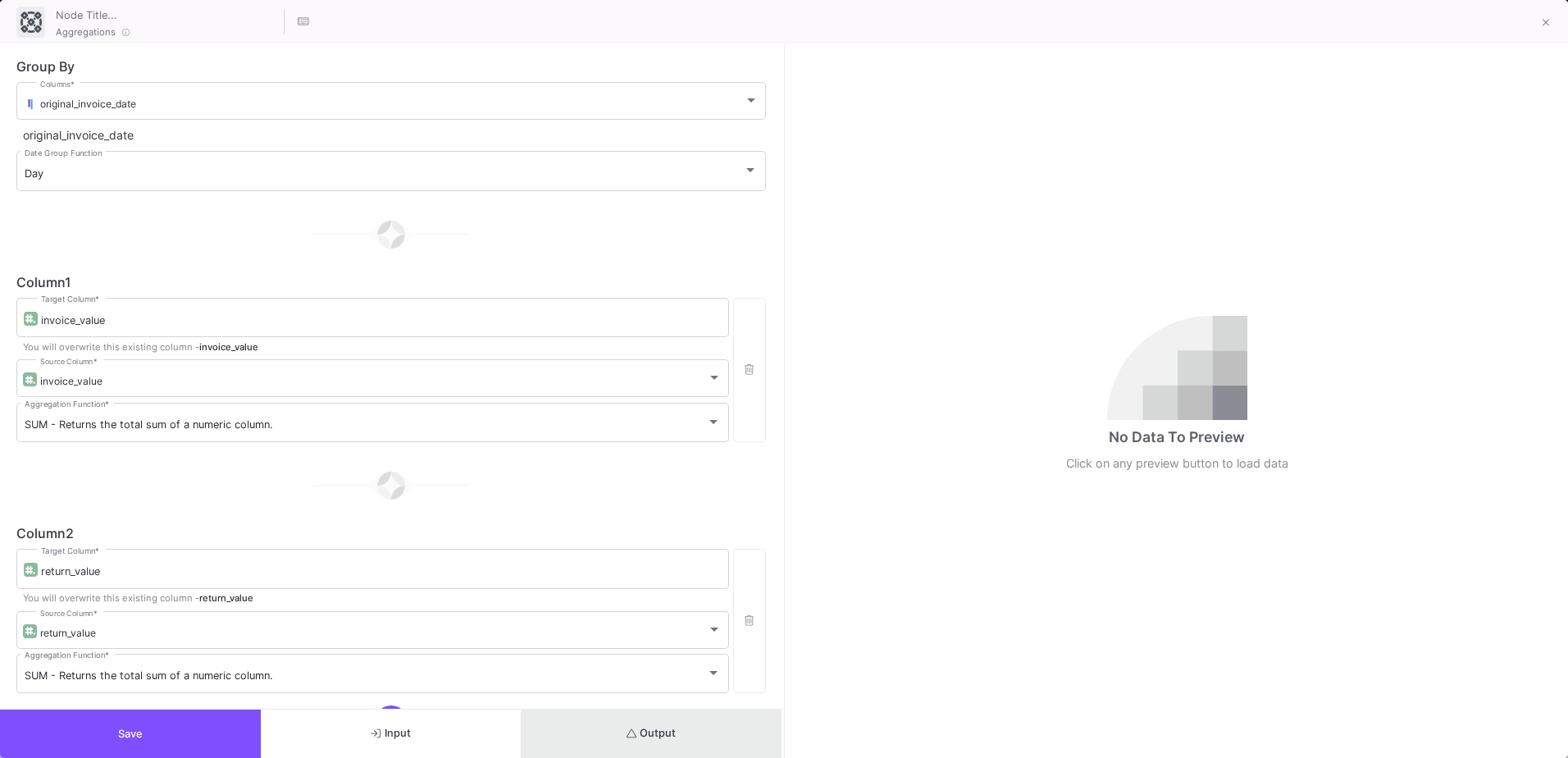
click at [683, 737] on button "Output" at bounding box center [651, 733] width 260 height 49
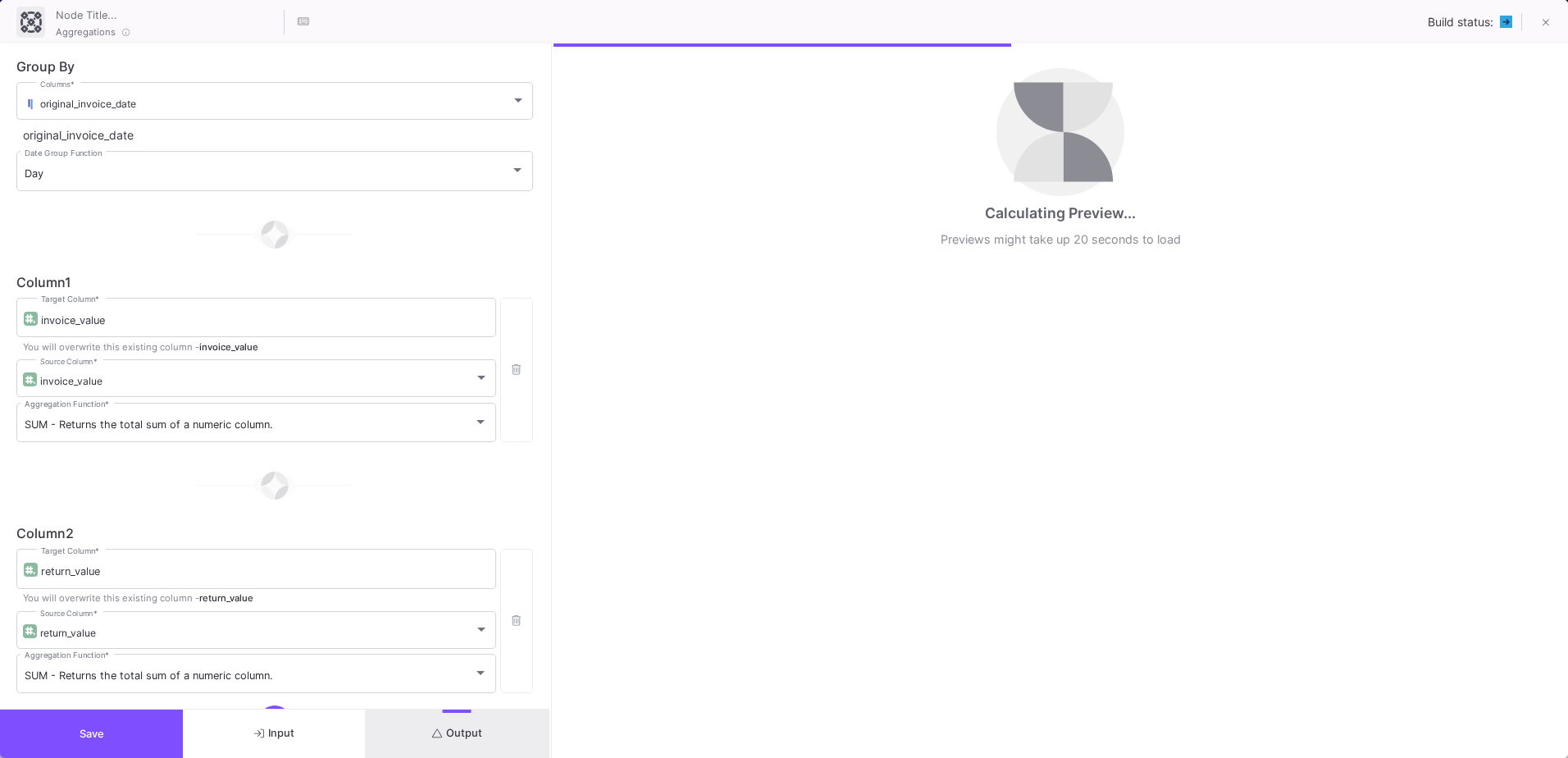
drag, startPoint x: 782, startPoint y: 369, endPoint x: 549, endPoint y: 362, distance: 233.1
click at [549, 362] on div at bounding box center [551, 400] width 4 height 714
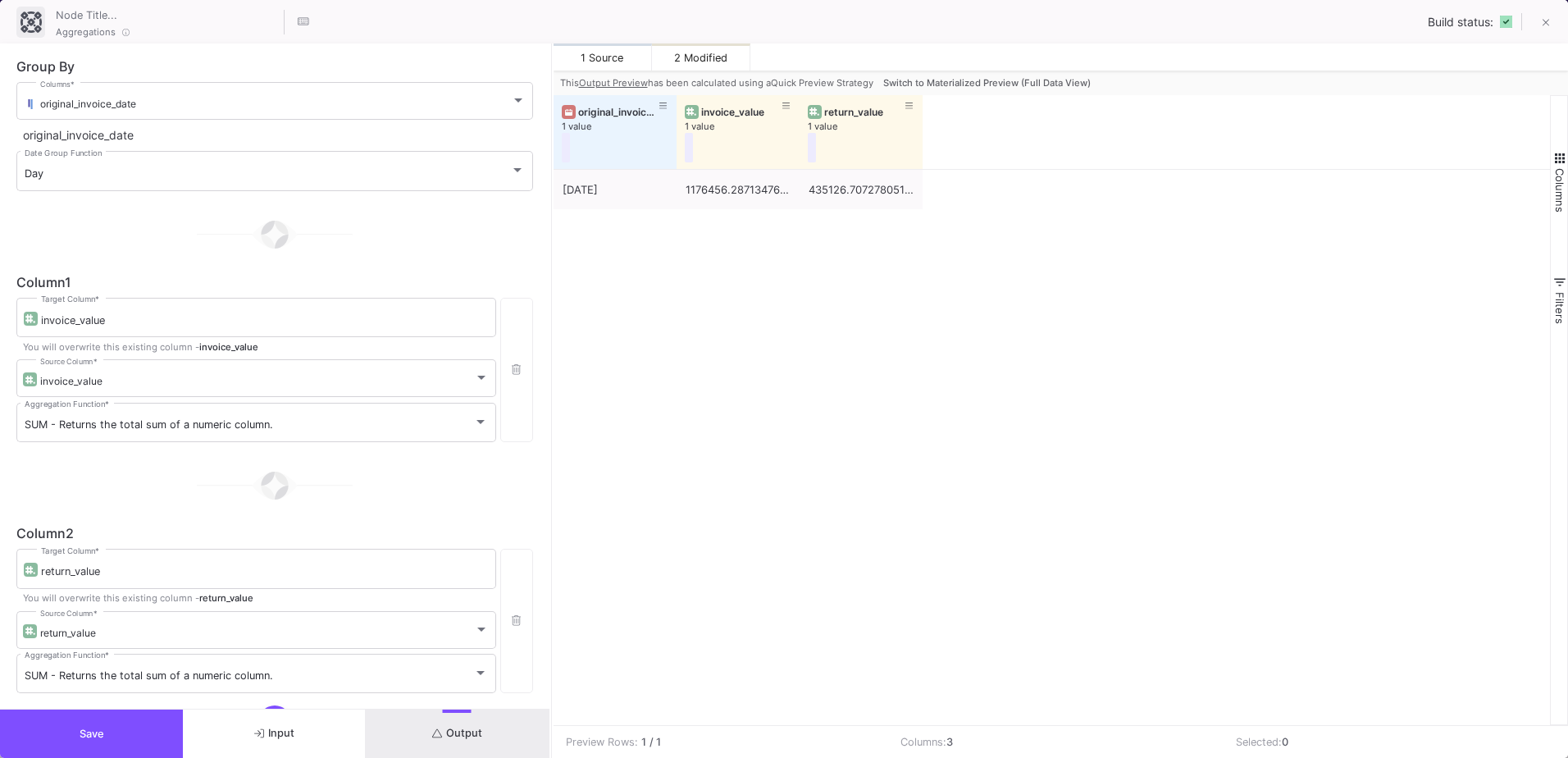
click at [1017, 77] on span "Switch to Materialized Preview (Full Data View)" at bounding box center [987, 83] width 208 height 11
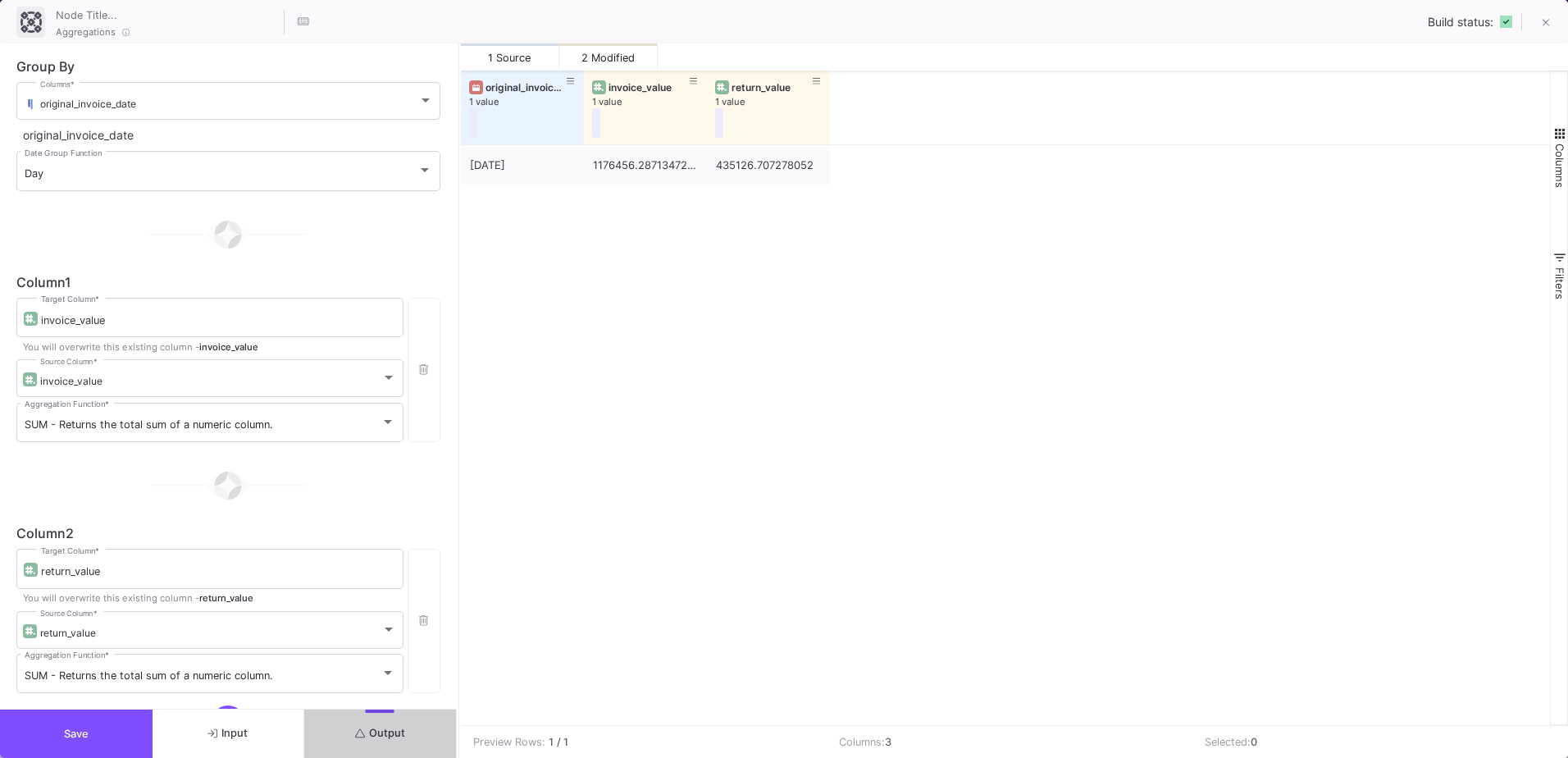
drag, startPoint x: 550, startPoint y: 245, endPoint x: 458, endPoint y: 255, distance: 92.5
click at [458, 255] on div at bounding box center [459, 400] width 4 height 714
click at [85, 735] on span "Save" at bounding box center [76, 733] width 25 height 12
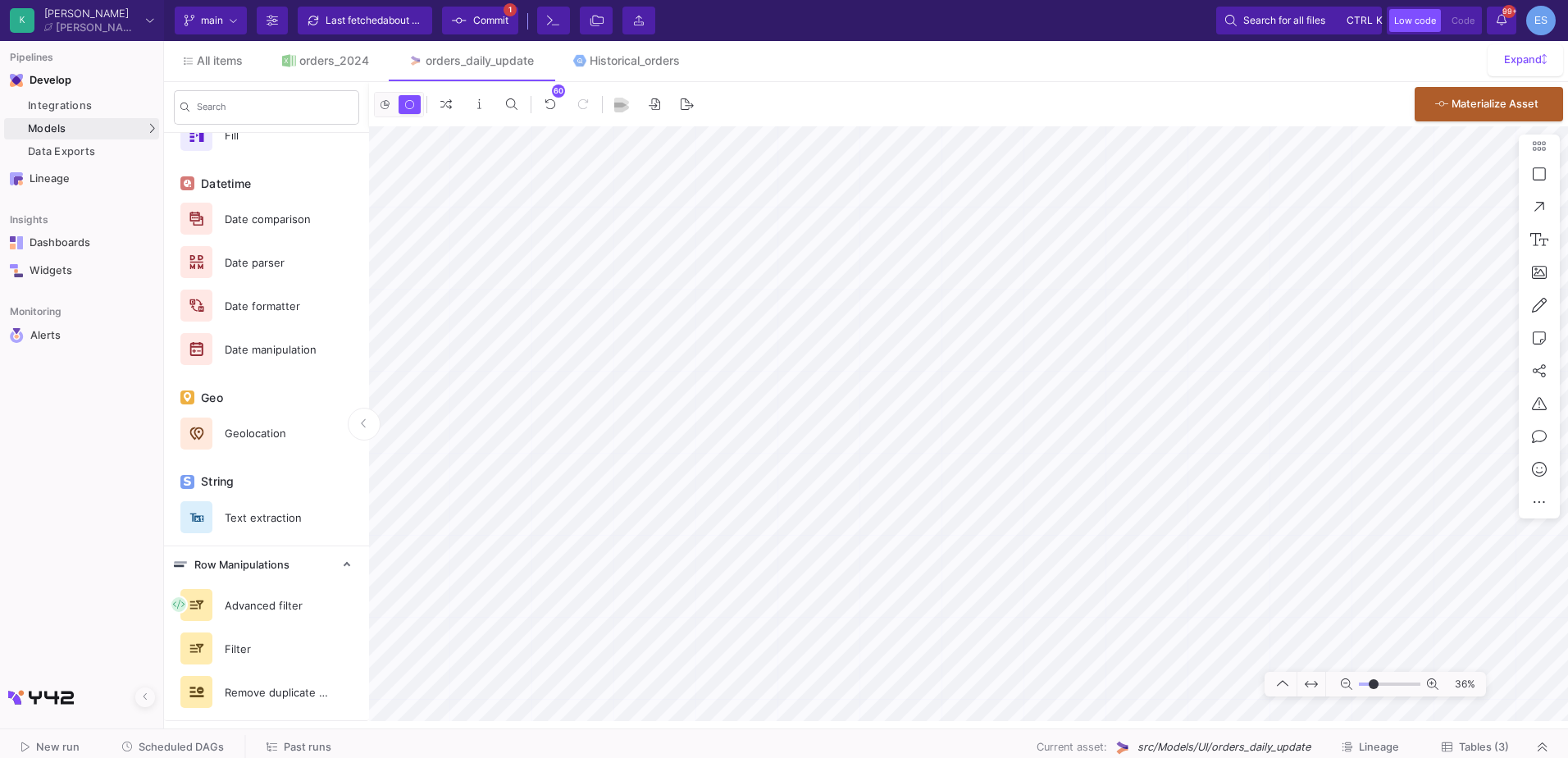
click at [1374, 684] on input "range" at bounding box center [1390, 685] width 62 height 21
click at [1380, 401] on button "Clone" at bounding box center [1392, 396] width 92 height 39
click at [1455, 431] on button "Clone" at bounding box center [1466, 429] width 92 height 39
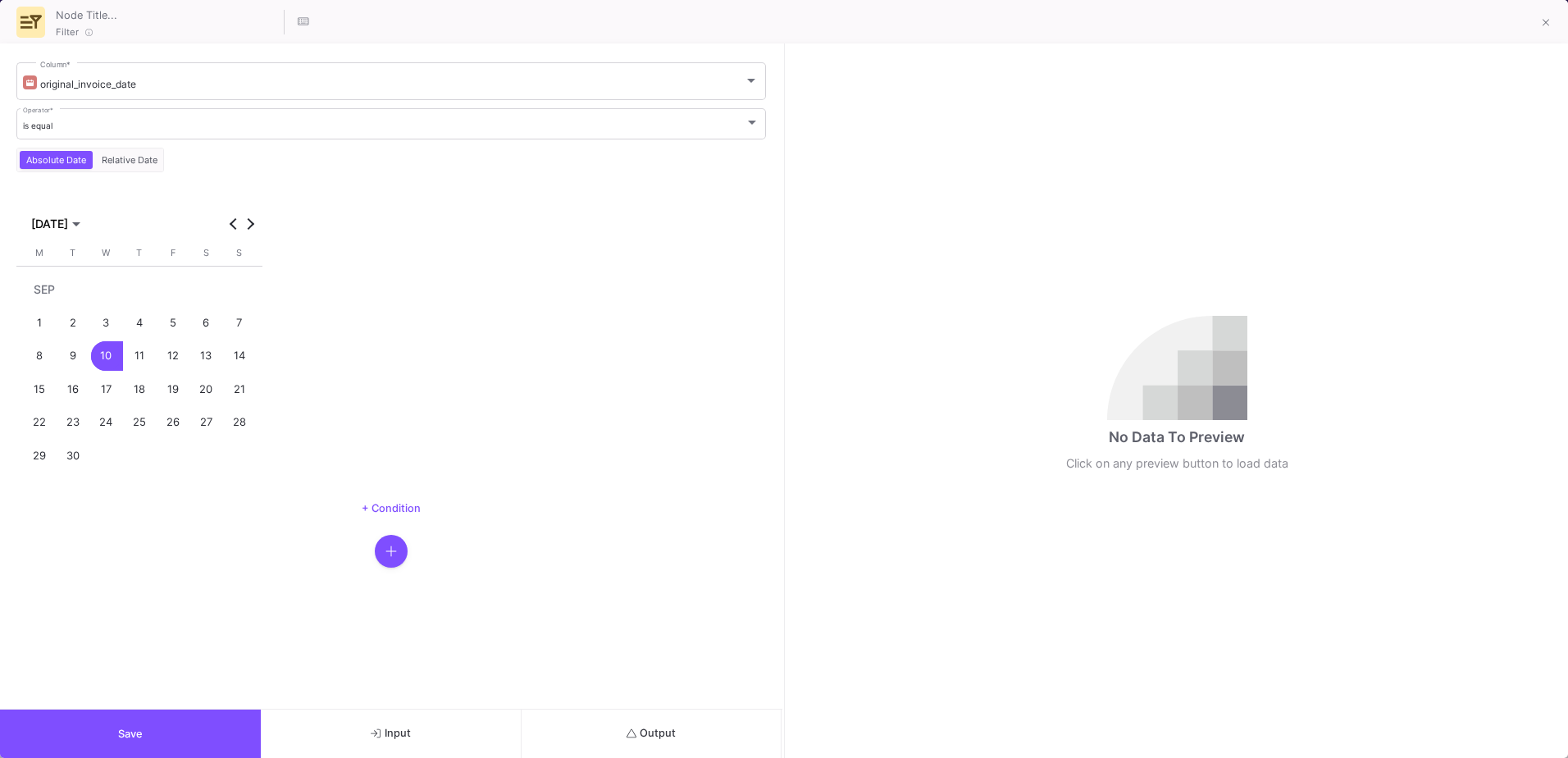
click at [138, 741] on button "Save" at bounding box center [130, 733] width 260 height 49
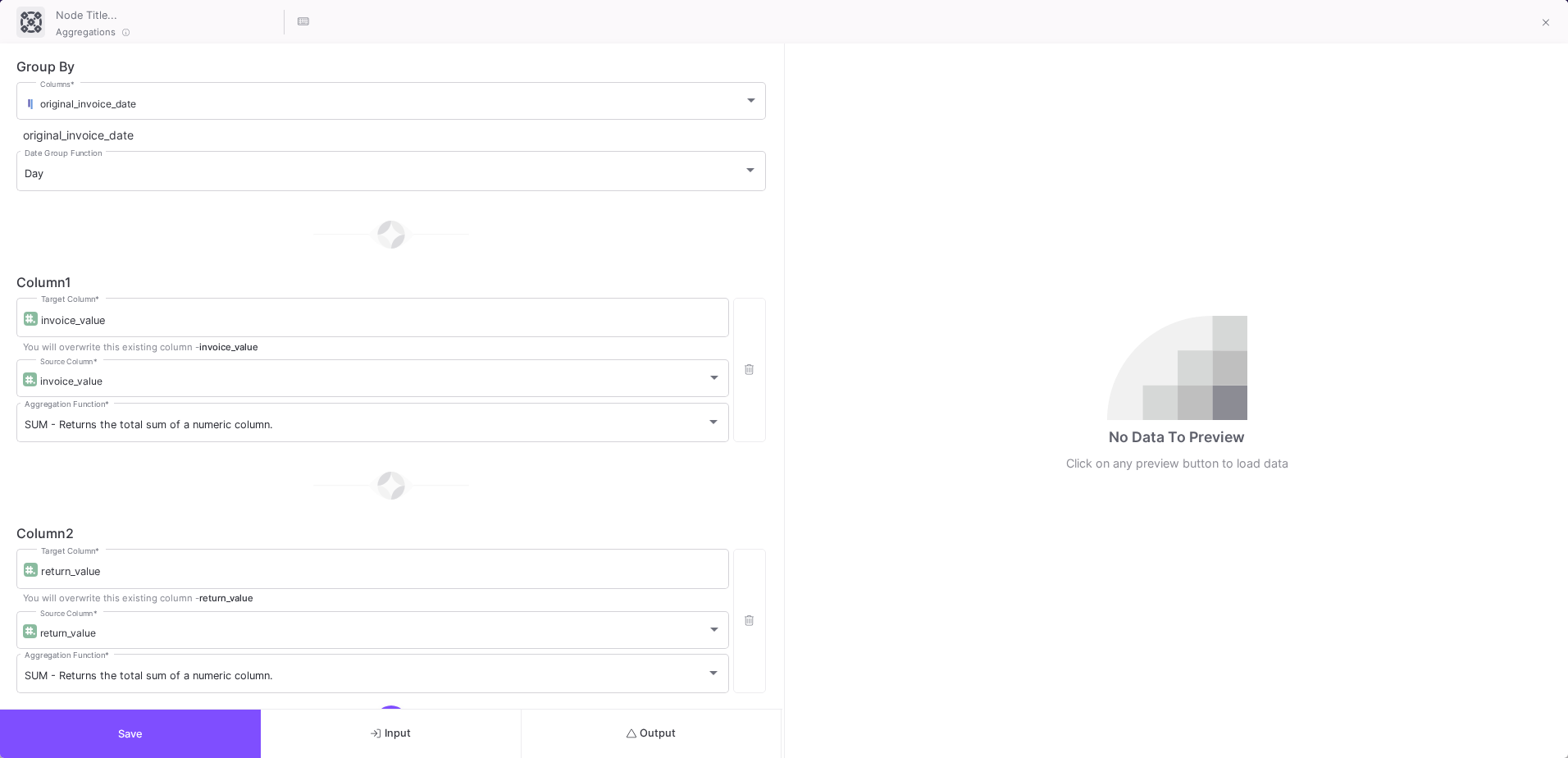
click at [650, 742] on button "Output" at bounding box center [651, 733] width 260 height 49
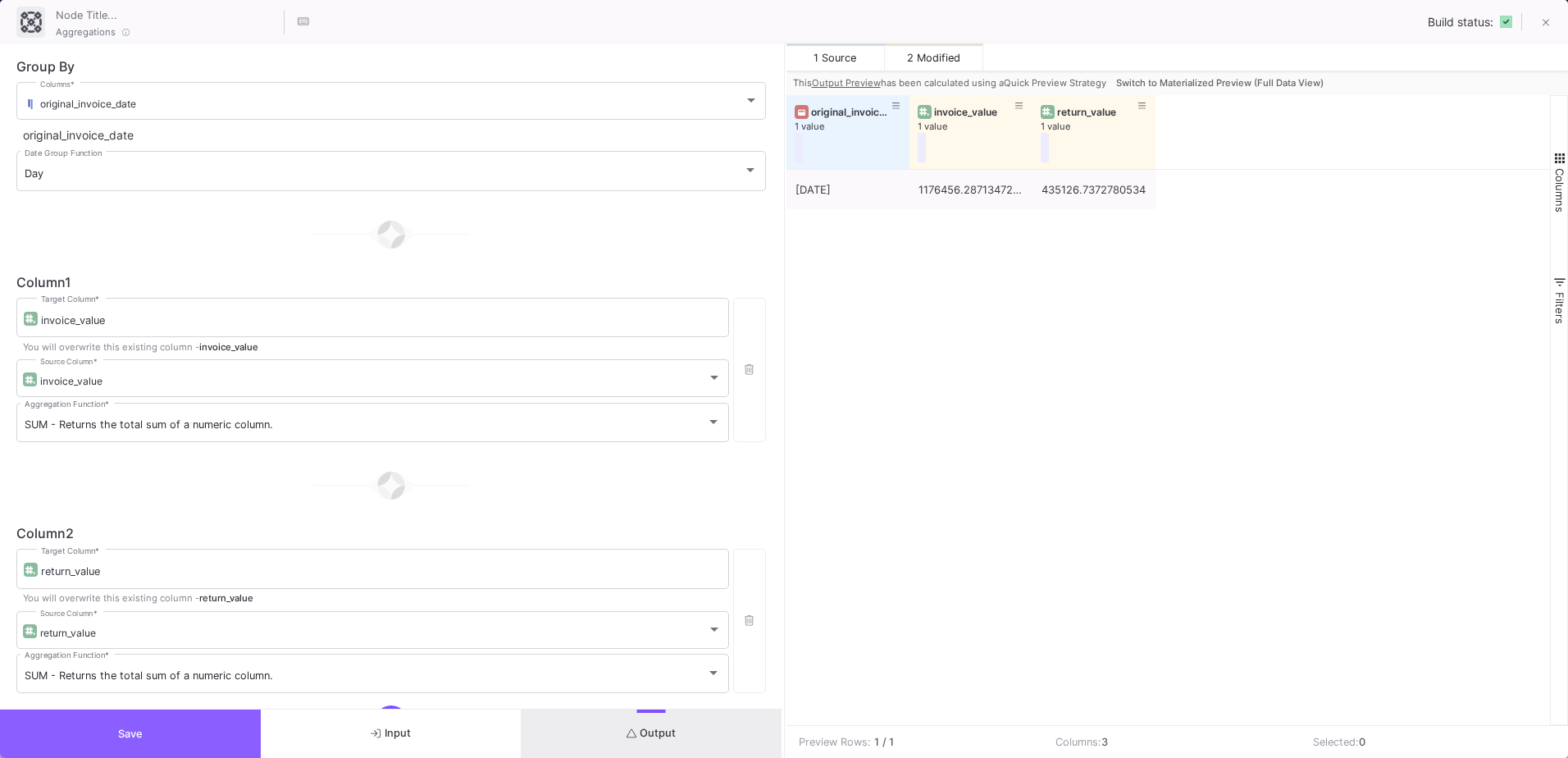
click at [237, 736] on button "Save" at bounding box center [130, 733] width 260 height 49
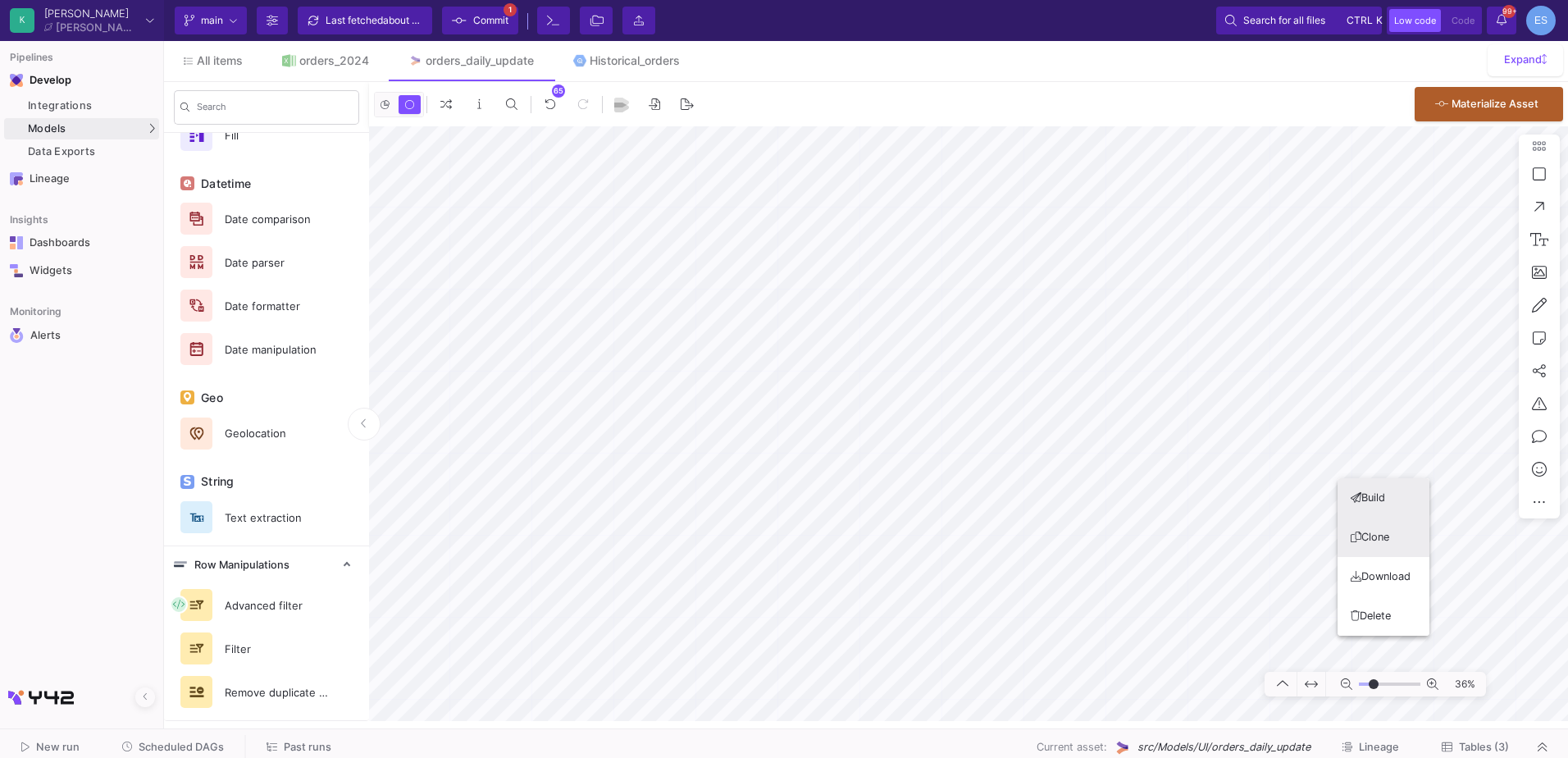
click at [1380, 542] on button "Clone" at bounding box center [1384, 537] width 92 height 39
click at [1444, 543] on button "Clone" at bounding box center [1447, 552] width 92 height 39
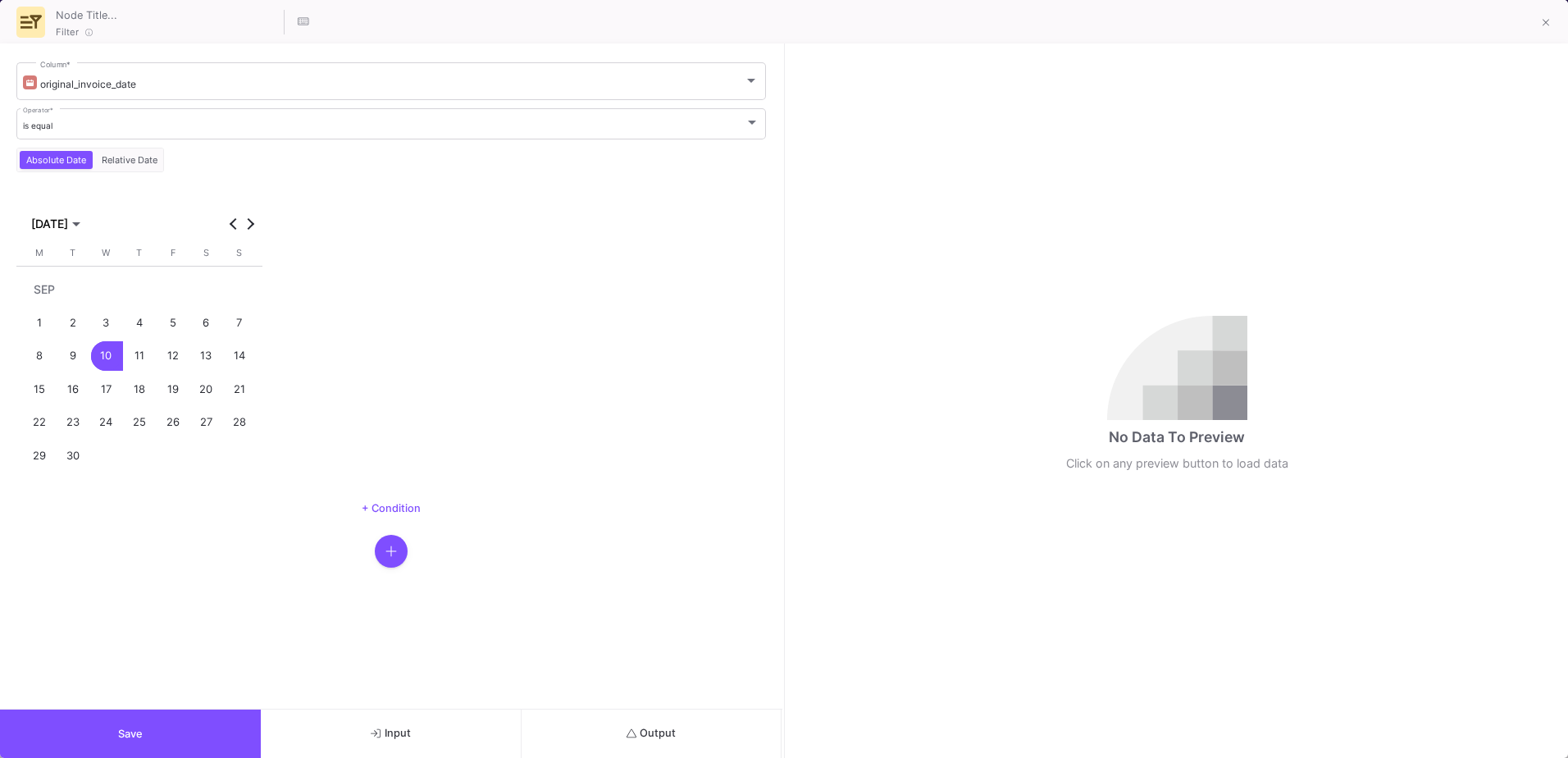
click at [174, 722] on button "Save" at bounding box center [130, 733] width 260 height 49
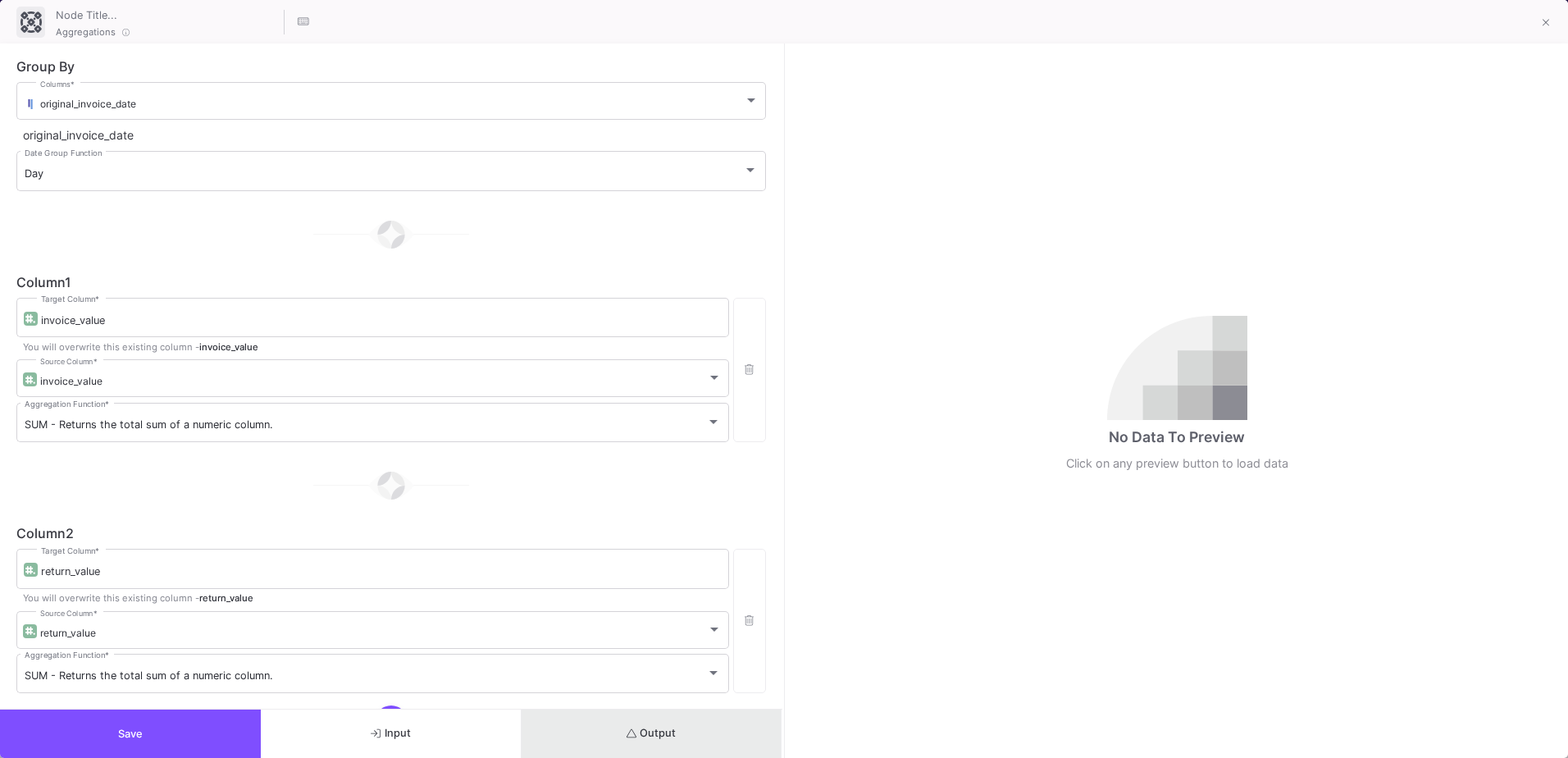
click at [642, 735] on span "Output" at bounding box center [651, 732] width 50 height 12
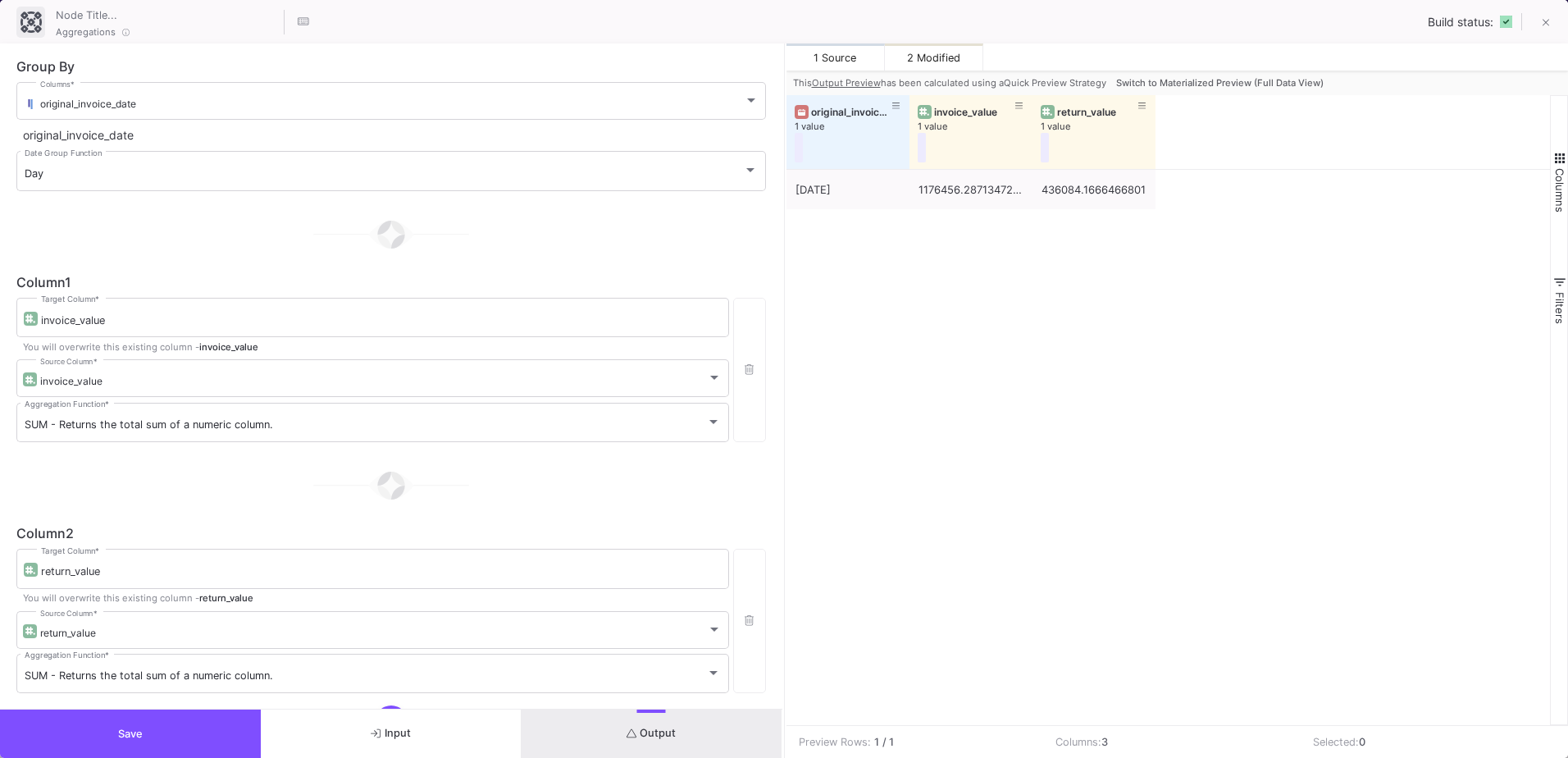
click at [219, 737] on button "Save" at bounding box center [130, 733] width 260 height 49
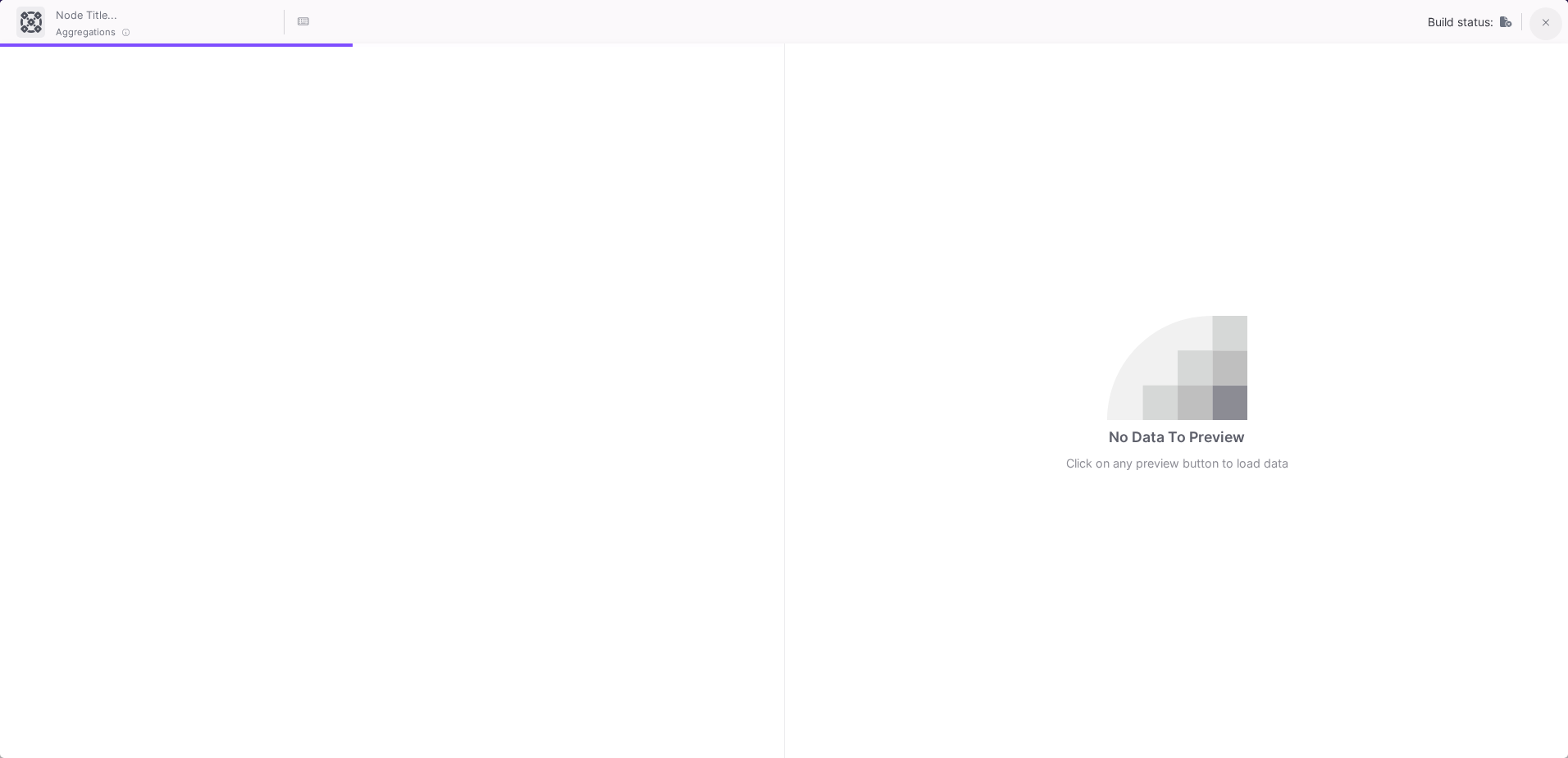
click at [1538, 23] on button at bounding box center [1546, 24] width 32 height 32
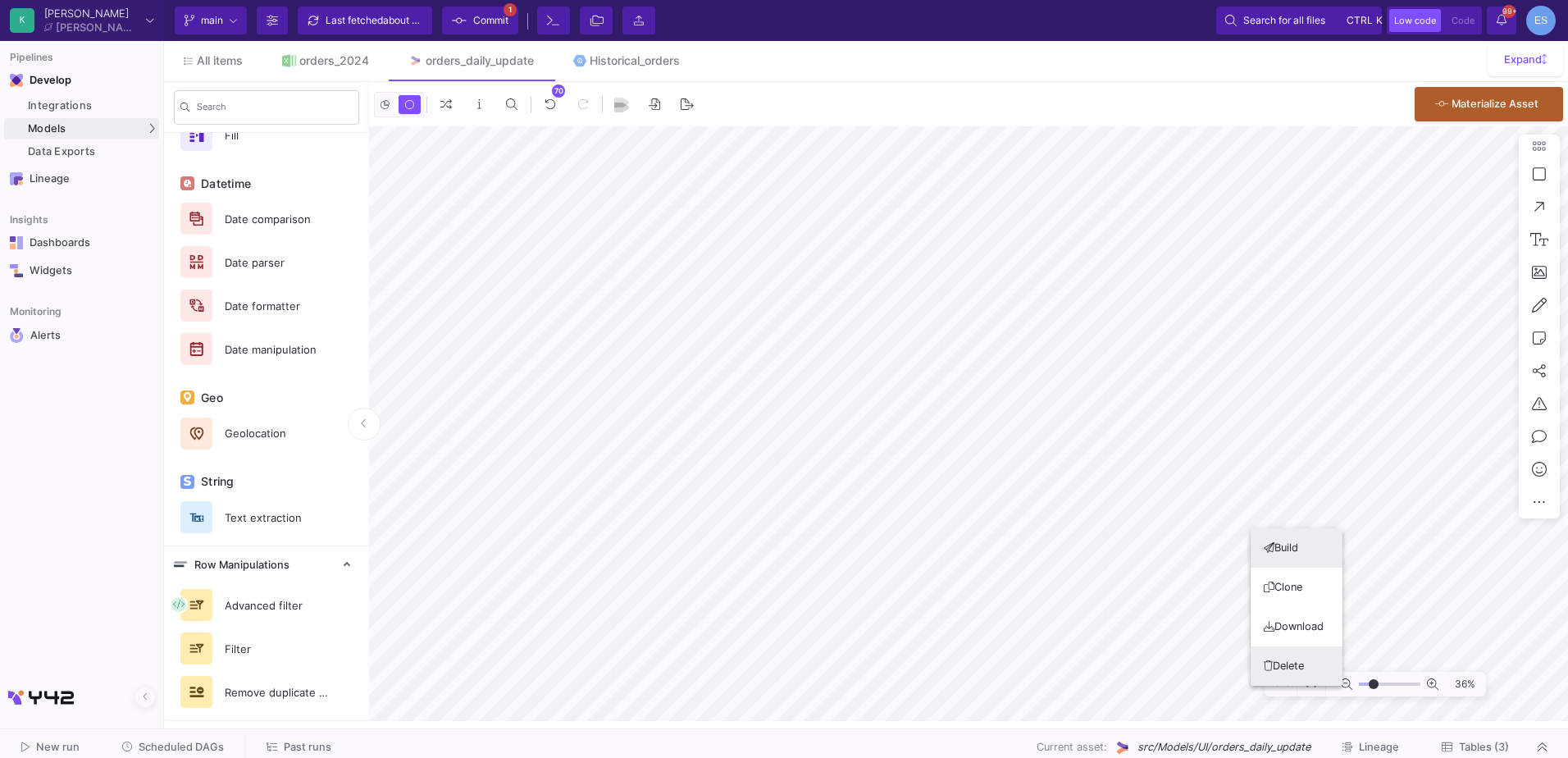
click at [1305, 660] on button "Delete" at bounding box center [1297, 666] width 92 height 39
click at [1218, 652] on button "Delete" at bounding box center [1219, 661] width 92 height 39
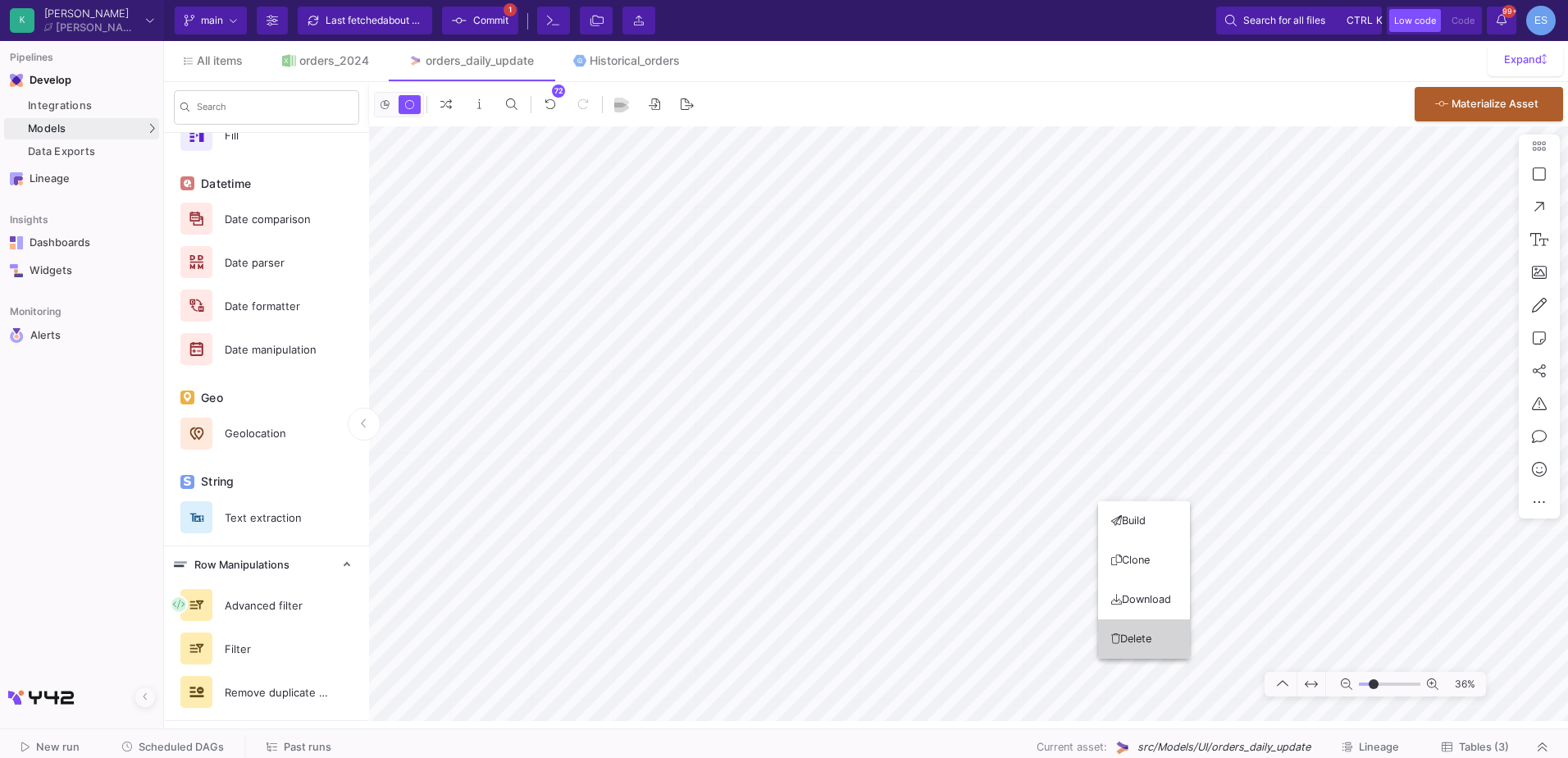
click at [1152, 636] on button "Delete" at bounding box center [1145, 638] width 92 height 39
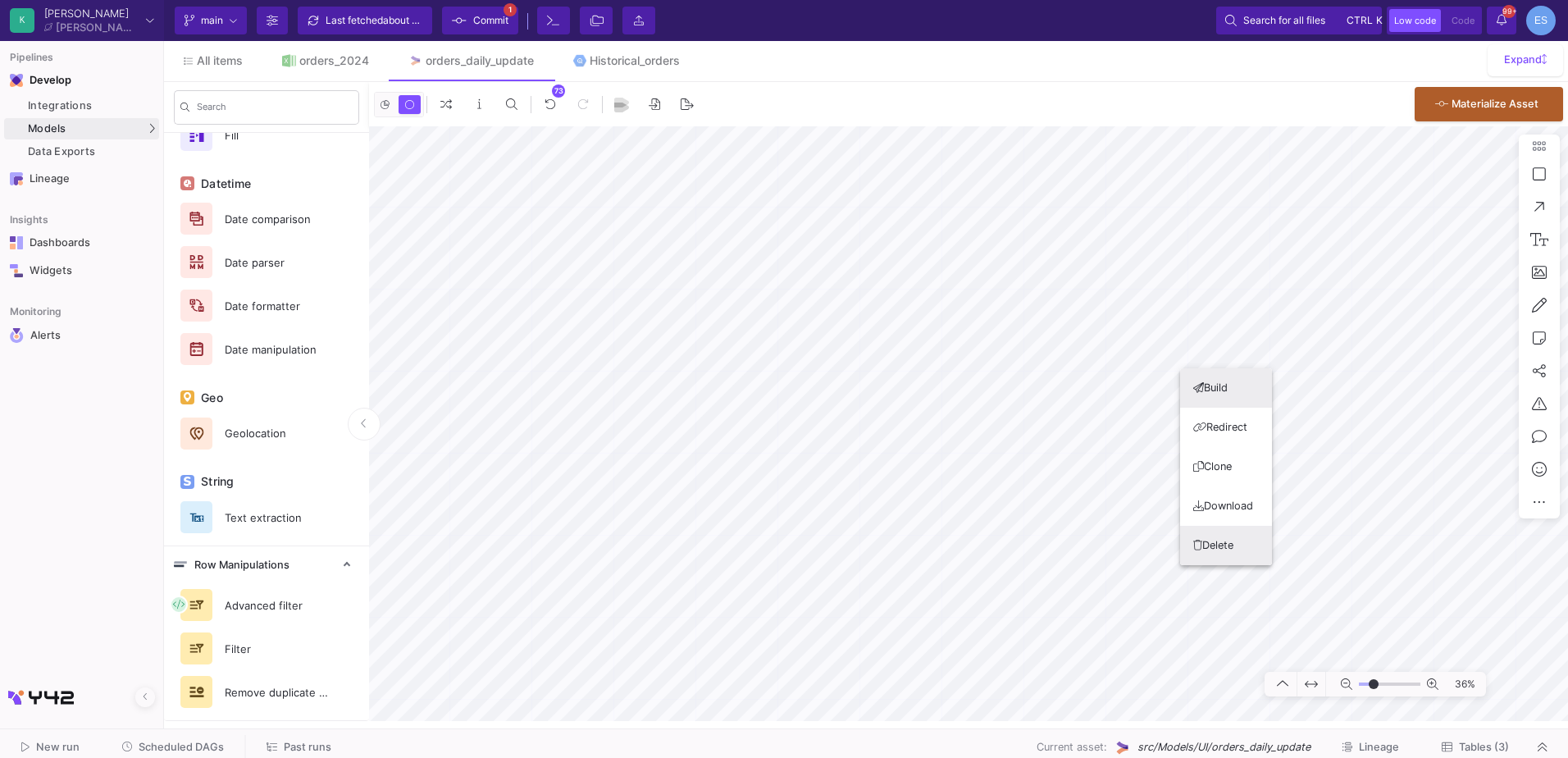
click at [1214, 542] on button "Delete" at bounding box center [1227, 544] width 92 height 39
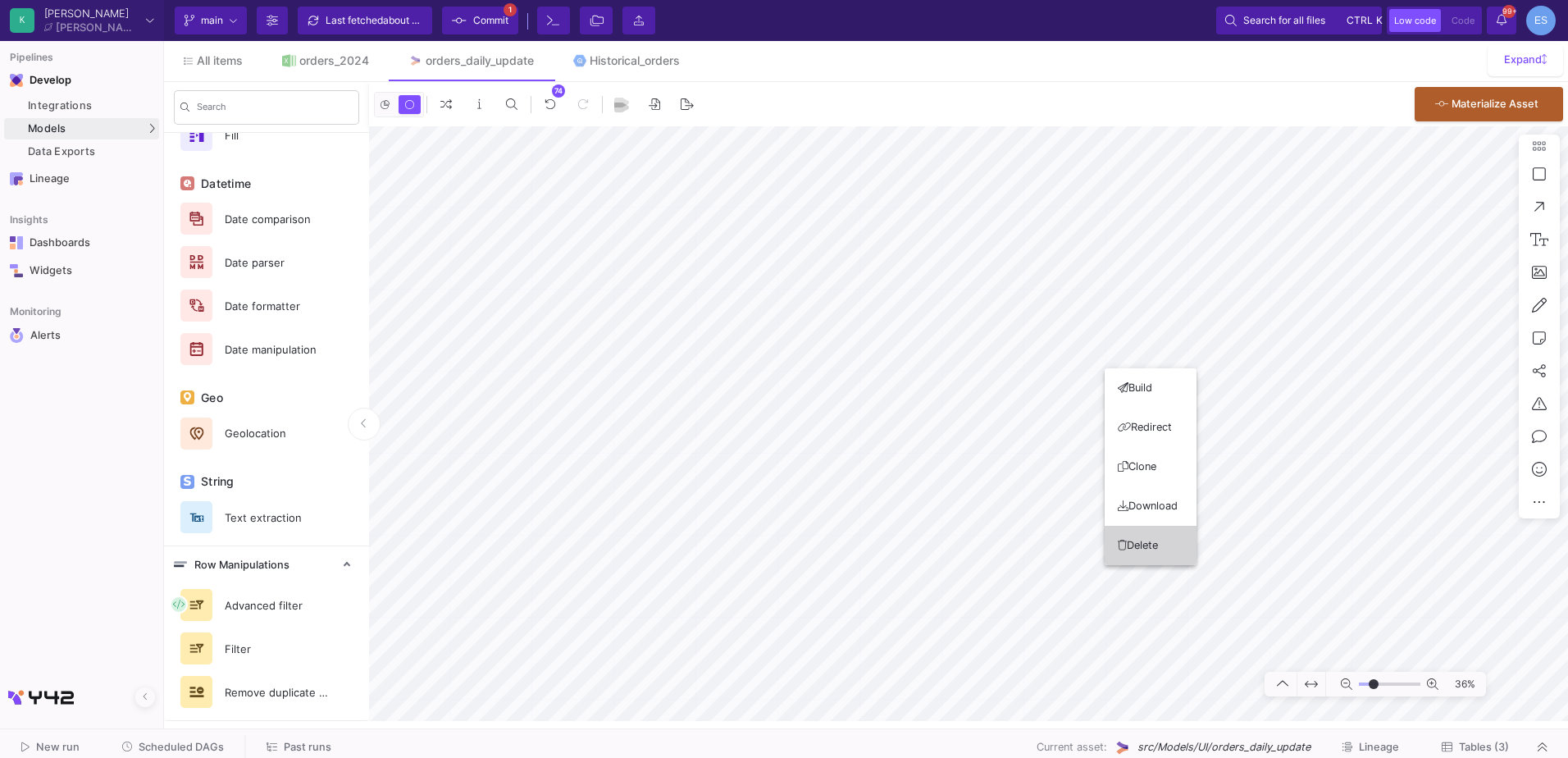
click at [1145, 548] on button "Delete" at bounding box center [1150, 544] width 92 height 39
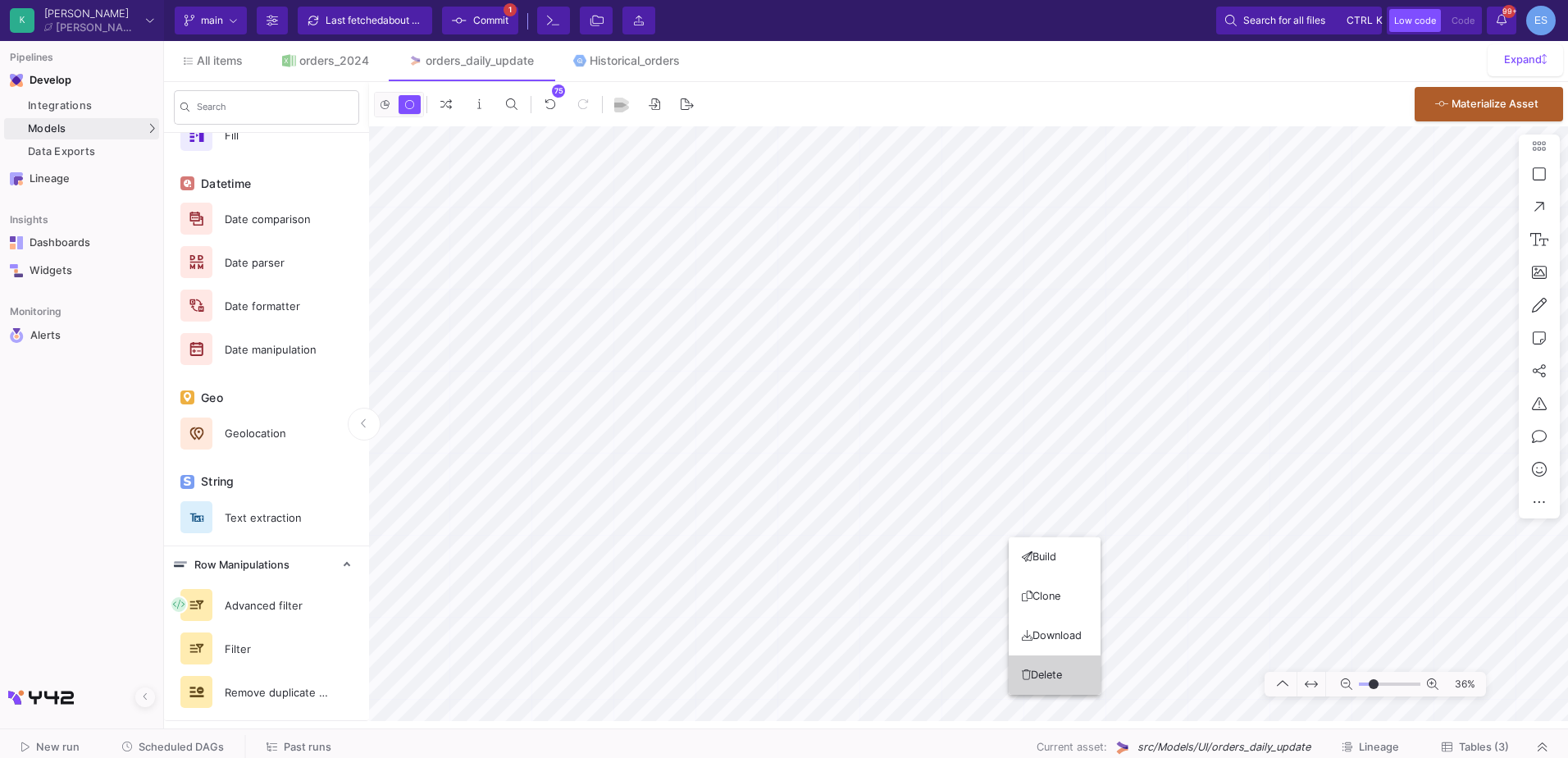
click at [1052, 666] on button "Delete" at bounding box center [1055, 674] width 92 height 39
drag, startPoint x: 1370, startPoint y: 686, endPoint x: 1381, endPoint y: 683, distance: 11.4
type input "0"
click at [1381, 683] on input "range" at bounding box center [1390, 685] width 62 height 21
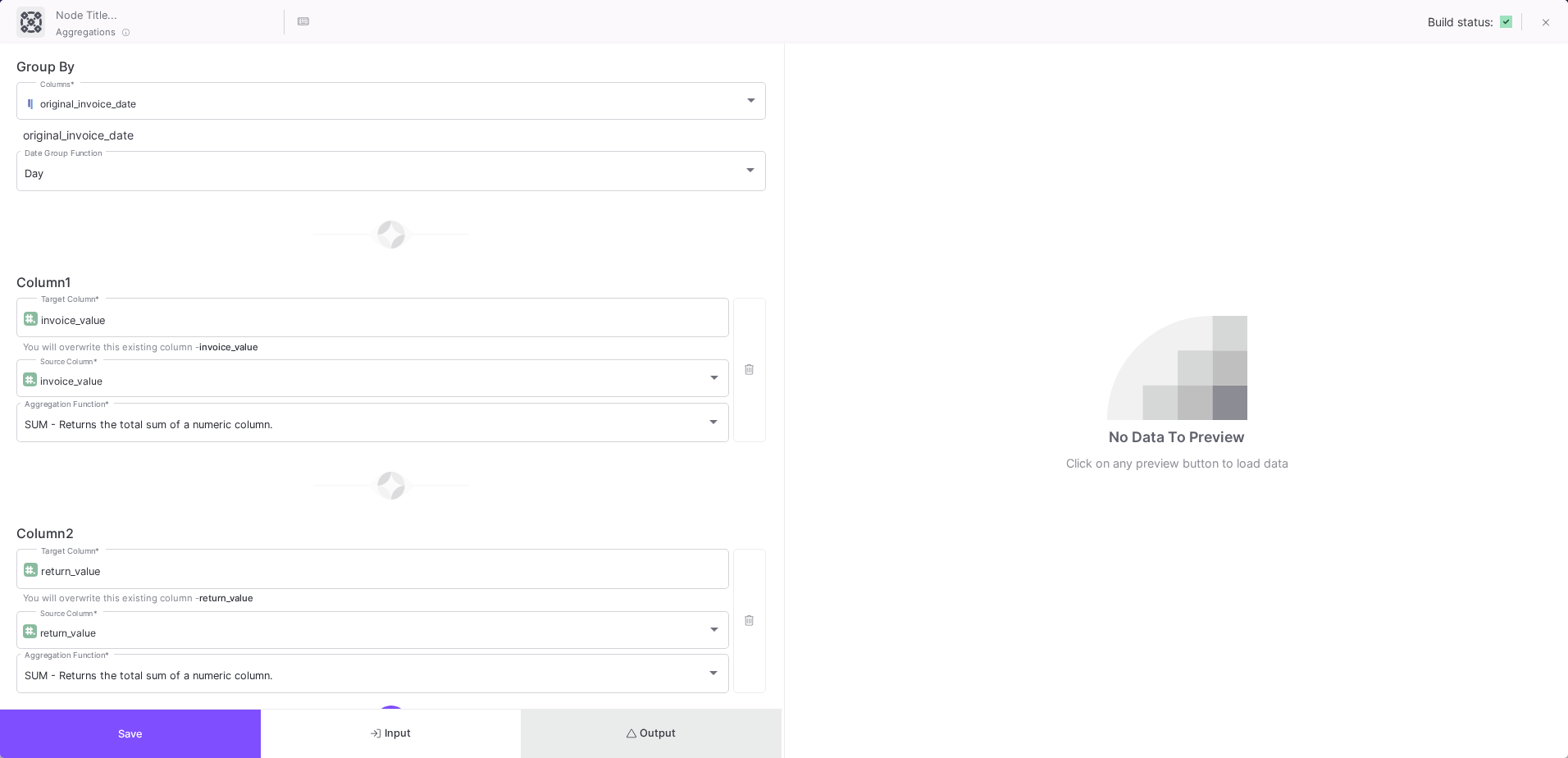
click at [706, 735] on button "Output" at bounding box center [651, 733] width 260 height 49
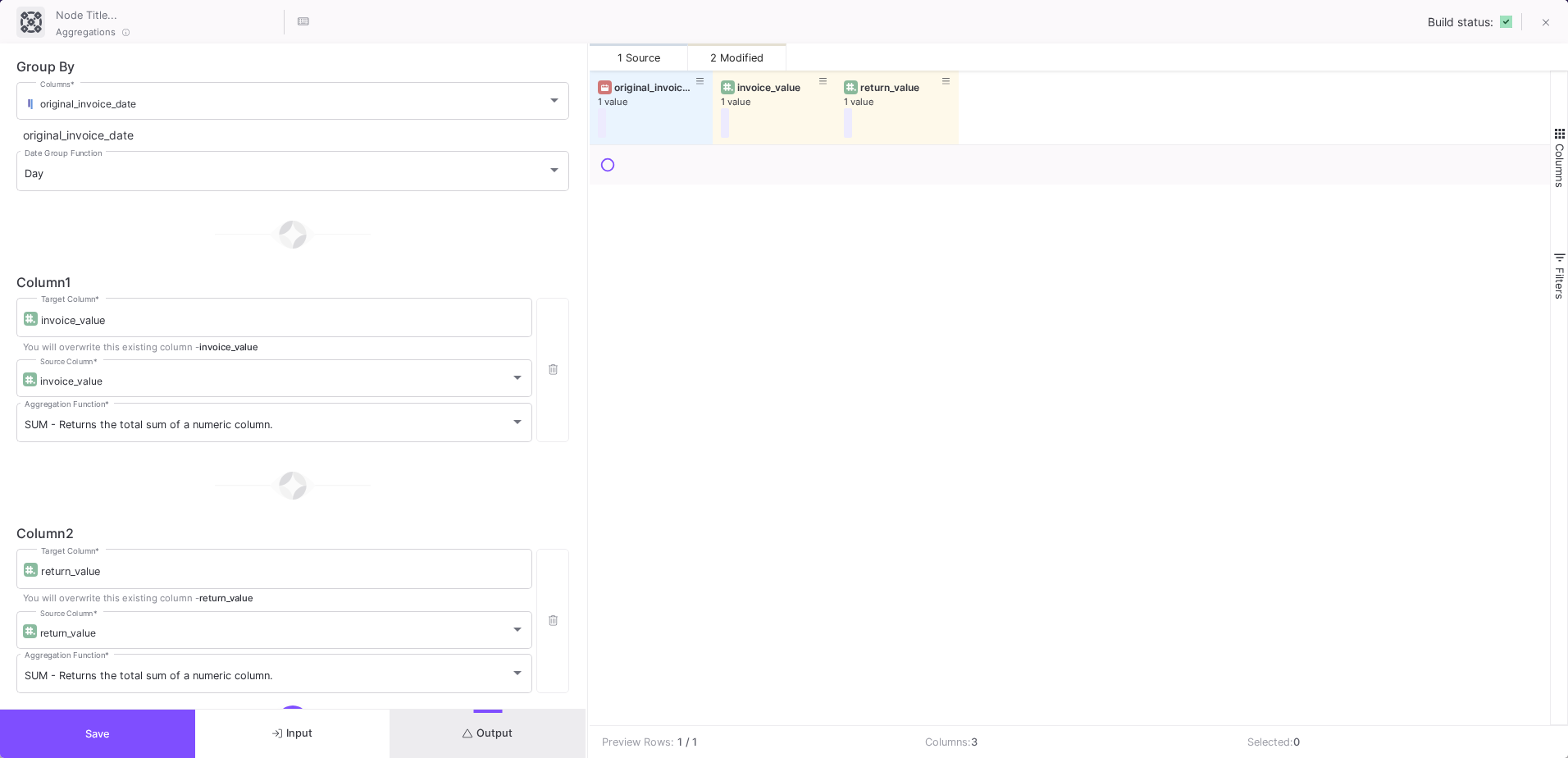
drag, startPoint x: 783, startPoint y: 472, endPoint x: 588, endPoint y: 492, distance: 196.0
click at [588, 492] on div at bounding box center [588, 400] width 4 height 714
drag, startPoint x: 958, startPoint y: 77, endPoint x: 1035, endPoint y: 82, distance: 77.2
click at [1035, 82] on div at bounding box center [1037, 107] width 7 height 73
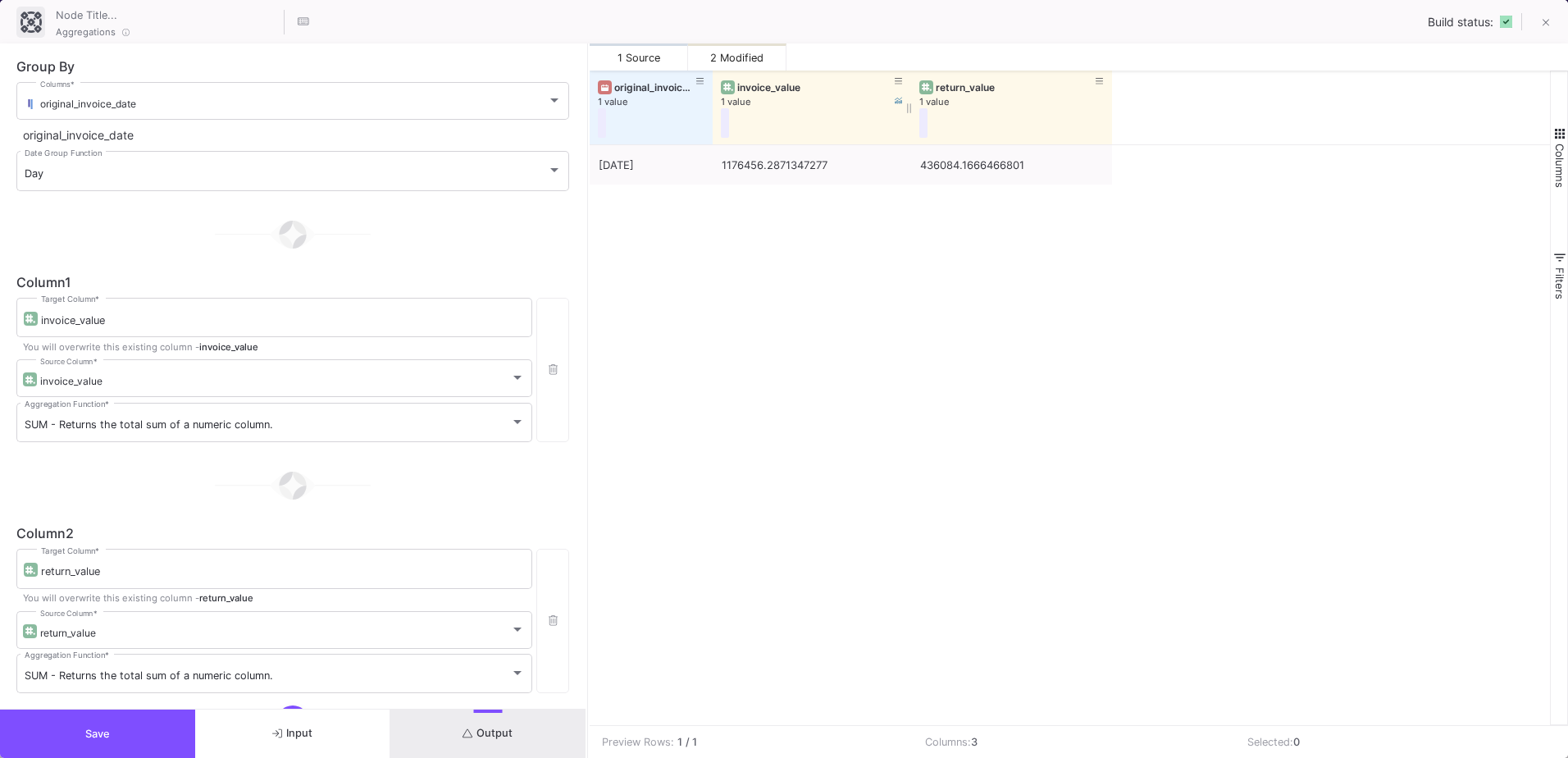
drag, startPoint x: 836, startPoint y: 83, endPoint x: 912, endPoint y: 88, distance: 76.2
click at [912, 88] on div at bounding box center [911, 107] width 7 height 73
click at [892, 327] on div "10/09/25 1176456.2871347277 436084.1666466801" at bounding box center [1069, 435] width 960 height 580
click at [1551, 23] on button at bounding box center [1546, 24] width 32 height 32
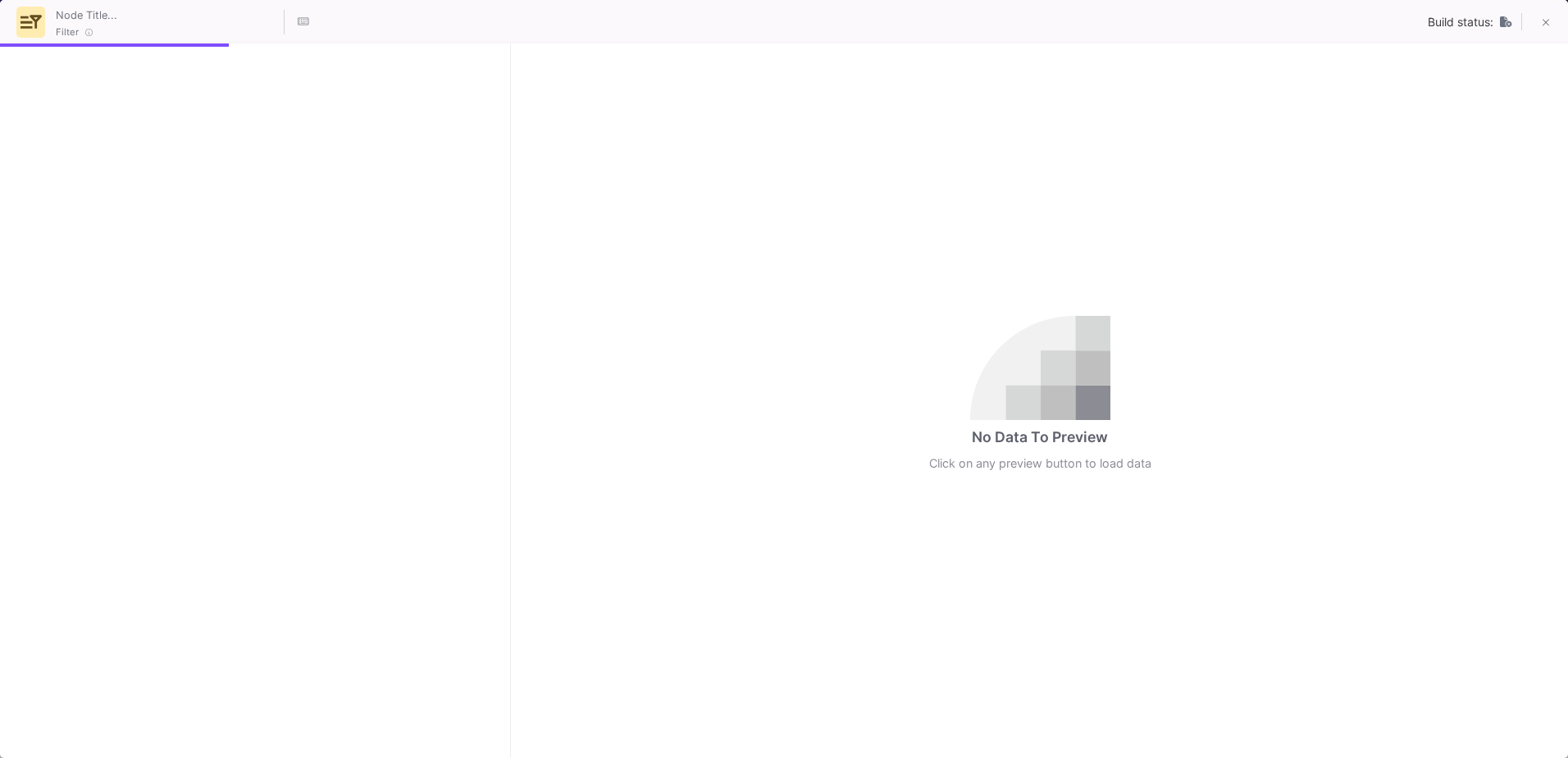
drag, startPoint x: 782, startPoint y: 566, endPoint x: 508, endPoint y: 561, distance: 274.0
click at [508, 561] on div at bounding box center [510, 400] width 4 height 714
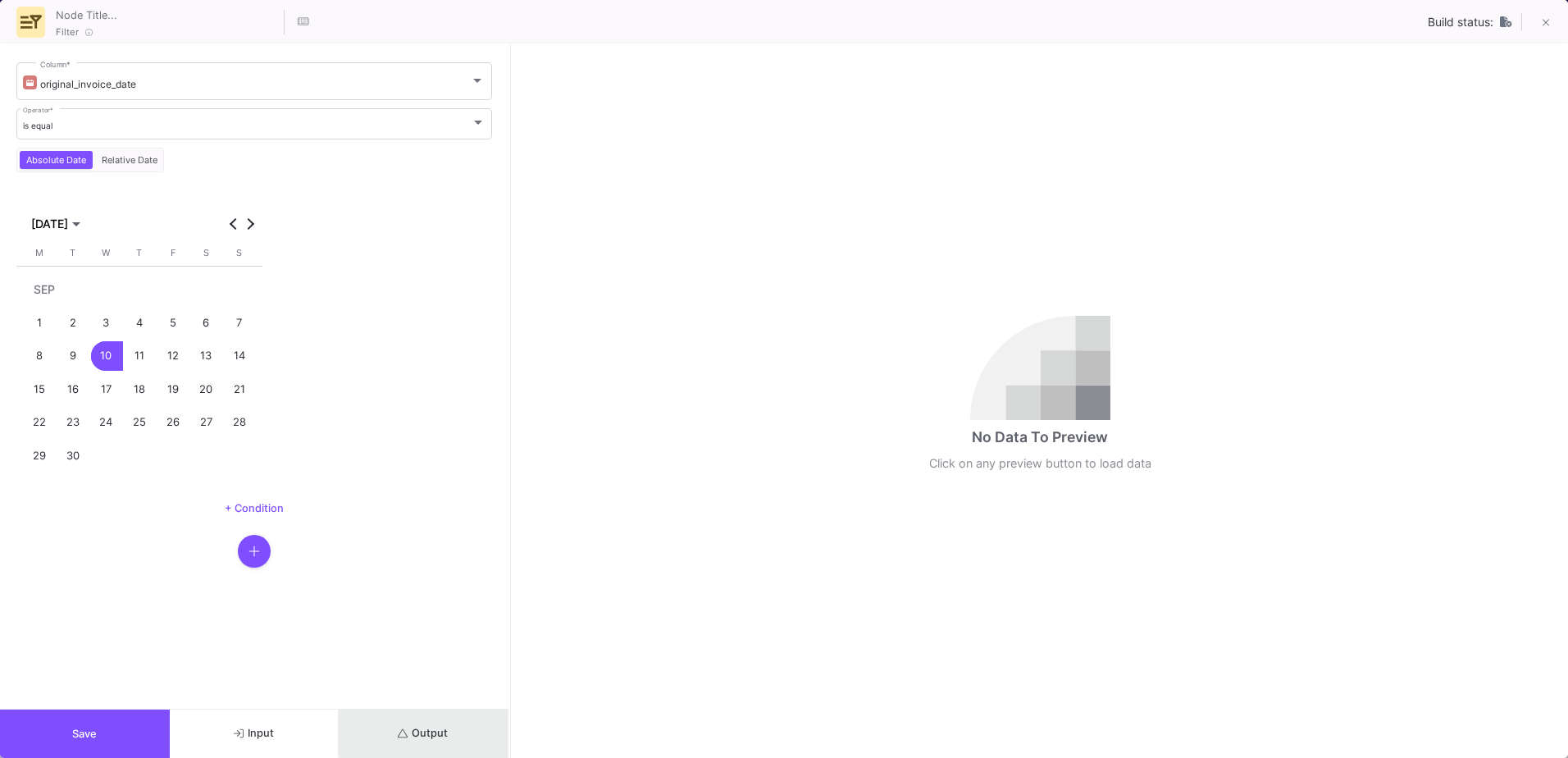
click at [472, 727] on button "Output" at bounding box center [423, 733] width 170 height 49
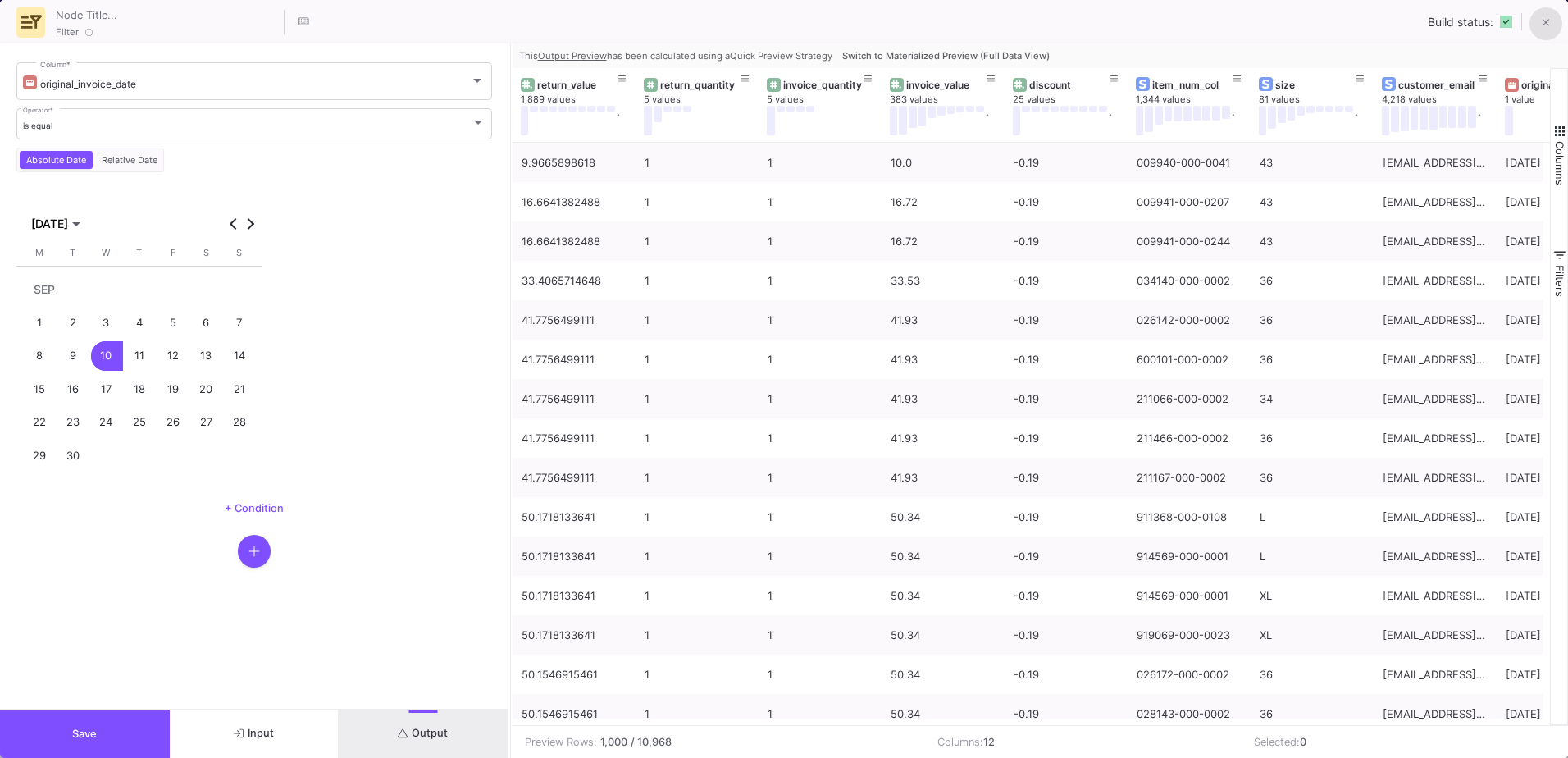
click at [1545, 14] on span at bounding box center [1547, 23] width 8 height 17
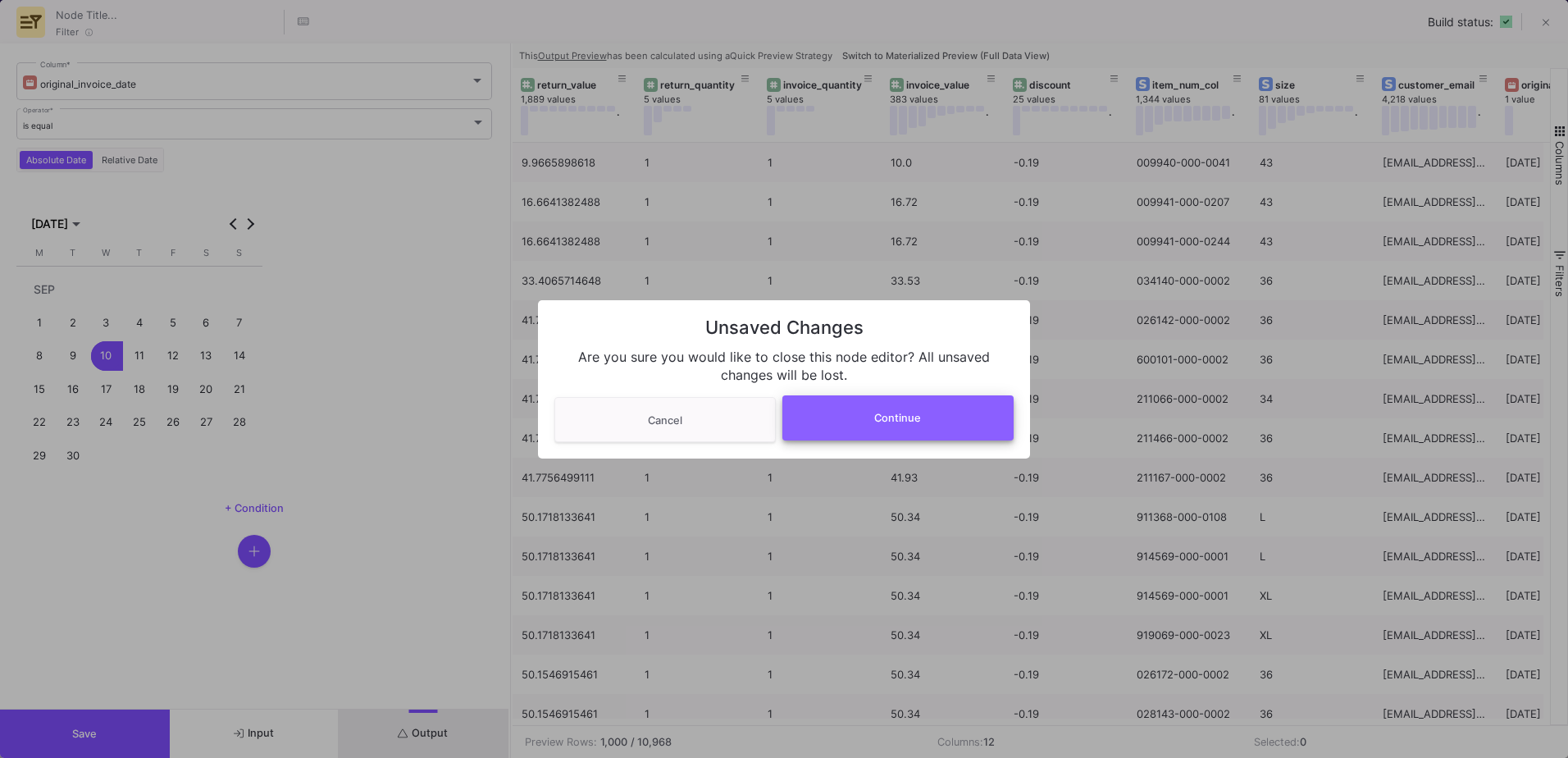
click at [853, 435] on button "Continue" at bounding box center [897, 418] width 232 height 45
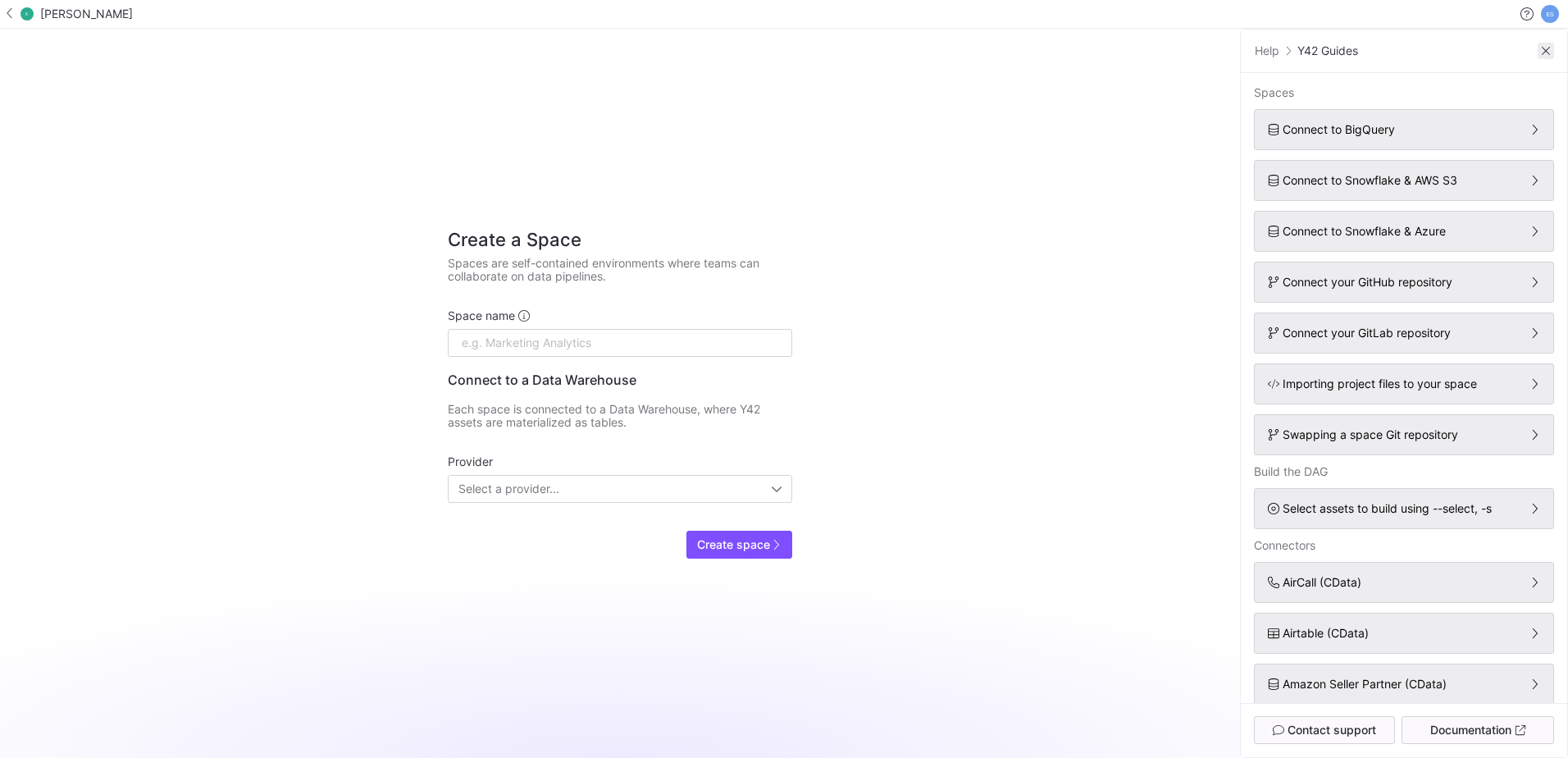
click at [1538, 47] on span at bounding box center [1546, 51] width 16 height 16
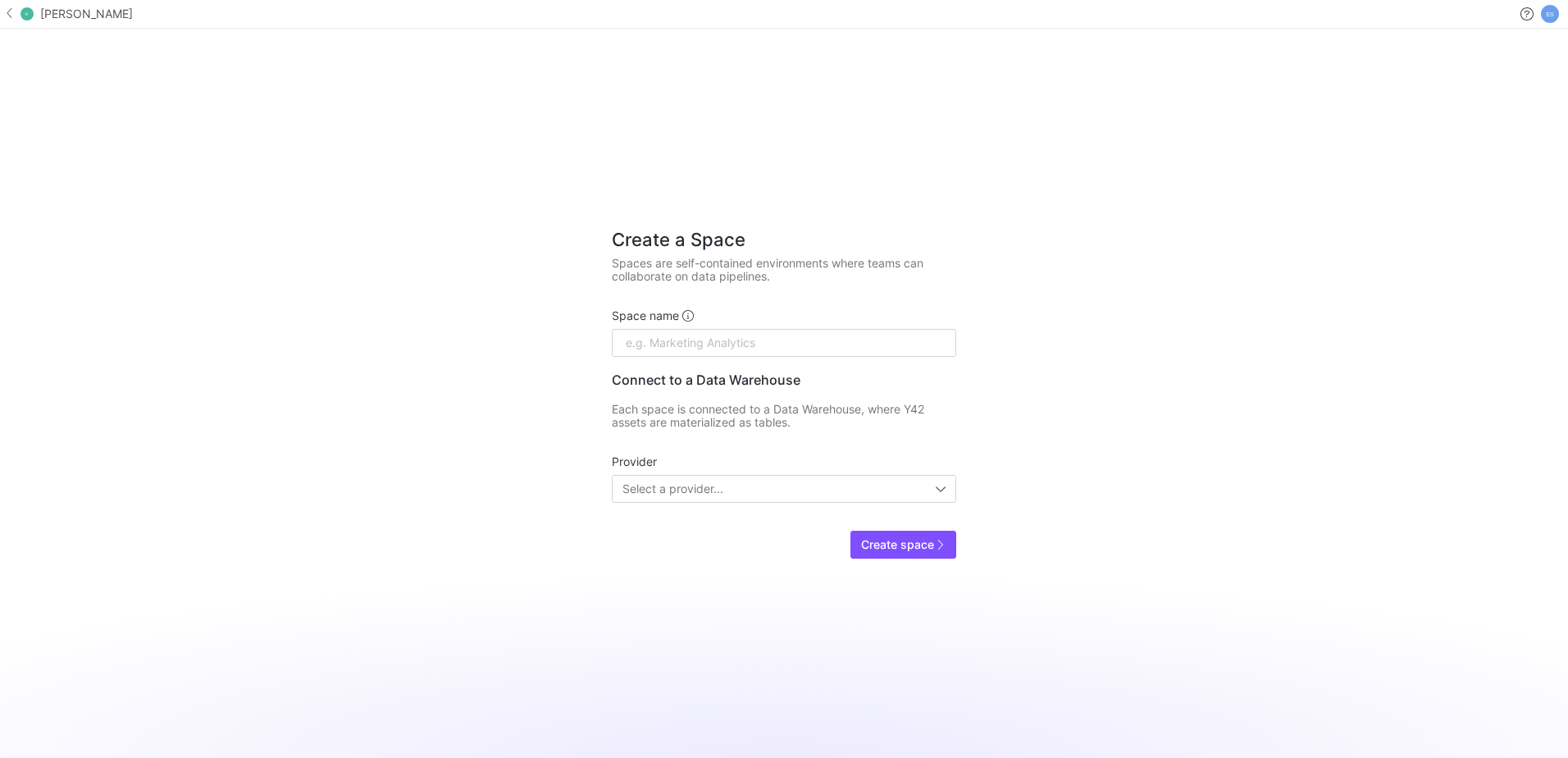
click at [51, 13] on span "Krueger" at bounding box center [86, 14] width 93 height 13
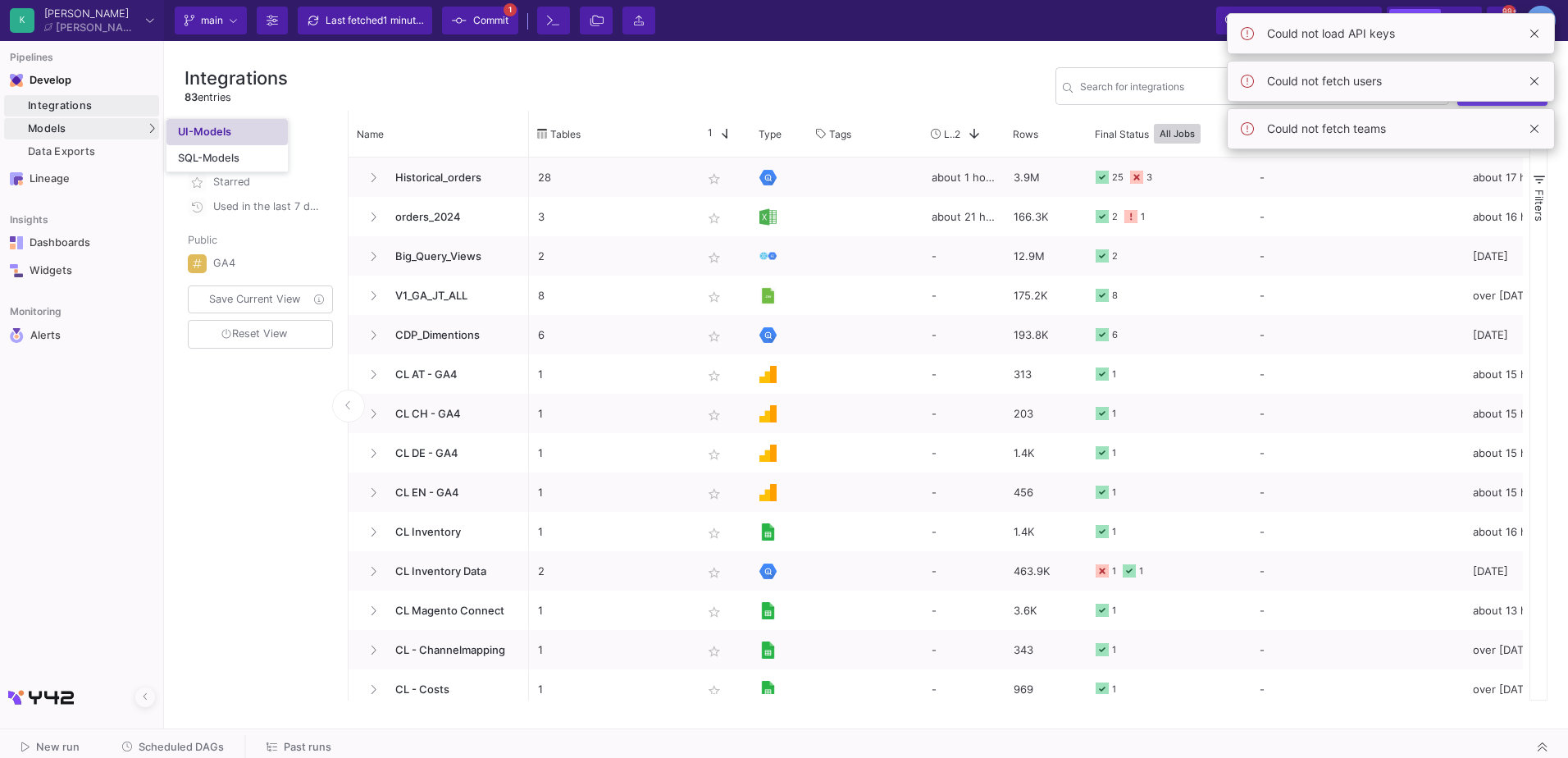
click at [260, 132] on link "UI-Models" at bounding box center [227, 133] width 121 height 27
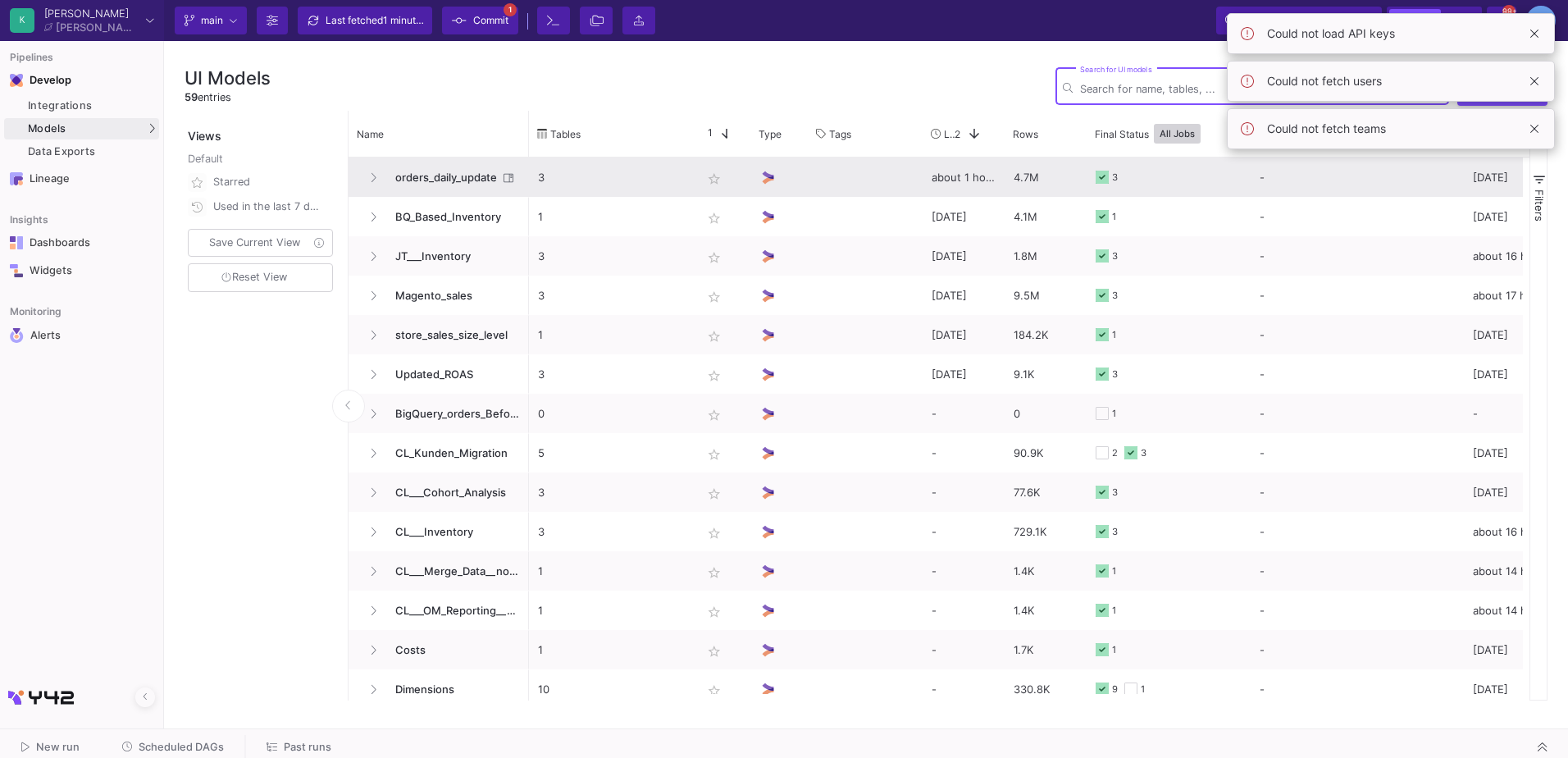
click at [442, 170] on span "orders_daily_update" at bounding box center [442, 177] width 113 height 38
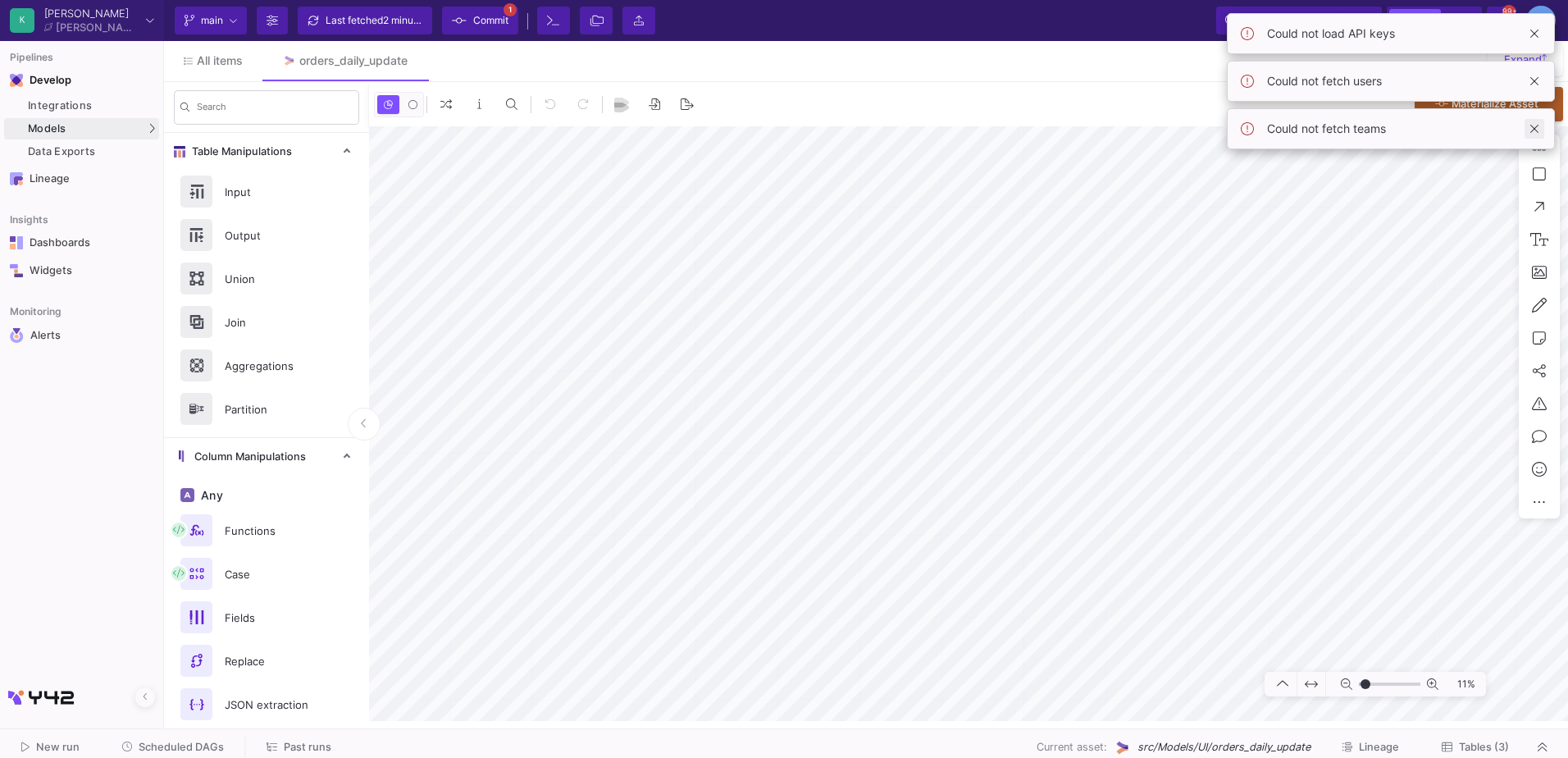
click at [1535, 126] on span at bounding box center [1535, 129] width 20 height 20
click at [1538, 75] on span at bounding box center [1535, 81] width 20 height 20
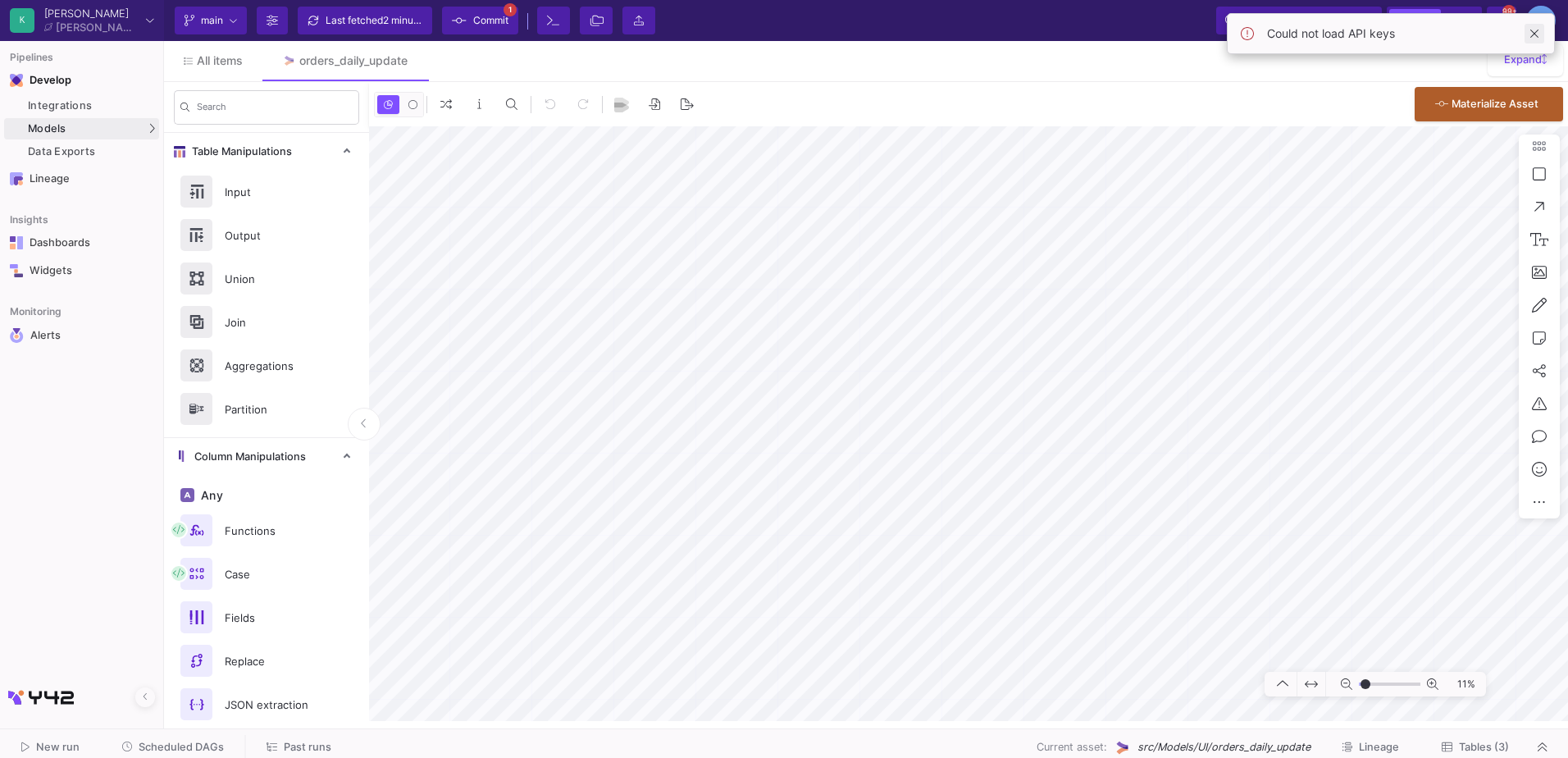
click at [1542, 34] on span at bounding box center [1535, 33] width 20 height 20
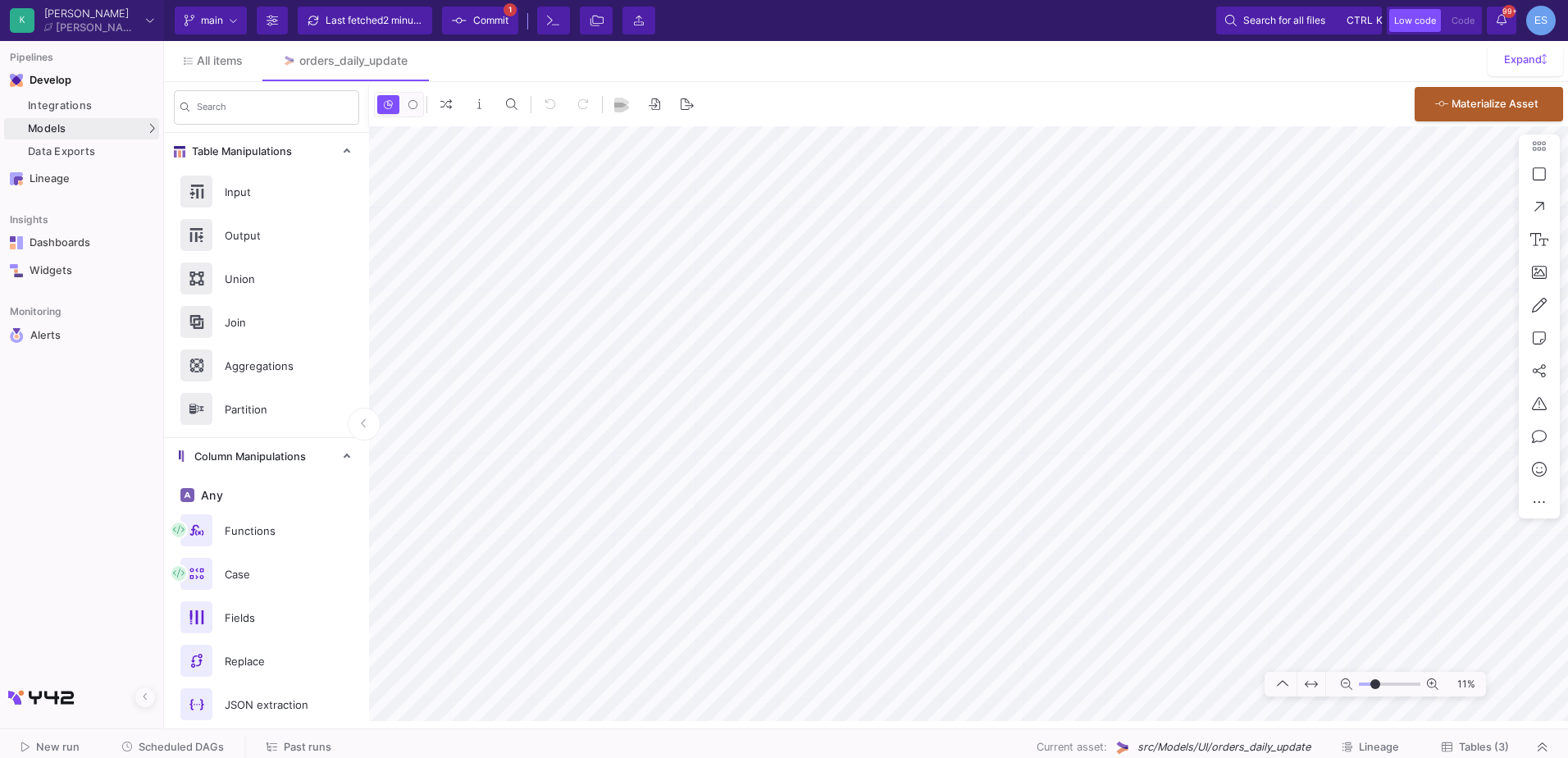
type input "-17"
click at [1375, 682] on input "range" at bounding box center [1390, 685] width 62 height 21
click at [80, 107] on div "Integrations" at bounding box center [91, 106] width 127 height 13
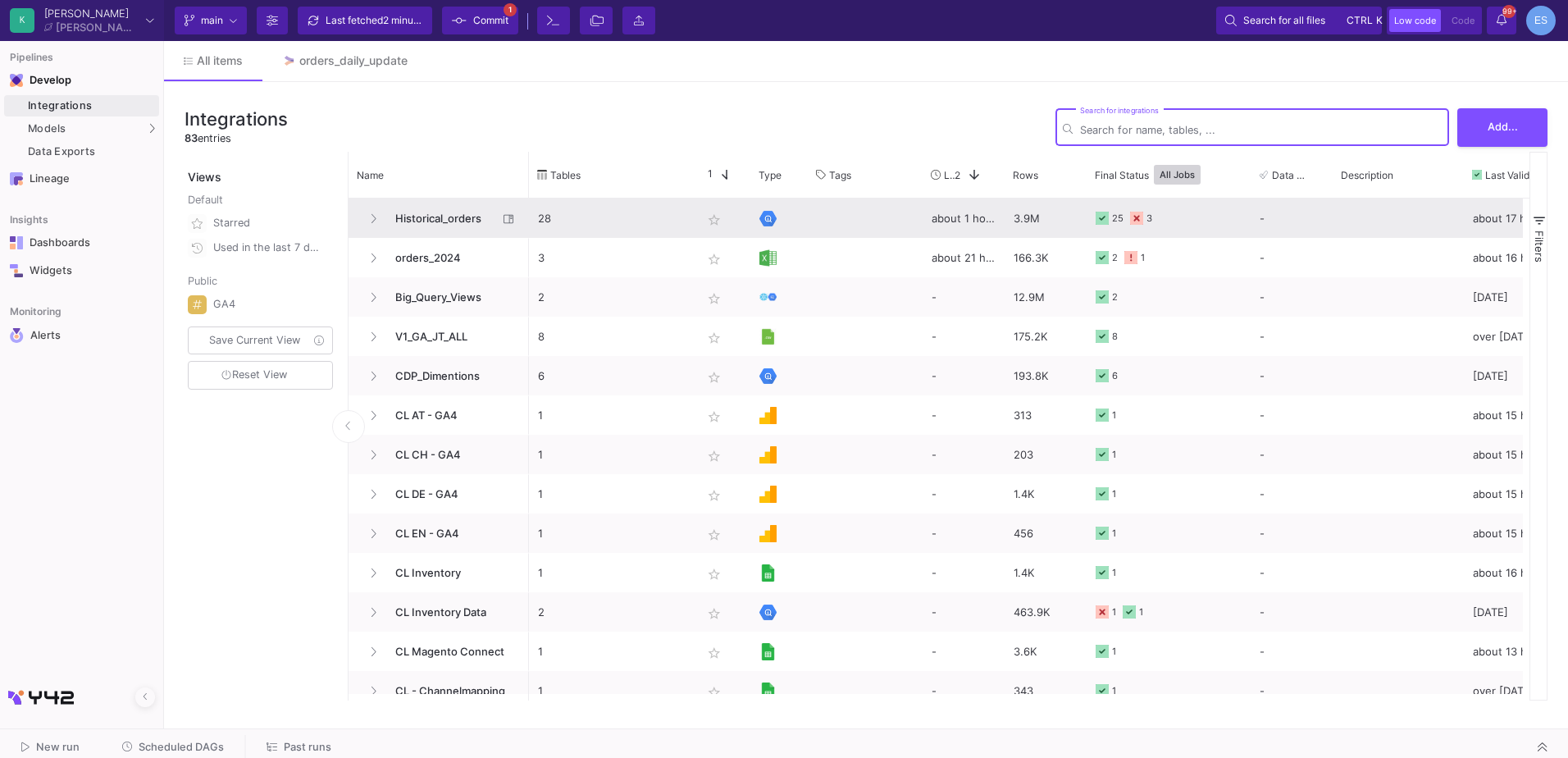
click at [419, 226] on span "Historical_orders" at bounding box center [442, 218] width 113 height 38
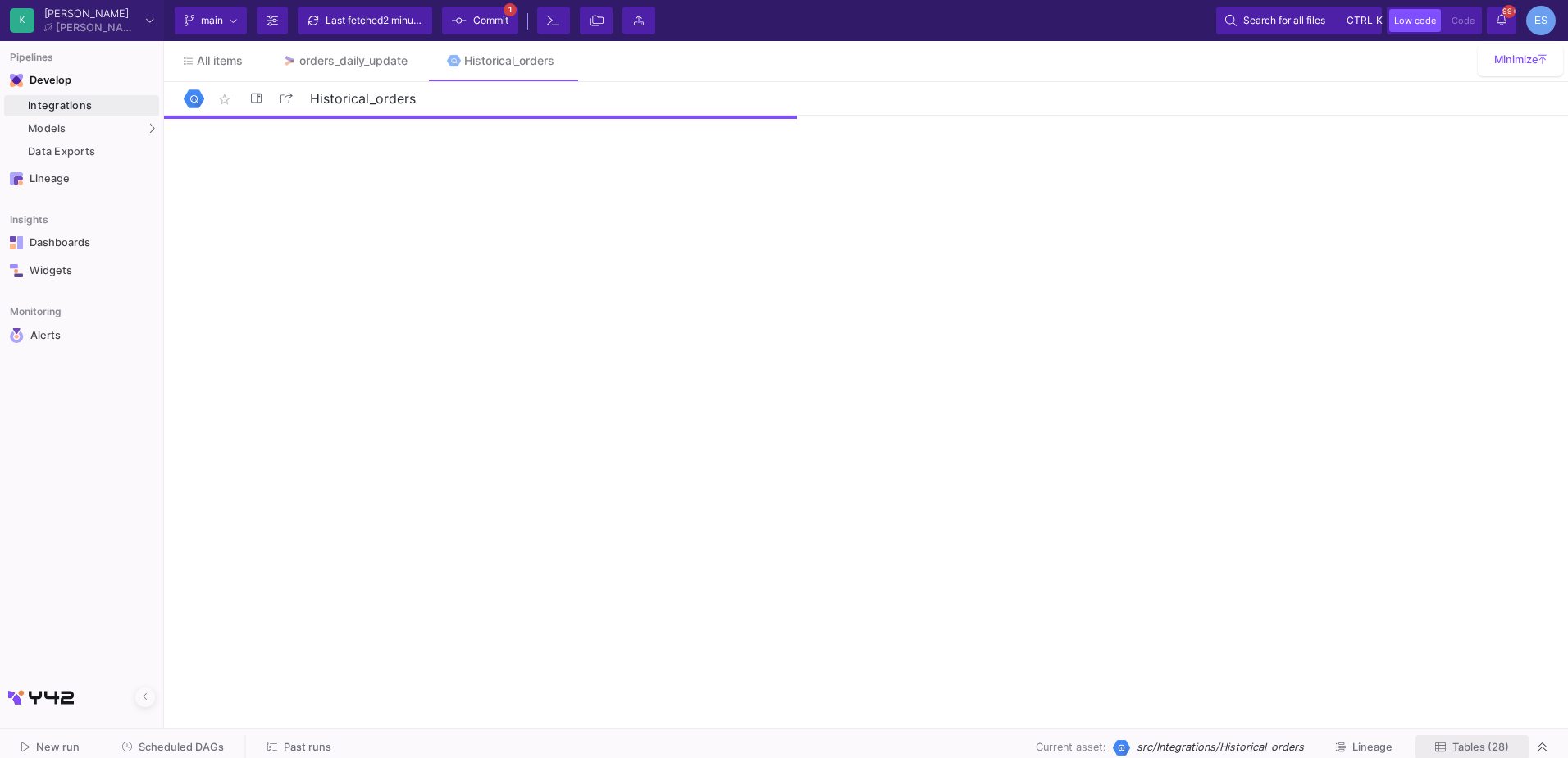
click at [1492, 745] on span "Tables (28)" at bounding box center [1480, 747] width 56 height 12
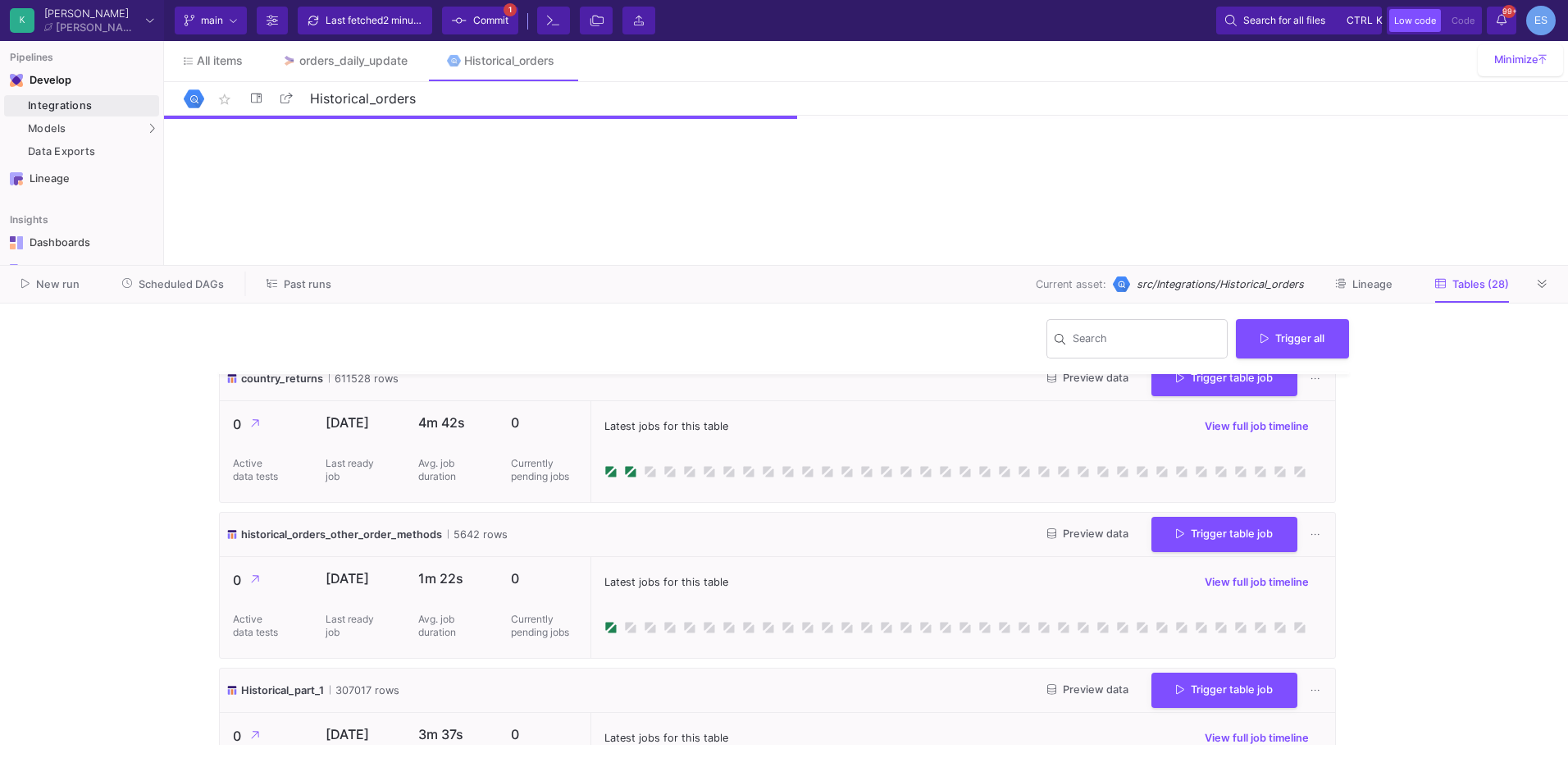
scroll to position [2050, 0]
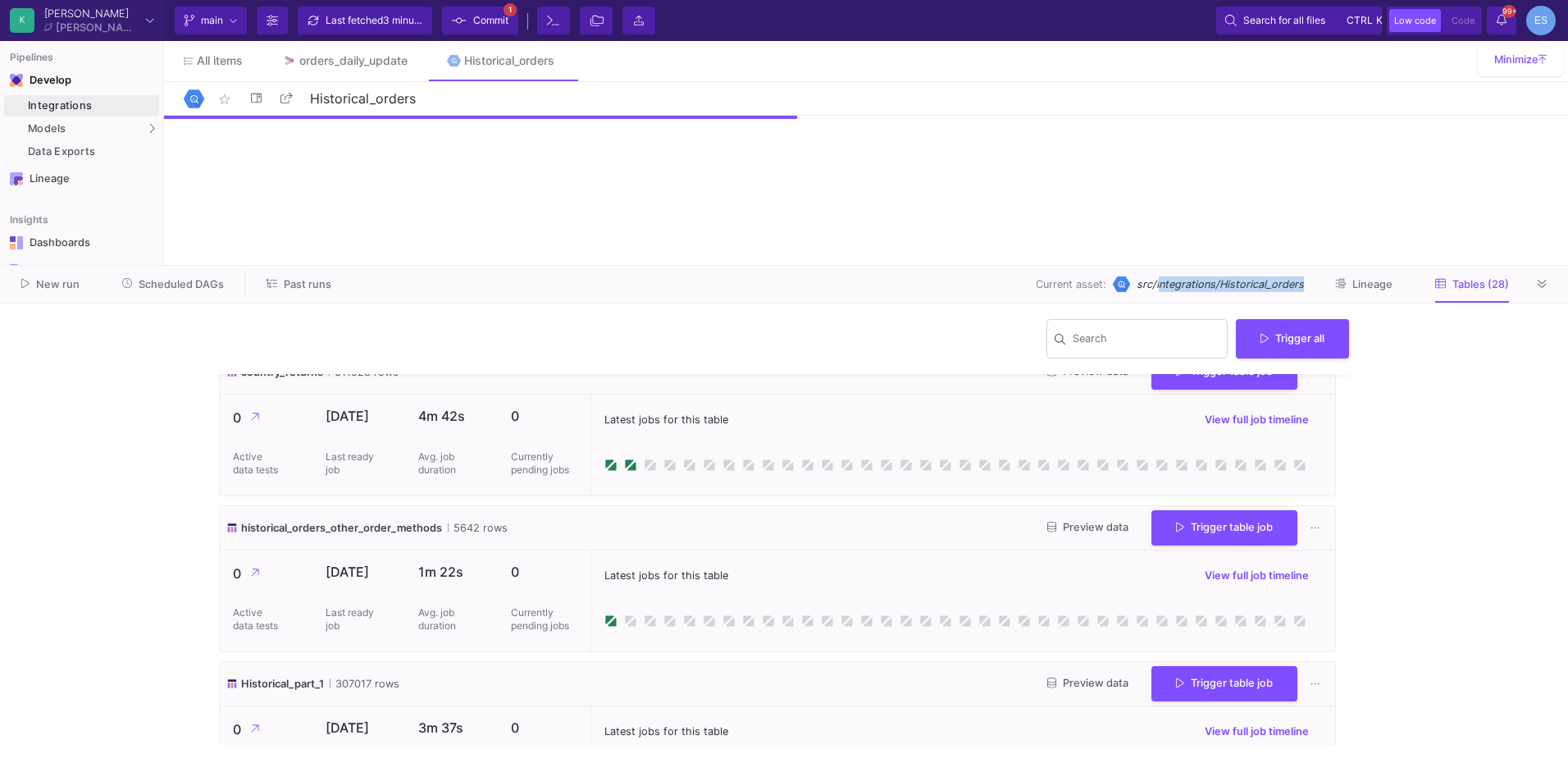
drag, startPoint x: 1304, startPoint y: 284, endPoint x: 1160, endPoint y: 284, distance: 144.0
click at [1160, 284] on div "Current asset: src/Integrations/Historical_orders Lineage Tables (28)" at bounding box center [941, 284] width 1178 height 26
drag, startPoint x: 1160, startPoint y: 284, endPoint x: 1219, endPoint y: 281, distance: 59.1
drag, startPoint x: 1219, startPoint y: 281, endPoint x: 1267, endPoint y: 280, distance: 48.0
click at [1267, 280] on span "src/Integrations/Historical_orders" at bounding box center [1220, 284] width 167 height 15
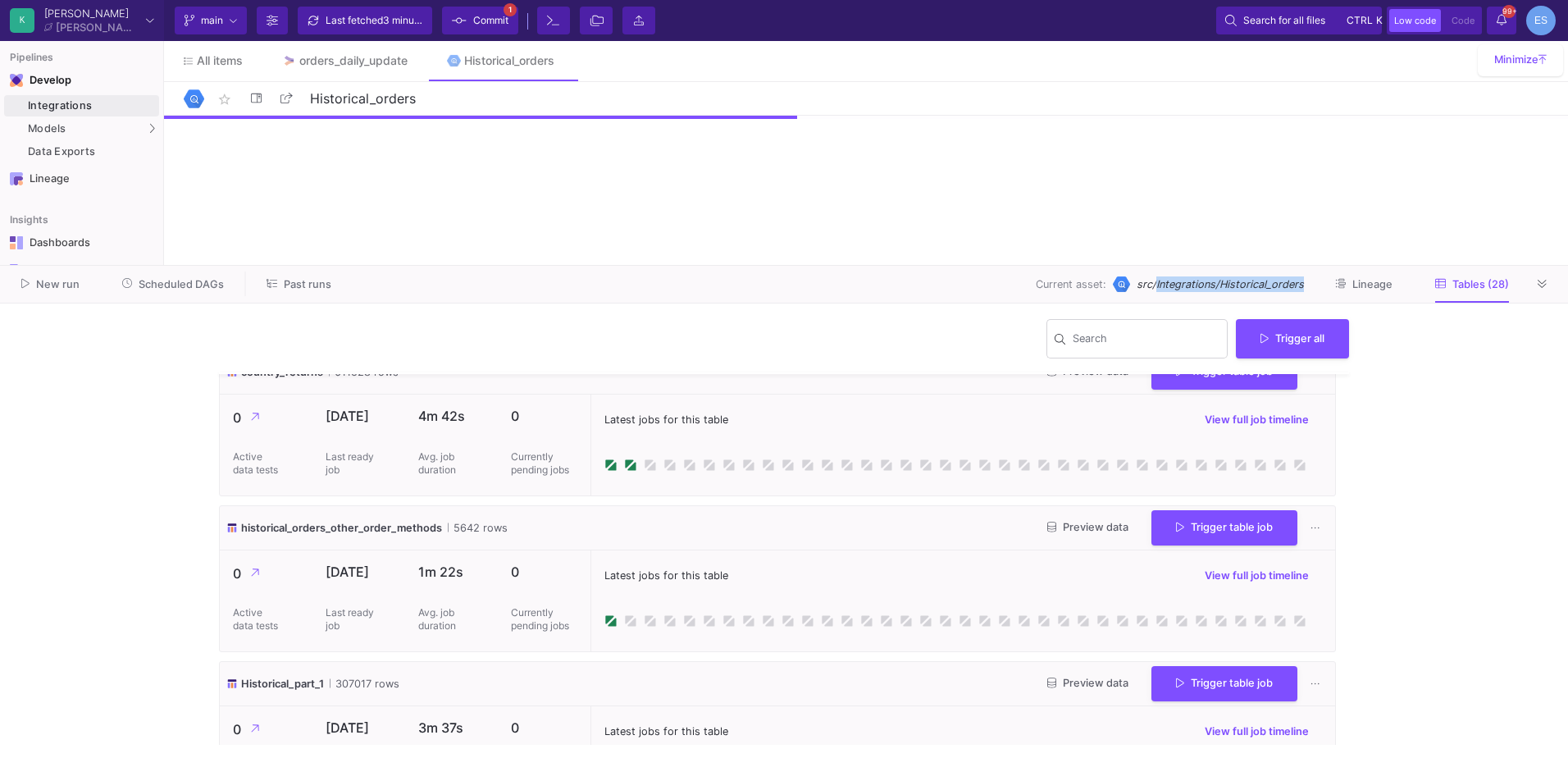
drag, startPoint x: 1304, startPoint y: 284, endPoint x: 1158, endPoint y: 281, distance: 146.0
click at [1158, 281] on span "src/Integrations/Historical_orders" at bounding box center [1220, 284] width 167 height 15
drag, startPoint x: 1158, startPoint y: 281, endPoint x: 1186, endPoint y: 285, distance: 28.3
copy span "Integrations/Historical_orders"
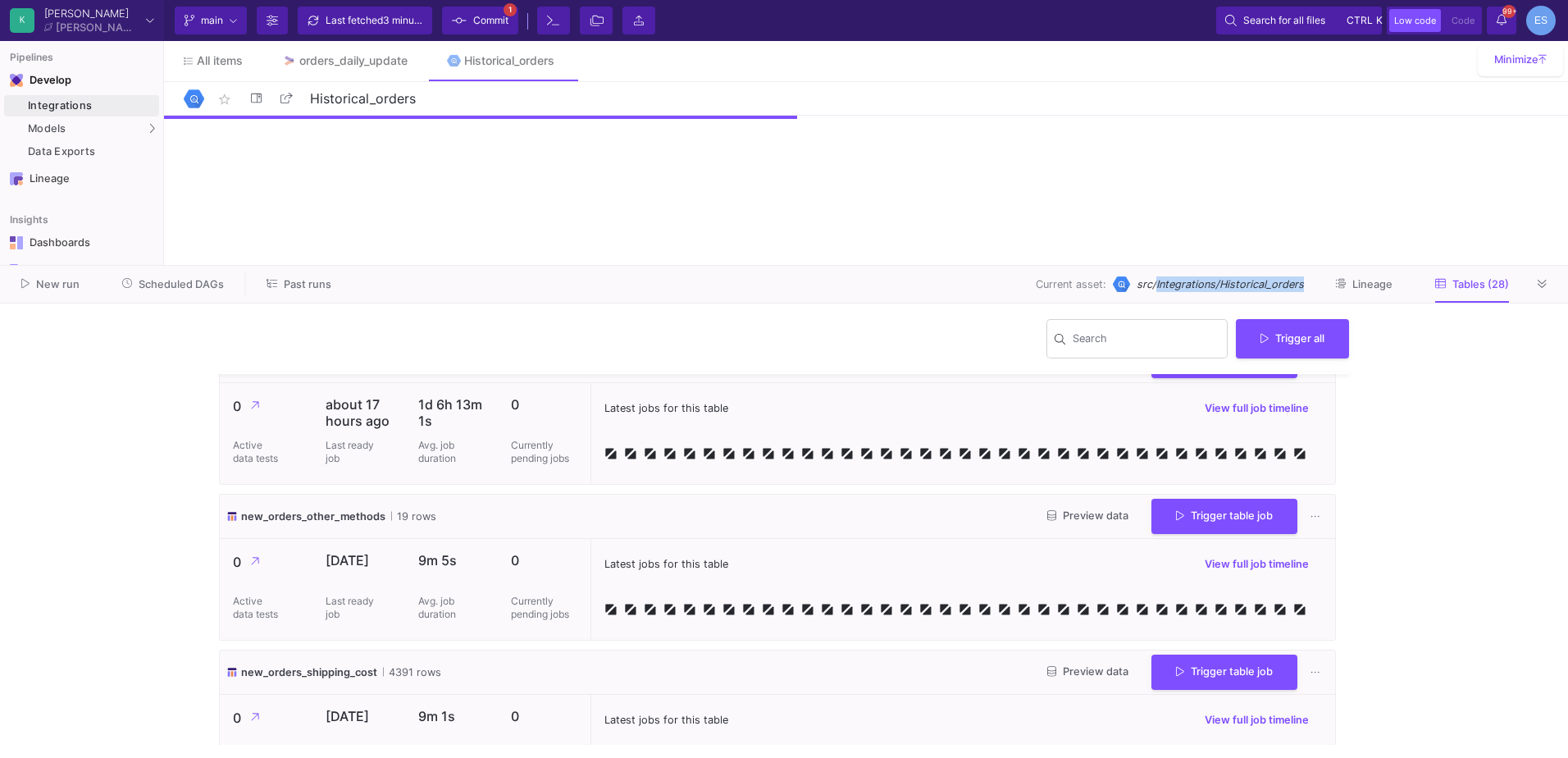
scroll to position [3905, 0]
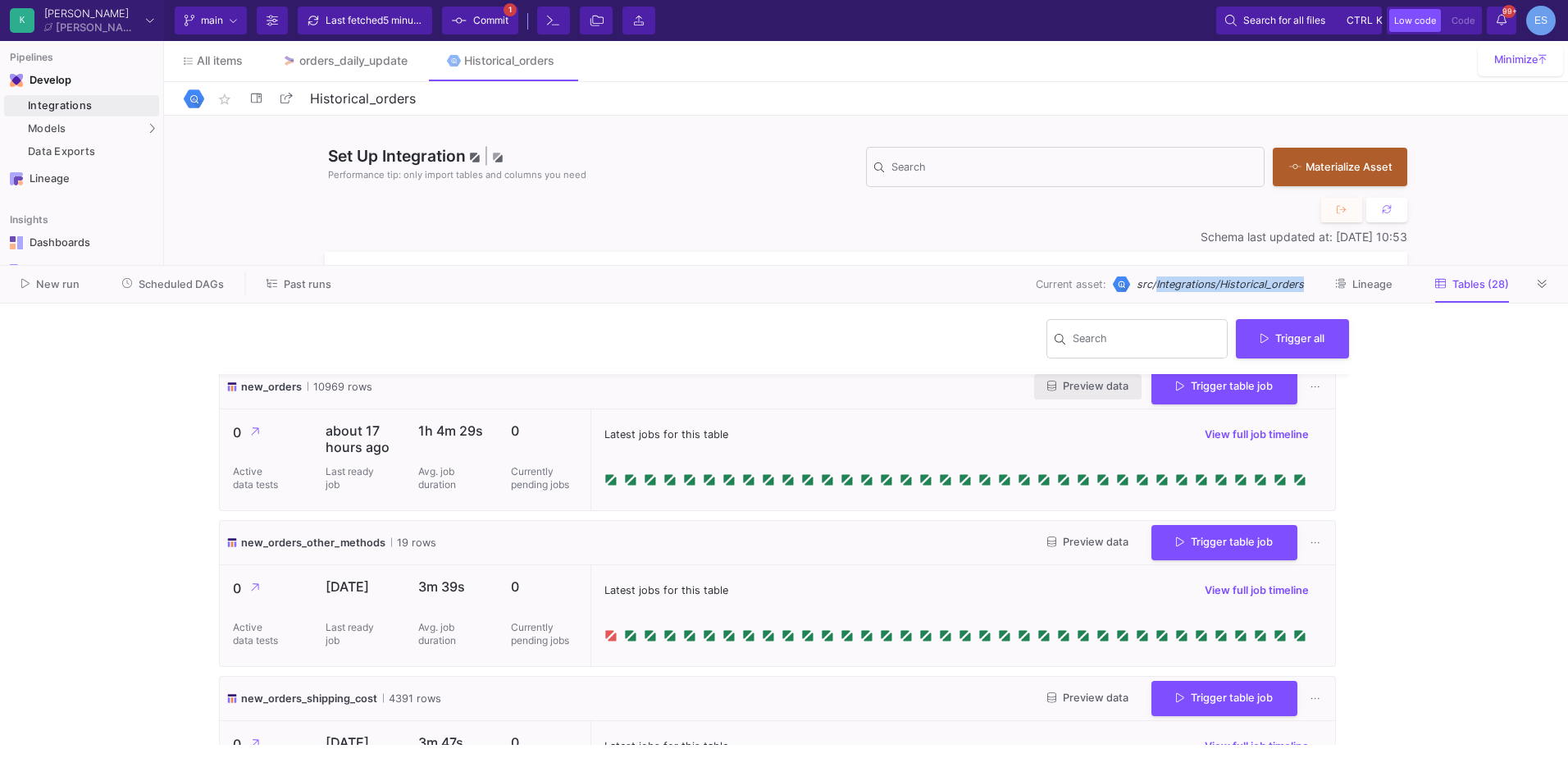
click at [1068, 392] on span "Preview data" at bounding box center [1087, 385] width 81 height 12
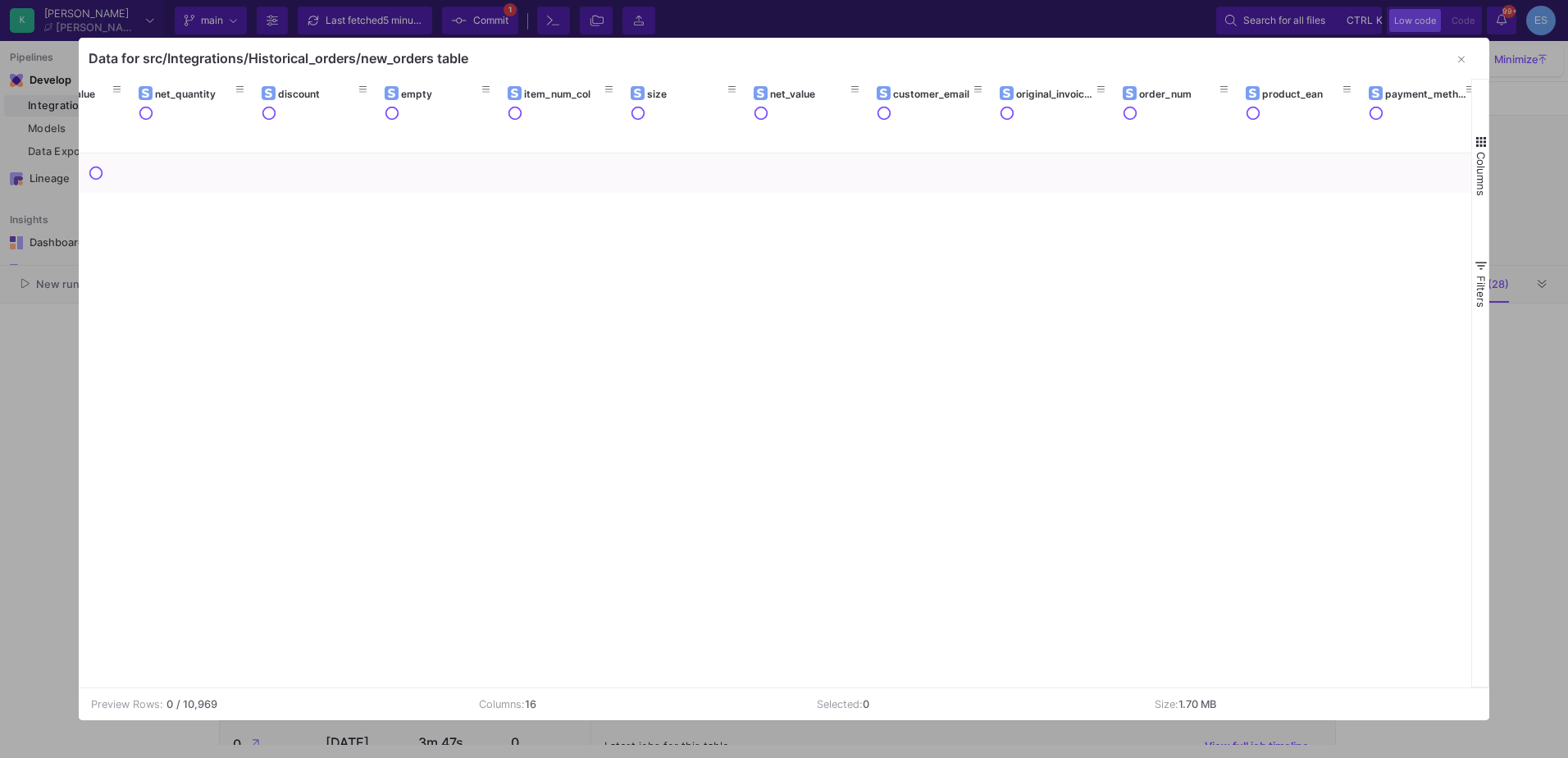
scroll to position [0, 564]
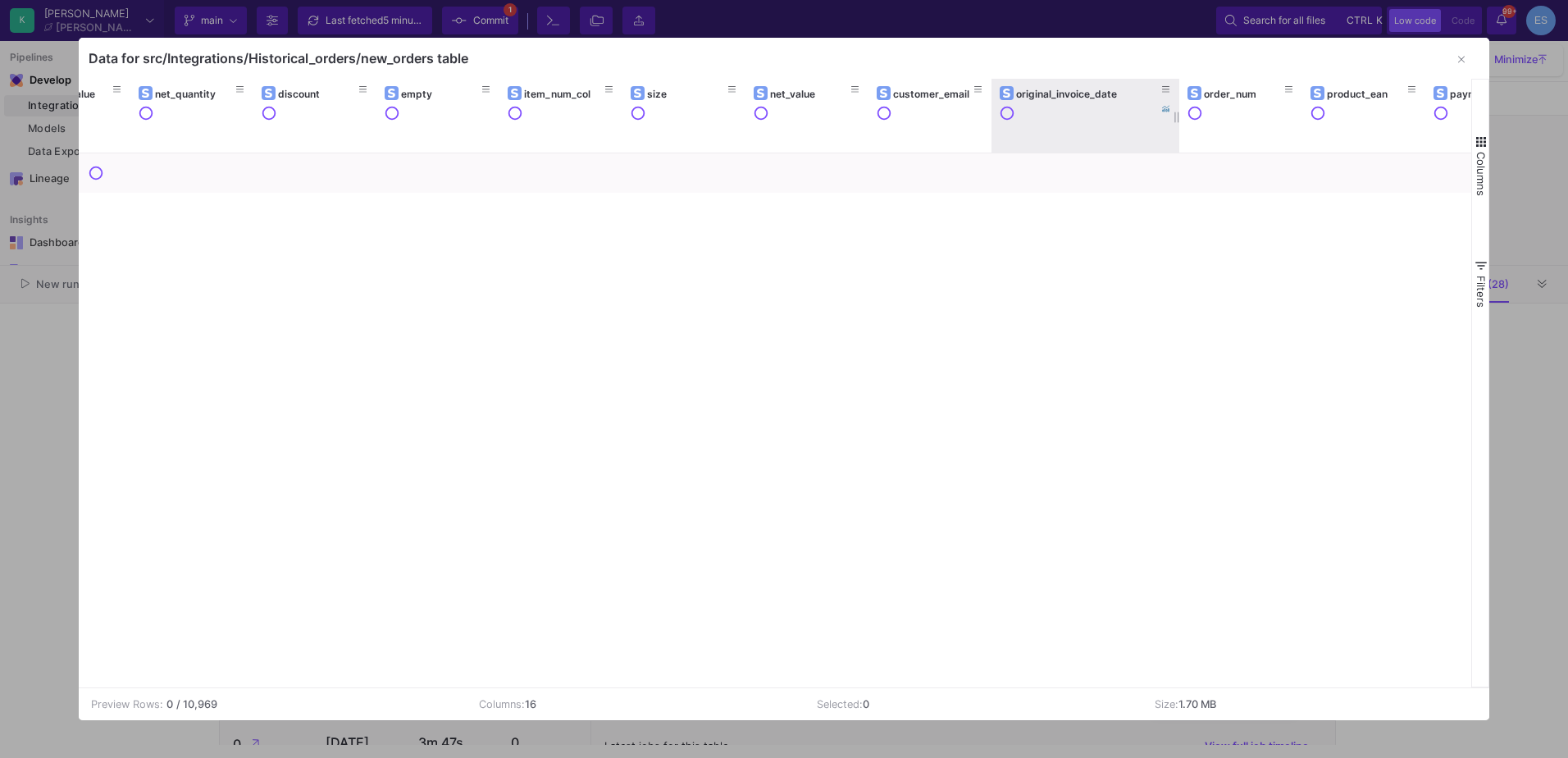
drag, startPoint x: 1111, startPoint y: 92, endPoint x: 1186, endPoint y: 90, distance: 75.0
click at [1183, 90] on div at bounding box center [1179, 115] width 7 height 73
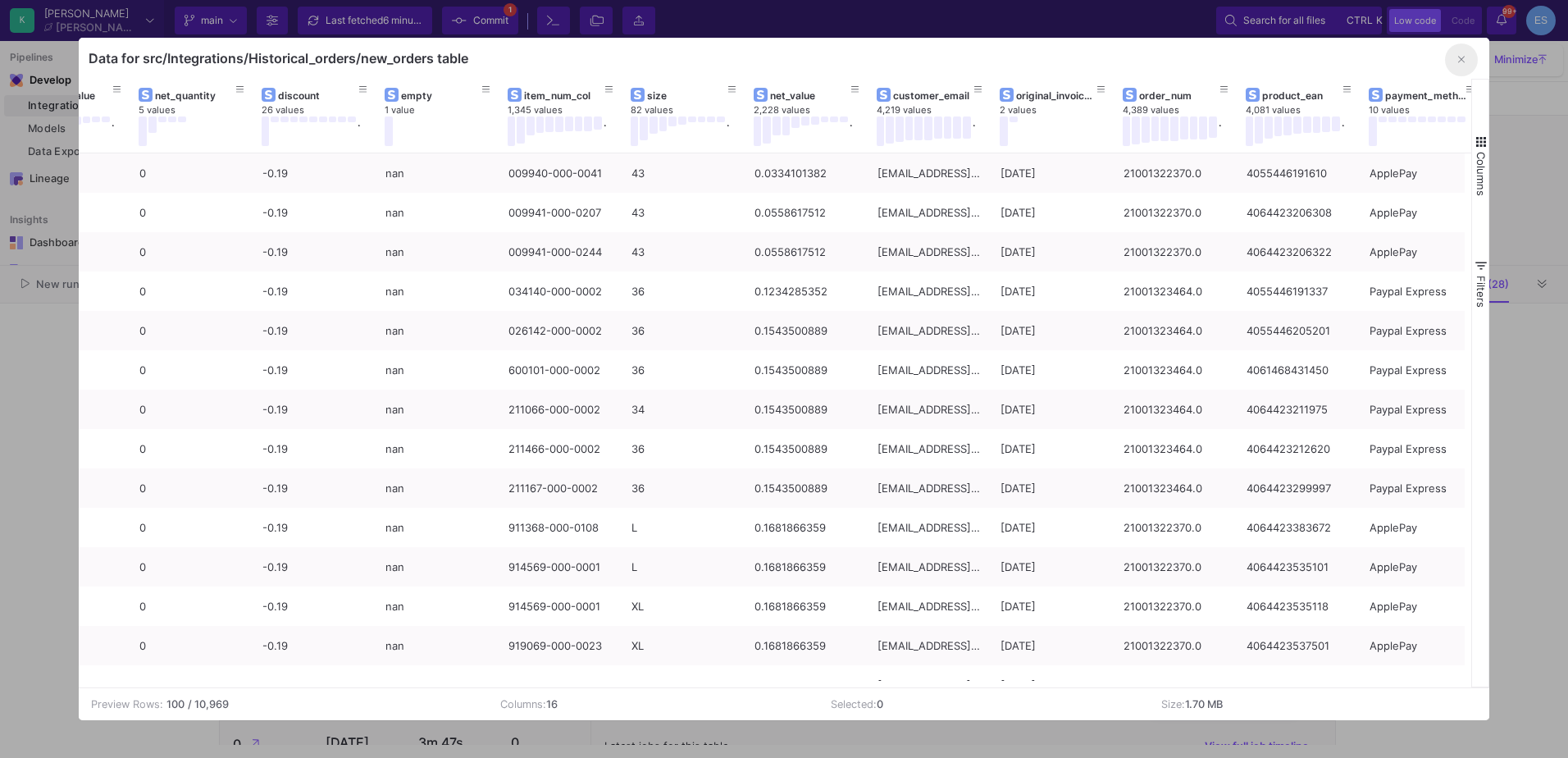
click at [1459, 63] on icon "button" at bounding box center [1461, 59] width 7 height 10
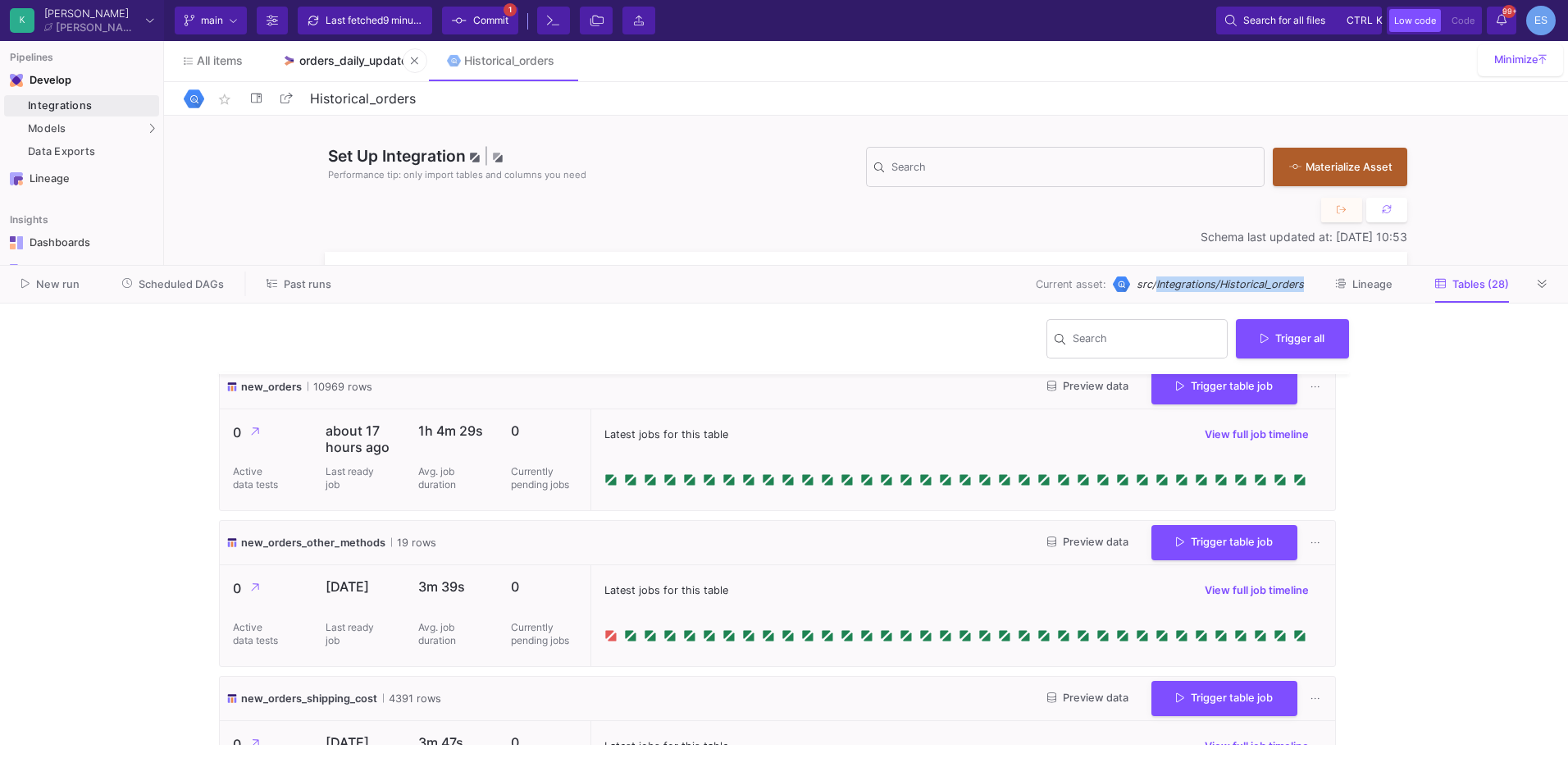
click at [348, 54] on div "orders_daily_update" at bounding box center [354, 61] width 109 height 13
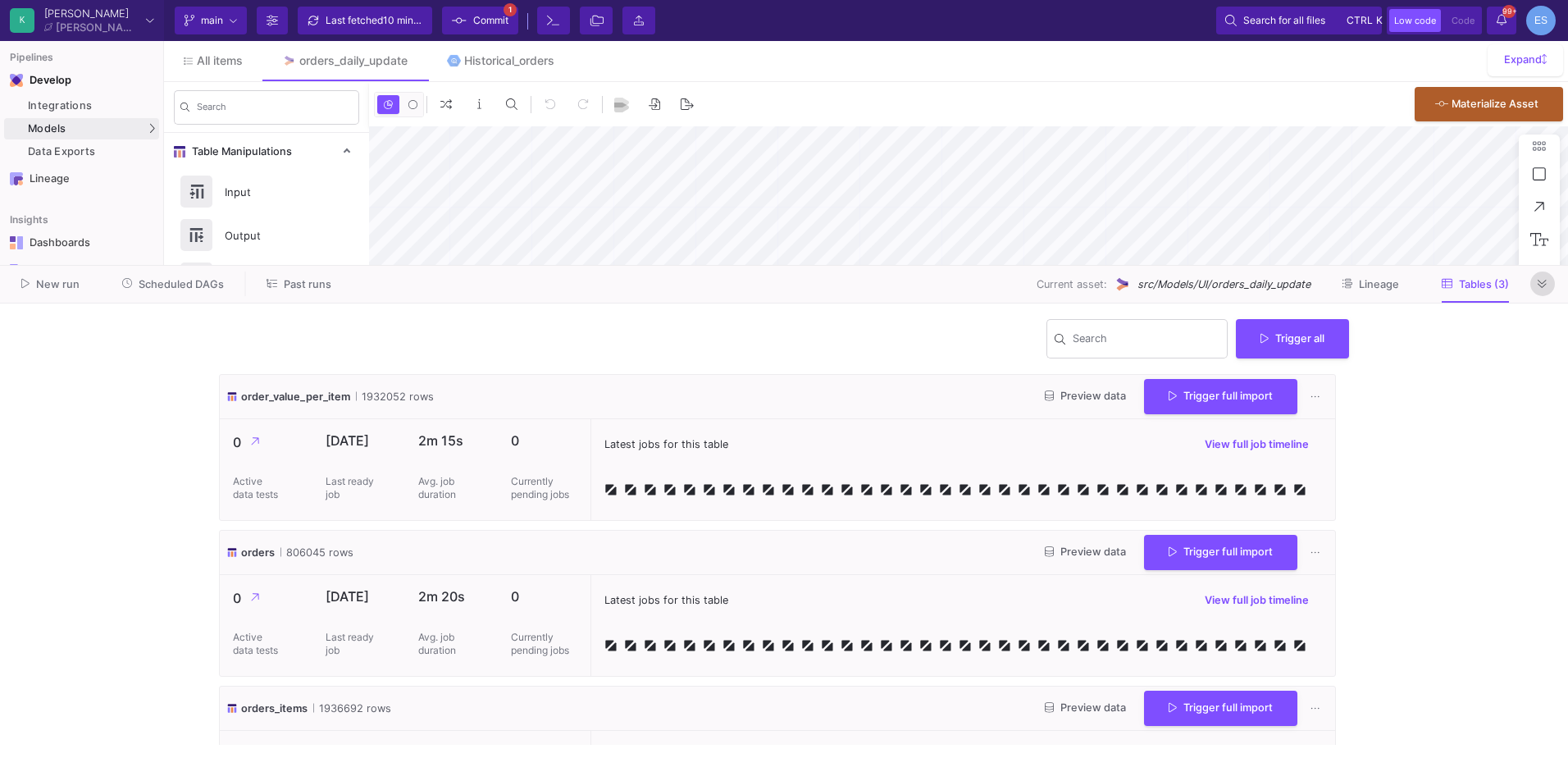
click at [1538, 285] on icon at bounding box center [1542, 283] width 9 height 10
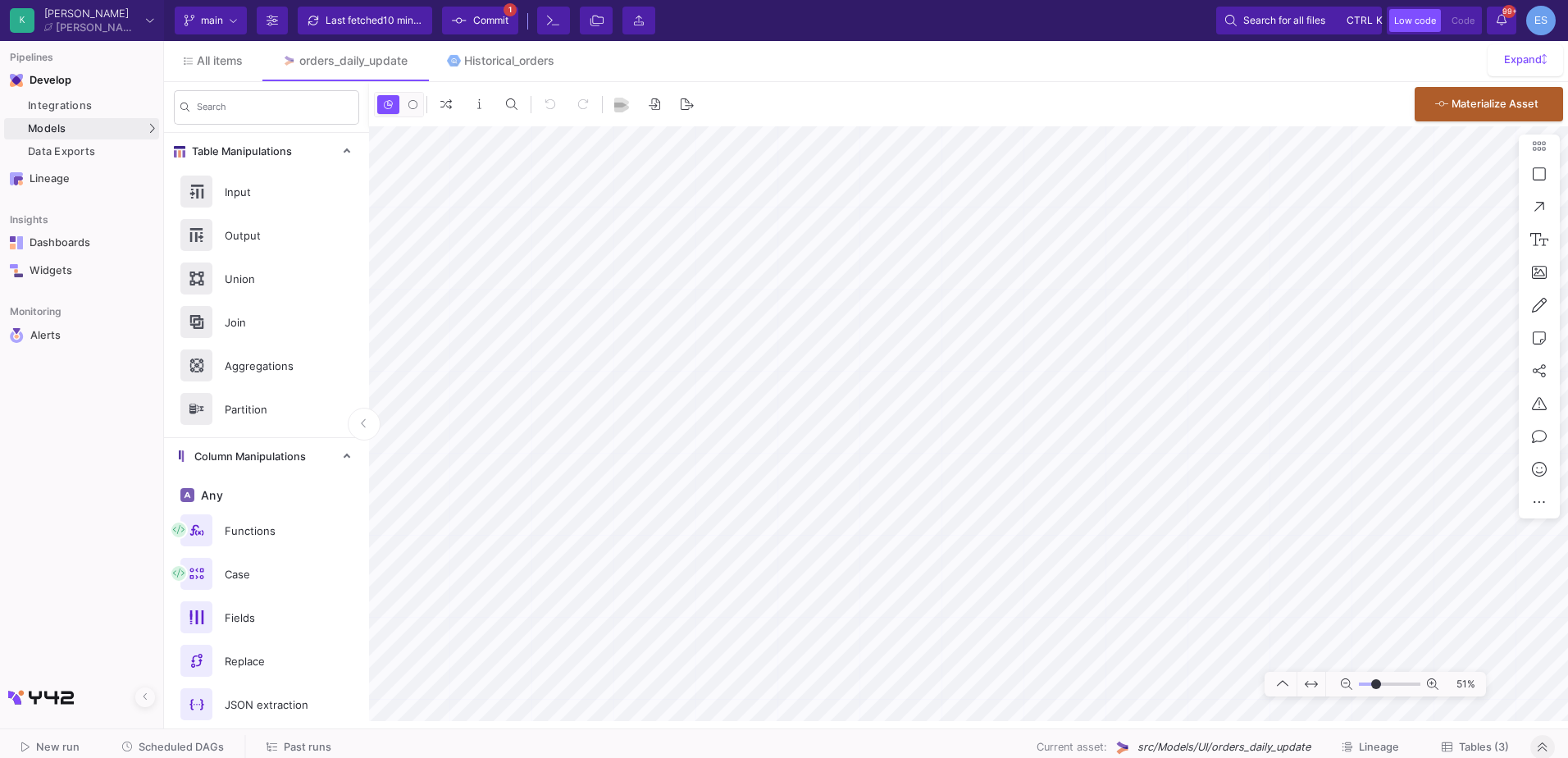
drag, startPoint x: 1367, startPoint y: 684, endPoint x: 1376, endPoint y: 687, distance: 9.5
type input "-14"
click at [1376, 687] on input "range" at bounding box center [1390, 685] width 62 height 21
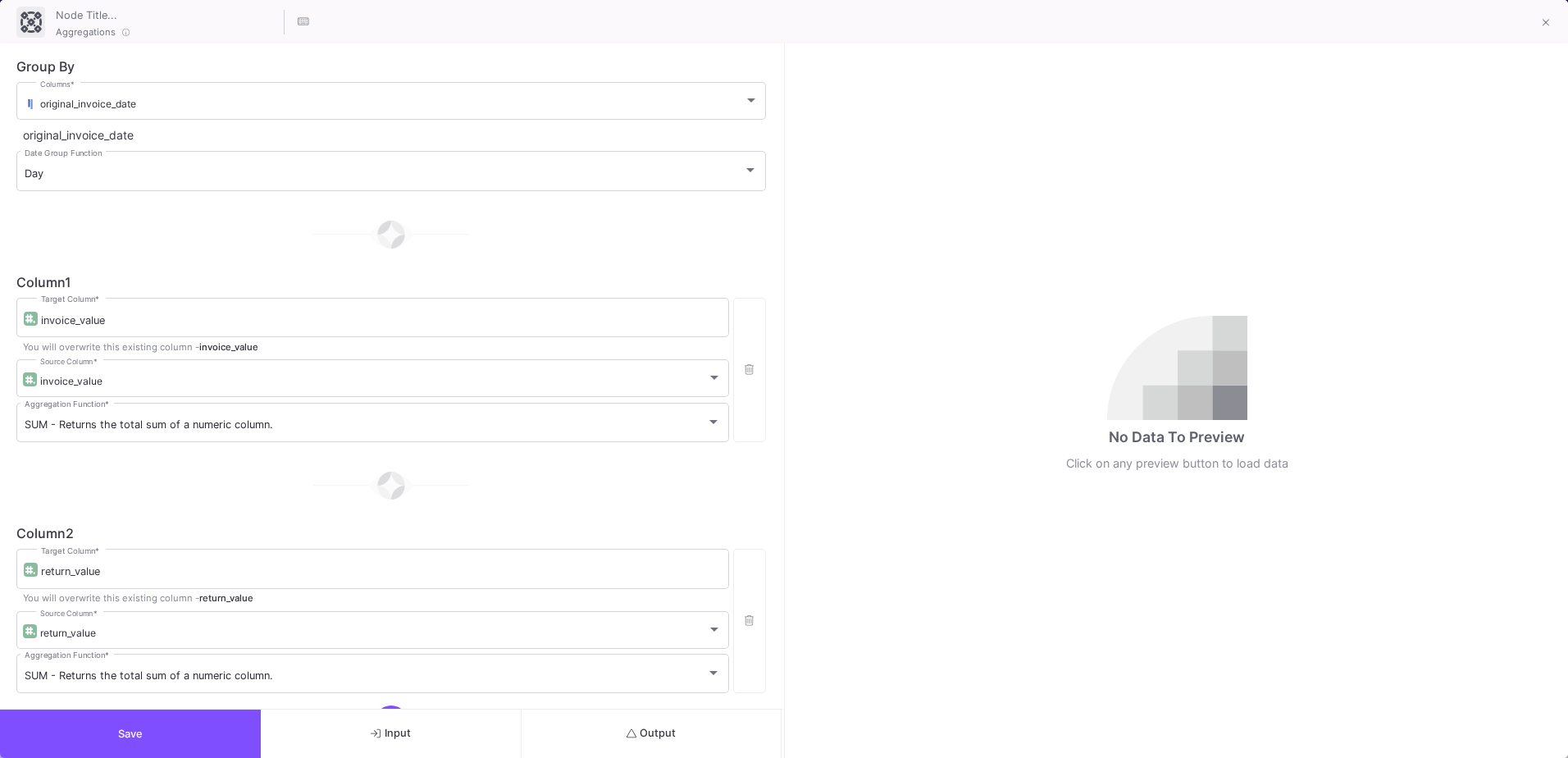
click at [724, 732] on button "Output" at bounding box center [651, 733] width 260 height 49
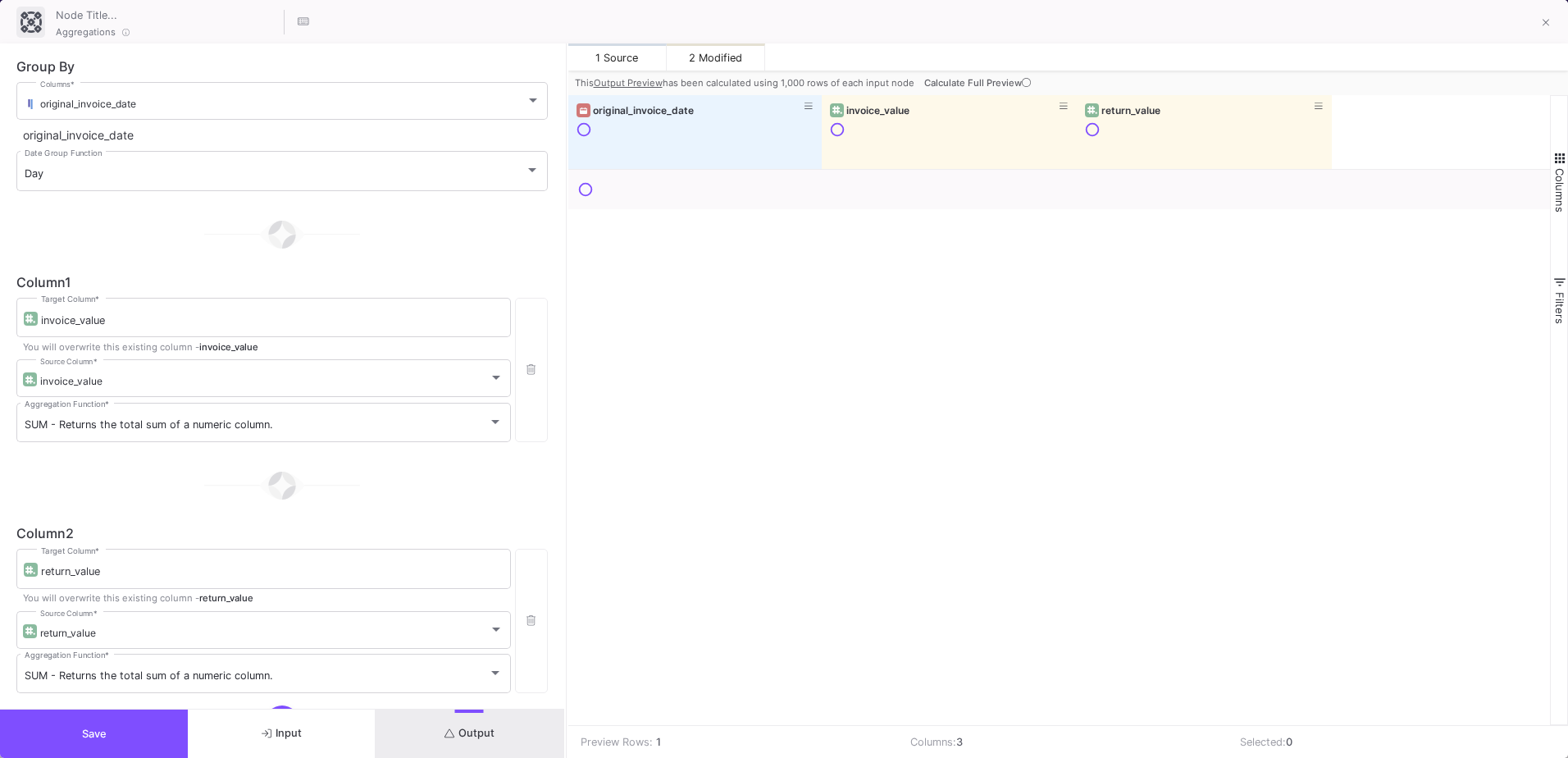
drag, startPoint x: 784, startPoint y: 595, endPoint x: 566, endPoint y: 612, distance: 218.7
click at [566, 612] on div at bounding box center [567, 400] width 4 height 714
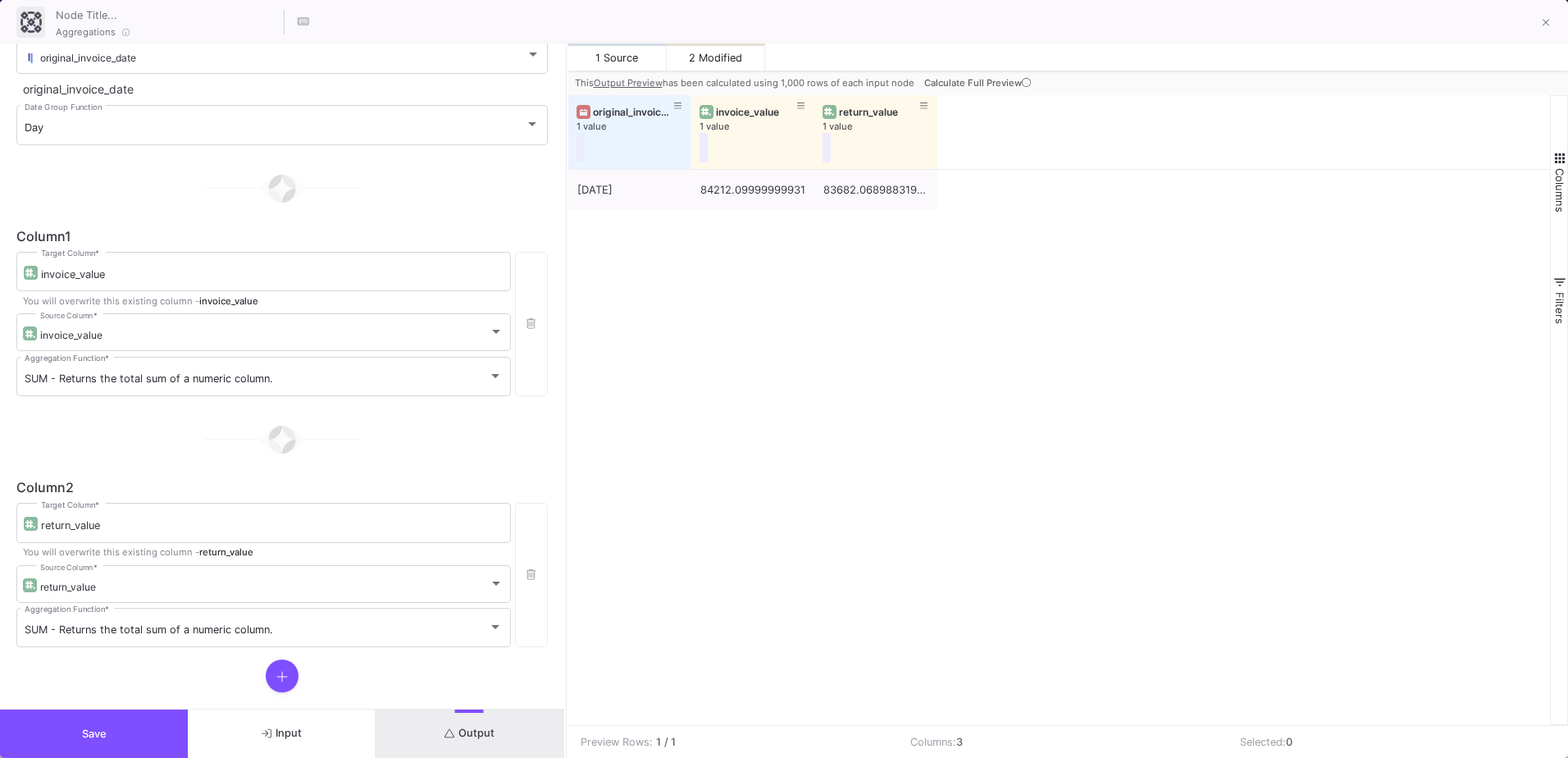
scroll to position [71, 0]
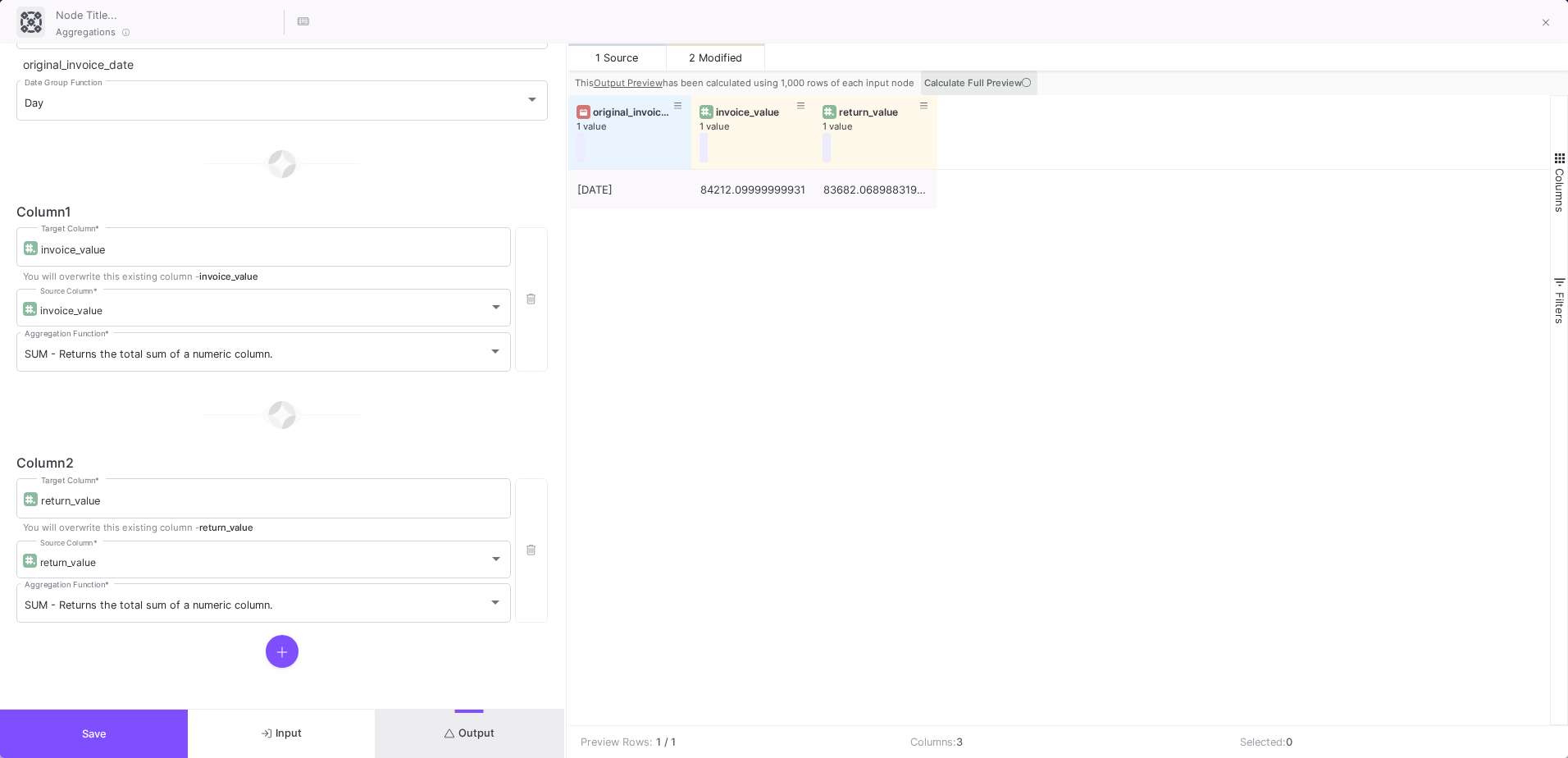
click at [1017, 85] on span "Calculate Full Preview" at bounding box center [979, 83] width 110 height 11
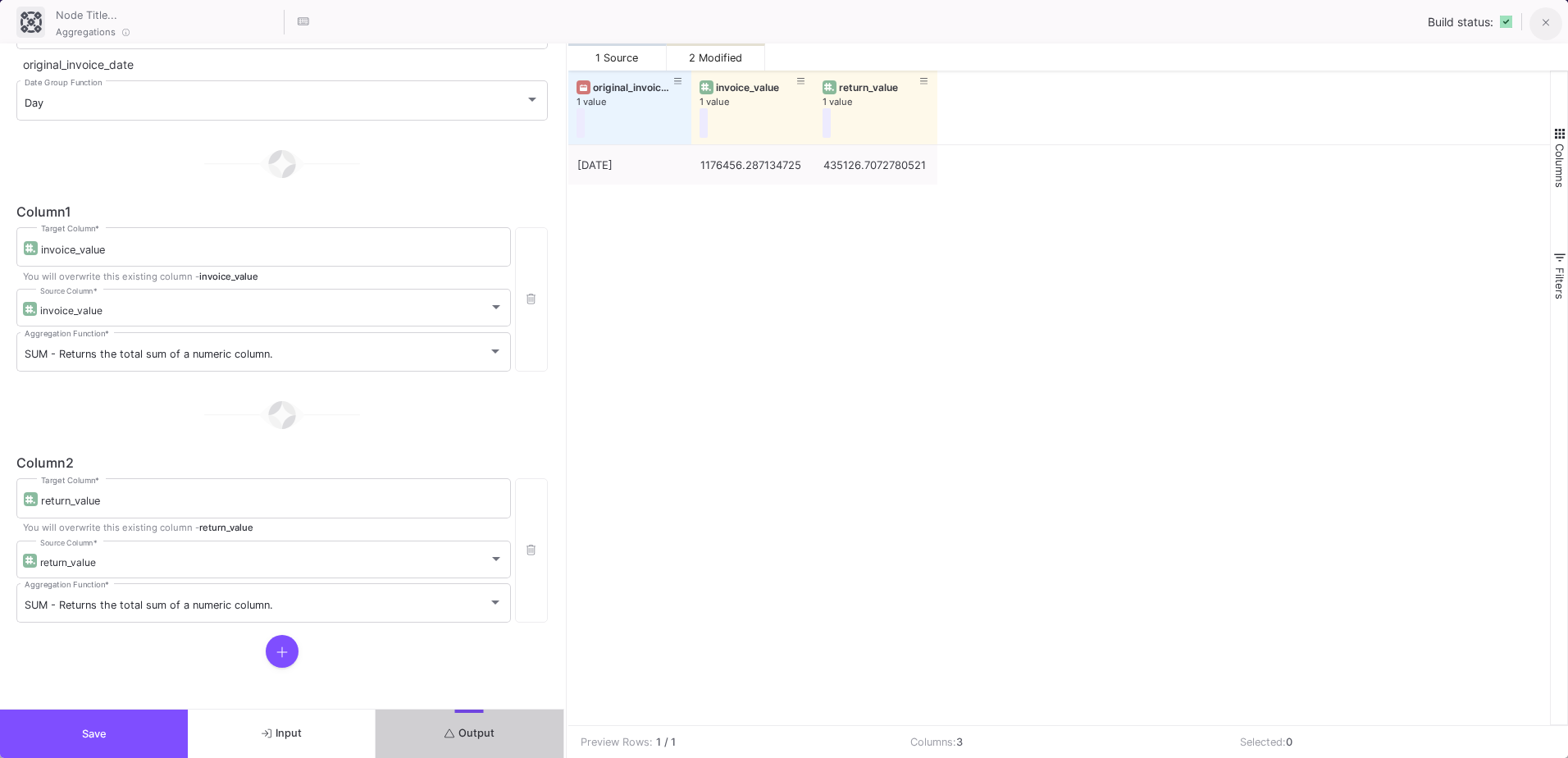
click at [1536, 33] on button at bounding box center [1546, 24] width 32 height 32
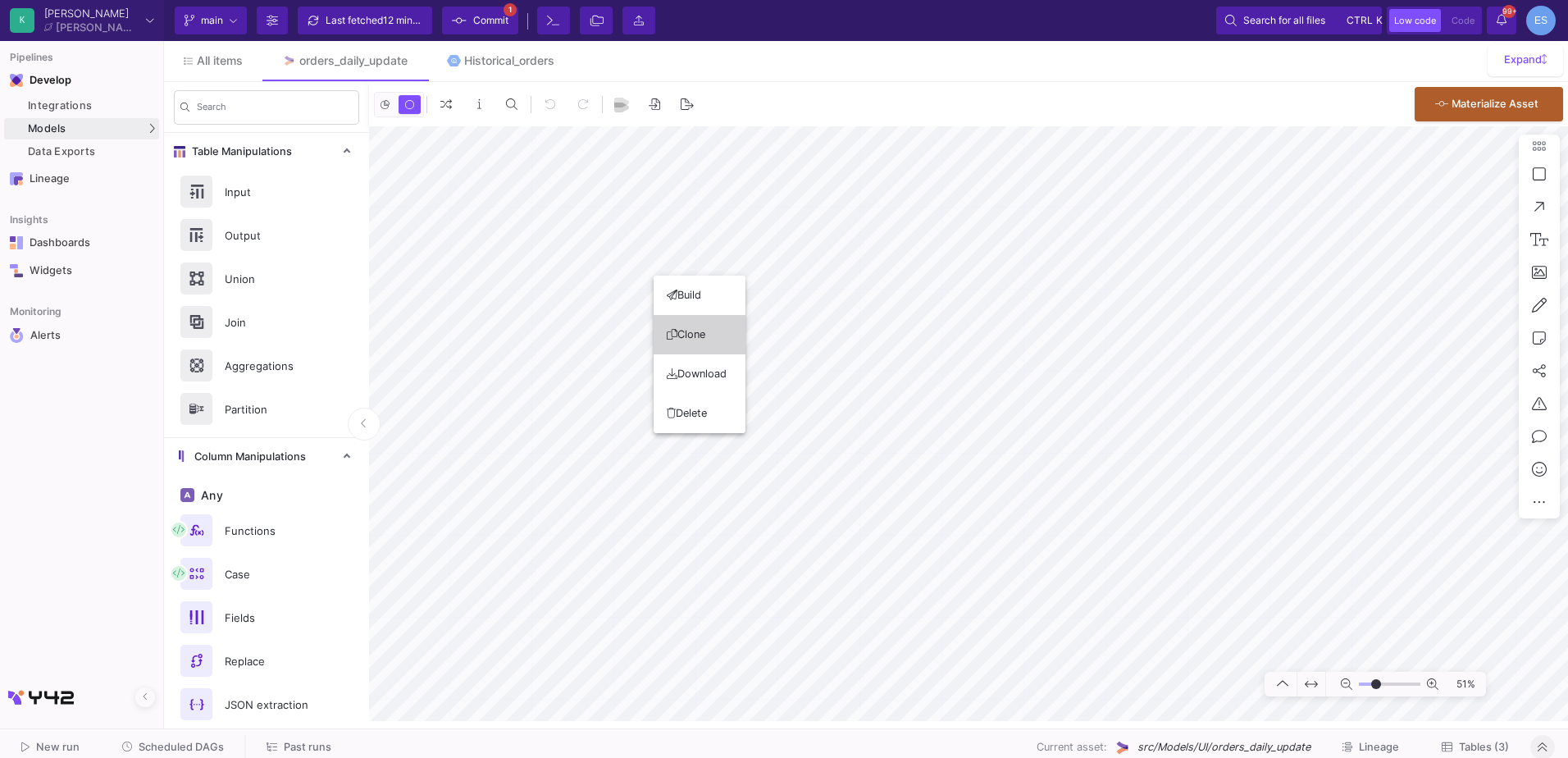
click at [712, 337] on button "Clone" at bounding box center [699, 334] width 92 height 39
click at [857, 362] on button "Clone" at bounding box center [847, 374] width 92 height 39
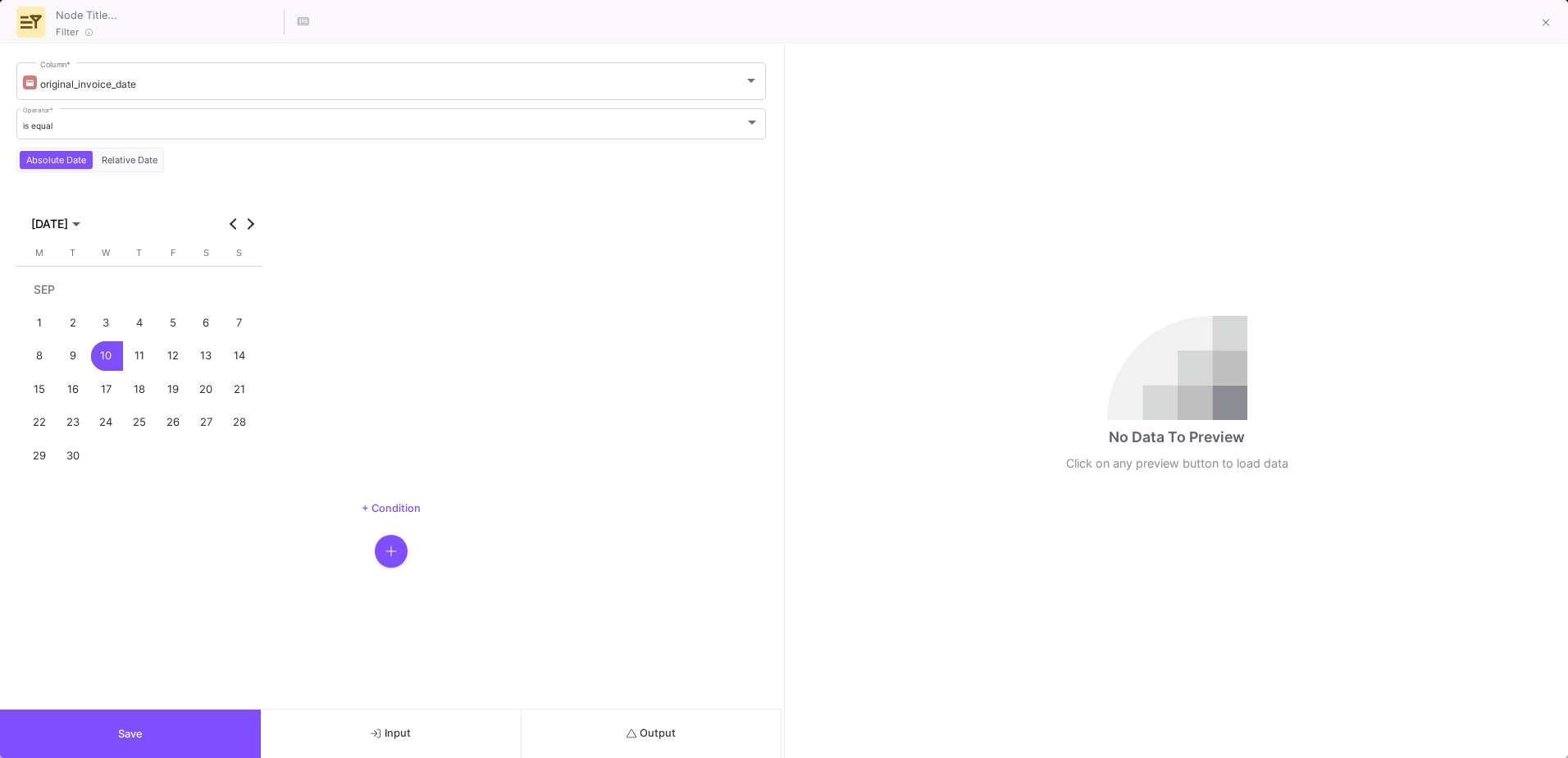
click at [690, 737] on button "Output" at bounding box center [651, 733] width 260 height 49
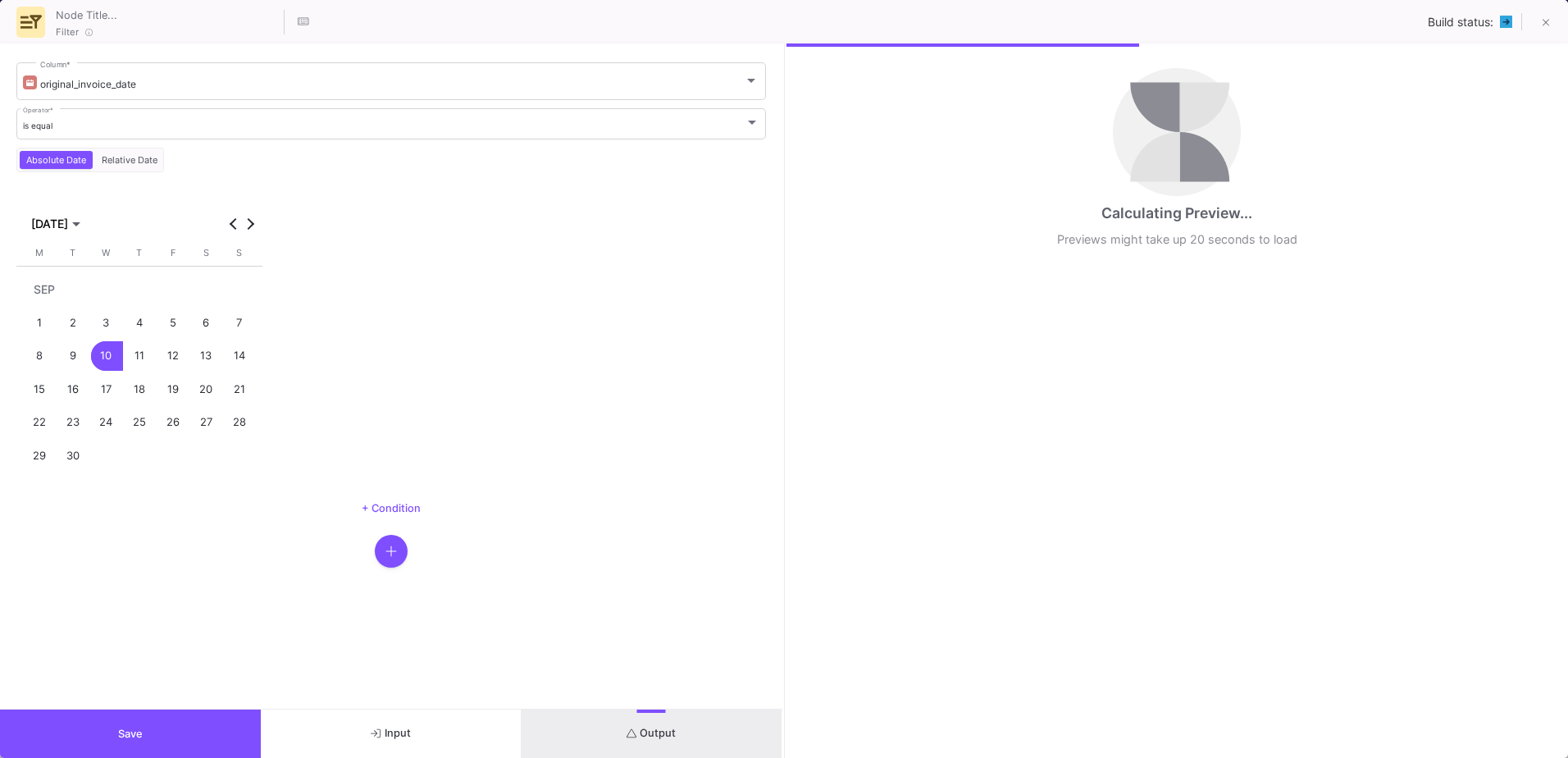
click at [217, 746] on button "Save" at bounding box center [130, 733] width 260 height 49
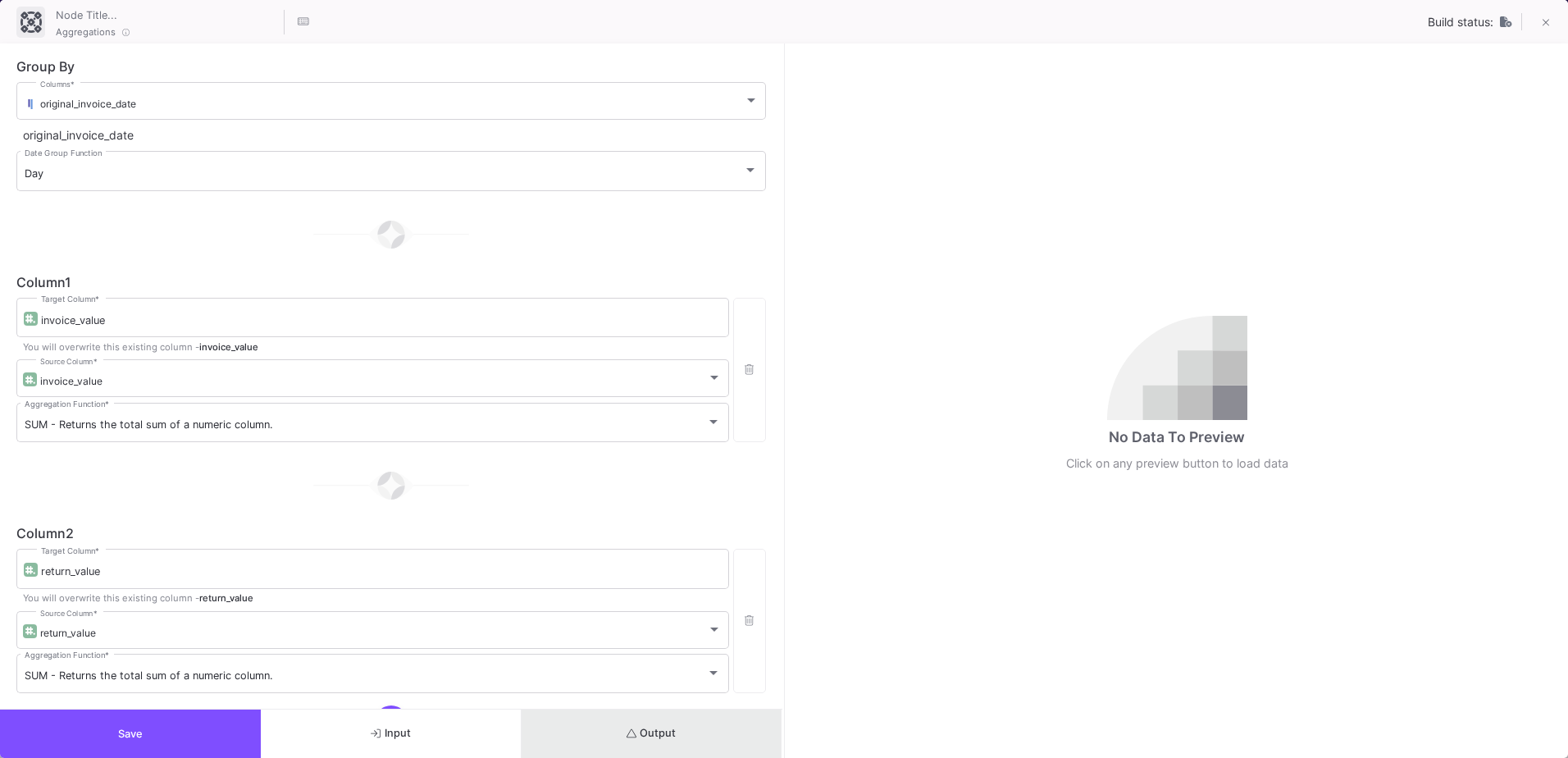
click at [698, 721] on button "Output" at bounding box center [651, 733] width 260 height 49
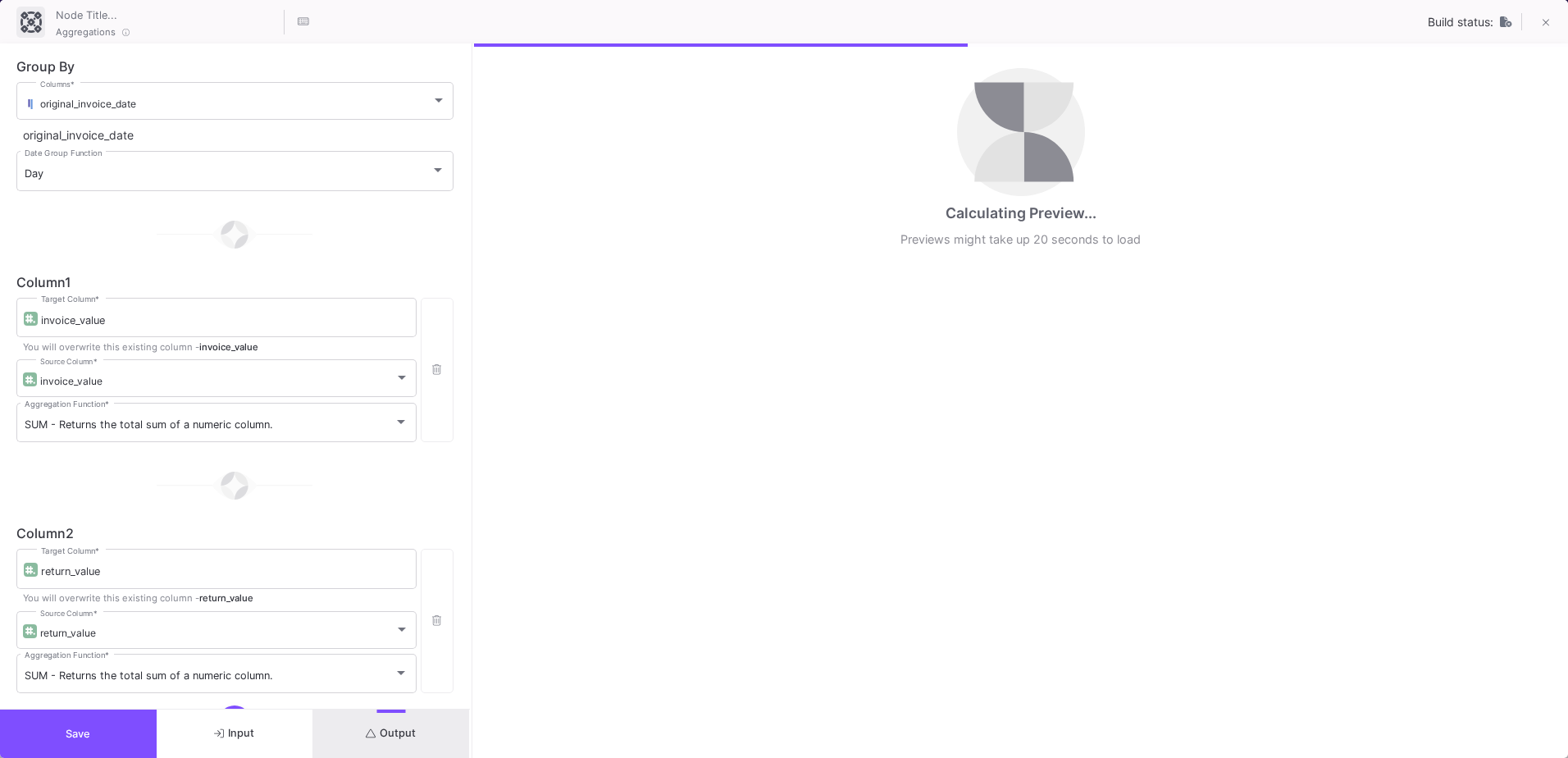
drag, startPoint x: 782, startPoint y: 651, endPoint x: 470, endPoint y: 656, distance: 312.0
click at [470, 656] on div at bounding box center [472, 400] width 4 height 714
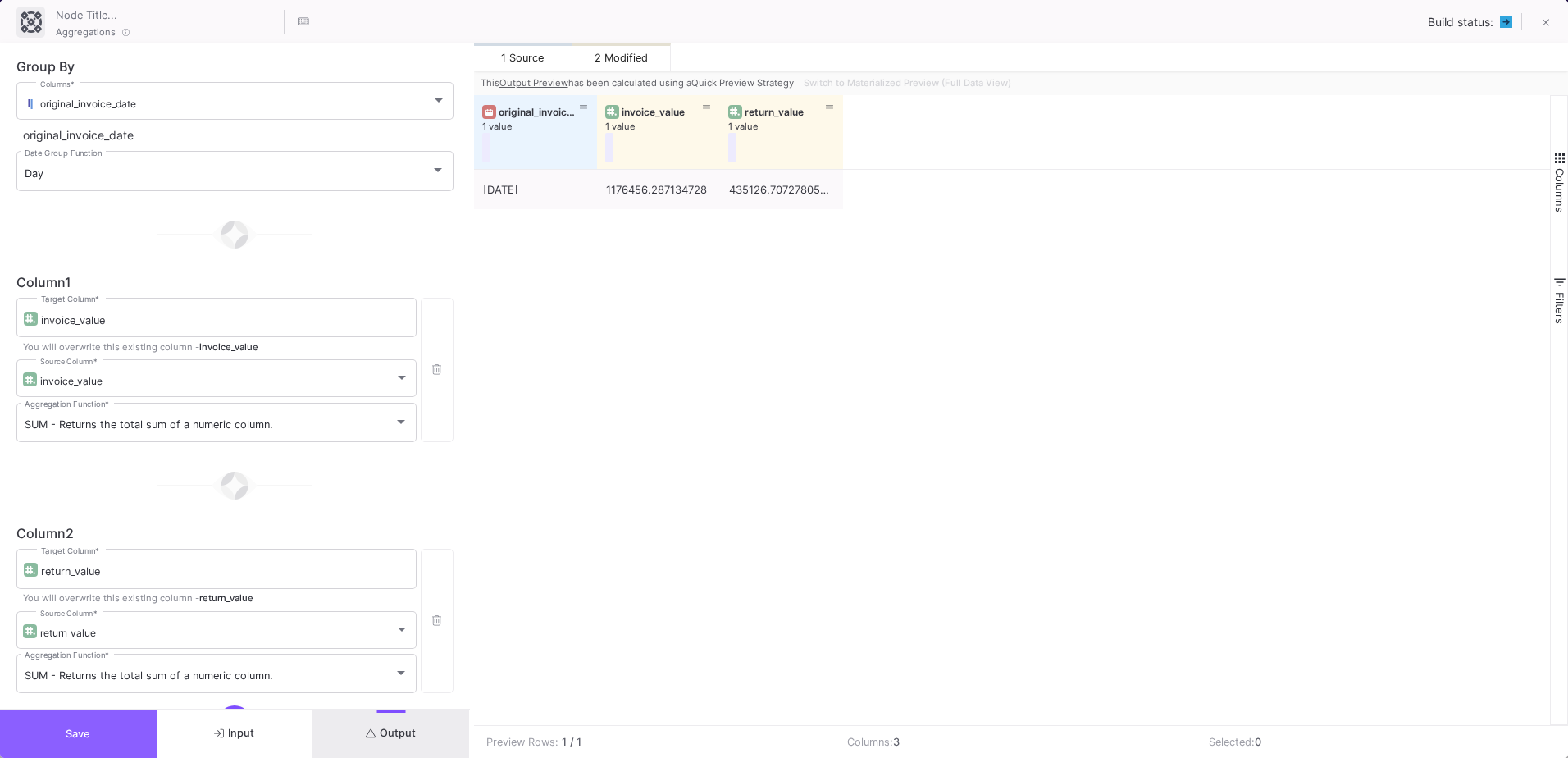
click at [137, 724] on button "Save" at bounding box center [78, 733] width 156 height 49
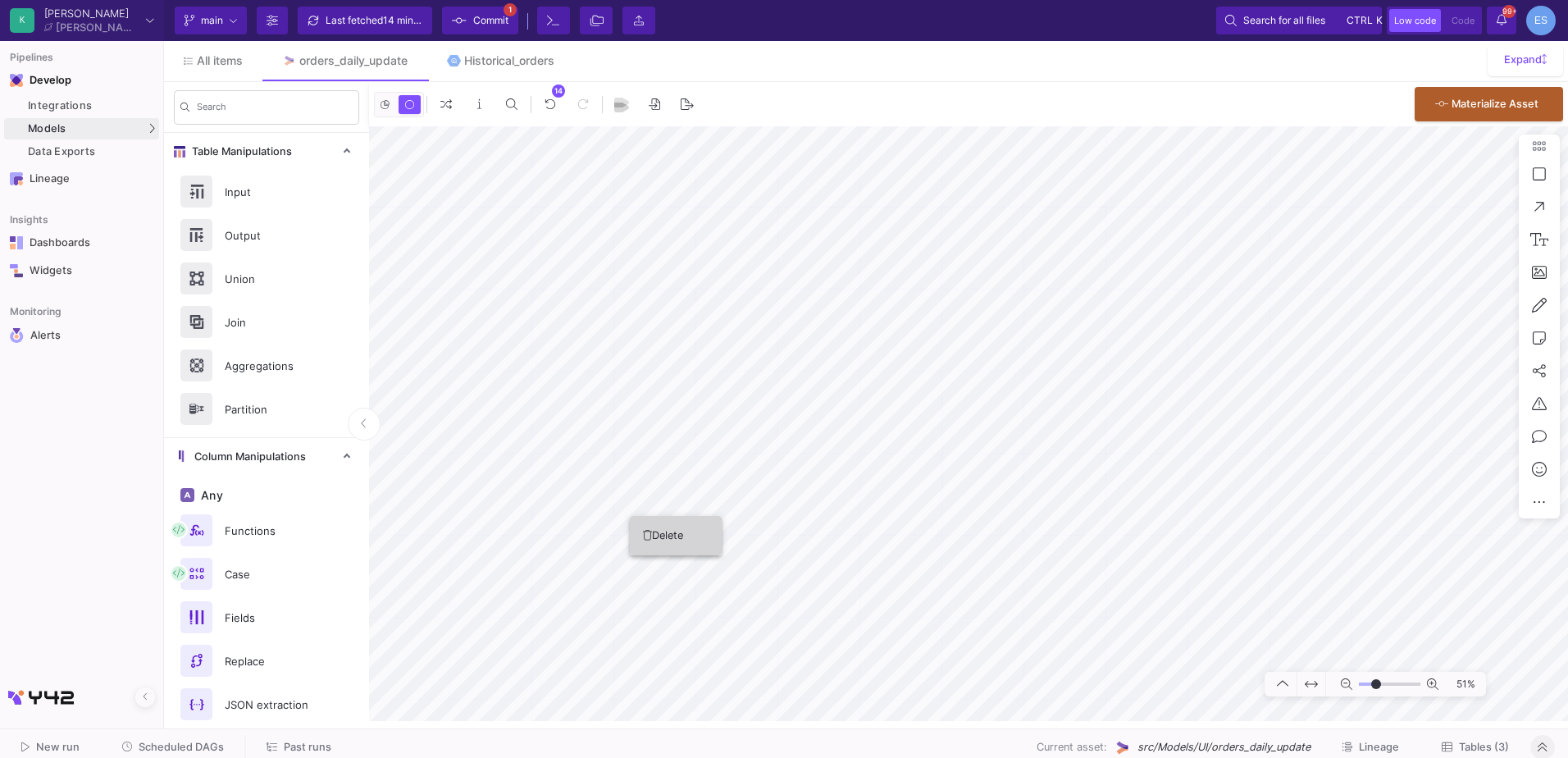
click at [651, 530] on icon at bounding box center [647, 535] width 9 height 10
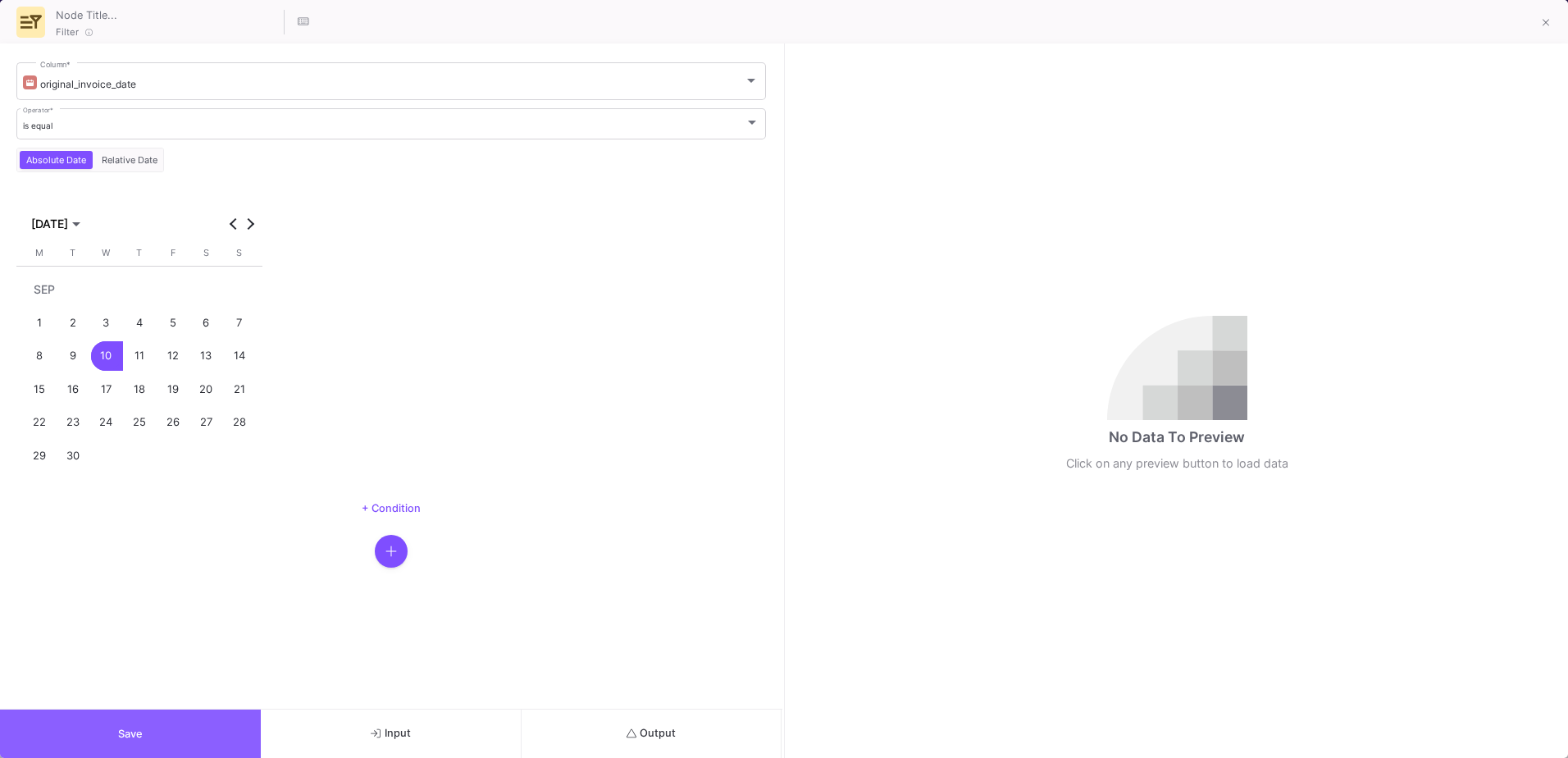
click at [170, 738] on button "Save" at bounding box center [130, 733] width 260 height 49
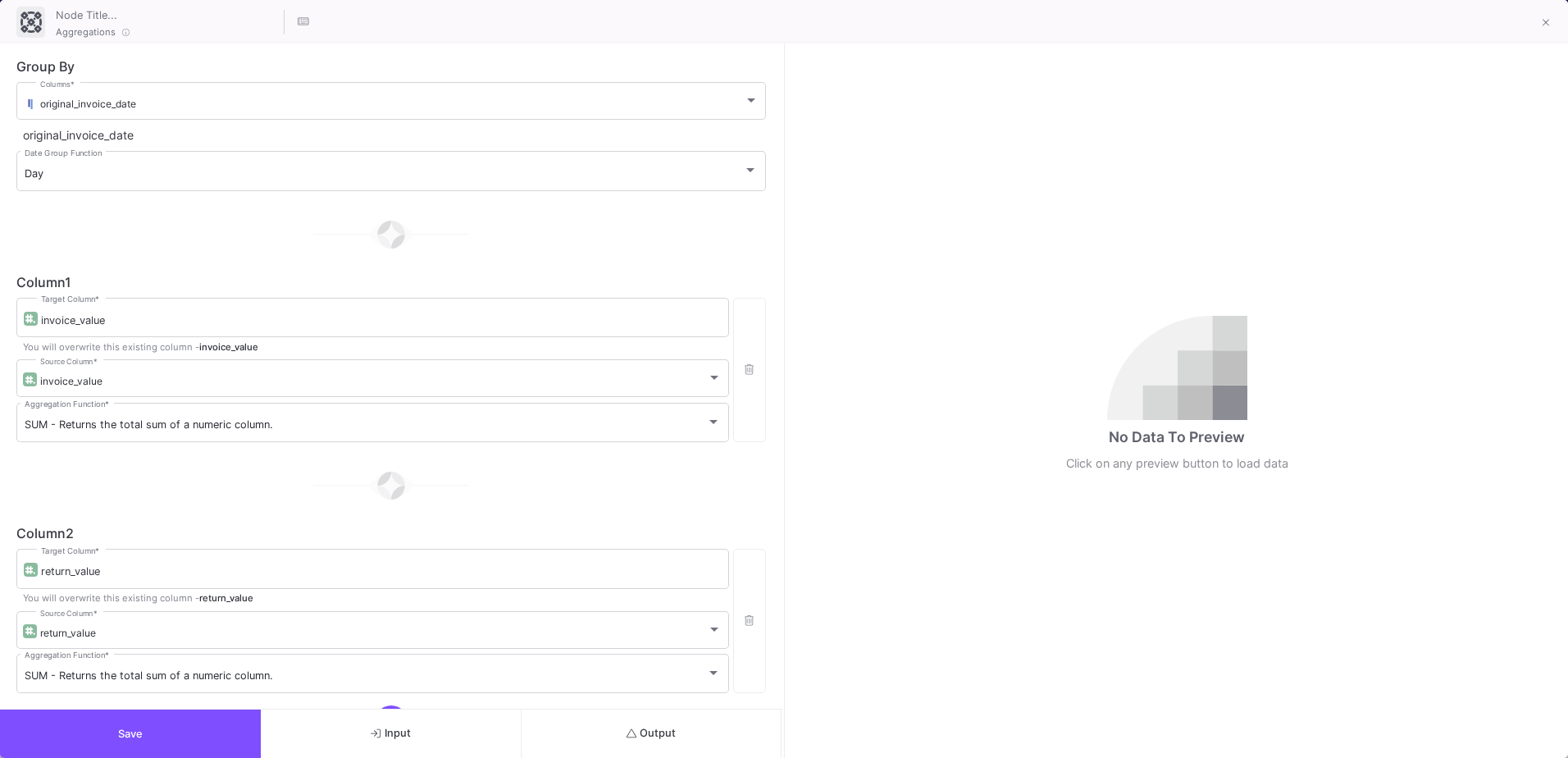
click at [611, 732] on button "Output" at bounding box center [651, 733] width 260 height 49
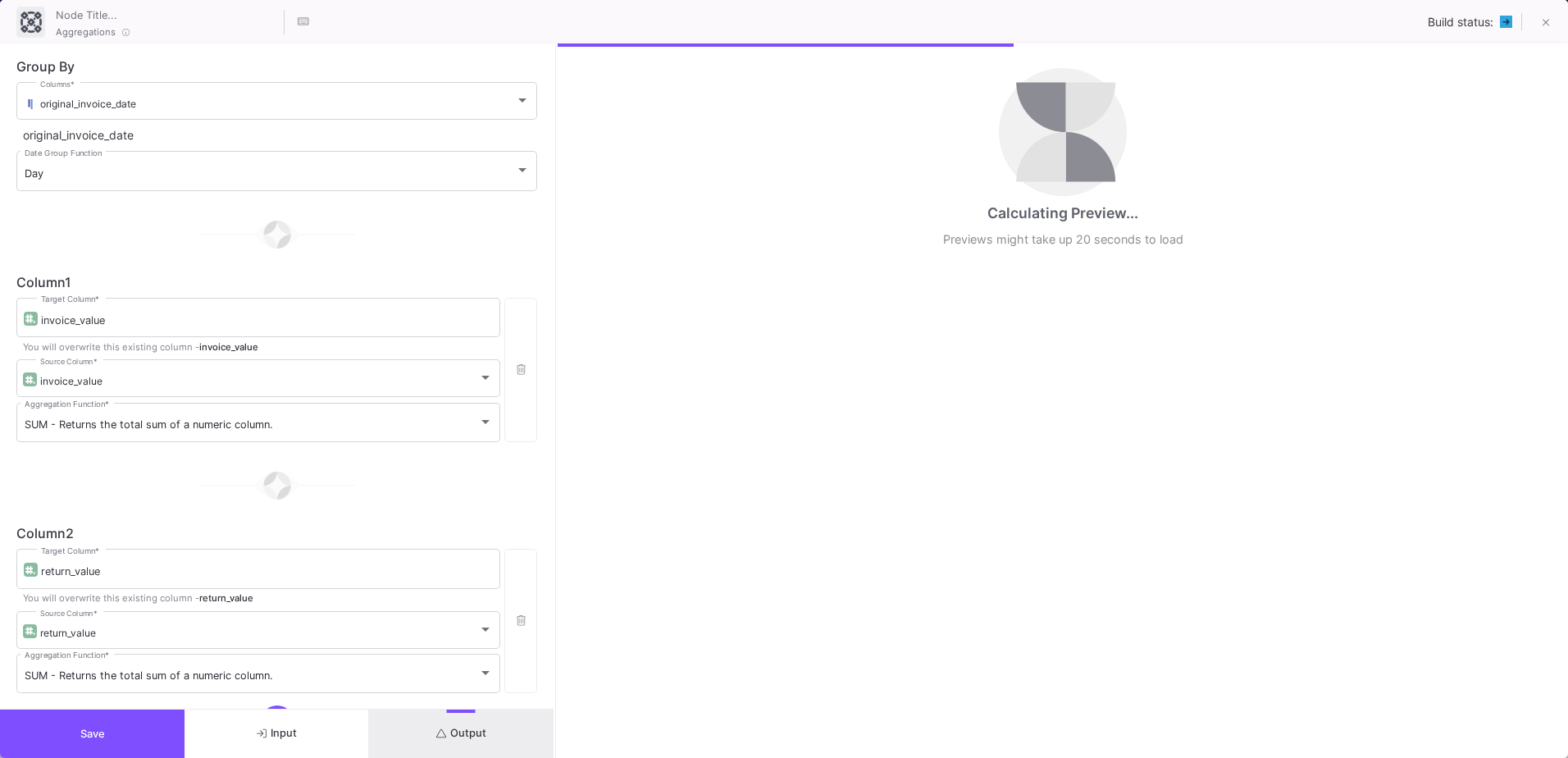
drag, startPoint x: 783, startPoint y: 599, endPoint x: 555, endPoint y: 621, distance: 229.1
click at [555, 621] on div at bounding box center [556, 400] width 4 height 714
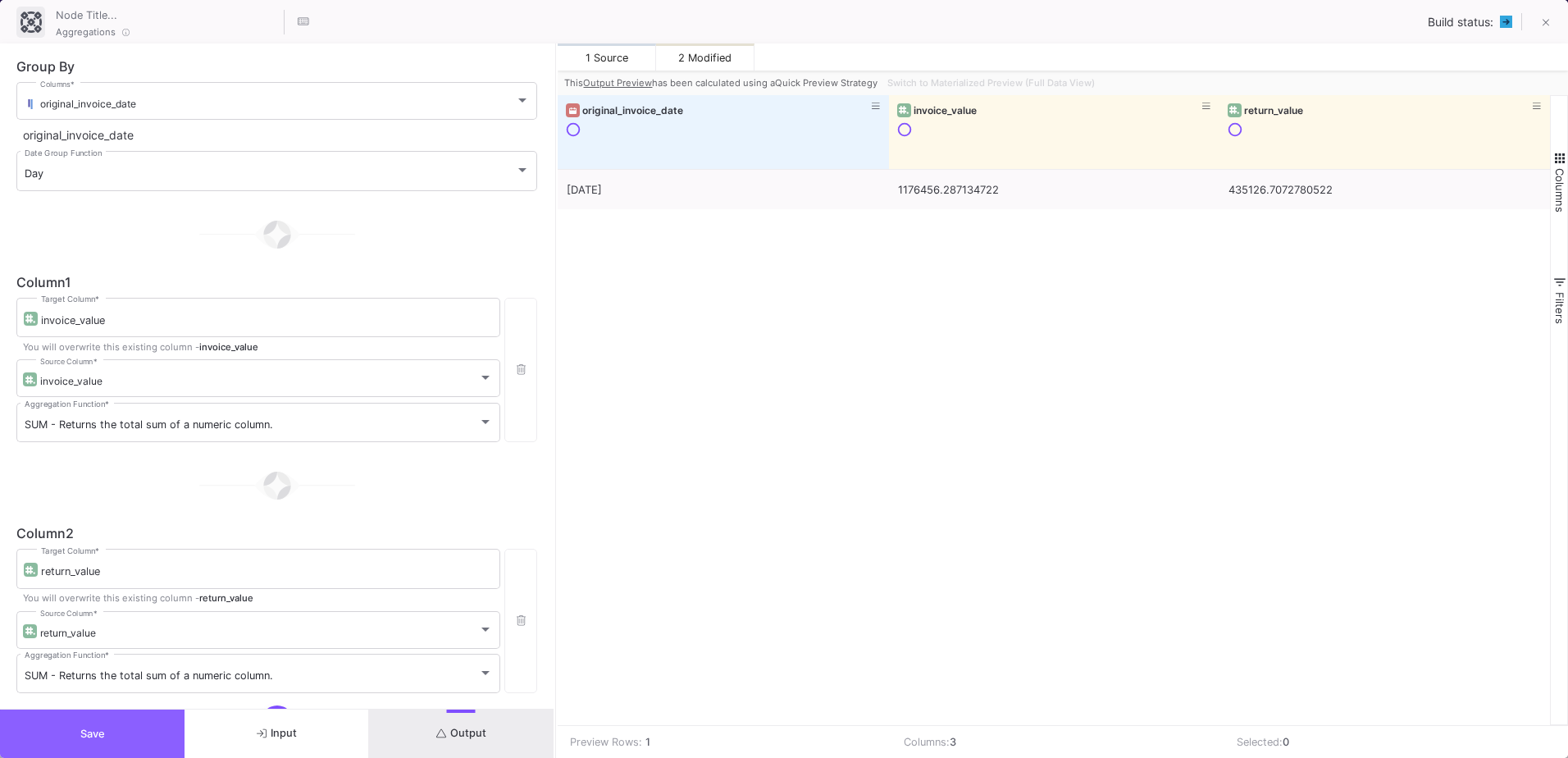
click at [120, 746] on button "Save" at bounding box center [93, 733] width 185 height 49
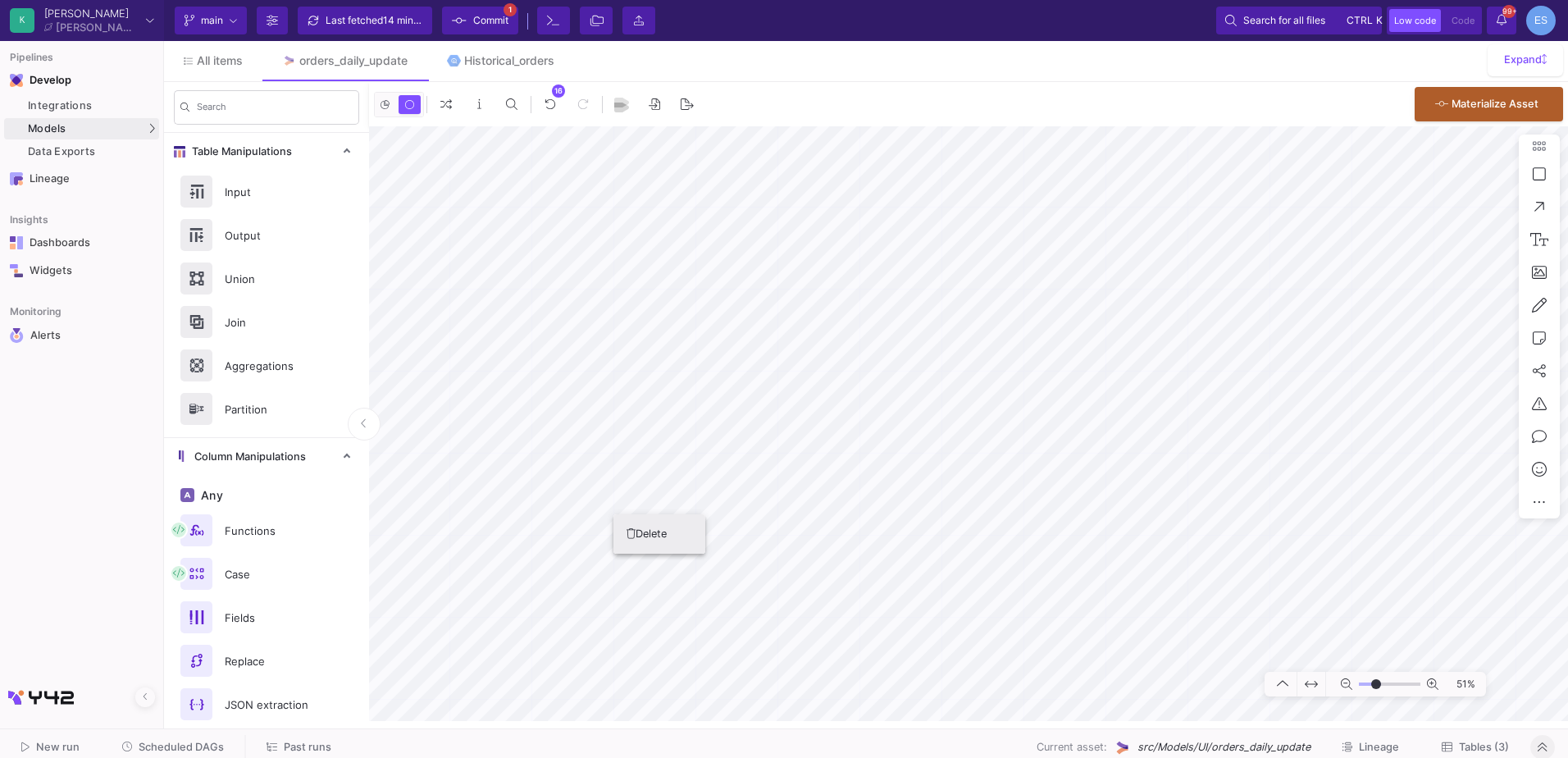
click at [645, 540] on button "Delete" at bounding box center [659, 533] width 92 height 39
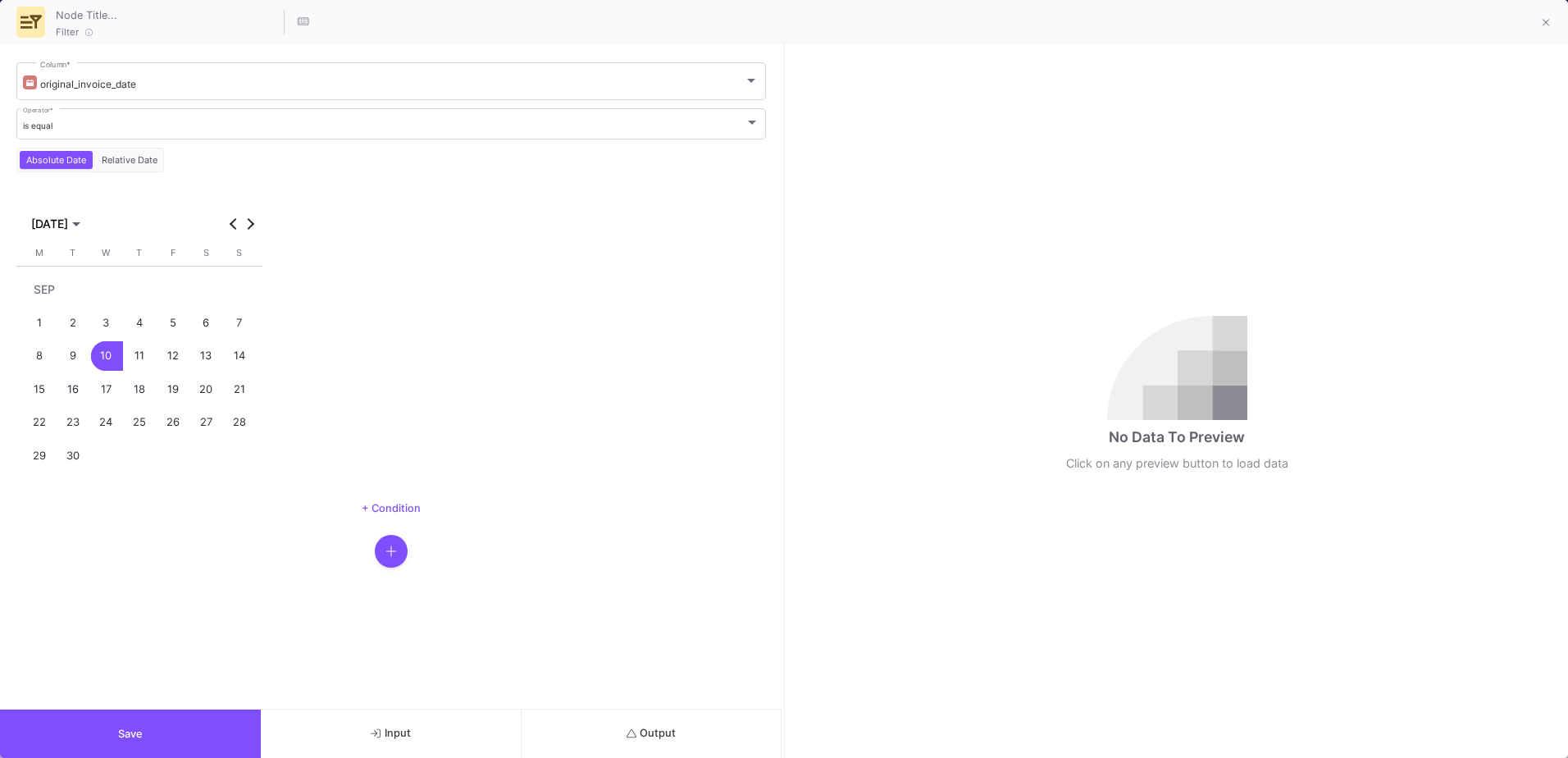
click at [691, 720] on button "Output" at bounding box center [651, 733] width 260 height 49
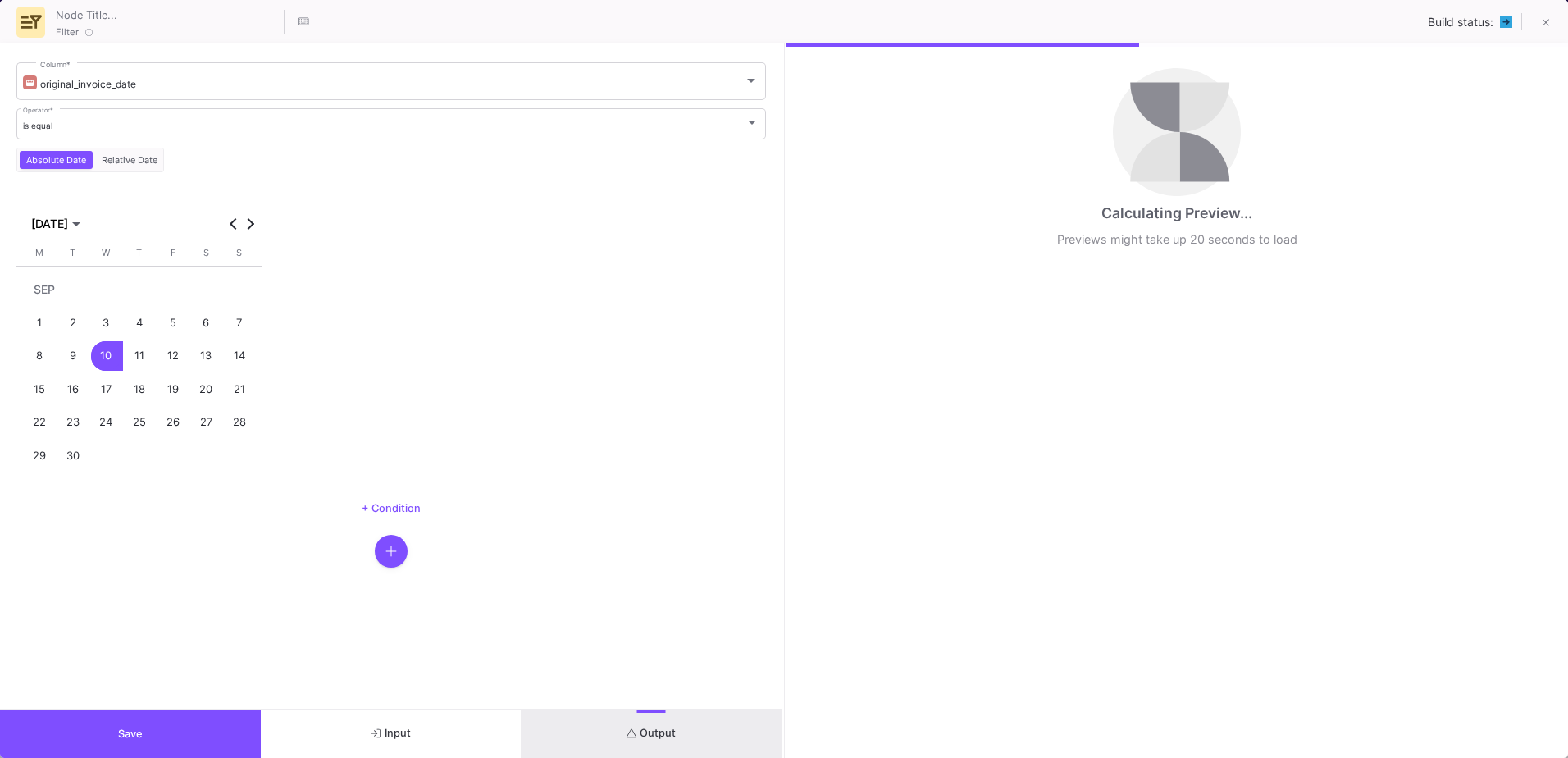
click at [181, 746] on button "Save" at bounding box center [130, 733] width 260 height 49
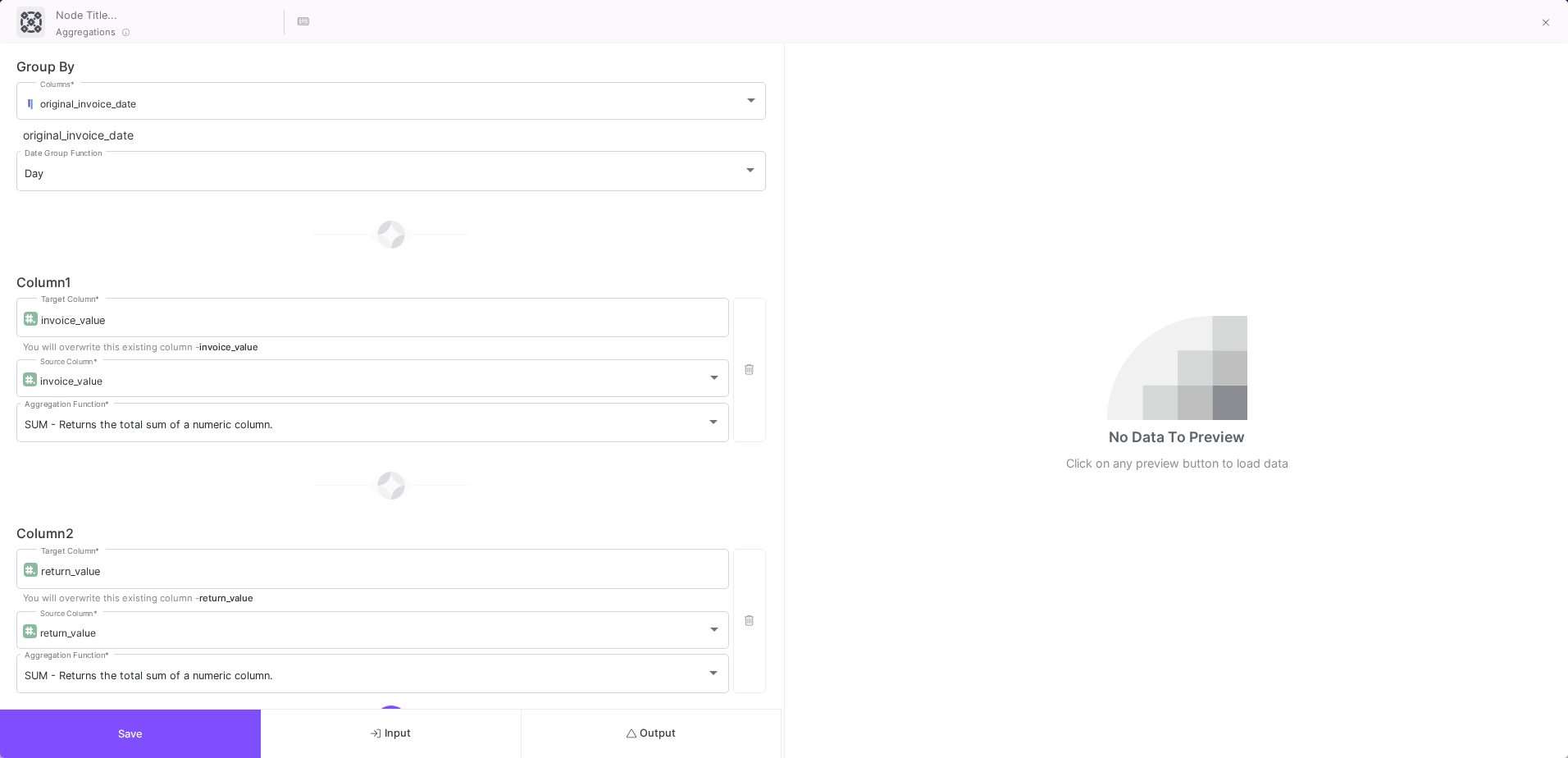
click at [601, 717] on button "Output" at bounding box center [651, 733] width 260 height 49
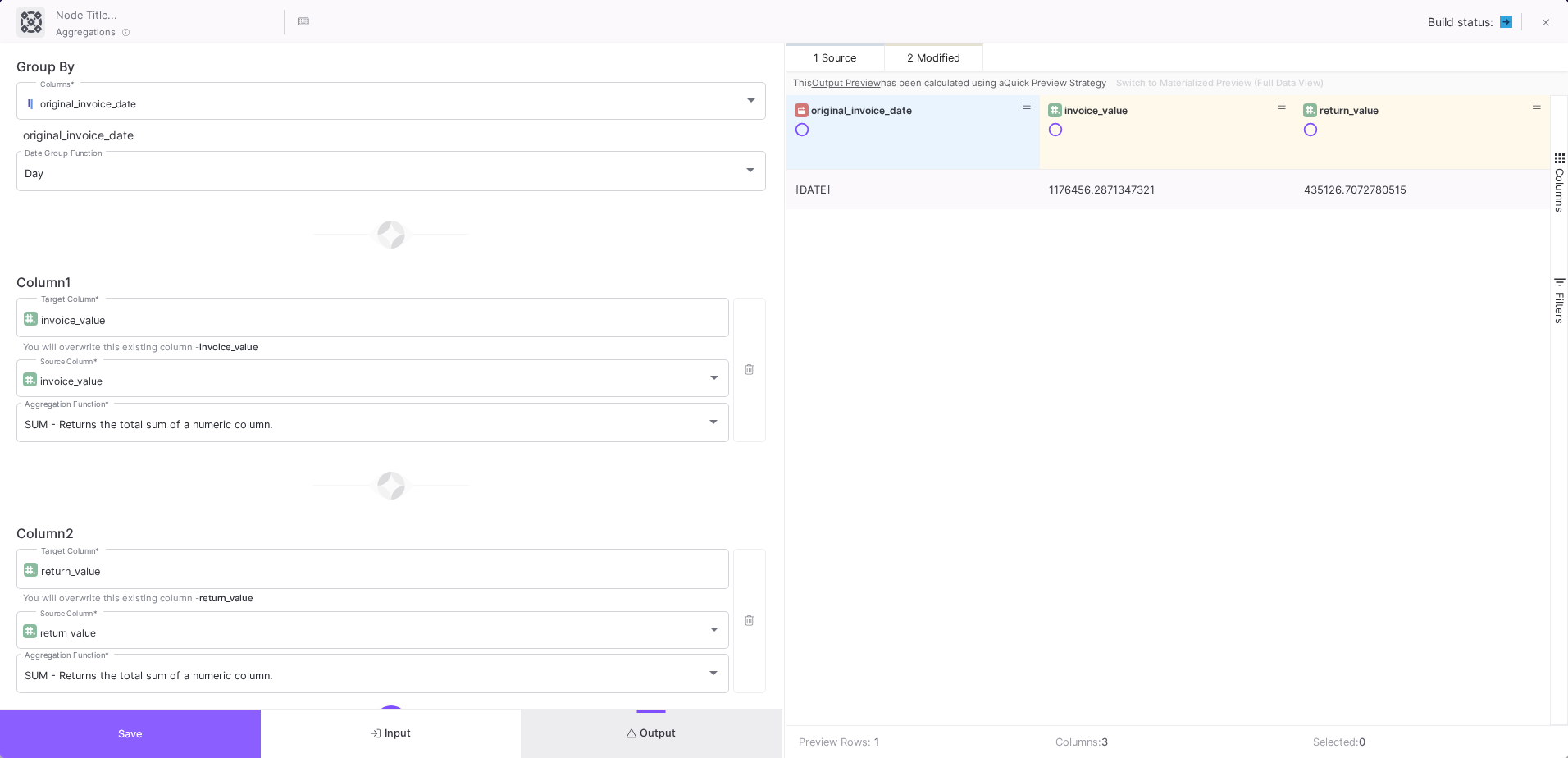
click at [232, 729] on button "Save" at bounding box center [130, 733] width 260 height 49
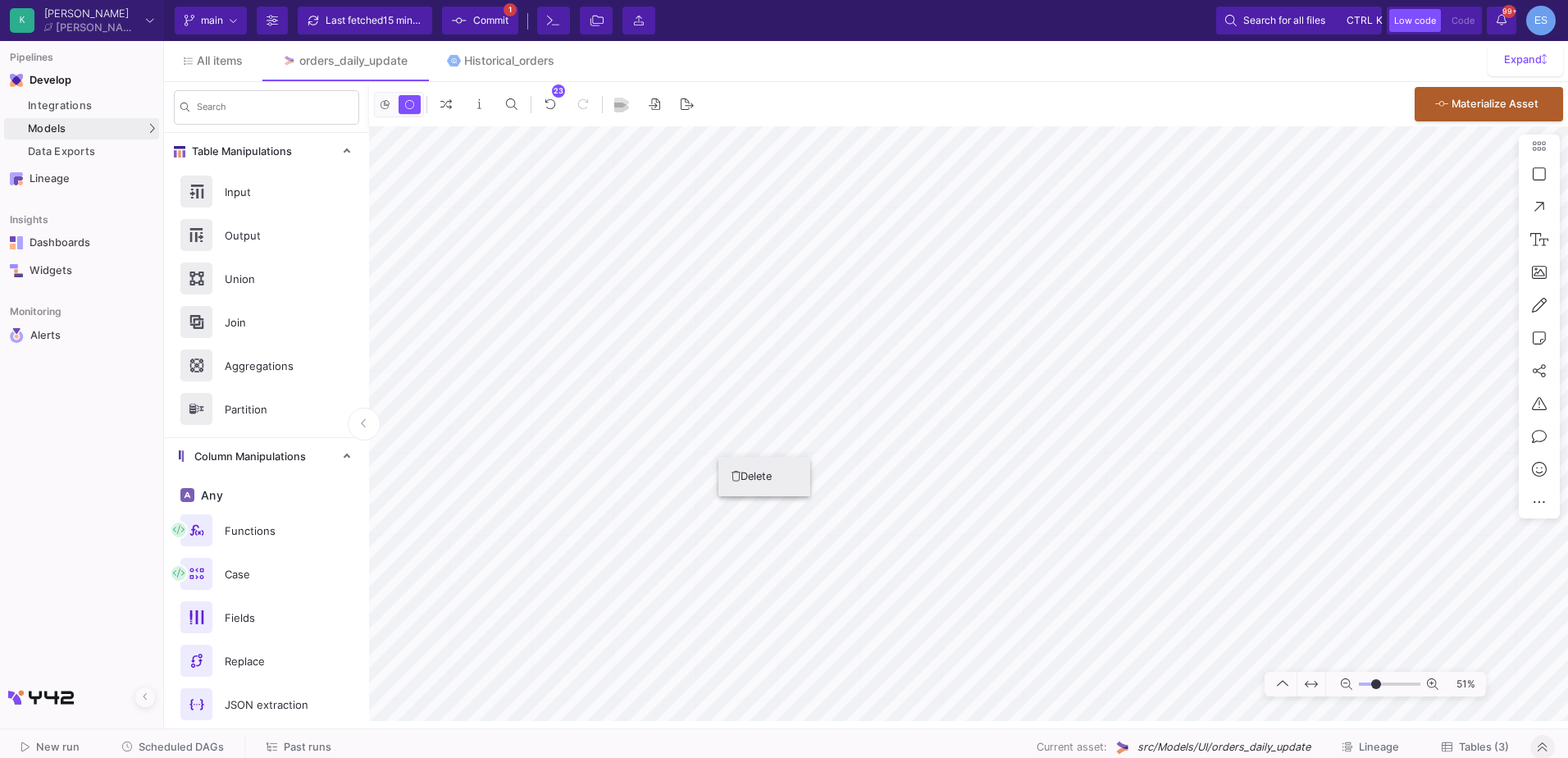
click at [989, 633] on div at bounding box center [784, 379] width 1568 height 758
click at [977, 636] on div "51%" at bounding box center [968, 423] width 1199 height 595
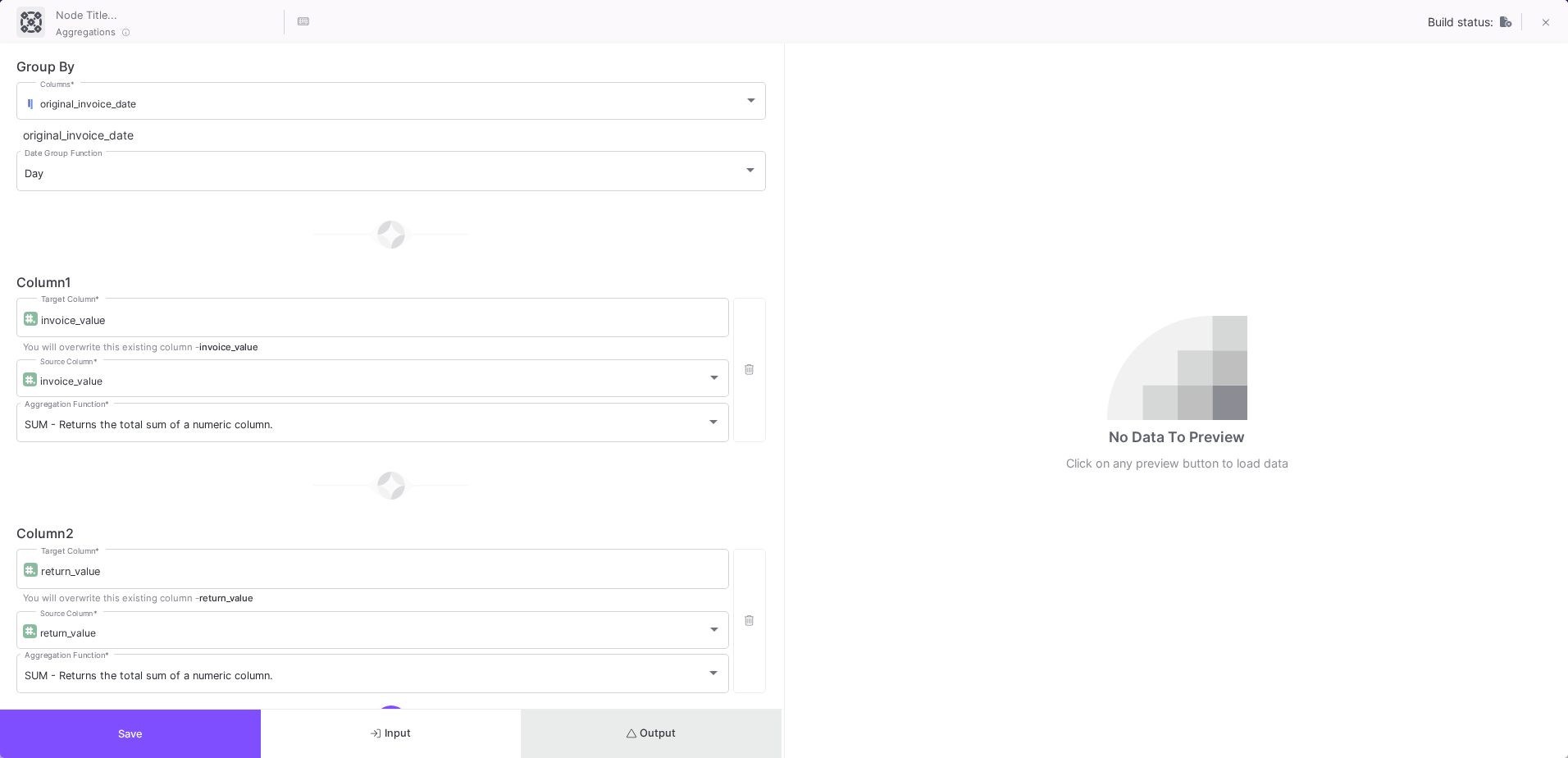
click at [722, 740] on button "Output" at bounding box center [651, 733] width 260 height 49
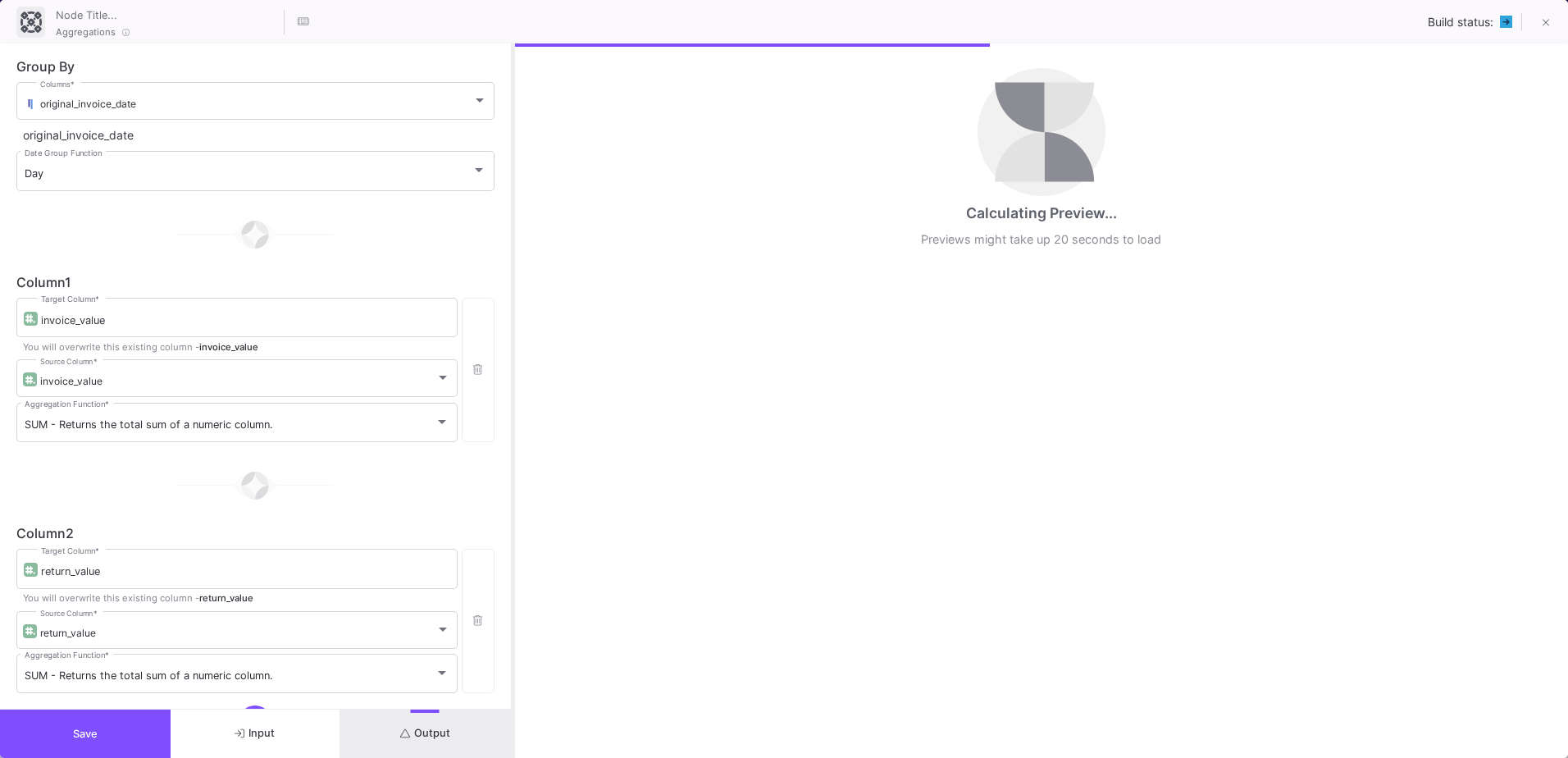
drag, startPoint x: 785, startPoint y: 609, endPoint x: 513, endPoint y: 625, distance: 272.5
click at [513, 625] on div at bounding box center [513, 400] width 4 height 714
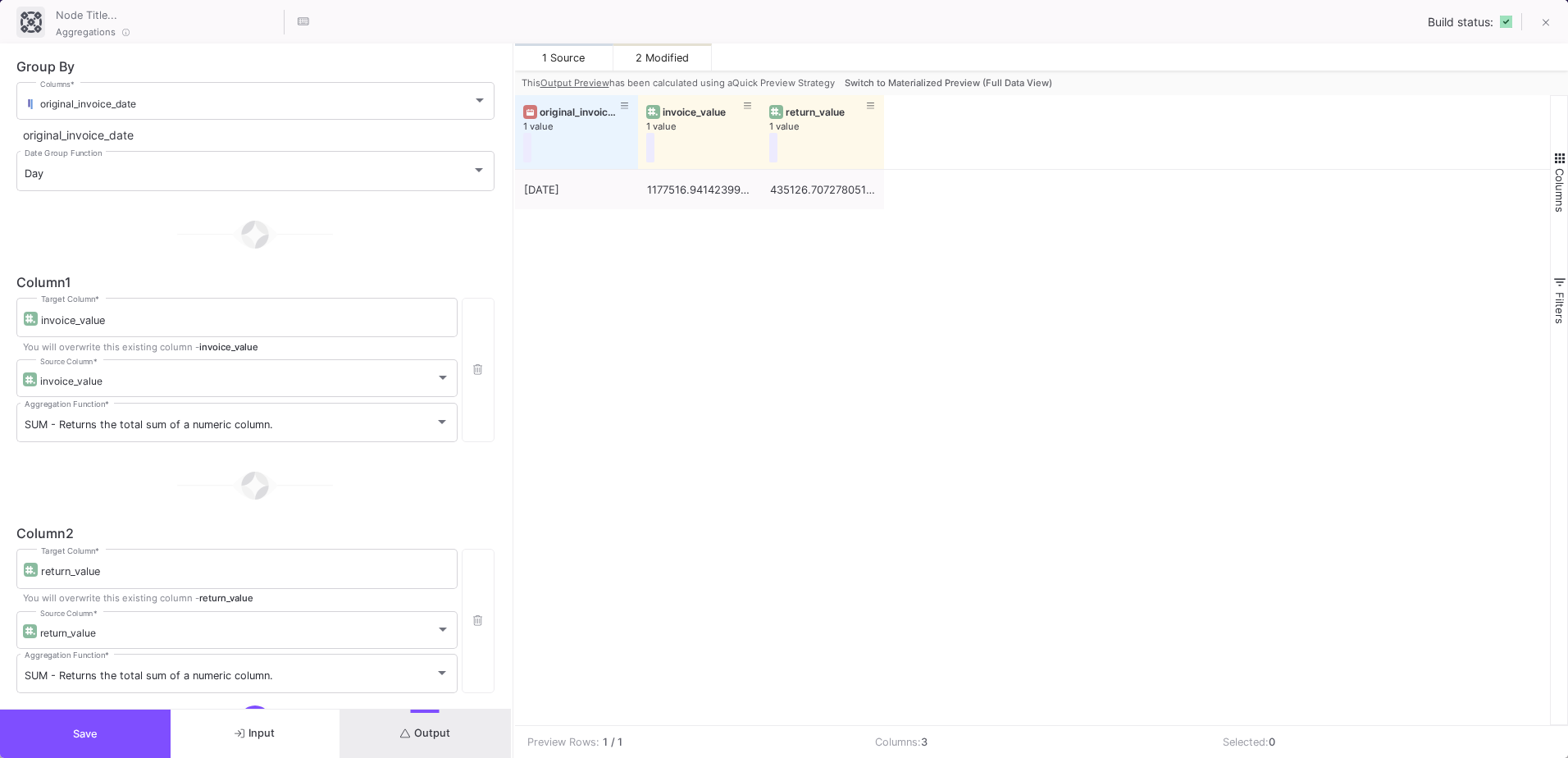
click at [929, 77] on span "Switch to Materialized Preview (Full Data View)" at bounding box center [949, 83] width 208 height 11
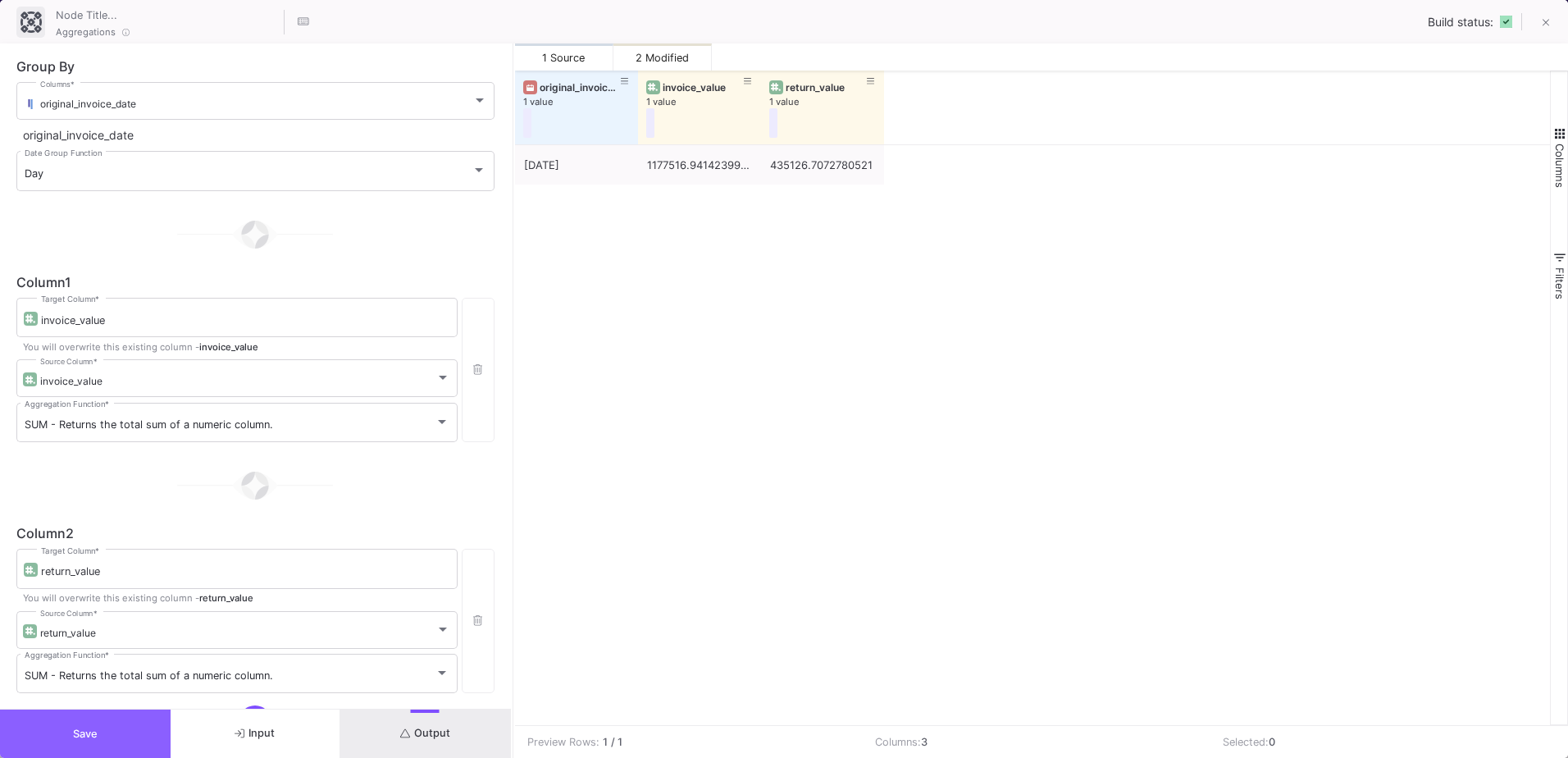
click at [109, 745] on button "Save" at bounding box center [85, 733] width 171 height 49
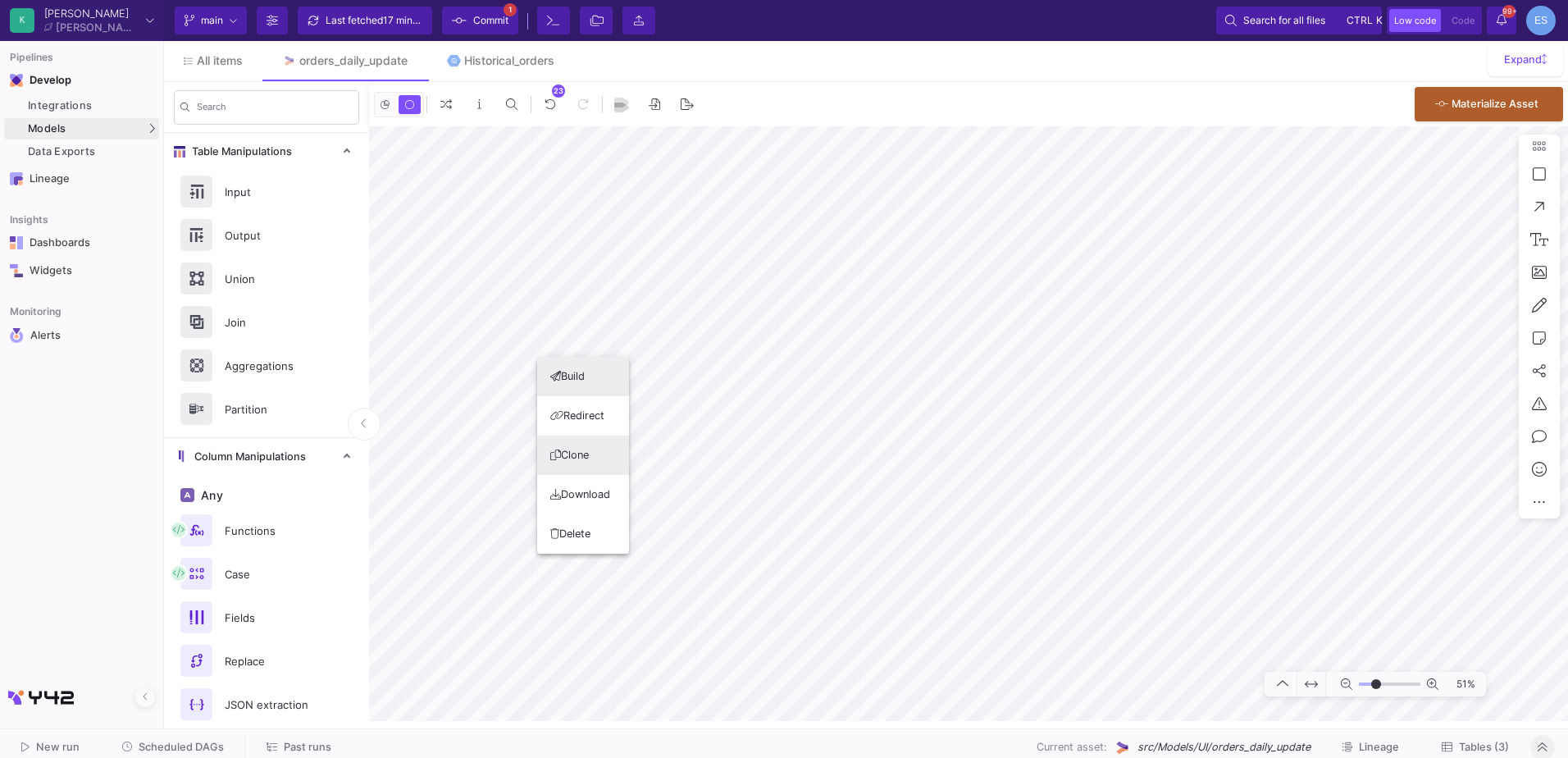
click at [585, 457] on button "Clone" at bounding box center [583, 455] width 92 height 39
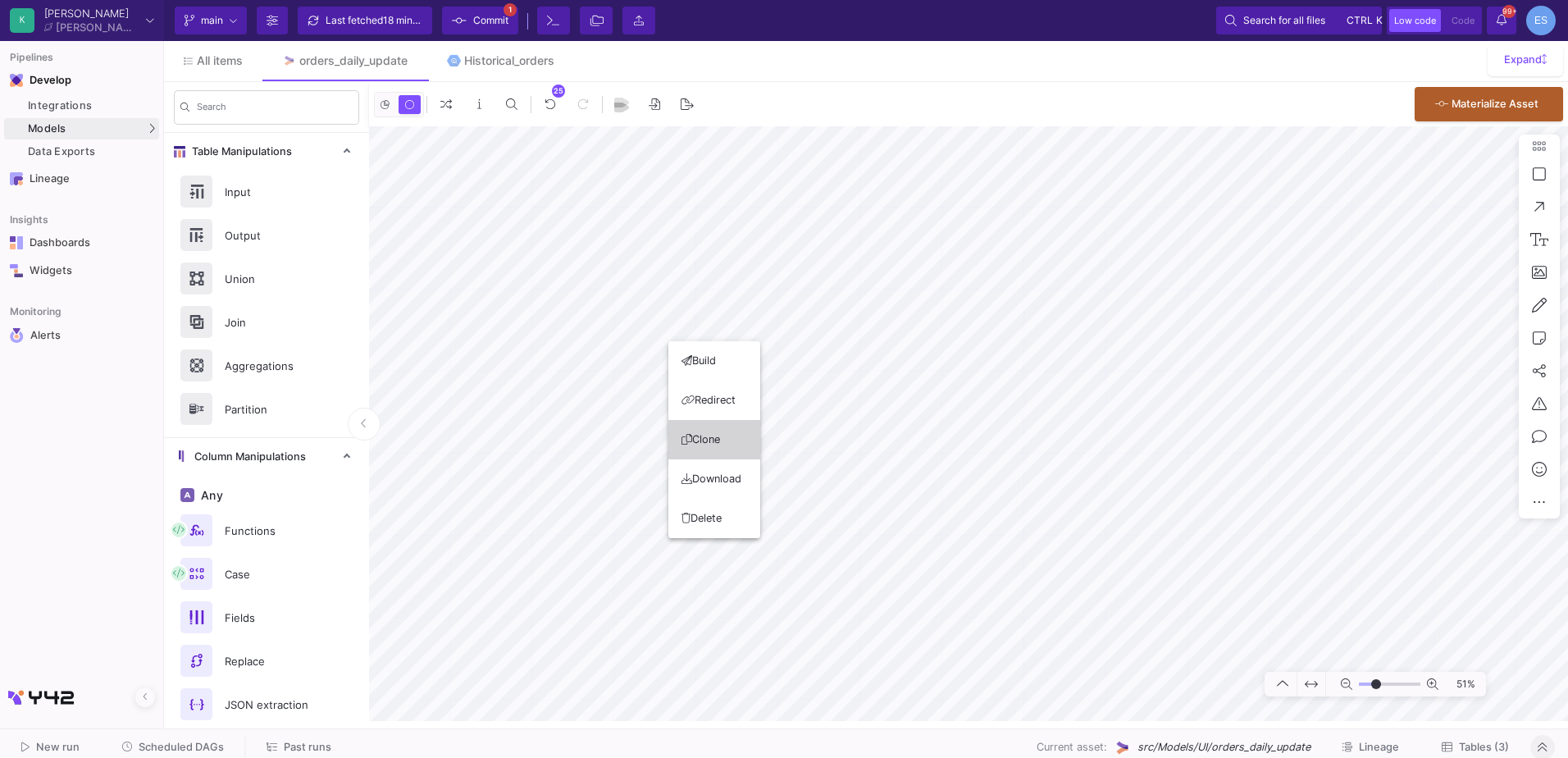
click at [713, 440] on button "Clone" at bounding box center [714, 439] width 92 height 39
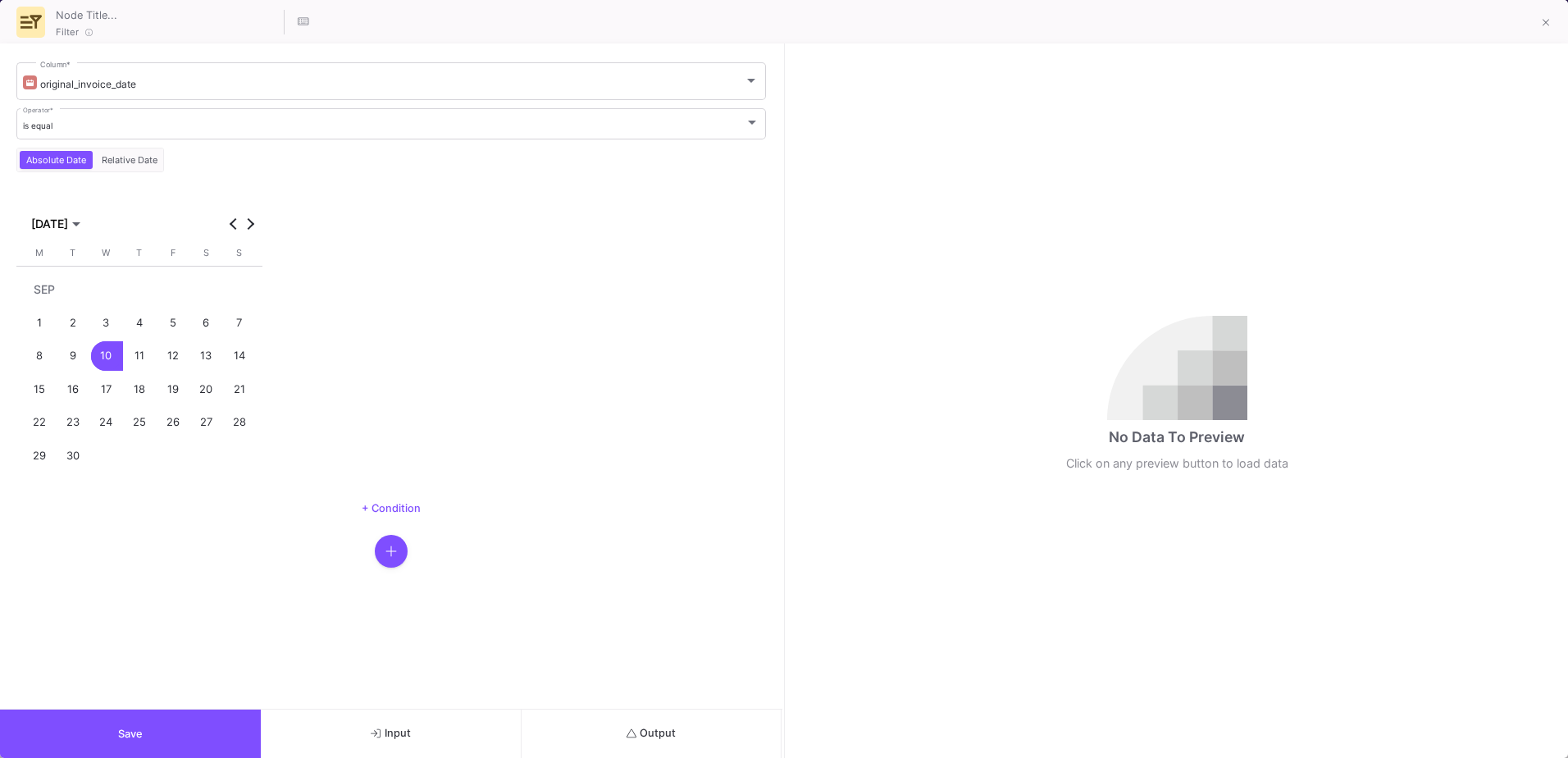
click at [682, 730] on button "Output" at bounding box center [651, 733] width 260 height 49
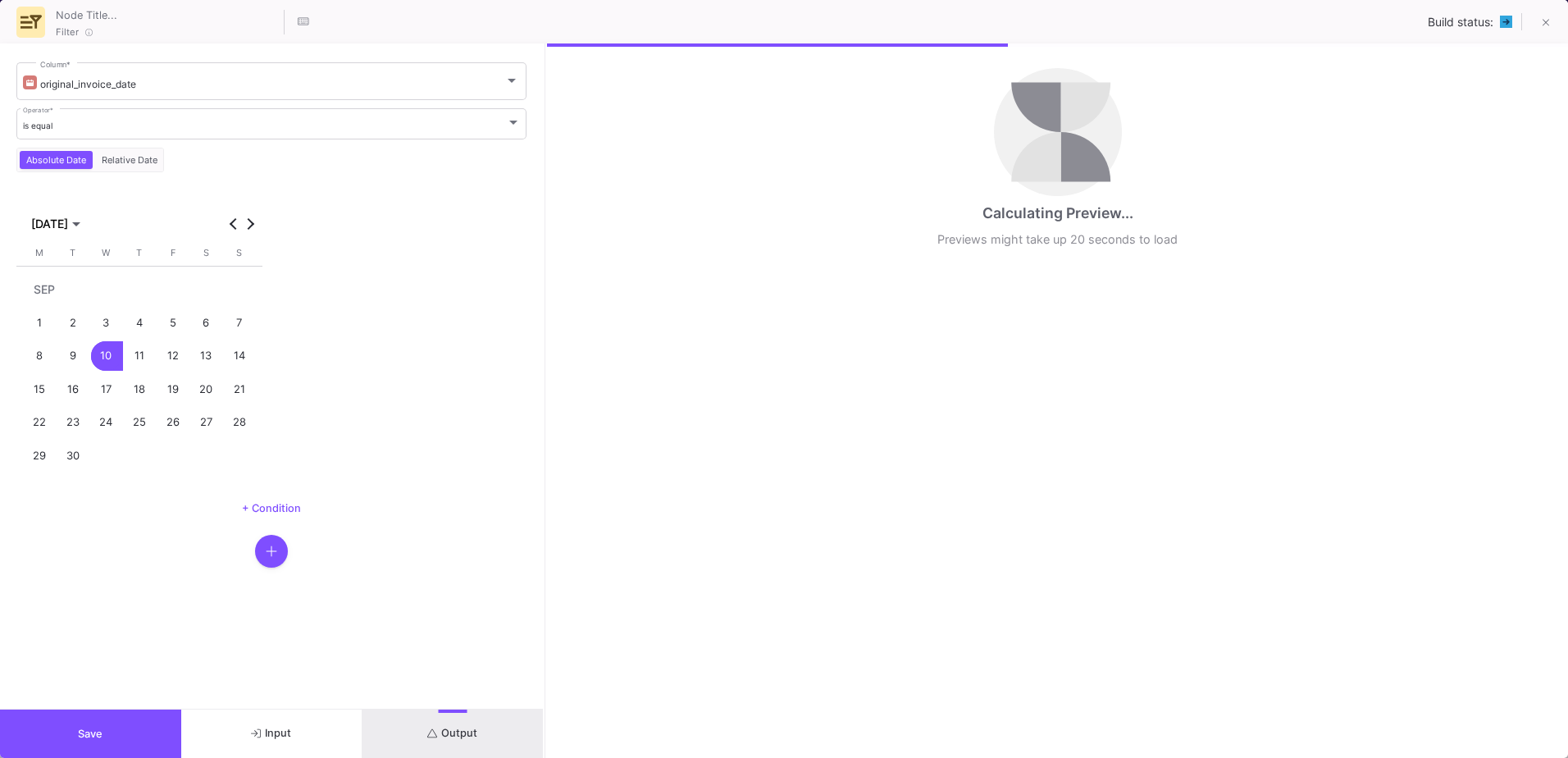
drag, startPoint x: 782, startPoint y: 453, endPoint x: 544, endPoint y: 472, distance: 238.8
click at [544, 472] on div at bounding box center [545, 400] width 4 height 714
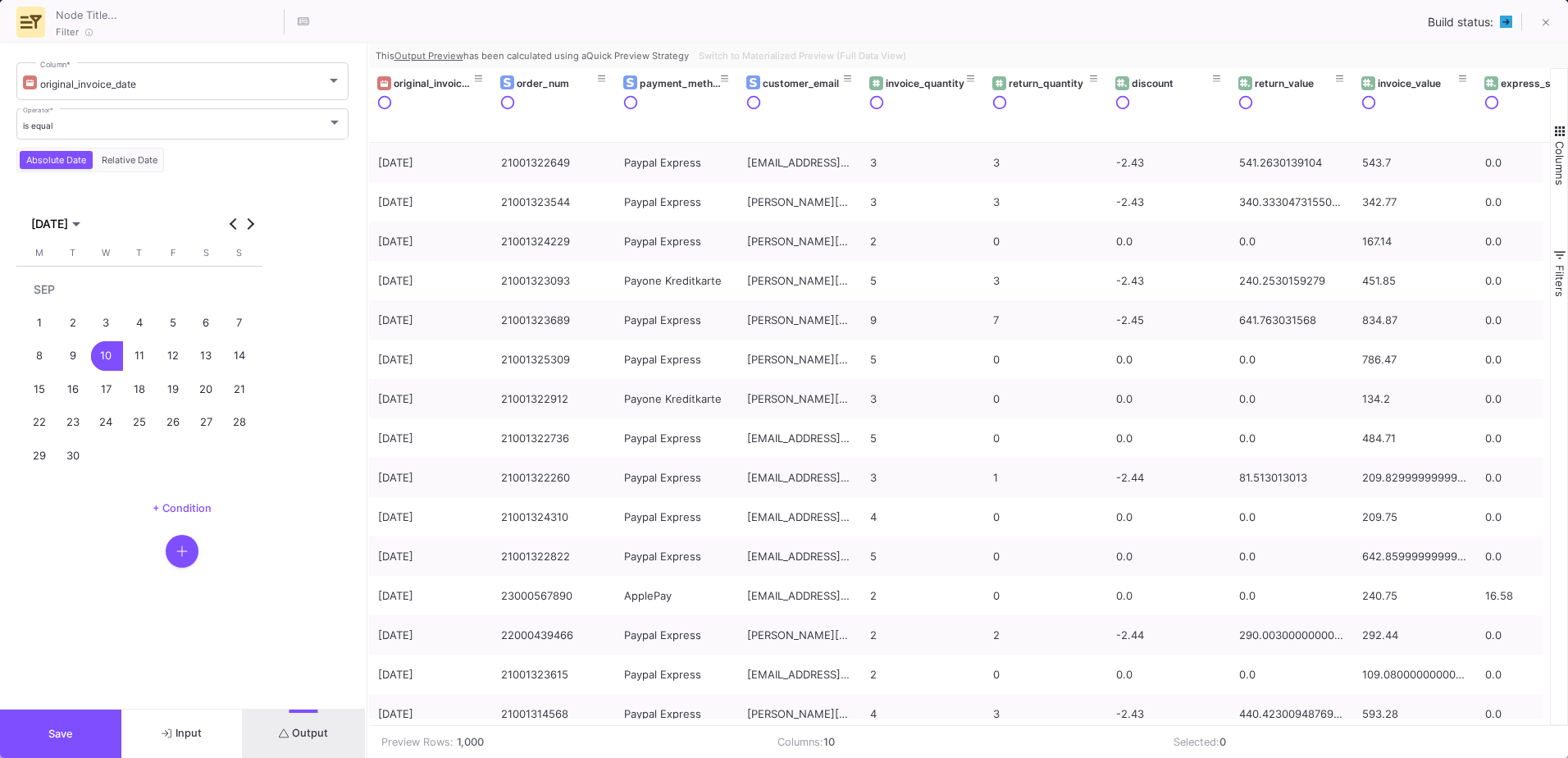
drag, startPoint x: 544, startPoint y: 472, endPoint x: 365, endPoint y: 477, distance: 179.1
click at [365, 477] on div at bounding box center [367, 400] width 4 height 714
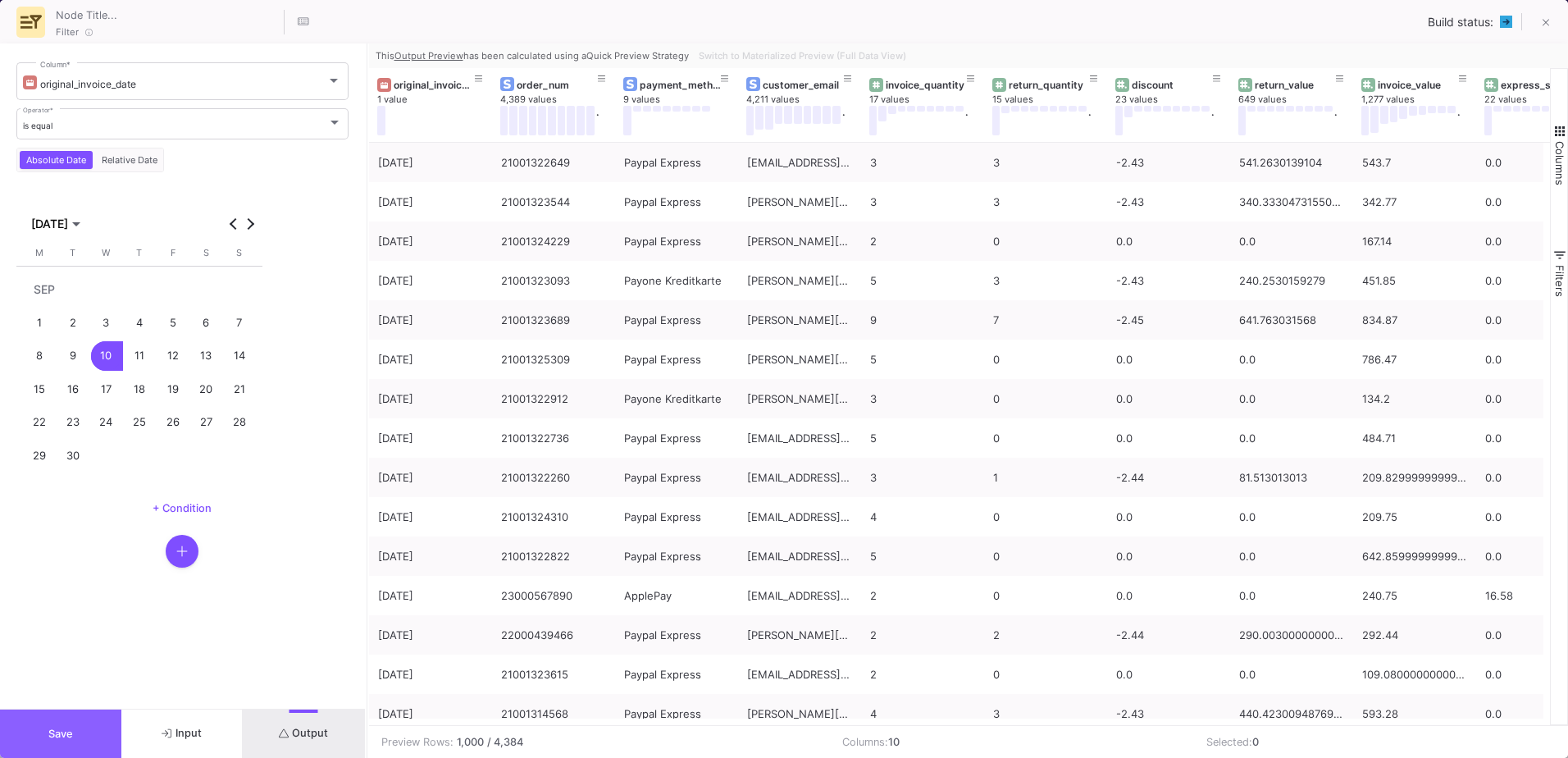
click at [103, 739] on button "Save" at bounding box center [60, 733] width 121 height 49
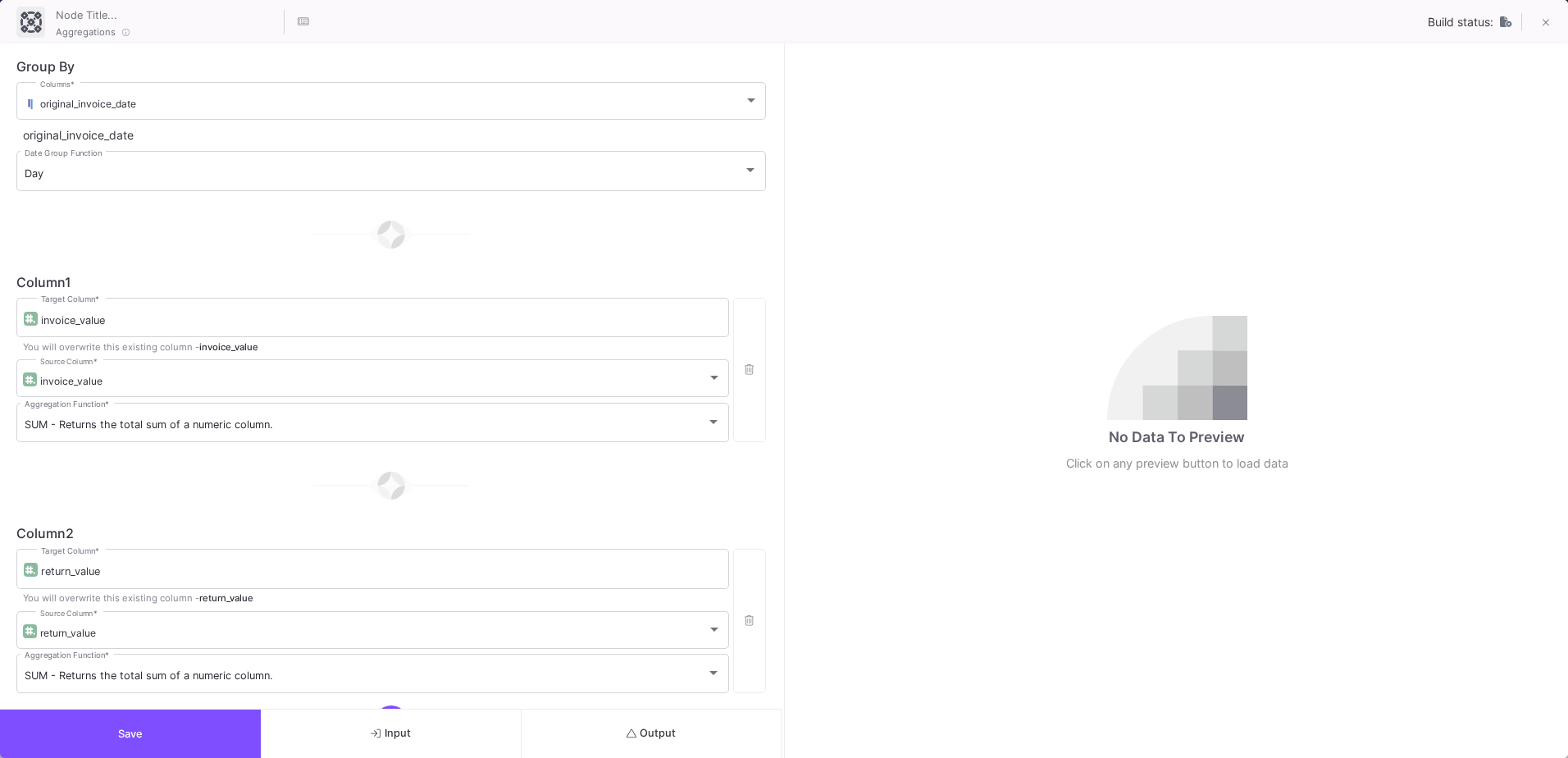
click at [694, 743] on button "Output" at bounding box center [651, 733] width 260 height 49
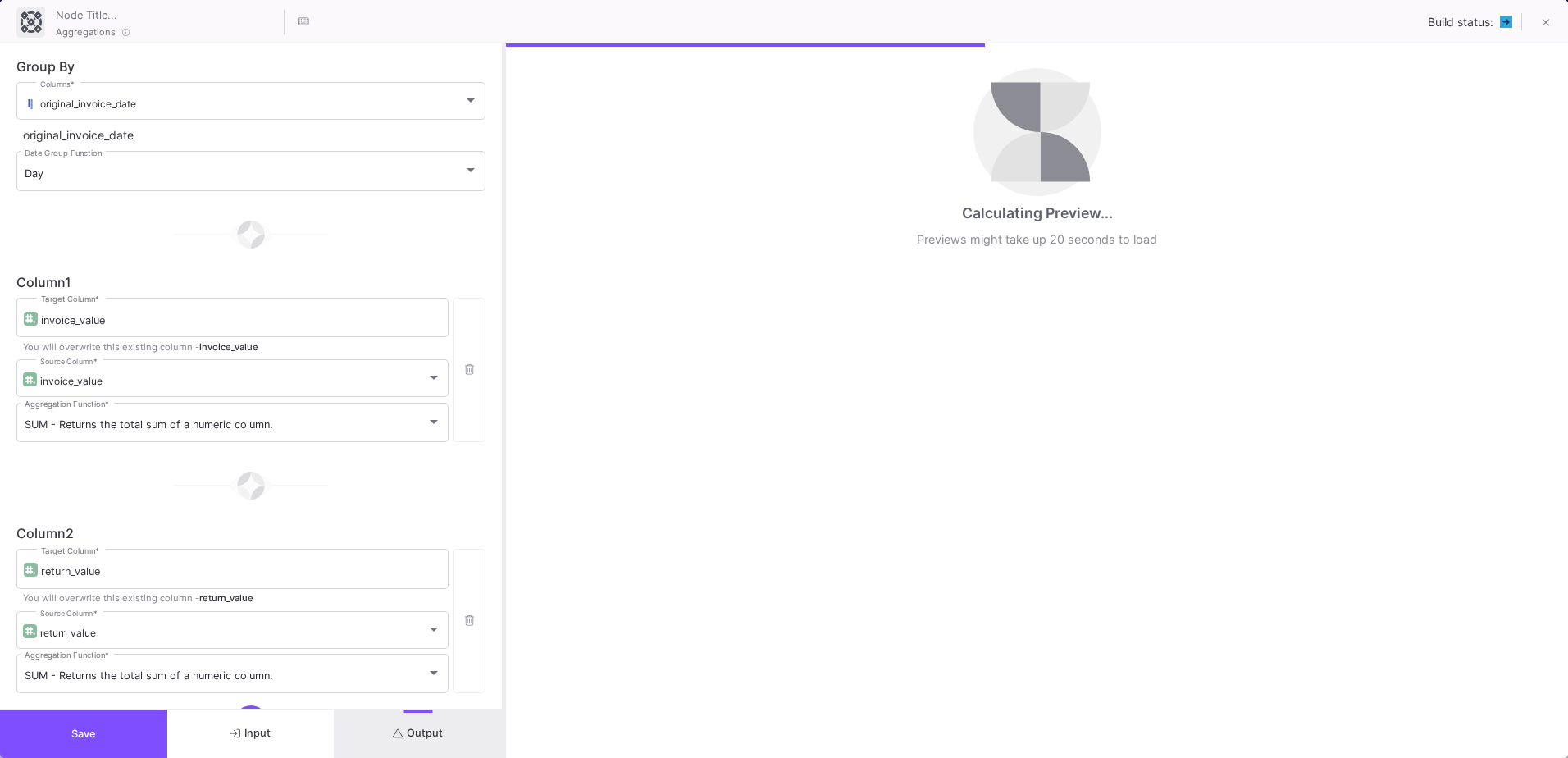
drag, startPoint x: 783, startPoint y: 544, endPoint x: 504, endPoint y: 554, distance: 279.2
click at [504, 554] on div at bounding box center [504, 400] width 4 height 714
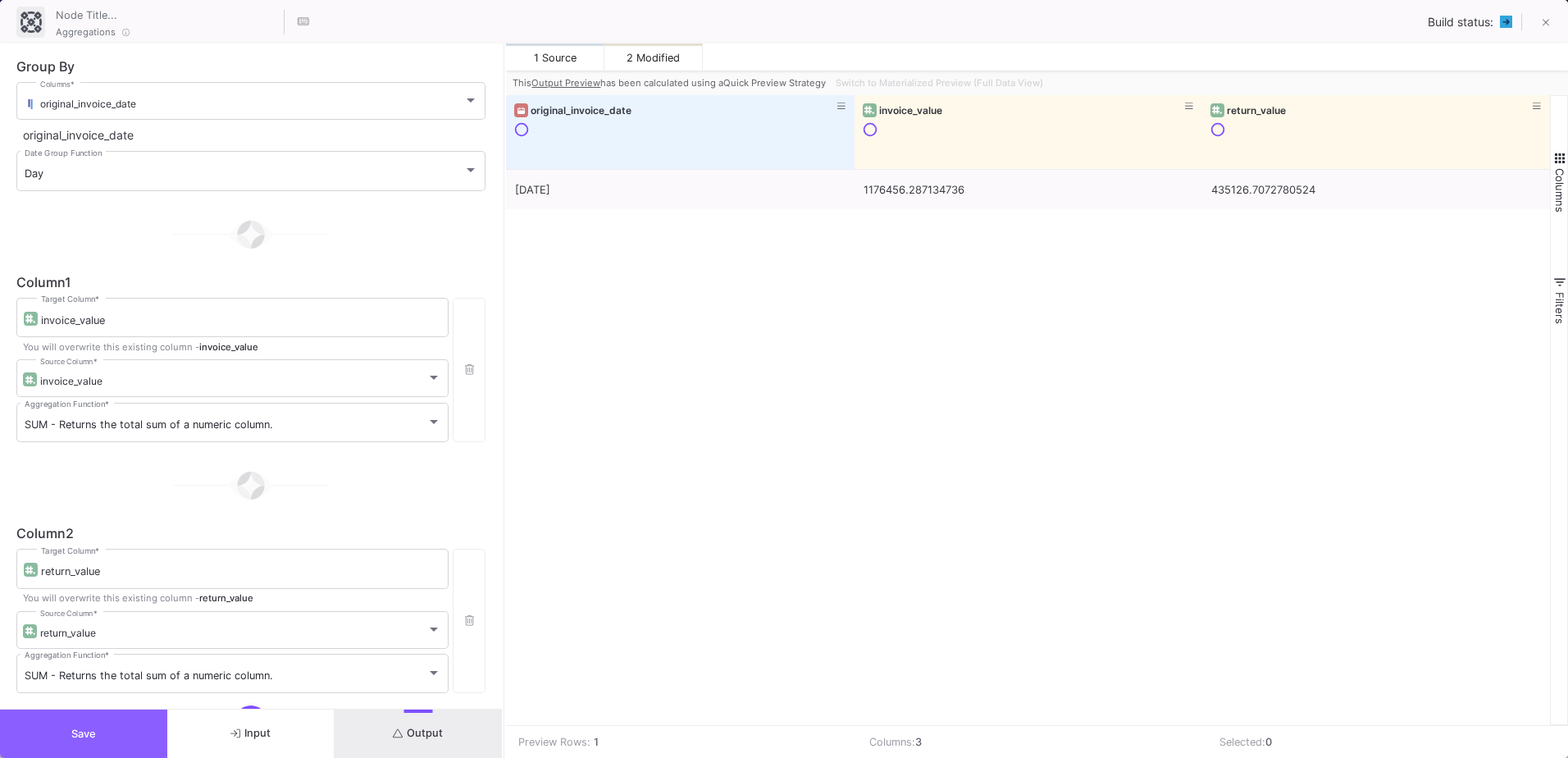
click at [137, 724] on button "Save" at bounding box center [83, 733] width 167 height 49
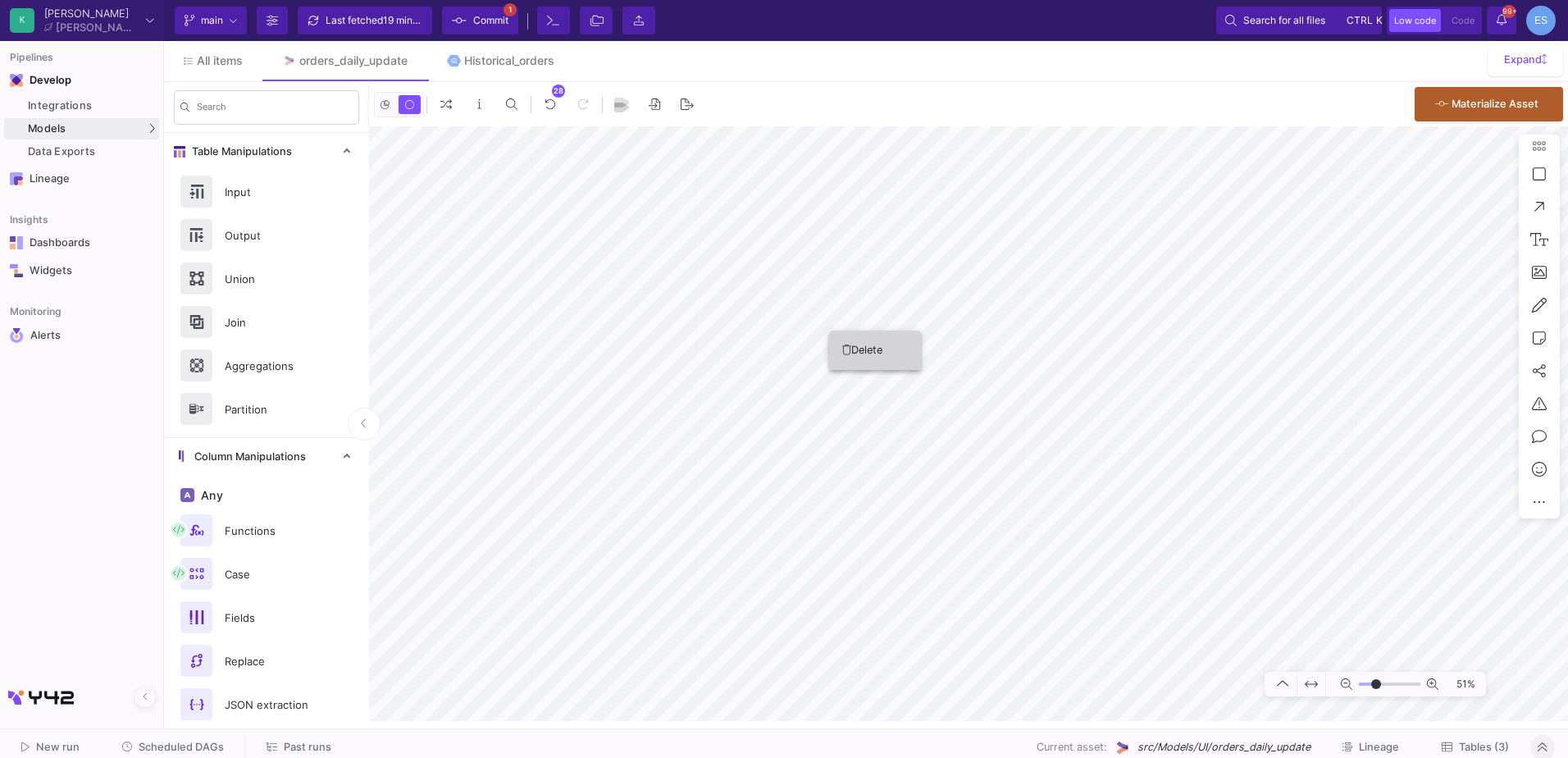
click at [841, 342] on button "Delete" at bounding box center [876, 350] width 92 height 39
click at [908, 349] on button "Delete" at bounding box center [922, 350] width 92 height 39
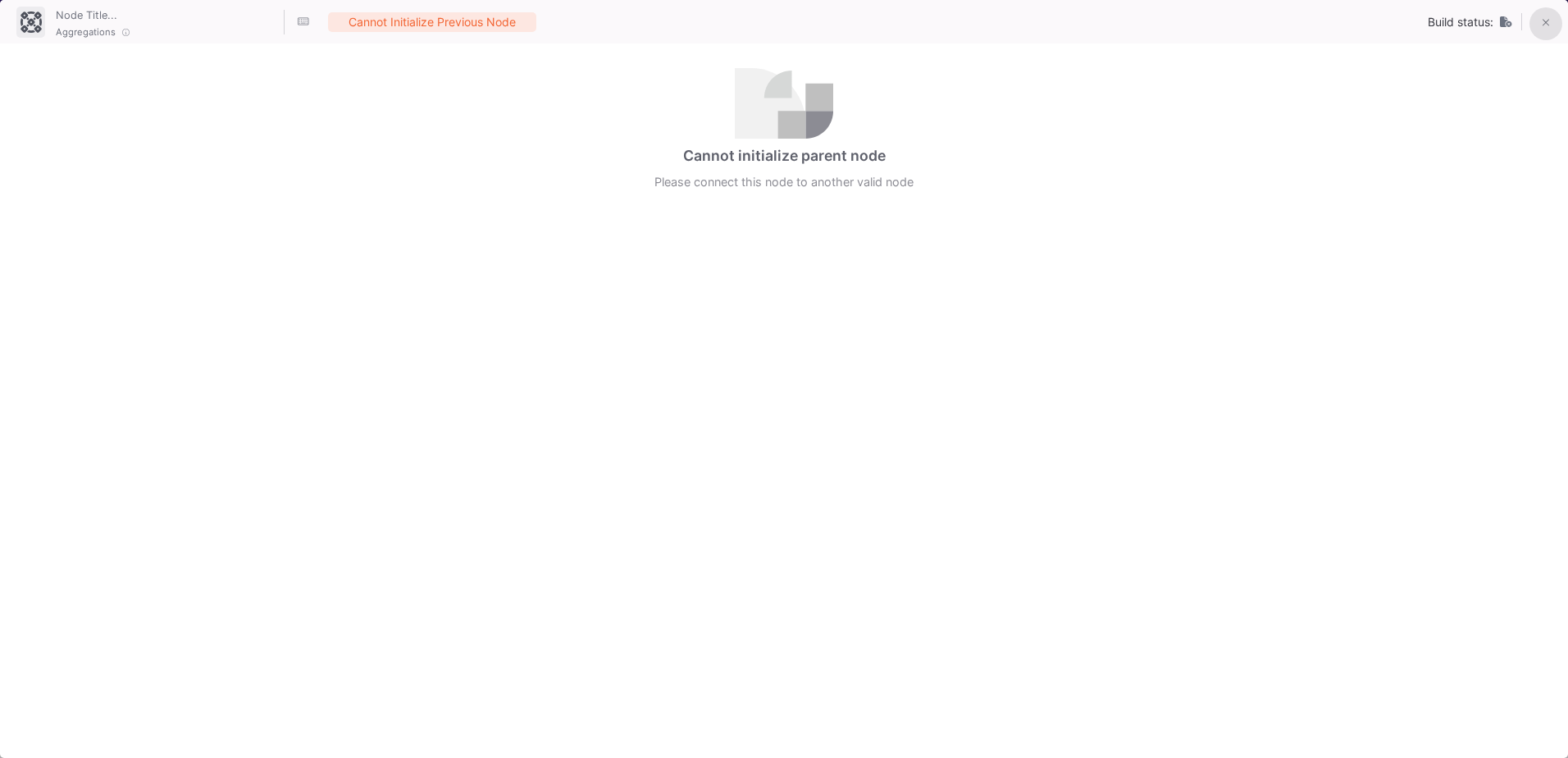
click at [1552, 11] on button at bounding box center [1546, 24] width 32 height 32
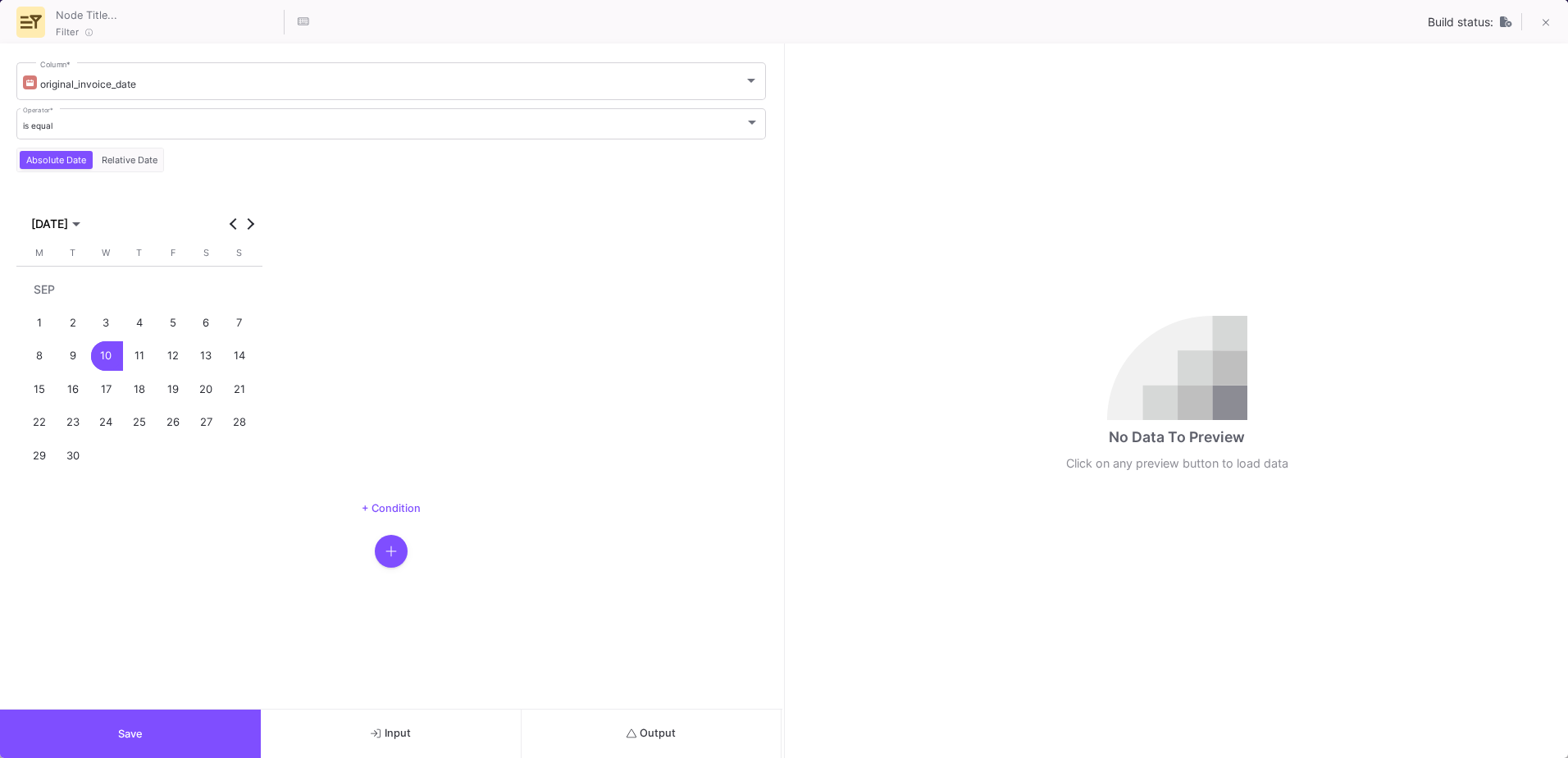
click at [640, 728] on span "Output" at bounding box center [651, 732] width 50 height 12
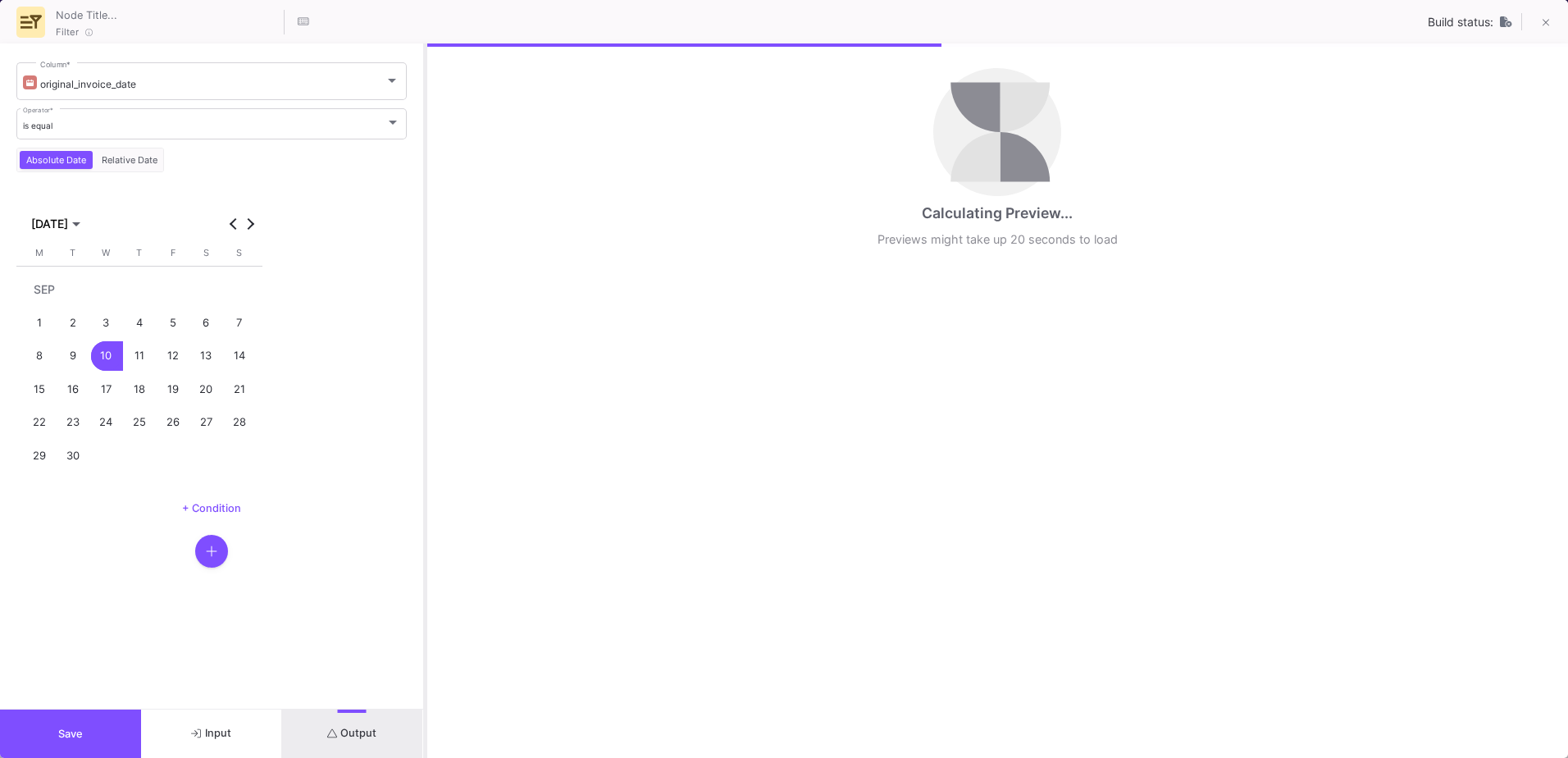
drag, startPoint x: 784, startPoint y: 627, endPoint x: 425, endPoint y: 628, distance: 359.0
click at [425, 628] on div at bounding box center [425, 400] width 4 height 714
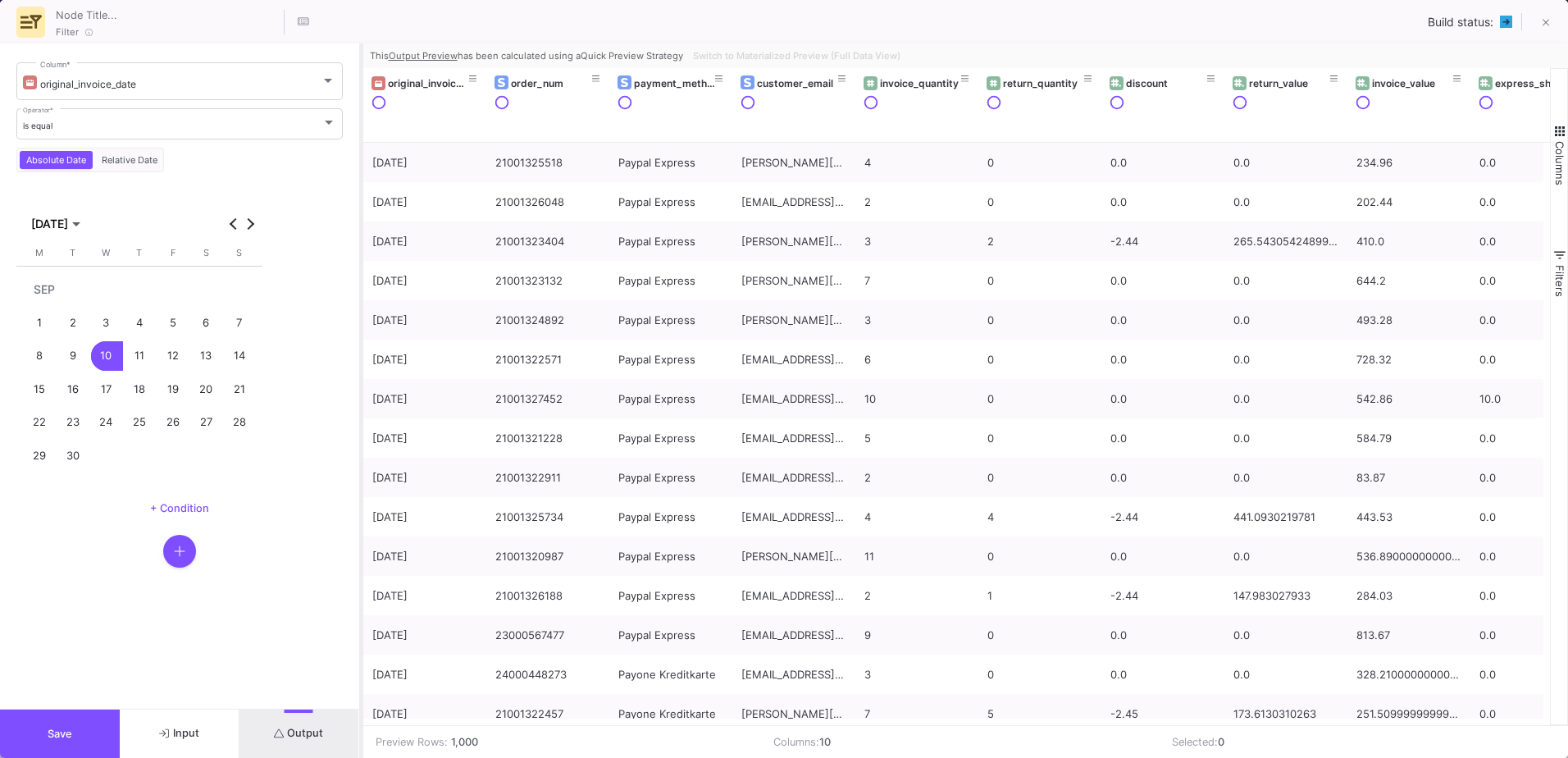
drag, startPoint x: 424, startPoint y: 630, endPoint x: 361, endPoint y: 627, distance: 63.1
click at [361, 627] on div at bounding box center [361, 400] width 4 height 714
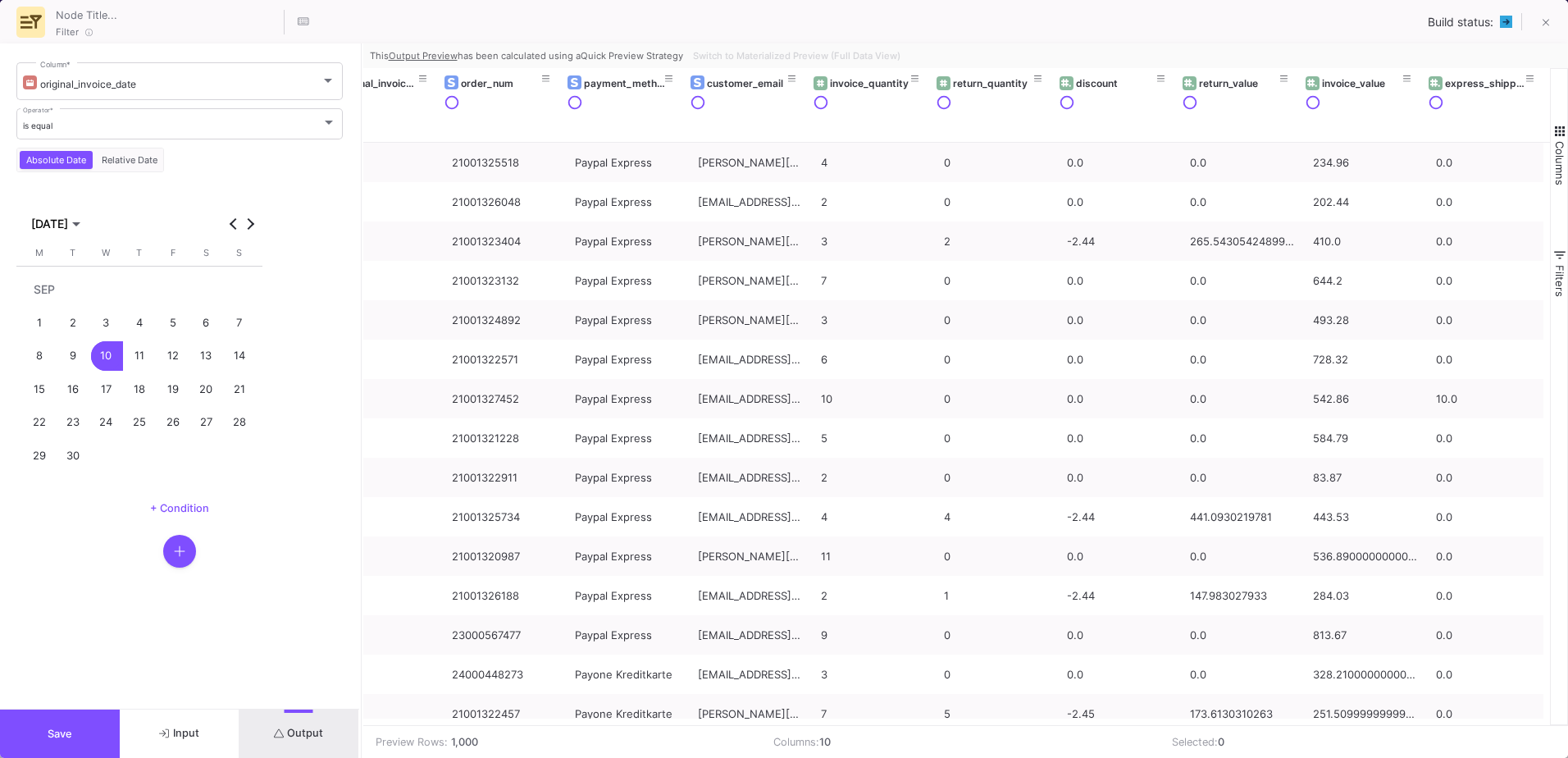
scroll to position [0, 50]
click at [60, 738] on span "Save" at bounding box center [60, 733] width 25 height 12
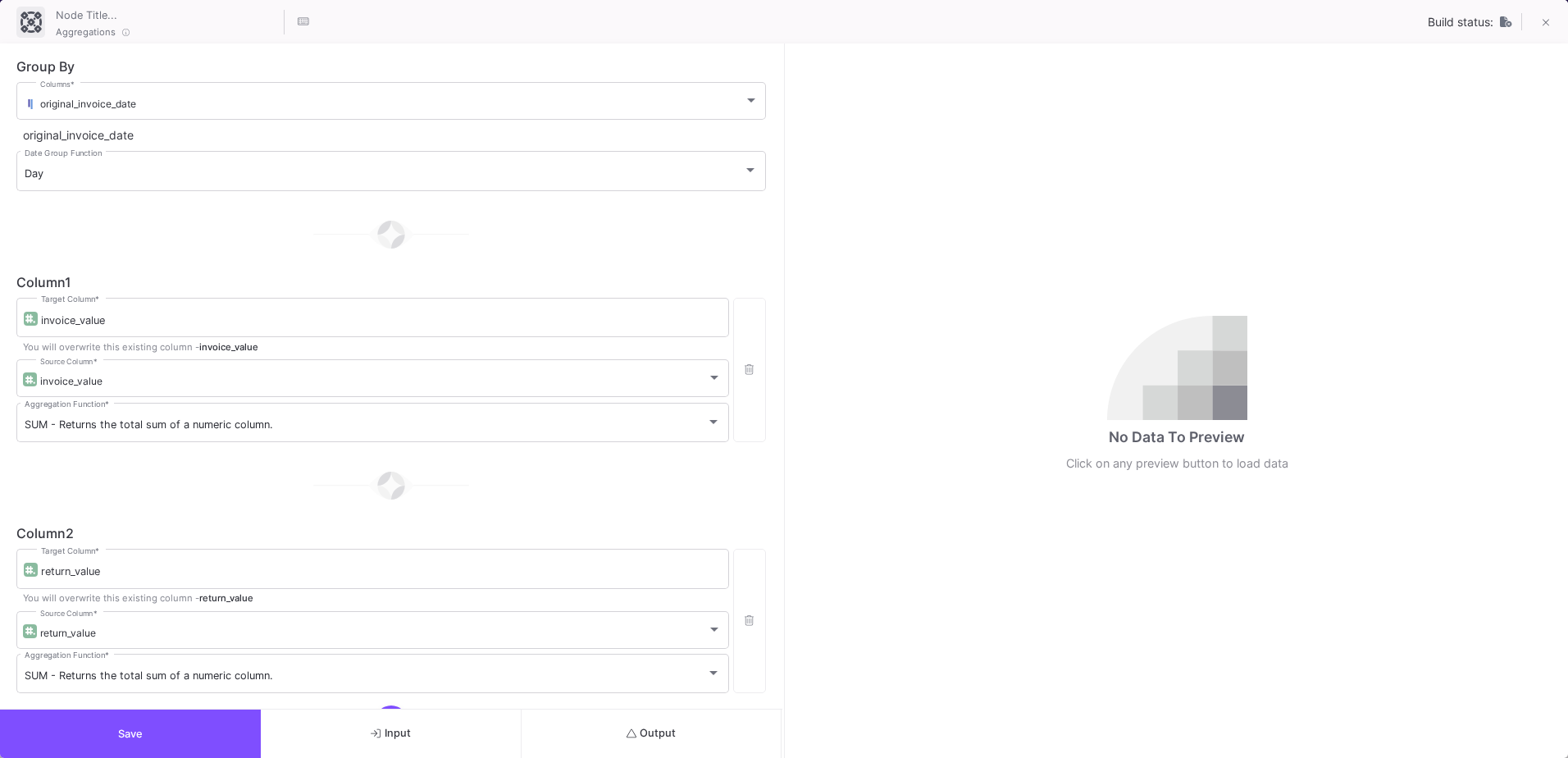
click at [638, 730] on span "Output" at bounding box center [651, 732] width 50 height 12
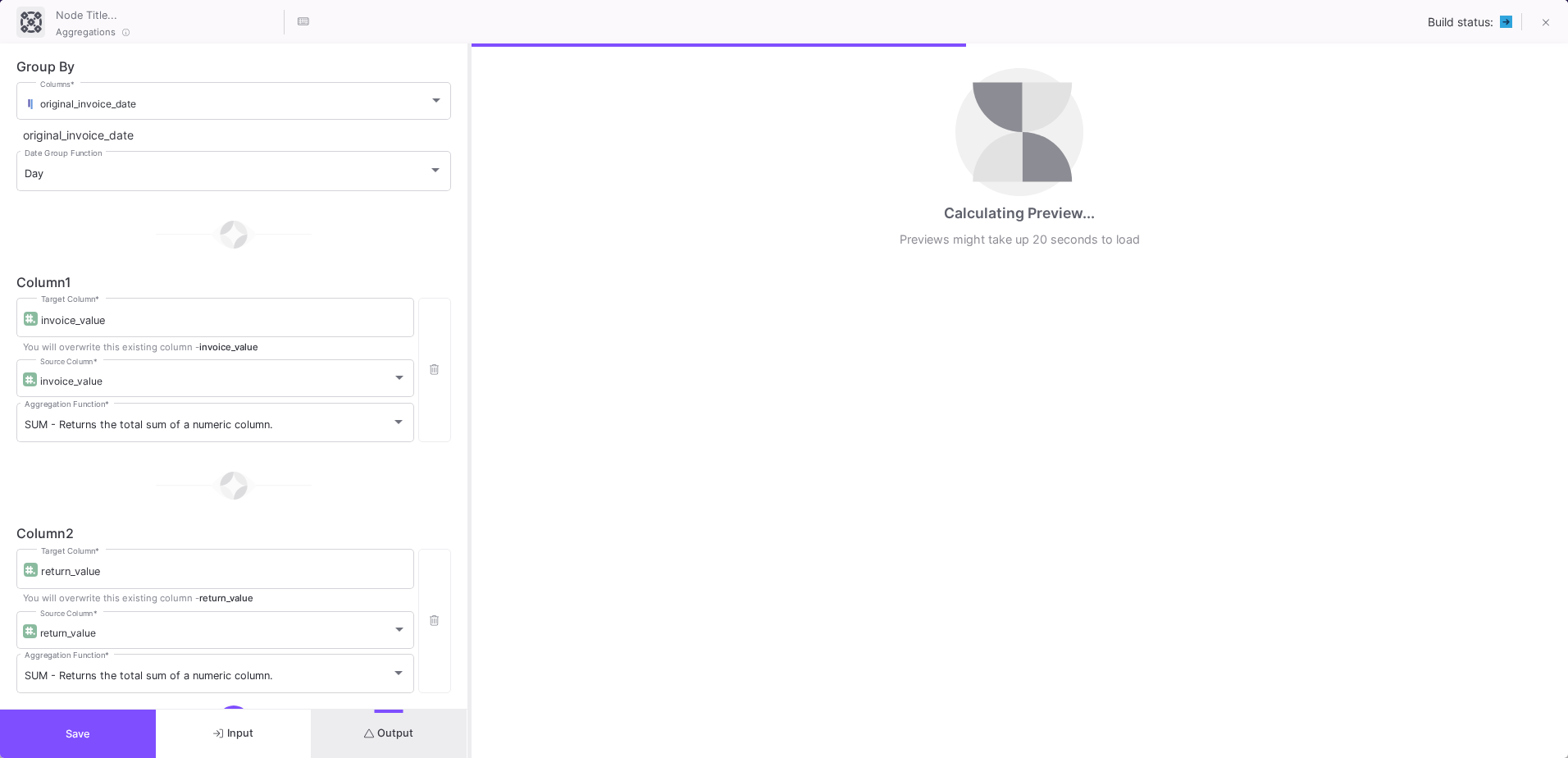
drag, startPoint x: 784, startPoint y: 572, endPoint x: 469, endPoint y: 584, distance: 315.2
click at [469, 584] on div at bounding box center [469, 400] width 4 height 714
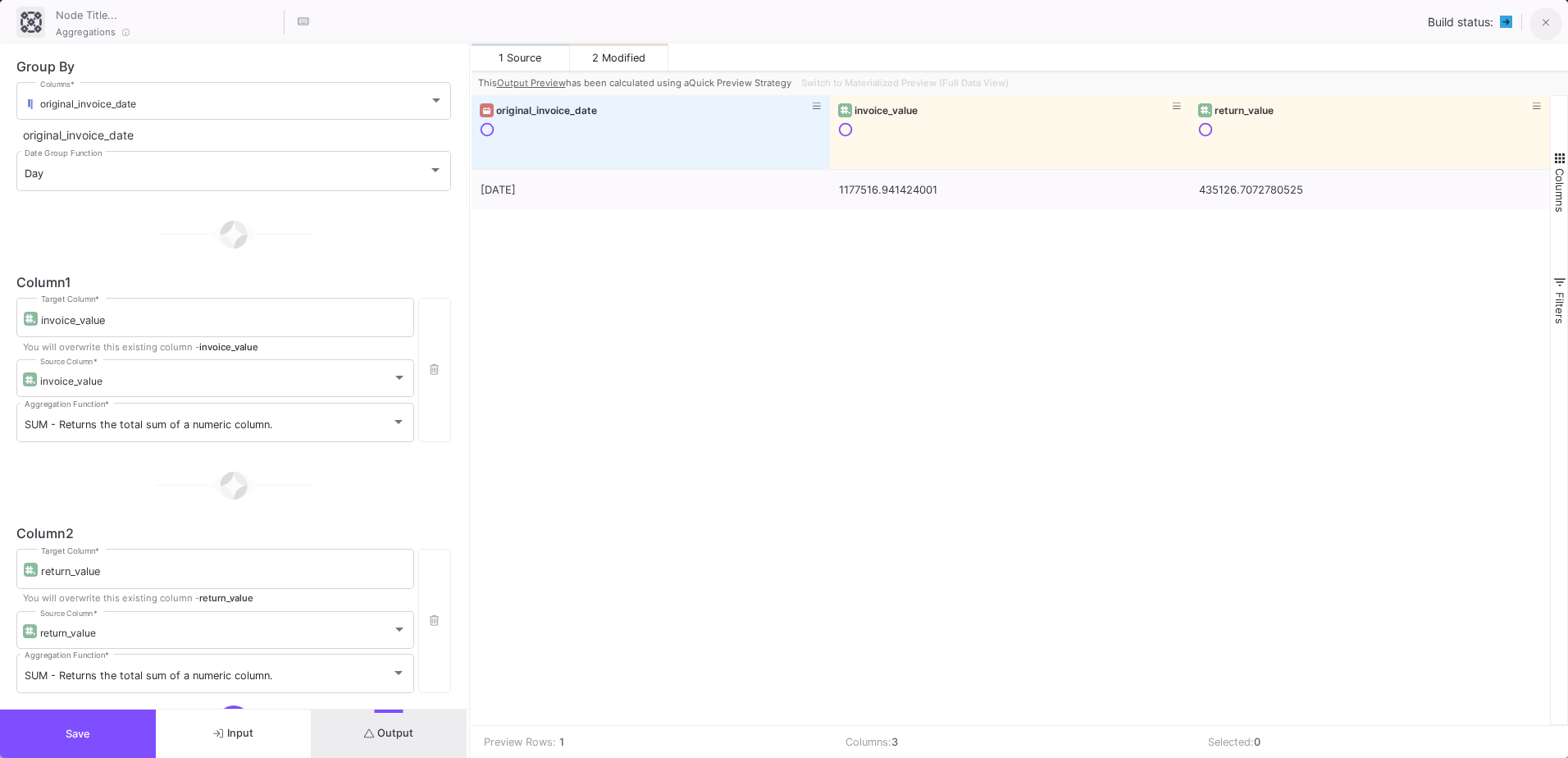
click at [1539, 14] on button at bounding box center [1546, 24] width 32 height 32
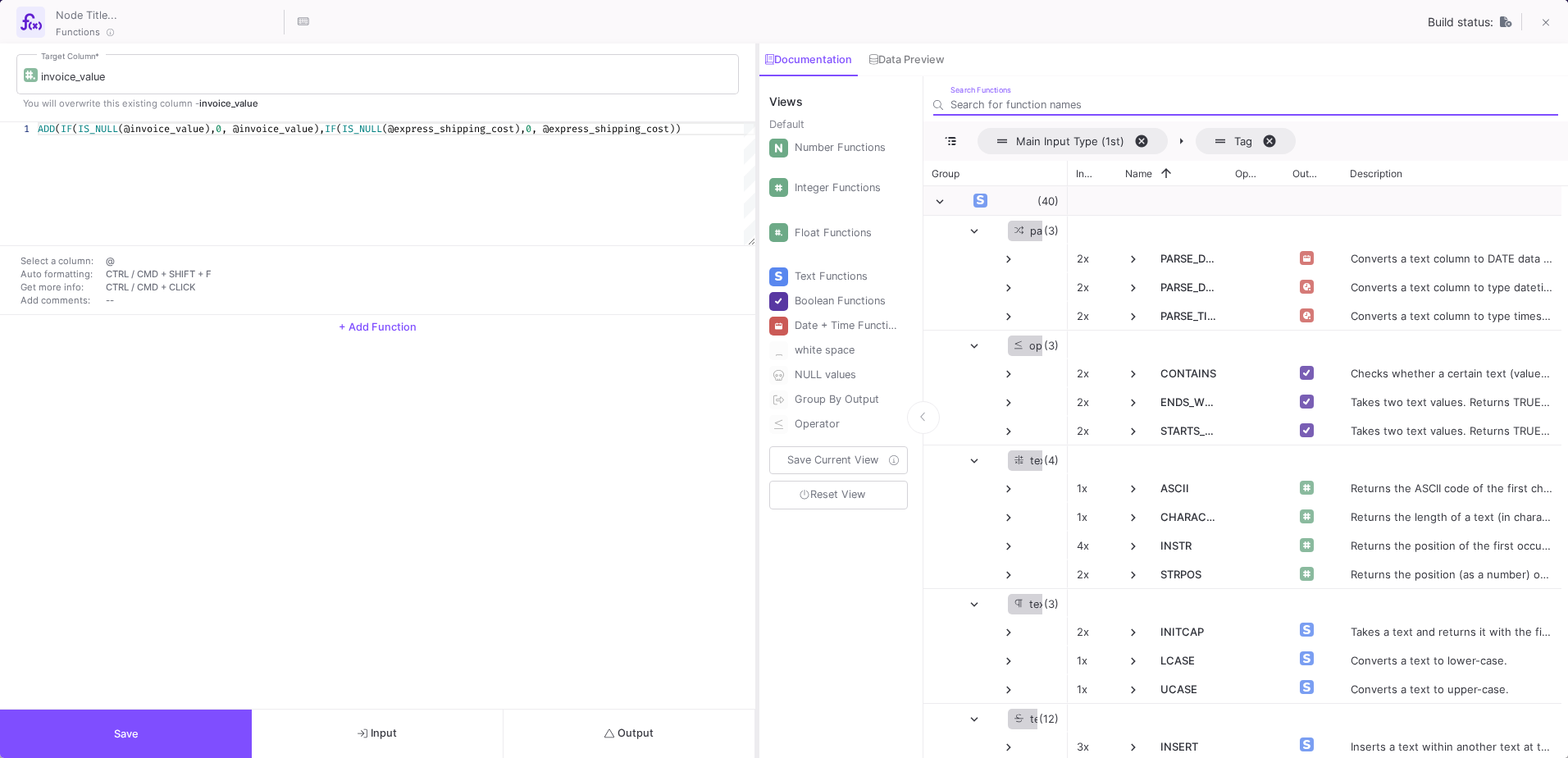
drag, startPoint x: 471, startPoint y: 62, endPoint x: 757, endPoint y: 62, distance: 286.0
click at [757, 62] on div at bounding box center [757, 400] width 4 height 714
click at [1546, 14] on span at bounding box center [1547, 23] width 8 height 17
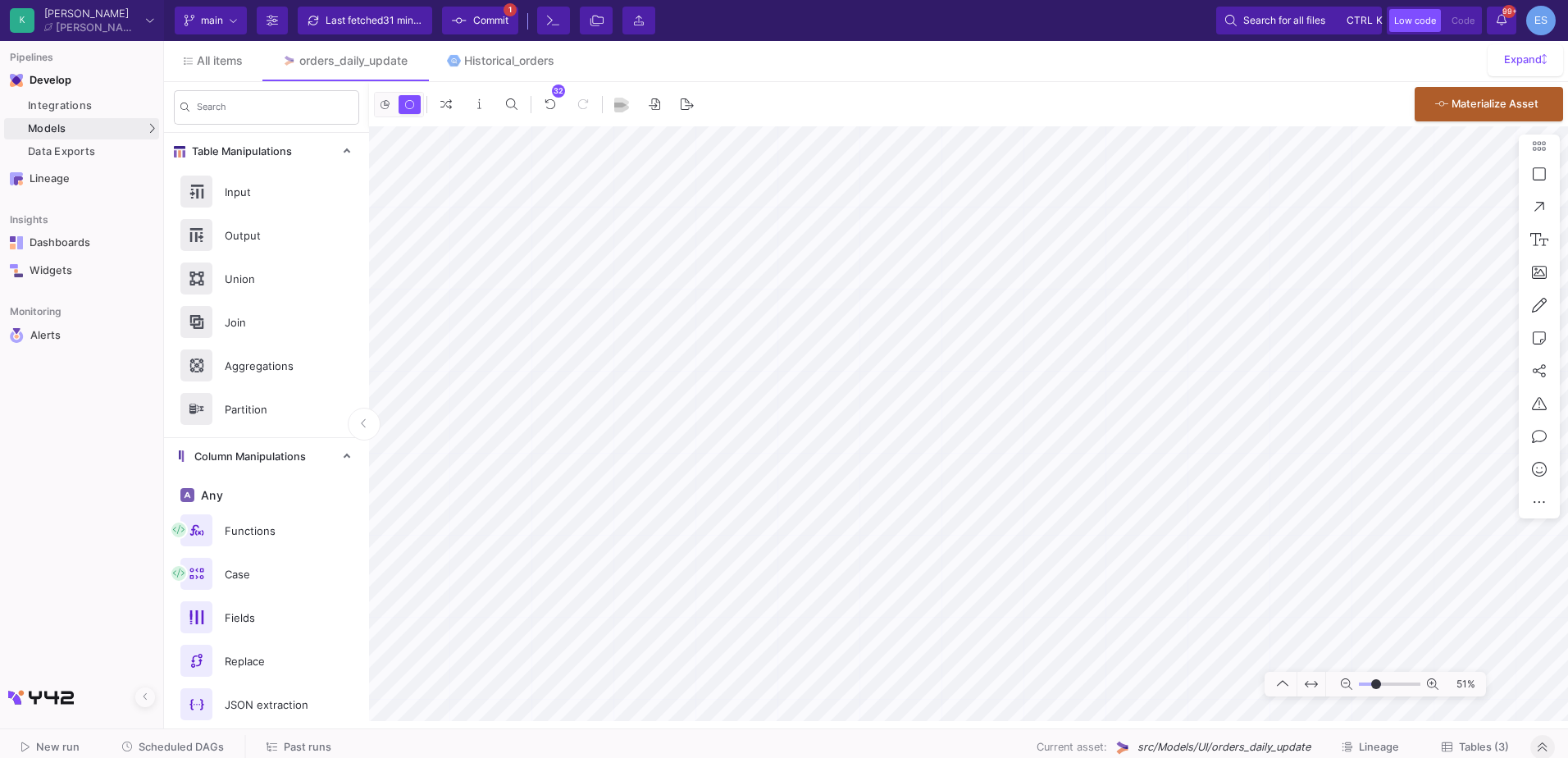
click at [1568, 651] on html "K Krueger Krueger Current branch main Branch Options Last fetched 31 minutes ag…" at bounding box center [784, 379] width 1568 height 758
click at [277, 324] on mat-sidenav-container "Search Table Manipulations Input Output Union Join Aggregations Partition Colum…" at bounding box center [866, 401] width 1404 height 639
click at [167, 738] on button "Scheduled DAGs" at bounding box center [174, 748] width 142 height 26
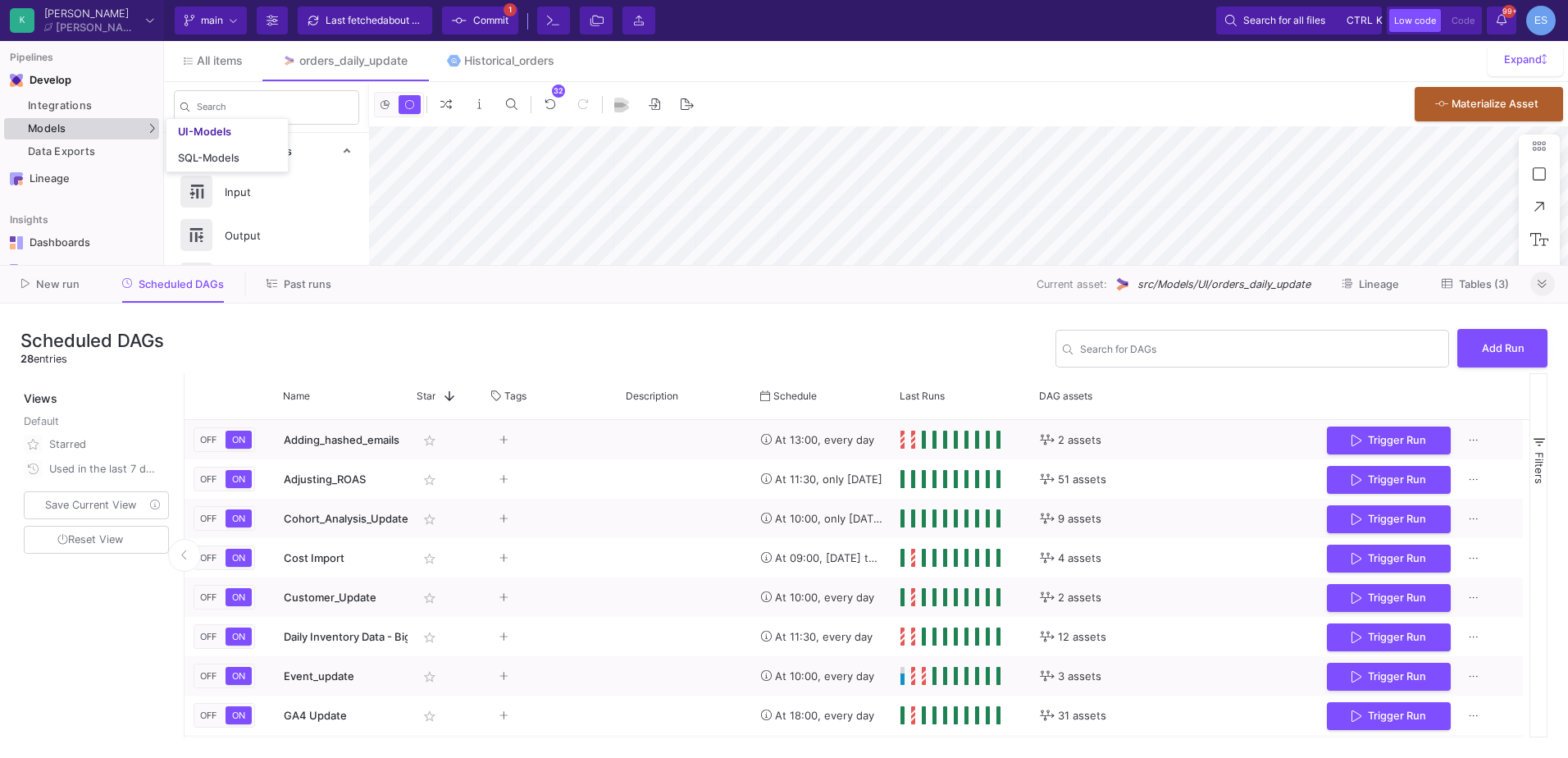
click at [71, 125] on div "Models" at bounding box center [81, 129] width 155 height 21
click at [196, 129] on div "UI-Models" at bounding box center [205, 133] width 53 height 13
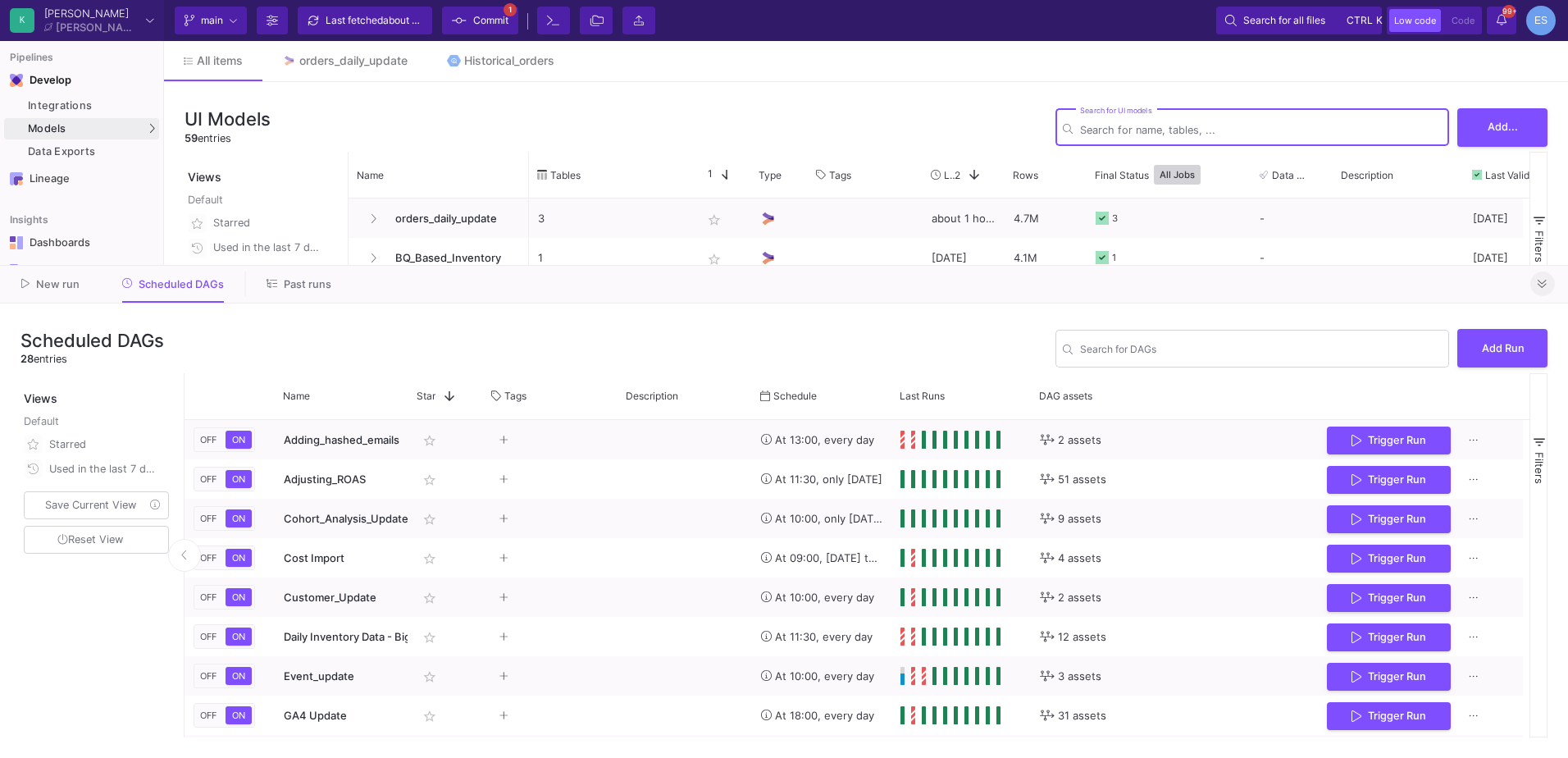
click at [1159, 125] on input "Search for DAGs" at bounding box center [1261, 130] width 361 height 12
type input "his"
click at [1545, 284] on icon at bounding box center [1542, 283] width 9 height 10
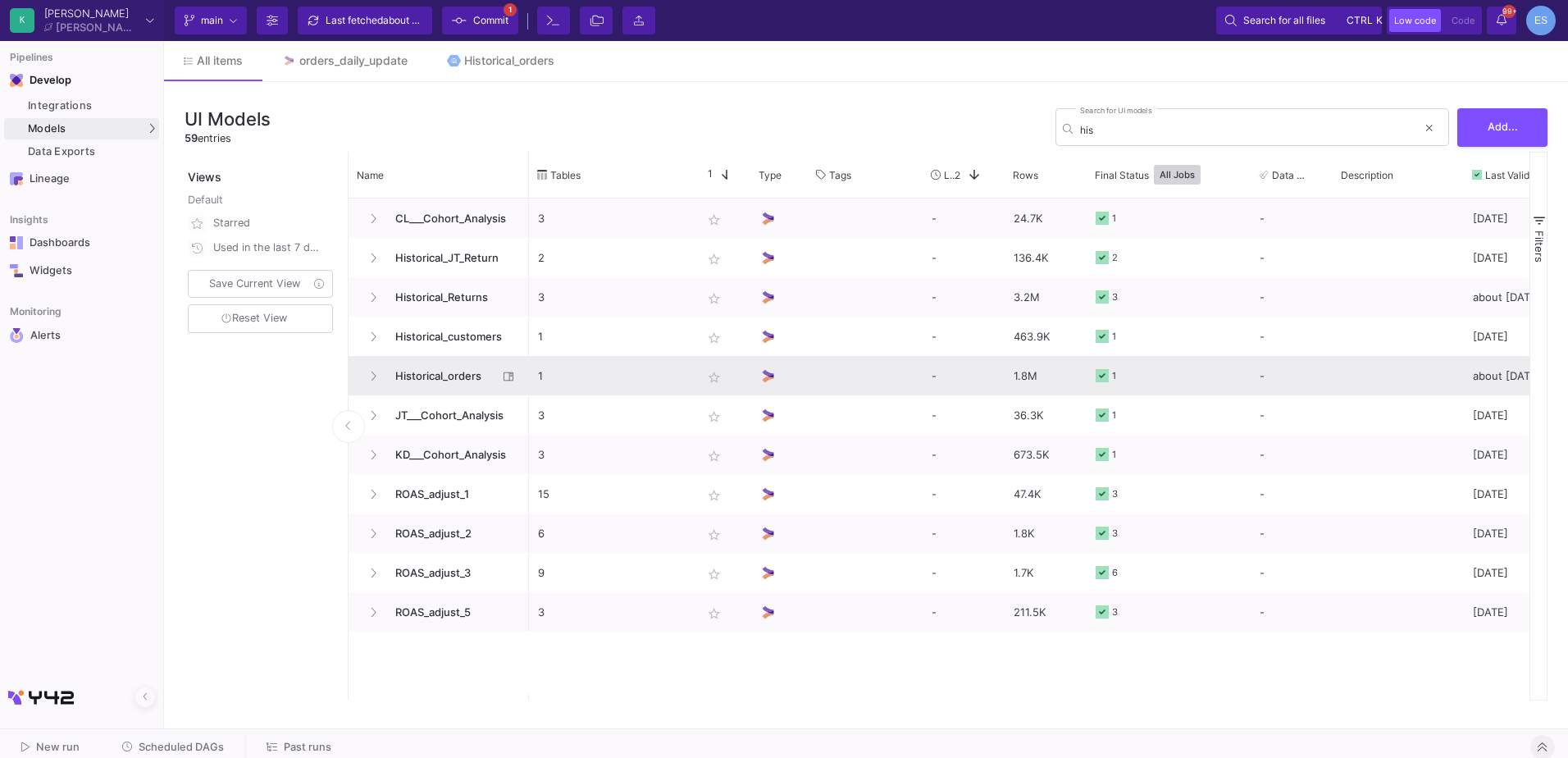
click at [437, 374] on span "Historical_orders" at bounding box center [442, 376] width 113 height 38
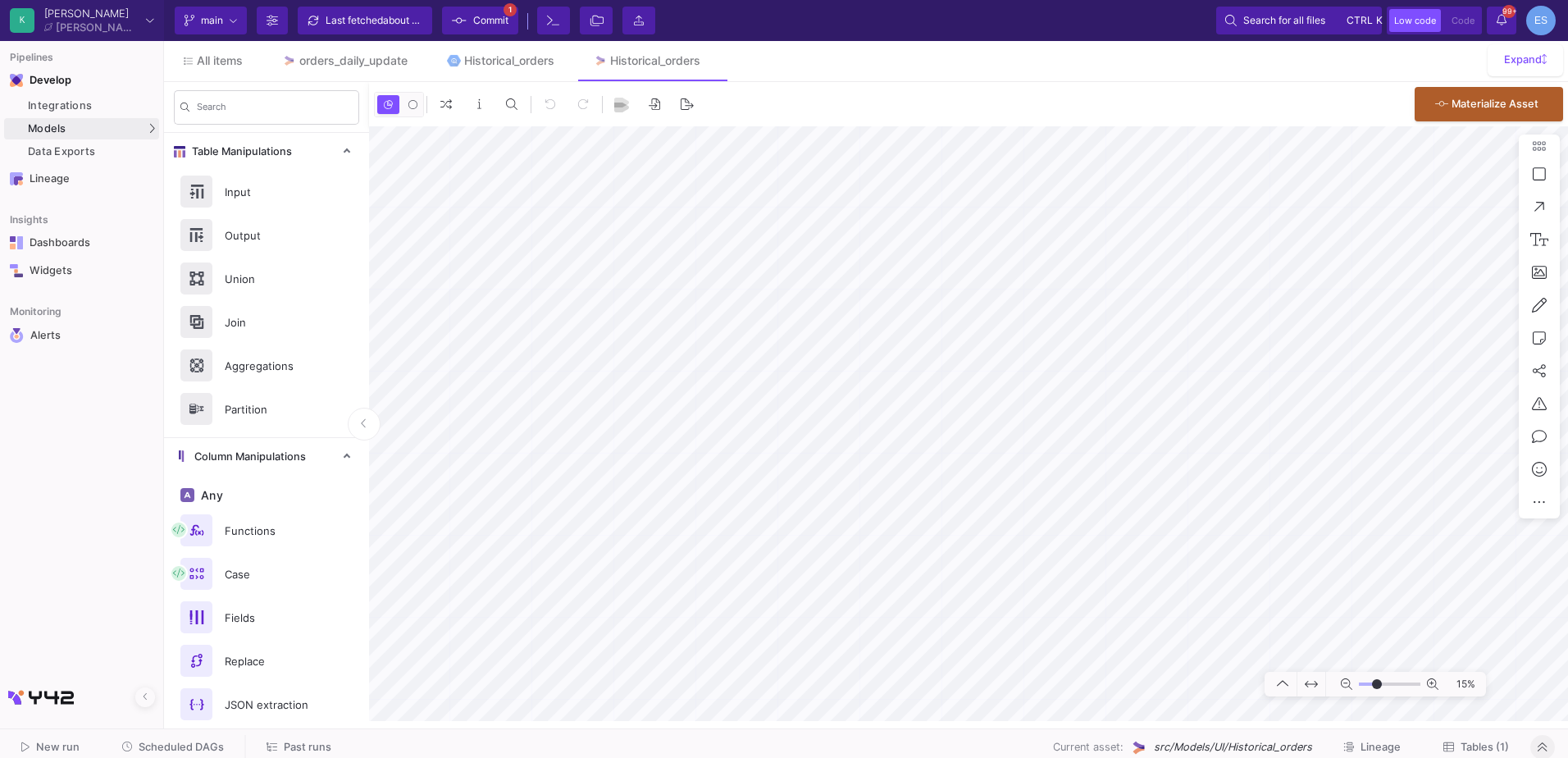
drag, startPoint x: 1366, startPoint y: 683, endPoint x: 1377, endPoint y: 683, distance: 11.0
type input "-12"
click at [1377, 683] on input "range" at bounding box center [1390, 685] width 62 height 21
click at [1466, 744] on span "Tables (1)" at bounding box center [1485, 747] width 49 height 12
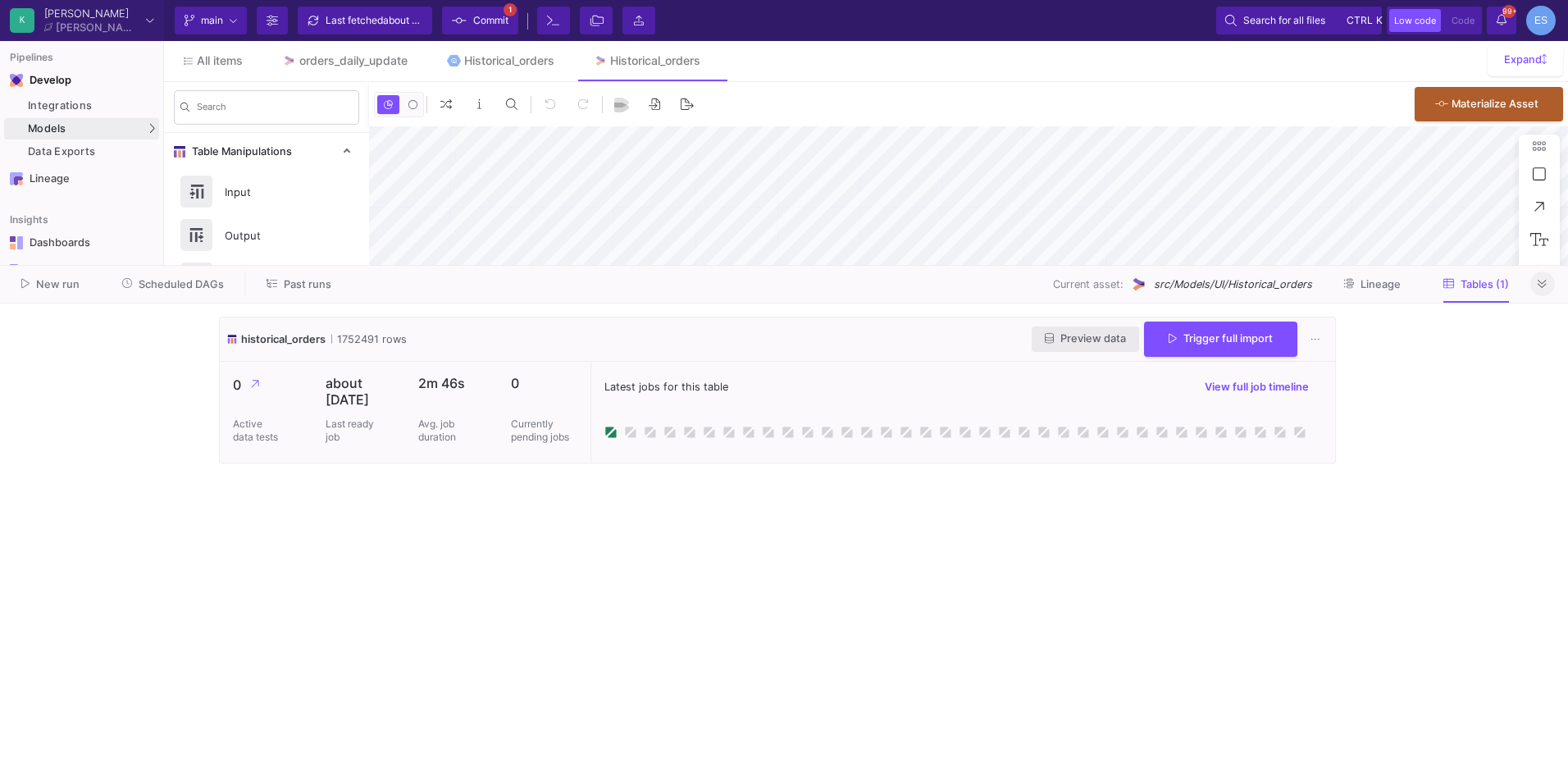
click at [1092, 343] on span "Preview data" at bounding box center [1085, 338] width 81 height 12
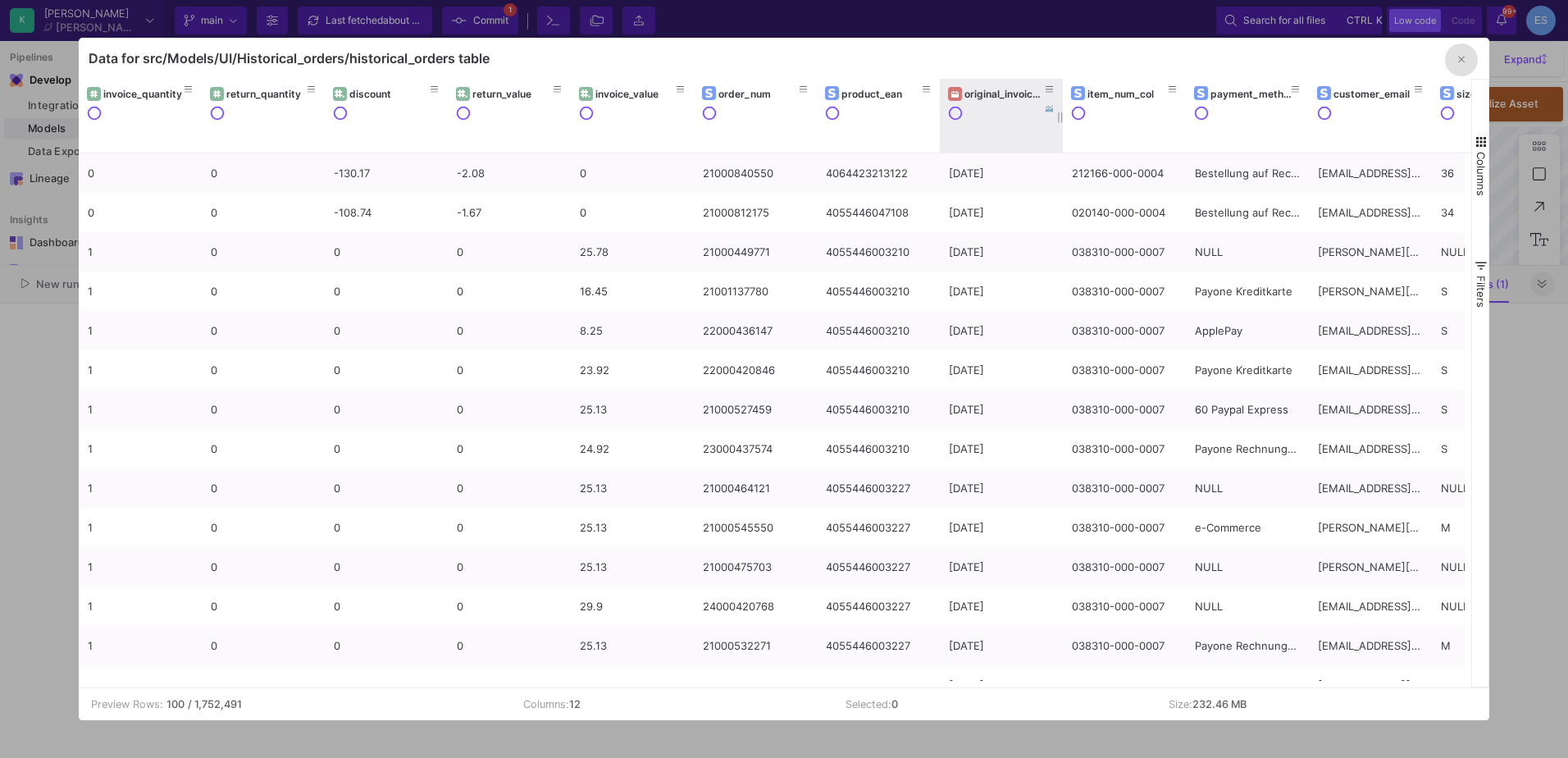
click at [1001, 94] on div "original_invoice_date" at bounding box center [1004, 93] width 81 height 12
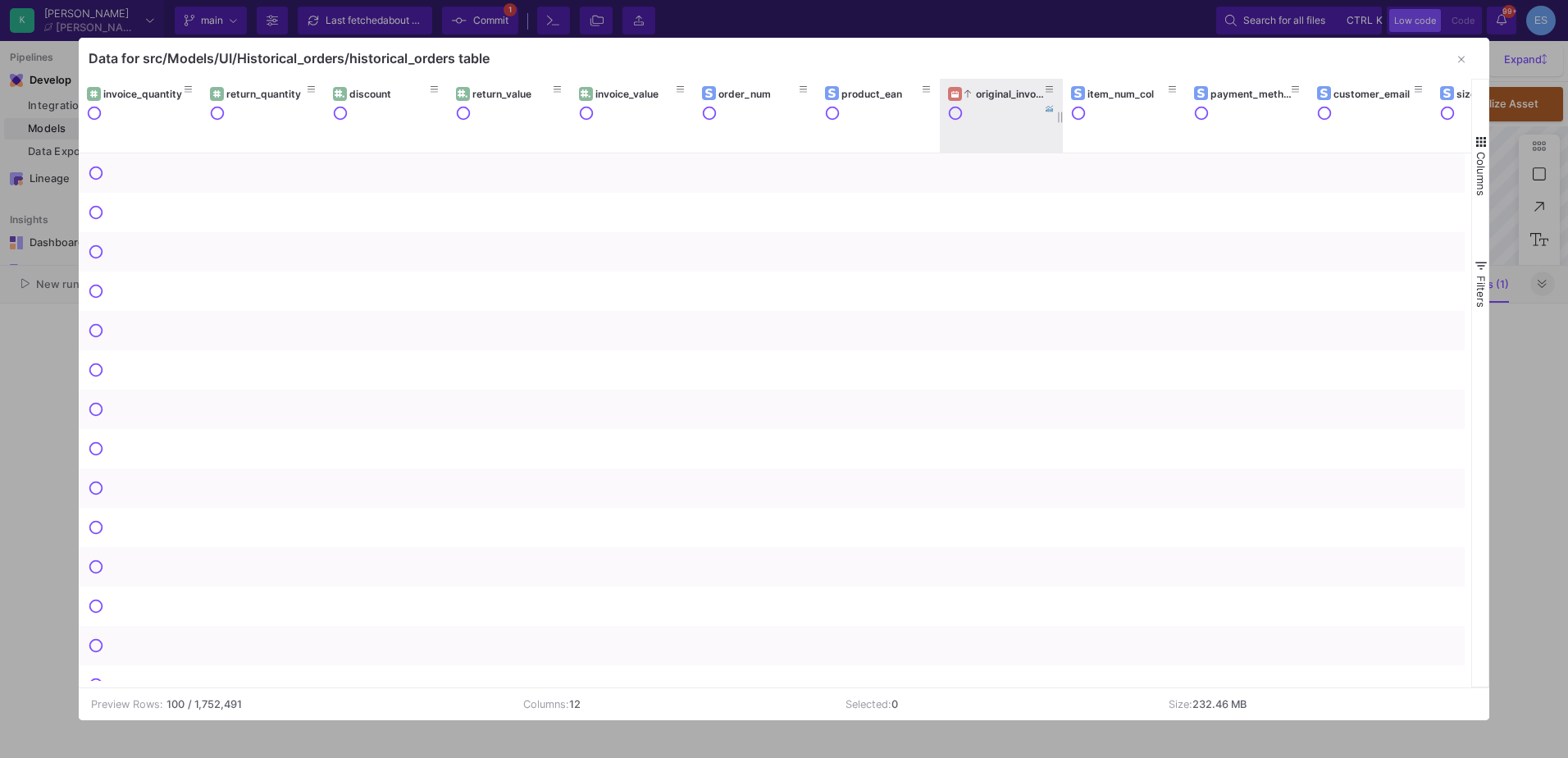
click at [1001, 94] on div "original_invoice_date" at bounding box center [1004, 93] width 81 height 12
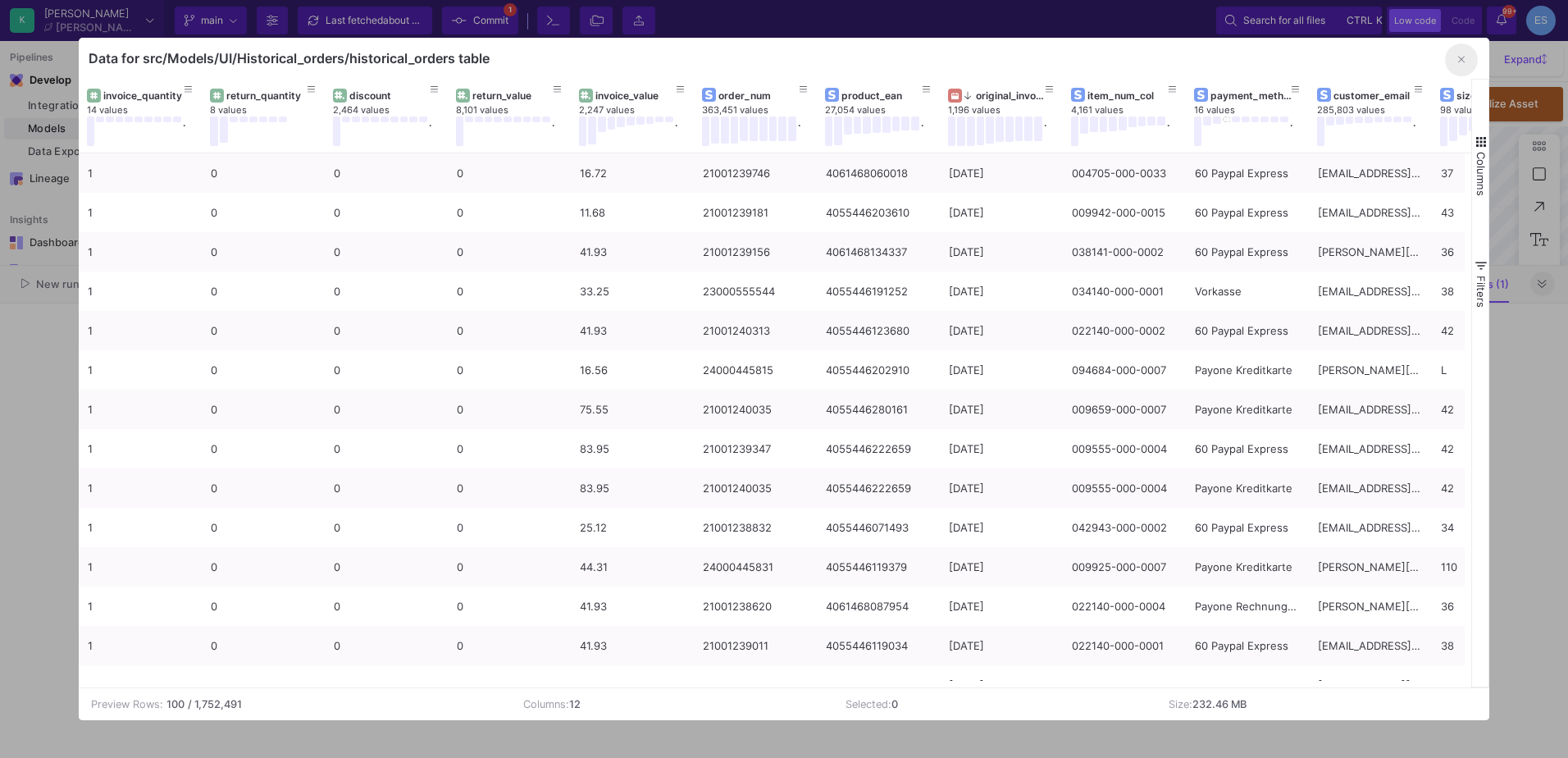
click at [1468, 62] on button "button" at bounding box center [1461, 60] width 32 height 32
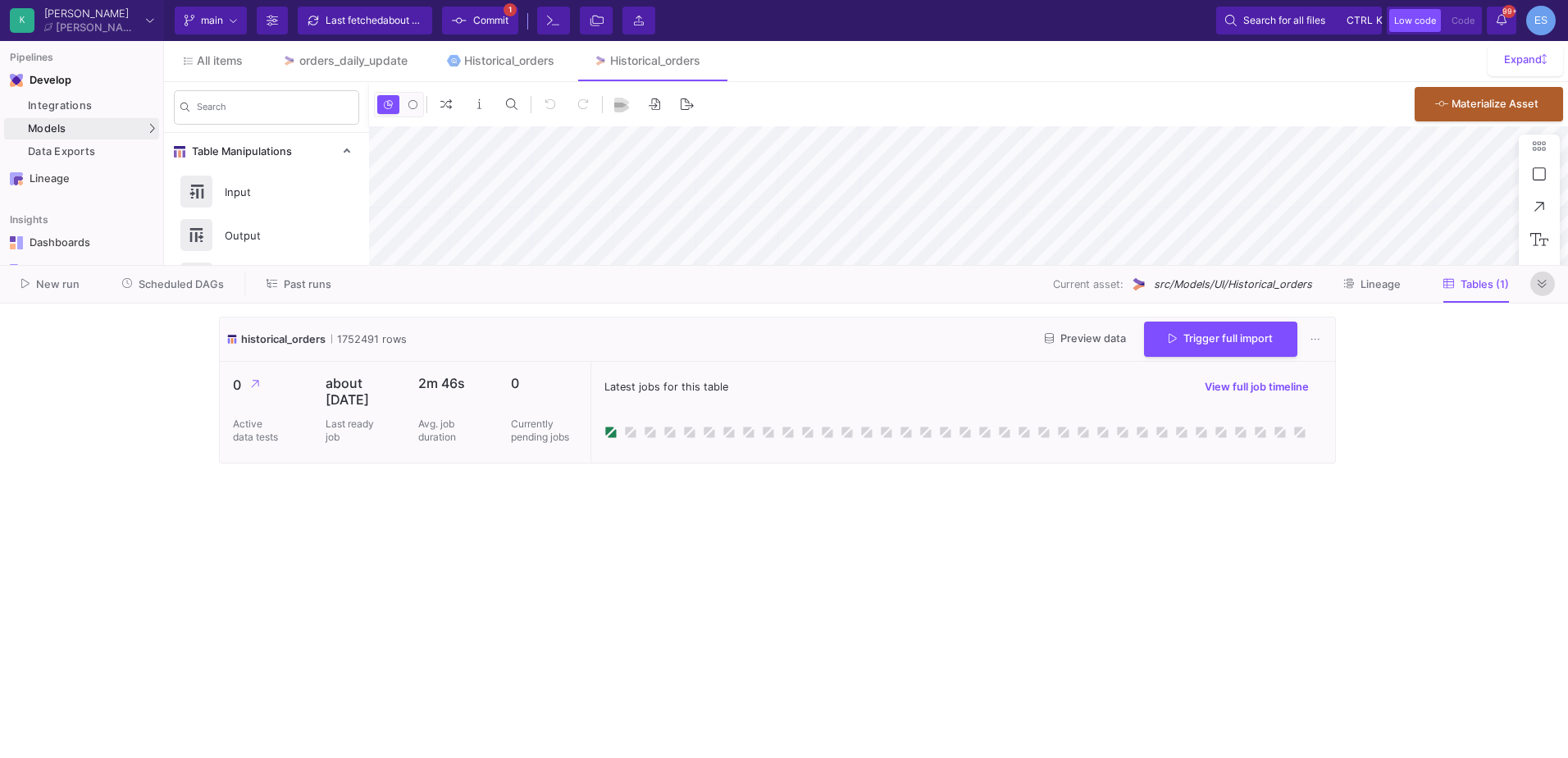
click at [1540, 283] on icon at bounding box center [1542, 283] width 9 height 10
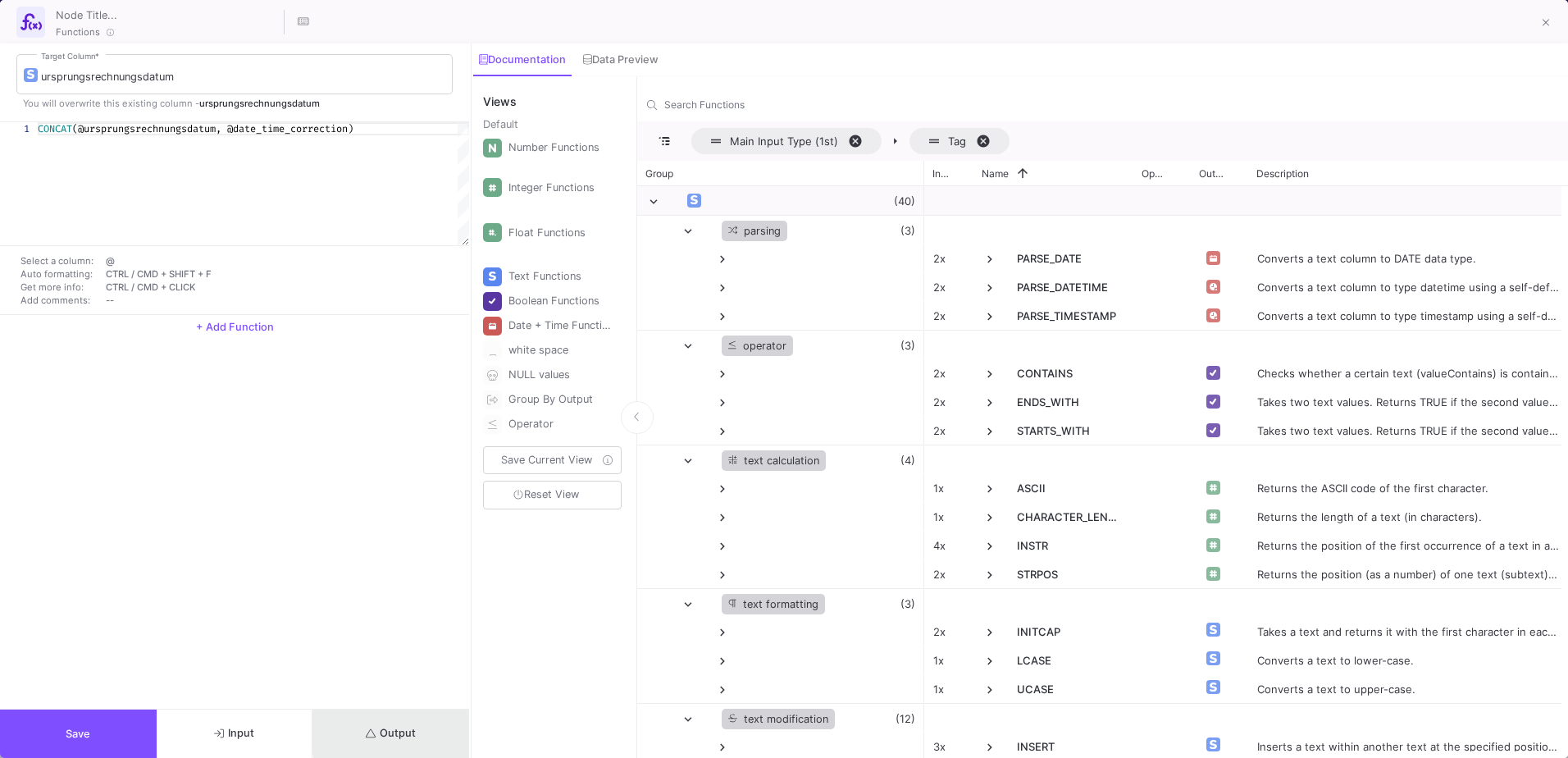
click at [448, 732] on button "Output" at bounding box center [391, 733] width 156 height 49
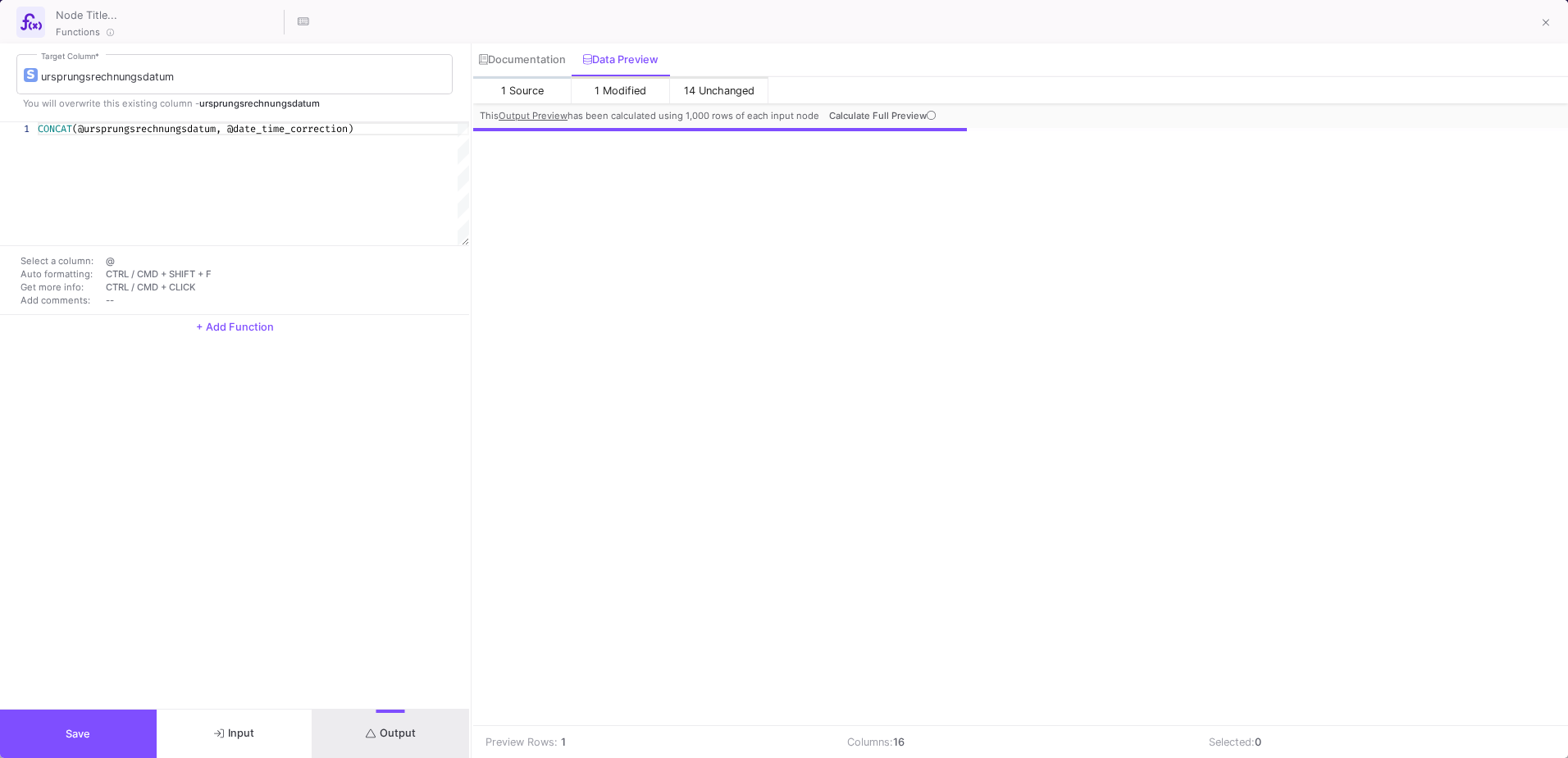
scroll to position [0, 277]
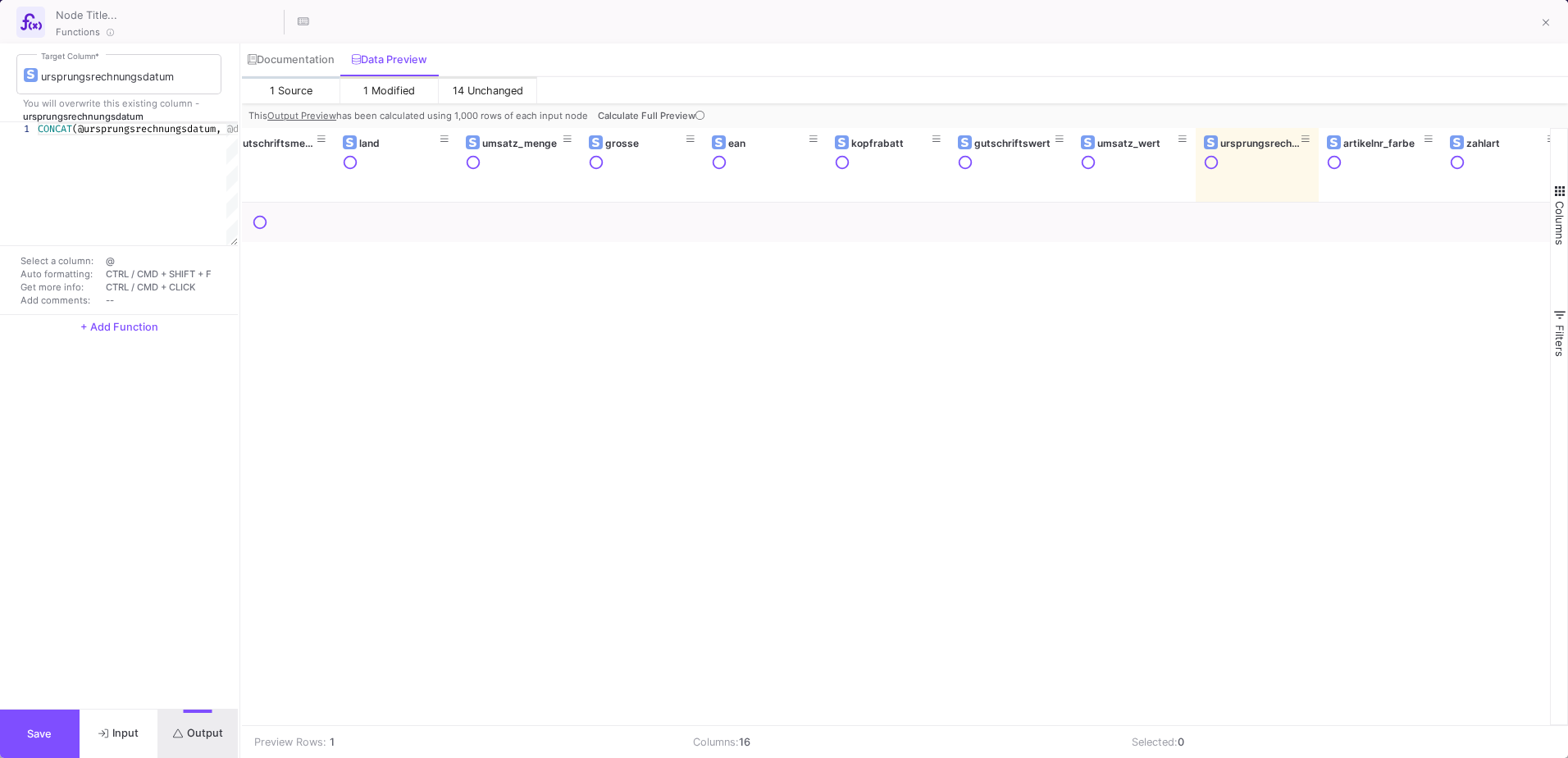
drag, startPoint x: 472, startPoint y: 103, endPoint x: 240, endPoint y: 115, distance: 232.3
click at [240, 115] on div at bounding box center [239, 400] width 4 height 714
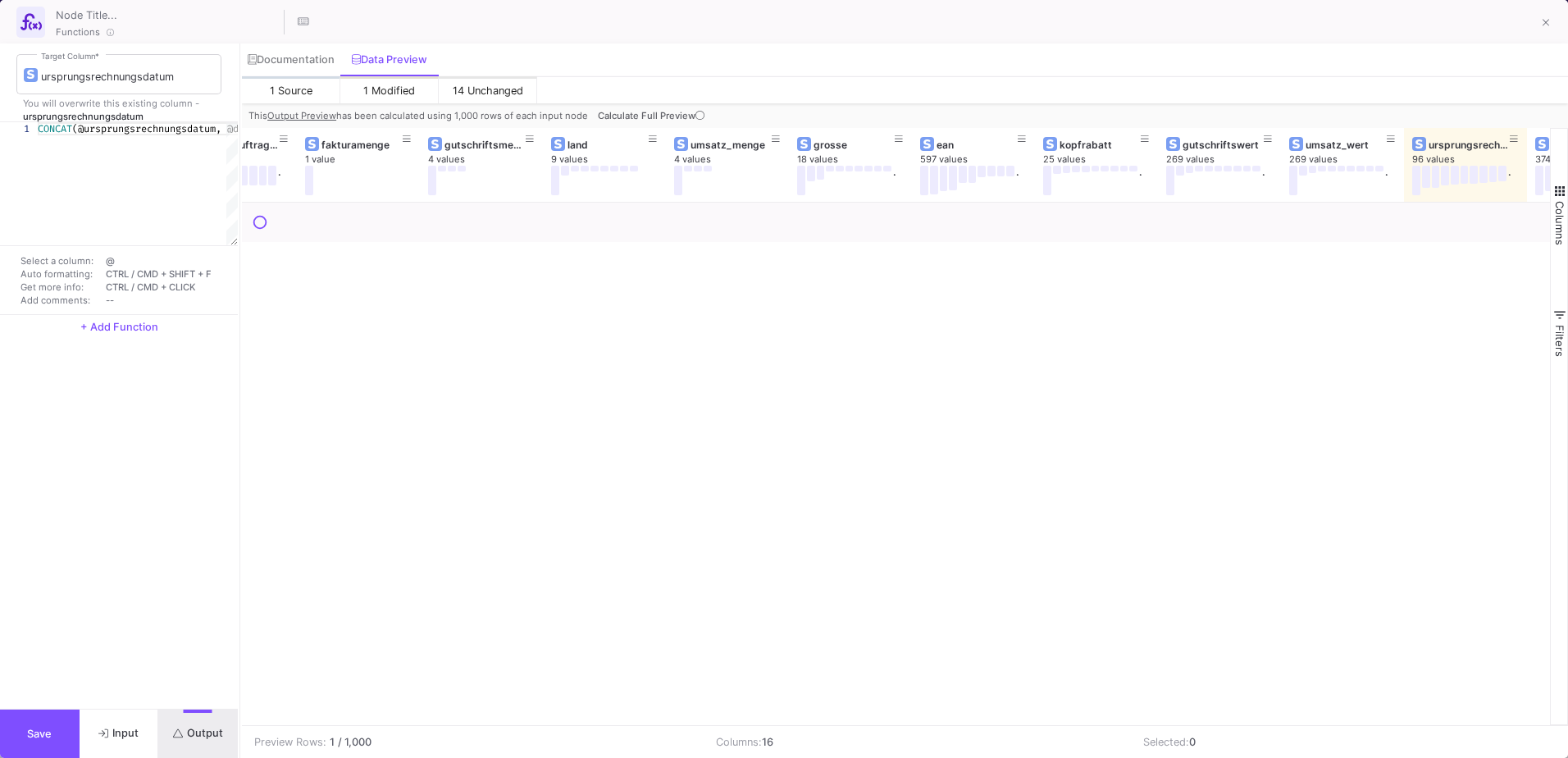
scroll to position [0, 0]
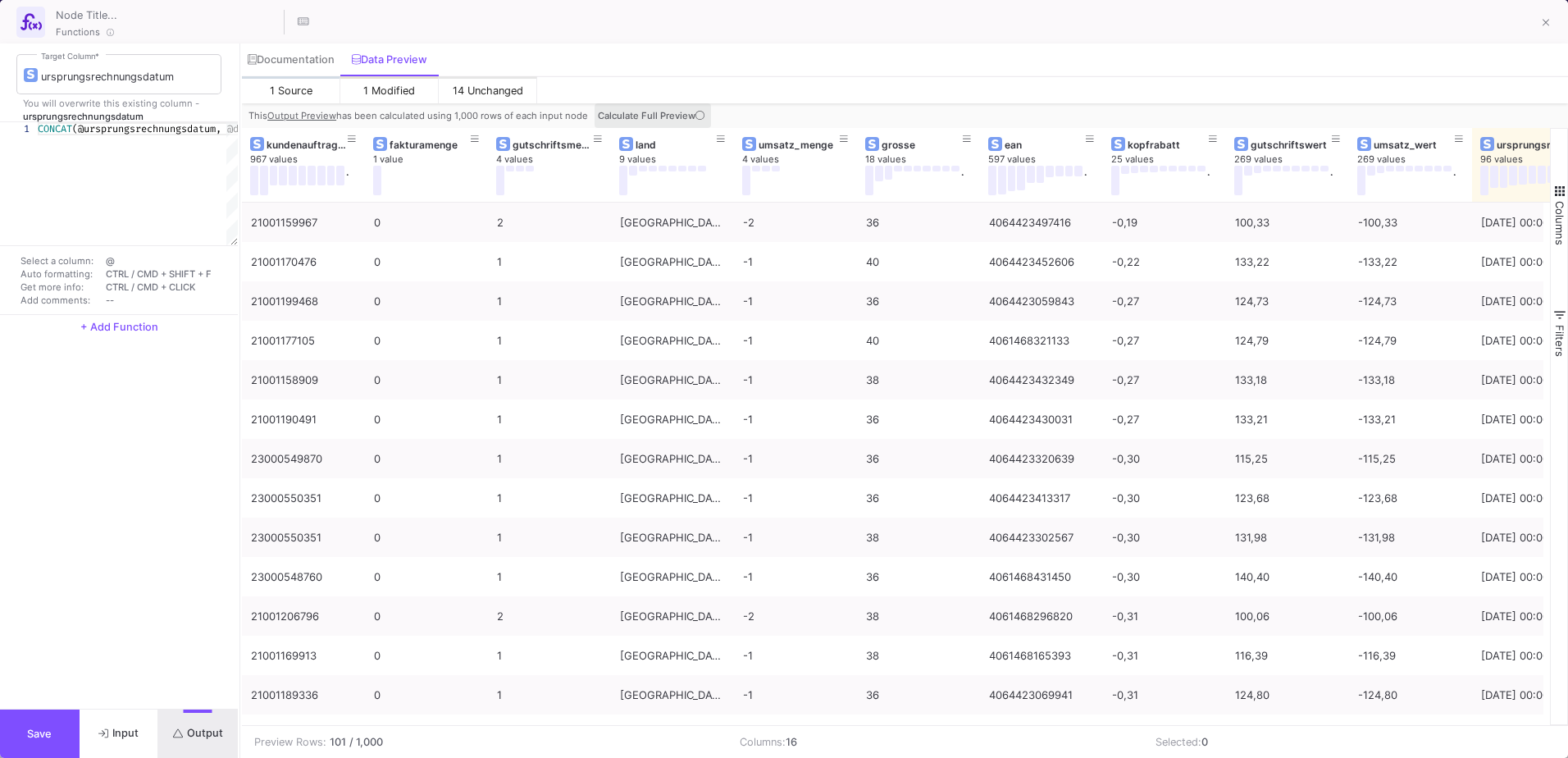
click at [701, 120] on icon at bounding box center [699, 114] width 9 height 9
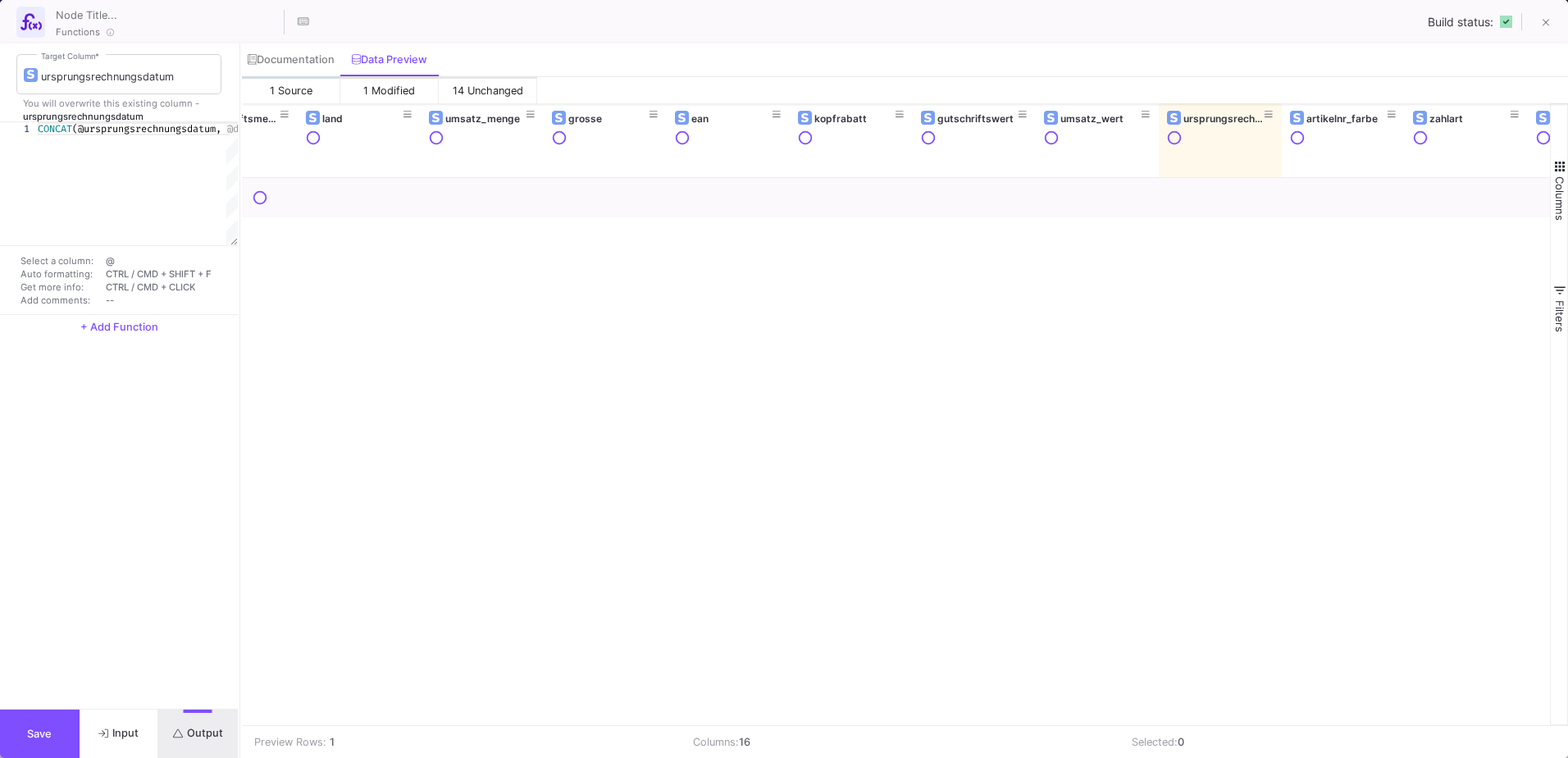
scroll to position [0, 536]
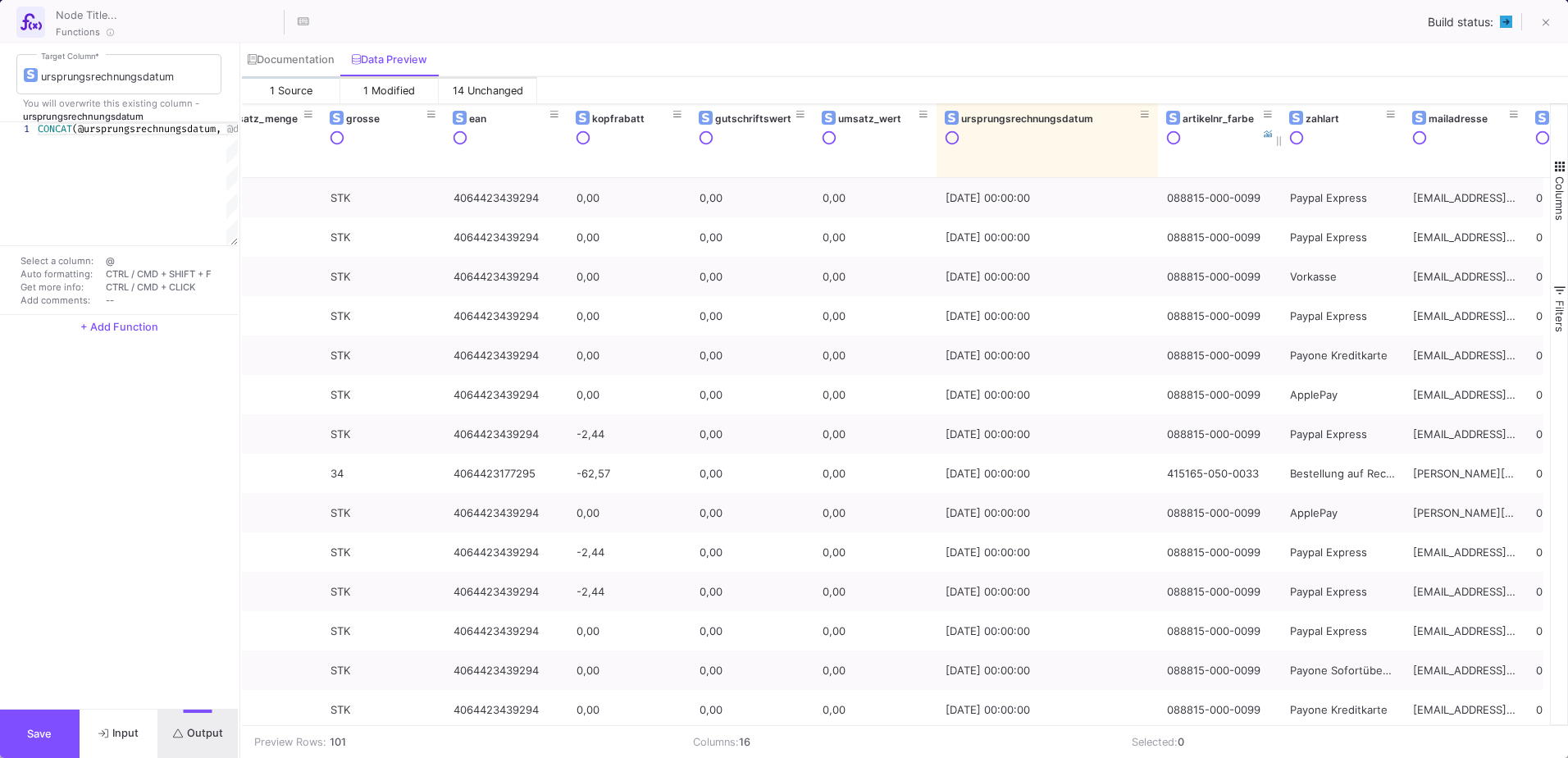
drag, startPoint x: 1059, startPoint y: 109, endPoint x: 1158, endPoint y: 114, distance: 99.1
click at [1158, 114] on div at bounding box center [1158, 139] width 7 height 73
click at [1022, 114] on div "ursprungsrechnungsdatum" at bounding box center [1051, 118] width 179 height 12
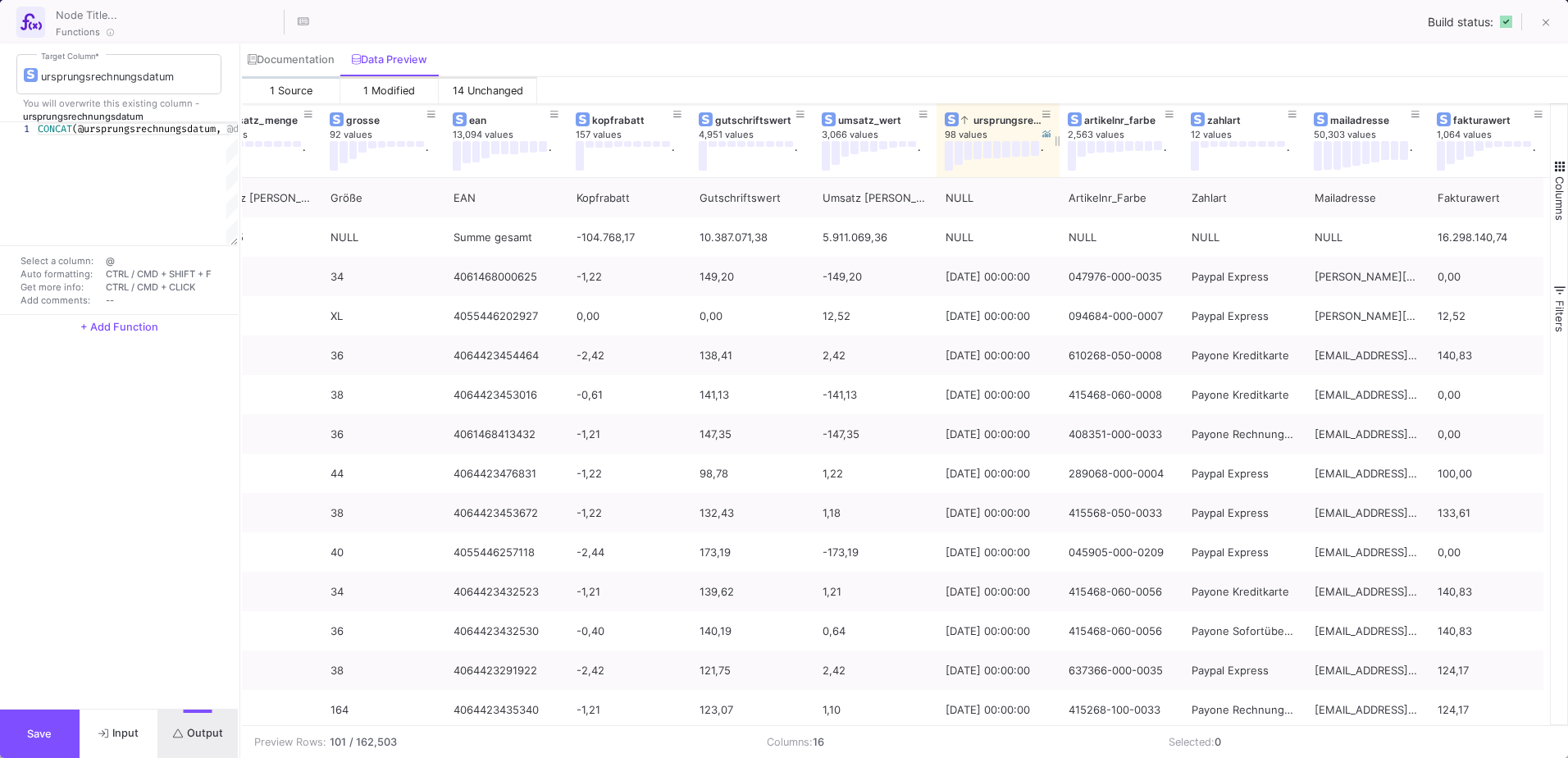
click at [1022, 114] on div "ursprungsrechnungsdatum" at bounding box center [1001, 120] width 81 height 12
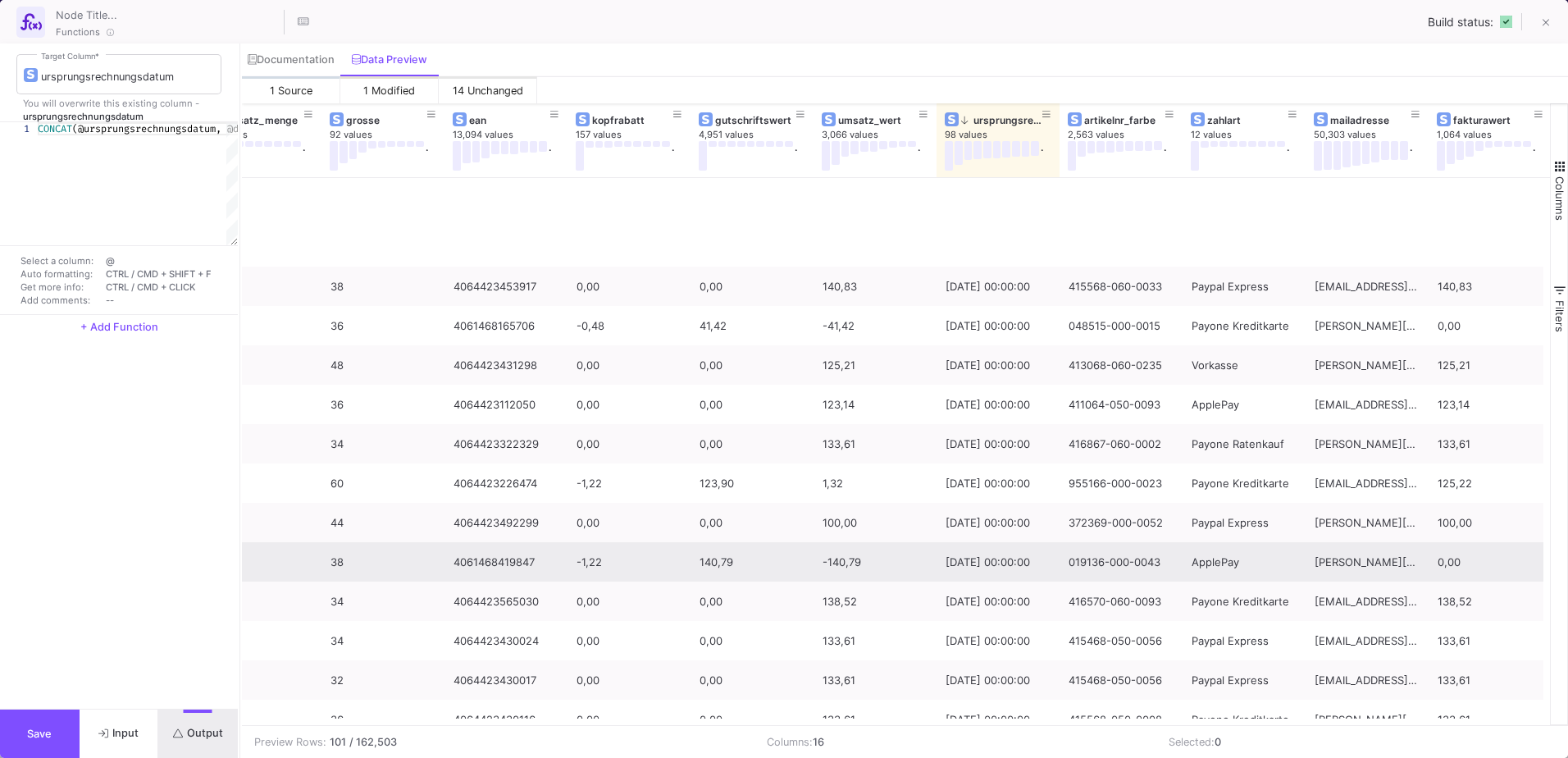
scroll to position [0, 0]
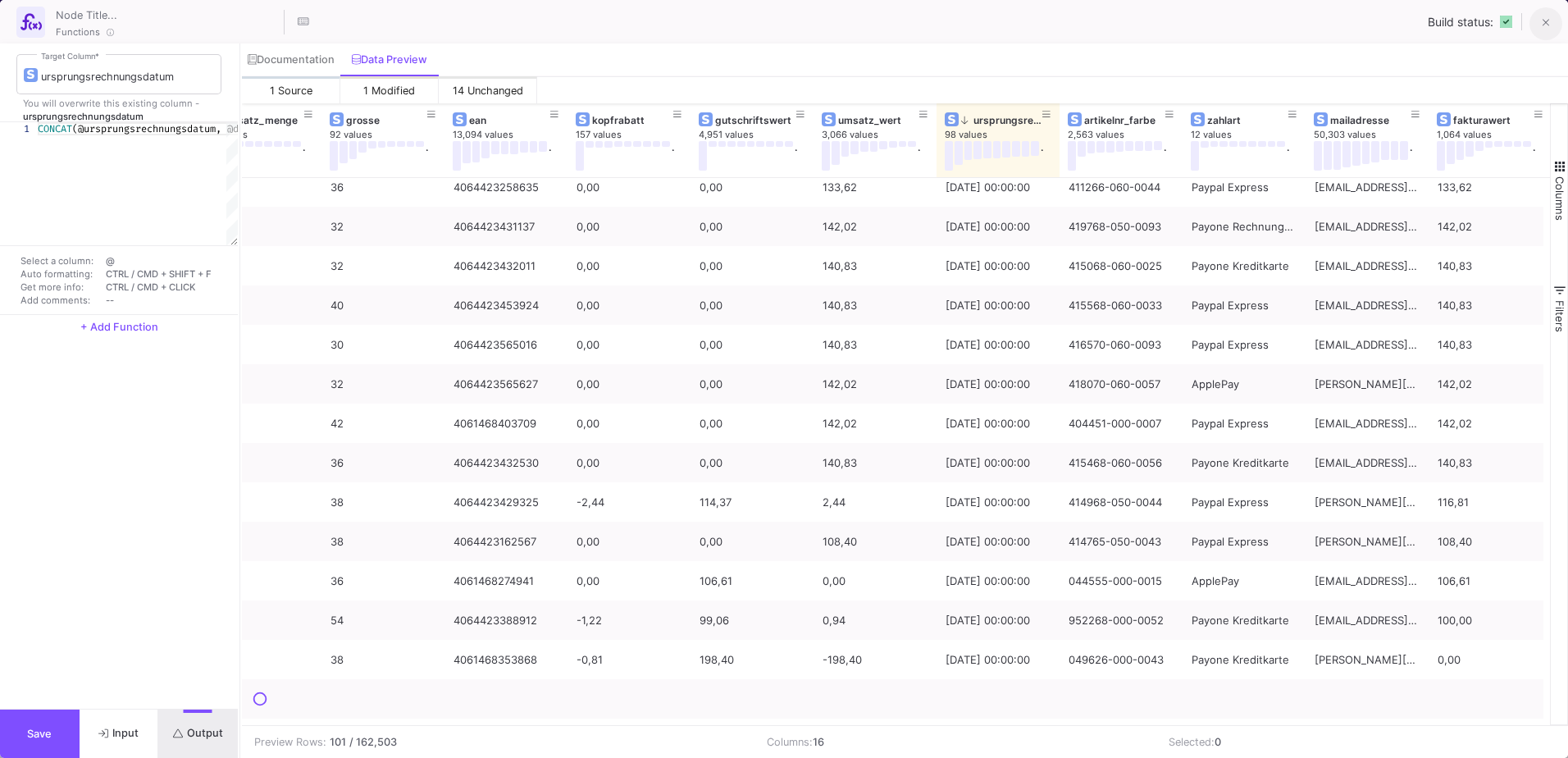
click at [1539, 29] on button at bounding box center [1546, 24] width 32 height 32
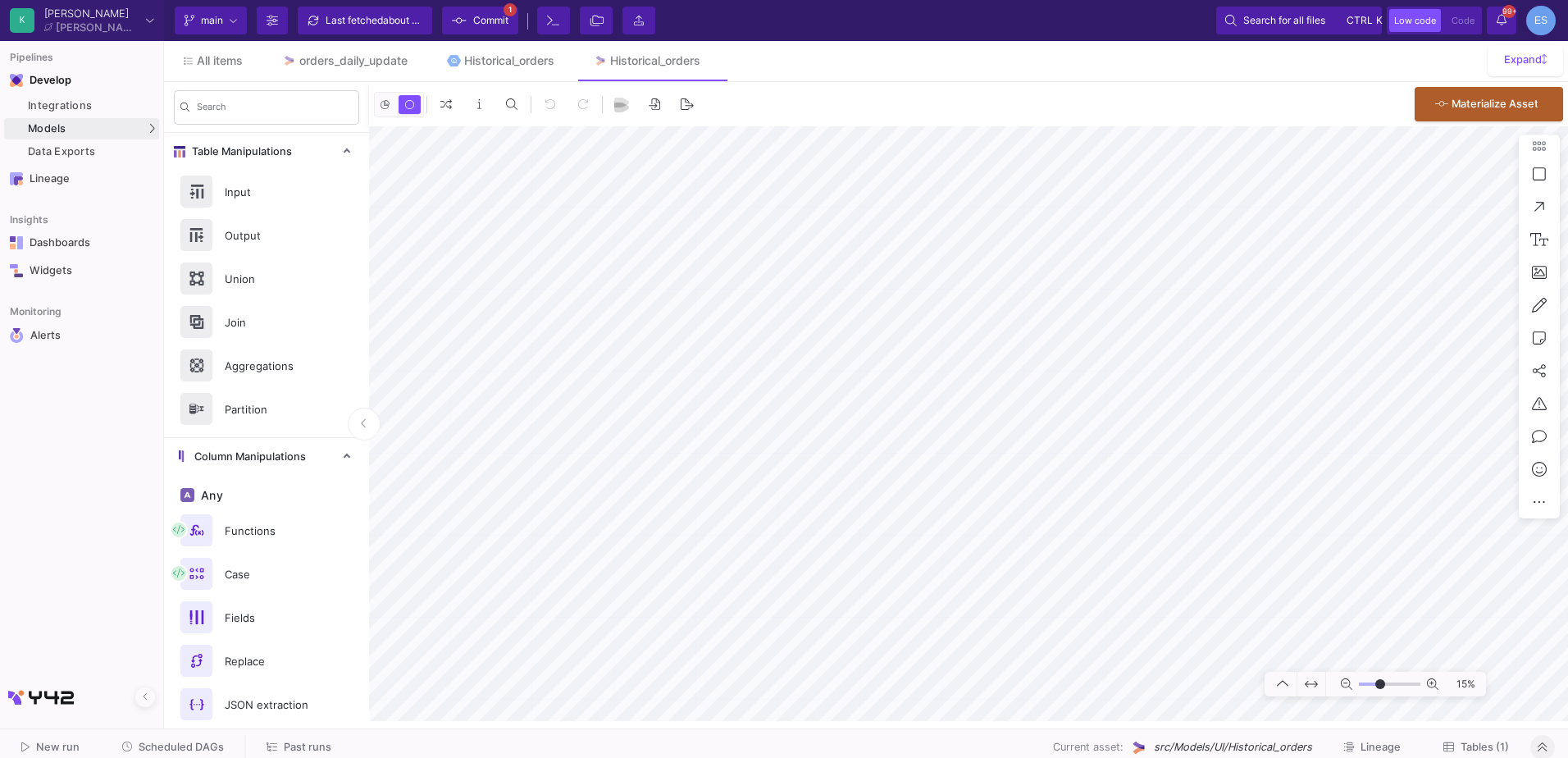
drag, startPoint x: 1372, startPoint y: 683, endPoint x: 1380, endPoint y: 686, distance: 8.5
click at [1380, 686] on input "range" at bounding box center [1390, 685] width 62 height 21
click at [1568, 614] on html "K Krueger Krueger Current branch main Branch Options Last fetched about 1 hour …" at bounding box center [784, 379] width 1568 height 758
type input "-12"
click at [1377, 685] on input "range" at bounding box center [1390, 685] width 62 height 21
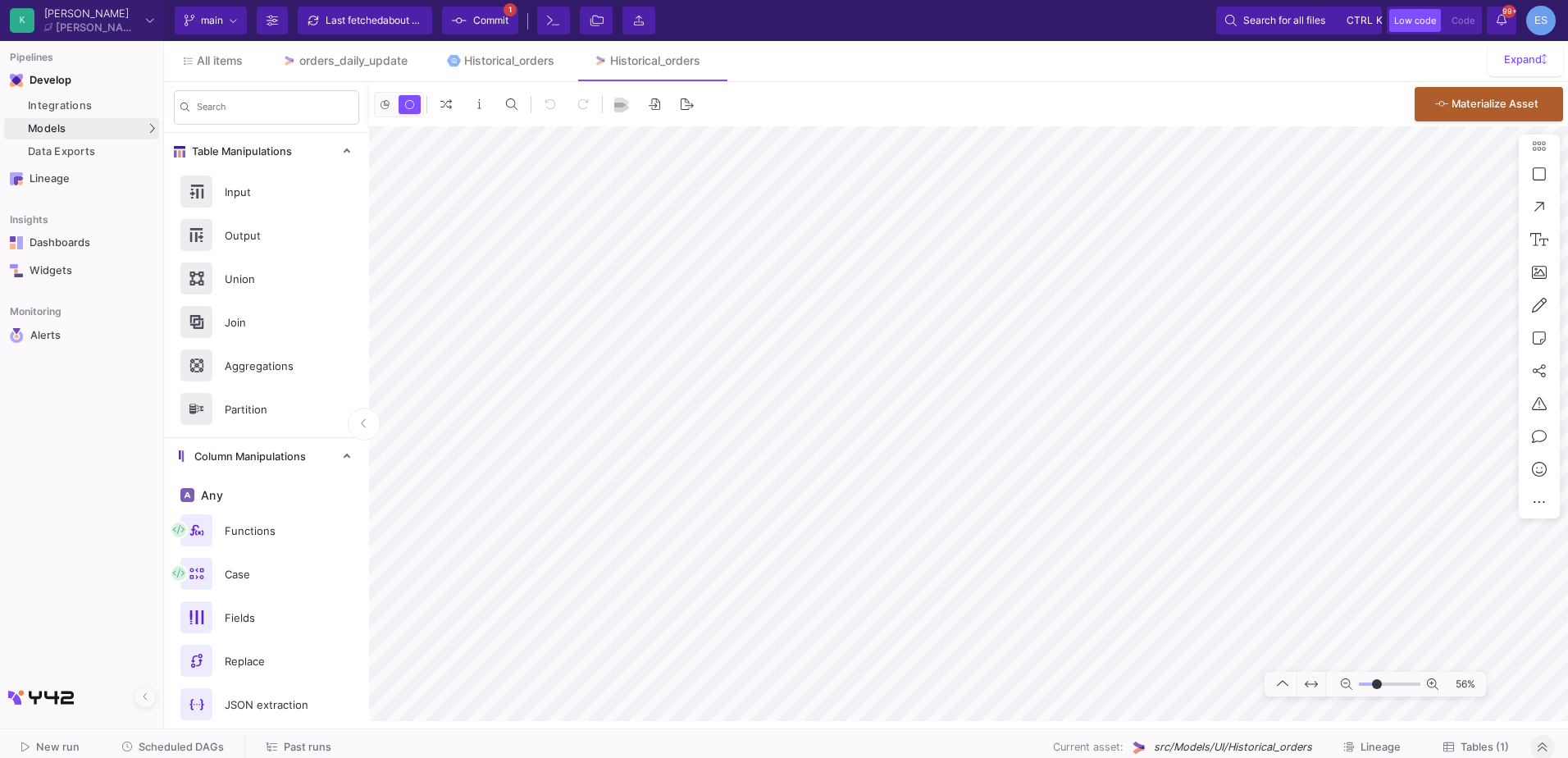
click at [1568, 637] on html "K Krueger Krueger Current branch main Branch Options Last fetched about 1 hour …" at bounding box center [784, 379] width 1568 height 758
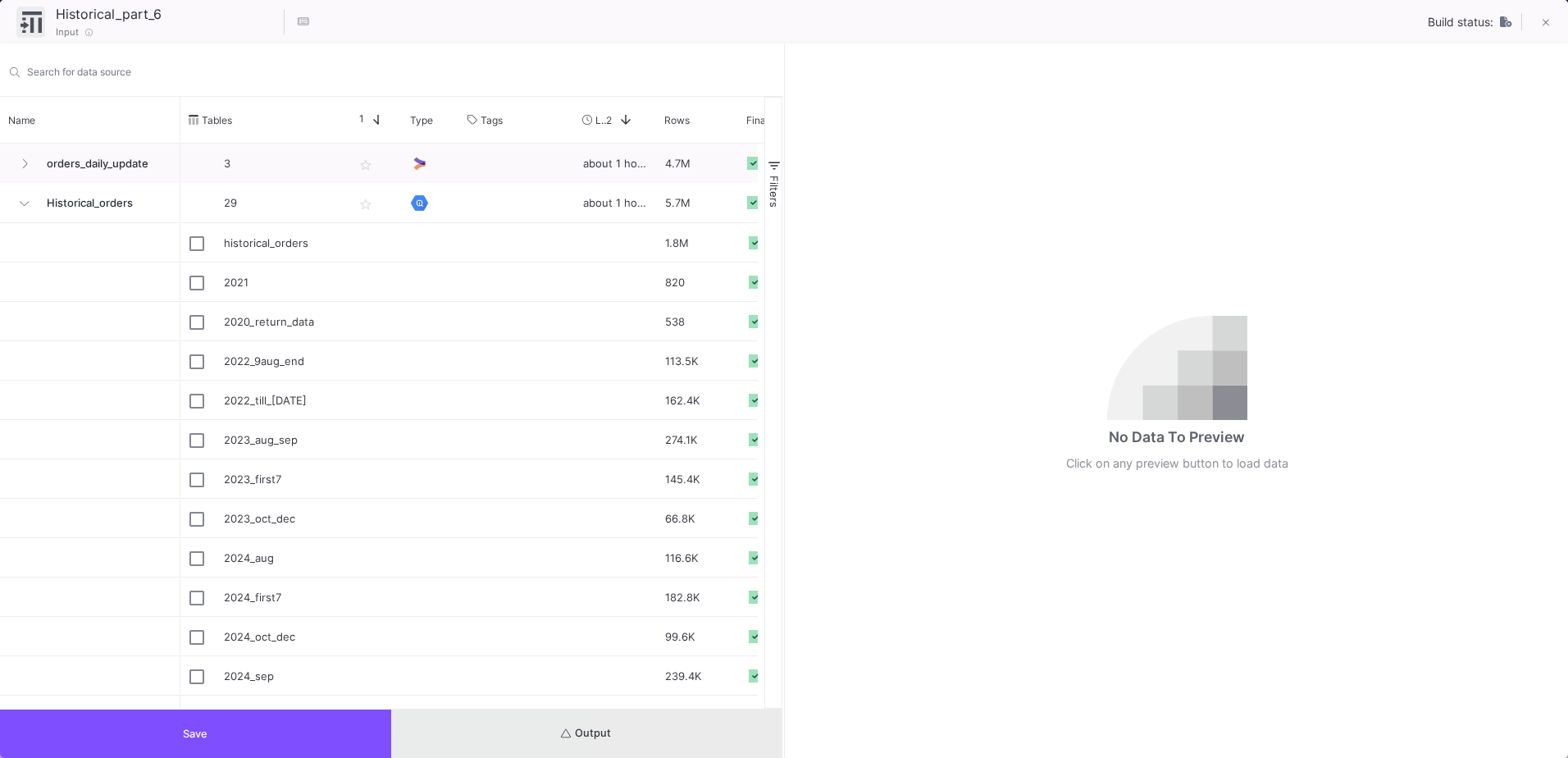
click at [655, 741] on button "Output" at bounding box center [587, 733] width 391 height 49
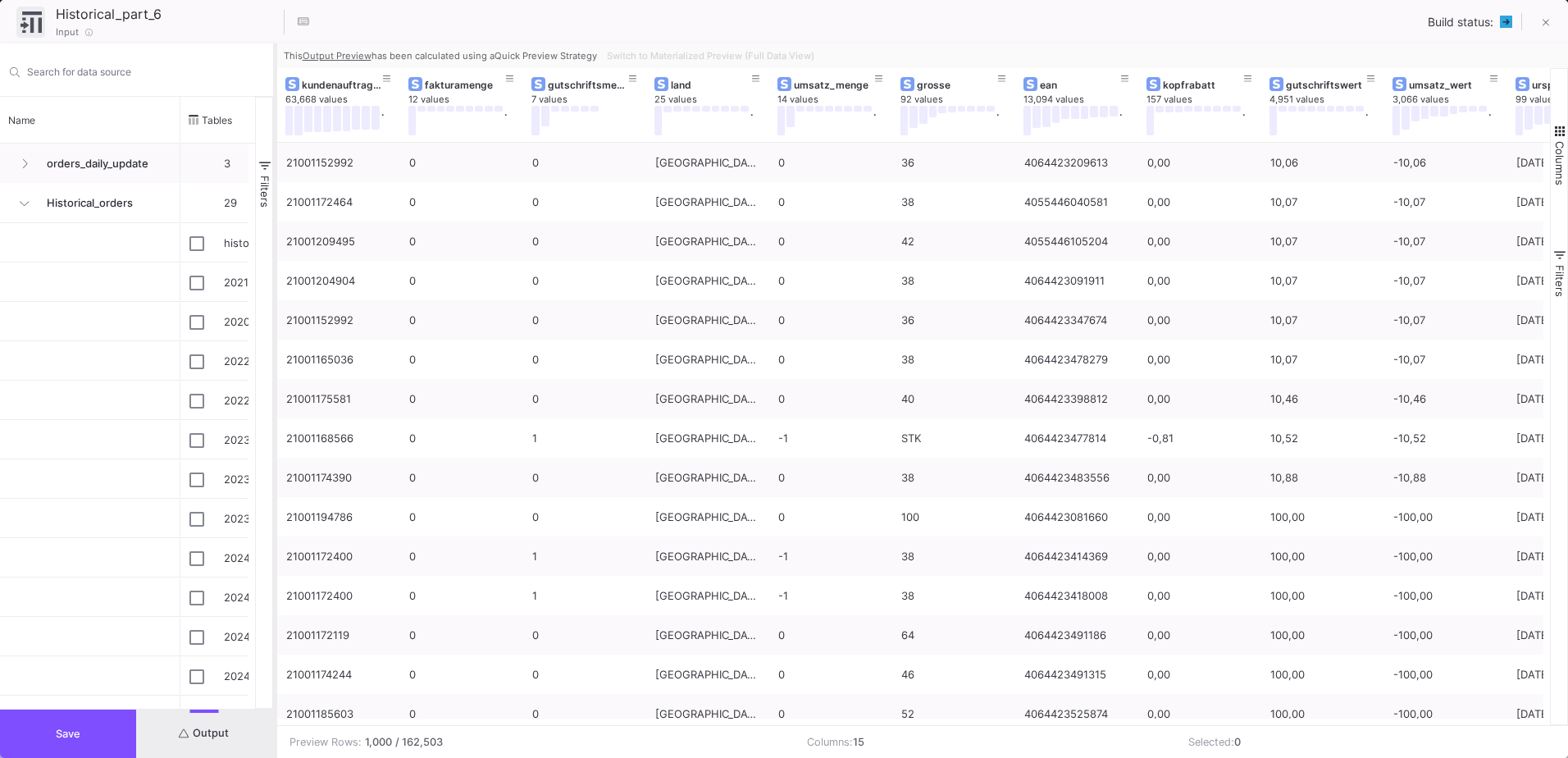
drag, startPoint x: 783, startPoint y: 401, endPoint x: 274, endPoint y: 440, distance: 510.5
click at [274, 440] on div at bounding box center [275, 400] width 4 height 714
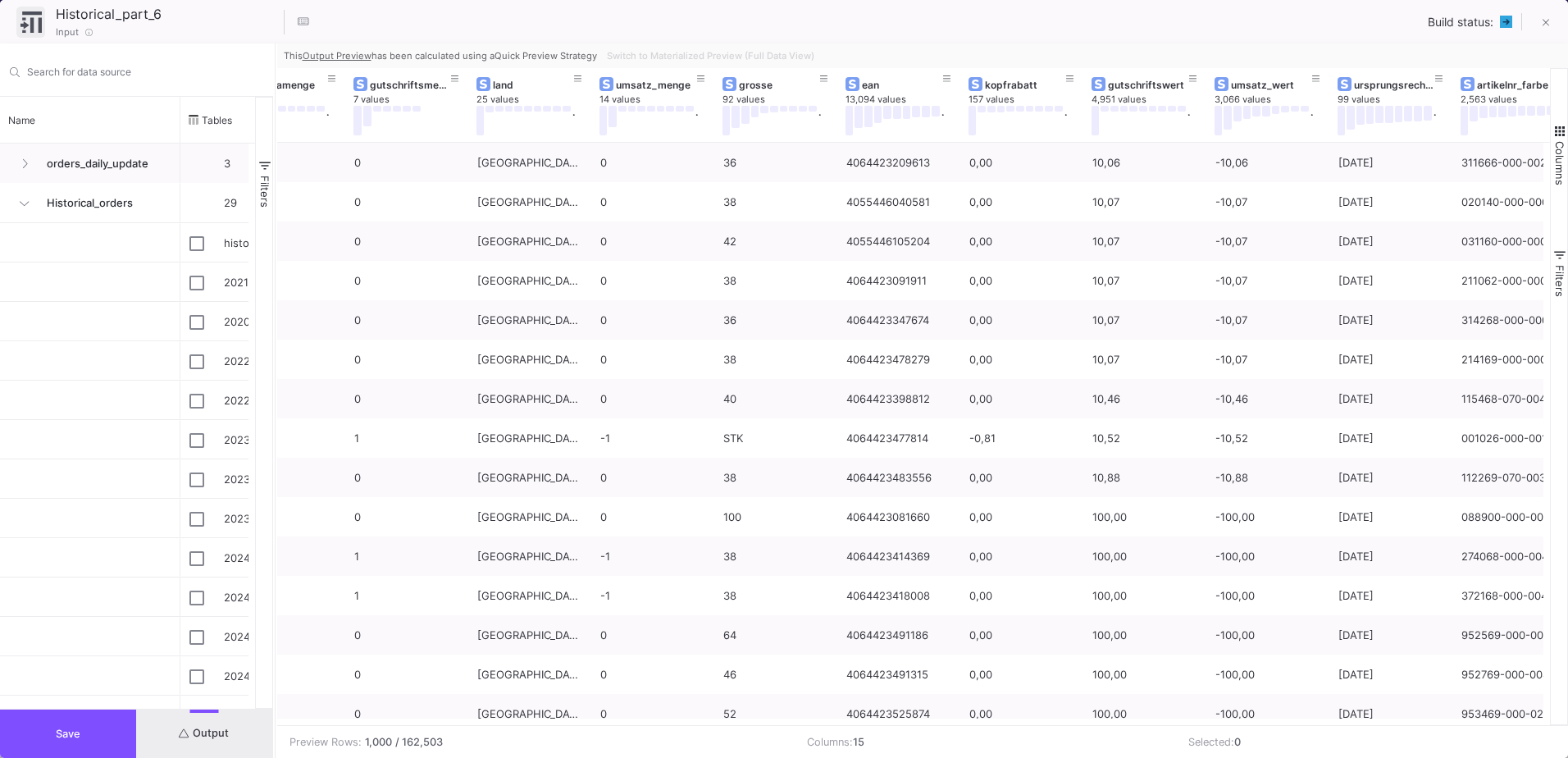
scroll to position [0, 179]
click at [765, 54] on span "Switch to Materialized Preview (Full Data View)" at bounding box center [711, 55] width 208 height 11
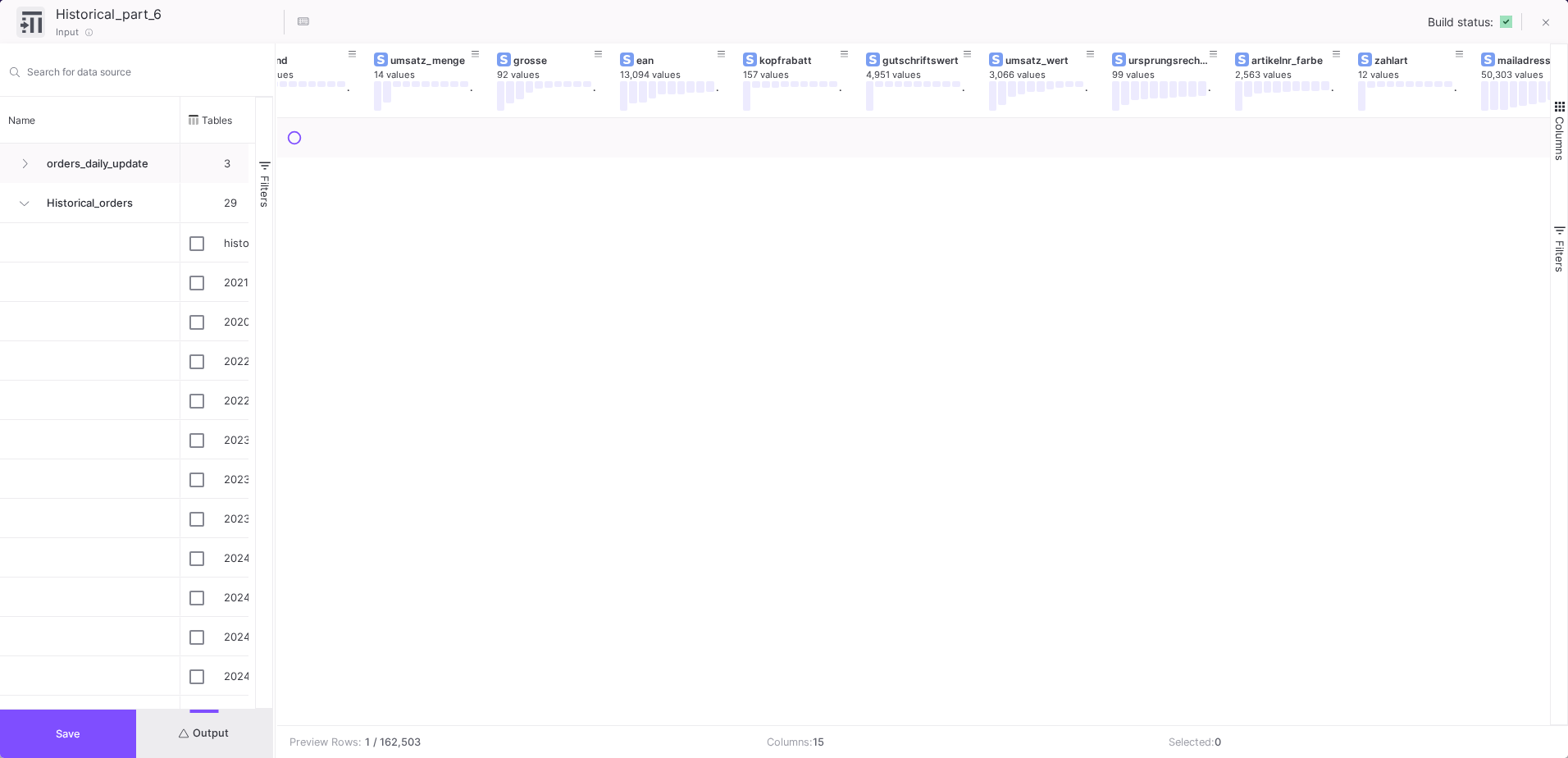
scroll to position [0, 448]
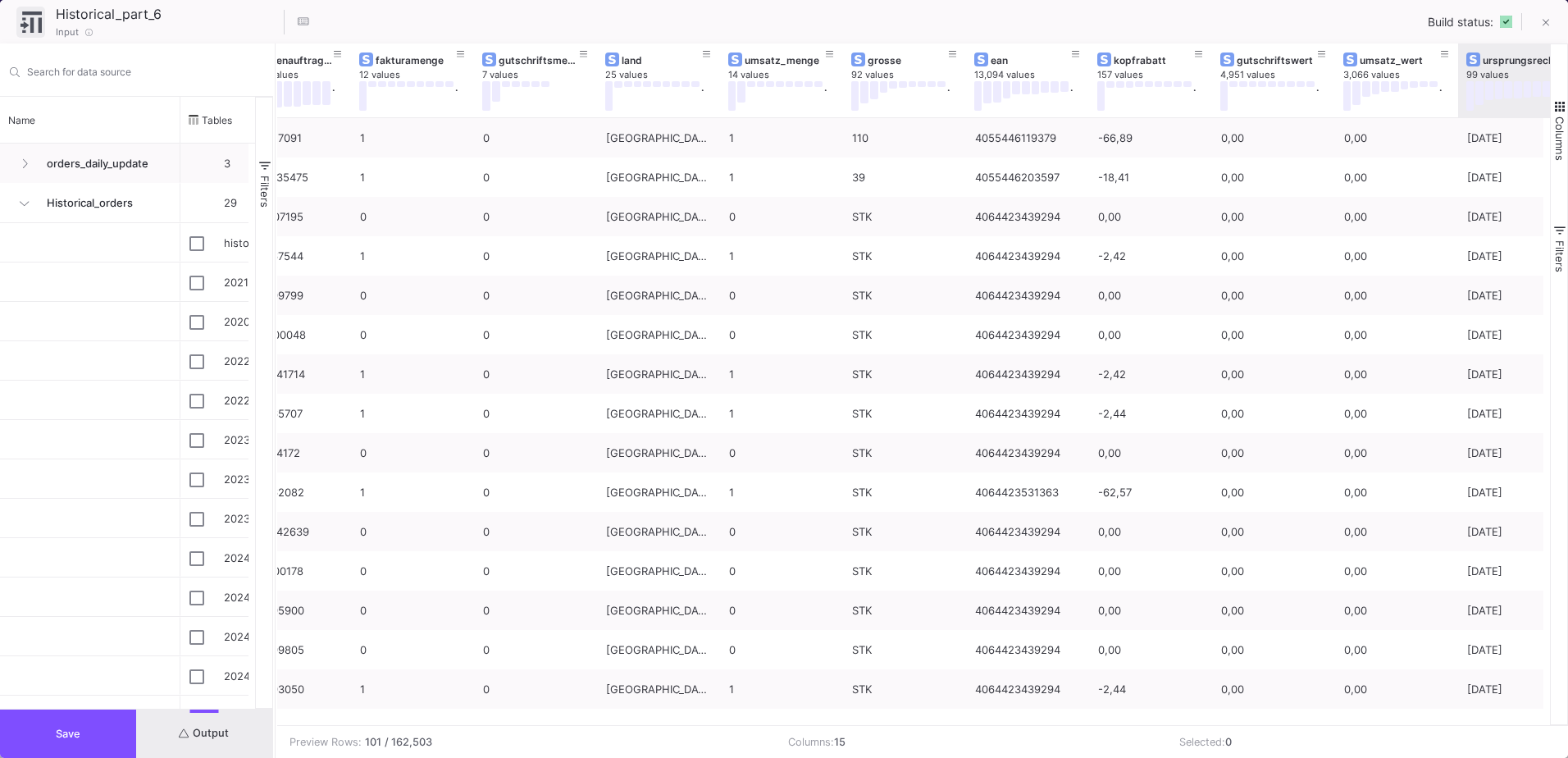
click at [1510, 50] on div "ursprungsrechnungsdatum 99 values ." at bounding box center [1520, 80] width 107 height 73
click at [1503, 59] on div "ursprungsrechnungsdatum" at bounding box center [1523, 60] width 81 height 12
click at [1503, 58] on div "ursprungsrechnungsdatum" at bounding box center [1523, 60] width 81 height 12
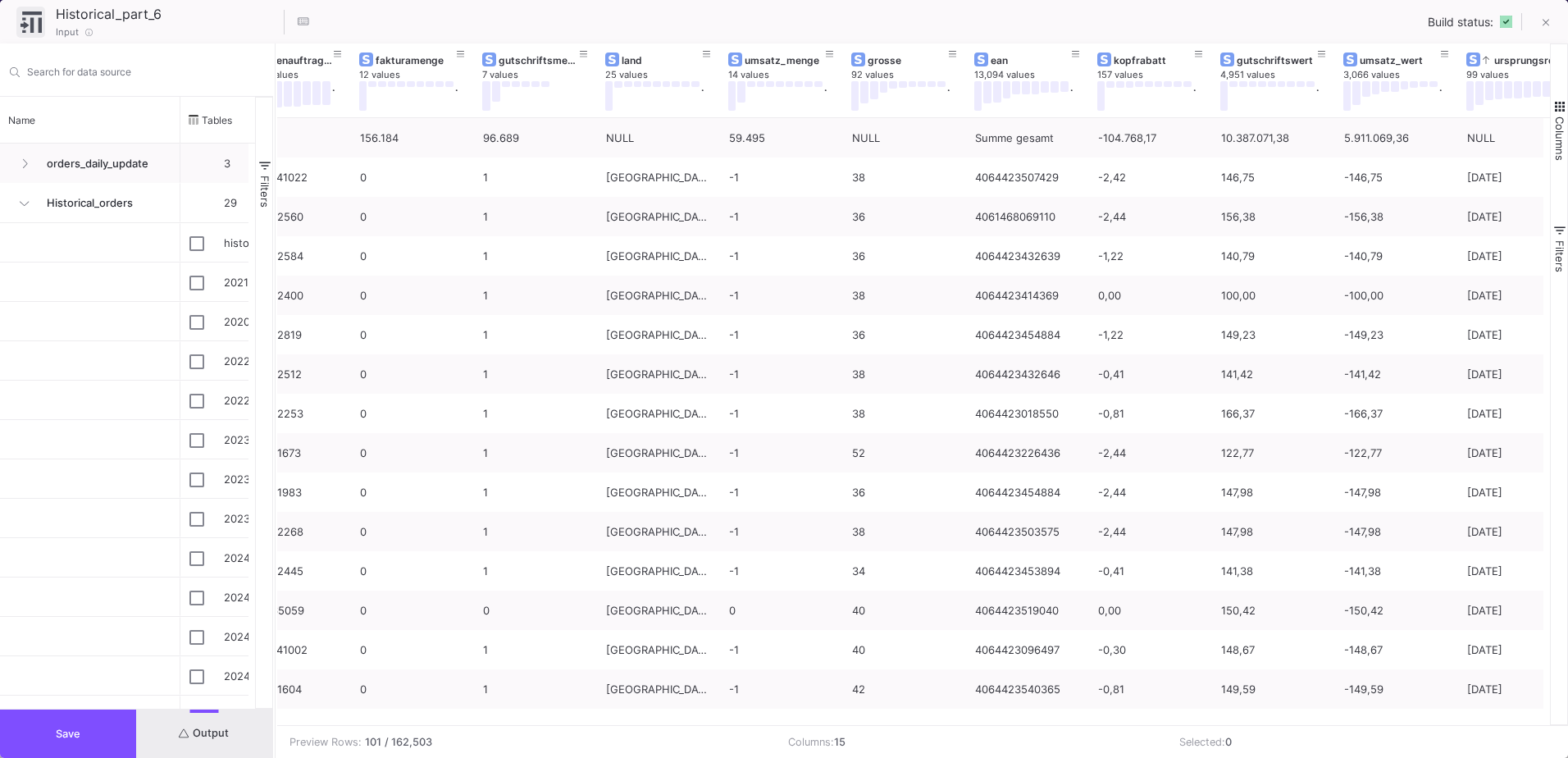
click at [1559, 233] on span "button" at bounding box center [1559, 230] width 14 height 14
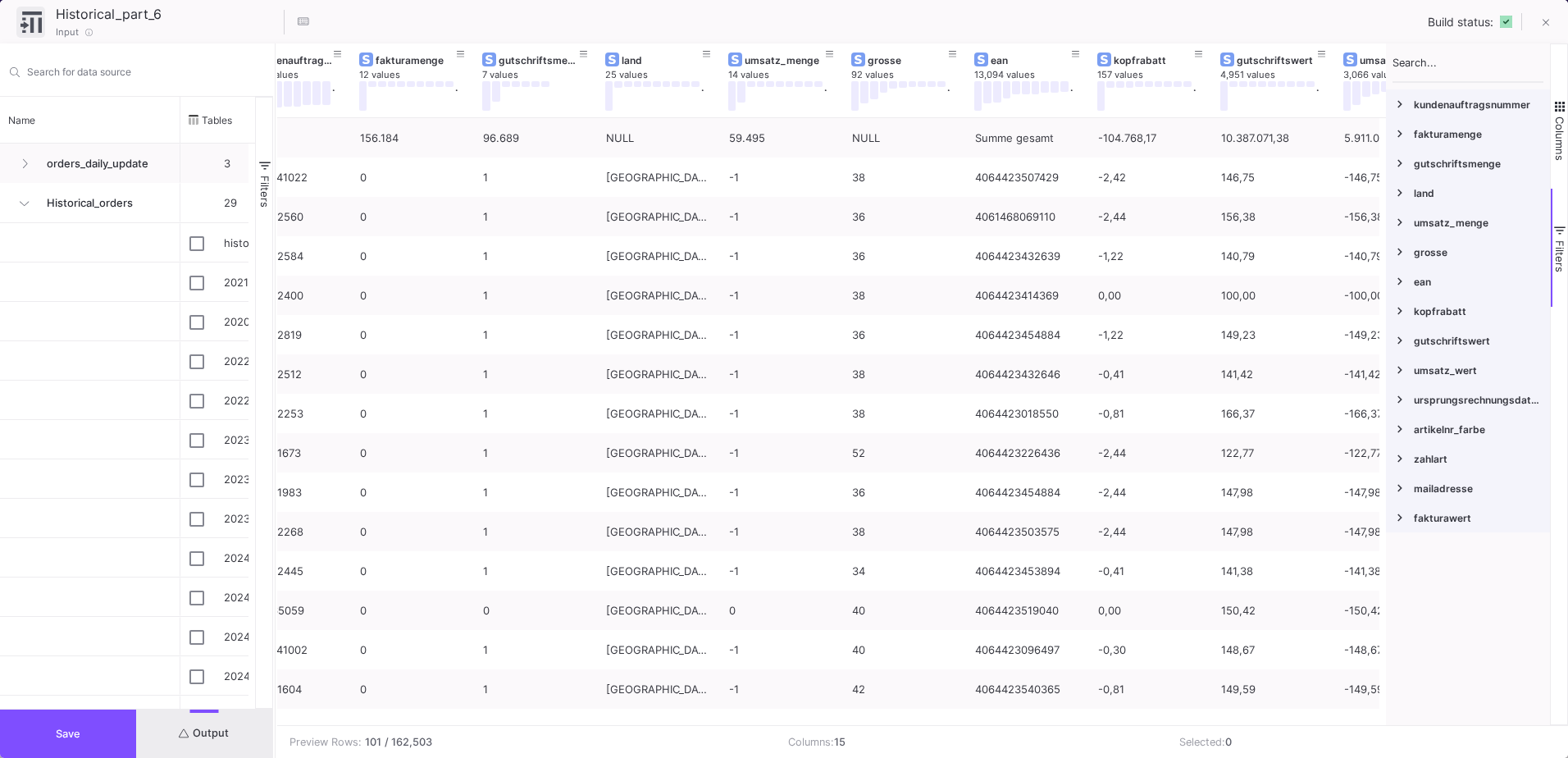
click at [1554, 129] on span "Columns" at bounding box center [1560, 138] width 13 height 44
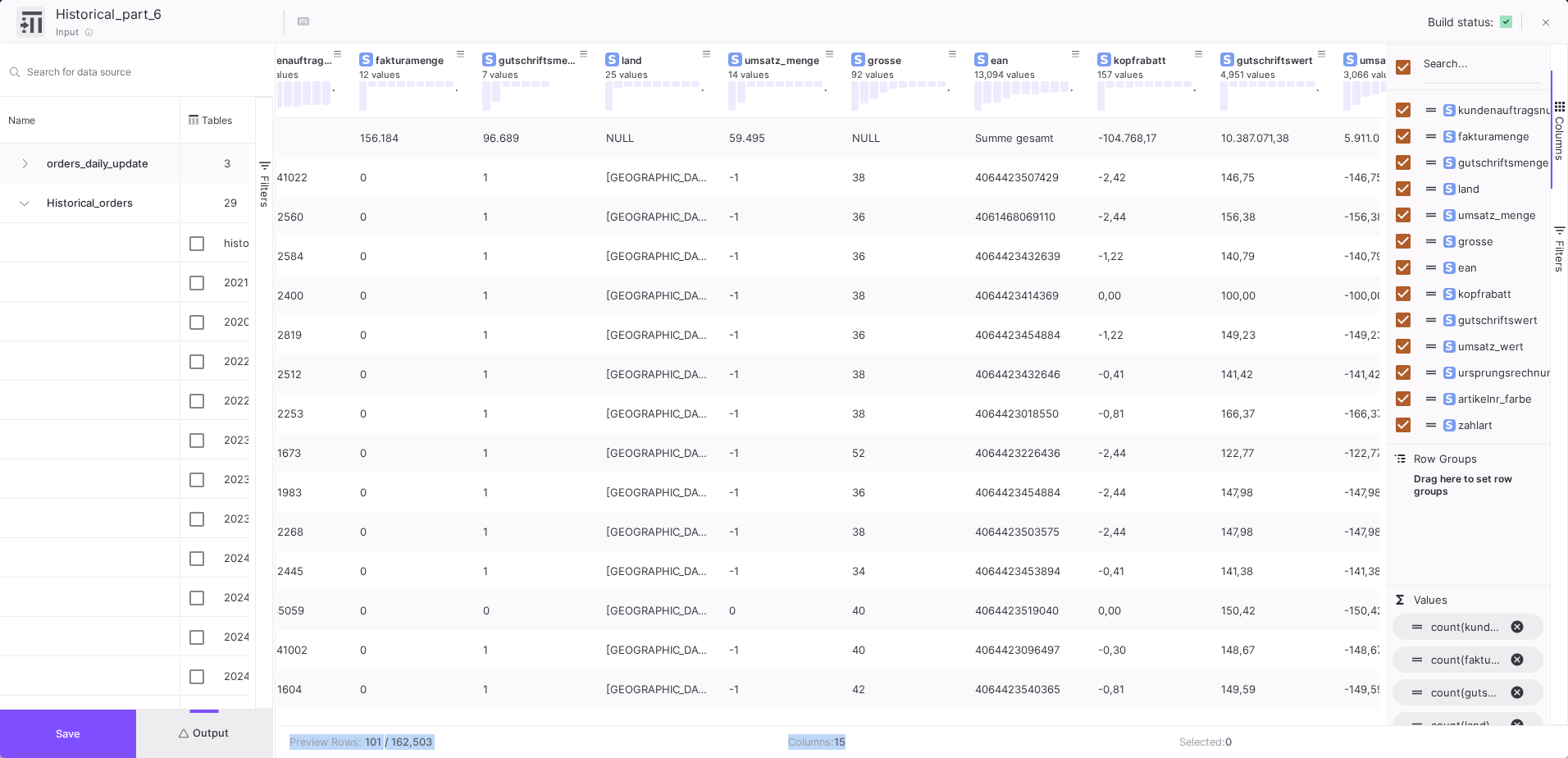
drag, startPoint x: 850, startPoint y: 725, endPoint x: 922, endPoint y: 727, distance: 72.0
click at [922, 727] on div "Preview Rows: 101 / 162,503 Columns: 15 Selected: 0" at bounding box center [923, 741] width 1291 height 32
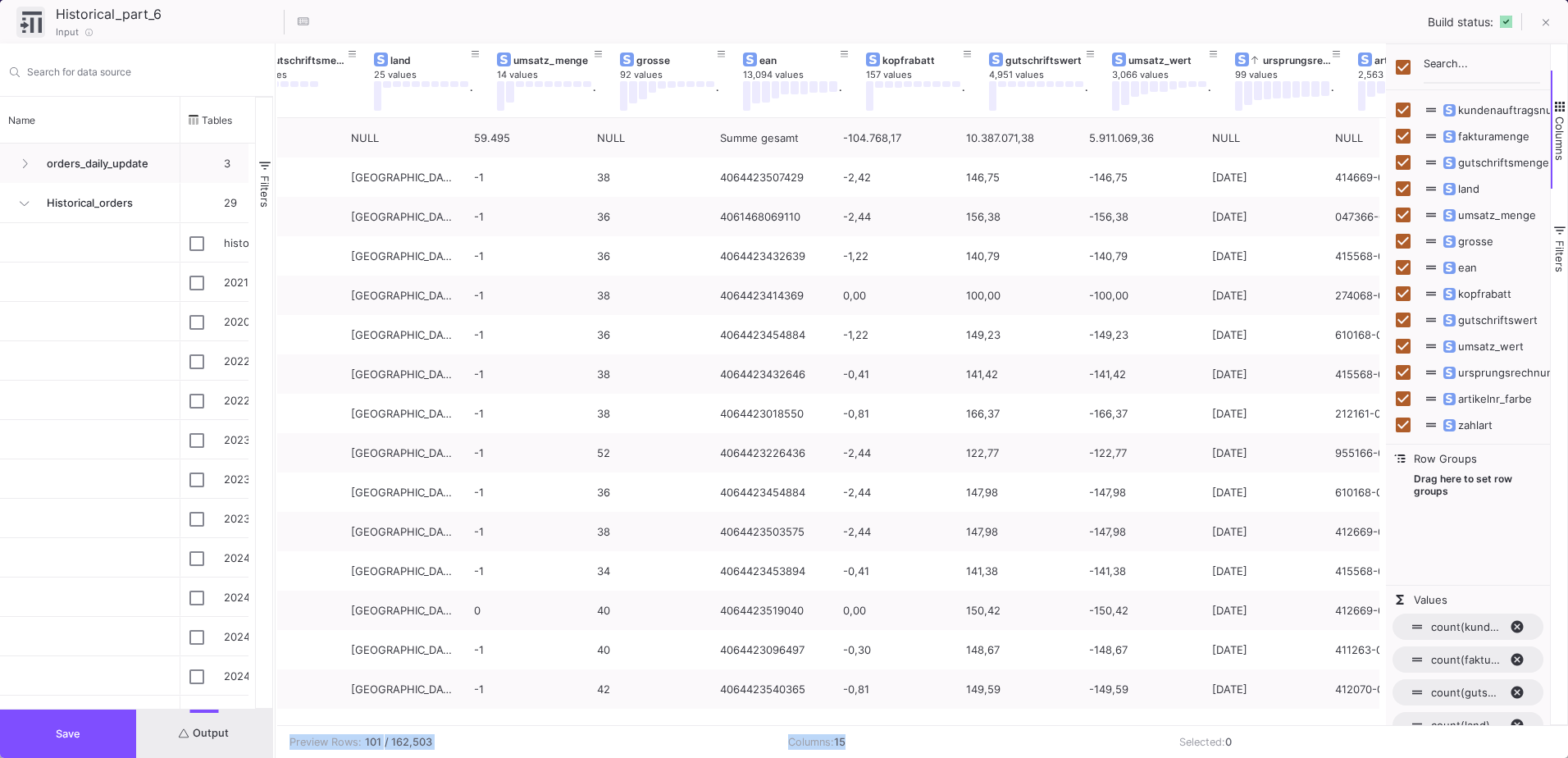
scroll to position [0, 343]
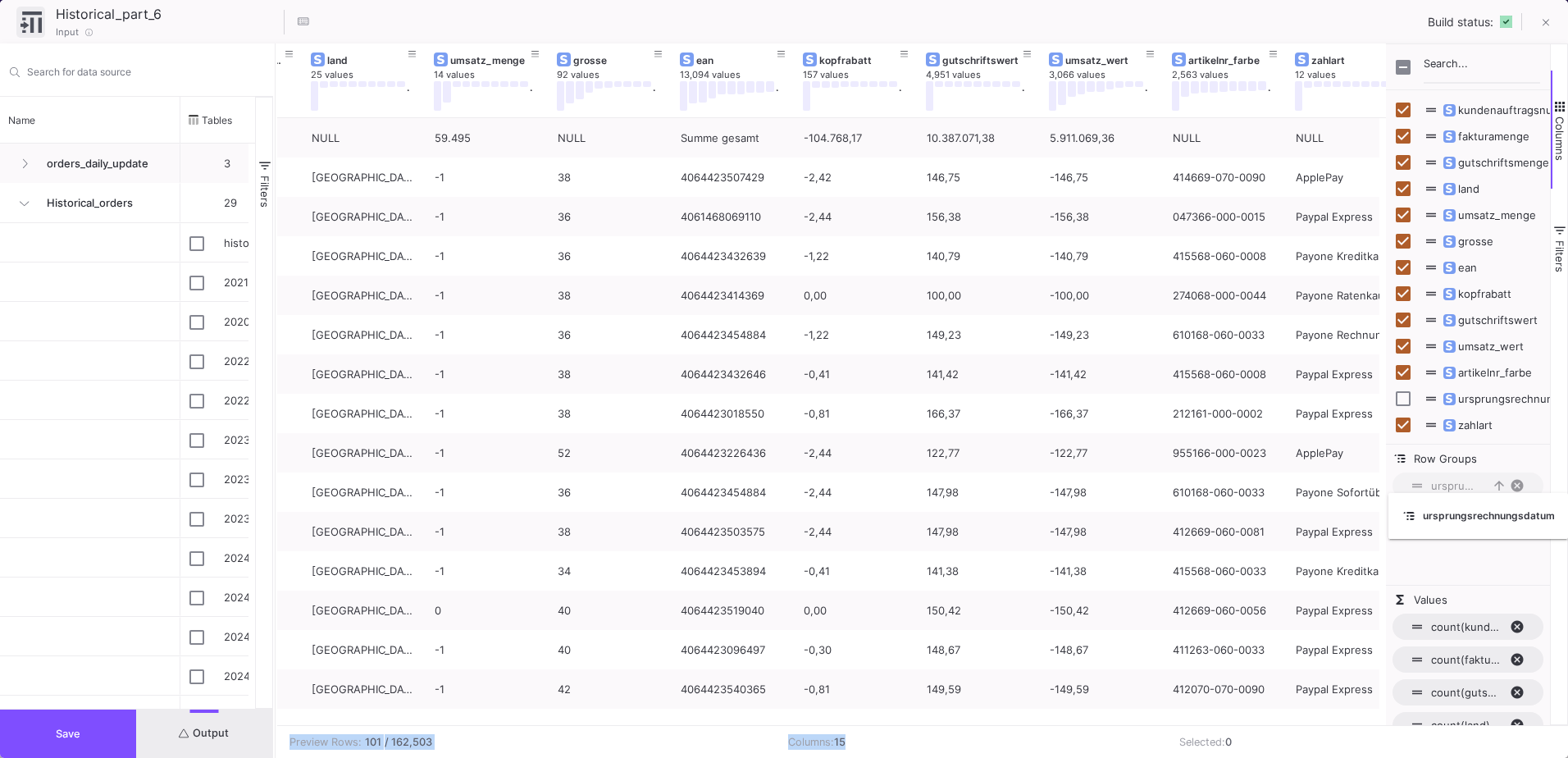
drag, startPoint x: 1217, startPoint y: 64, endPoint x: 1440, endPoint y: 498, distance: 487.9
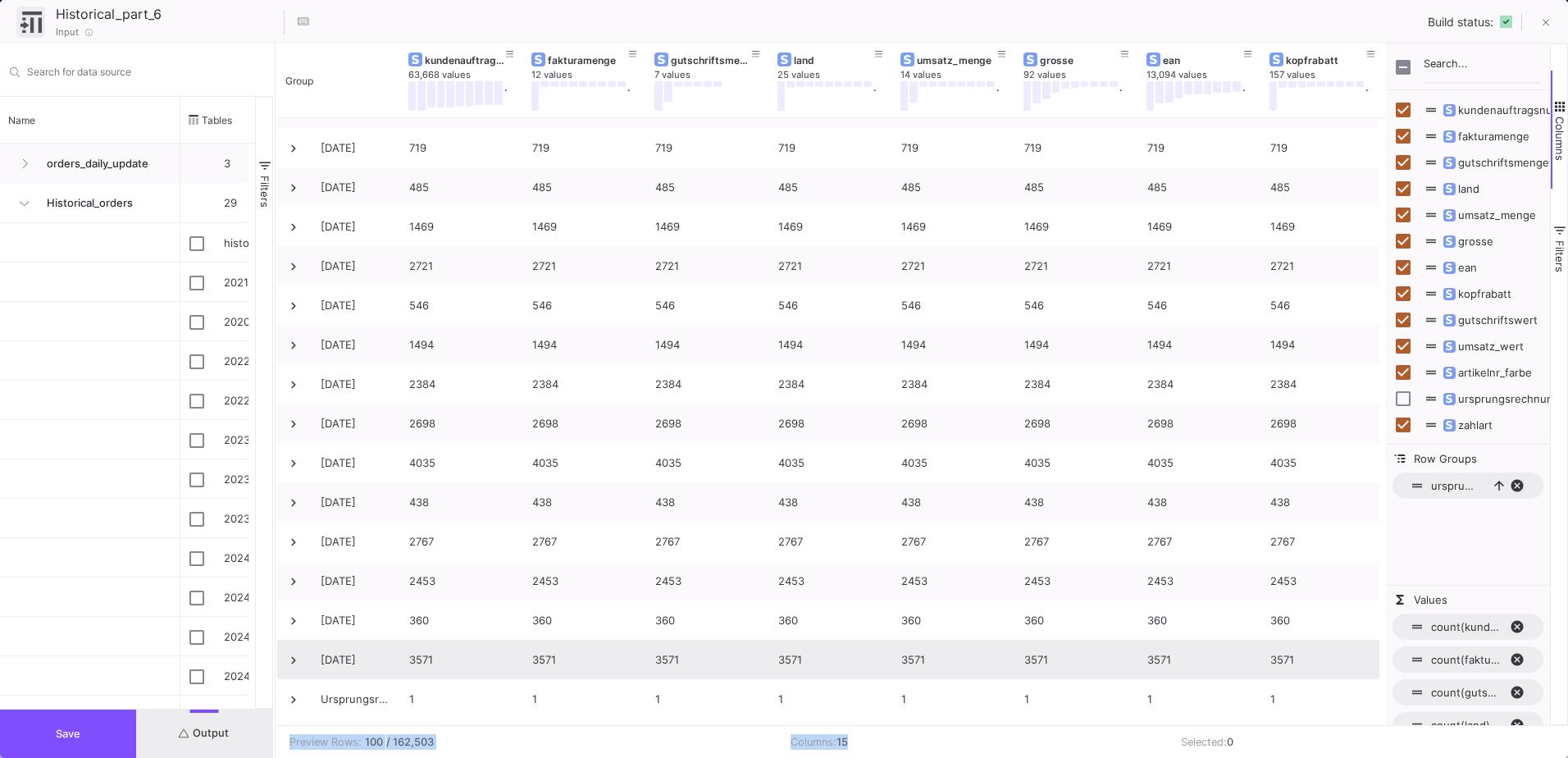
scroll to position [3280, 0]
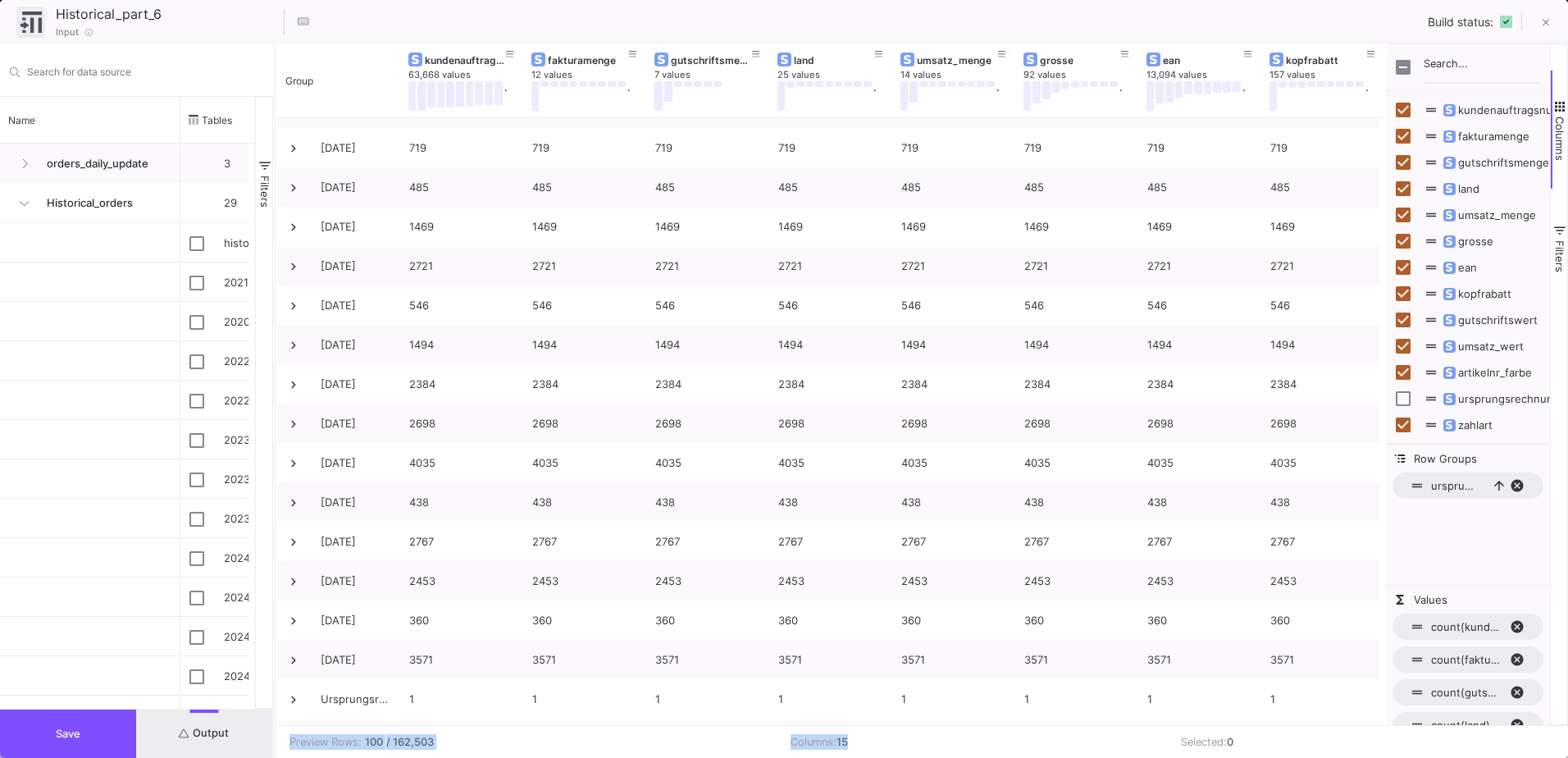
click at [1521, 487] on span "ursprungsrechnungsdatum, ascending. Press ENTER to sort. Press DELETE to remove" at bounding box center [1523, 484] width 27 height 14
checkbox input "true"
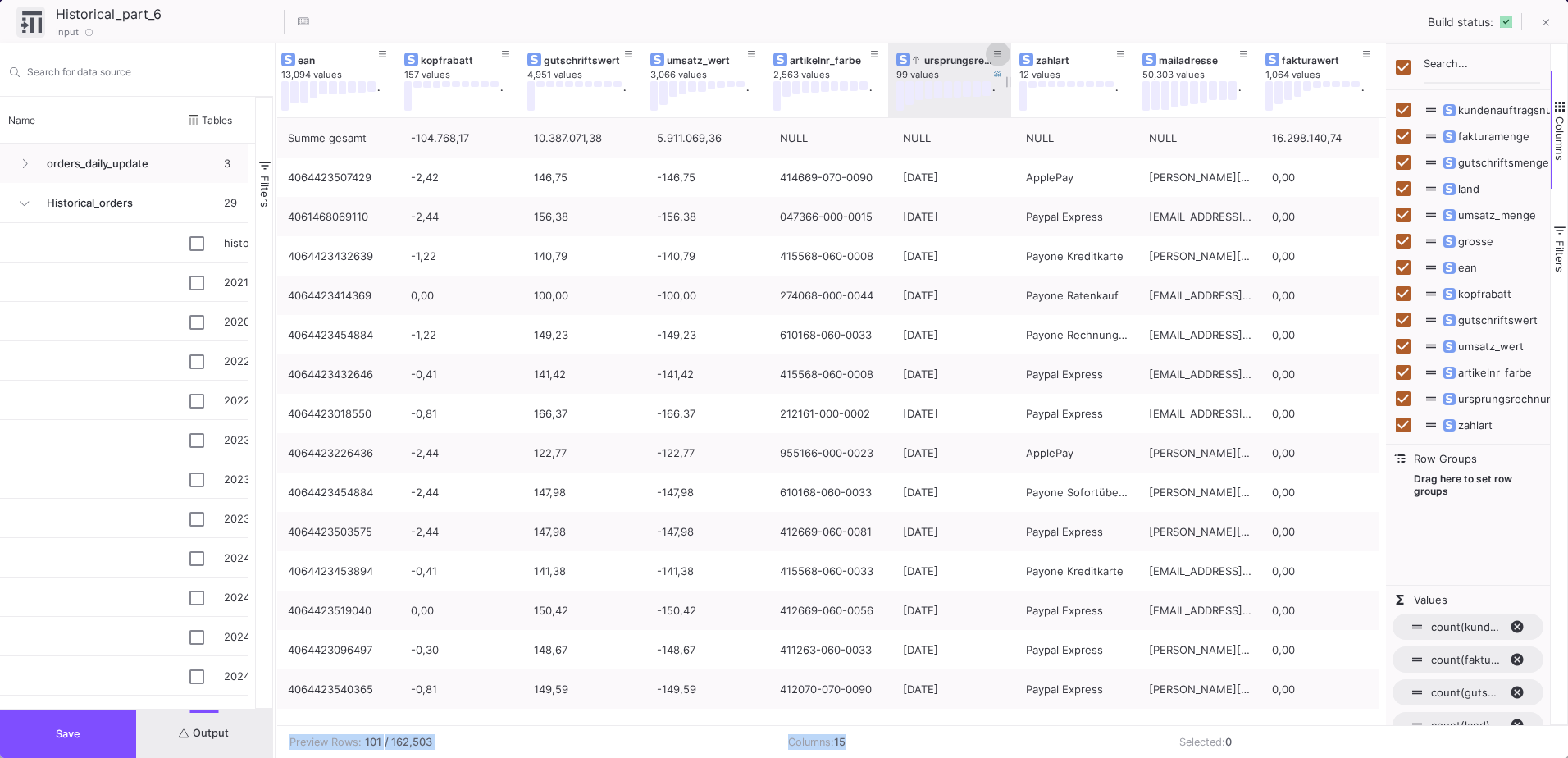
click at [998, 53] on icon at bounding box center [998, 53] width 9 height 9
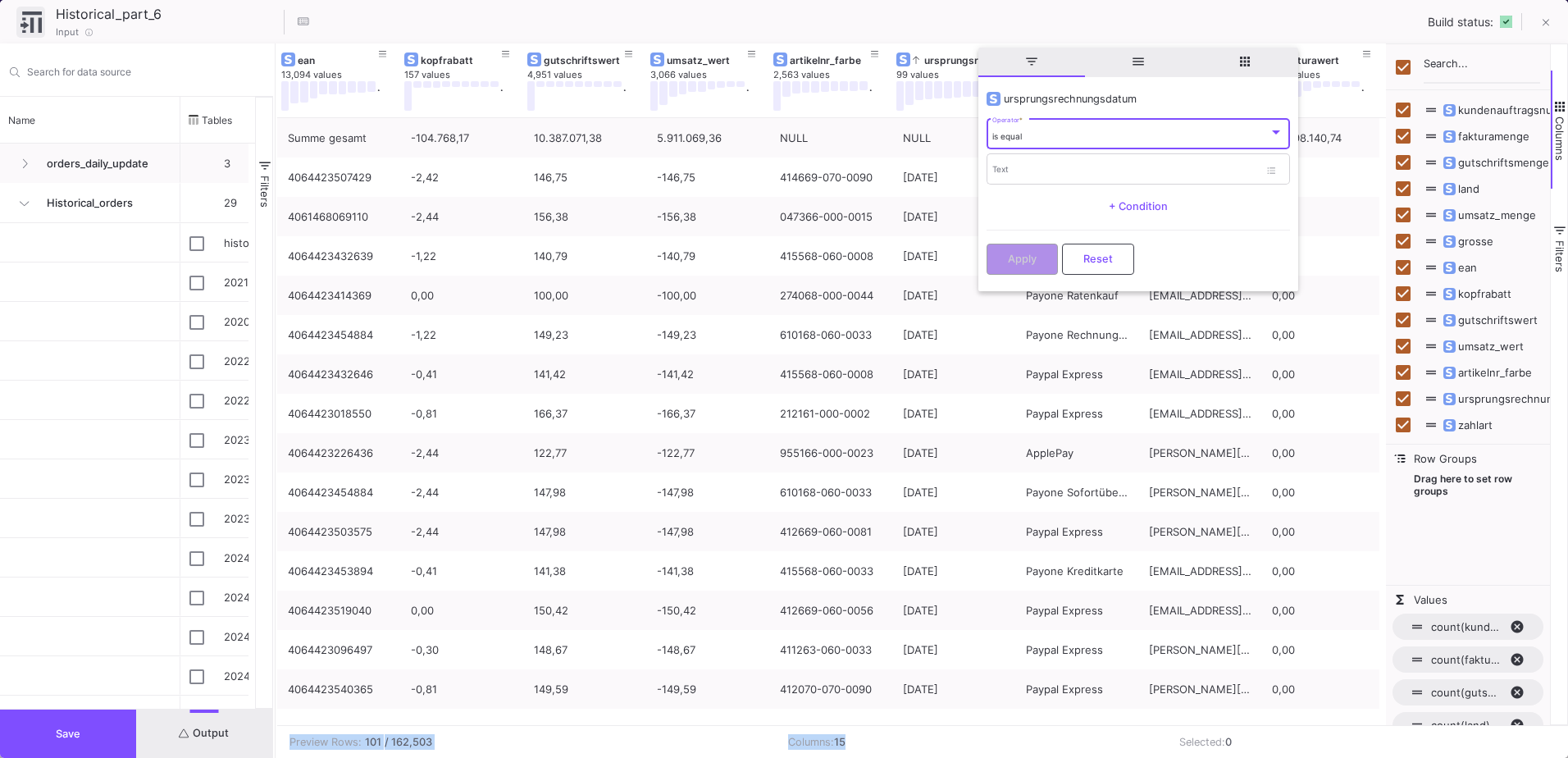
click at [1052, 133] on div "is equal" at bounding box center [1131, 136] width 277 height 10
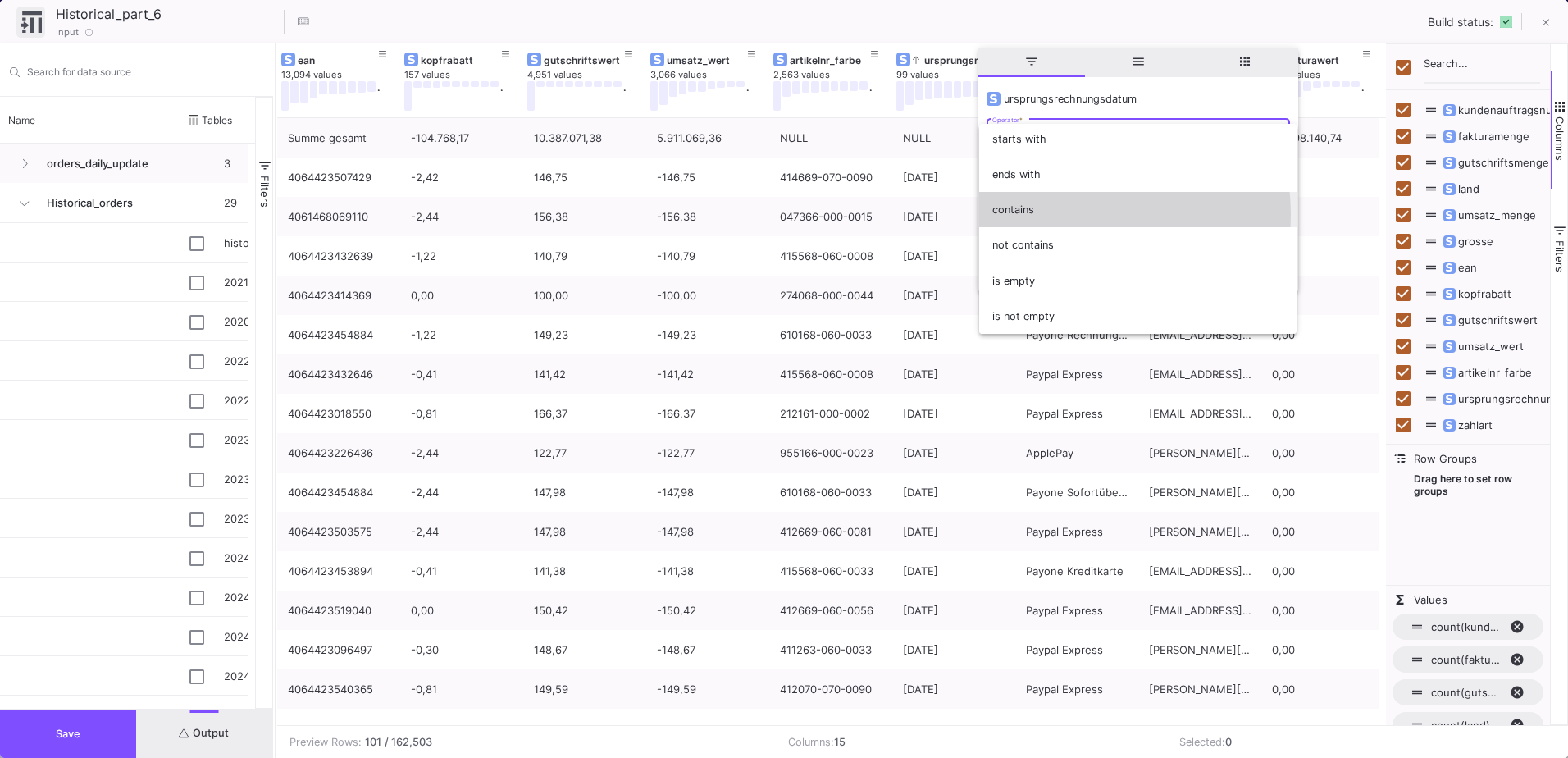
click at [1065, 215] on span "contains" at bounding box center [1138, 209] width 291 height 35
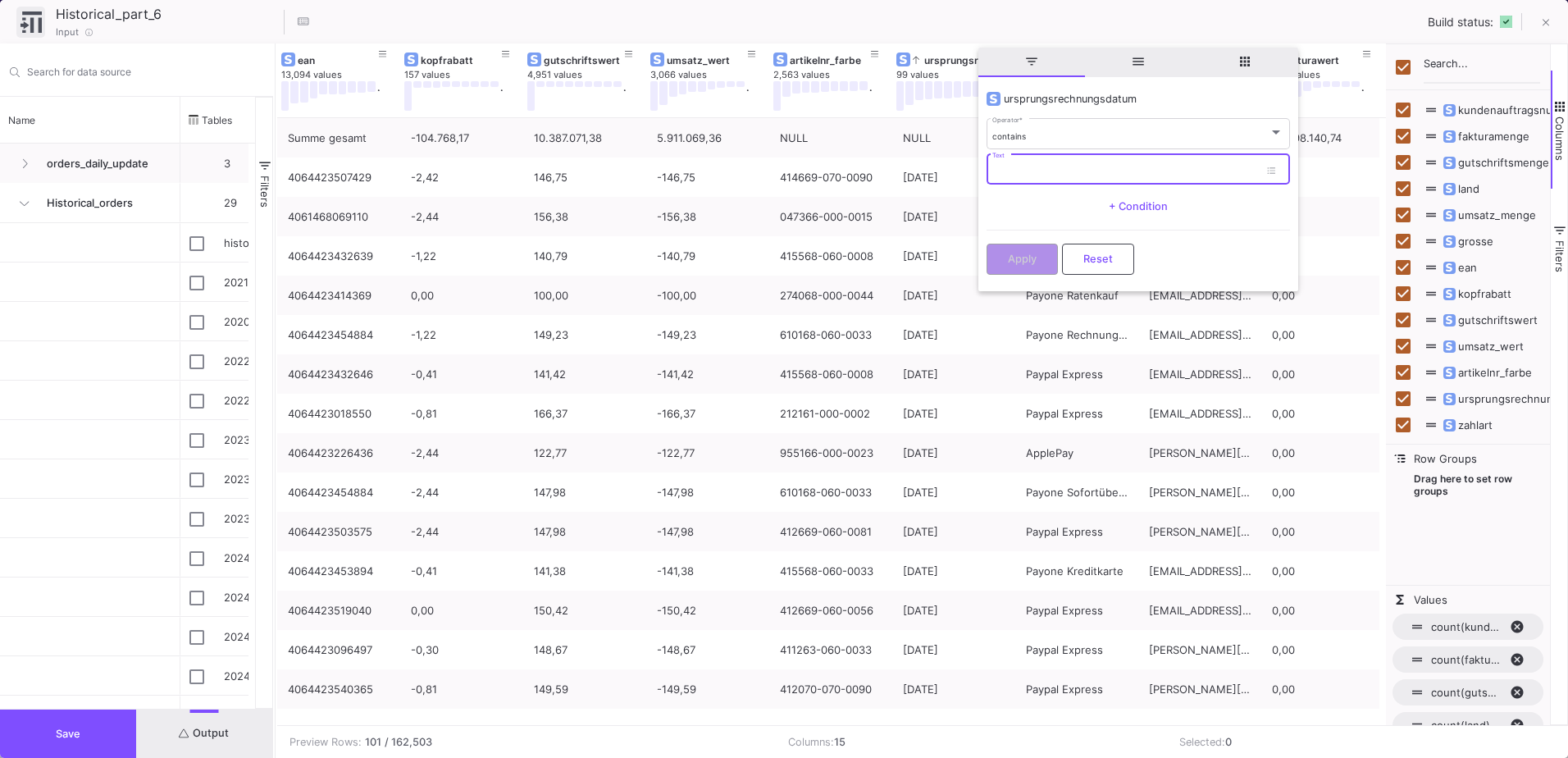
click at [1035, 173] on input "Text" at bounding box center [1126, 172] width 267 height 10
type input "06.2025"
click at [1035, 254] on span "Apply" at bounding box center [1022, 256] width 29 height 12
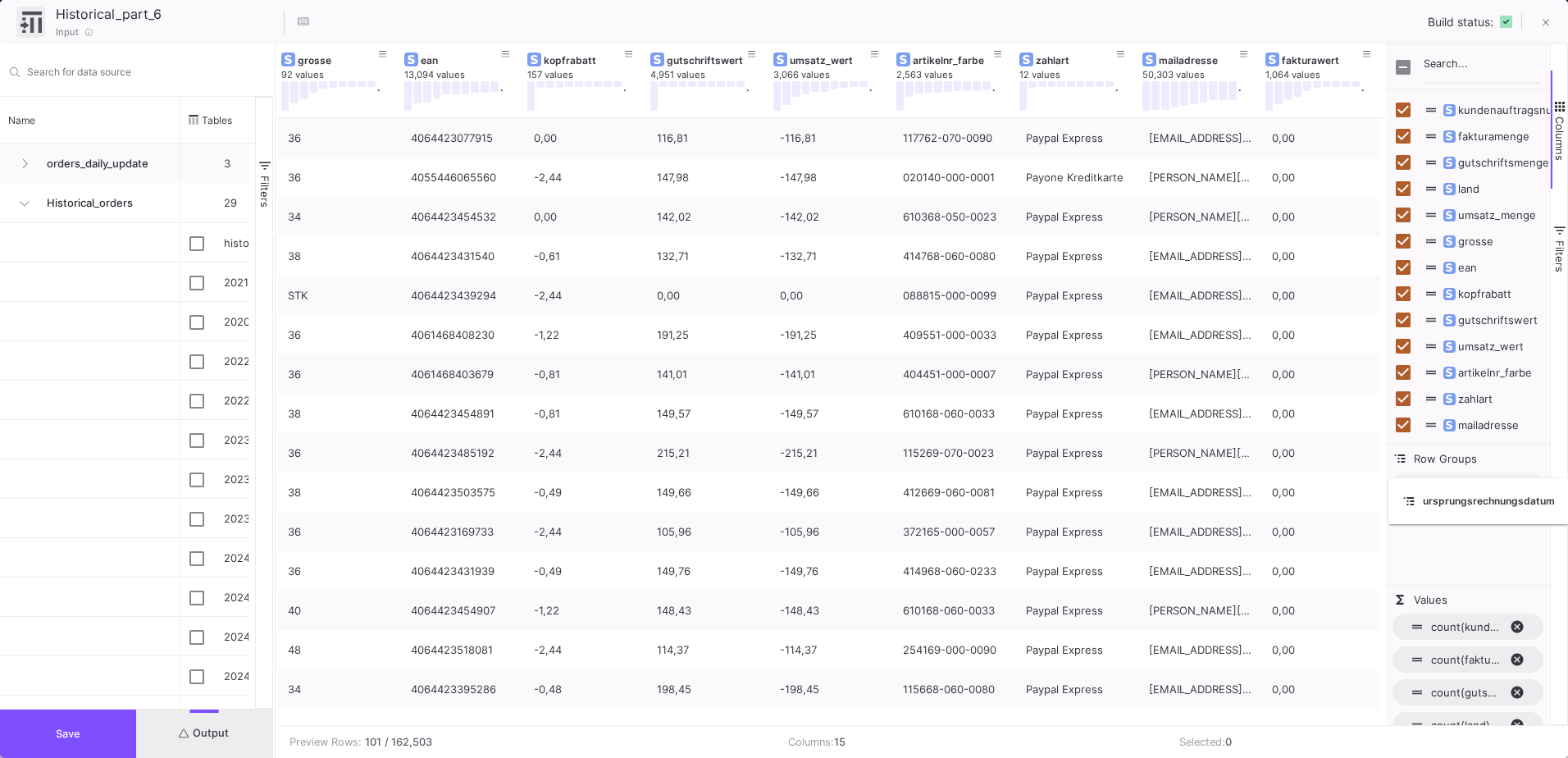
drag, startPoint x: 970, startPoint y: 59, endPoint x: 1403, endPoint y: 488, distance: 609.5
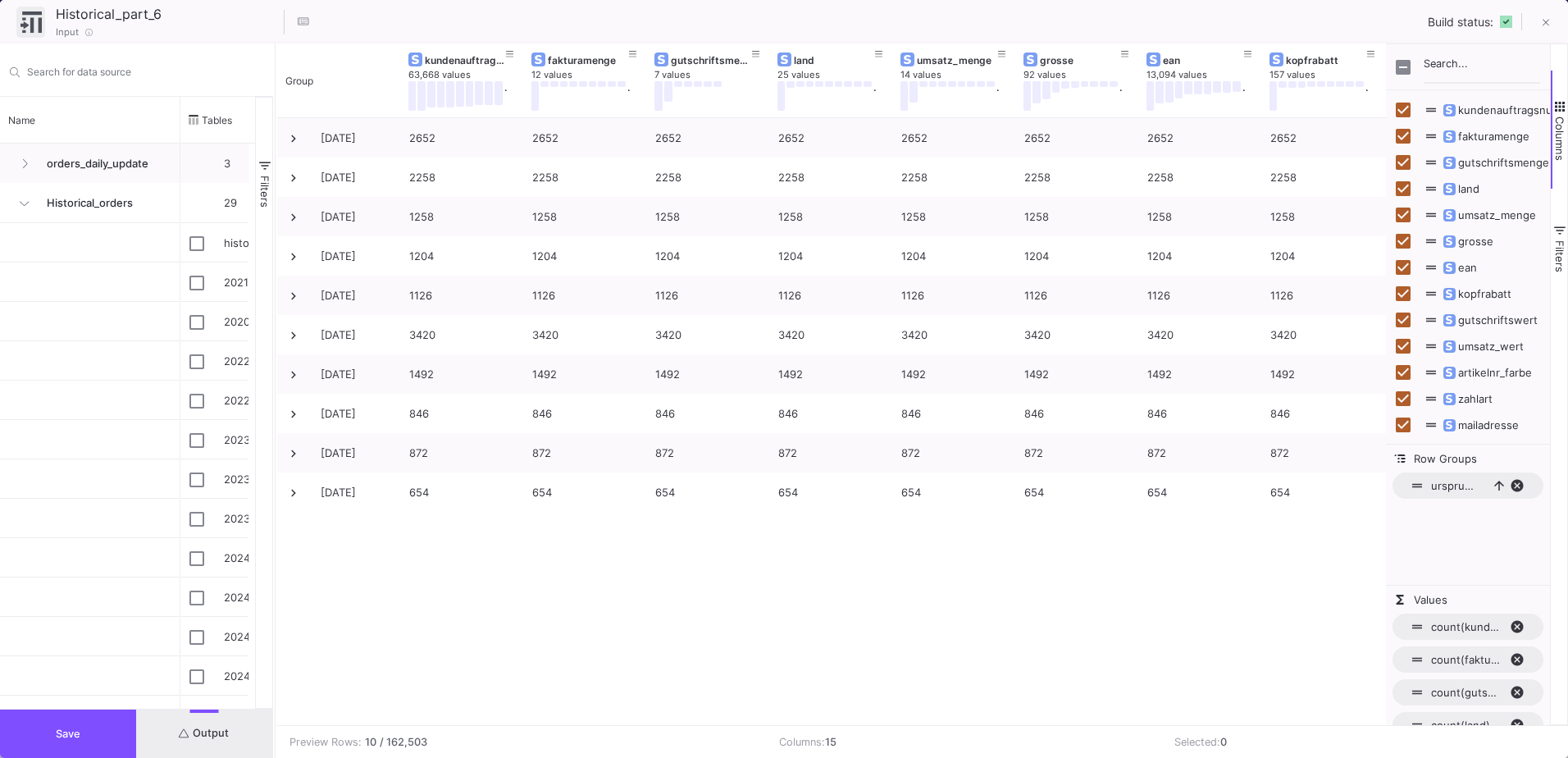
click at [1521, 483] on span "ursprungsrechnungsdatum, ascending. Press ENTER to sort. Press DELETE to remove" at bounding box center [1523, 484] width 27 height 14
checkbox input "true"
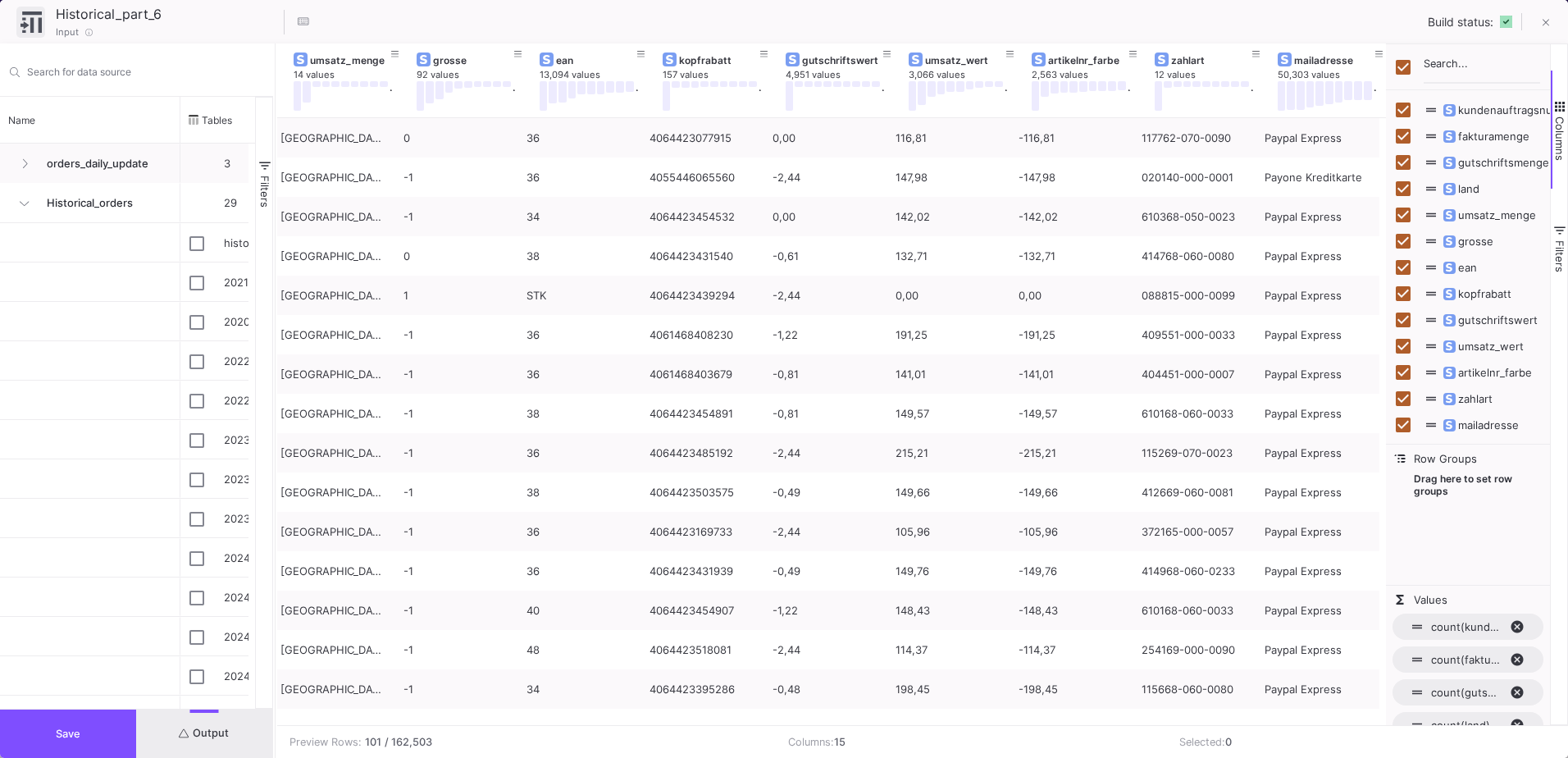
scroll to position [0, 505]
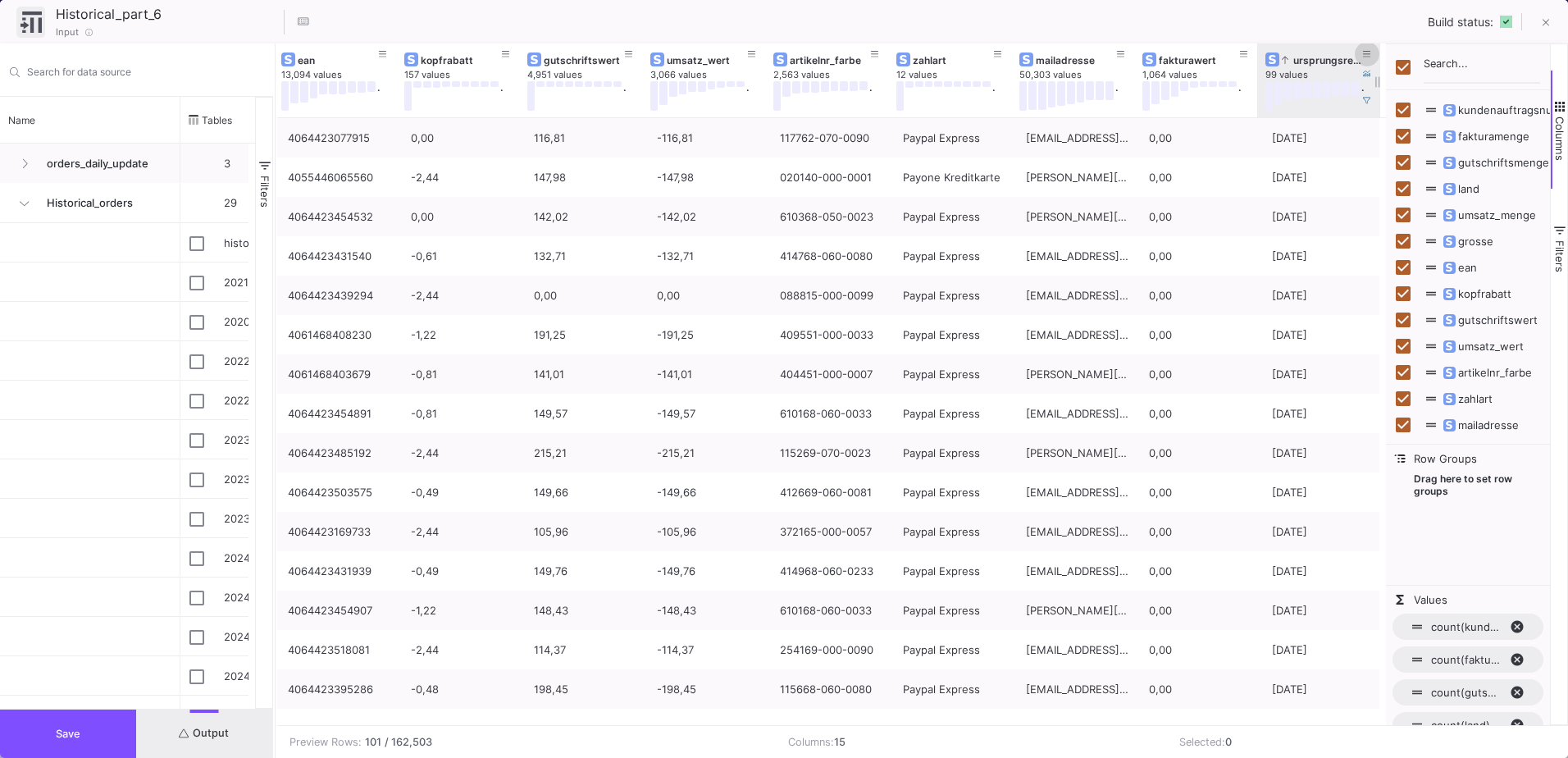
click at [1371, 55] on icon at bounding box center [1367, 53] width 9 height 9
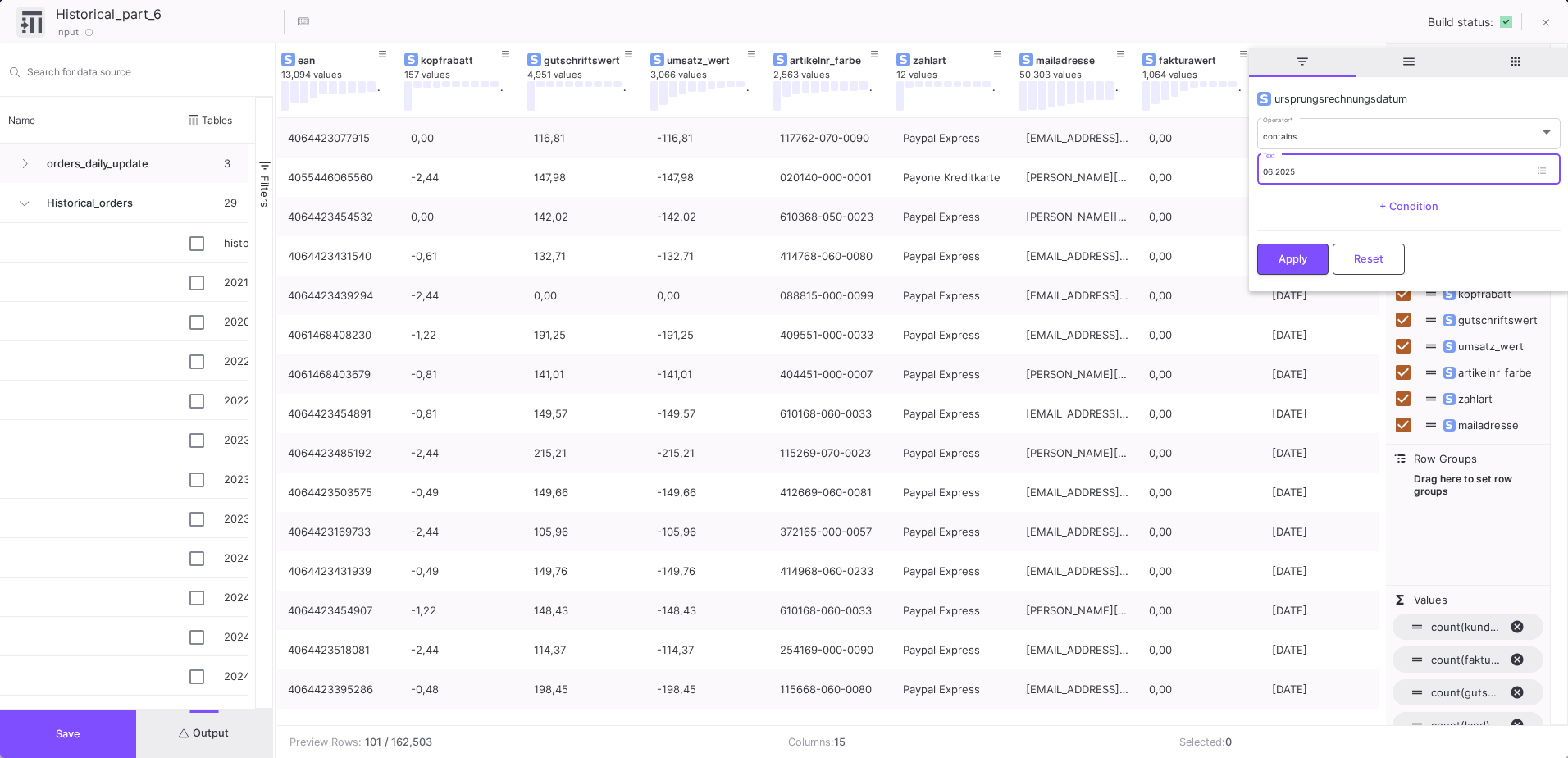
click at [1273, 173] on input "06.2025" at bounding box center [1396, 172] width 267 height 10
type input "05.2025"
click at [1297, 255] on span "Apply" at bounding box center [1293, 256] width 29 height 12
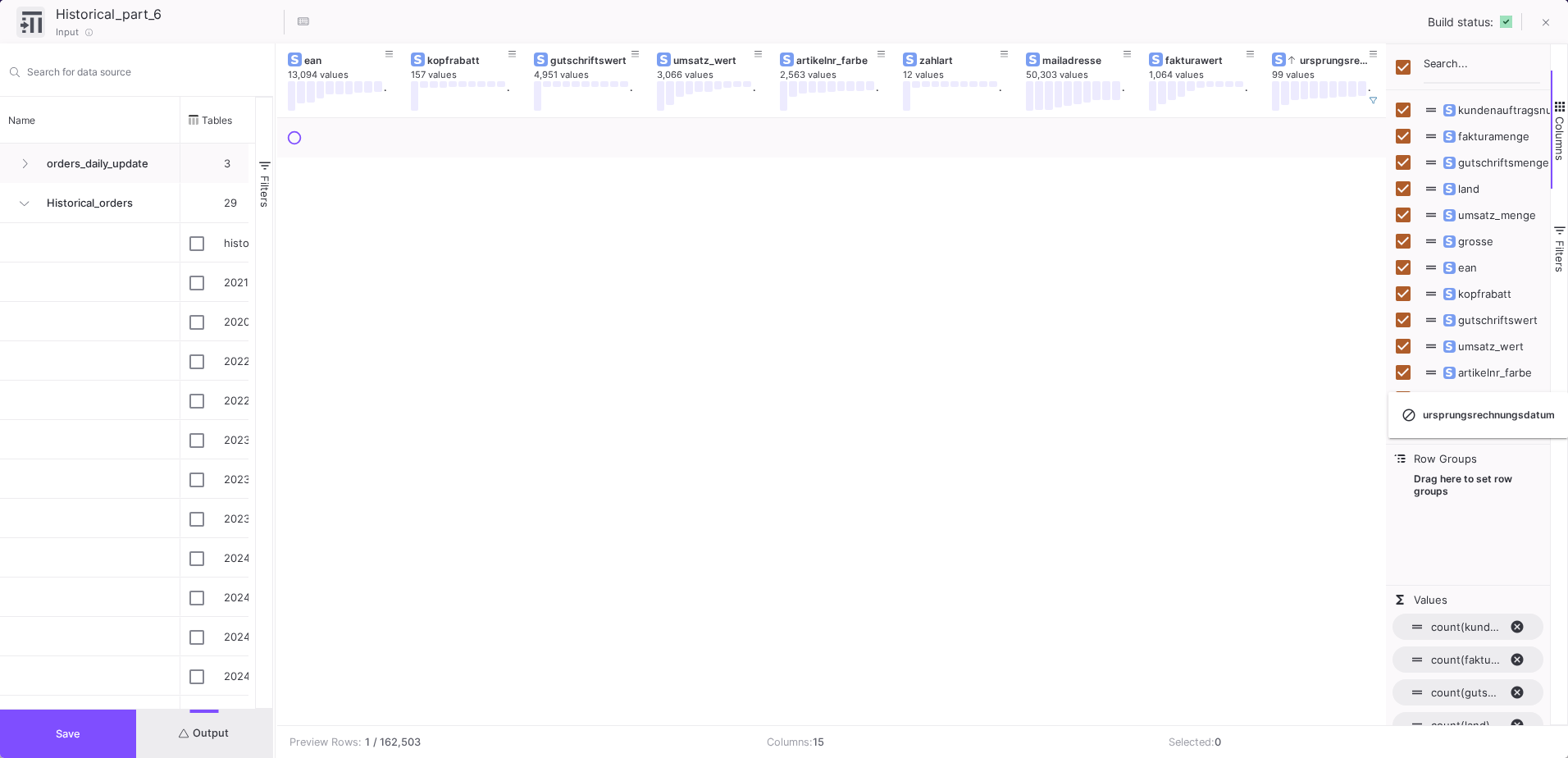
checkbox input "false"
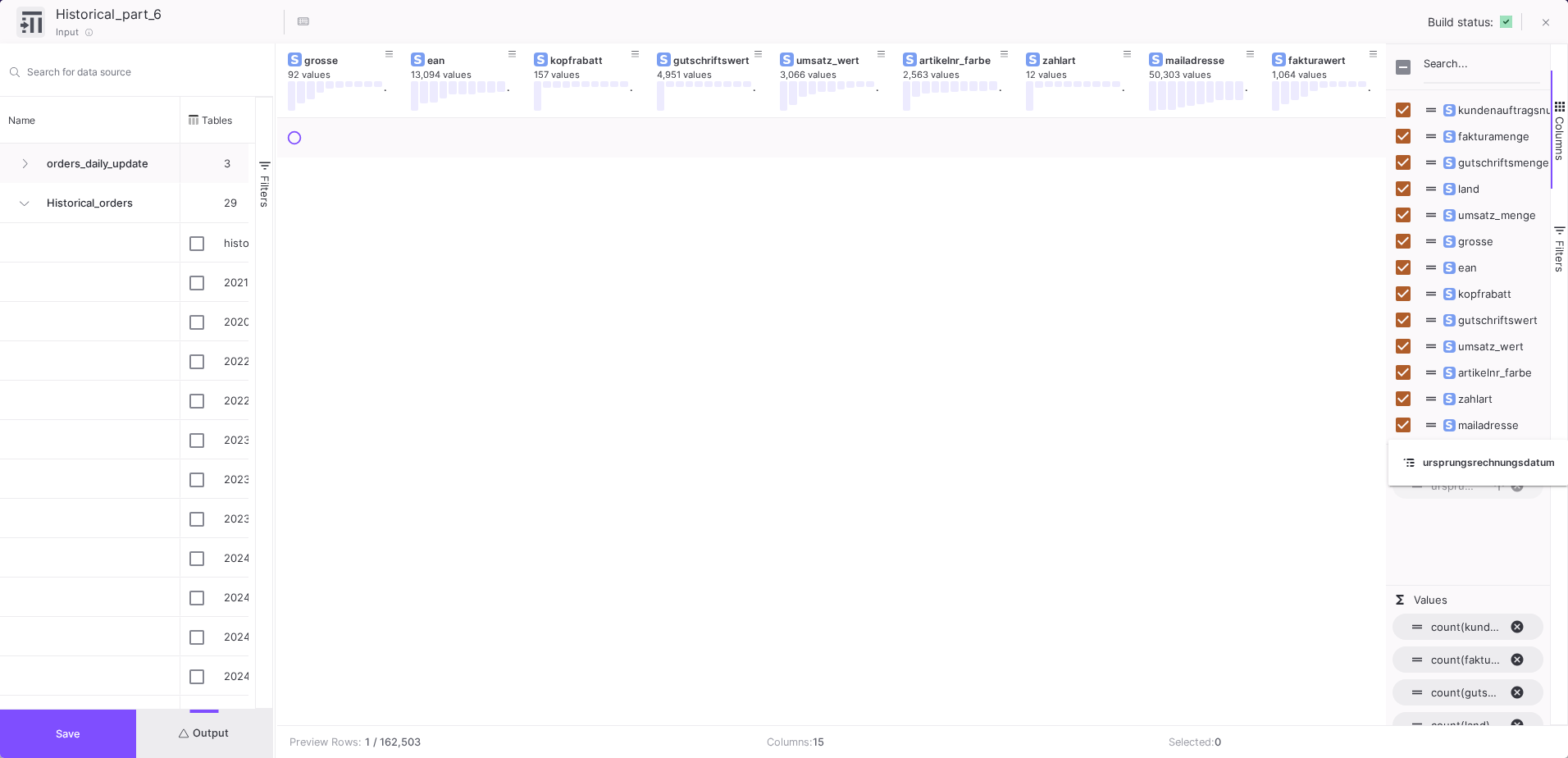
drag, startPoint x: 1298, startPoint y: 56, endPoint x: 1474, endPoint y: 468, distance: 448.0
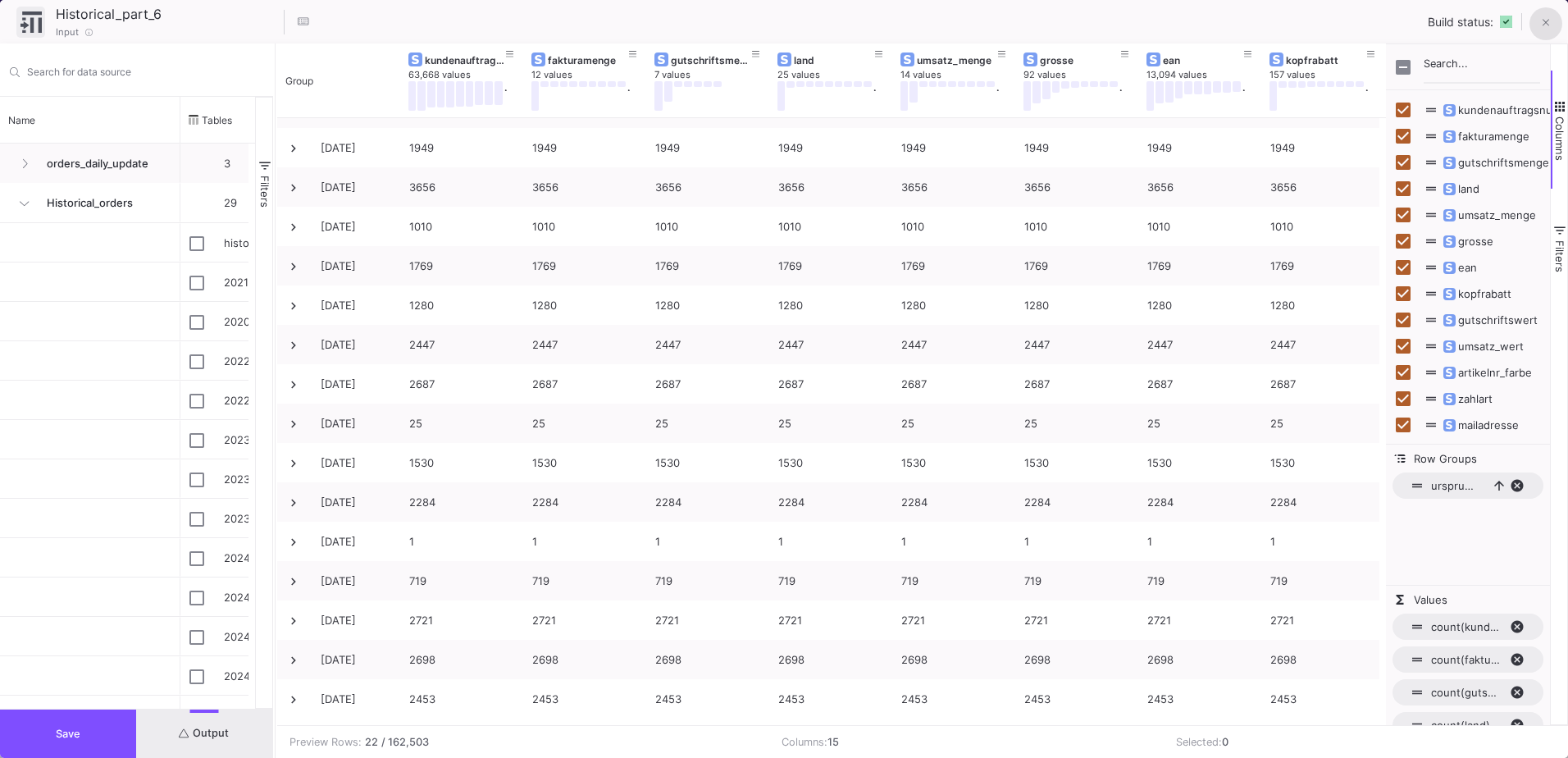
click at [1548, 9] on button at bounding box center [1546, 24] width 32 height 32
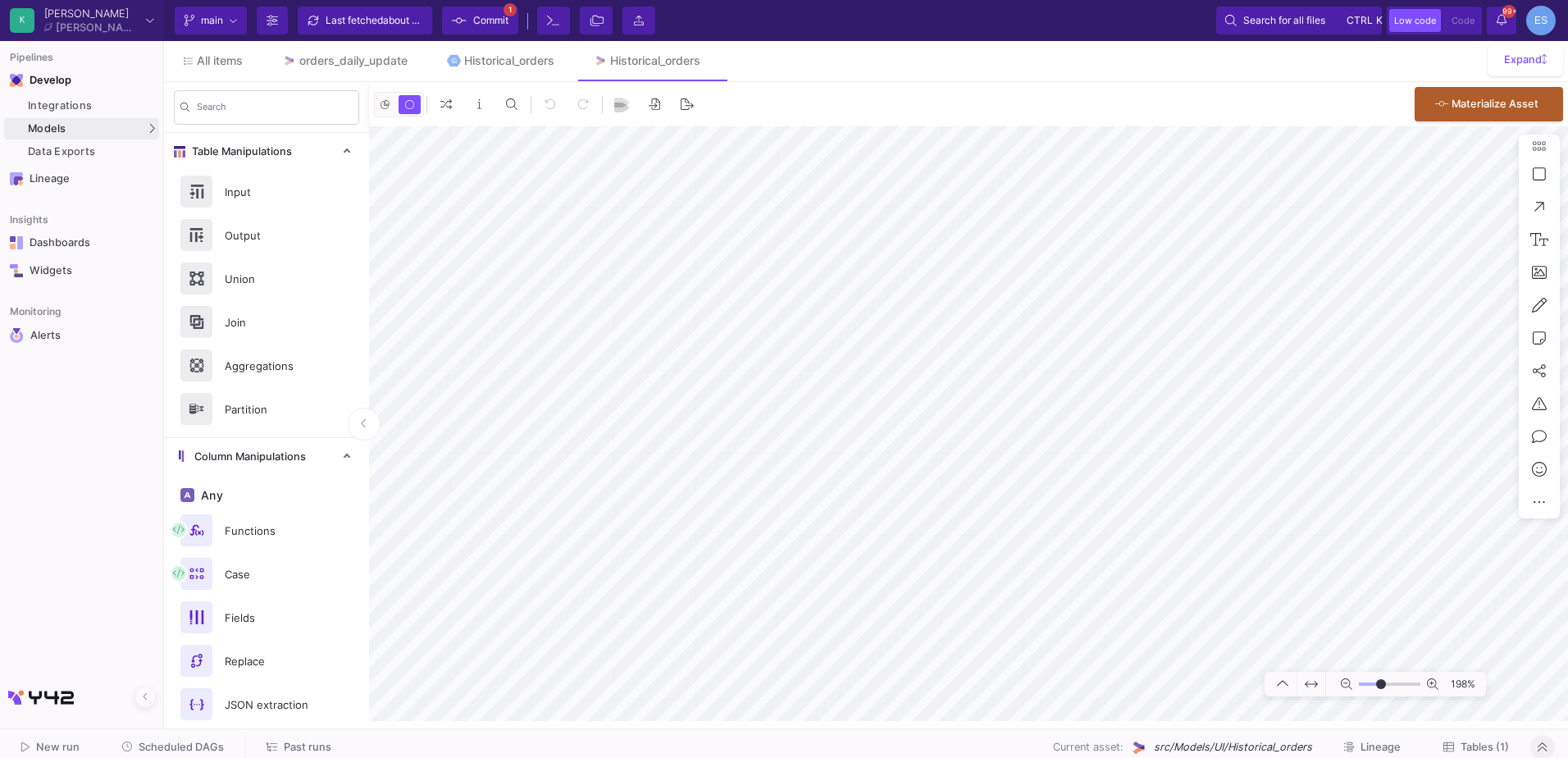
type input "0"
click at [1381, 682] on input "range" at bounding box center [1390, 685] width 62 height 21
click at [876, 76] on div "All items orders_daily_update Historical_orders Historical_orders Expand Search…" at bounding box center [866, 380] width 1404 height 680
click at [560, 722] on as-split-area "K Krueger Krueger Current branch main Branch Options Last fetched about 2 hours…" at bounding box center [784, 364] width 1568 height 728
click at [1475, 746] on span "Tables (1)" at bounding box center [1485, 747] width 49 height 12
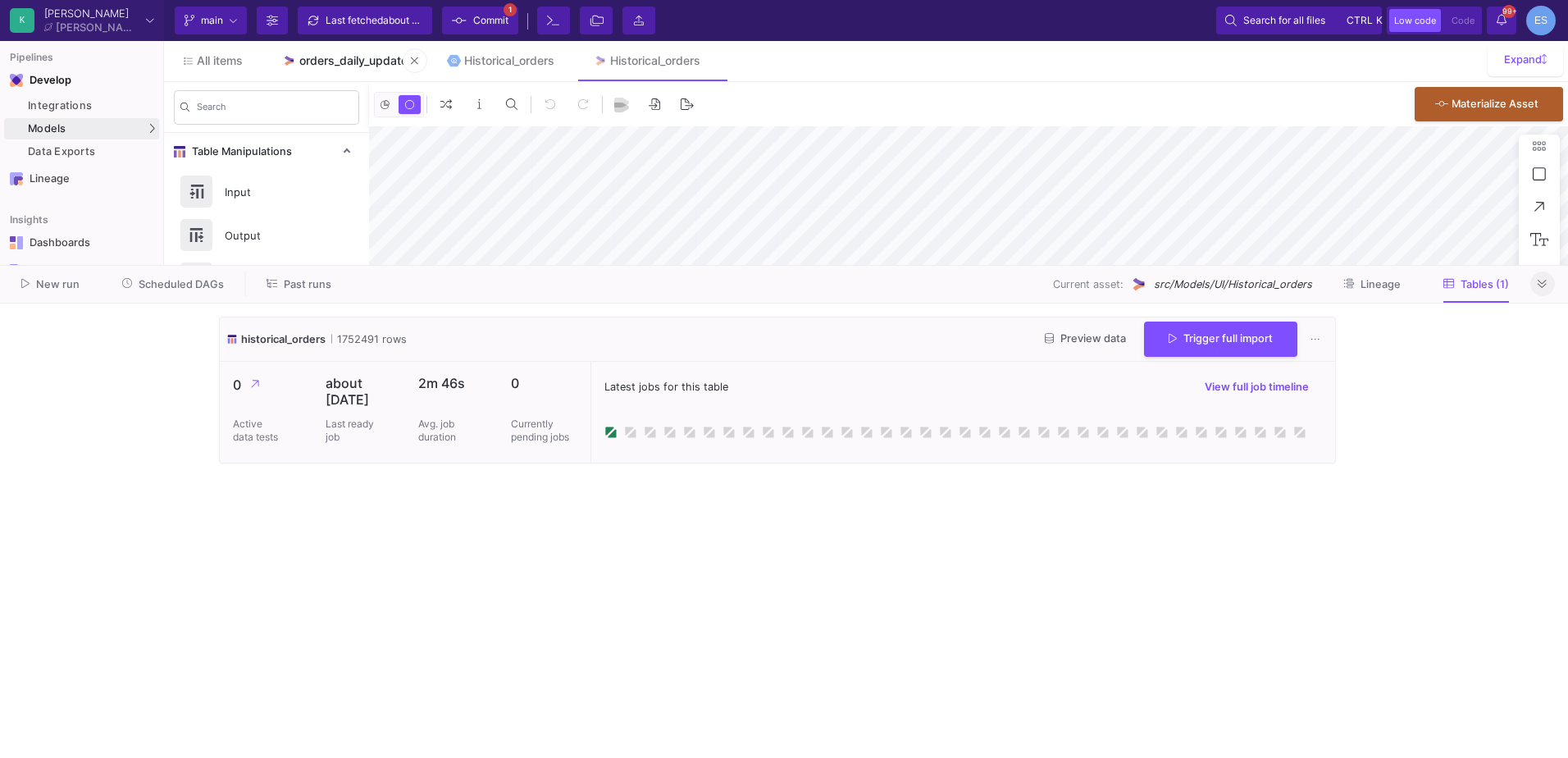
click at [351, 50] on link "orders_daily_update" at bounding box center [344, 60] width 165 height 39
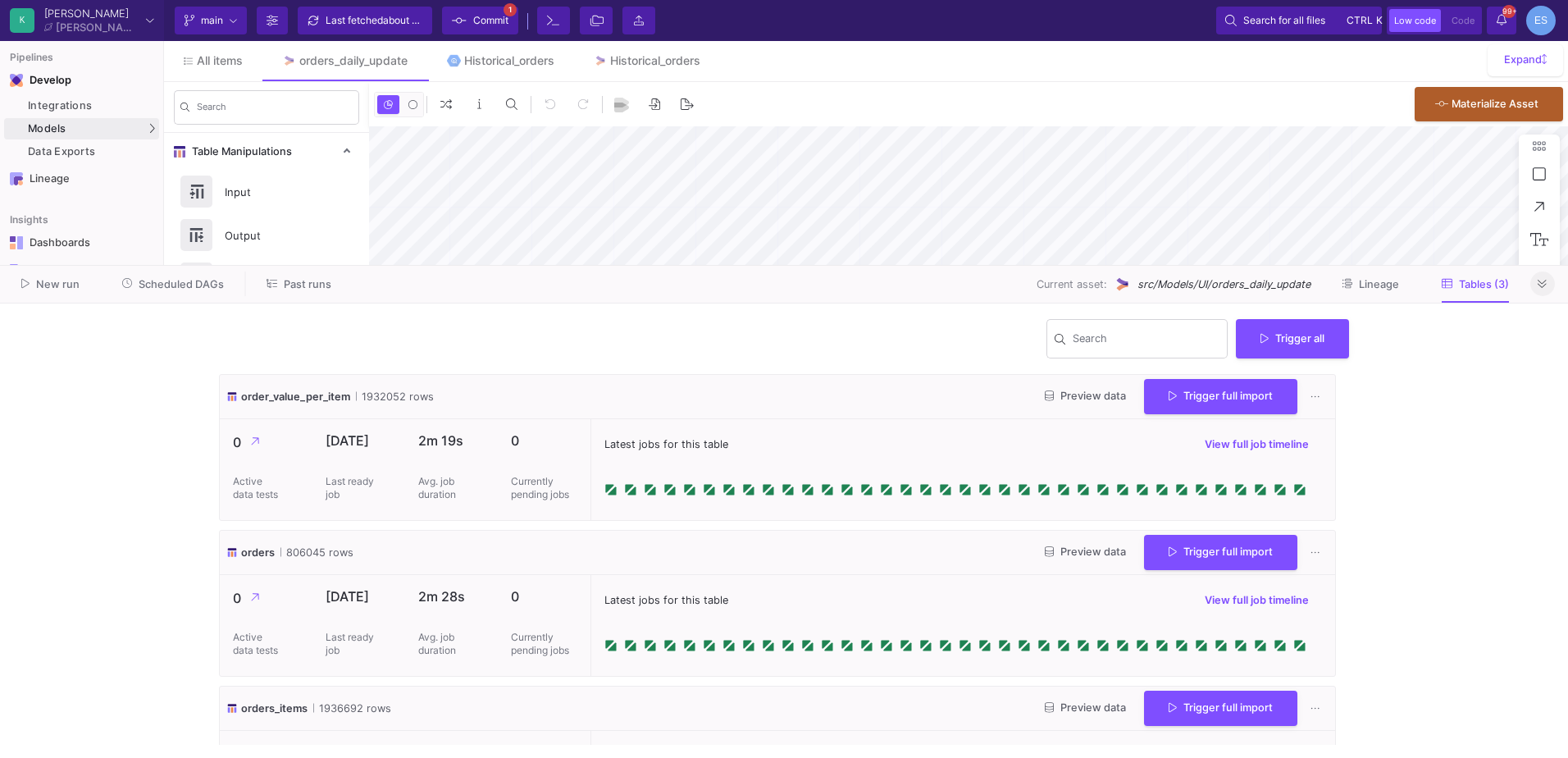
click at [1538, 290] on button at bounding box center [1543, 284] width 25 height 25
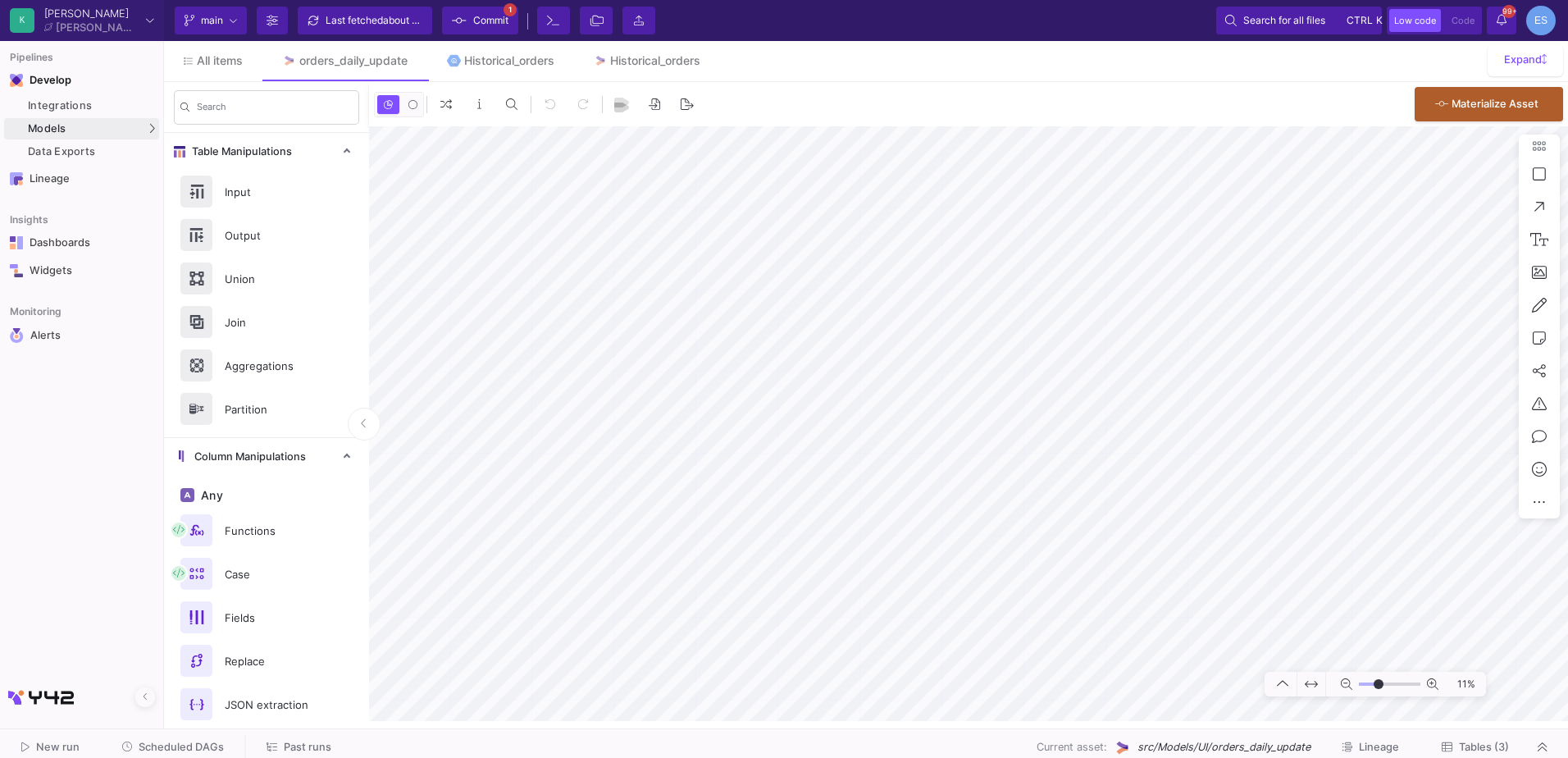
drag, startPoint x: 1370, startPoint y: 682, endPoint x: 1379, endPoint y: 682, distance: 9.0
type input "-7"
click at [1379, 682] on input "range" at bounding box center [1390, 685] width 62 height 21
type input "7"
click at [1384, 686] on input "range" at bounding box center [1390, 685] width 62 height 21
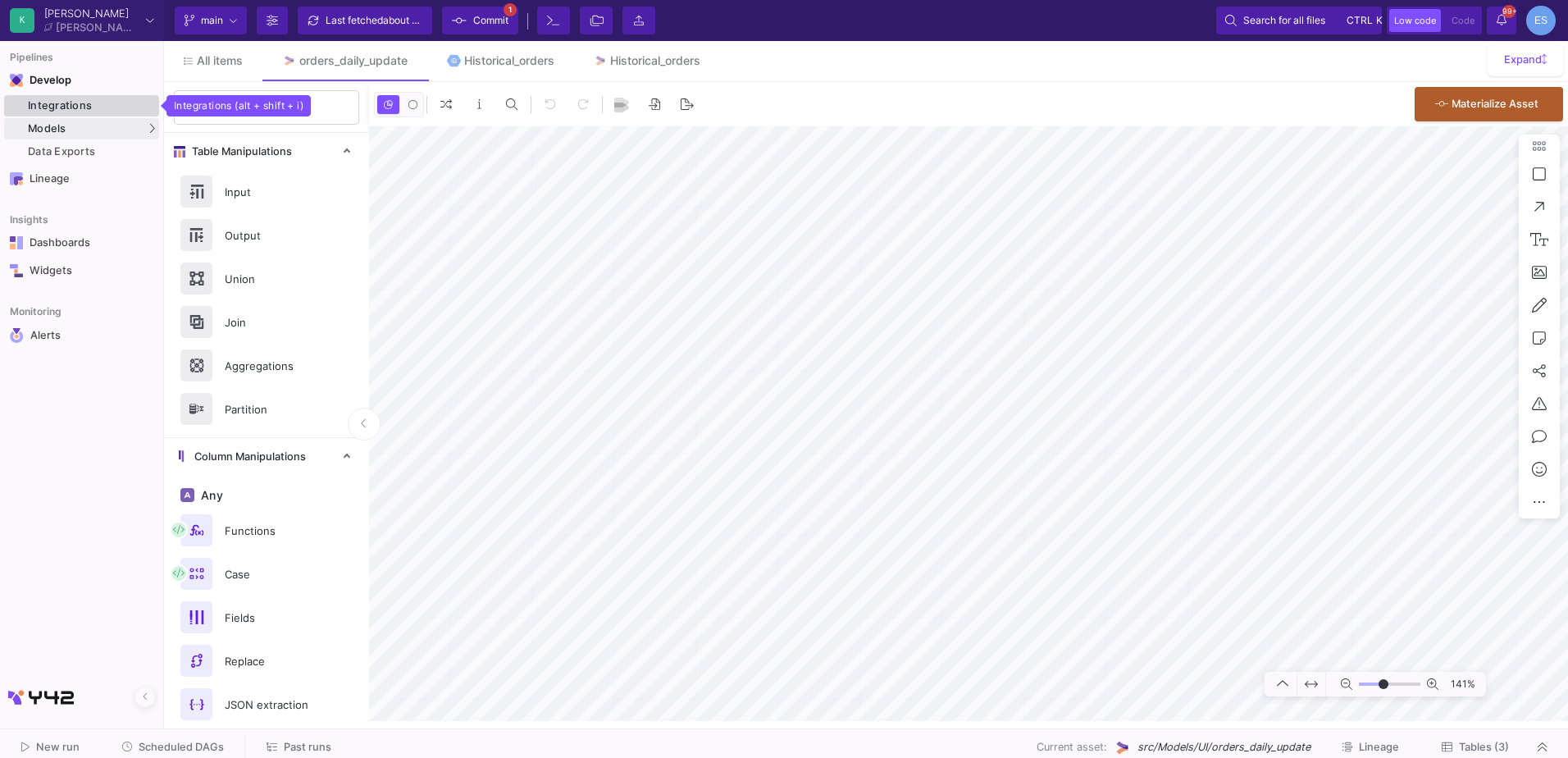
click at [51, 111] on div "Integrations" at bounding box center [91, 106] width 127 height 13
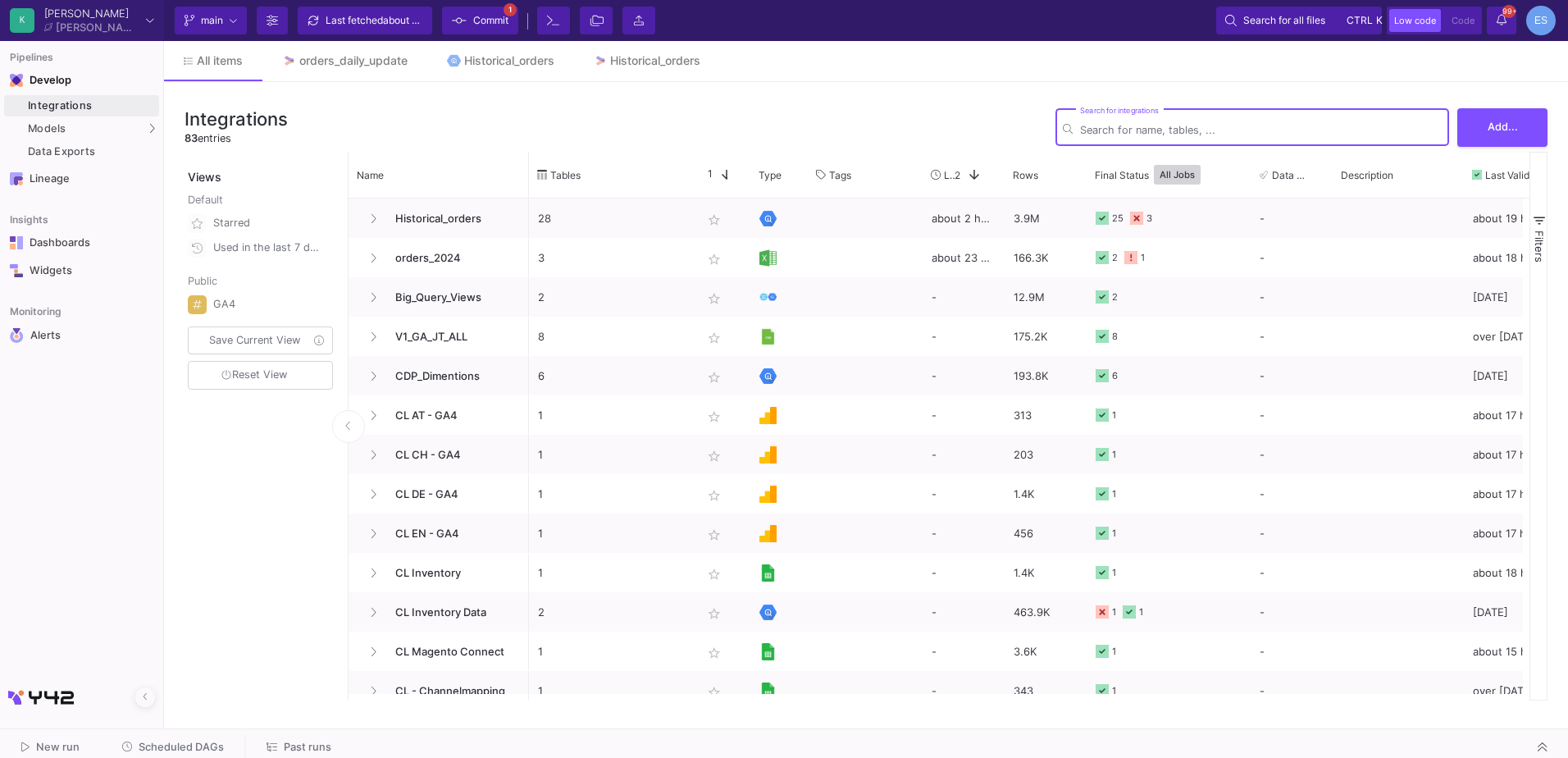
click at [1087, 134] on input "Search for integrations" at bounding box center [1261, 130] width 361 height 12
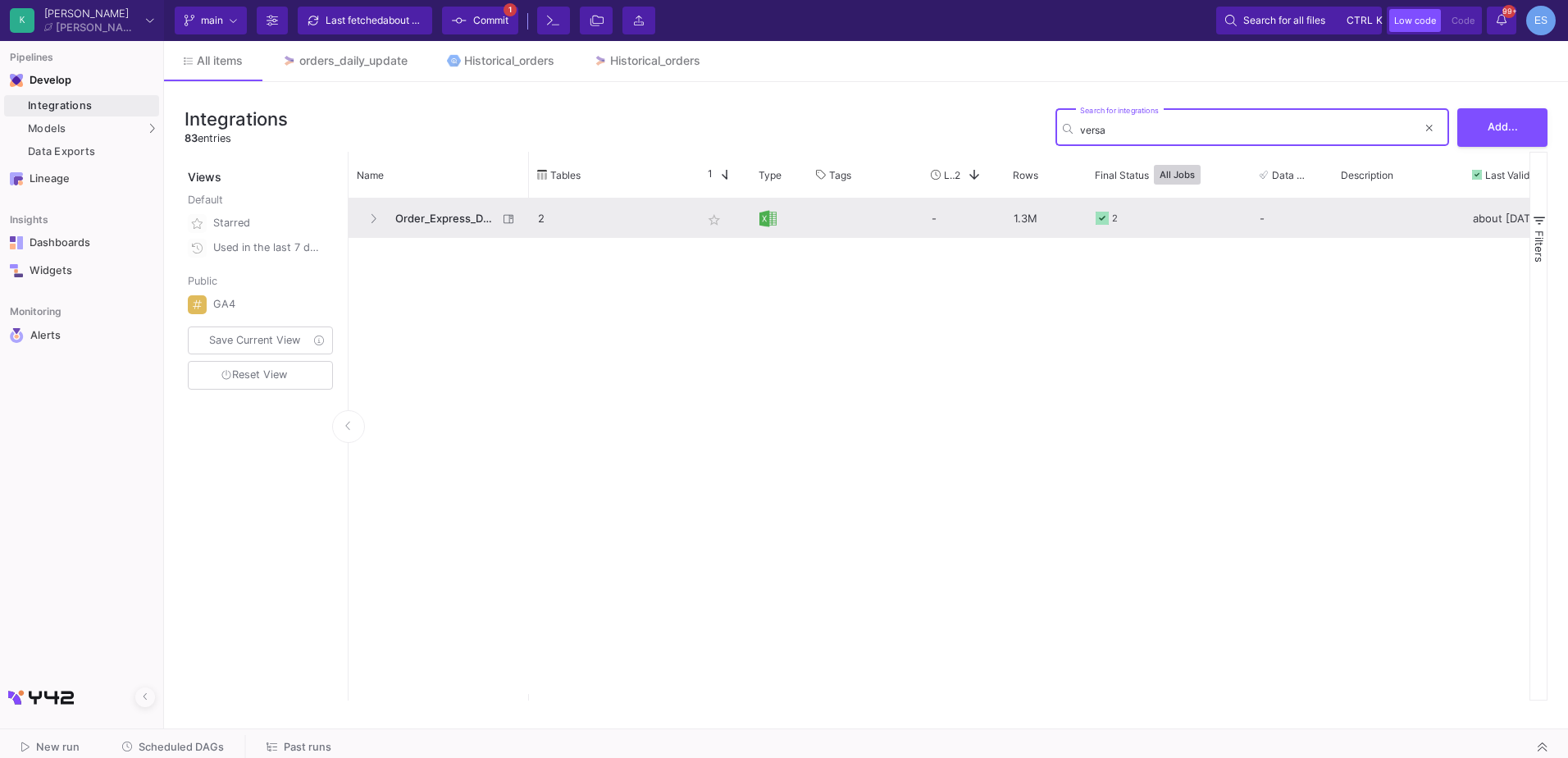
type input "versa"
click at [435, 221] on span "Order_Express_Delivery_Costs" at bounding box center [442, 218] width 113 height 38
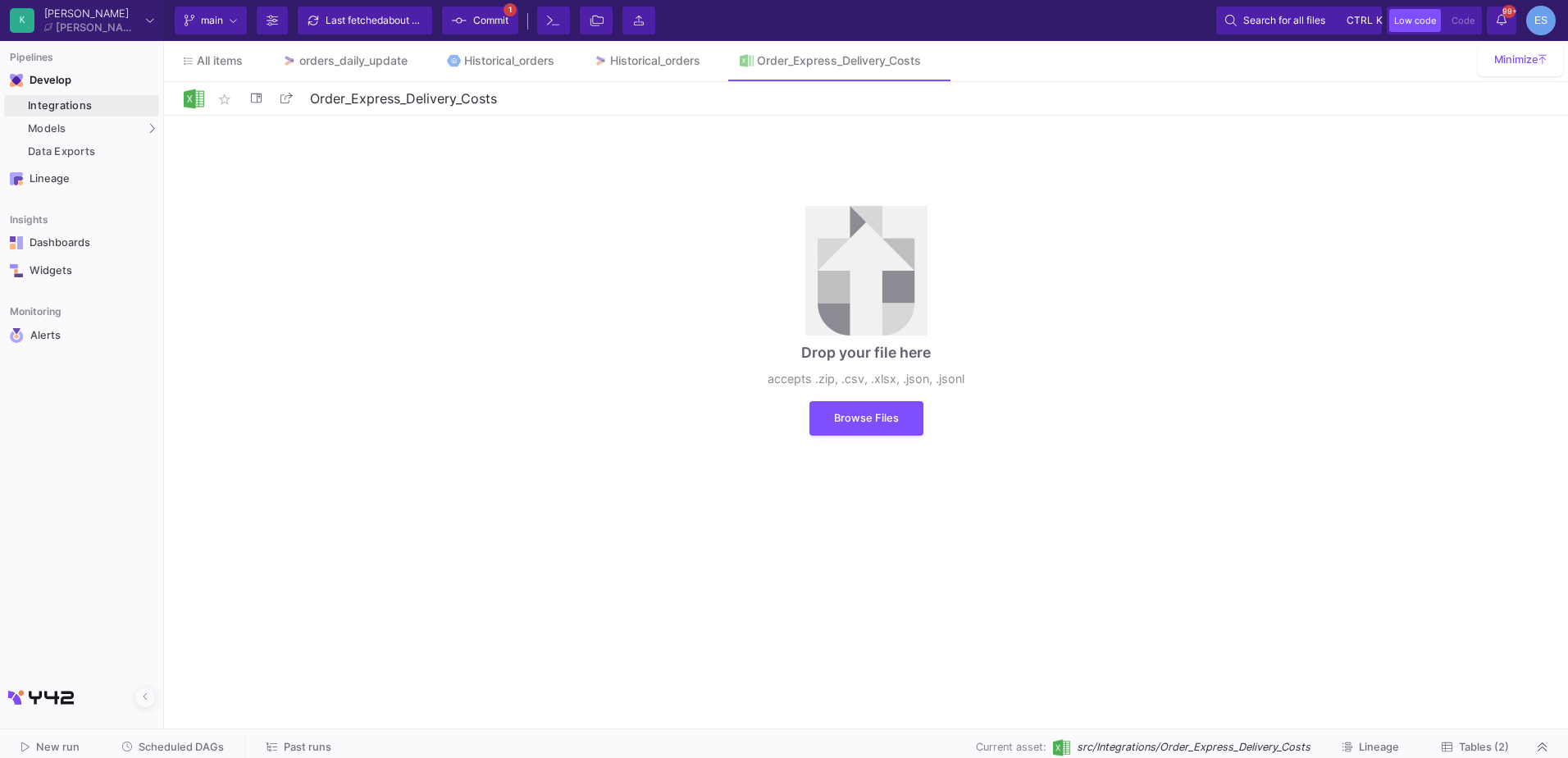
click at [1488, 747] on span "Tables (2)" at bounding box center [1484, 747] width 50 height 12
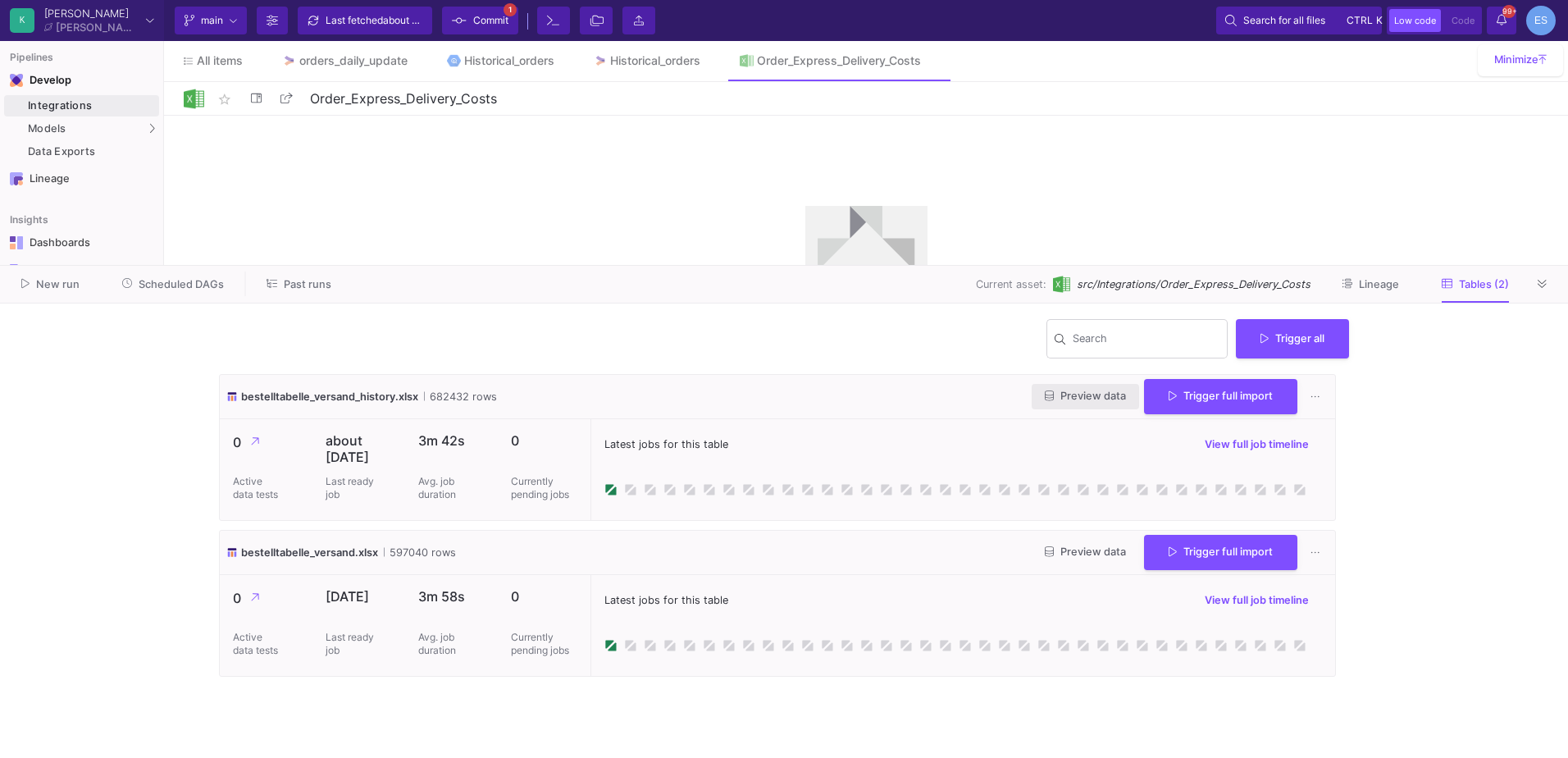
click at [1081, 397] on span "Preview data" at bounding box center [1085, 396] width 81 height 12
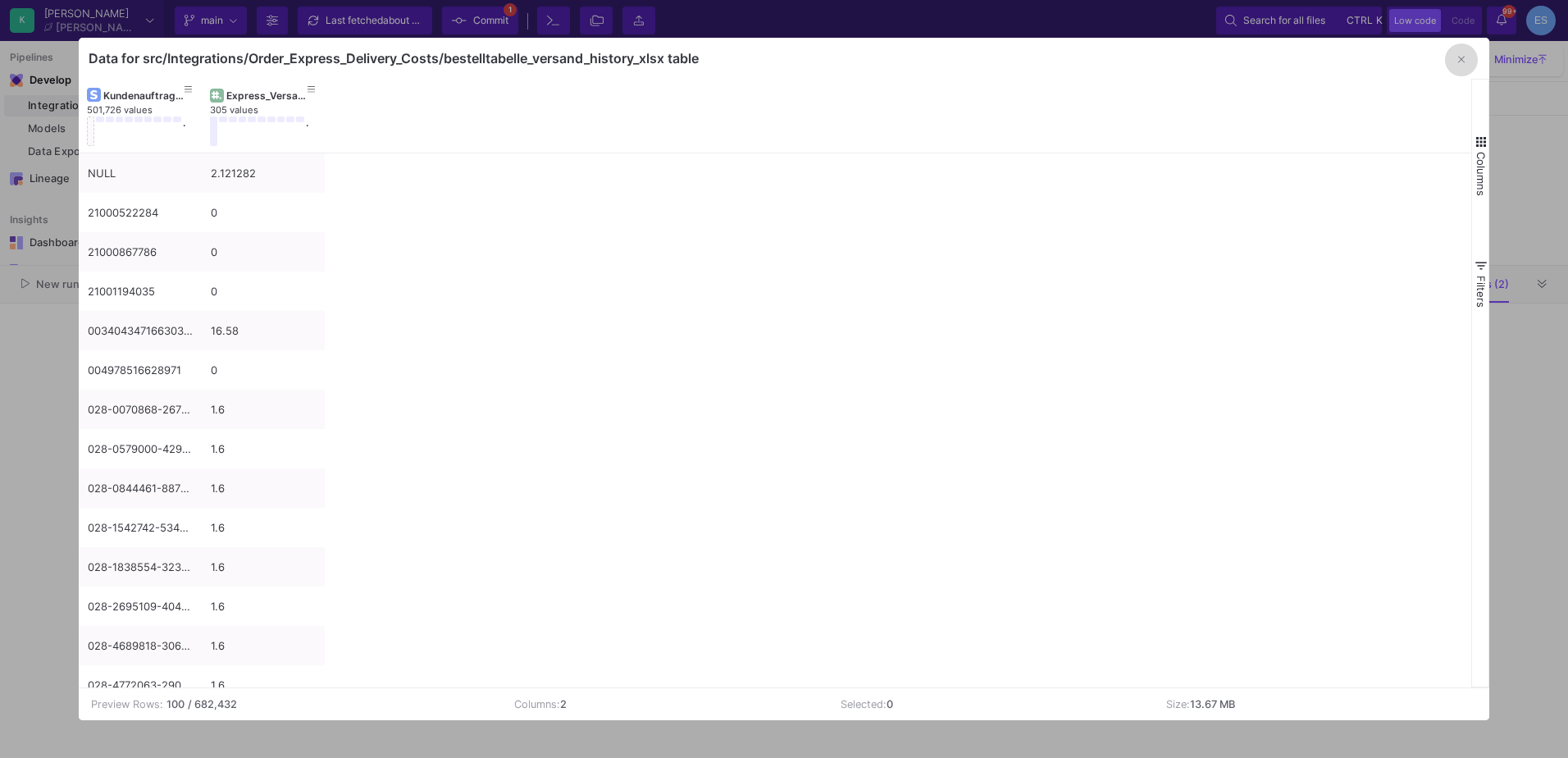
click at [1453, 69] on button "button" at bounding box center [1461, 60] width 32 height 32
